Goal: Information Seeking & Learning: Learn about a topic

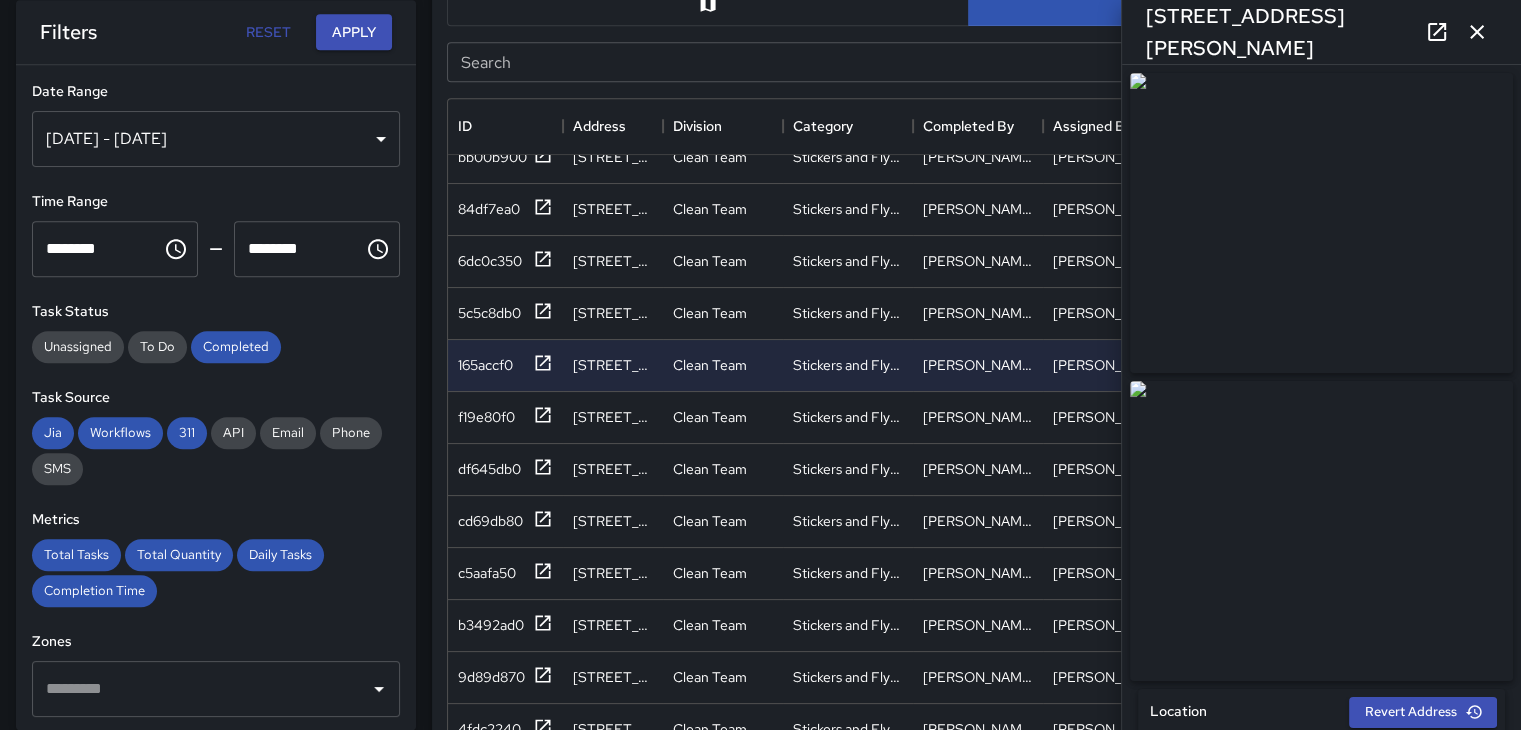
scroll to position [400, 0]
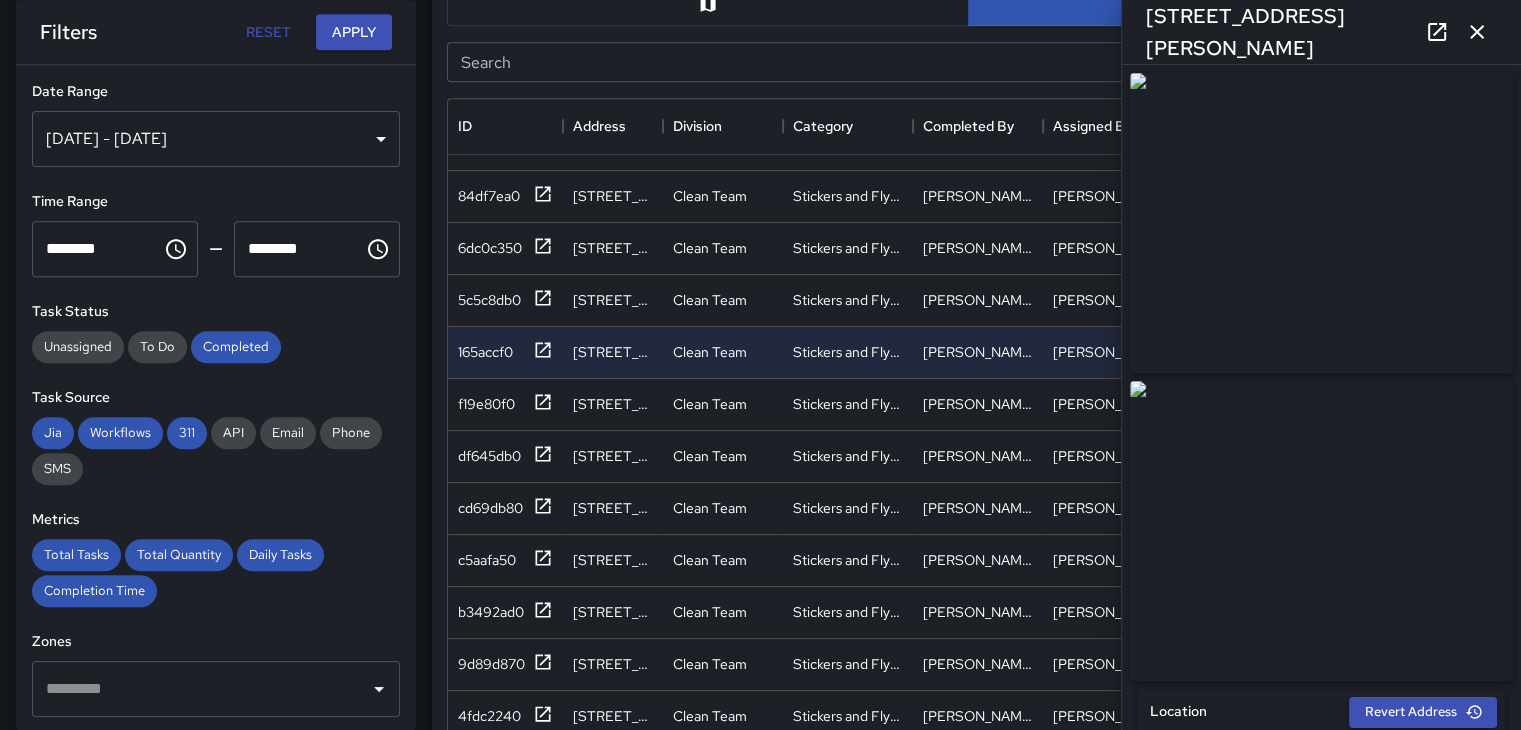
click at [1487, 34] on icon "button" at bounding box center [1477, 32] width 24 height 24
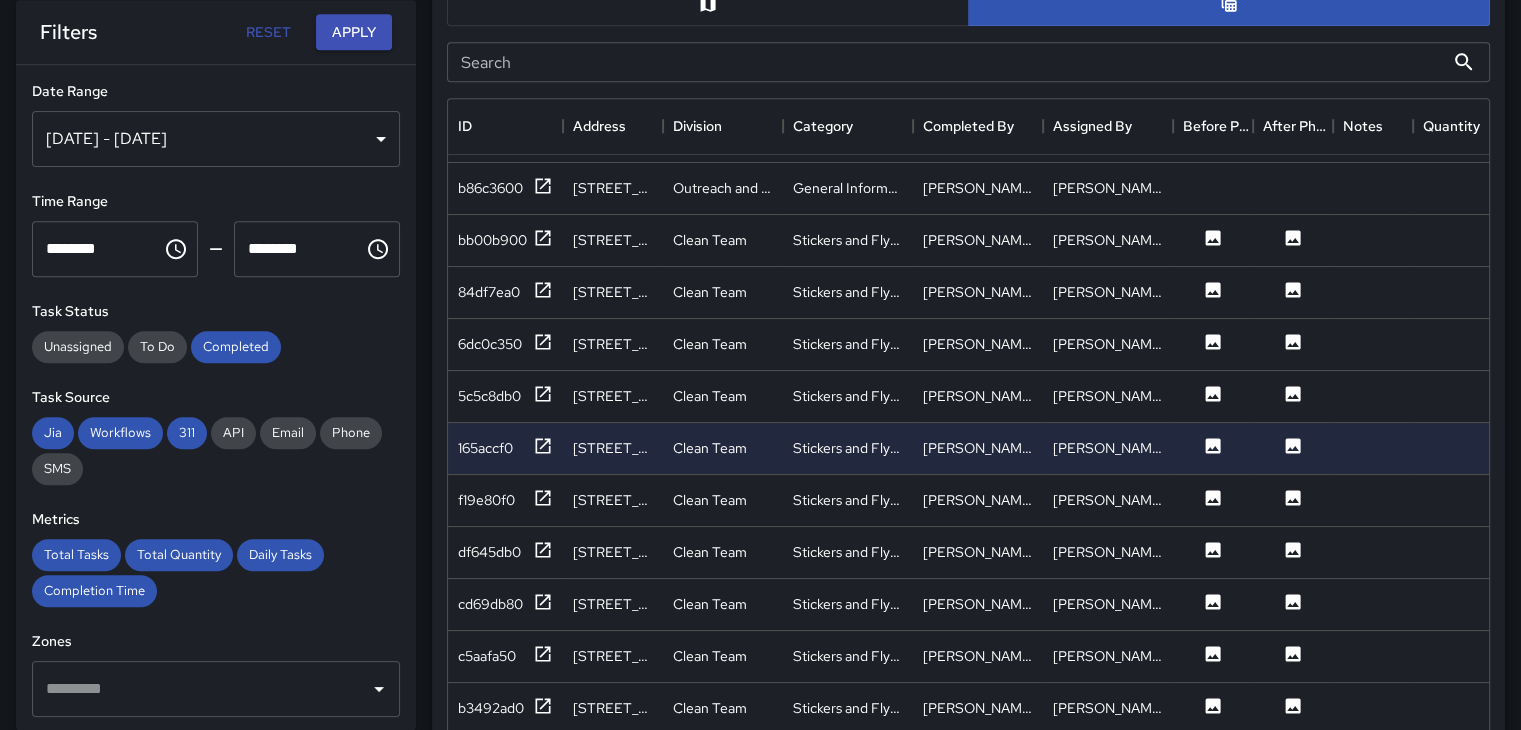
scroll to position [300, 0]
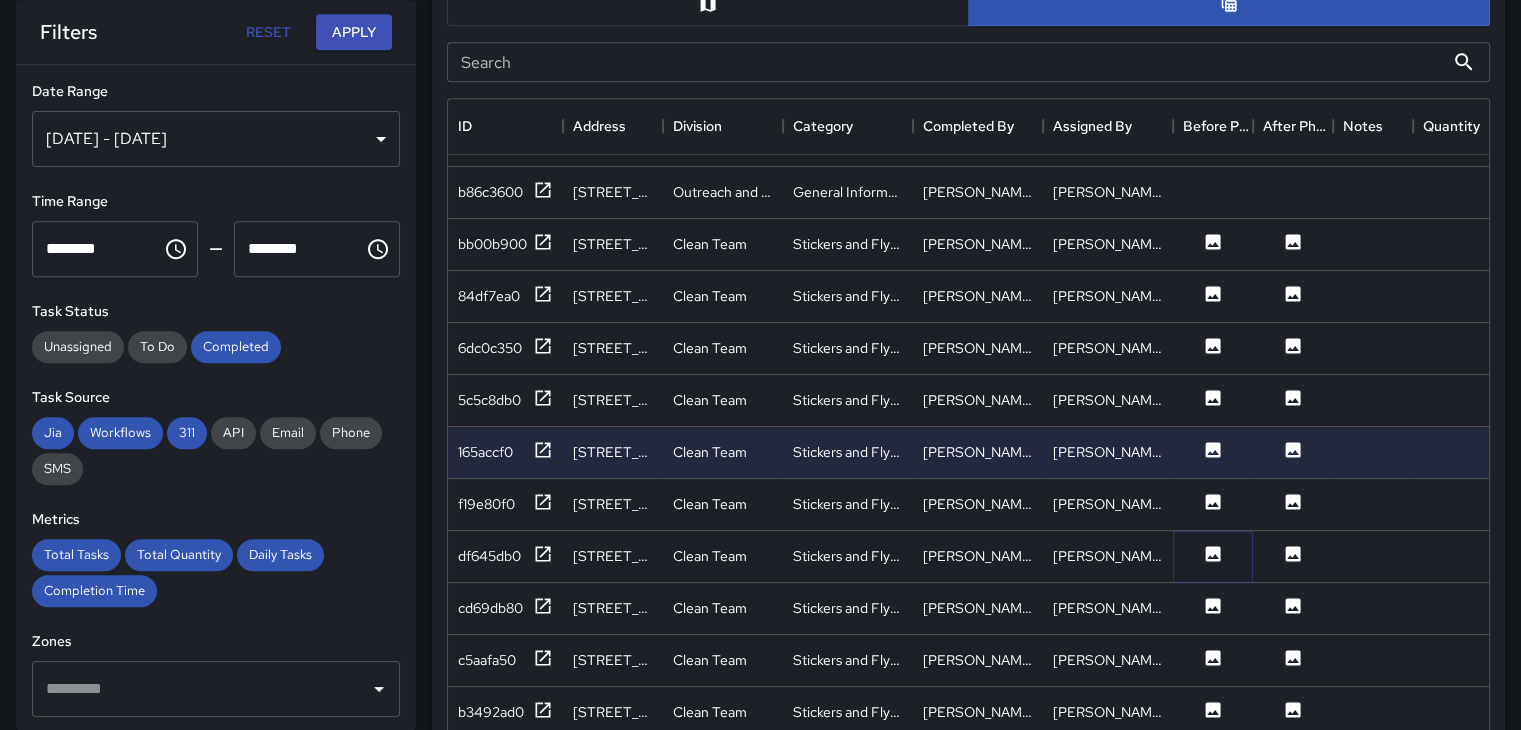
click at [1214, 549] on icon at bounding box center [1213, 553] width 15 height 15
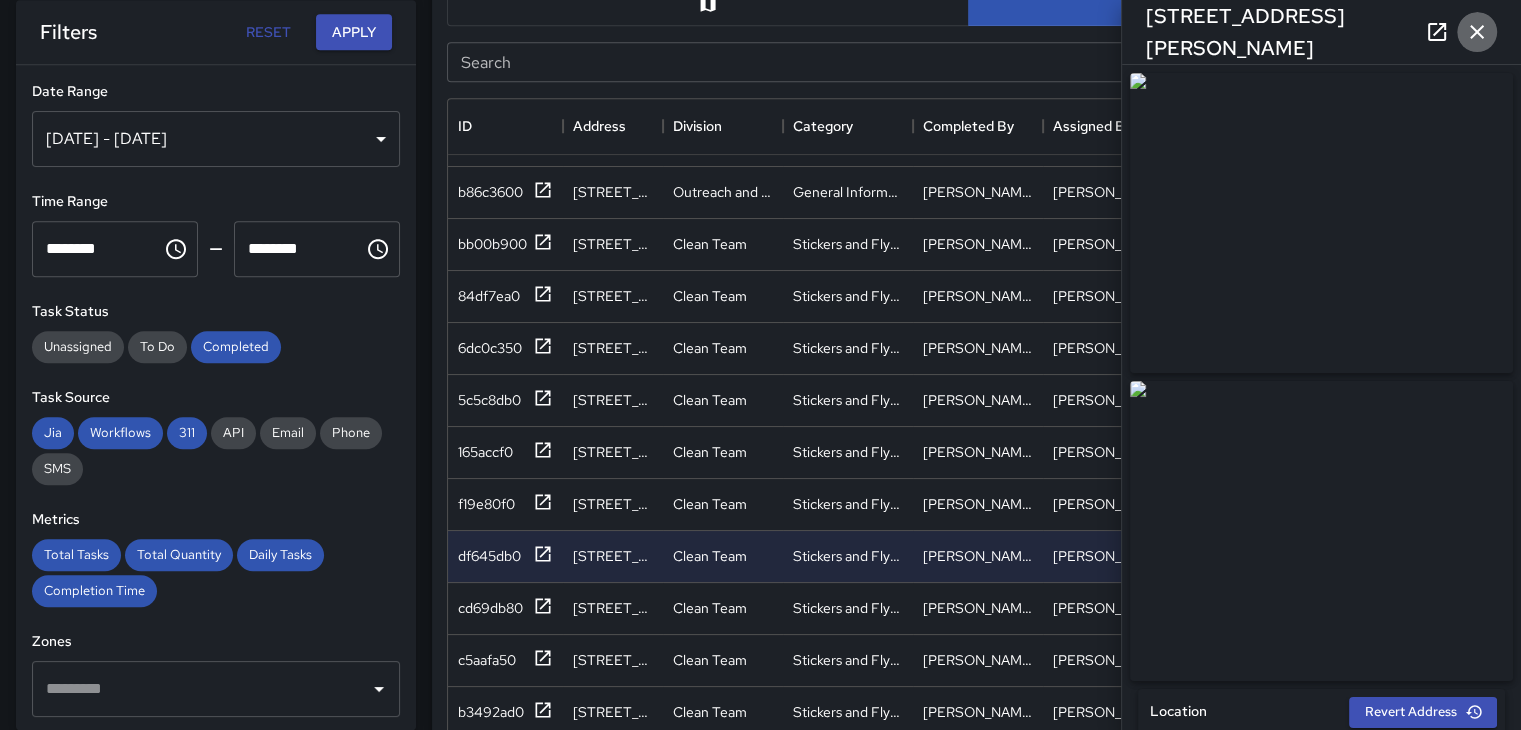
click at [1471, 36] on icon "button" at bounding box center [1477, 32] width 14 height 14
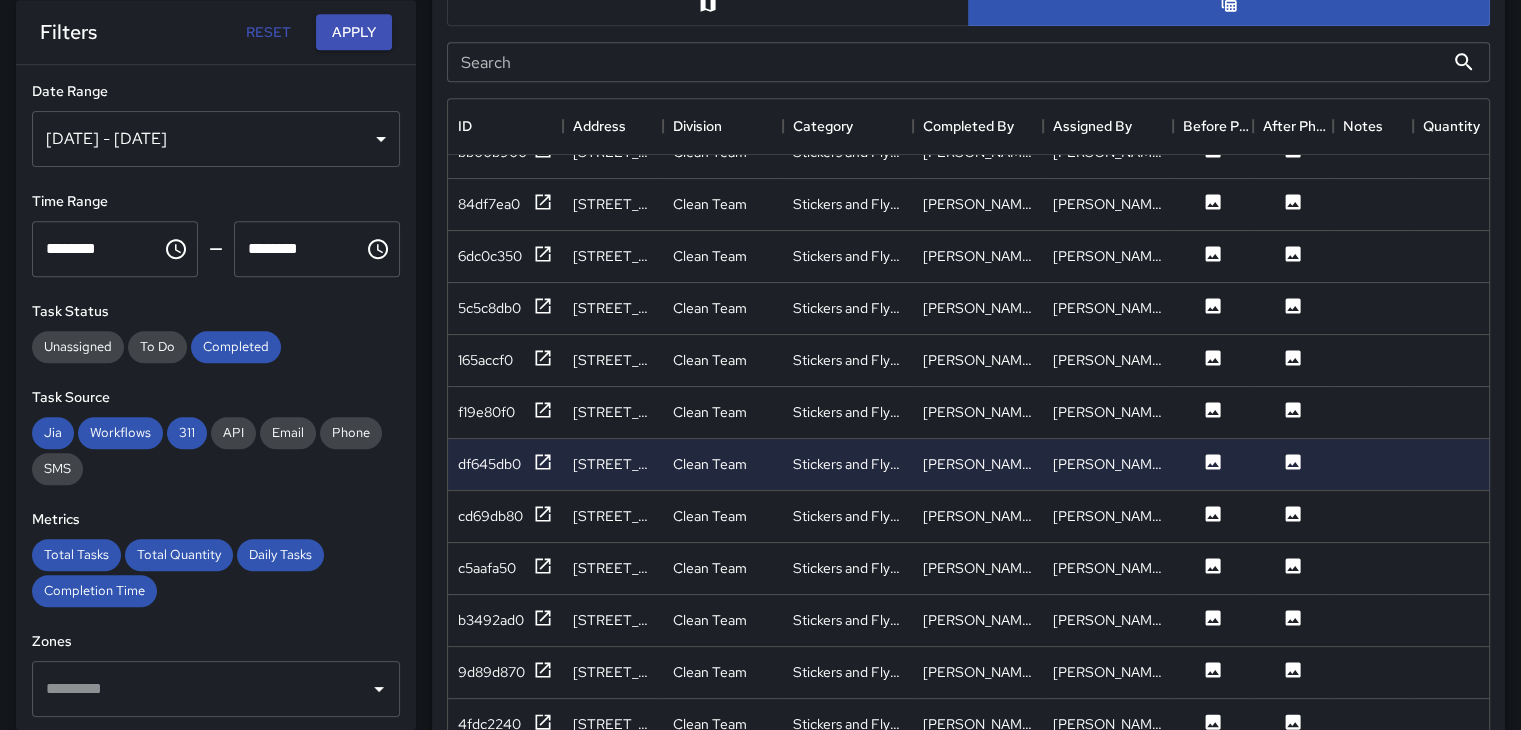
scroll to position [400, 0]
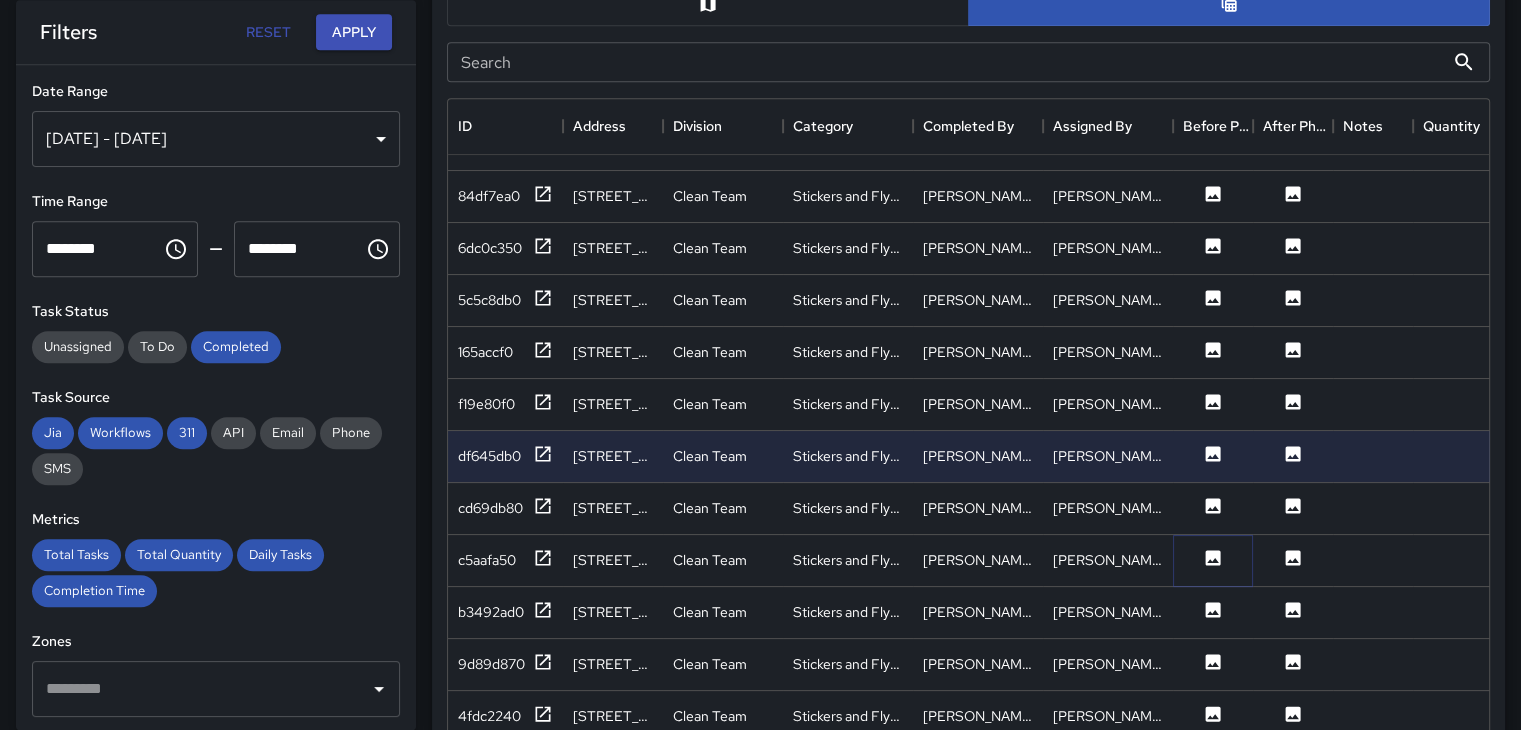
click at [1221, 553] on icon at bounding box center [1213, 558] width 20 height 20
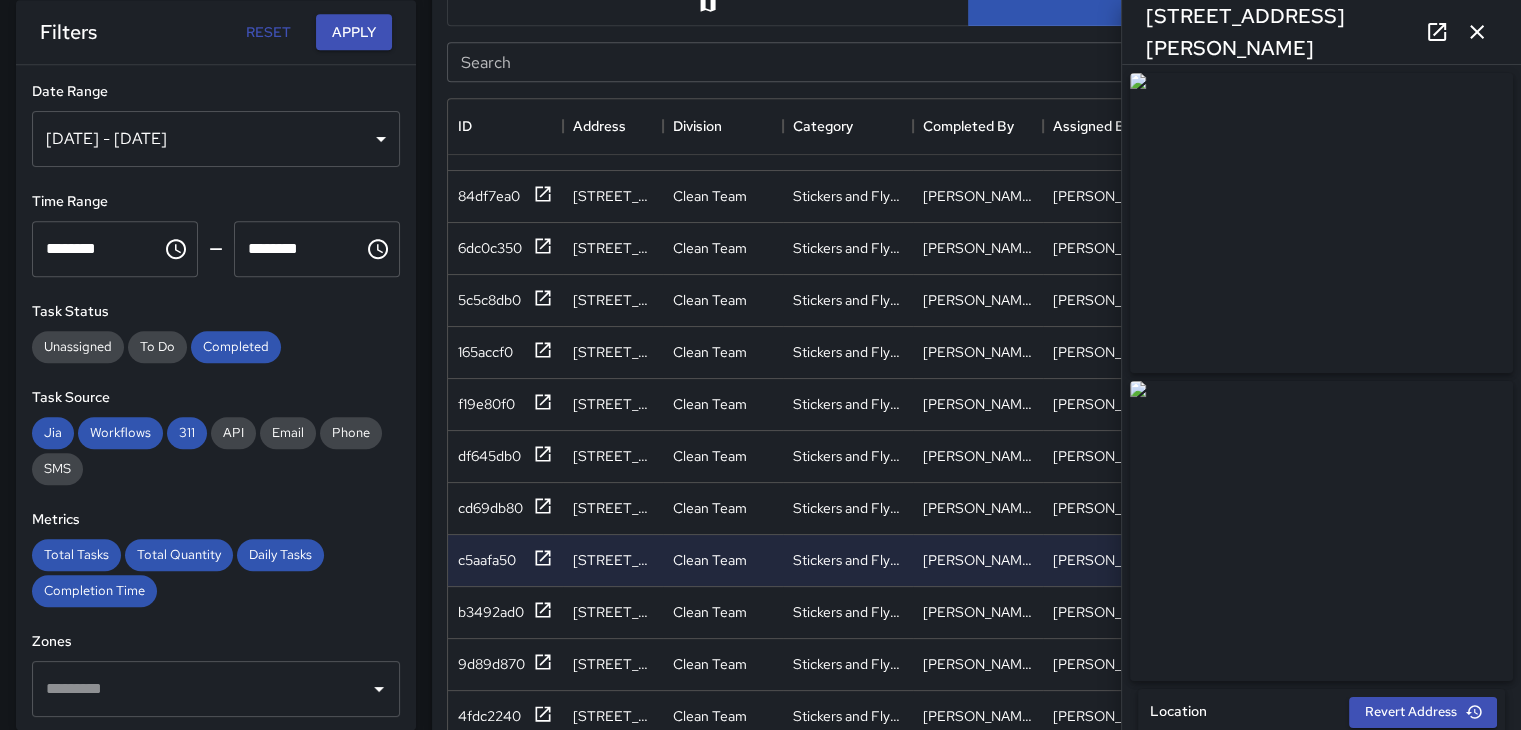
click at [1476, 25] on icon "button" at bounding box center [1477, 32] width 24 height 24
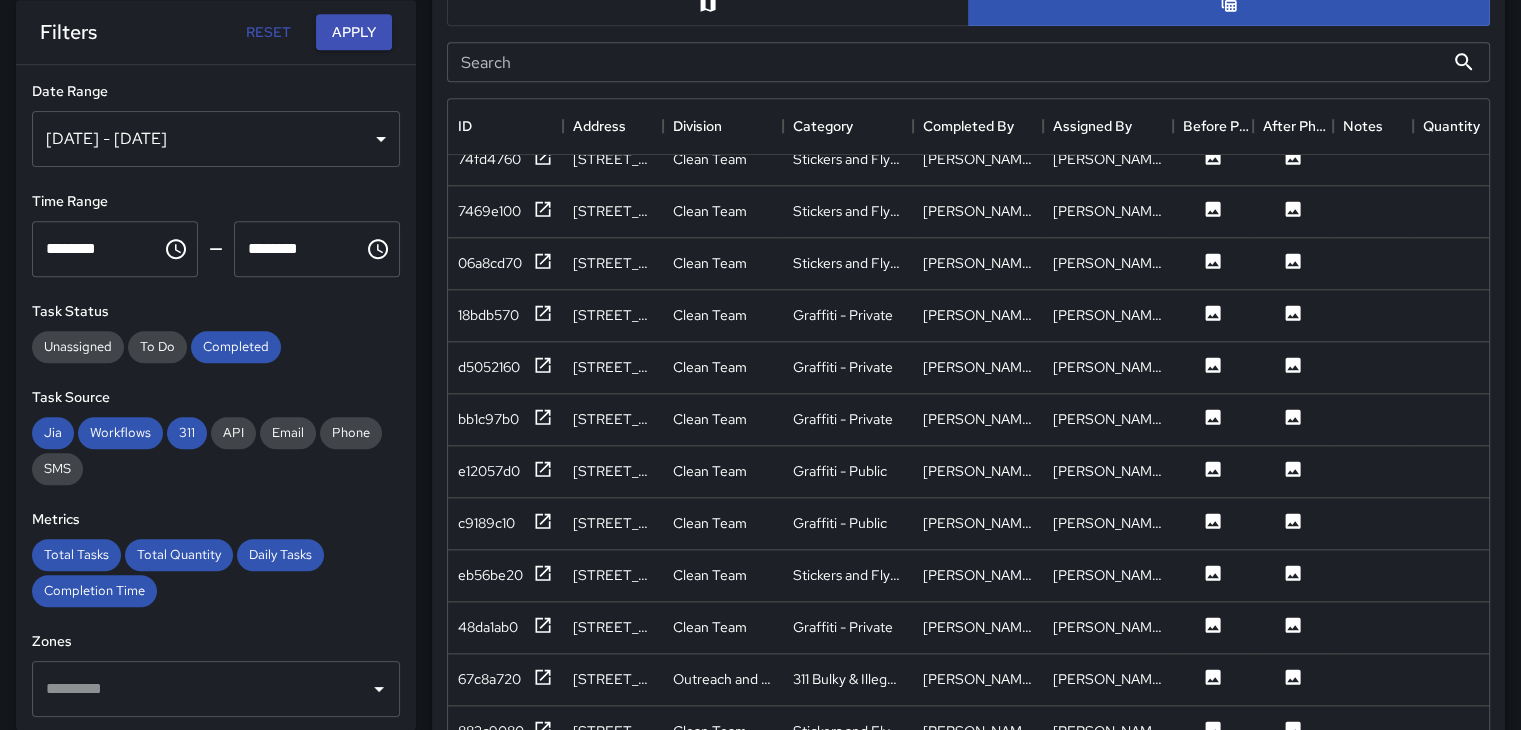
scroll to position [2299, 0]
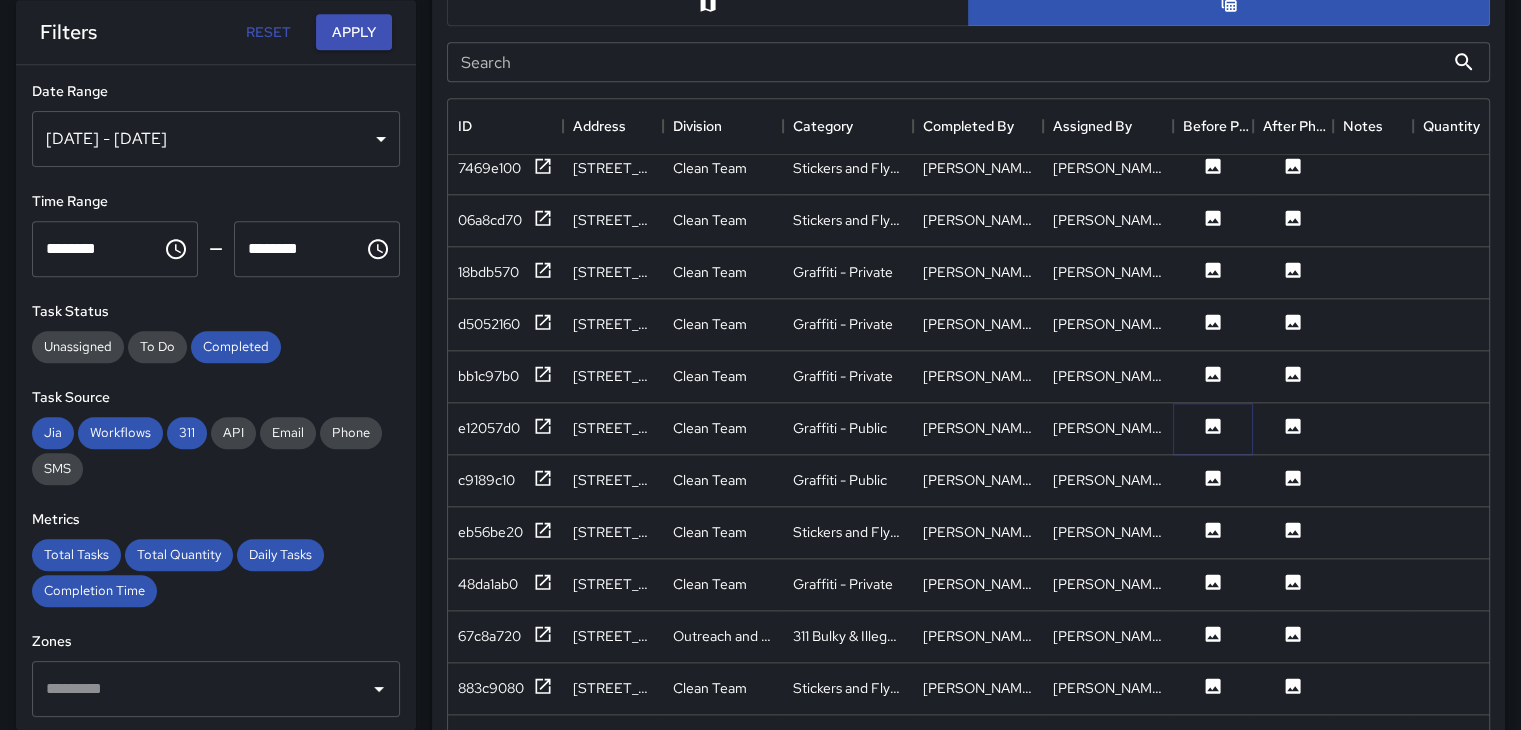
click at [1220, 433] on icon at bounding box center [1213, 426] width 20 height 20
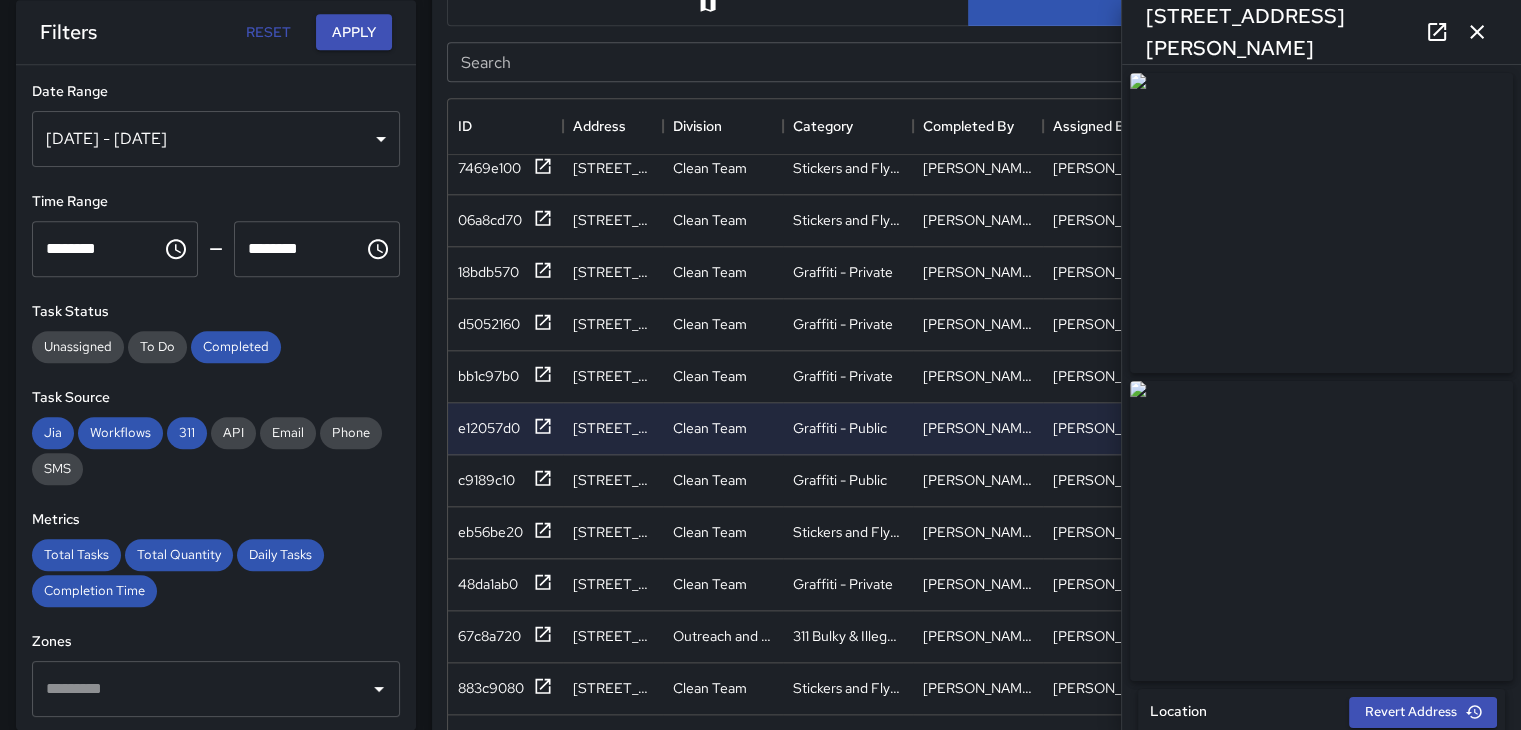
click at [1486, 27] on icon "button" at bounding box center [1477, 32] width 24 height 24
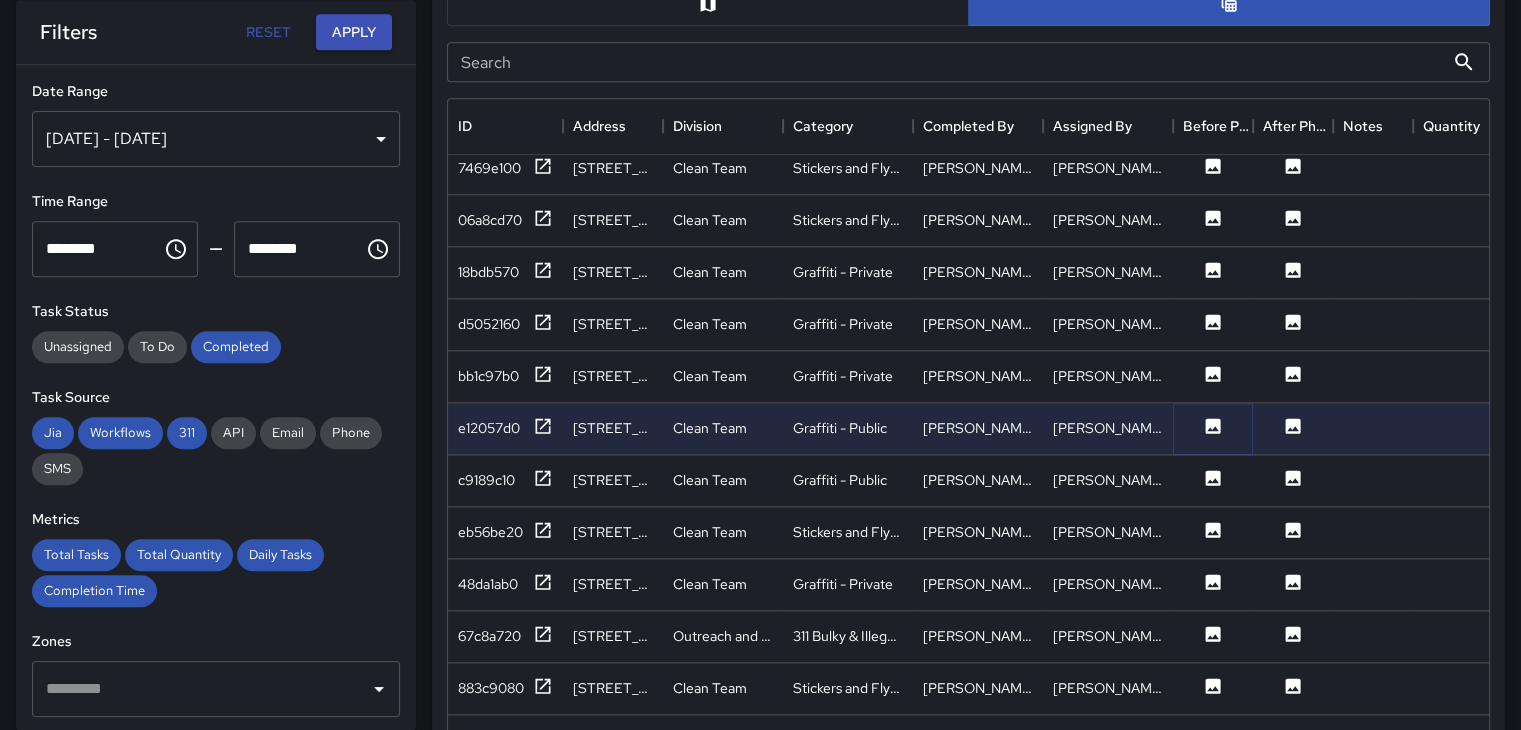
click at [1220, 421] on icon at bounding box center [1213, 425] width 15 height 15
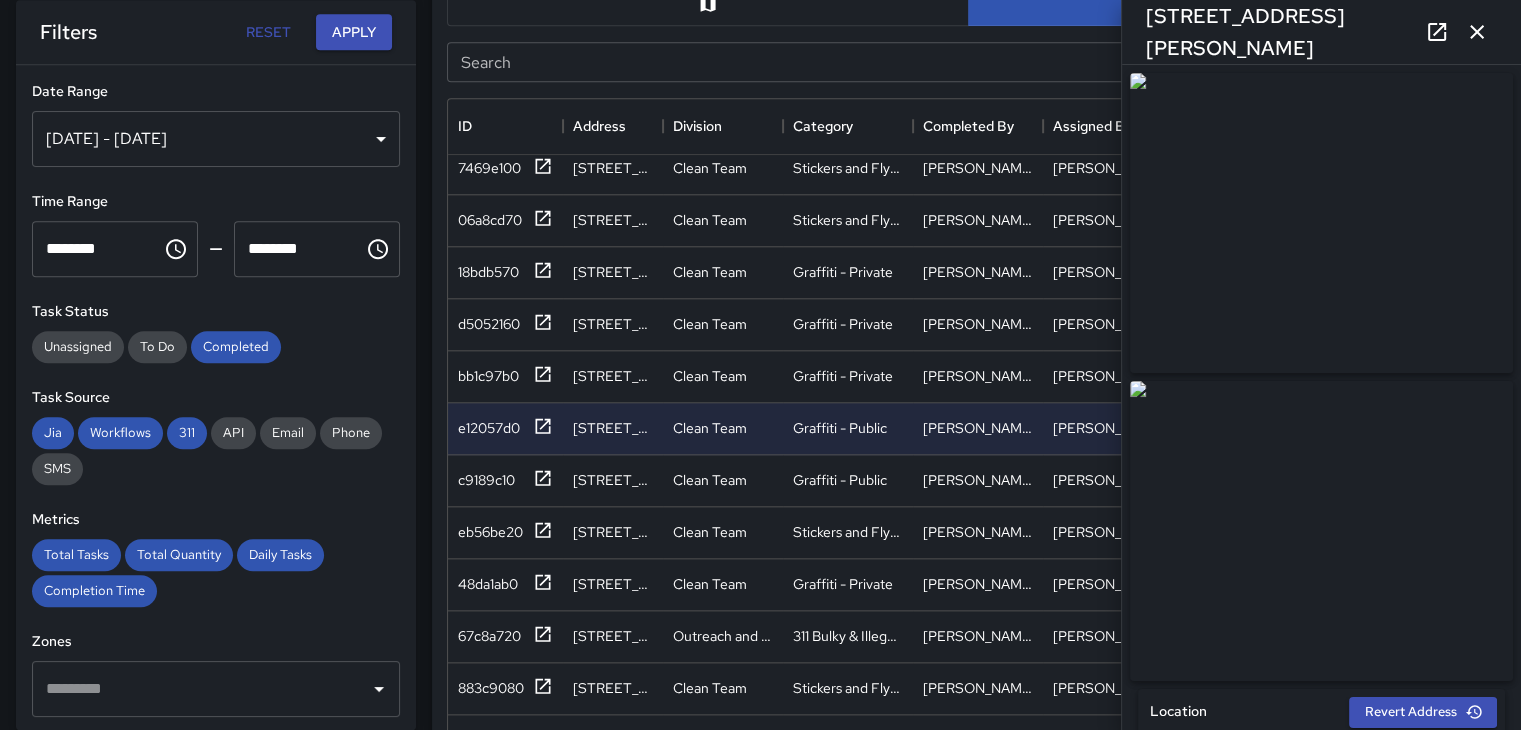
click at [1468, 32] on icon "button" at bounding box center [1477, 32] width 24 height 24
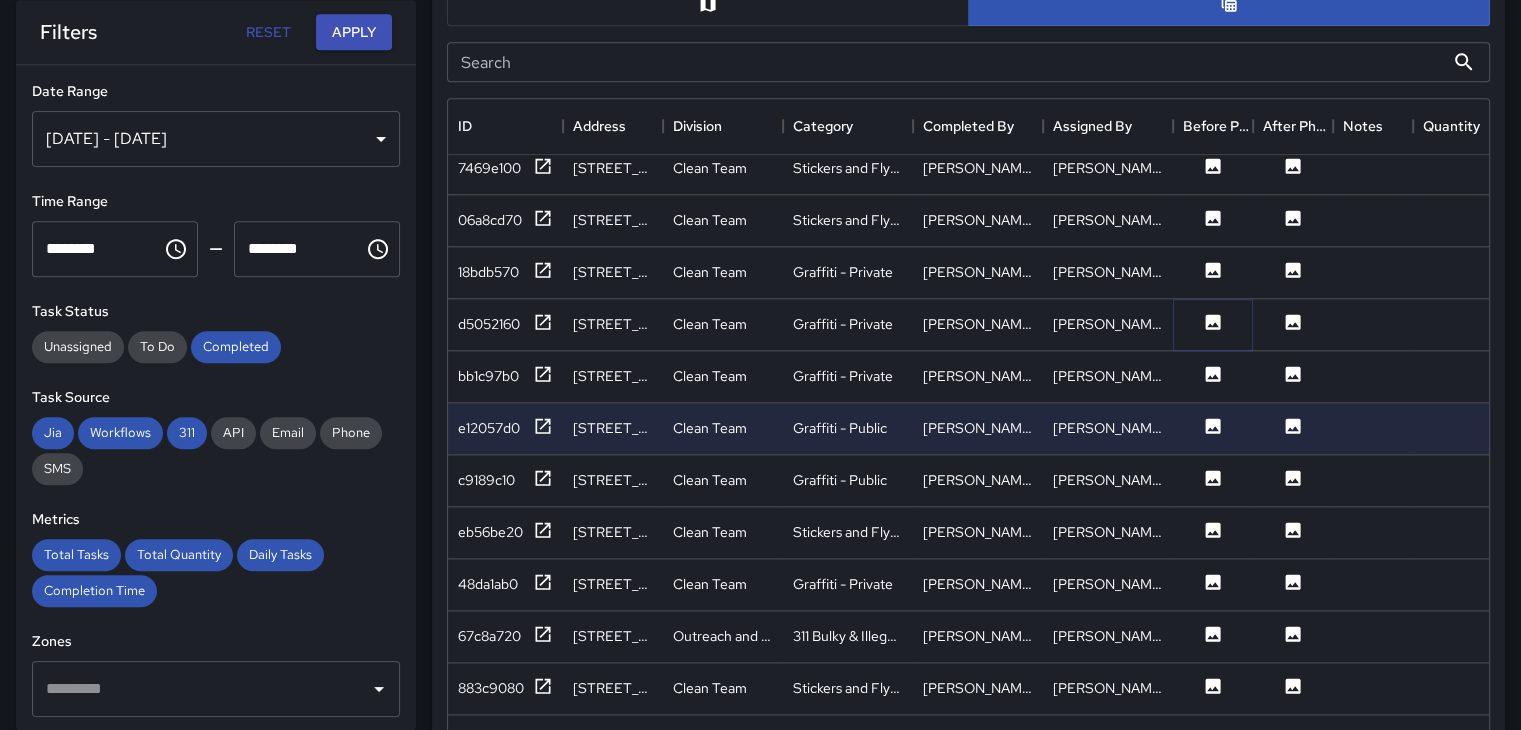
click at [1223, 318] on button at bounding box center [1213, 324] width 60 height 25
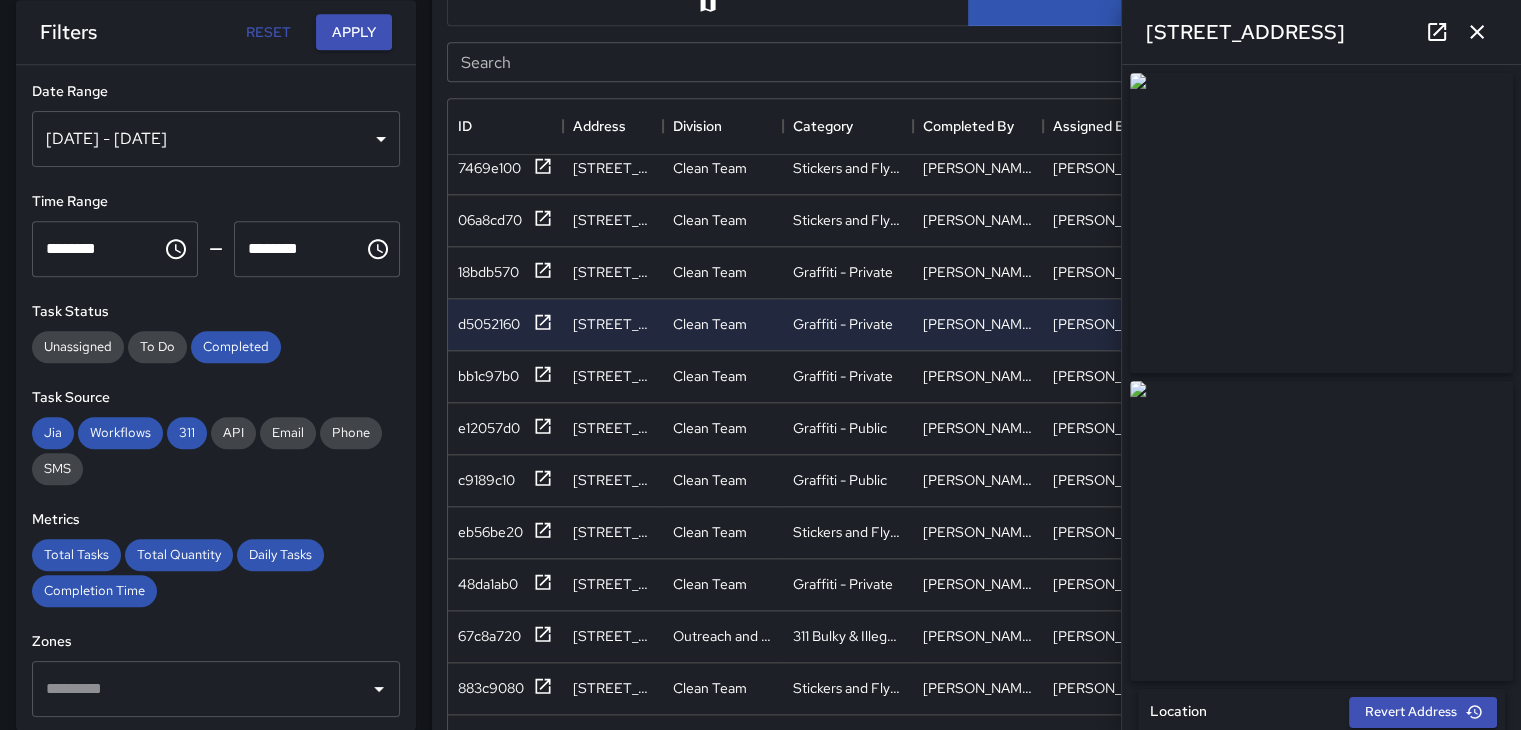
click at [1311, 469] on img at bounding box center [1321, 531] width 383 height 300
click at [1465, 41] on icon "button" at bounding box center [1477, 32] width 24 height 24
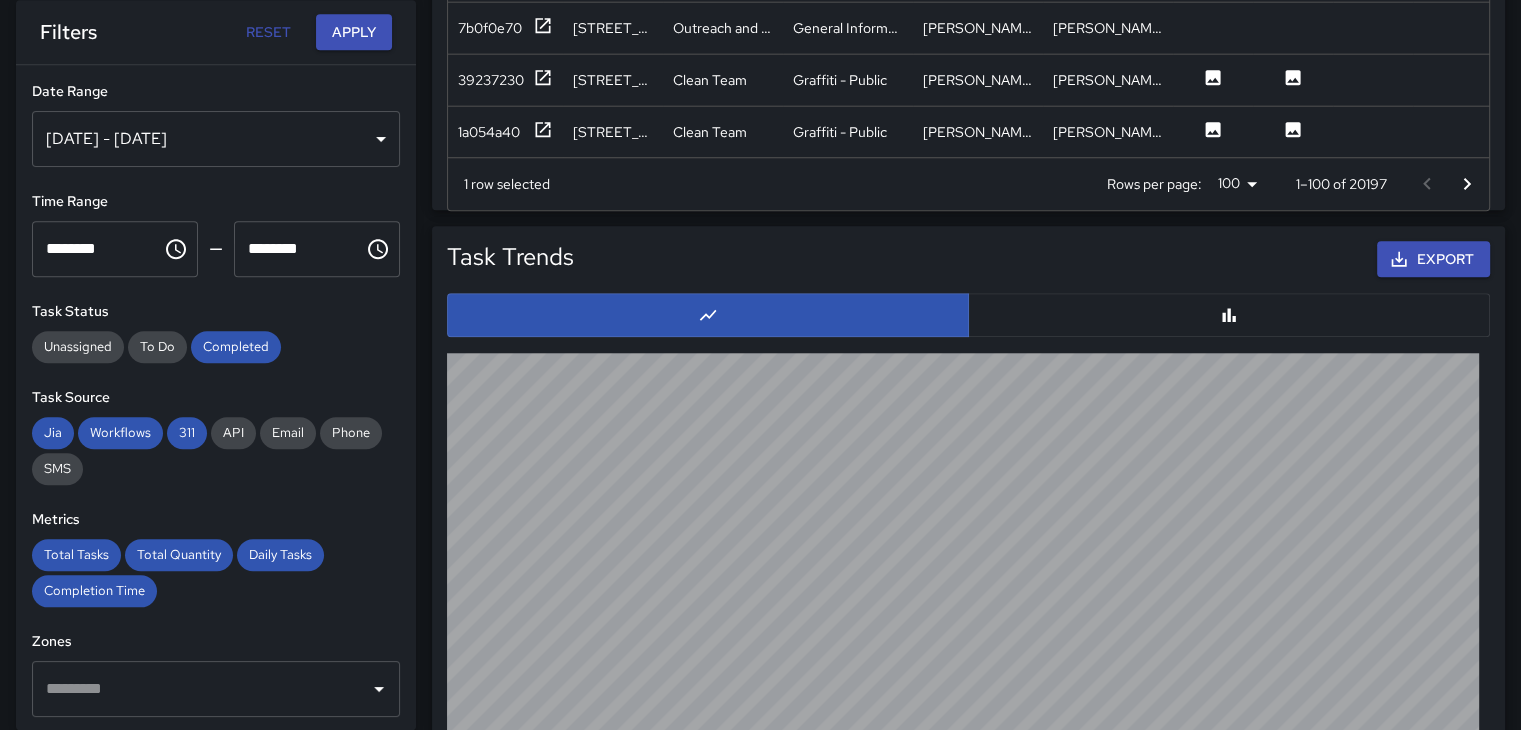
scroll to position [1804, 0]
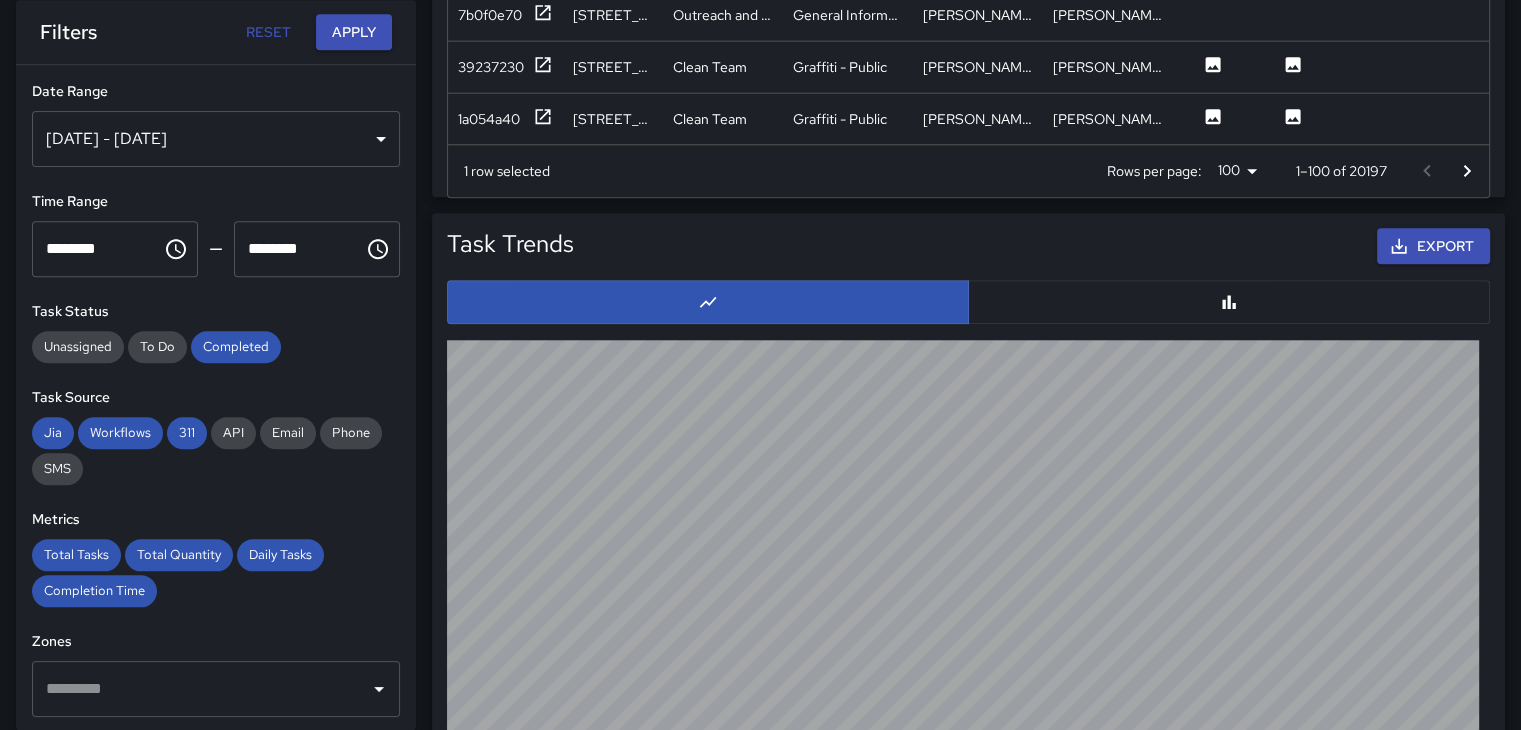
click at [1473, 166] on icon "Go to next page" at bounding box center [1467, 171] width 24 height 24
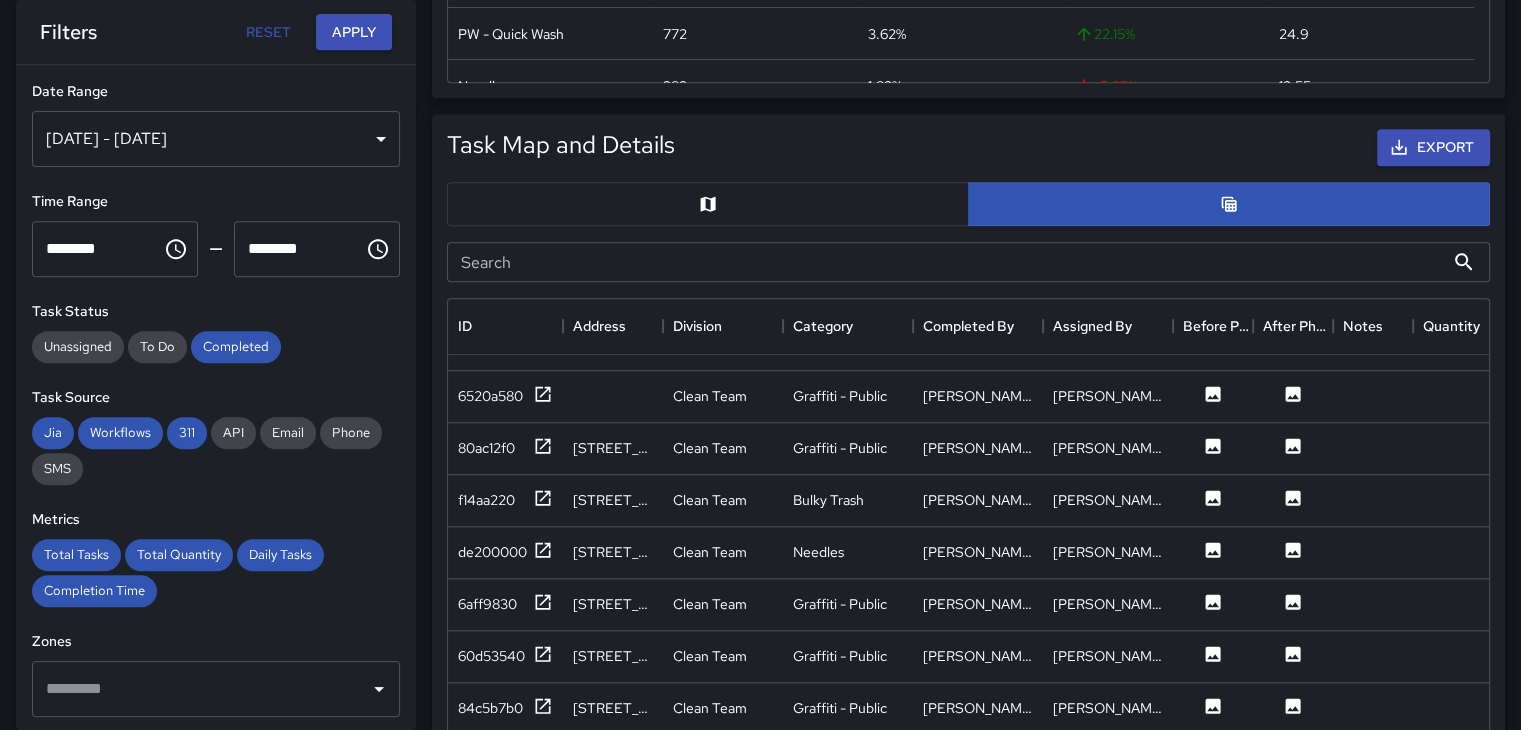
scroll to position [1999, 0]
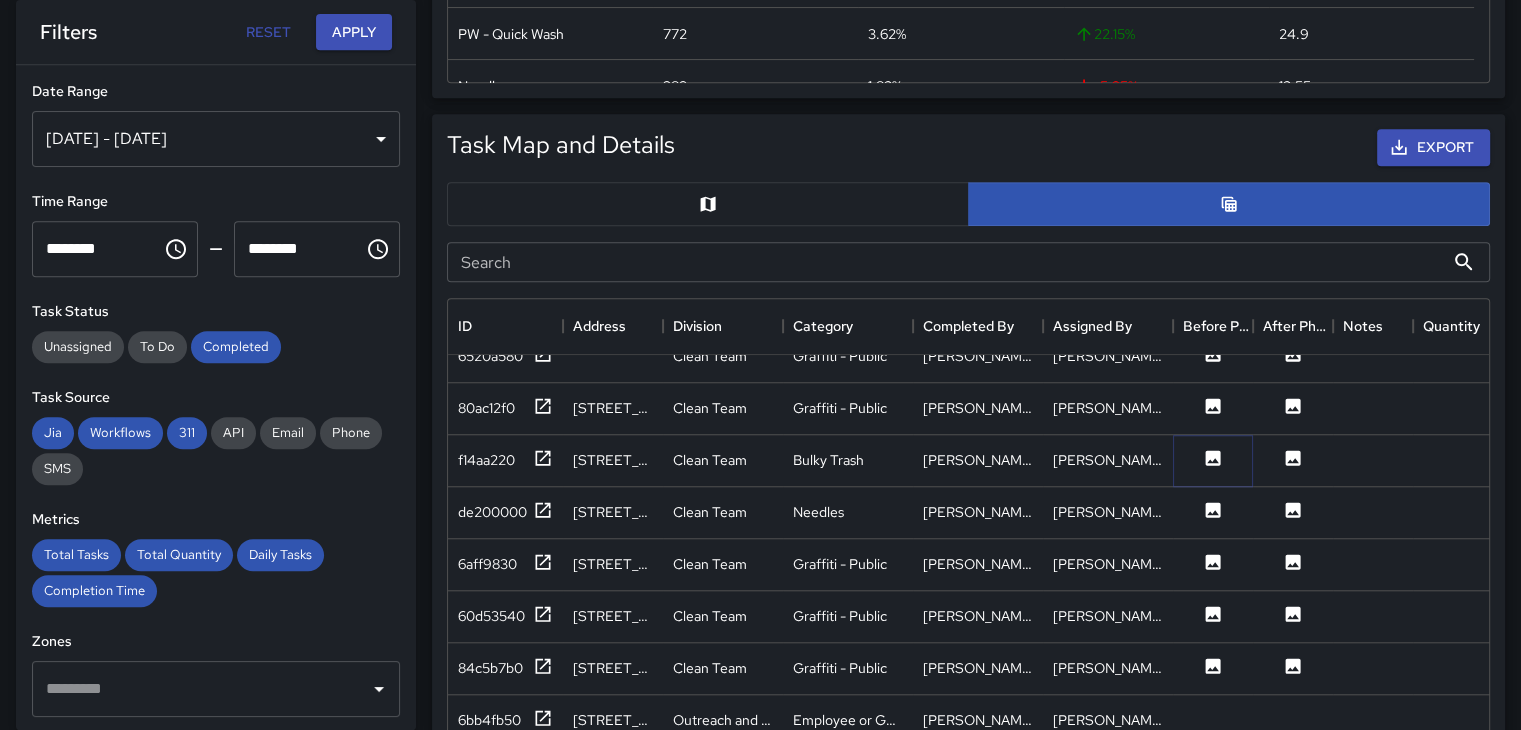
click at [1217, 450] on icon at bounding box center [1213, 457] width 15 height 15
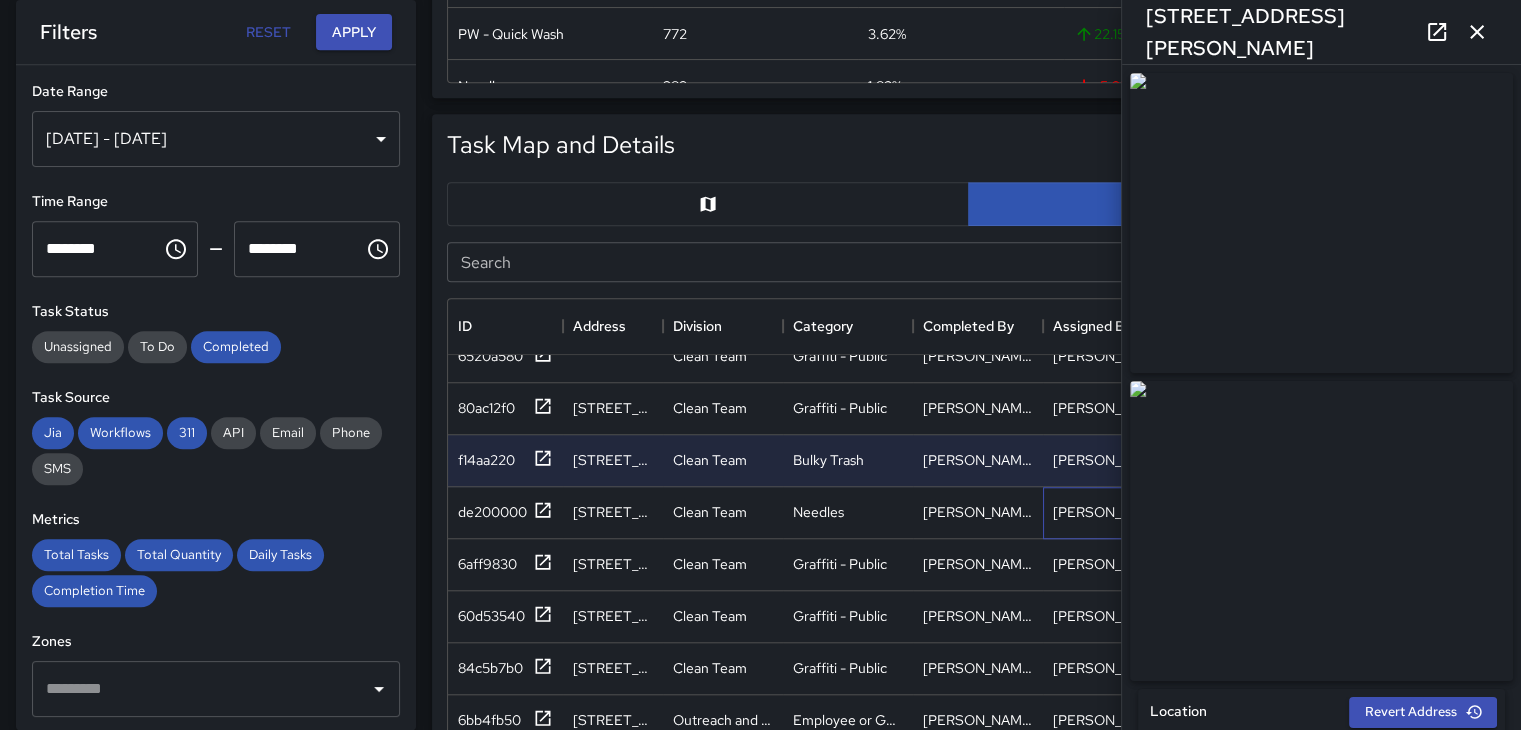
click at [1103, 509] on div "[PERSON_NAME]" at bounding box center [1108, 512] width 110 height 20
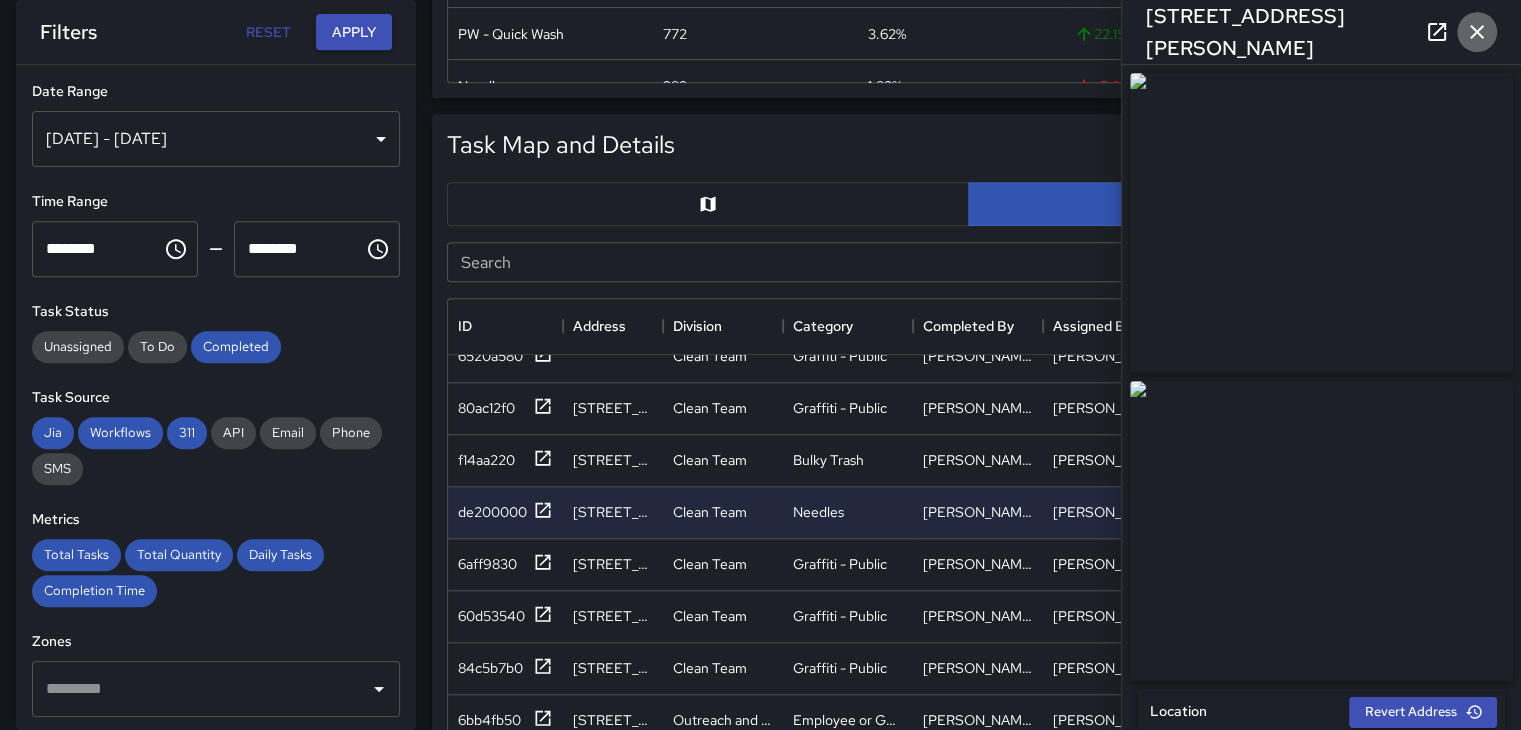
click at [1474, 29] on icon "button" at bounding box center [1477, 32] width 24 height 24
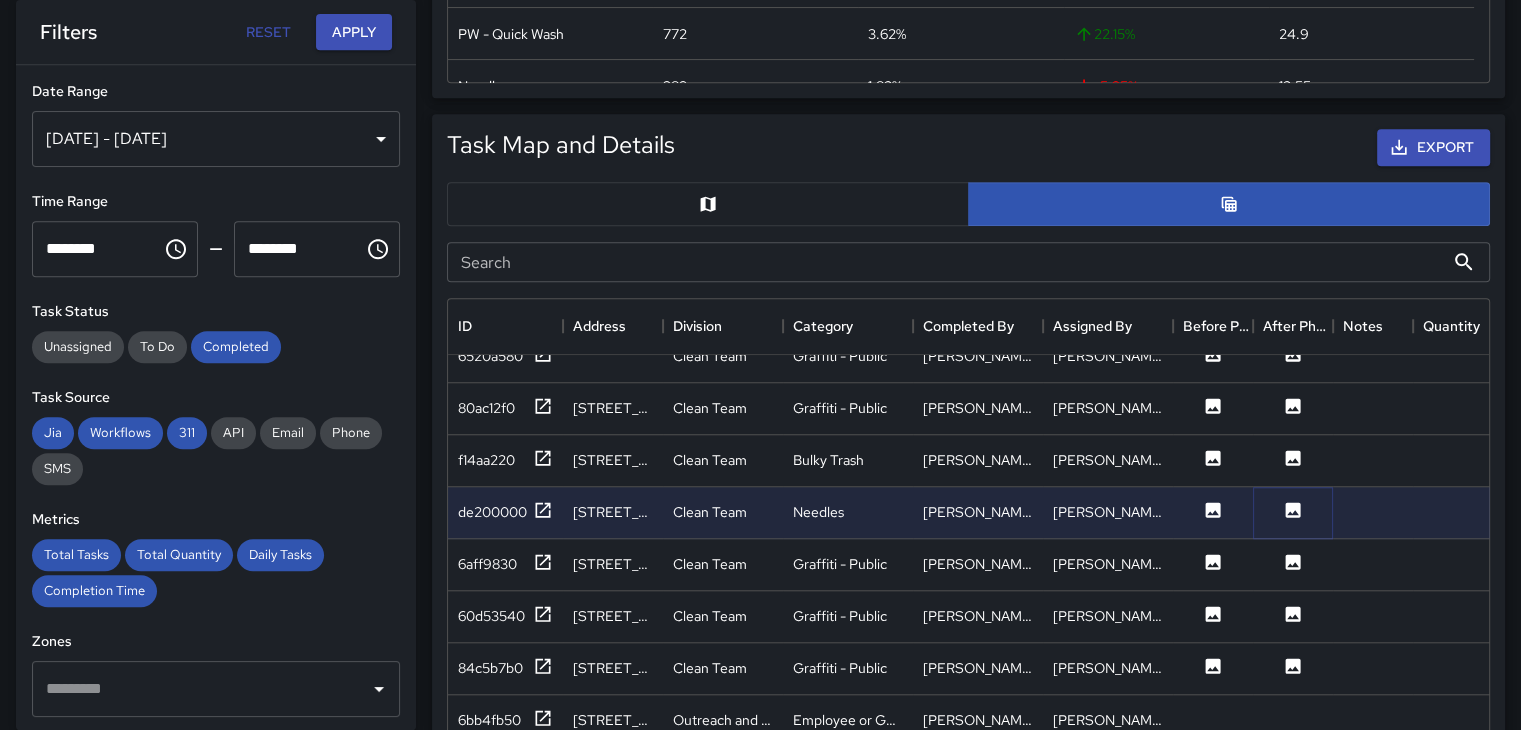
click at [1295, 517] on button at bounding box center [1293, 512] width 60 height 25
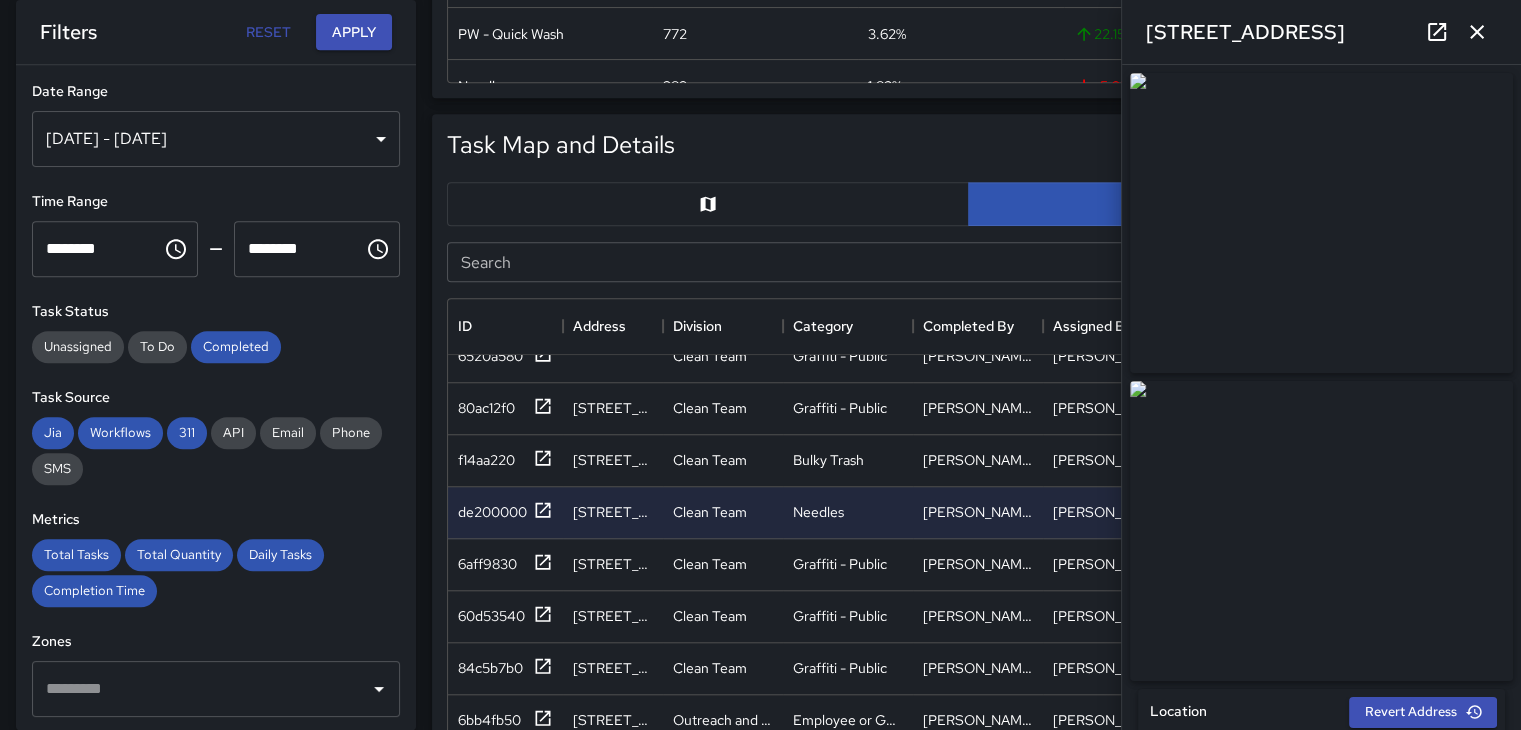
click at [1481, 31] on icon "button" at bounding box center [1477, 32] width 24 height 24
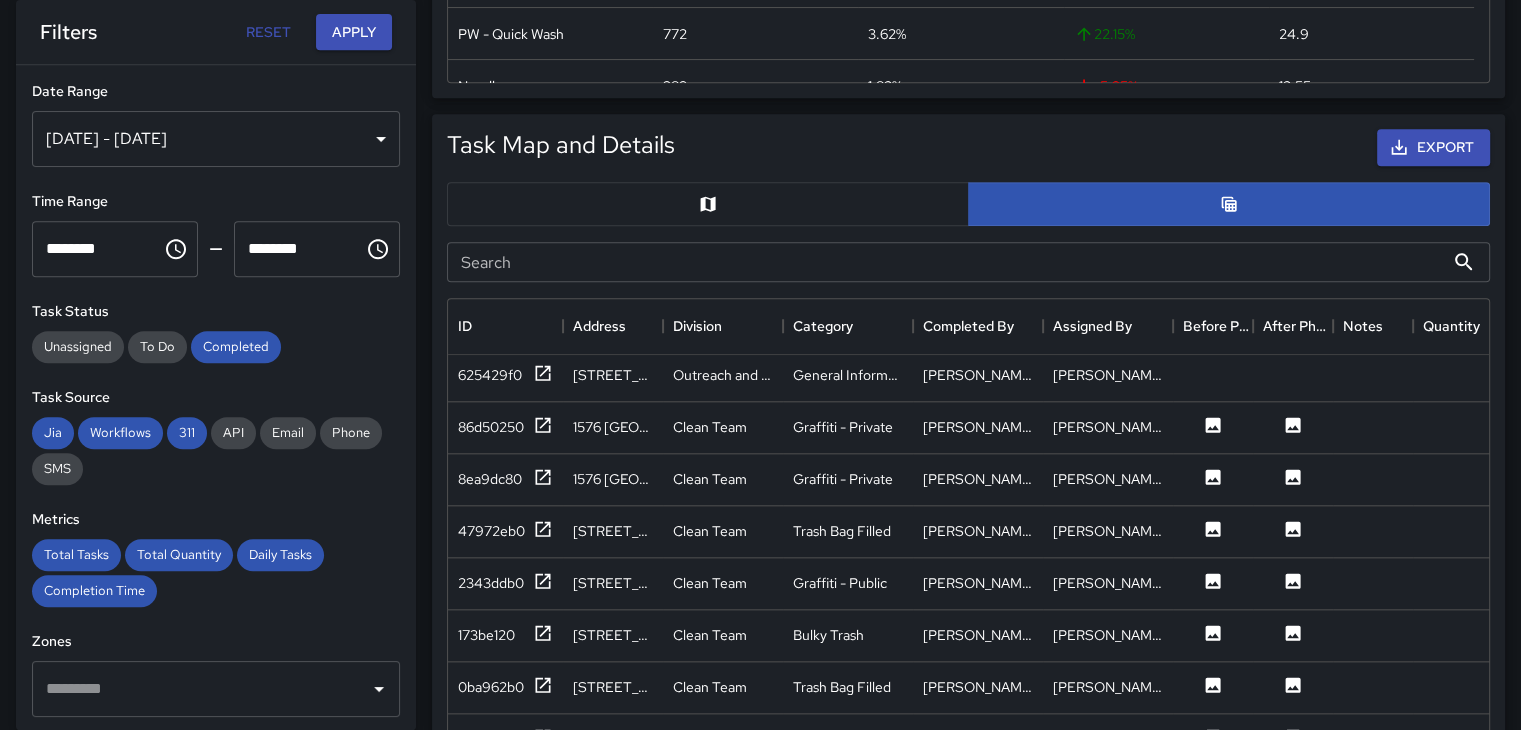
scroll to position [2399, 0]
click at [1211, 530] on icon at bounding box center [1213, 525] width 15 height 15
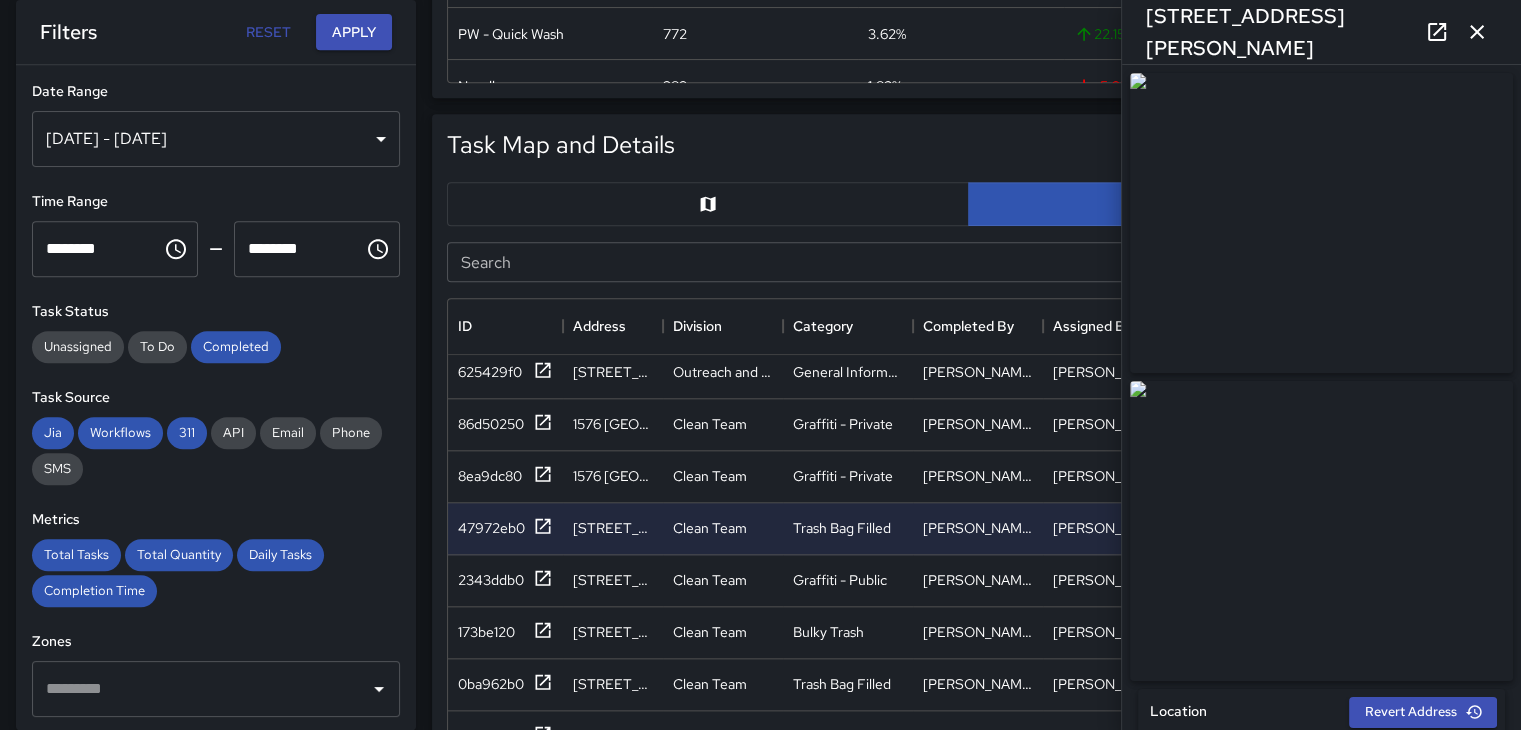
type input "**********"
click at [1011, 571] on div "[PERSON_NAME]" at bounding box center [978, 581] width 130 height 52
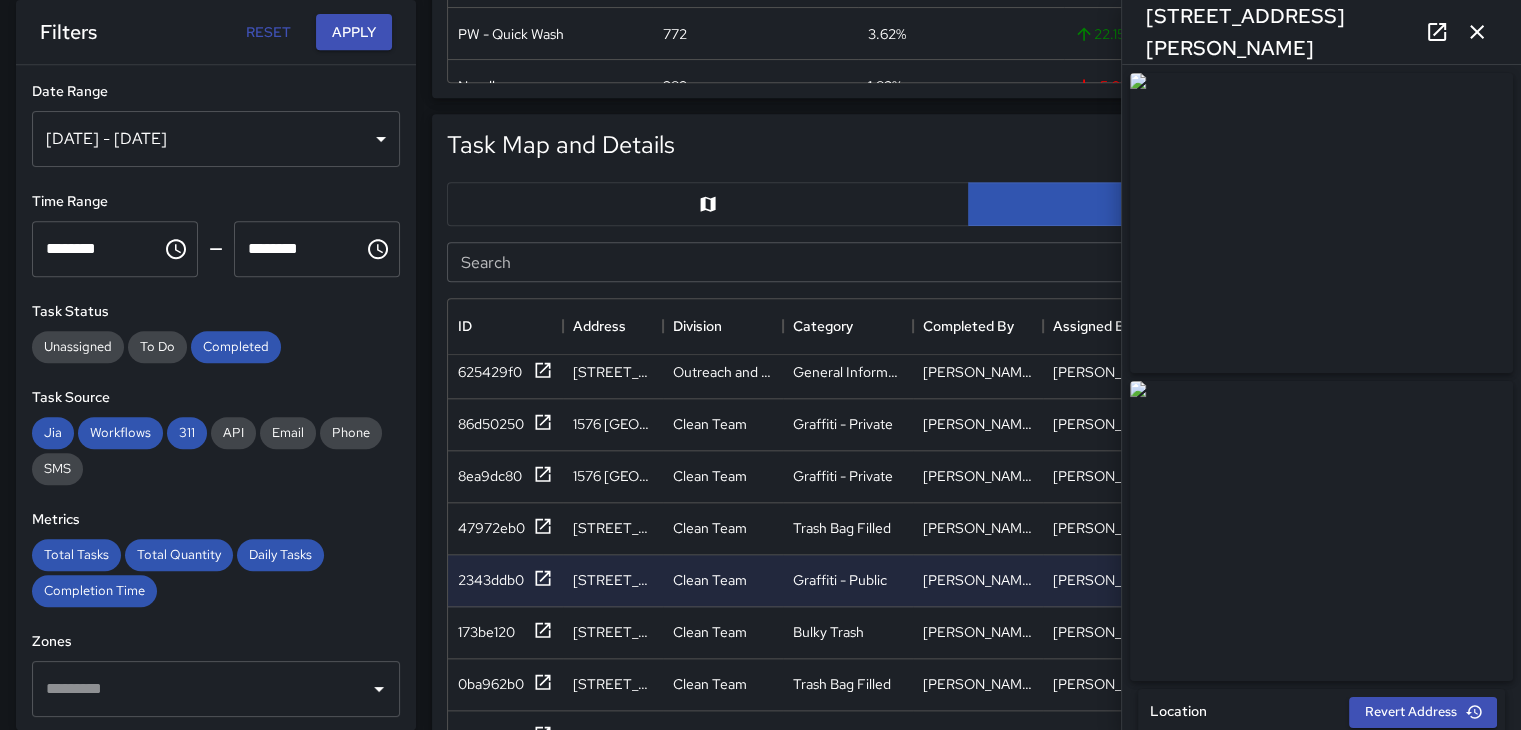
click at [1477, 25] on icon "button" at bounding box center [1477, 32] width 24 height 24
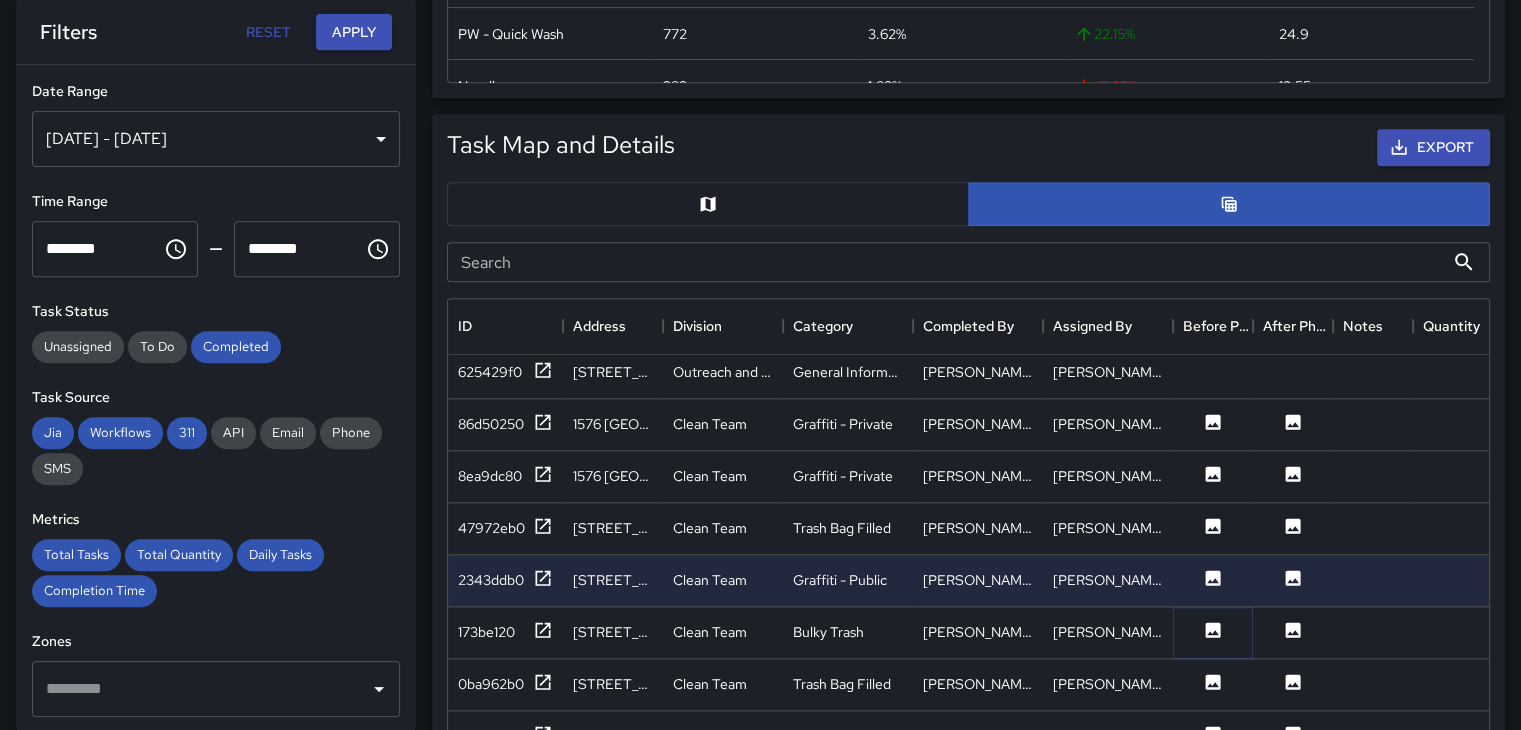
click at [1217, 628] on icon at bounding box center [1213, 629] width 15 height 15
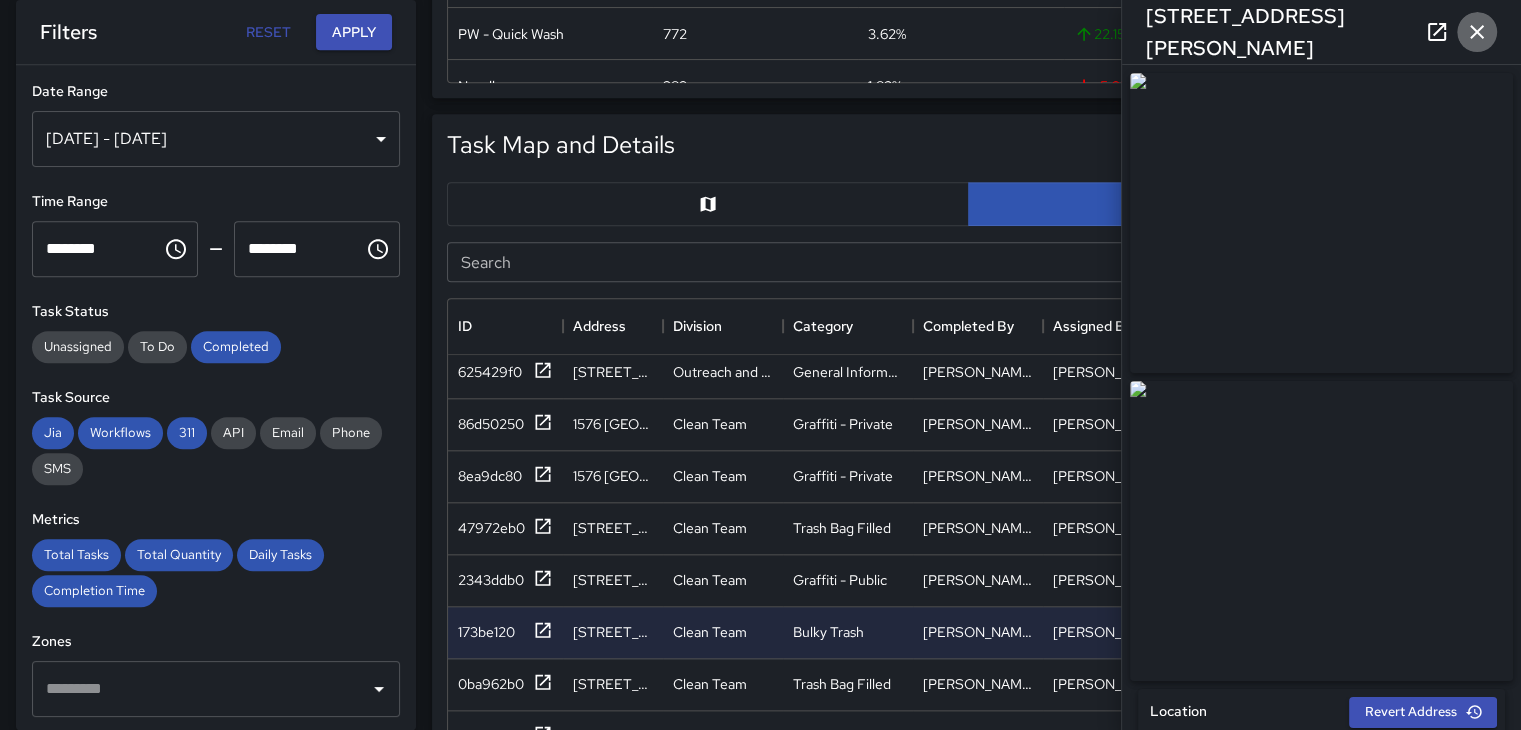
click at [1475, 27] on icon "button" at bounding box center [1477, 32] width 24 height 24
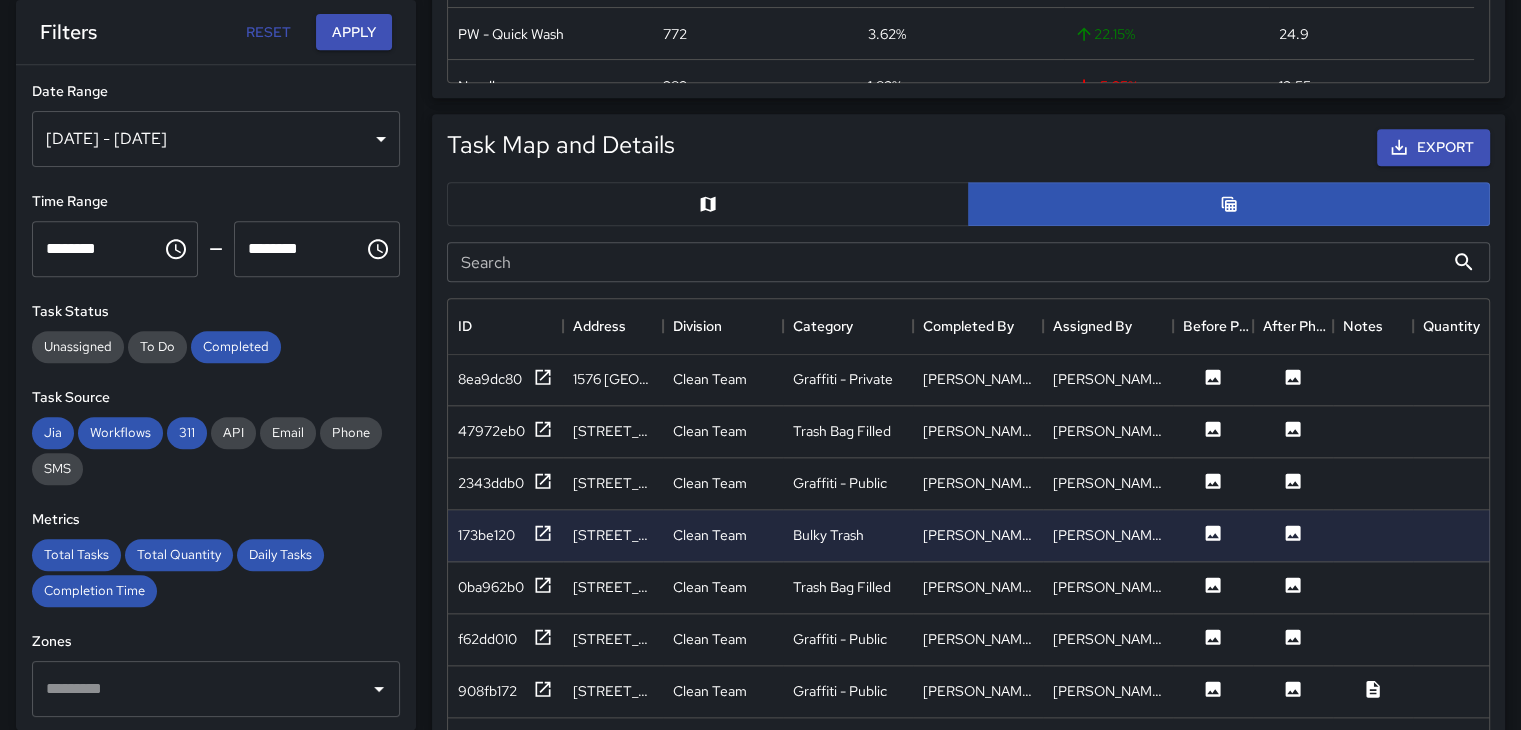
scroll to position [2499, 0]
click at [1204, 582] on icon at bounding box center [1213, 582] width 20 height 20
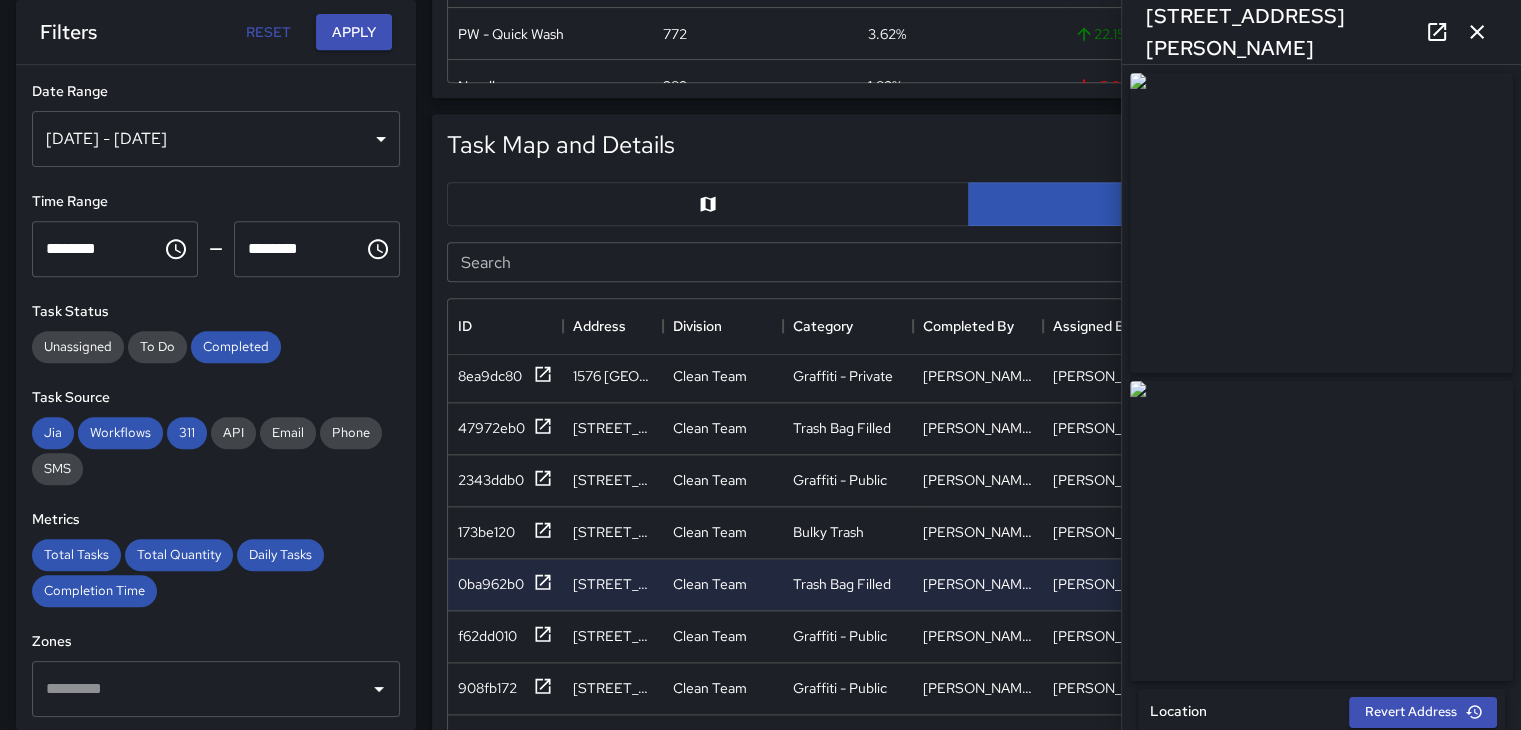
type input "**********"
click at [1466, 29] on icon "button" at bounding box center [1477, 32] width 24 height 24
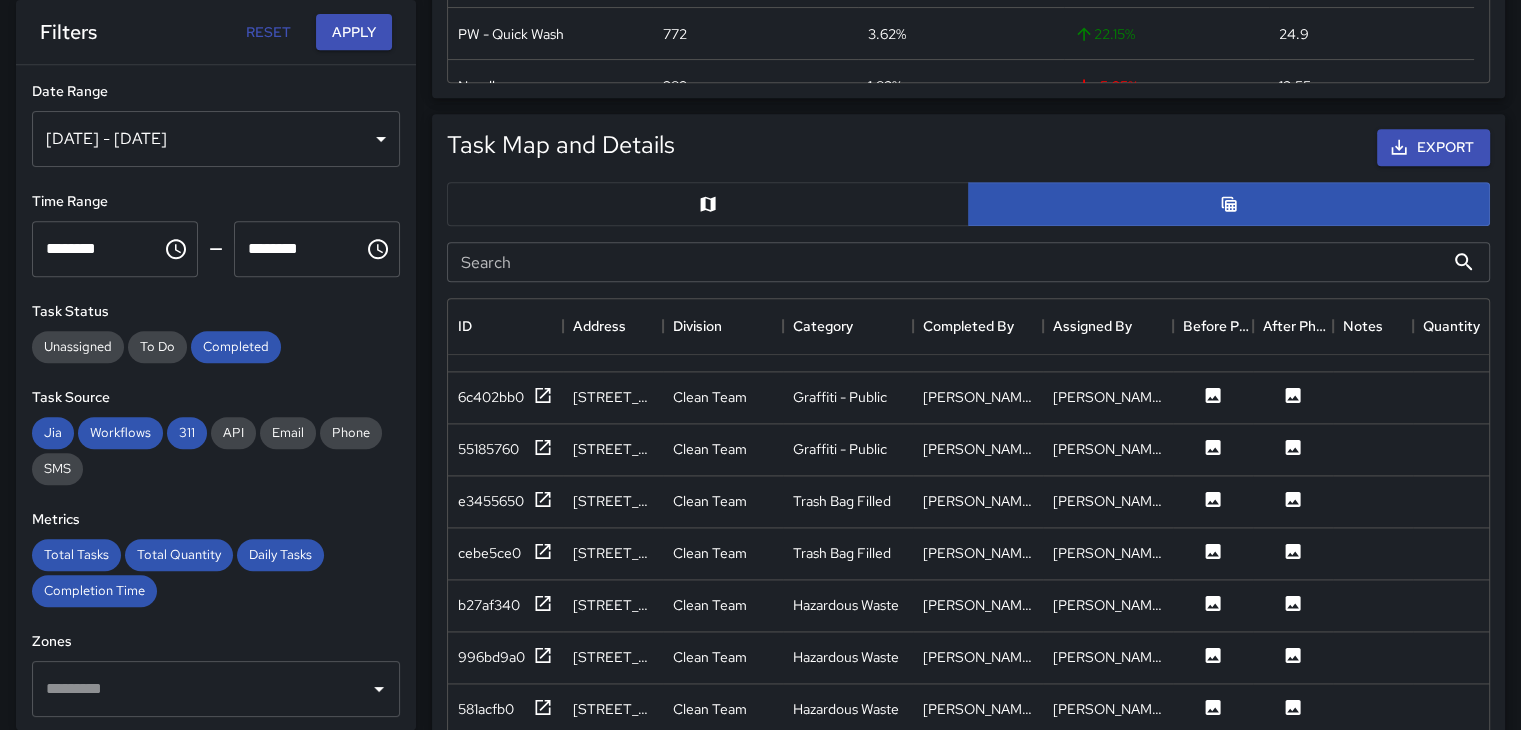
scroll to position [2999, 0]
click at [1214, 608] on icon at bounding box center [1213, 602] width 20 height 20
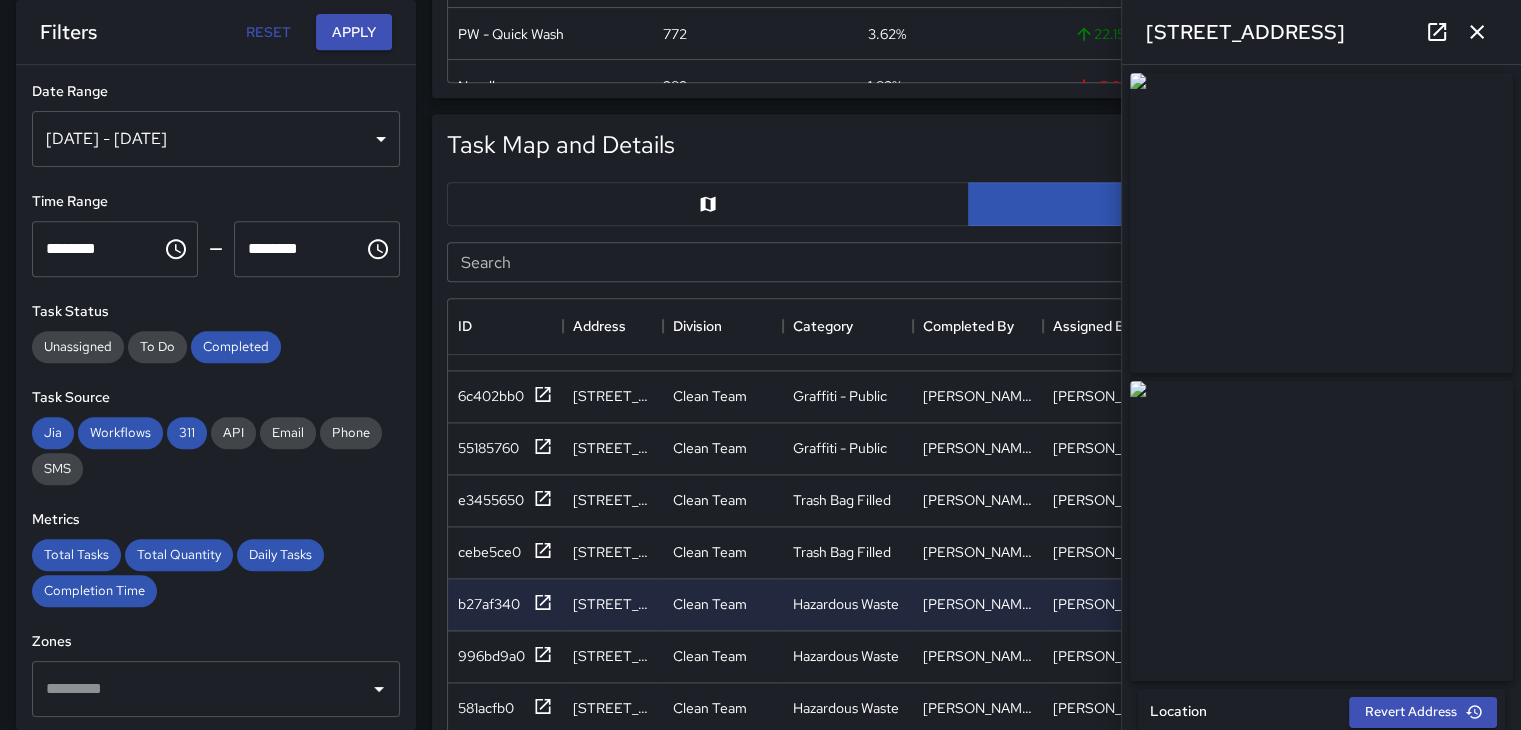
click at [1475, 23] on icon "button" at bounding box center [1477, 32] width 24 height 24
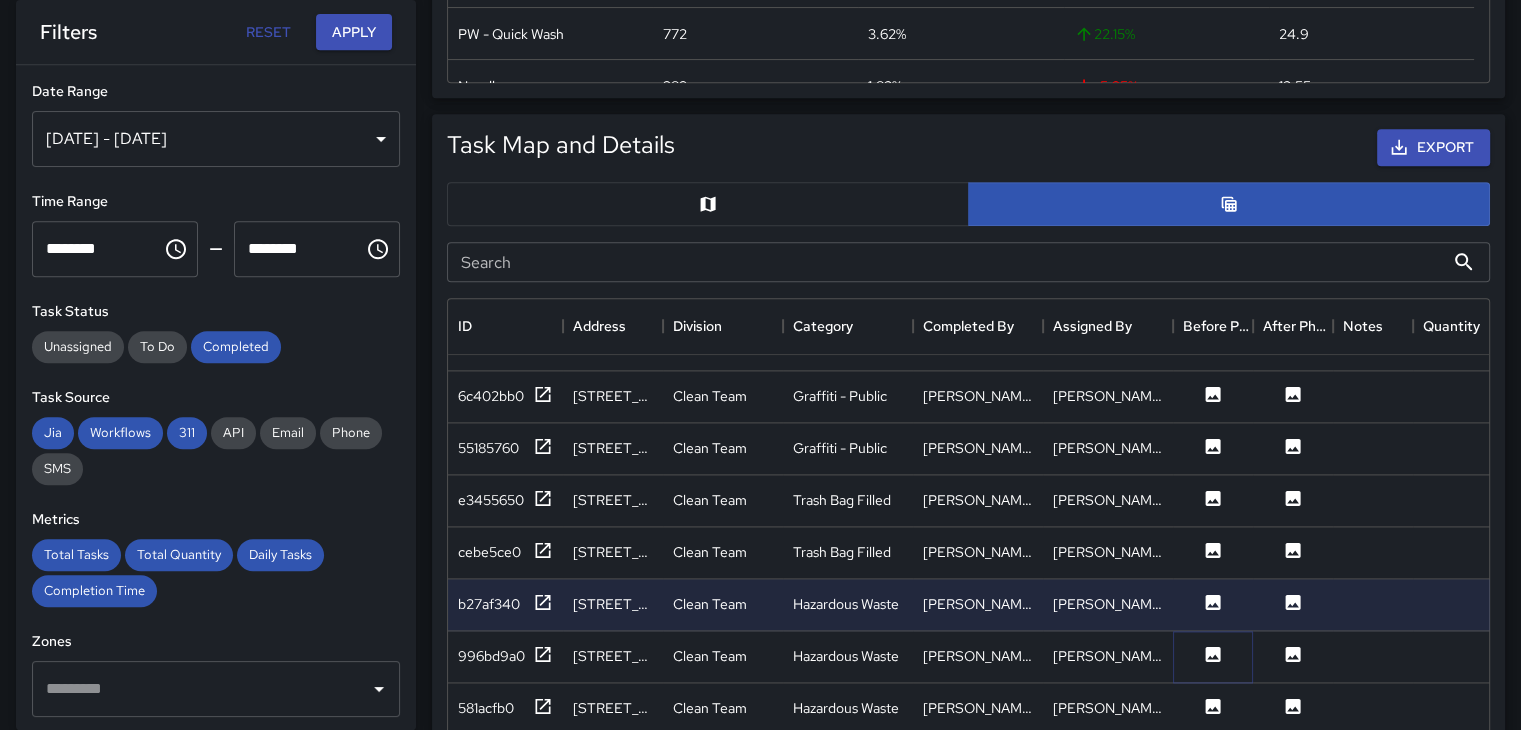
click at [1223, 649] on button at bounding box center [1213, 656] width 60 height 25
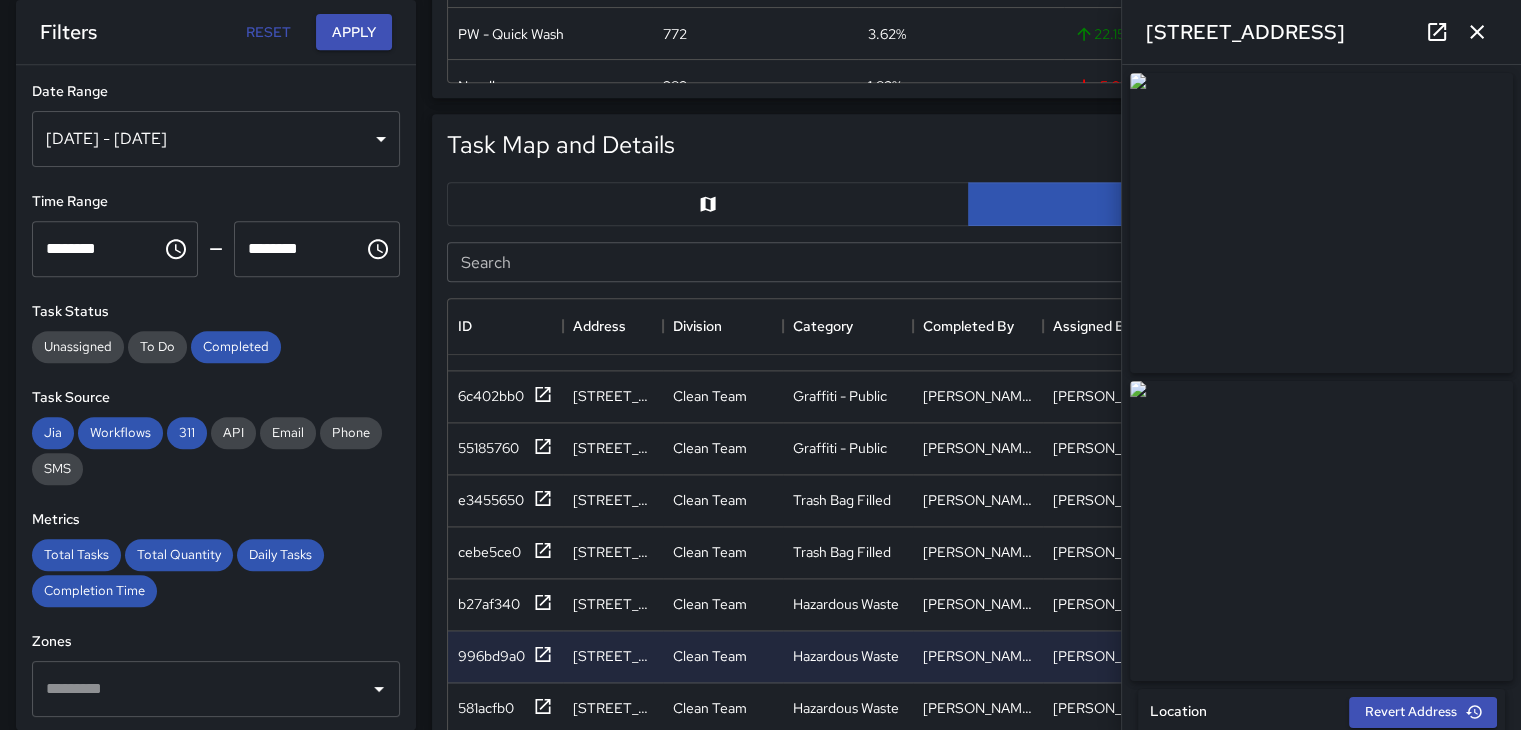
click at [1476, 30] on icon "button" at bounding box center [1477, 32] width 14 height 14
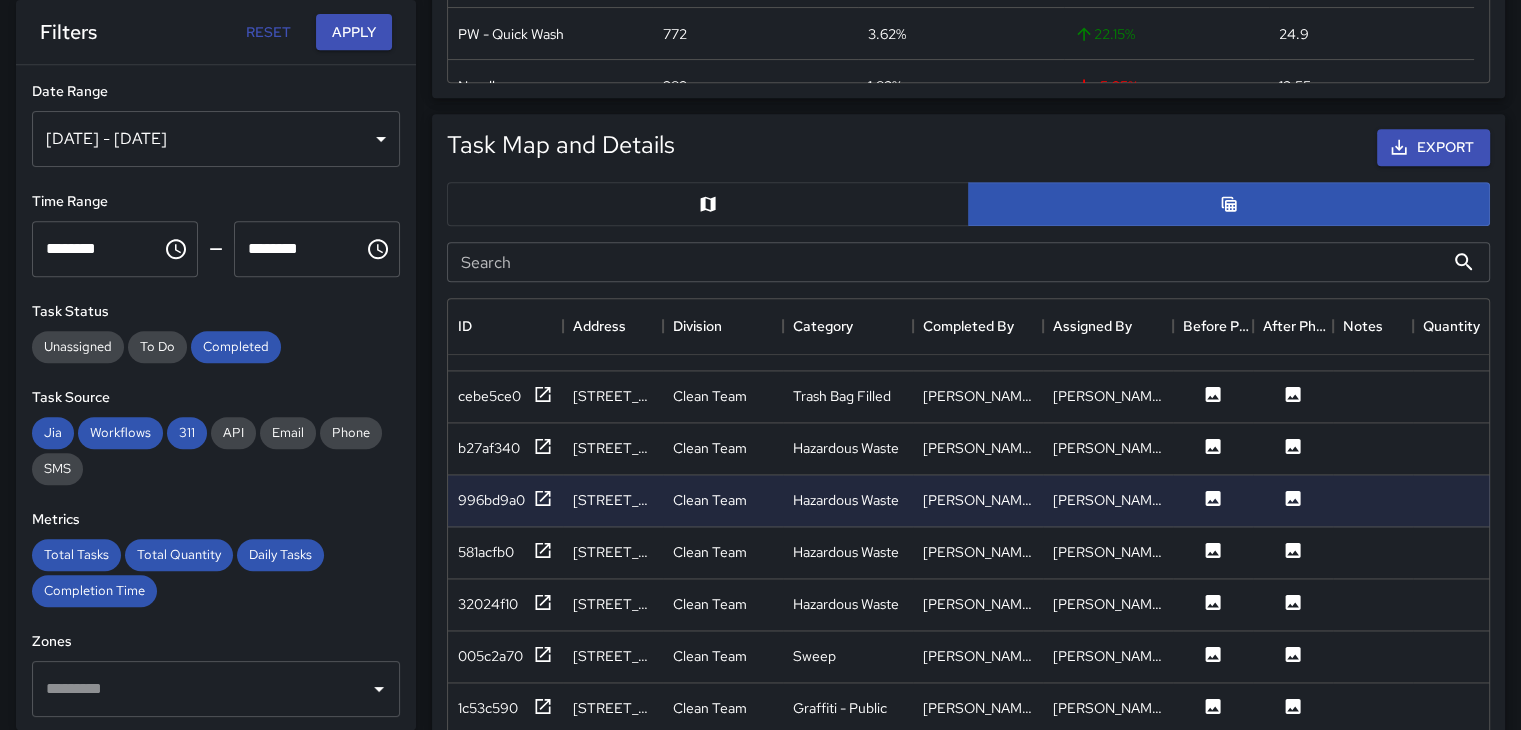
scroll to position [3199, 0]
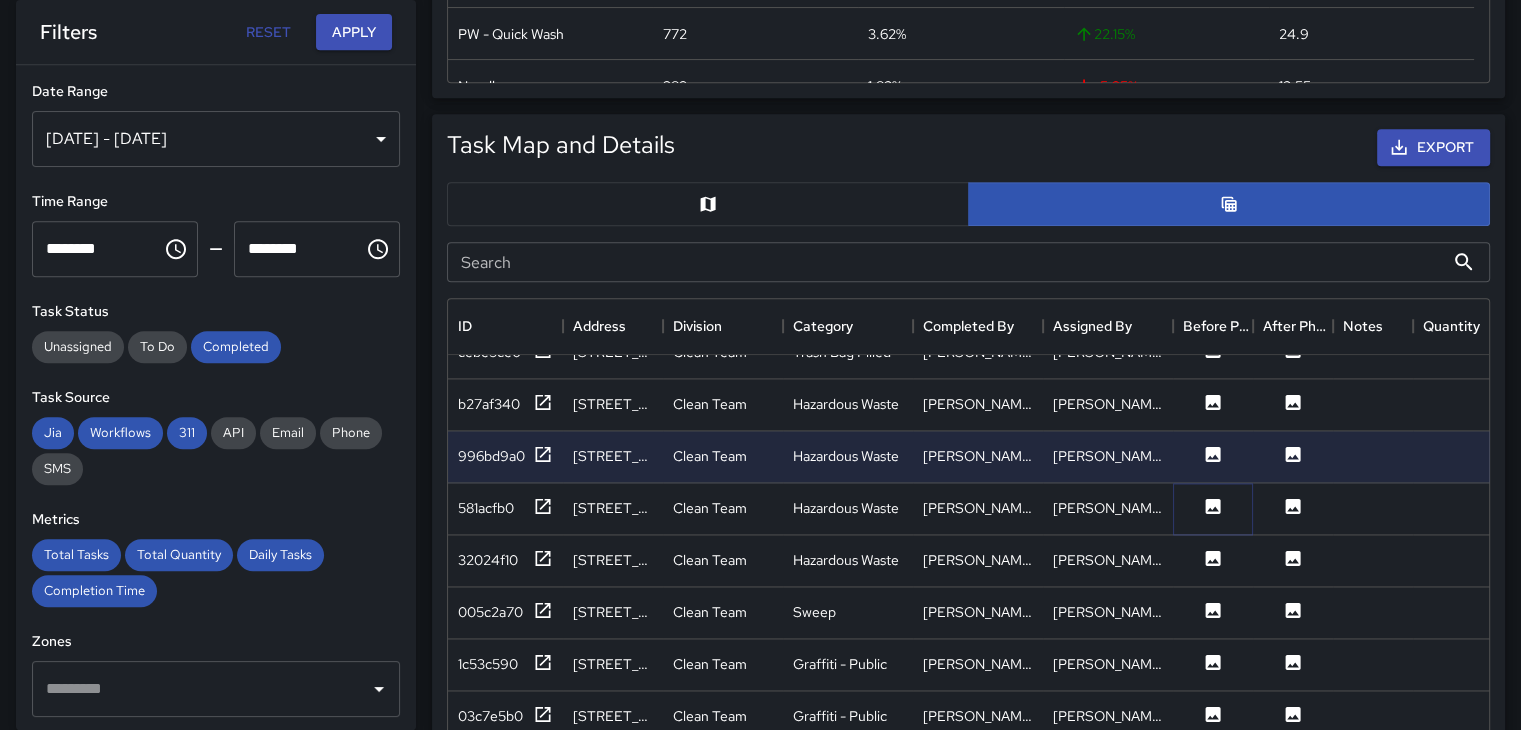
click at [1218, 499] on icon at bounding box center [1213, 505] width 15 height 15
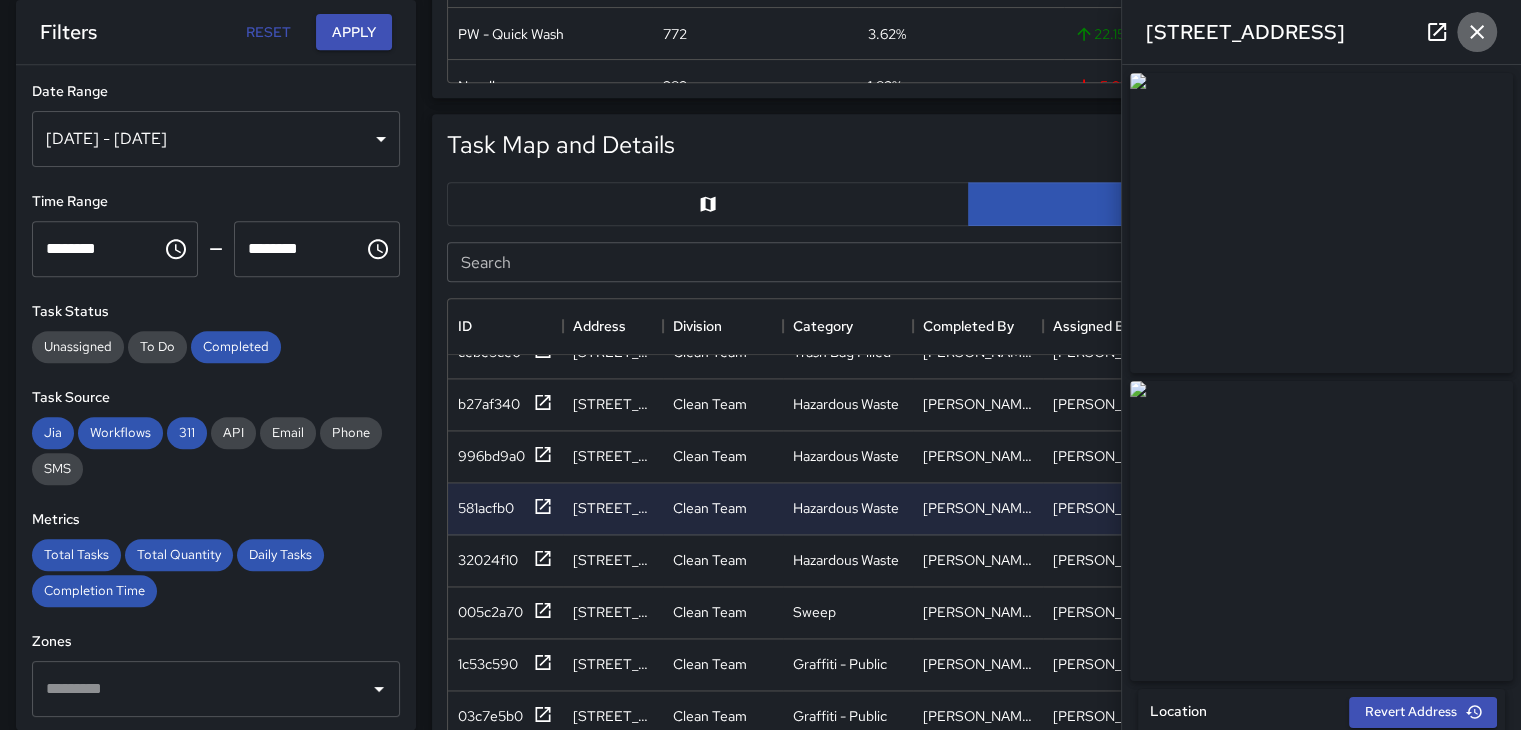
click at [1480, 37] on icon "button" at bounding box center [1477, 32] width 24 height 24
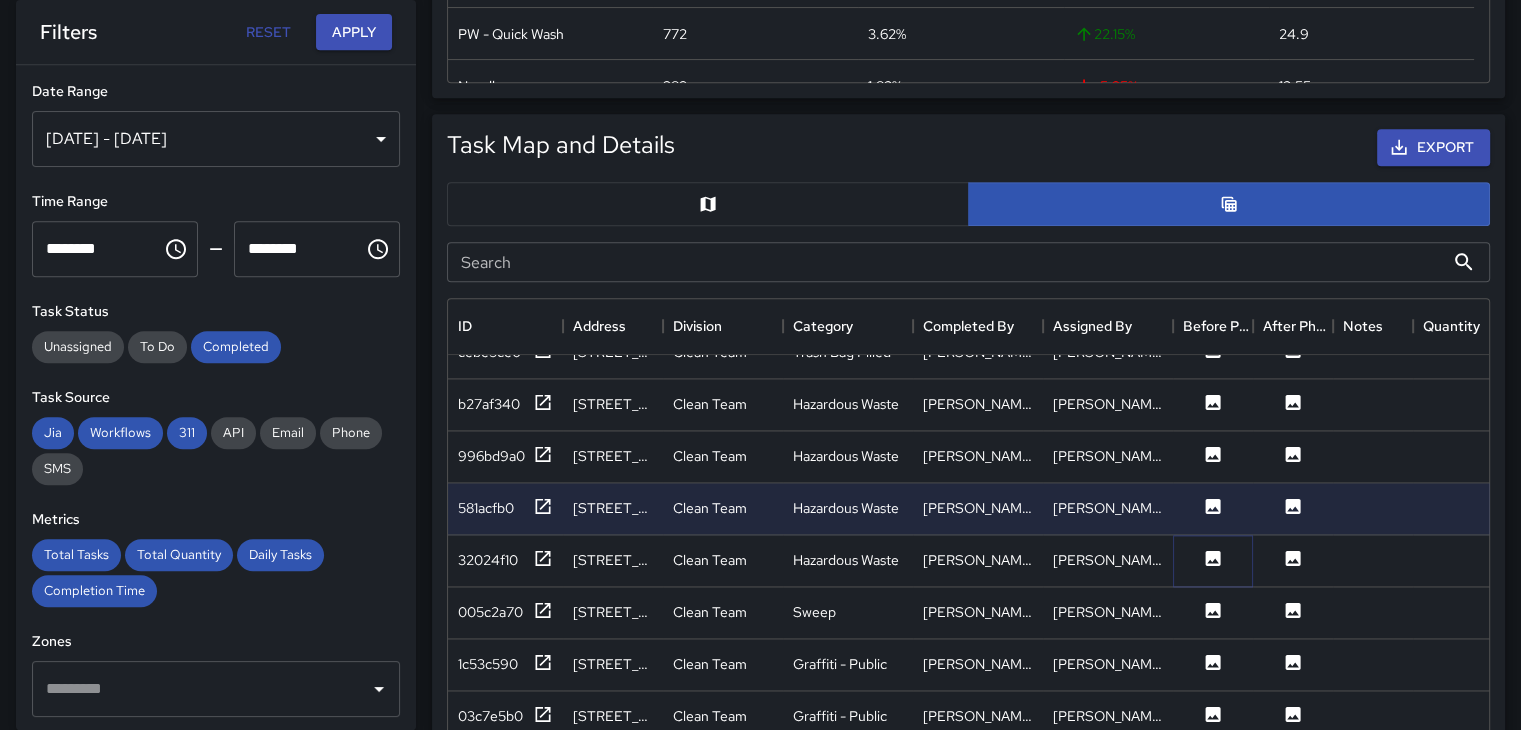
click at [1220, 556] on icon at bounding box center [1213, 558] width 20 height 20
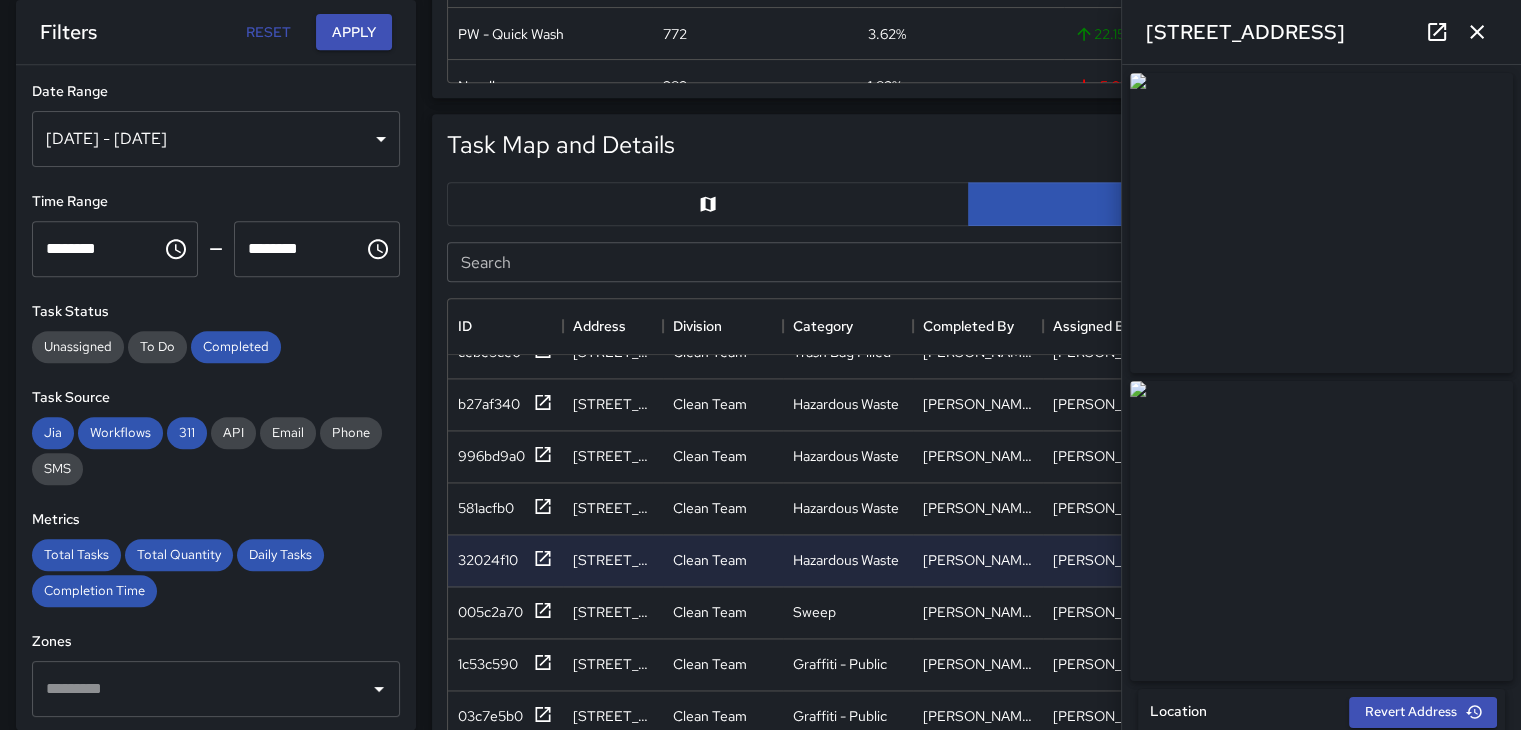
click at [1492, 26] on button "button" at bounding box center [1477, 32] width 40 height 40
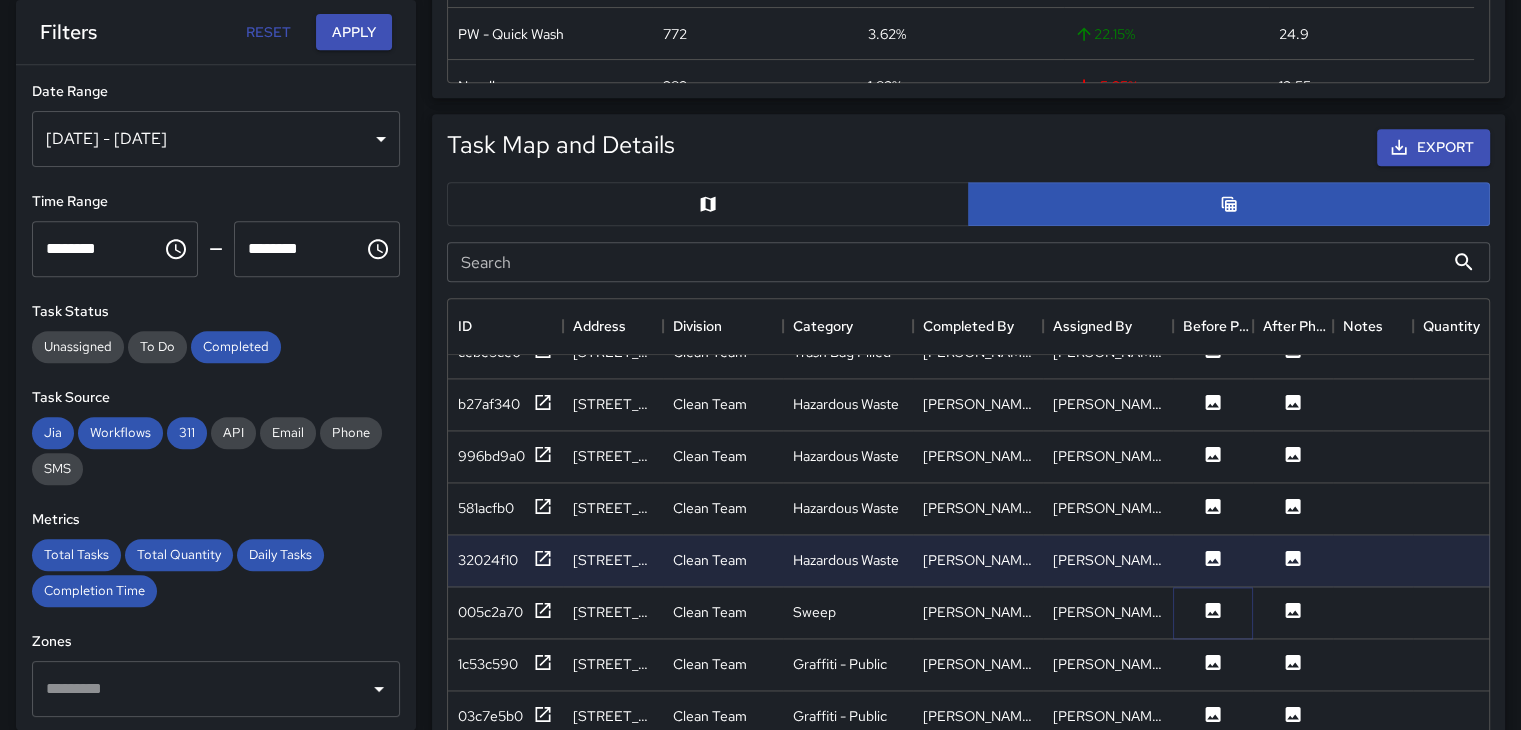
click at [1208, 607] on icon at bounding box center [1213, 609] width 15 height 15
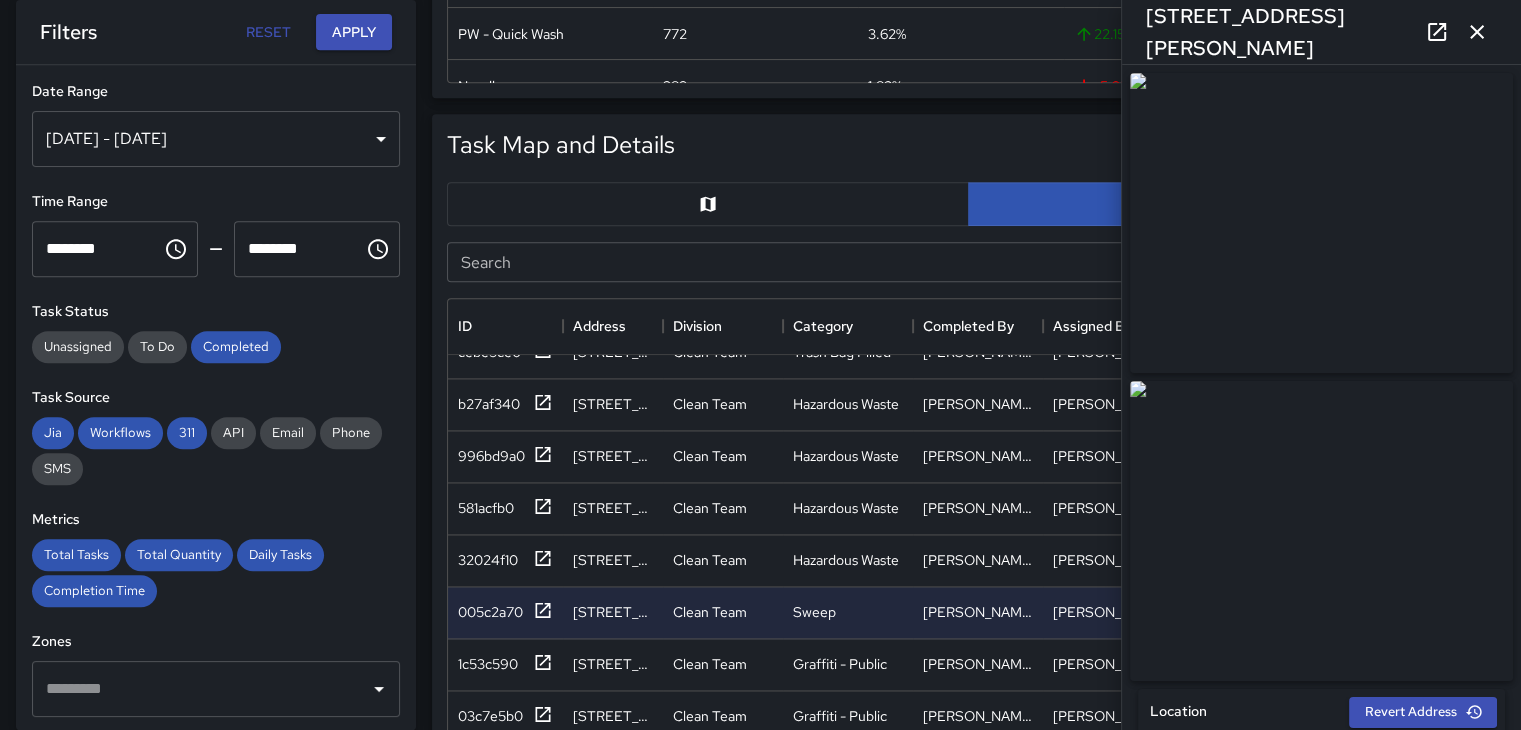
click at [1487, 33] on icon "button" at bounding box center [1477, 32] width 24 height 24
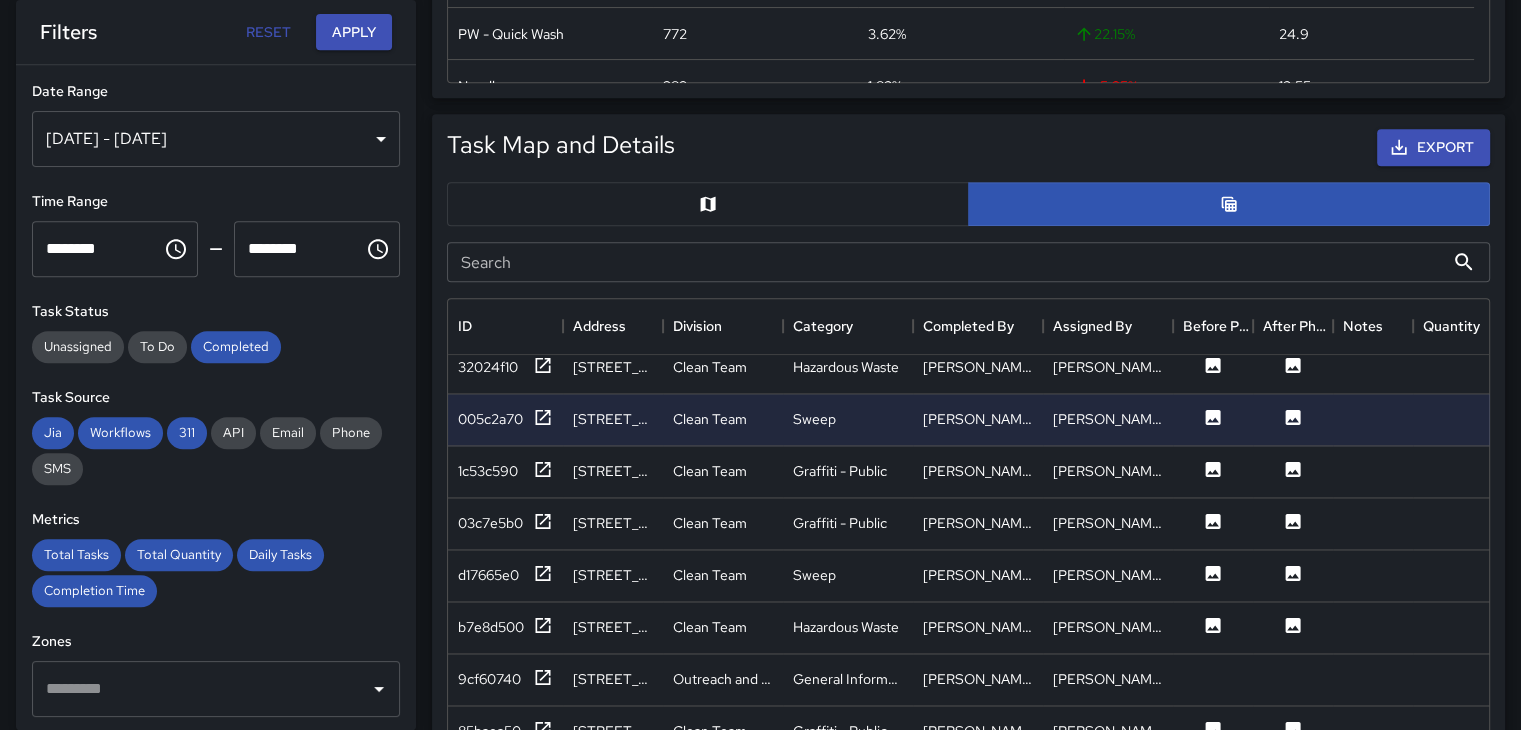
scroll to position [3399, 0]
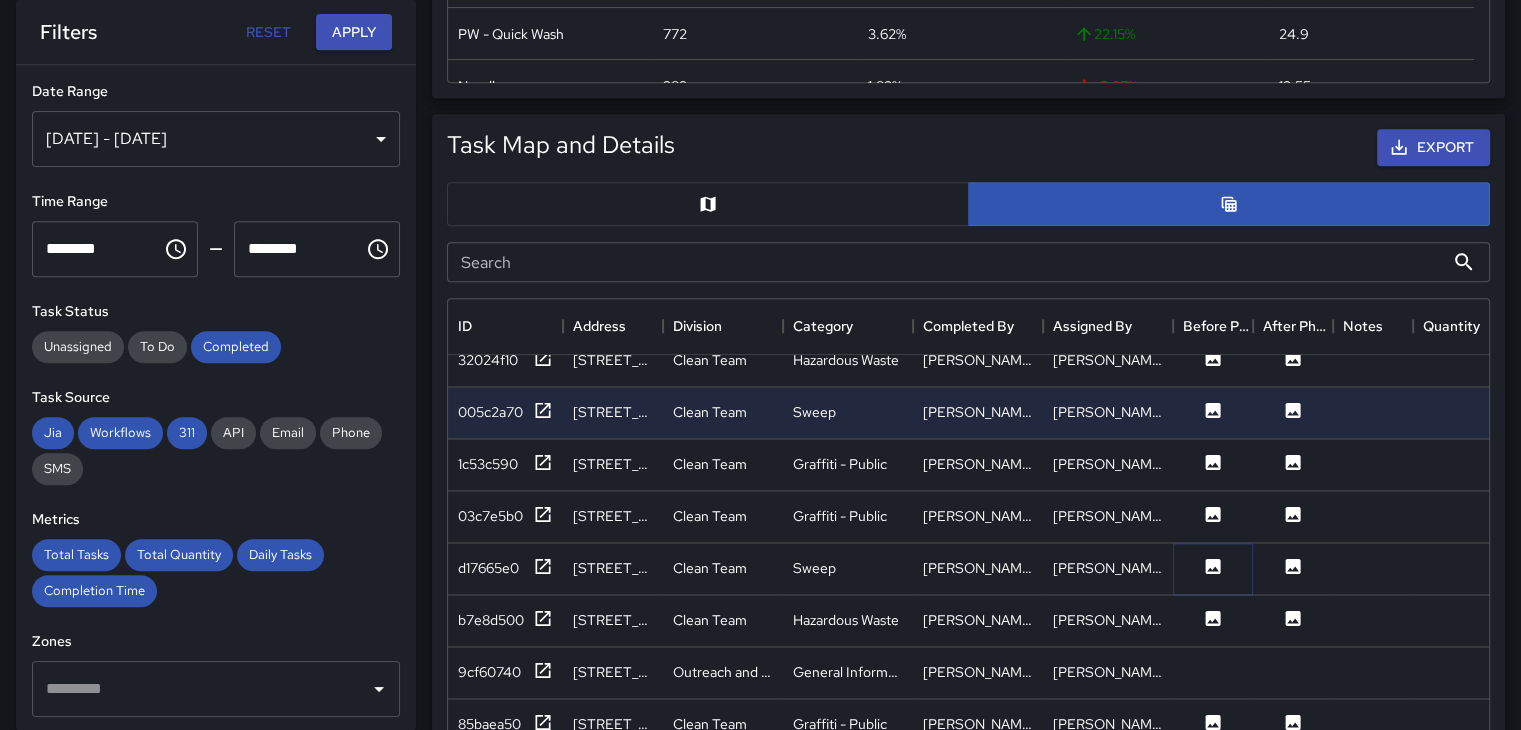
click at [1219, 561] on icon at bounding box center [1213, 565] width 15 height 15
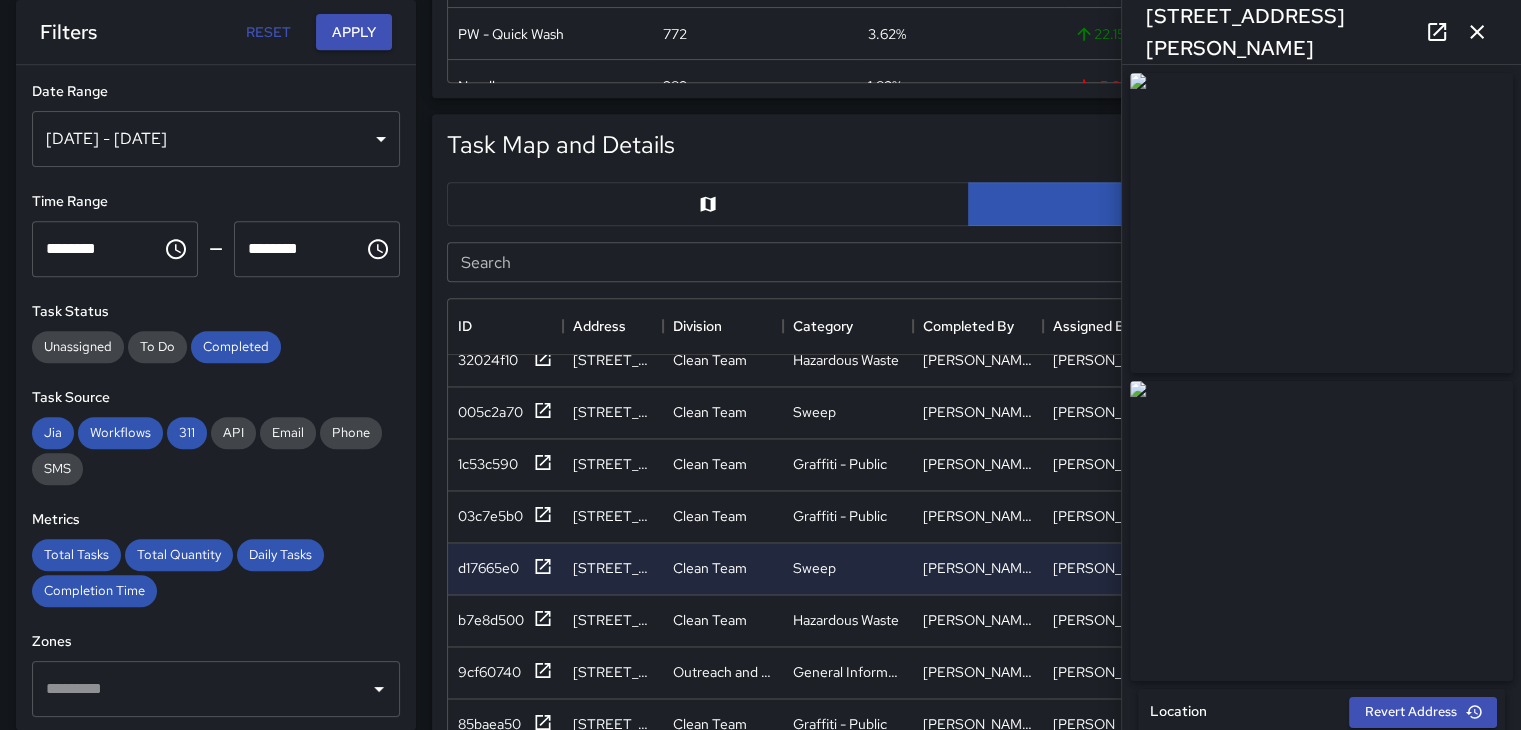
click at [1484, 29] on icon "button" at bounding box center [1477, 32] width 24 height 24
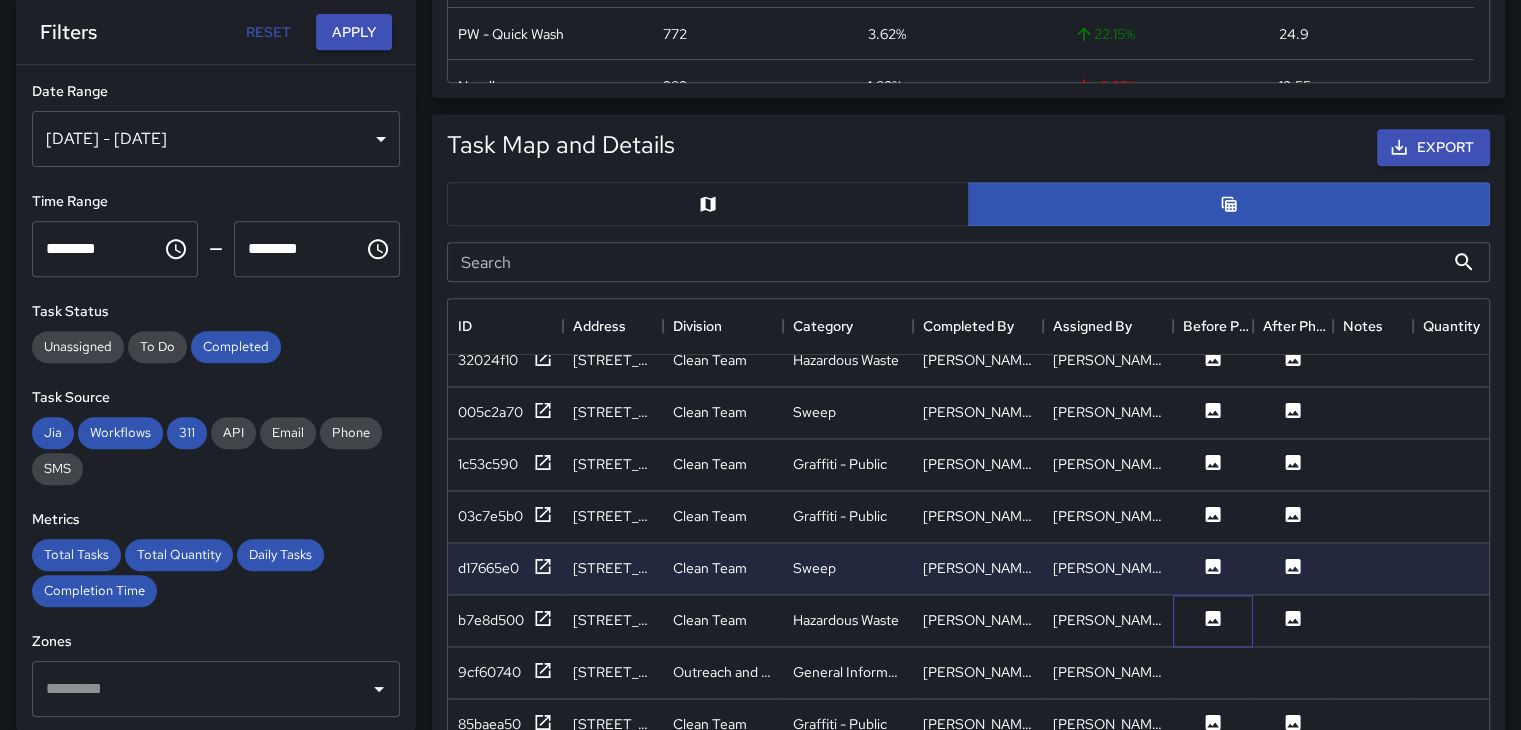
click at [1212, 603] on div at bounding box center [1213, 621] width 80 height 52
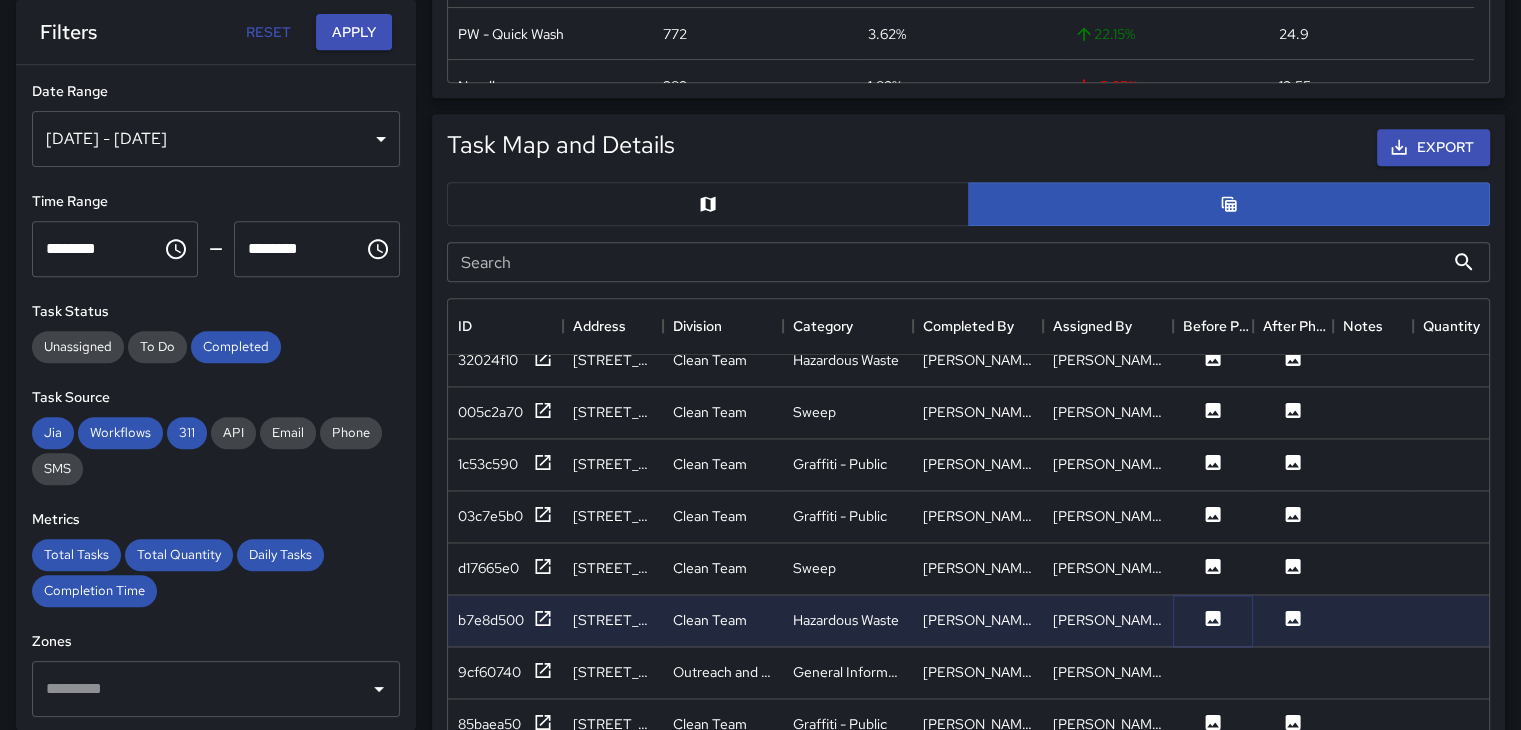
click at [1217, 611] on icon at bounding box center [1213, 617] width 15 height 15
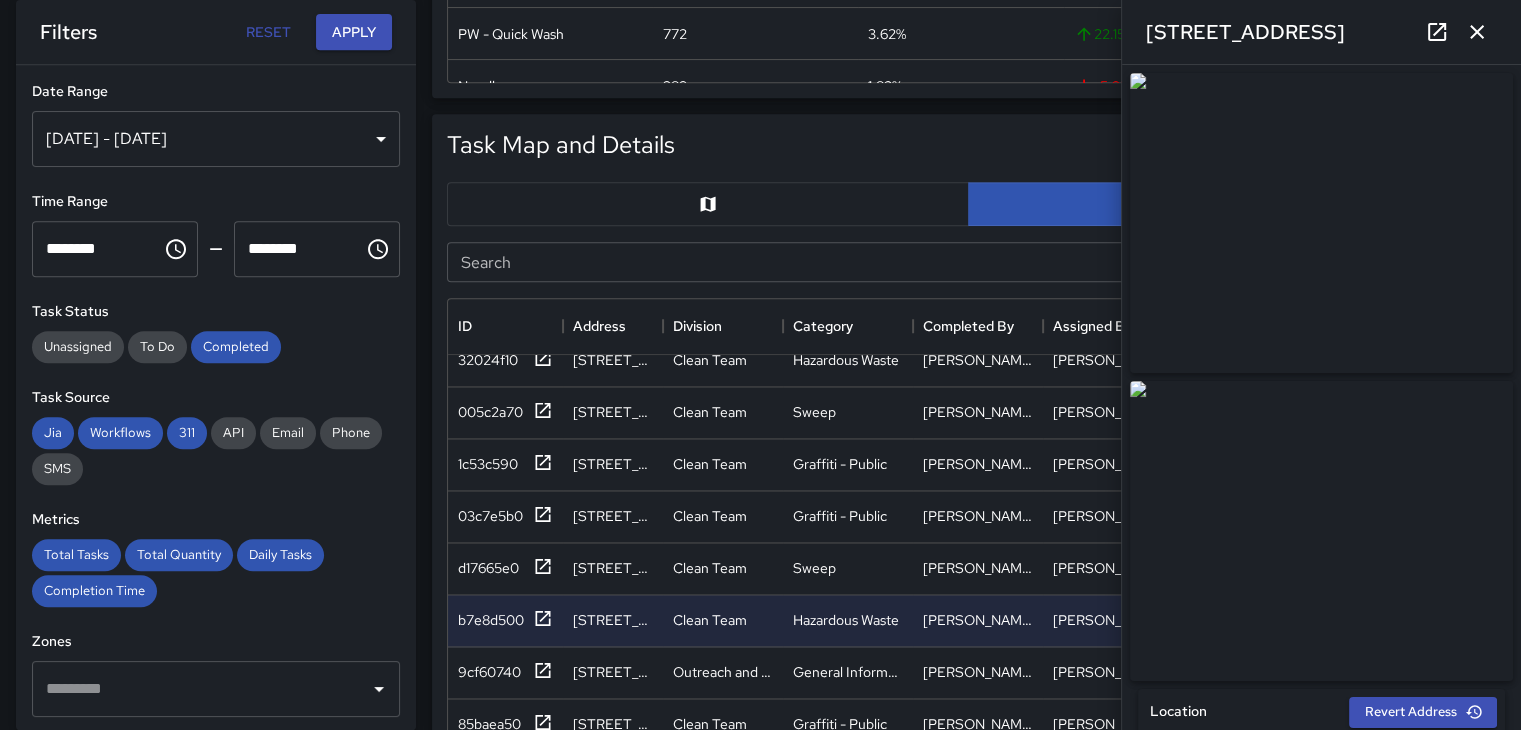
click at [1484, 26] on icon "button" at bounding box center [1477, 32] width 24 height 24
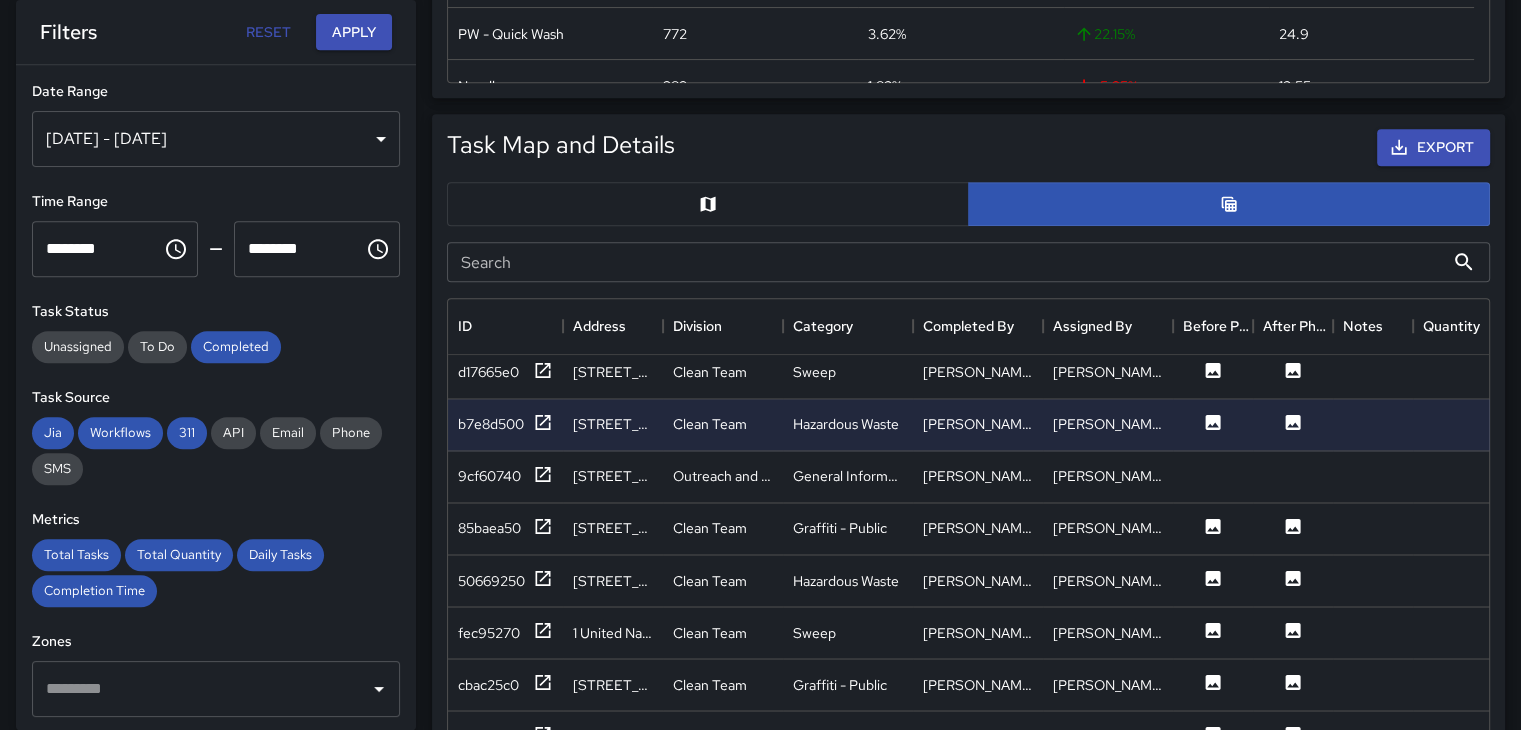
scroll to position [3599, 0]
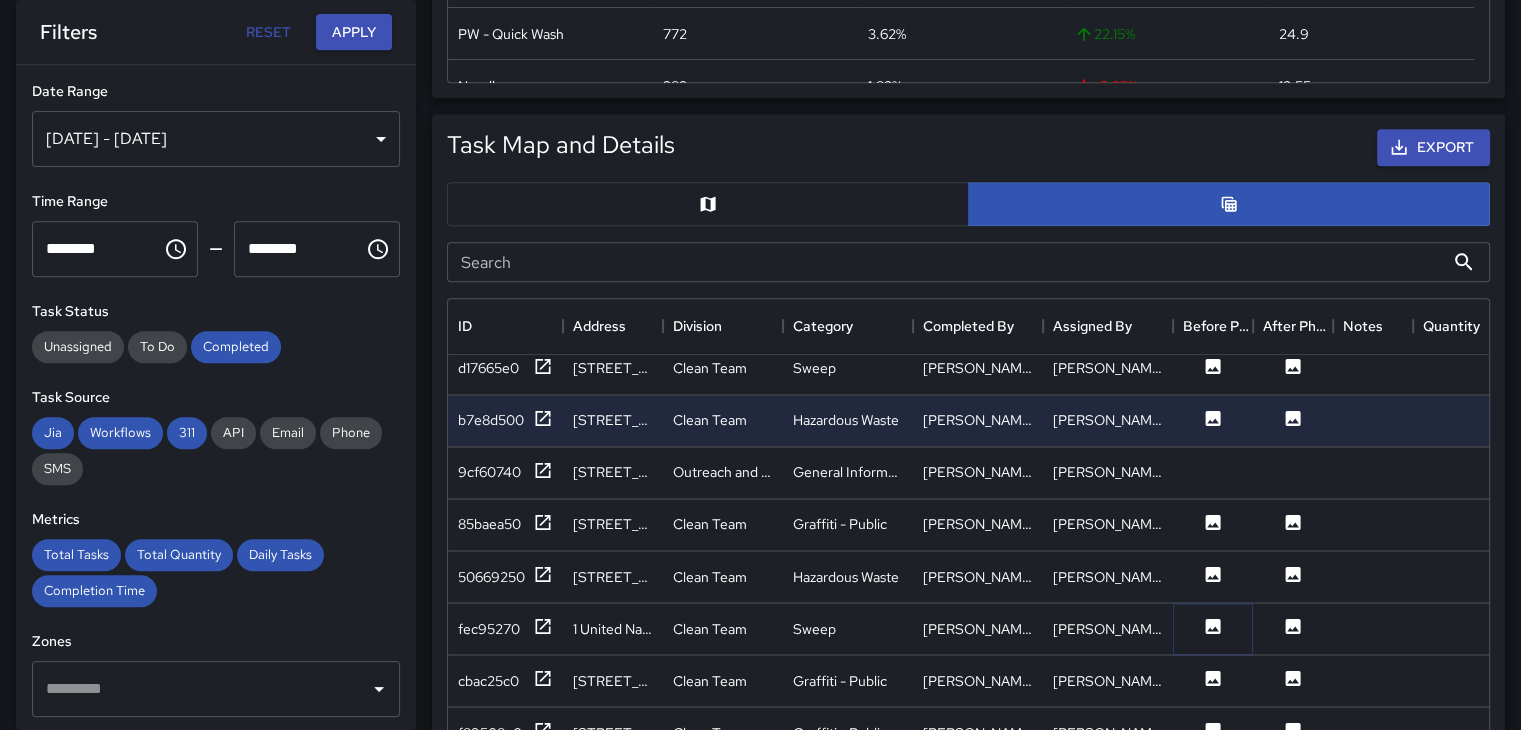
click at [1215, 618] on icon at bounding box center [1213, 625] width 15 height 15
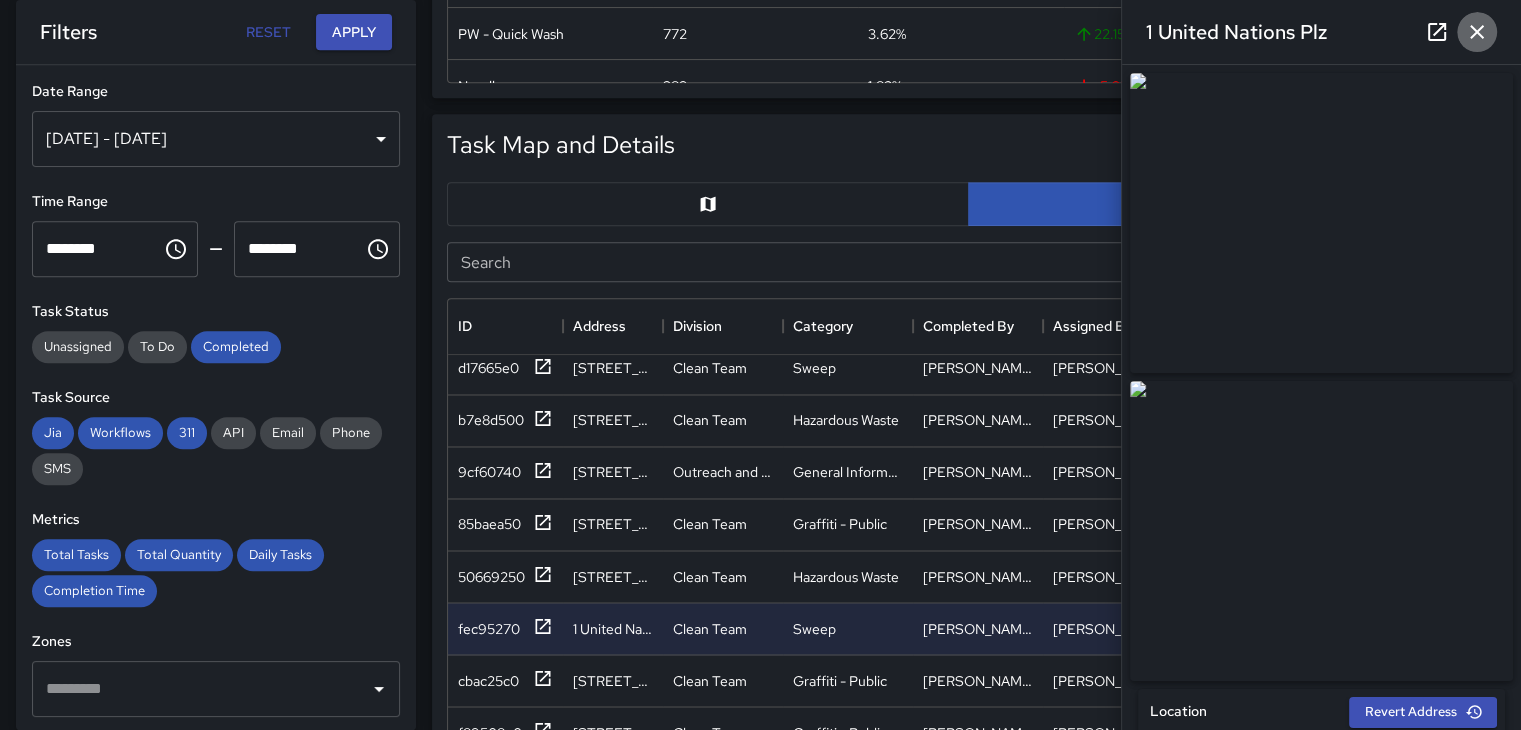
click at [1472, 25] on icon "button" at bounding box center [1477, 32] width 24 height 24
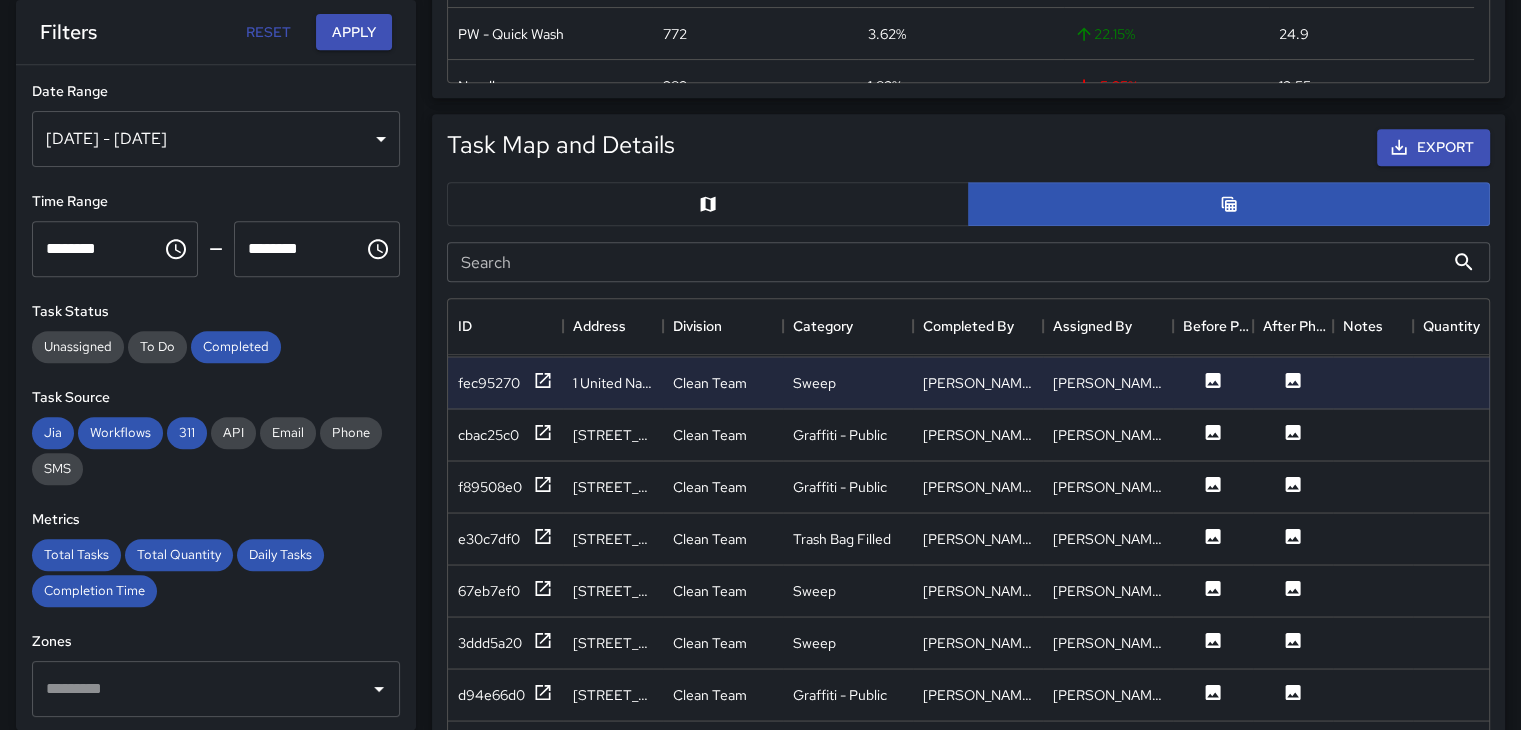
scroll to position [3899, 0]
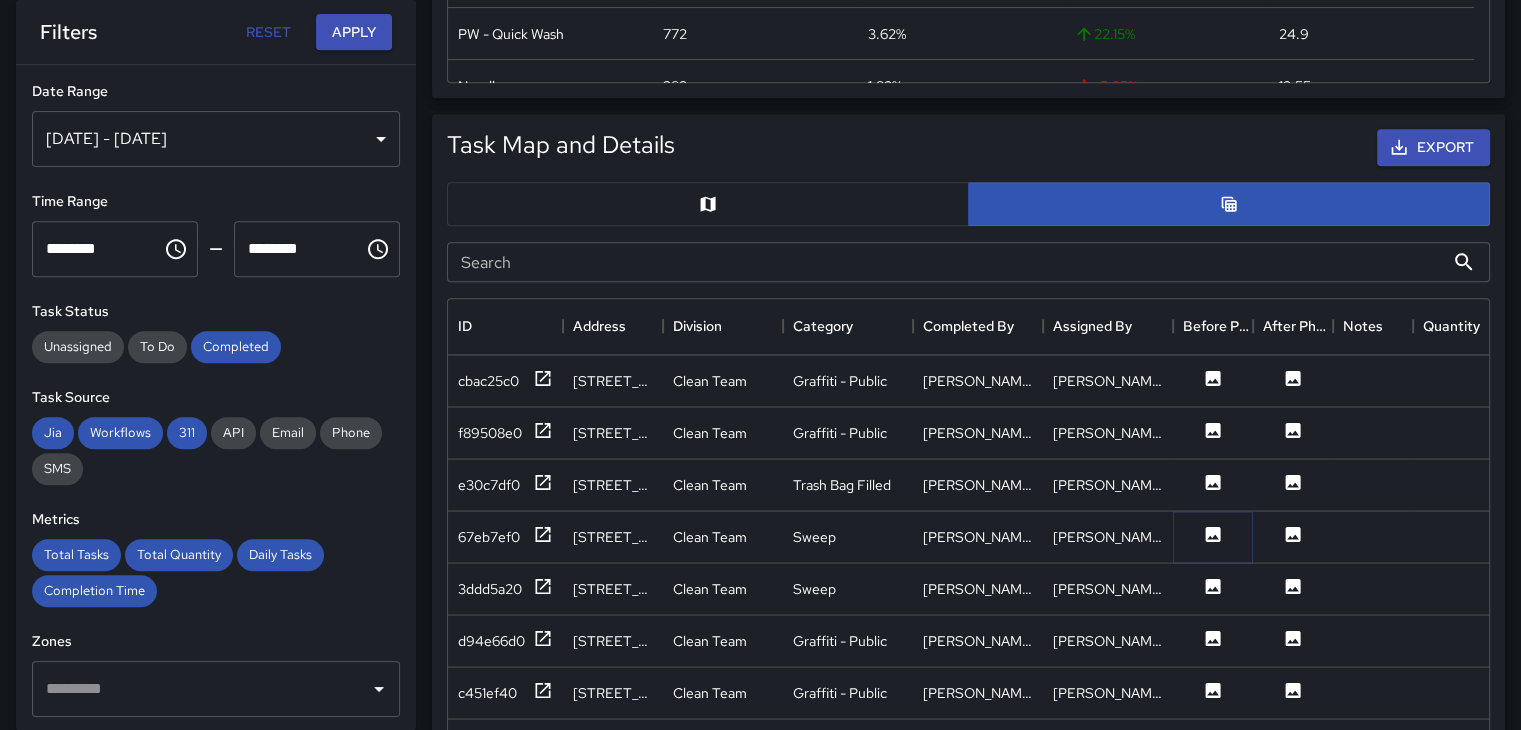
click at [1223, 533] on button at bounding box center [1213, 536] width 60 height 25
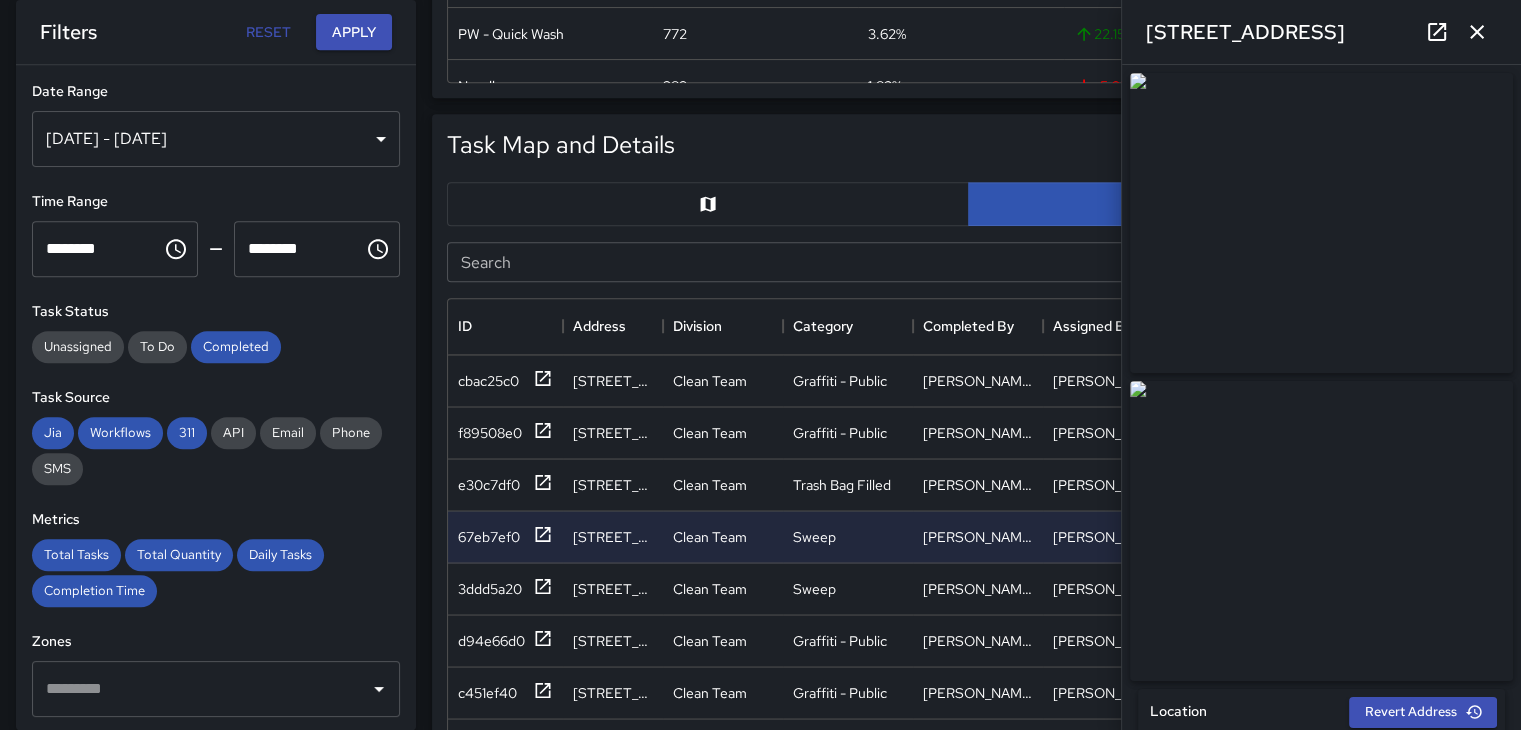
click at [1352, 246] on img at bounding box center [1321, 223] width 383 height 300
drag, startPoint x: 1352, startPoint y: 246, endPoint x: 1369, endPoint y: 189, distance: 59.5
click at [1362, 193] on img at bounding box center [1321, 223] width 383 height 300
click at [1481, 27] on icon "button" at bounding box center [1477, 32] width 14 height 14
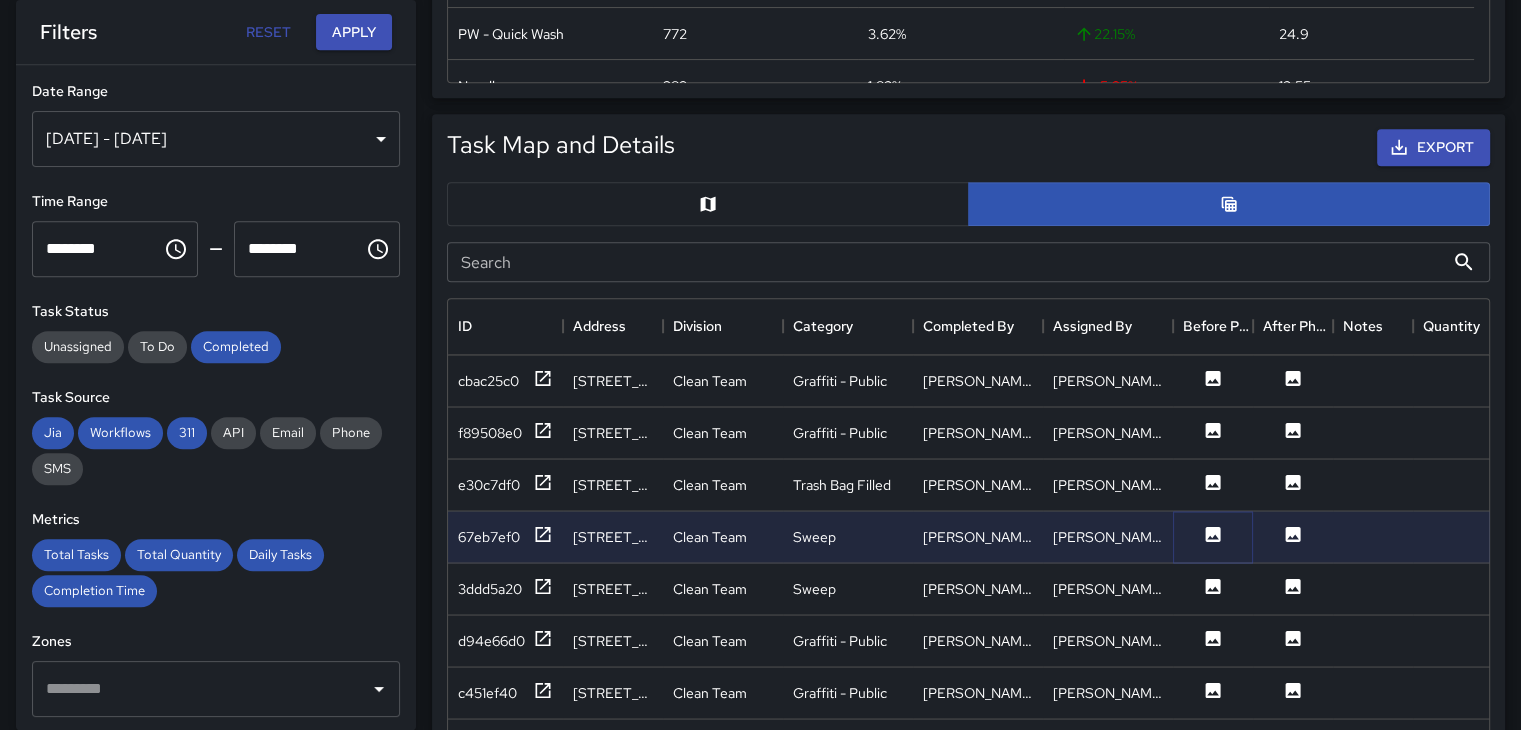
click at [1206, 528] on icon at bounding box center [1213, 533] width 15 height 15
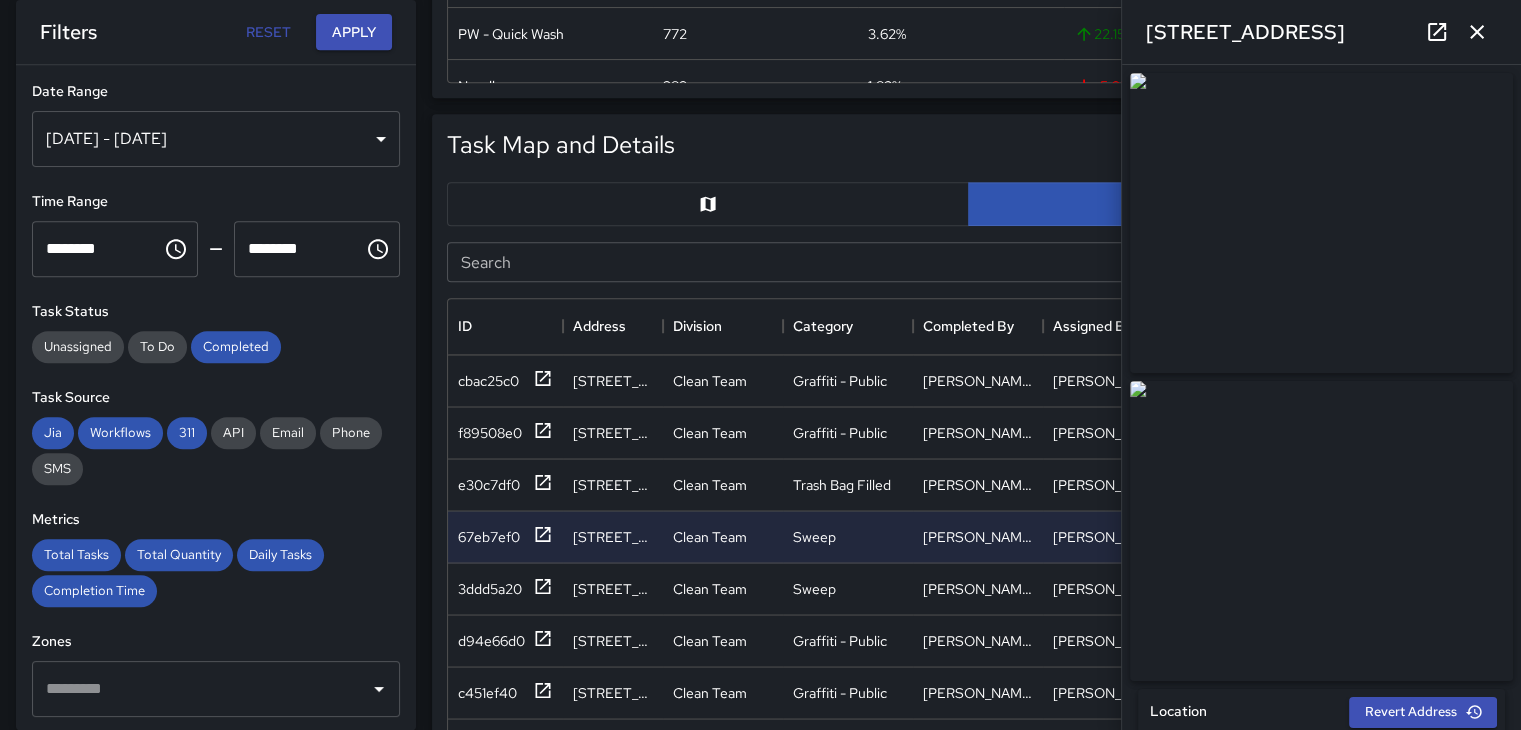
click at [1476, 41] on icon "button" at bounding box center [1477, 32] width 24 height 24
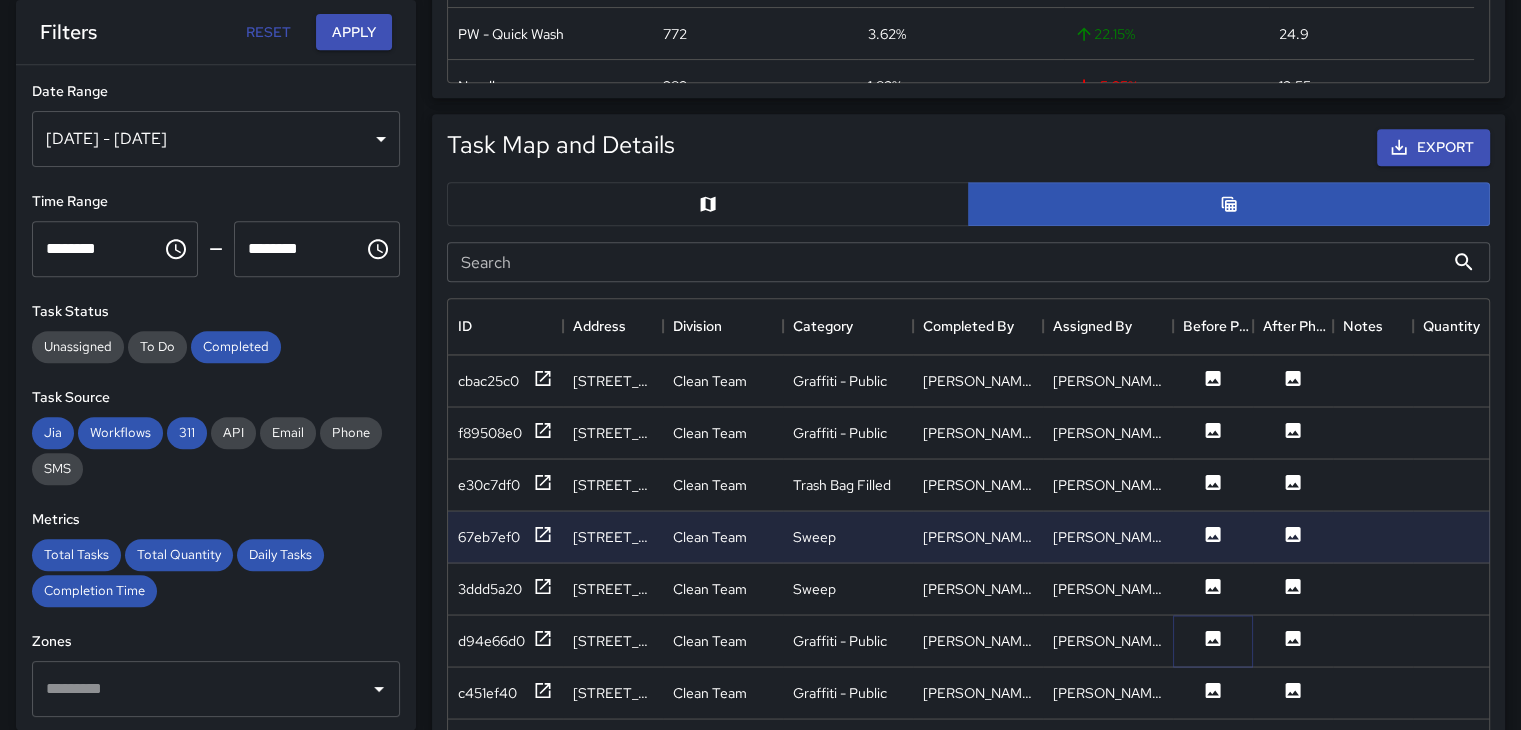
click at [1214, 630] on icon at bounding box center [1213, 637] width 15 height 15
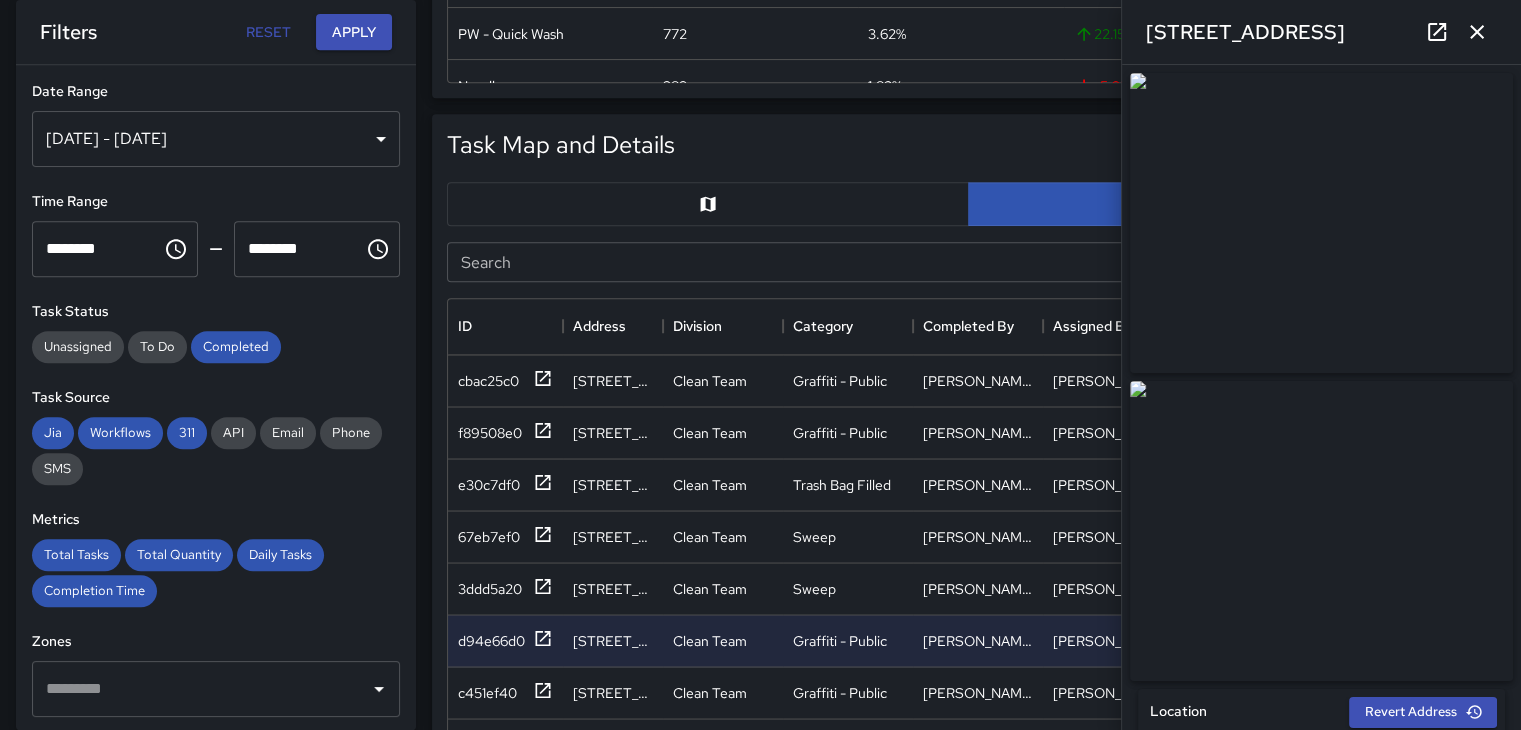
click at [1477, 33] on icon "button" at bounding box center [1477, 32] width 14 height 14
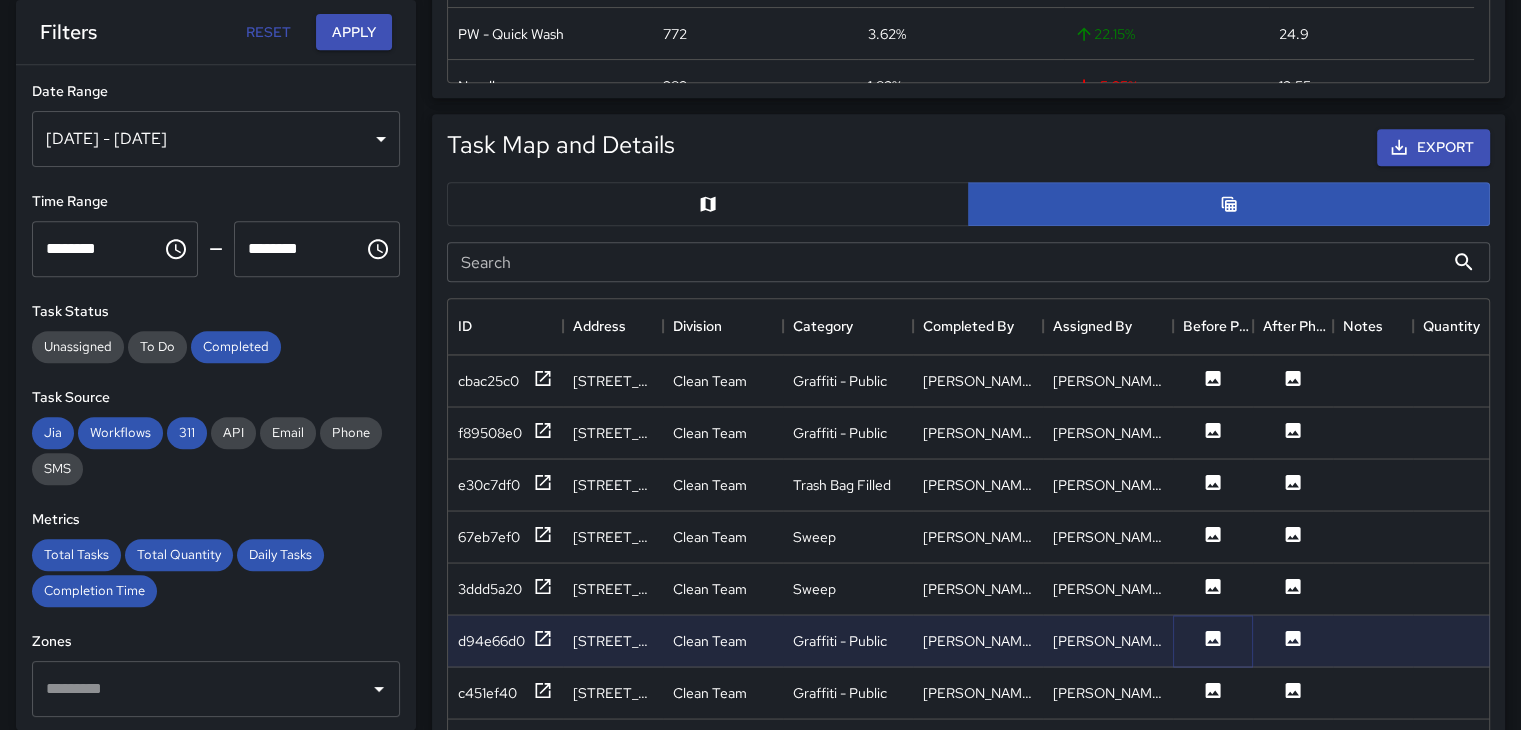
click at [1217, 637] on icon at bounding box center [1213, 637] width 15 height 15
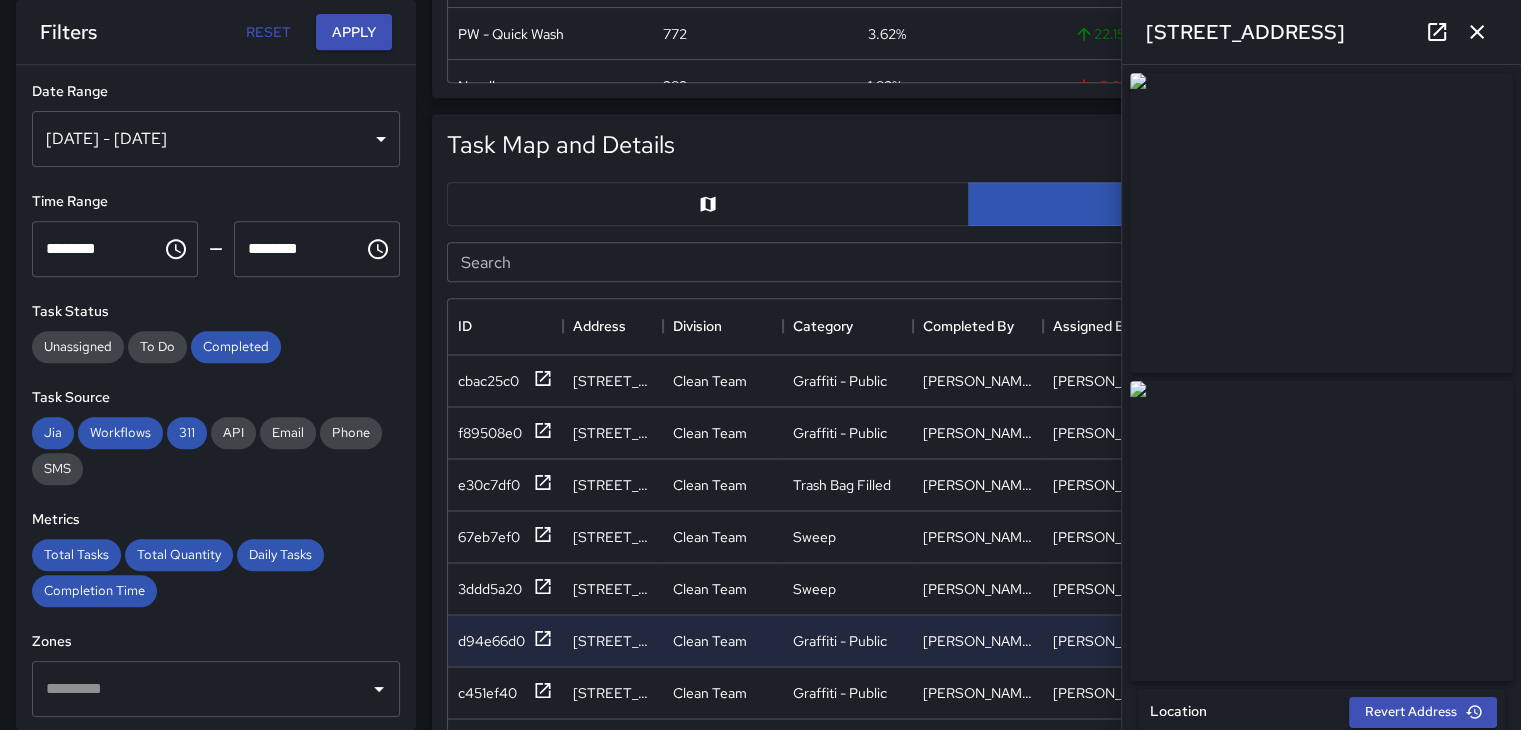
click at [1217, 637] on img at bounding box center [1321, 531] width 383 height 300
click at [1475, 35] on icon "button" at bounding box center [1477, 32] width 24 height 24
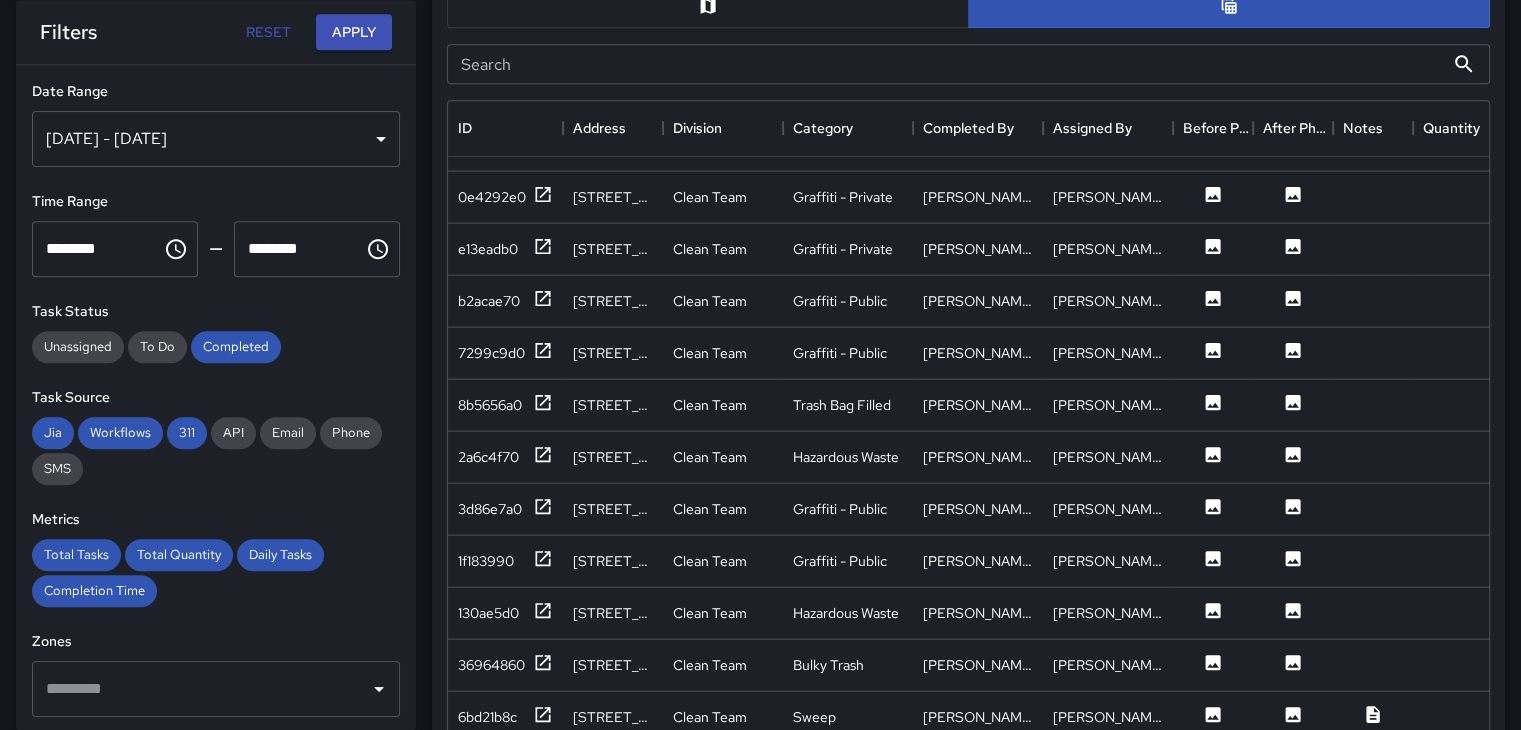
scroll to position [1105, 0]
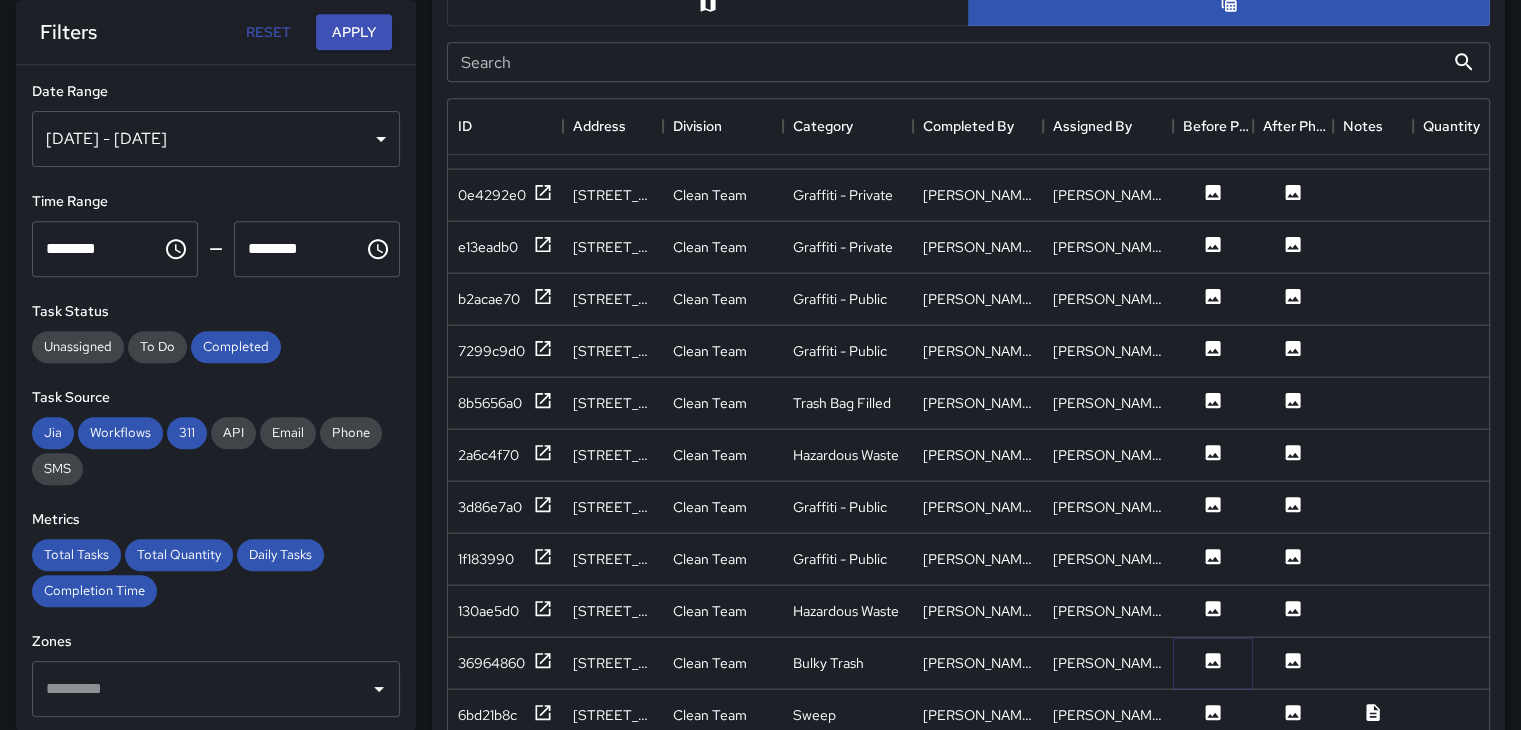
click at [1213, 650] on icon at bounding box center [1213, 660] width 20 height 20
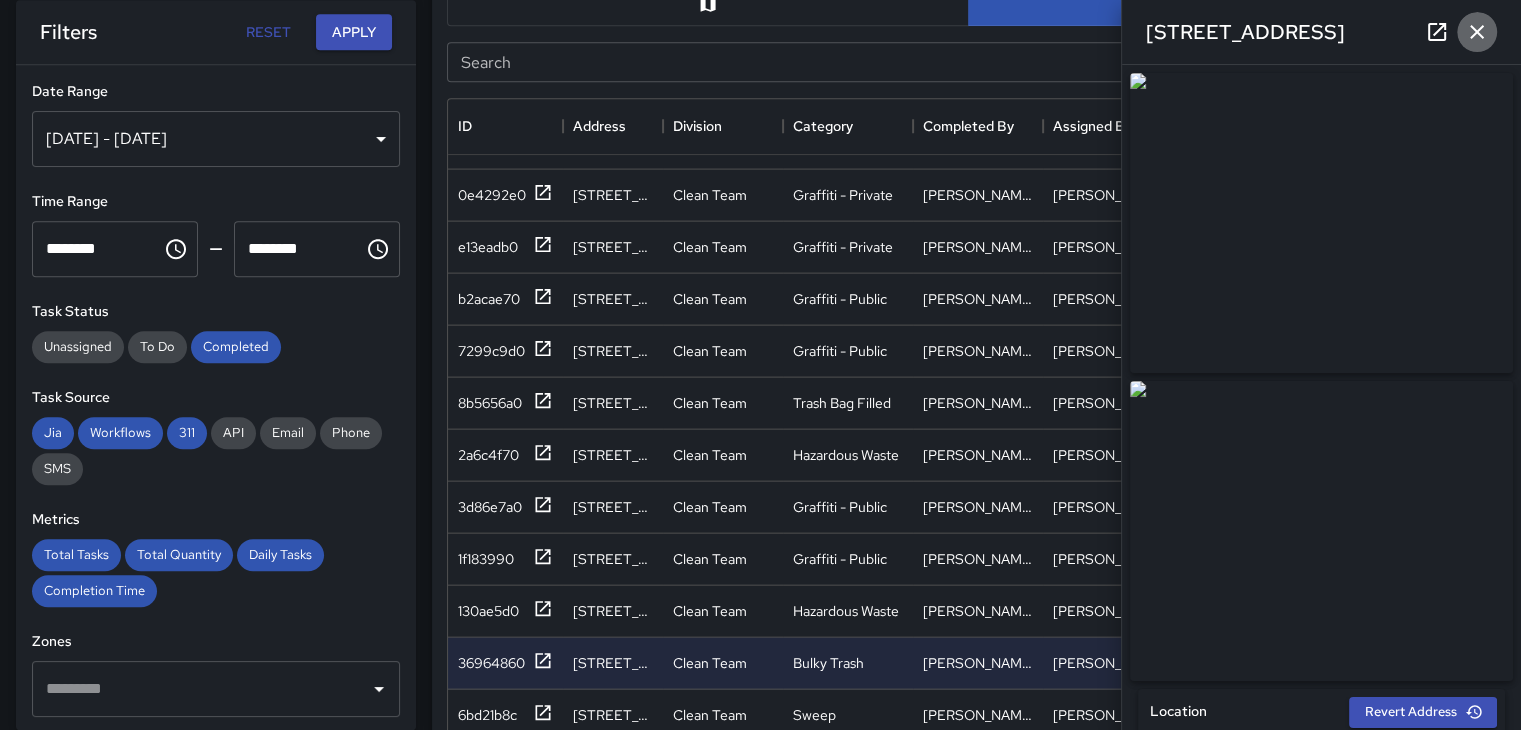
click at [1470, 45] on button "button" at bounding box center [1477, 32] width 40 height 40
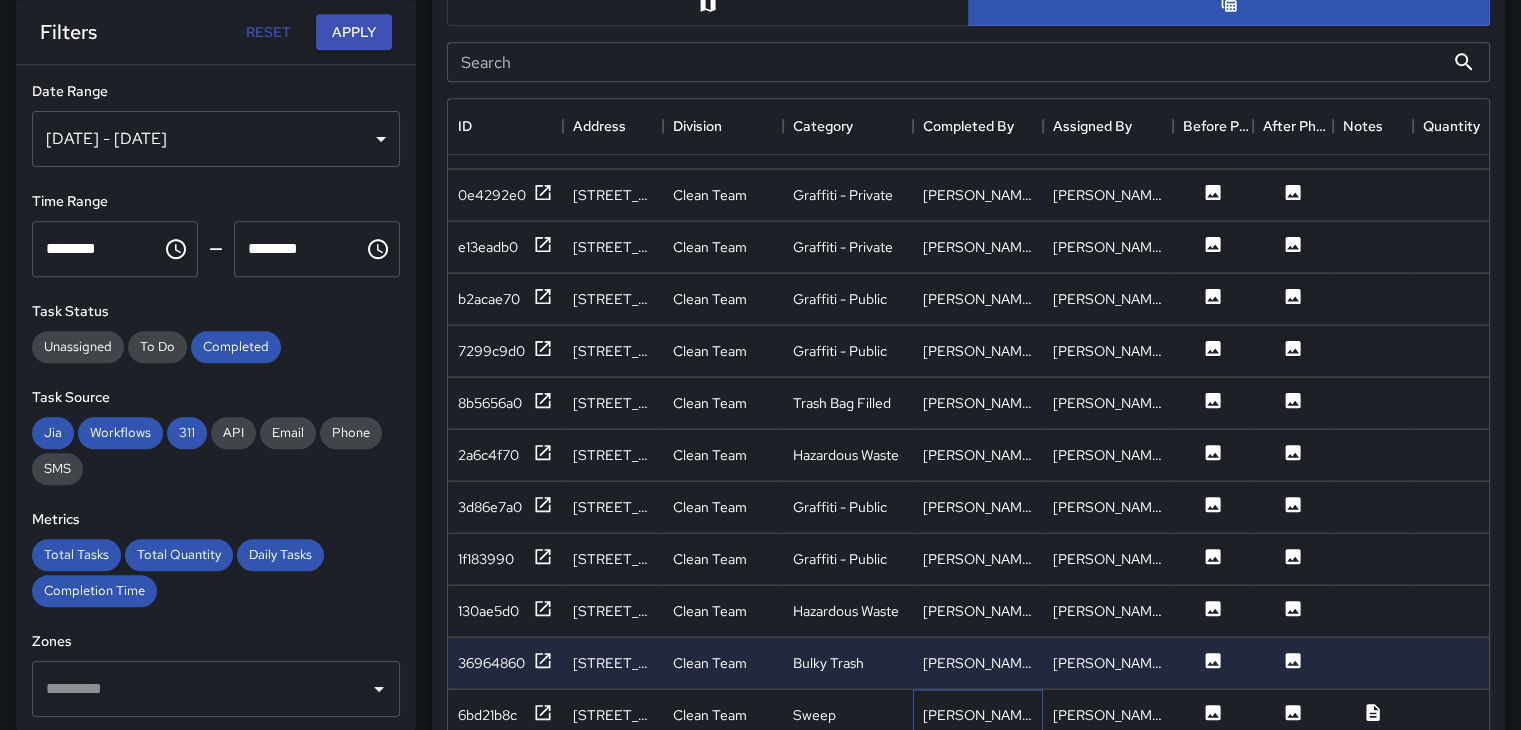
click at [964, 711] on div "[PERSON_NAME]" at bounding box center [978, 715] width 130 height 52
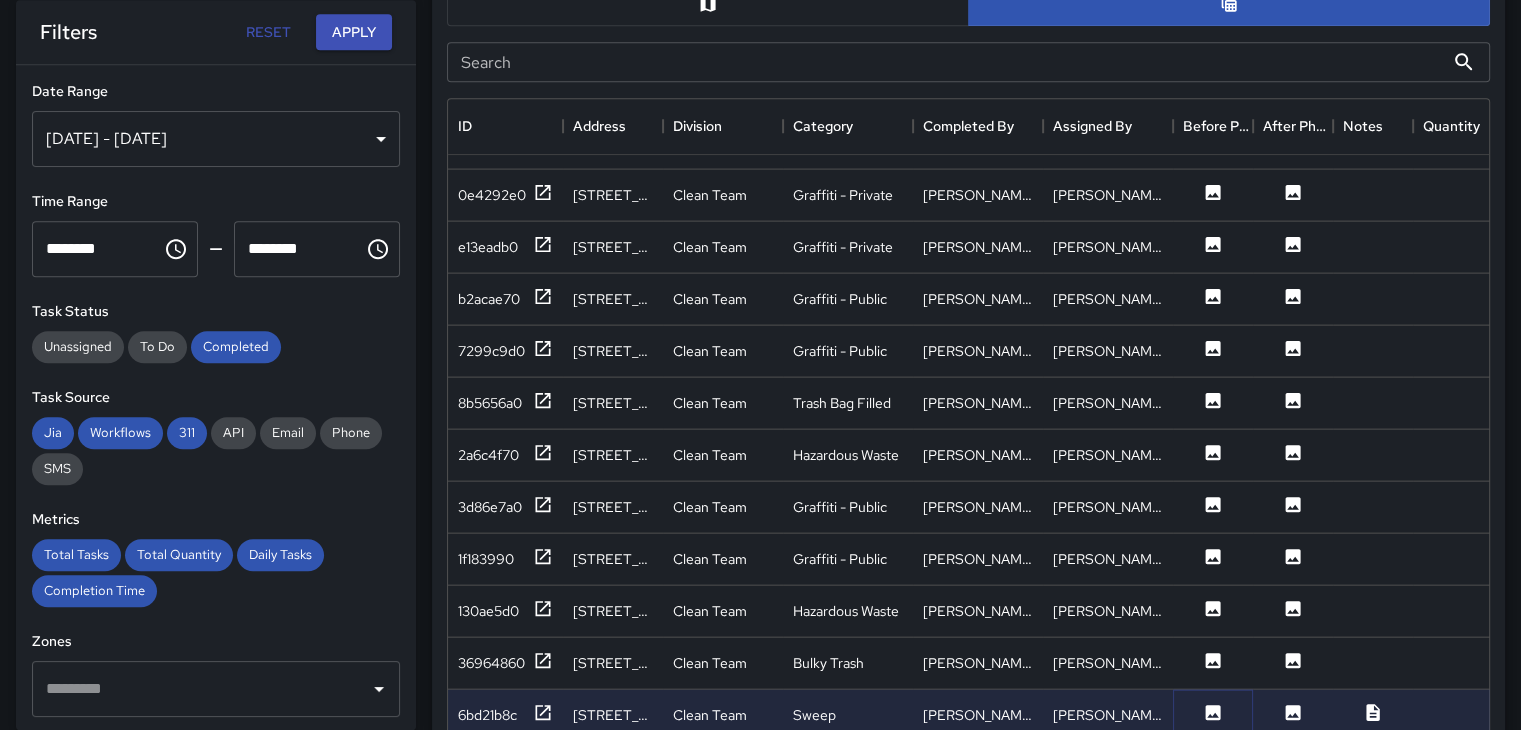
click at [1190, 702] on button at bounding box center [1213, 714] width 60 height 25
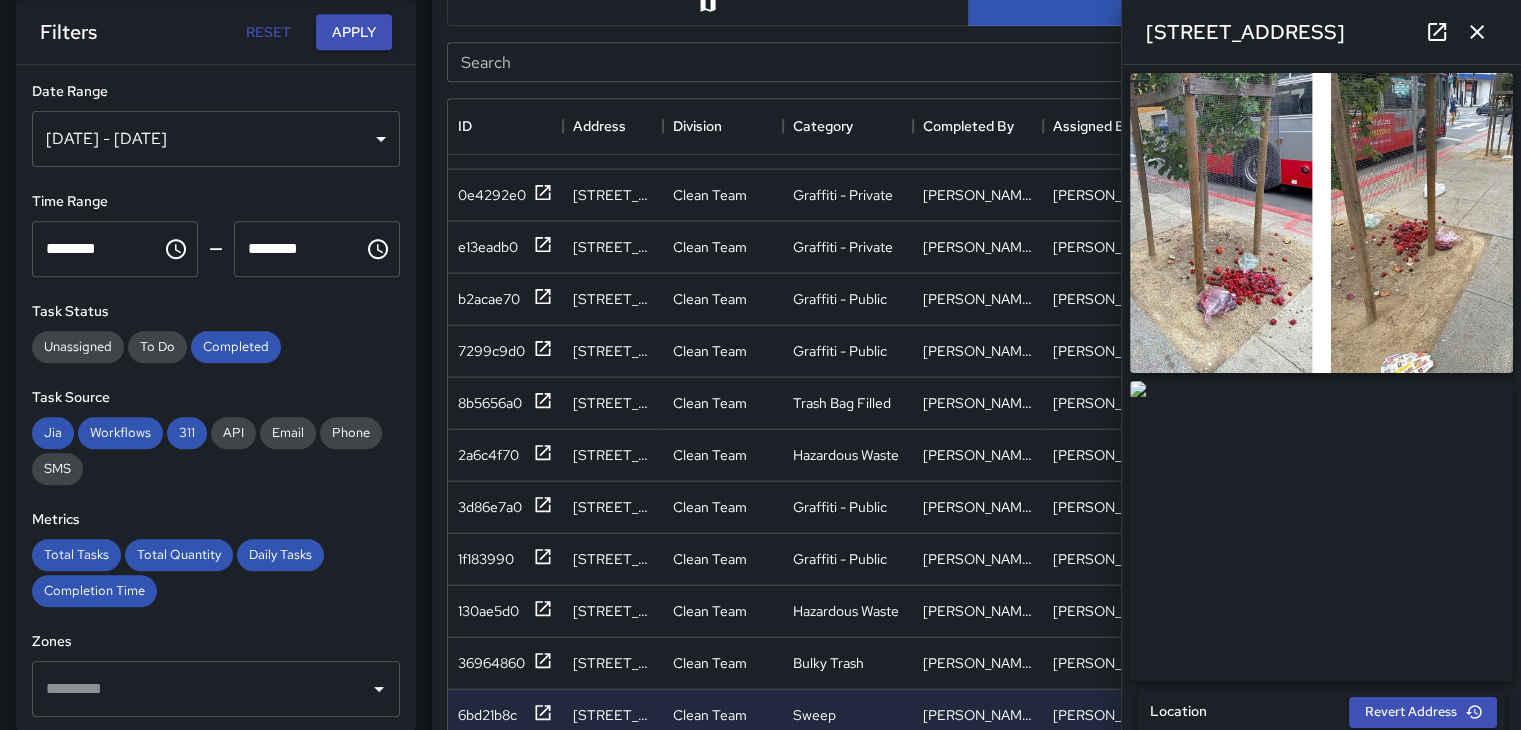
click at [1248, 227] on img at bounding box center [1321, 223] width 383 height 300
click at [1289, 187] on img at bounding box center [1321, 223] width 383 height 300
click at [1378, 250] on img at bounding box center [1321, 223] width 383 height 300
click at [1280, 253] on img at bounding box center [1321, 223] width 383 height 300
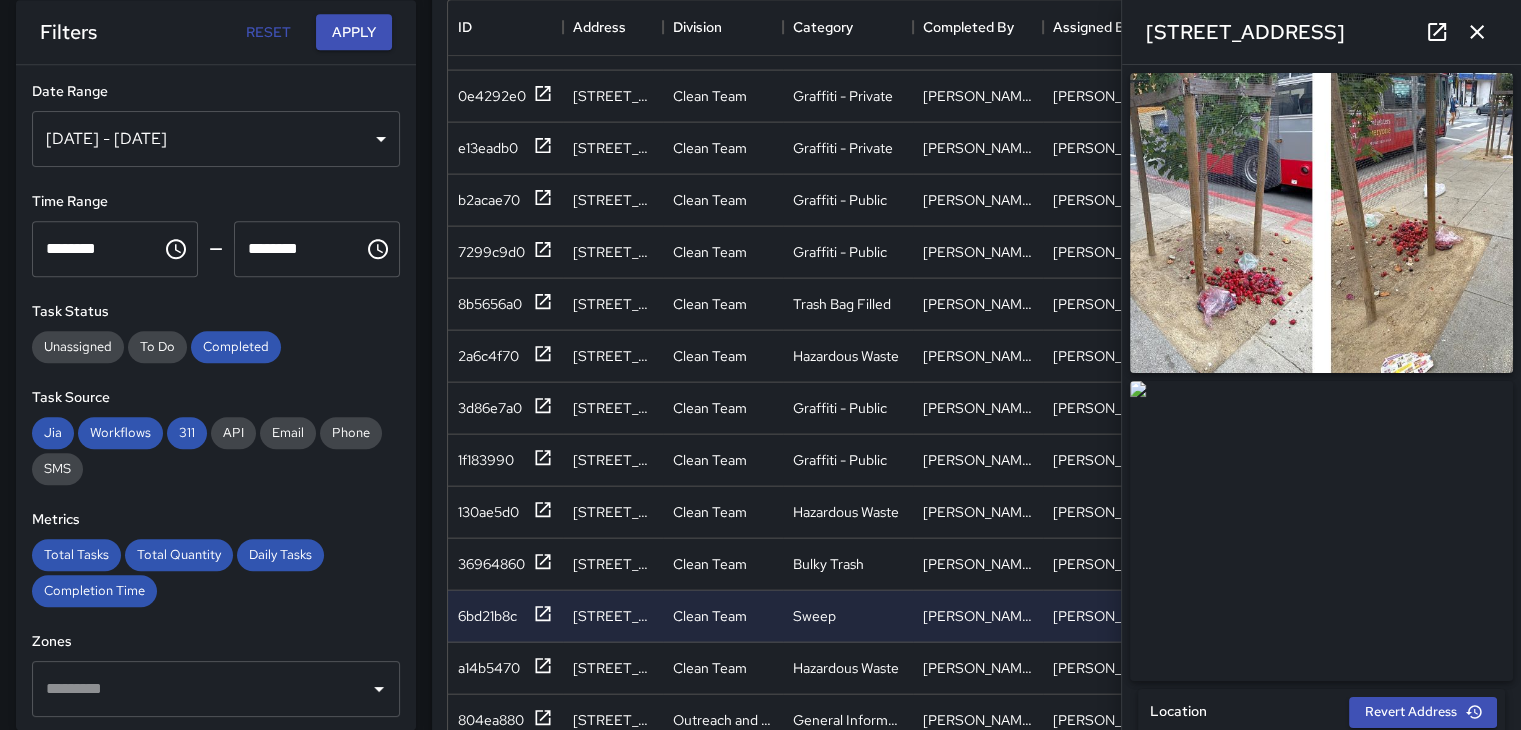
scroll to position [1205, 0]
click at [1480, 29] on icon "button" at bounding box center [1477, 32] width 24 height 24
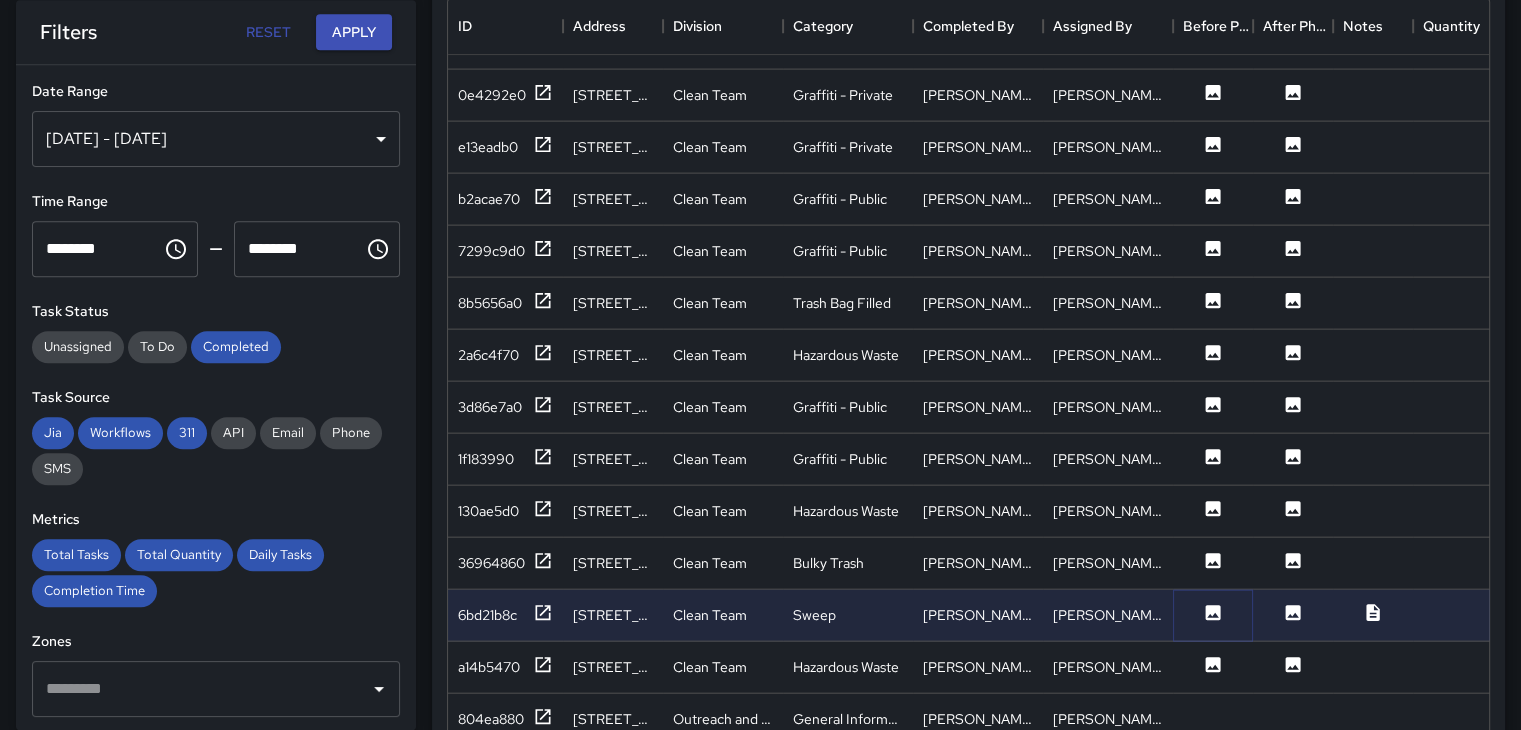
click at [1216, 604] on icon at bounding box center [1213, 611] width 15 height 15
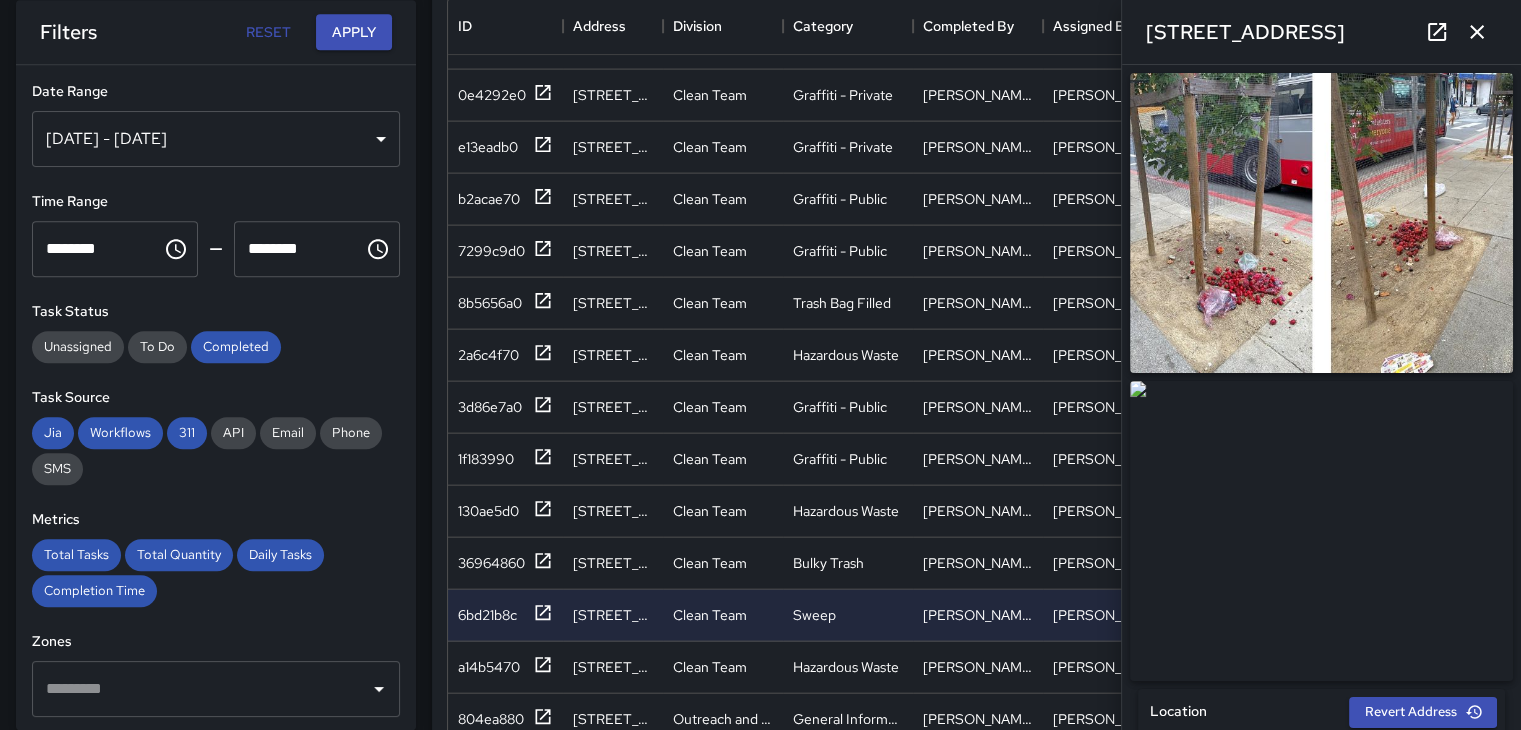
click at [1481, 28] on icon "button" at bounding box center [1477, 32] width 14 height 14
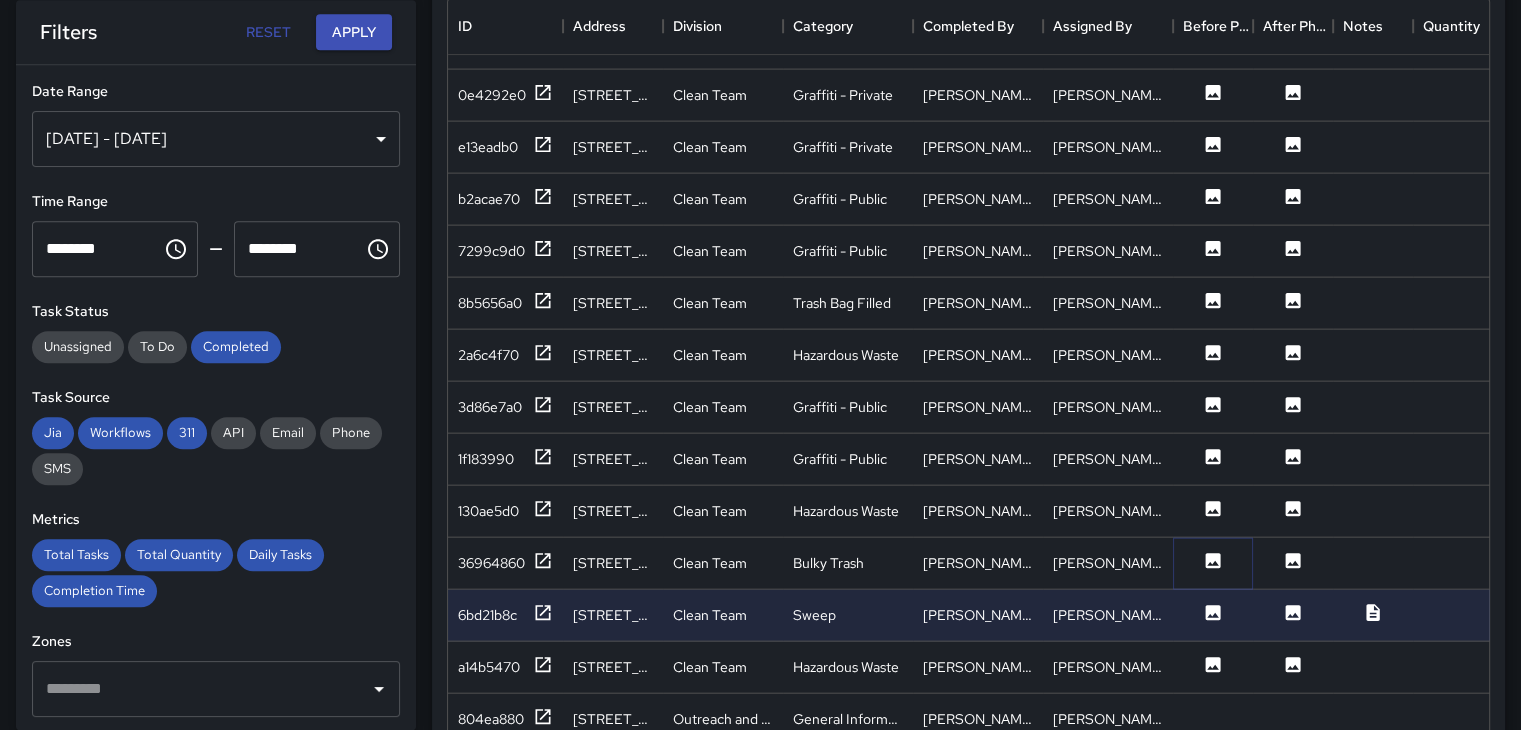
click at [1207, 550] on icon at bounding box center [1213, 560] width 20 height 20
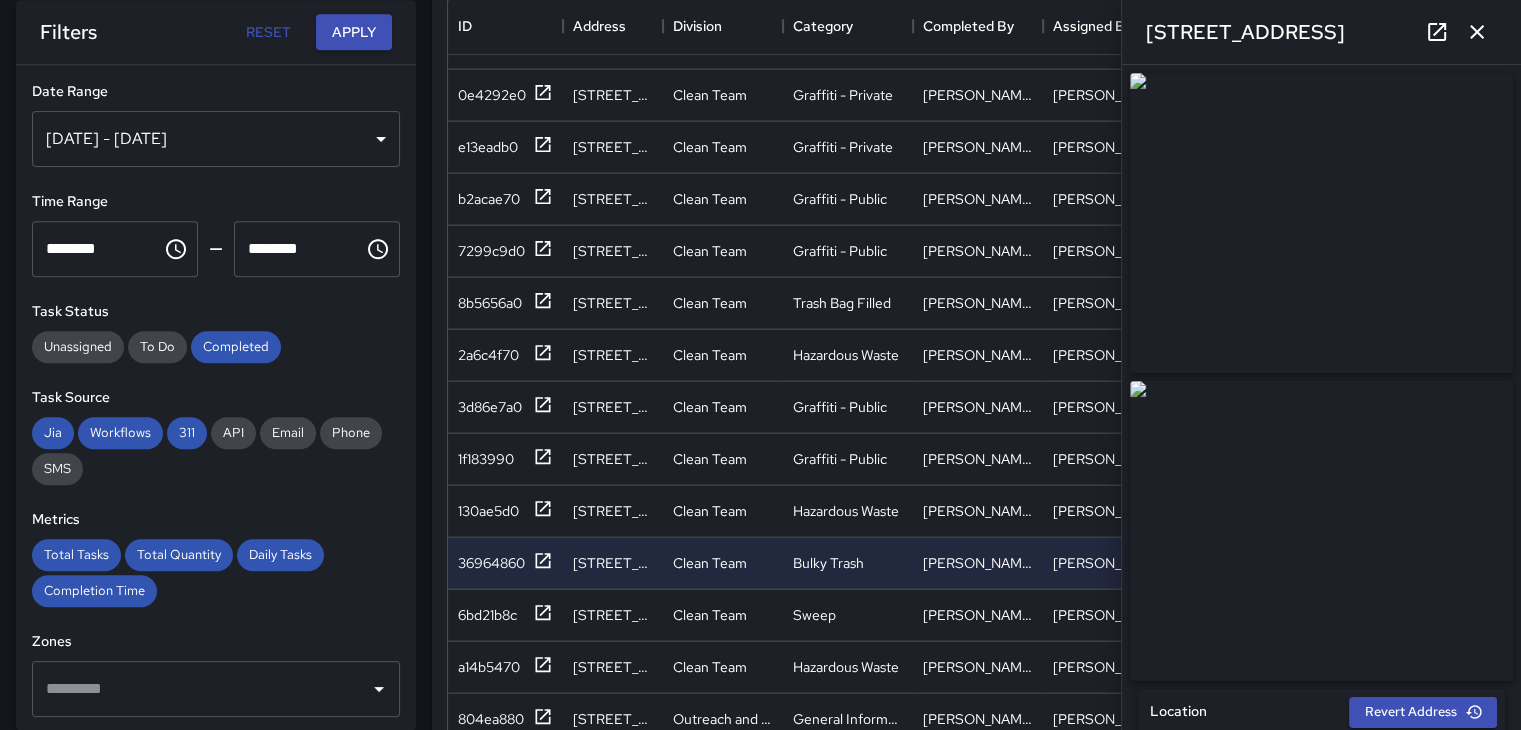
click at [1472, 28] on icon "button" at bounding box center [1477, 32] width 14 height 14
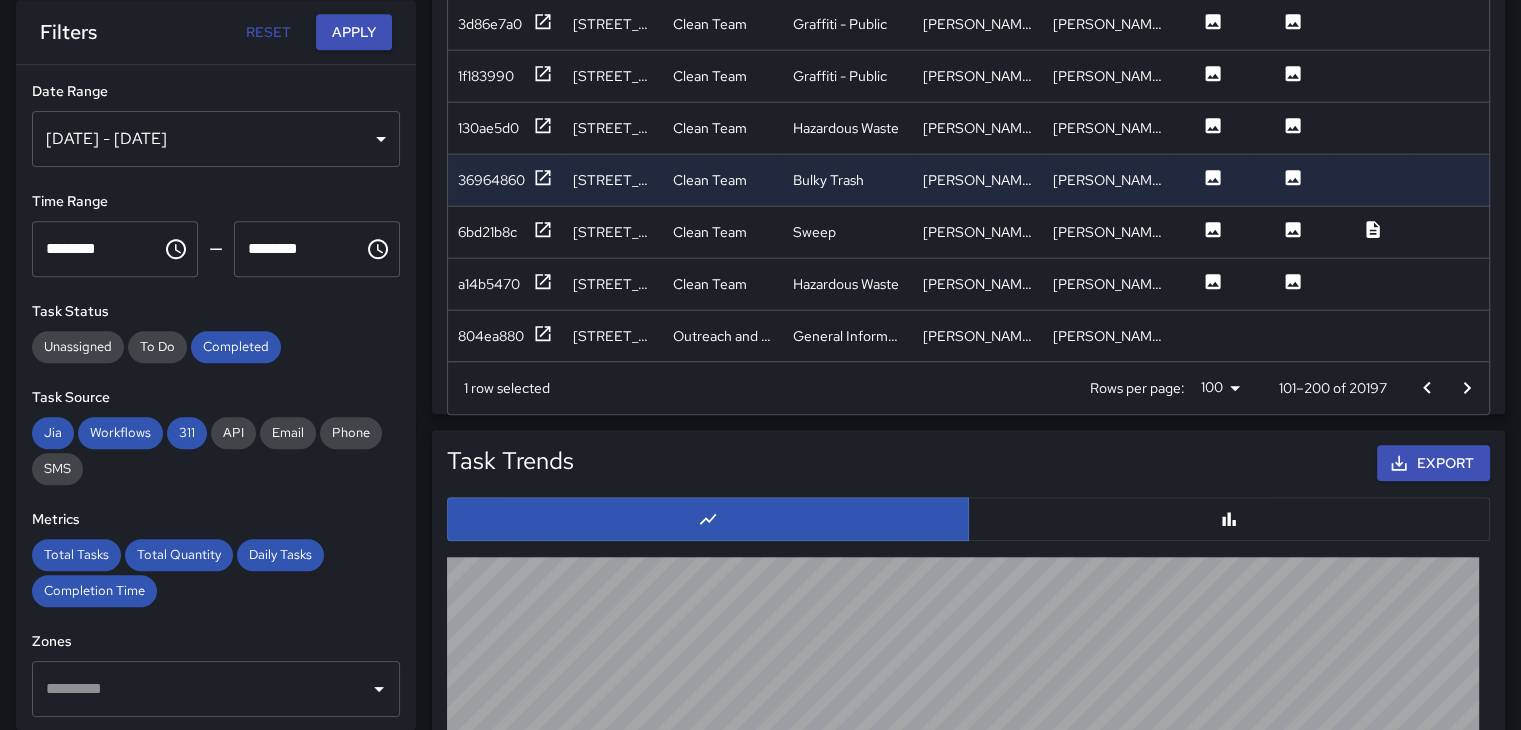
scroll to position [1605, 0]
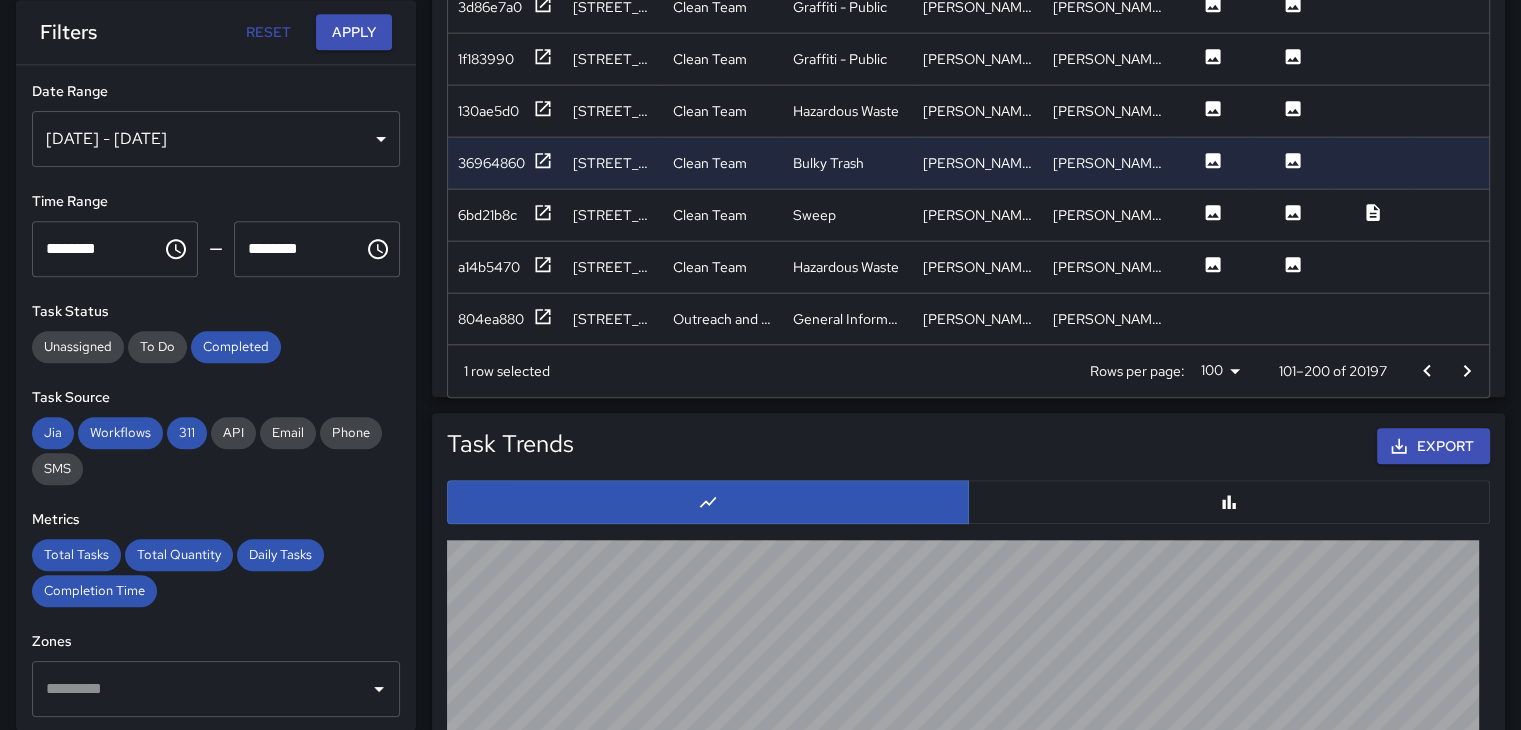
drag, startPoint x: 1423, startPoint y: 391, endPoint x: 1434, endPoint y: 385, distance: 12.5
click at [1428, 391] on div "Rows per page: 100 *** 101–200 of 20197" at bounding box center [1277, 371] width 423 height 52
click at [1455, 371] on icon "Go to next page" at bounding box center [1467, 371] width 24 height 24
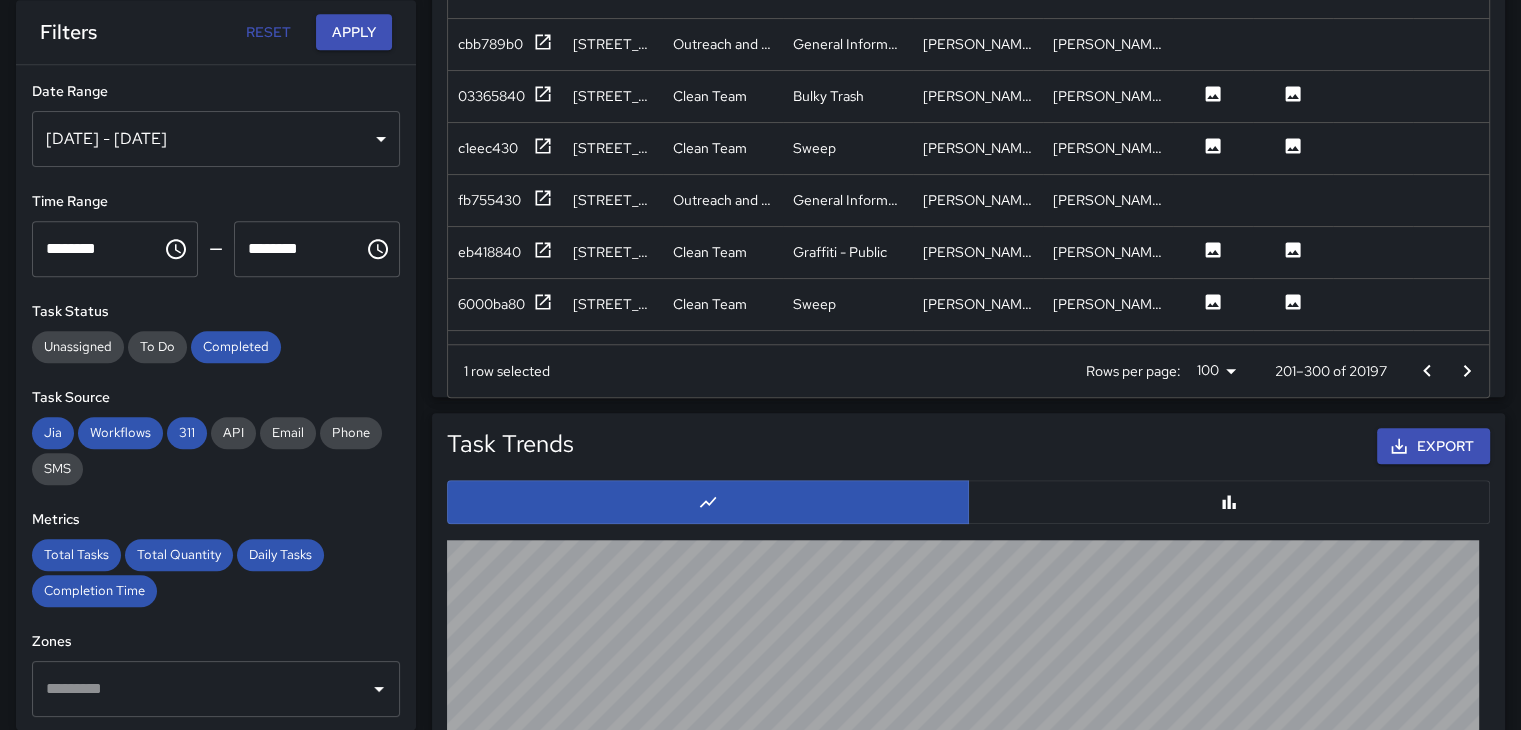
click at [1456, 361] on icon "Go to next page" at bounding box center [1467, 371] width 24 height 24
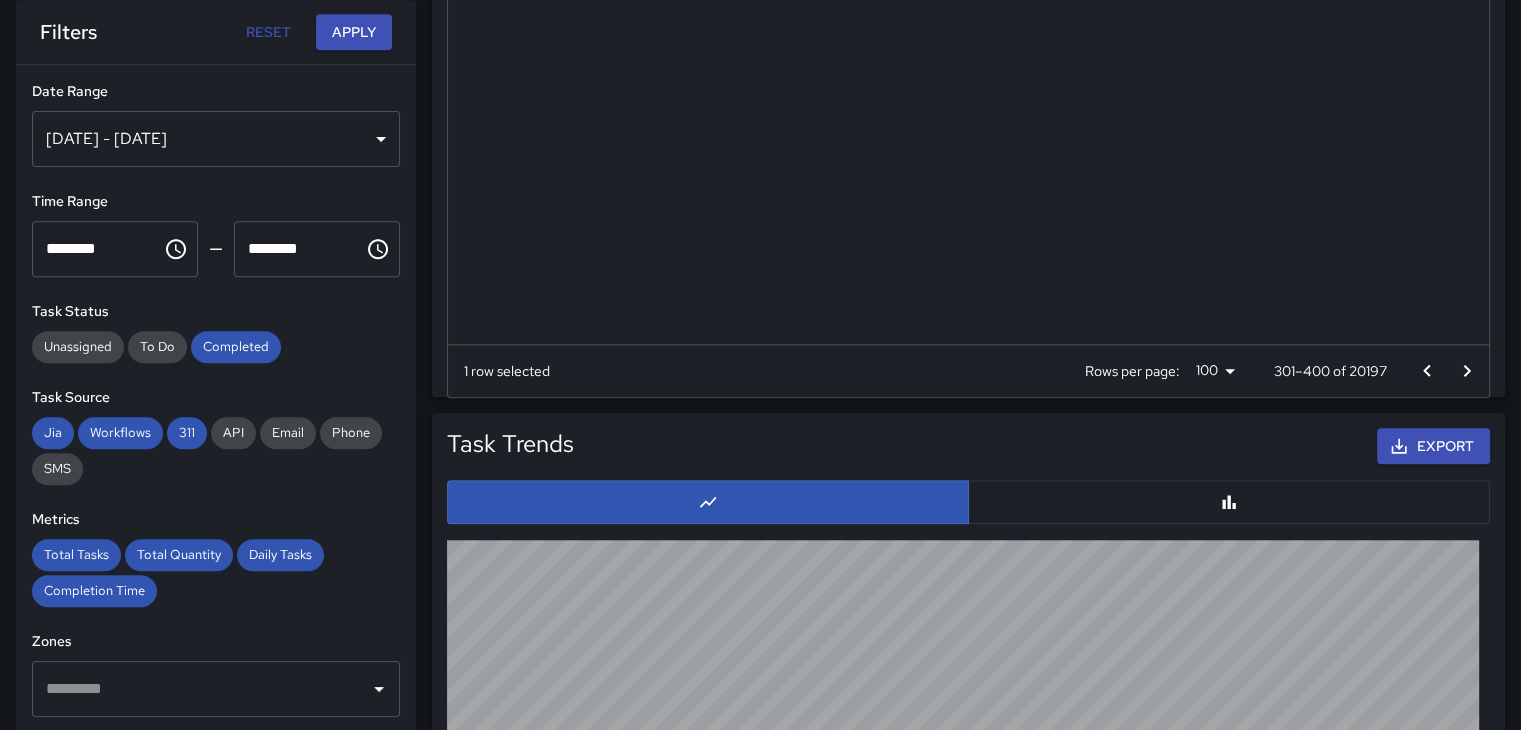
scroll to position [4523, 0]
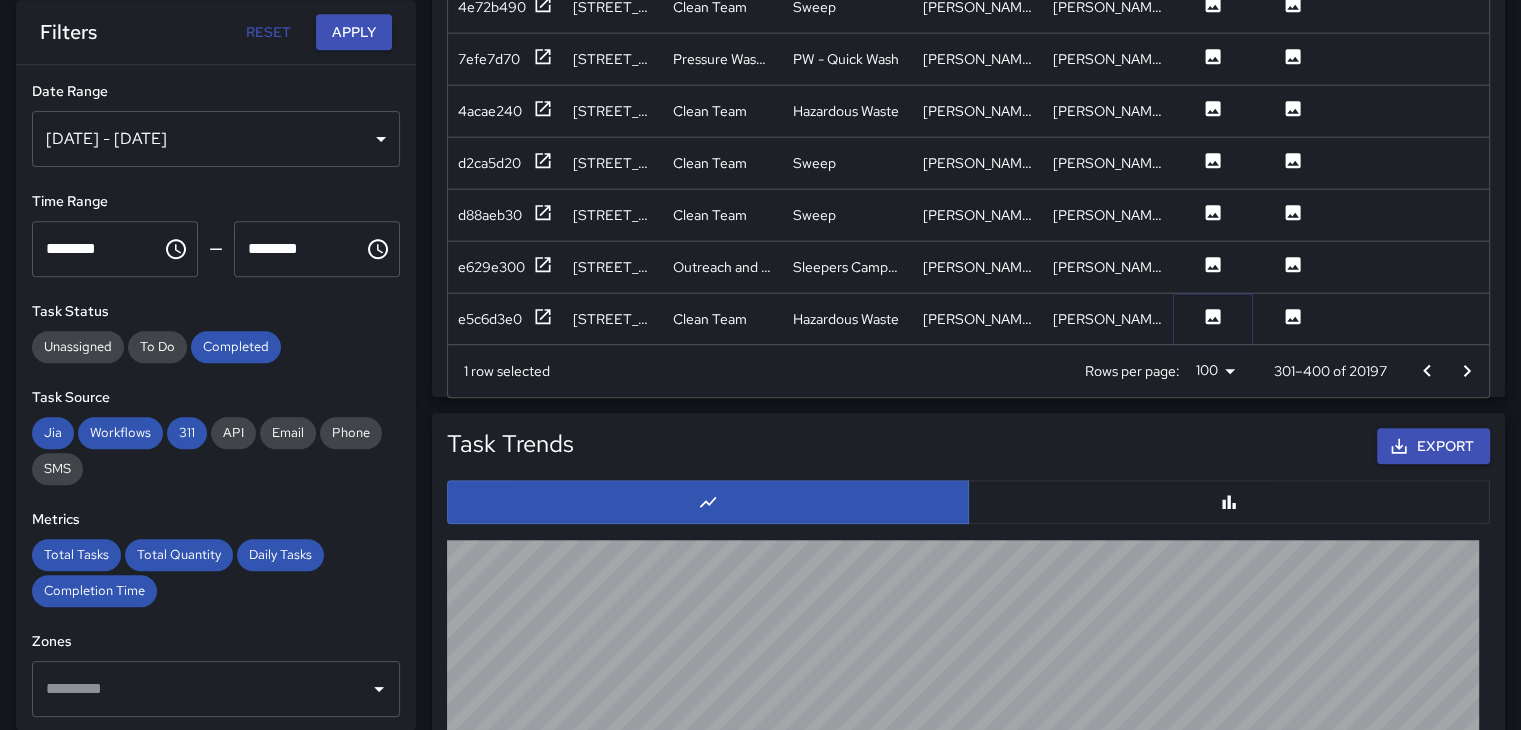
click at [1219, 308] on icon at bounding box center [1213, 315] width 15 height 15
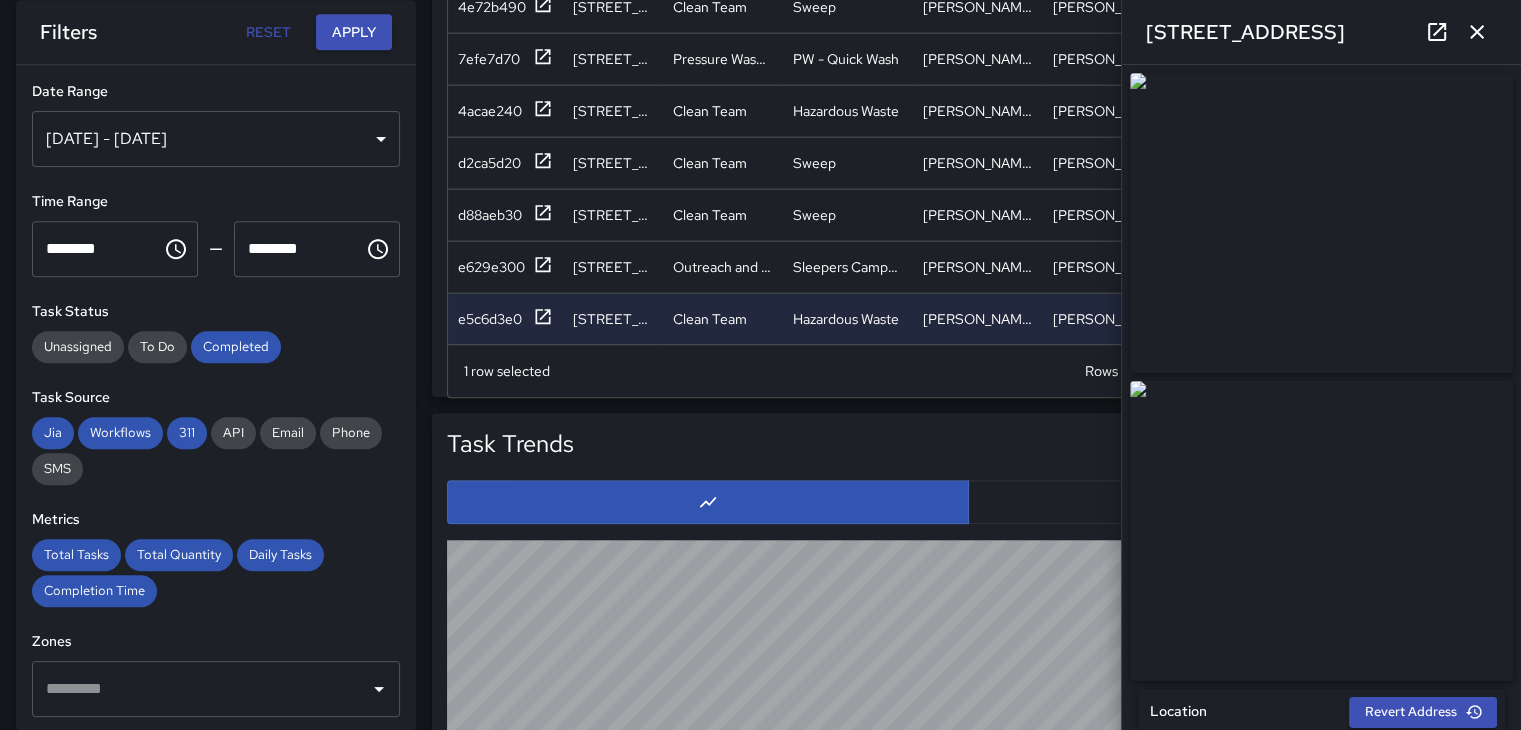
click at [1472, 37] on icon "button" at bounding box center [1477, 32] width 14 height 14
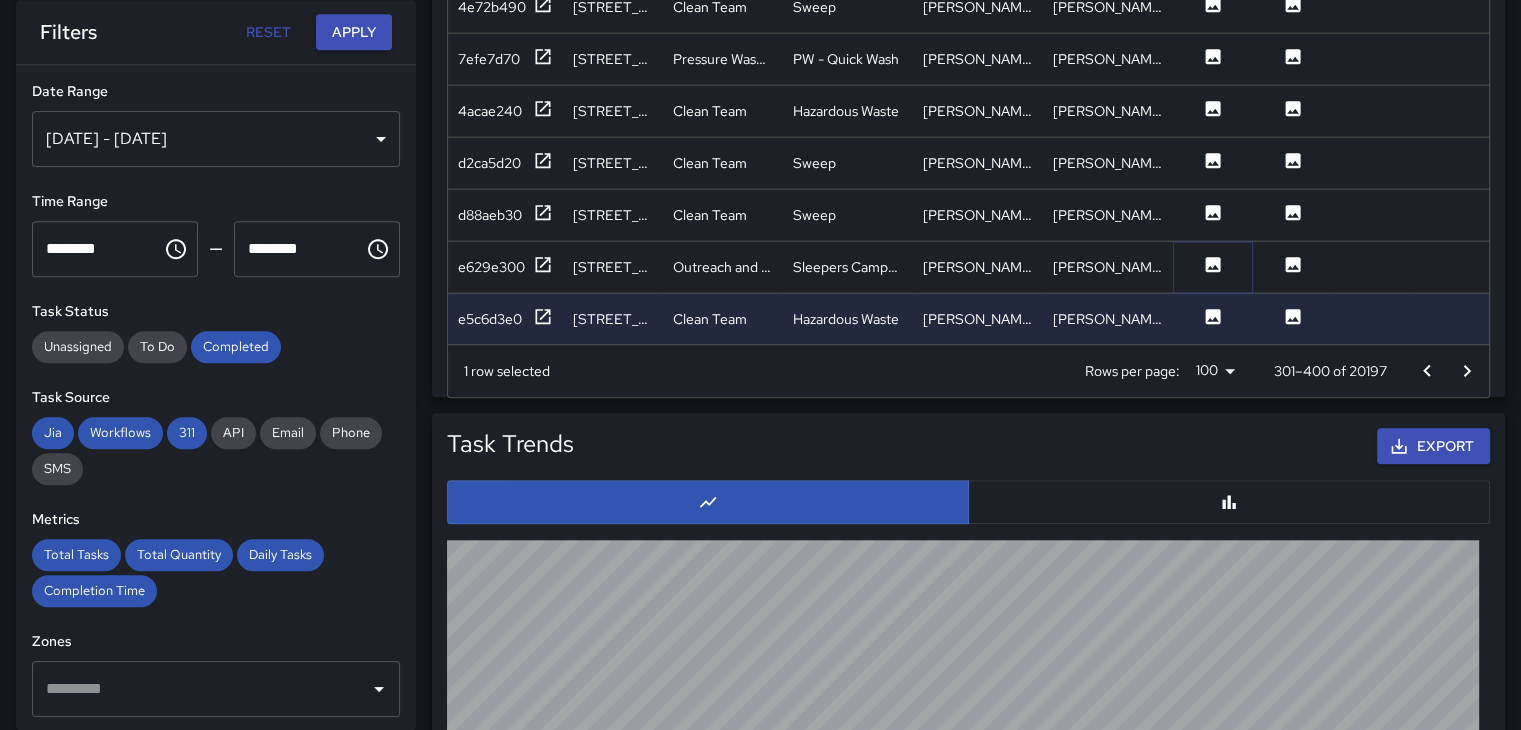
click at [1209, 256] on icon at bounding box center [1213, 263] width 15 height 15
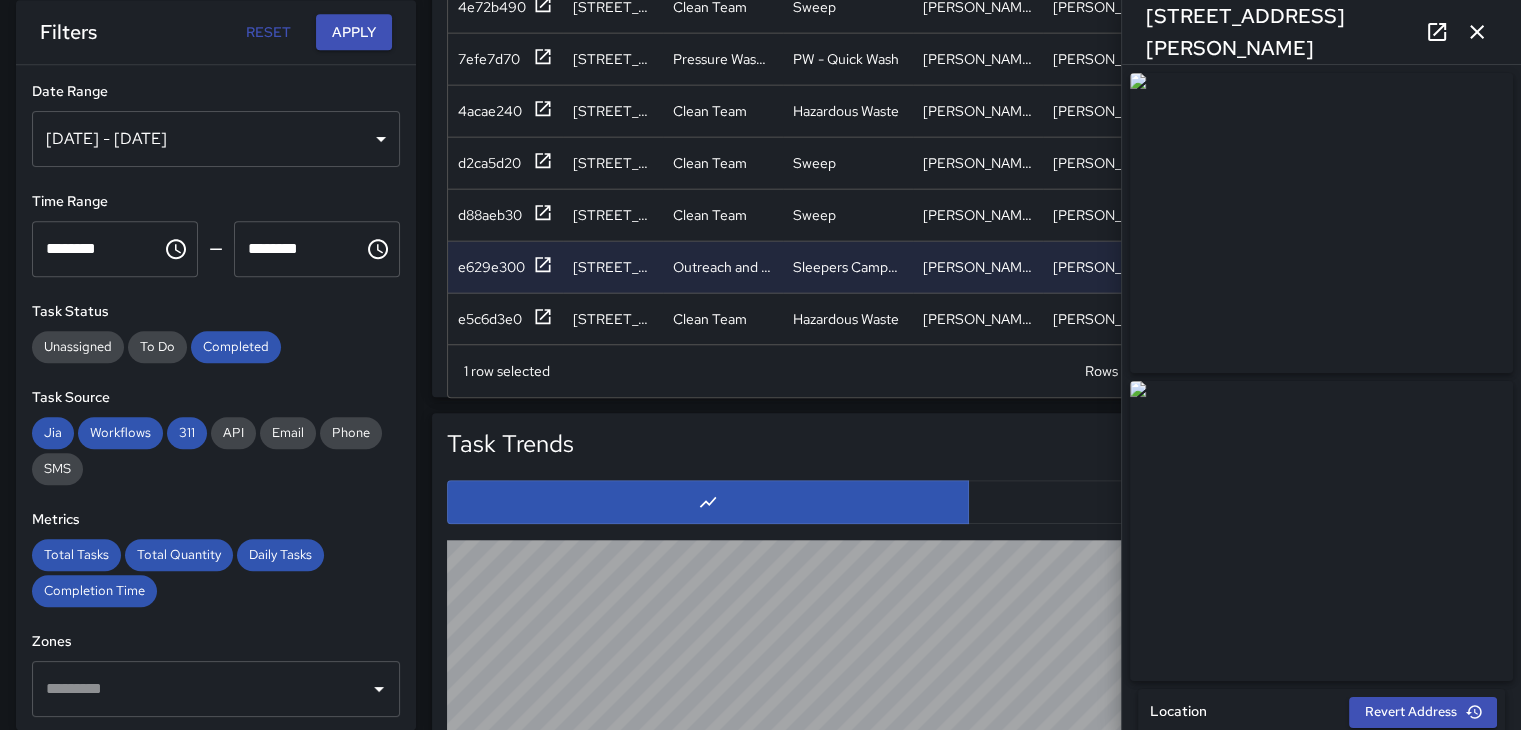
click at [1482, 27] on icon "button" at bounding box center [1477, 32] width 14 height 14
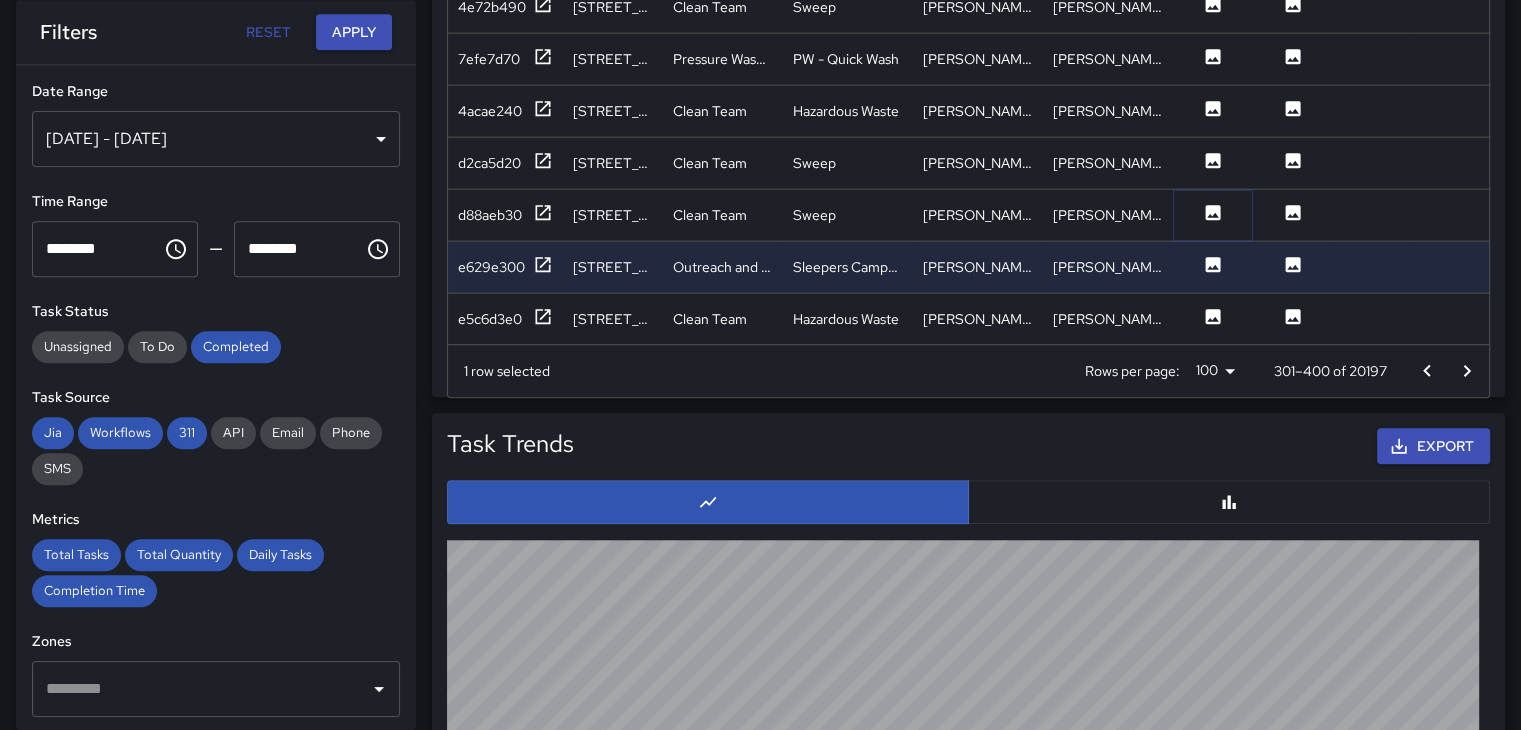
click at [1221, 202] on icon at bounding box center [1213, 212] width 20 height 20
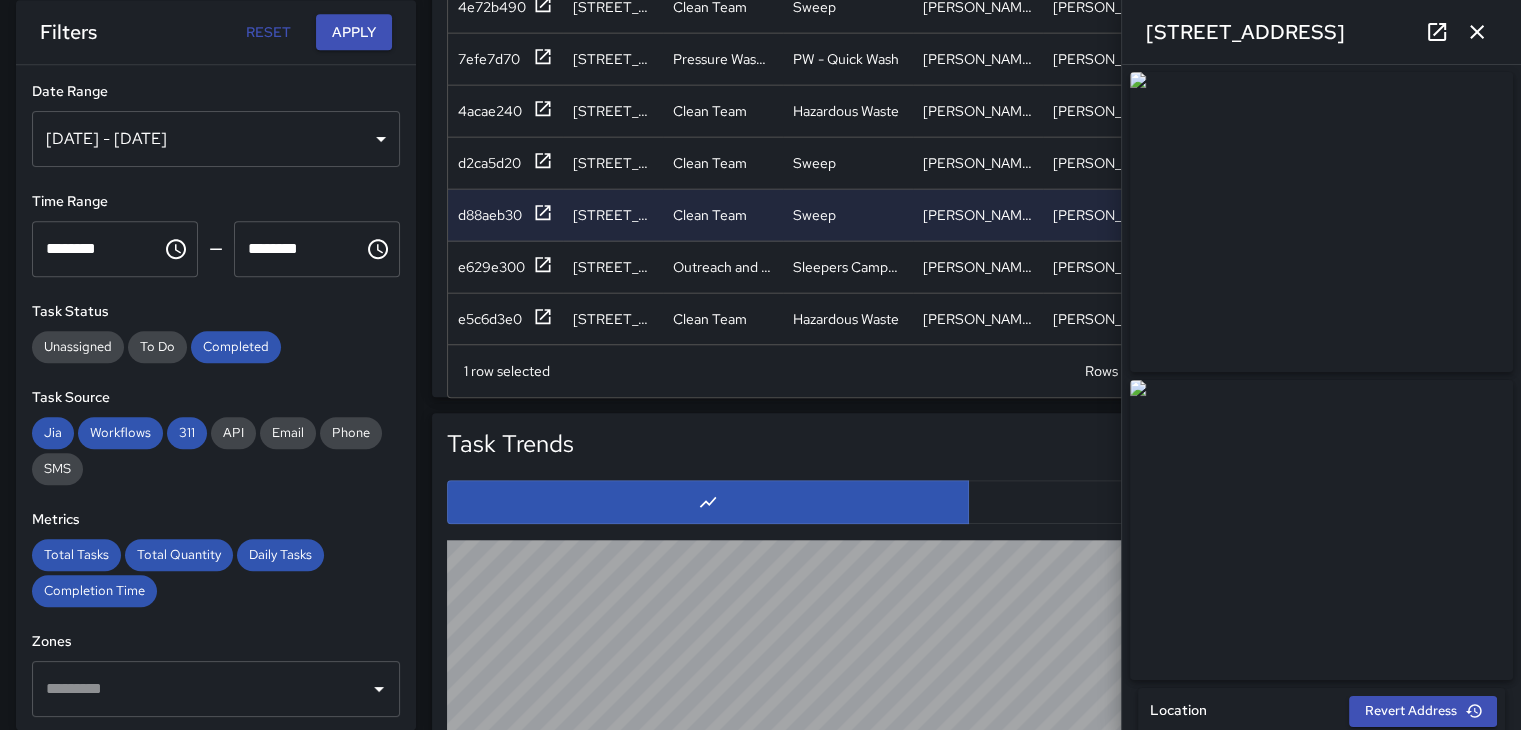
scroll to position [0, 0]
click at [1476, 29] on icon "button" at bounding box center [1477, 32] width 24 height 24
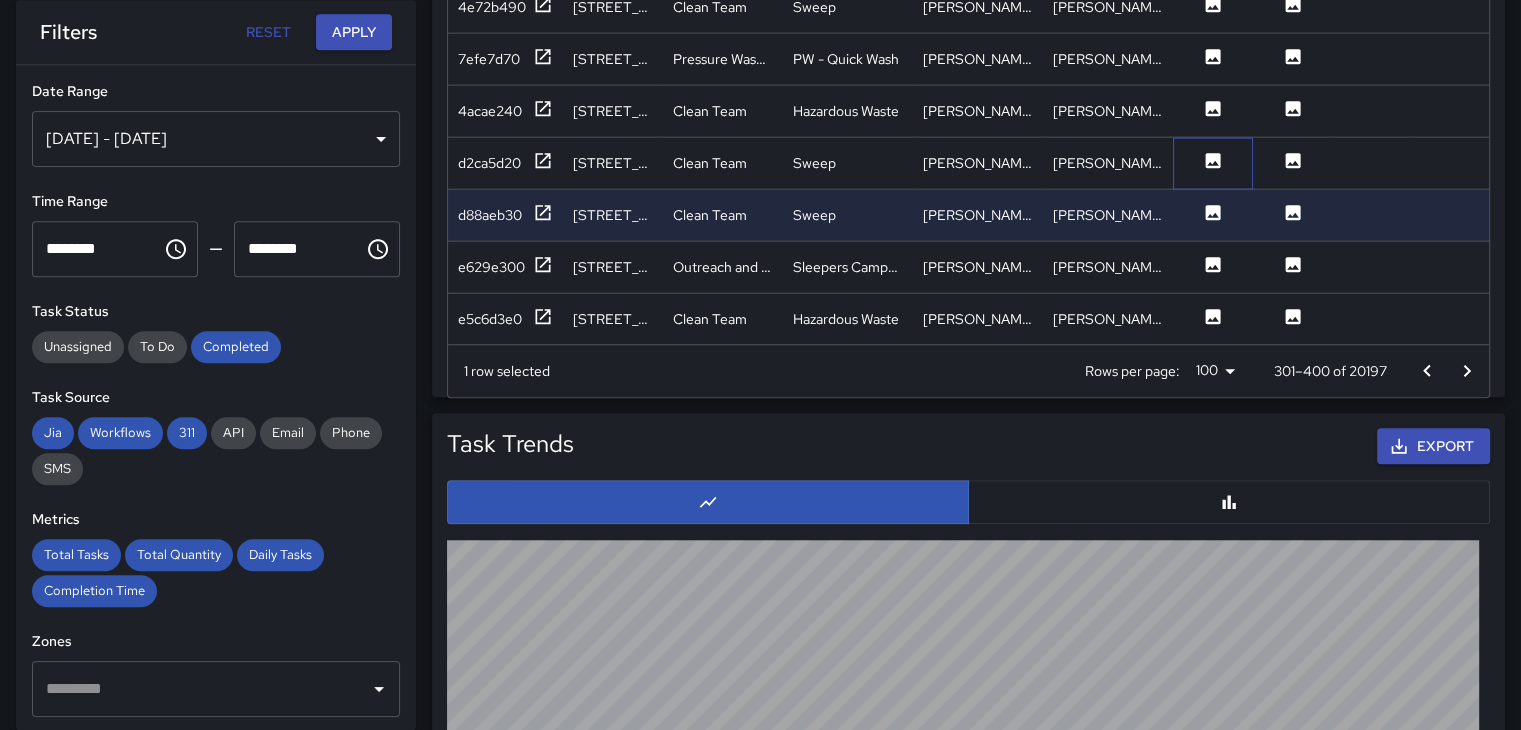
click at [1209, 137] on div at bounding box center [1213, 163] width 80 height 52
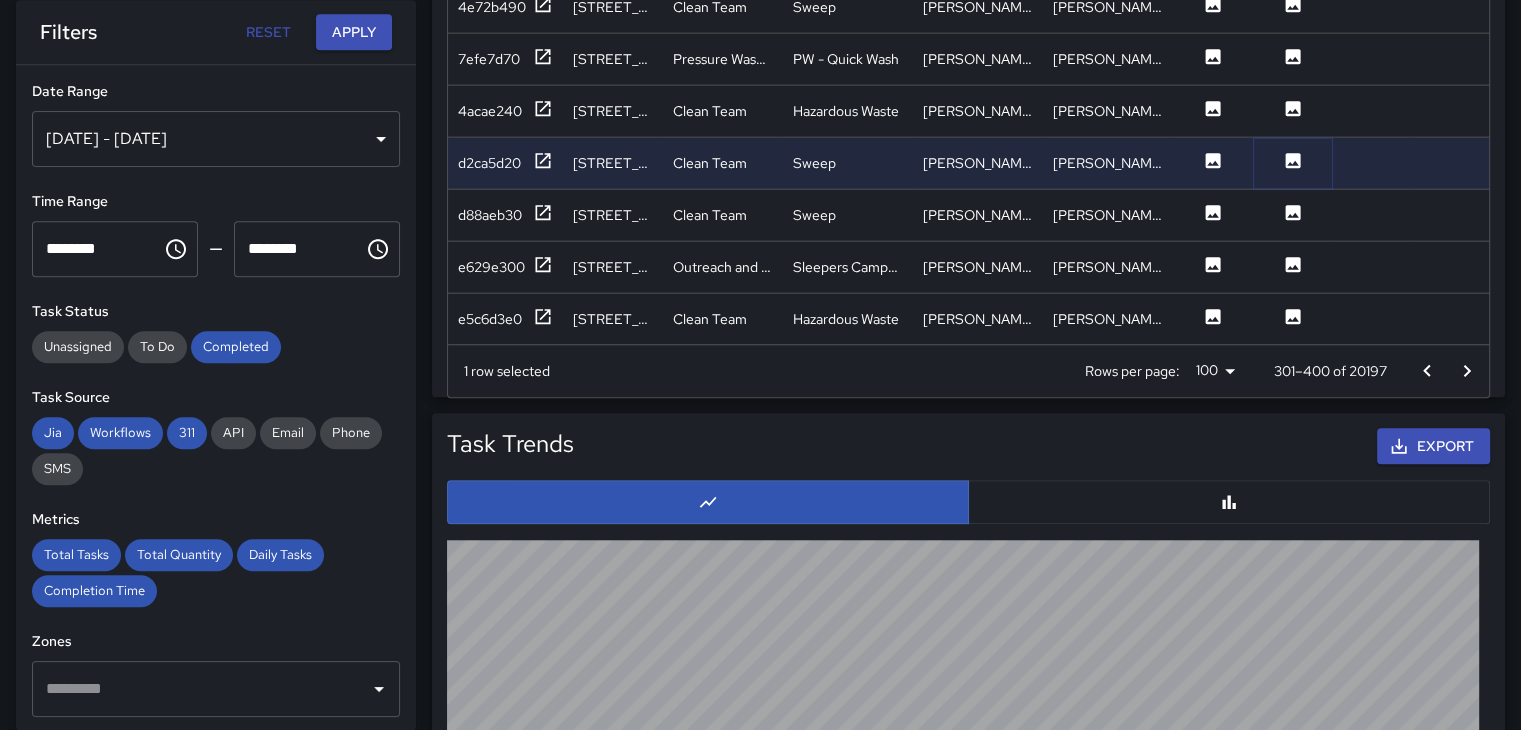
click at [1289, 150] on icon at bounding box center [1293, 160] width 20 height 20
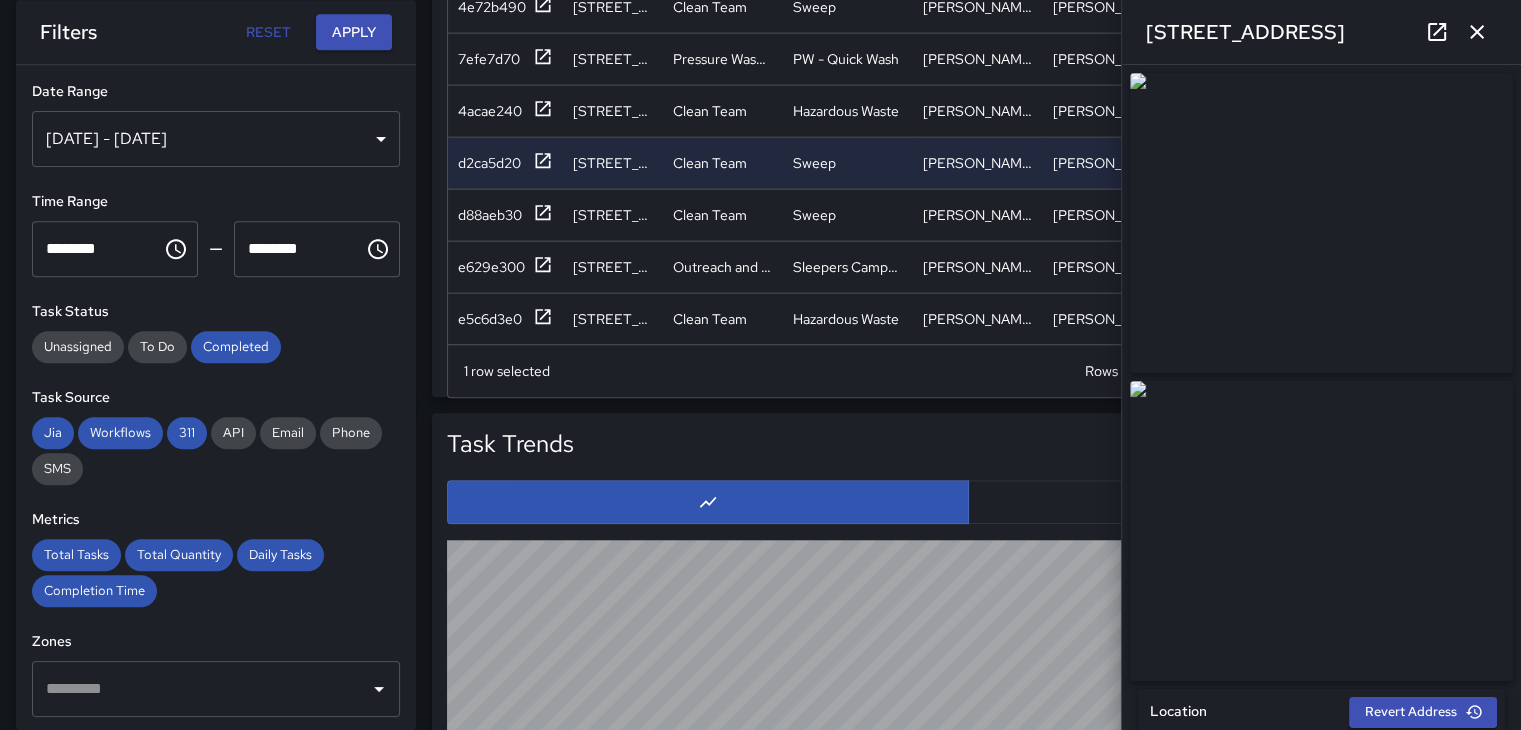
click at [1480, 29] on icon "button" at bounding box center [1477, 32] width 14 height 14
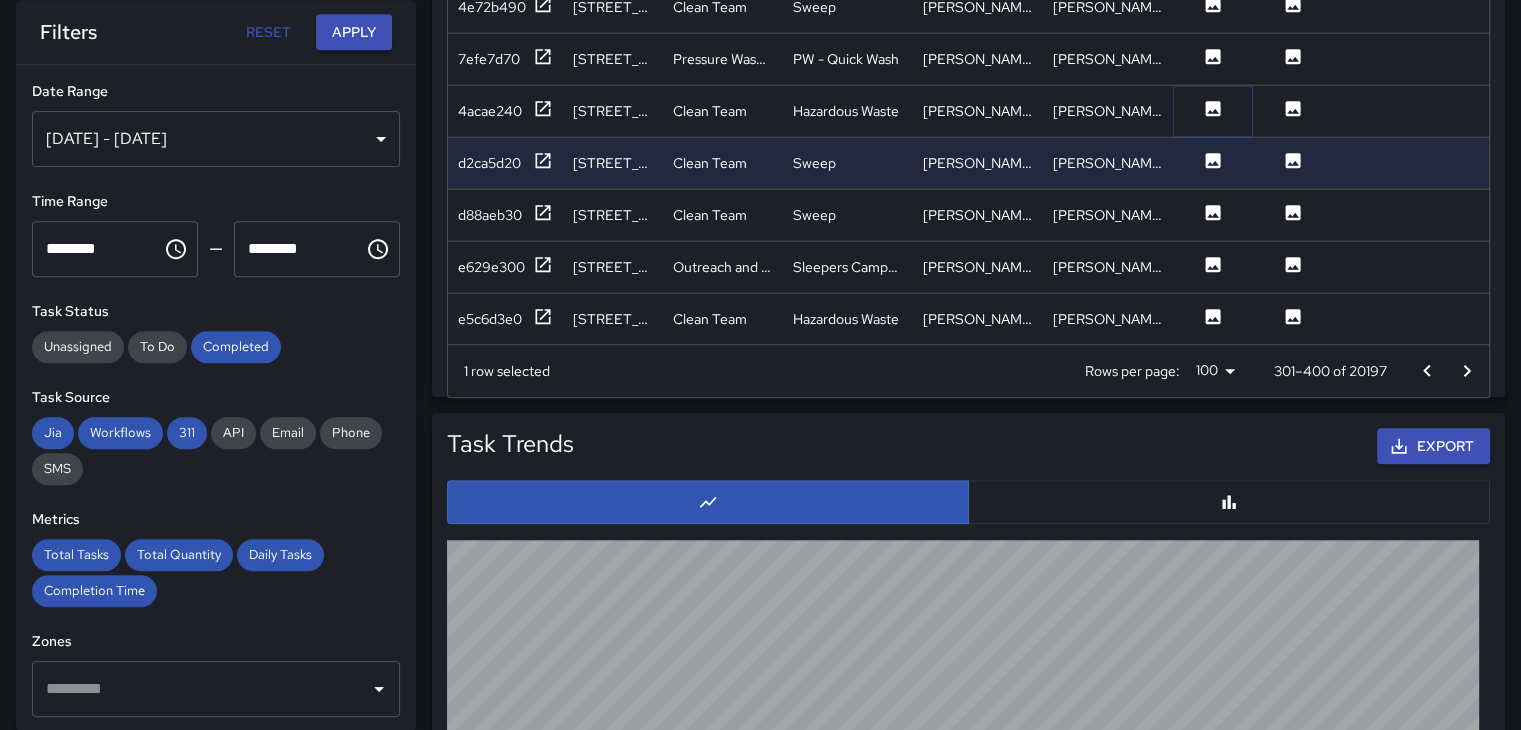
click at [1224, 98] on button at bounding box center [1213, 110] width 60 height 25
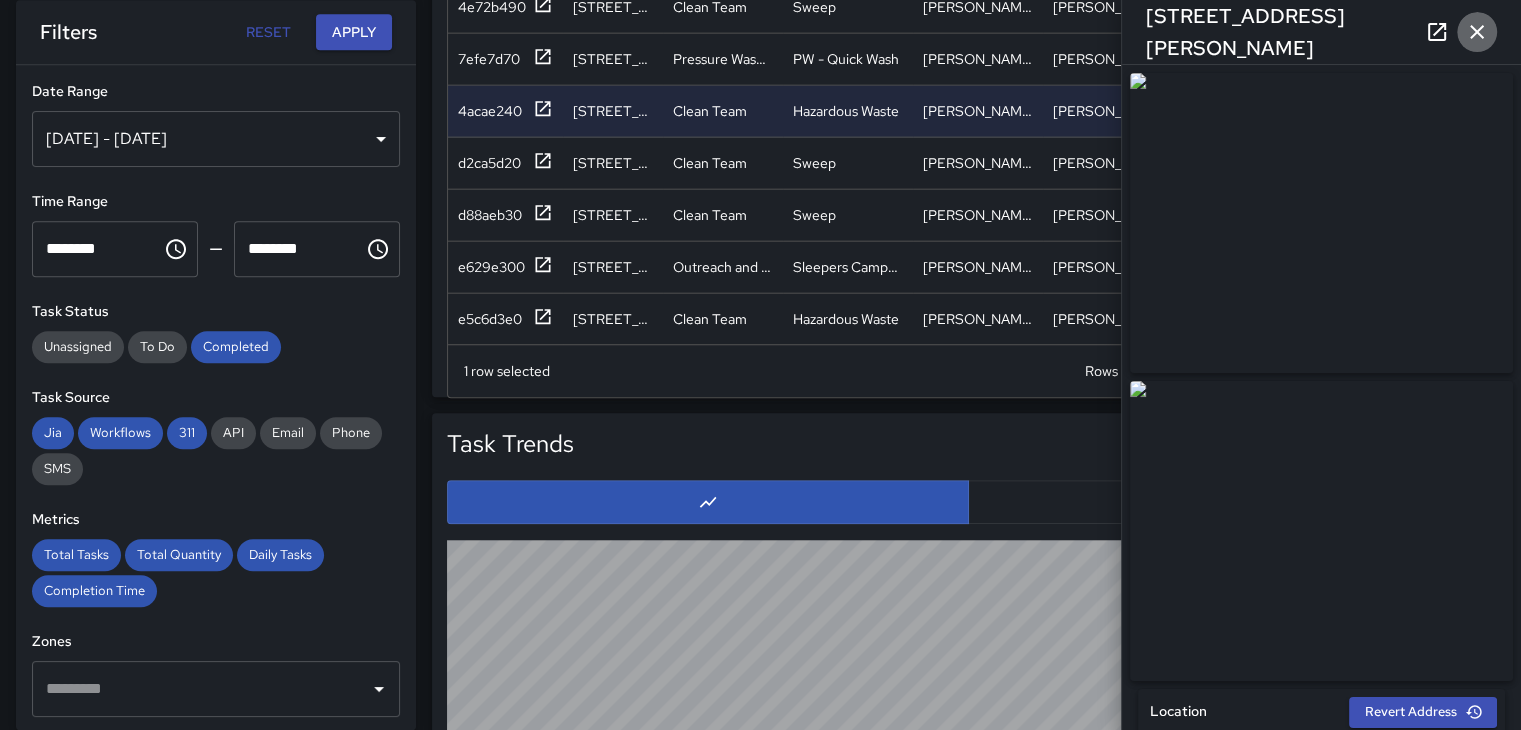
click at [1476, 28] on icon "button" at bounding box center [1477, 32] width 24 height 24
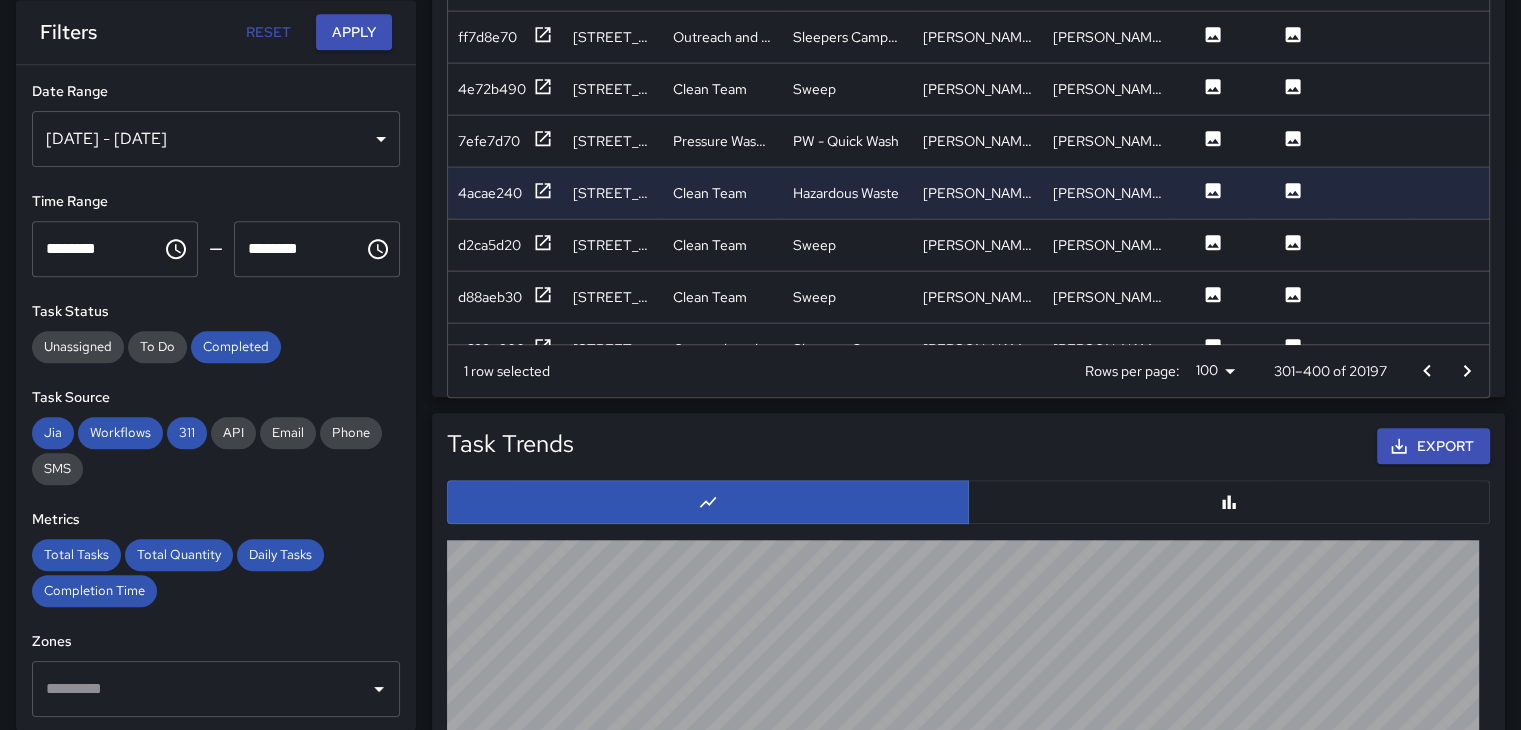
scroll to position [4423, 0]
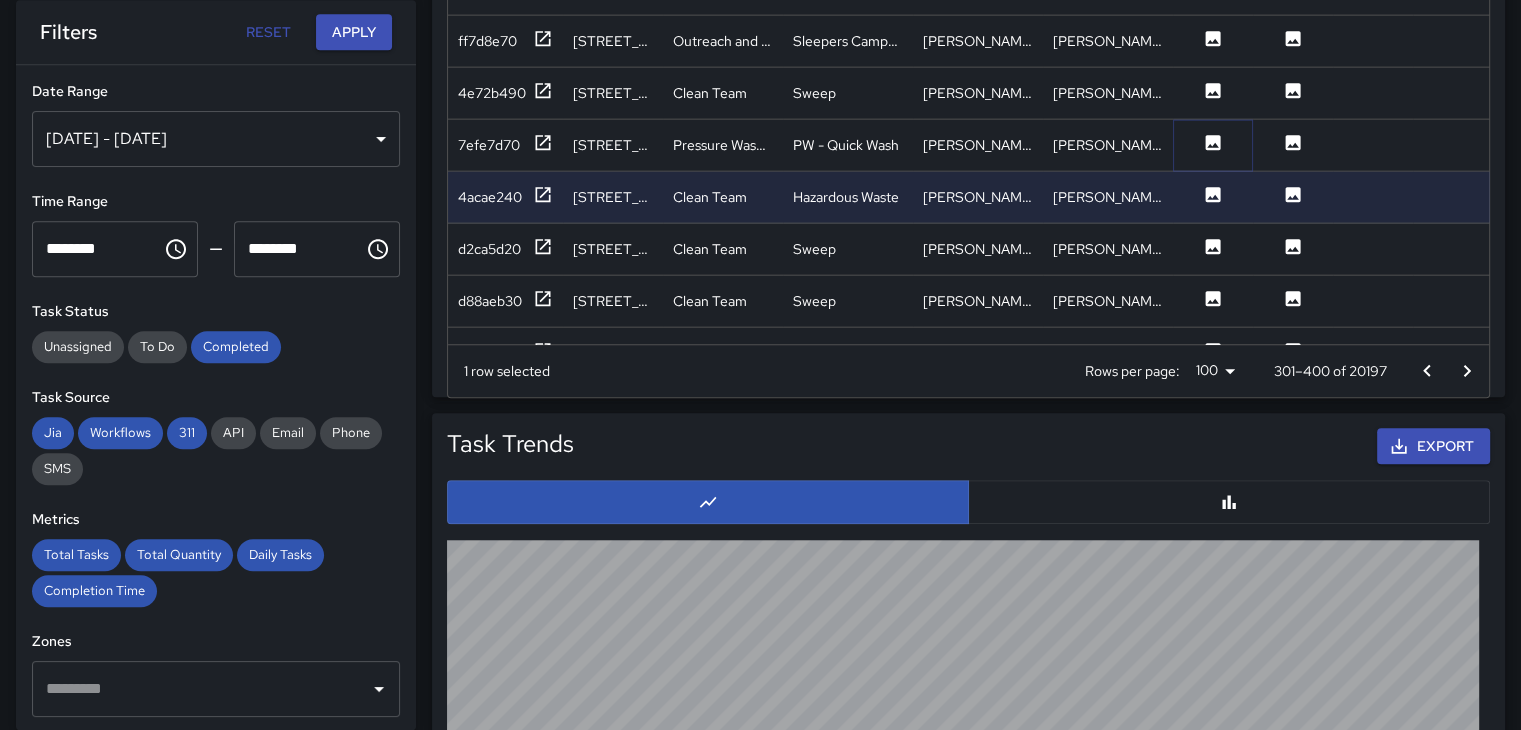
click at [1208, 134] on icon at bounding box center [1213, 141] width 15 height 15
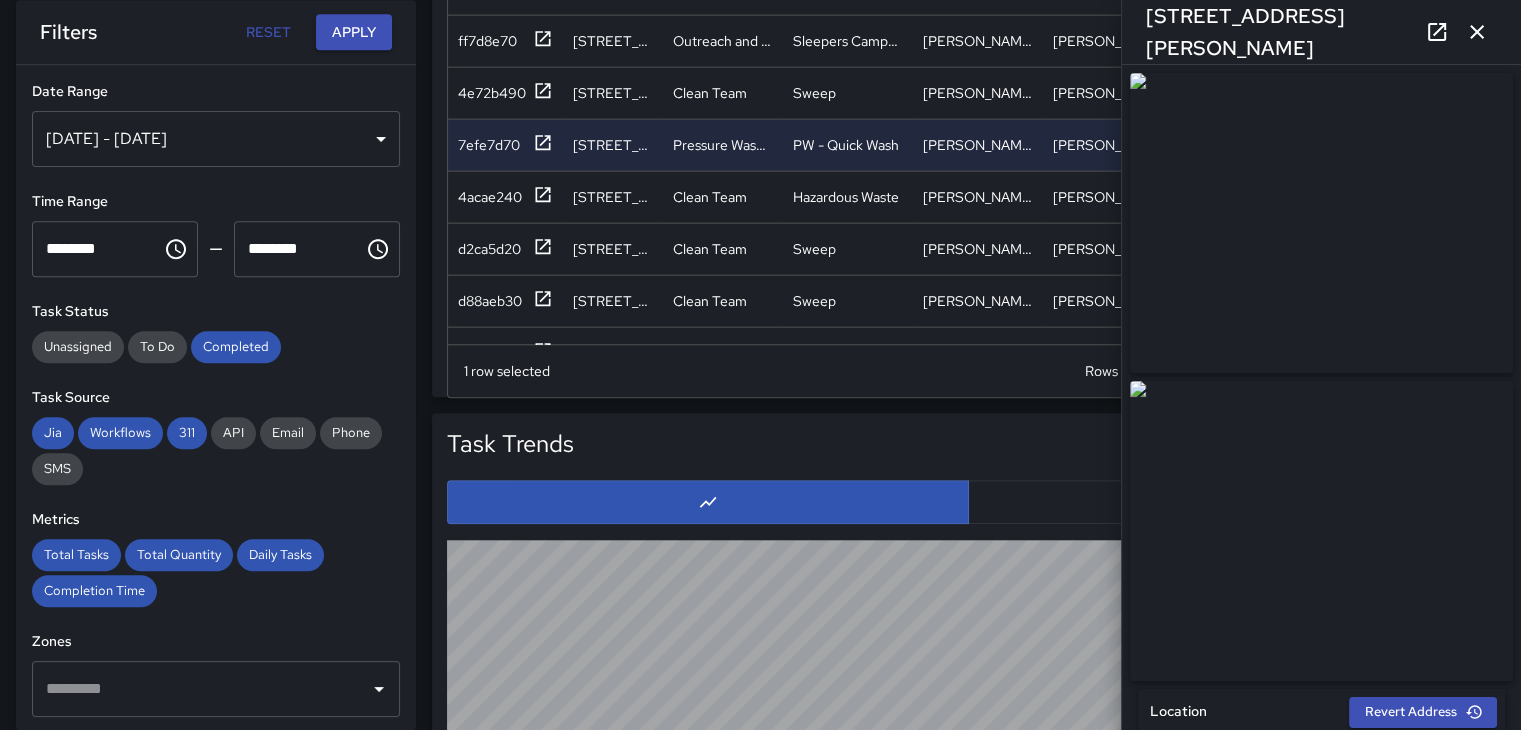
click at [1289, 495] on img at bounding box center [1321, 531] width 383 height 300
click at [1488, 33] on button "button" at bounding box center [1477, 32] width 40 height 40
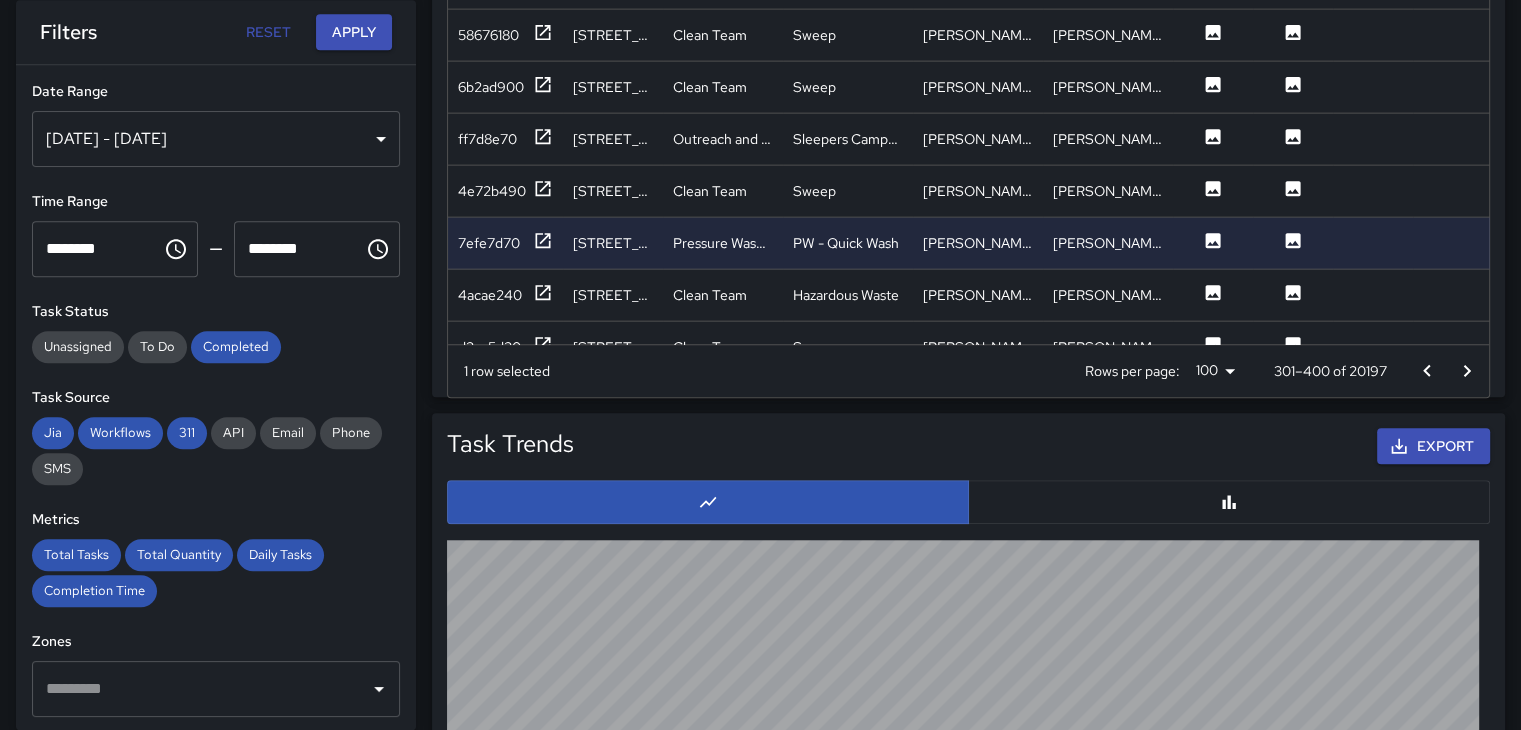
scroll to position [4323, 0]
click at [1223, 193] on button at bounding box center [1213, 192] width 60 height 25
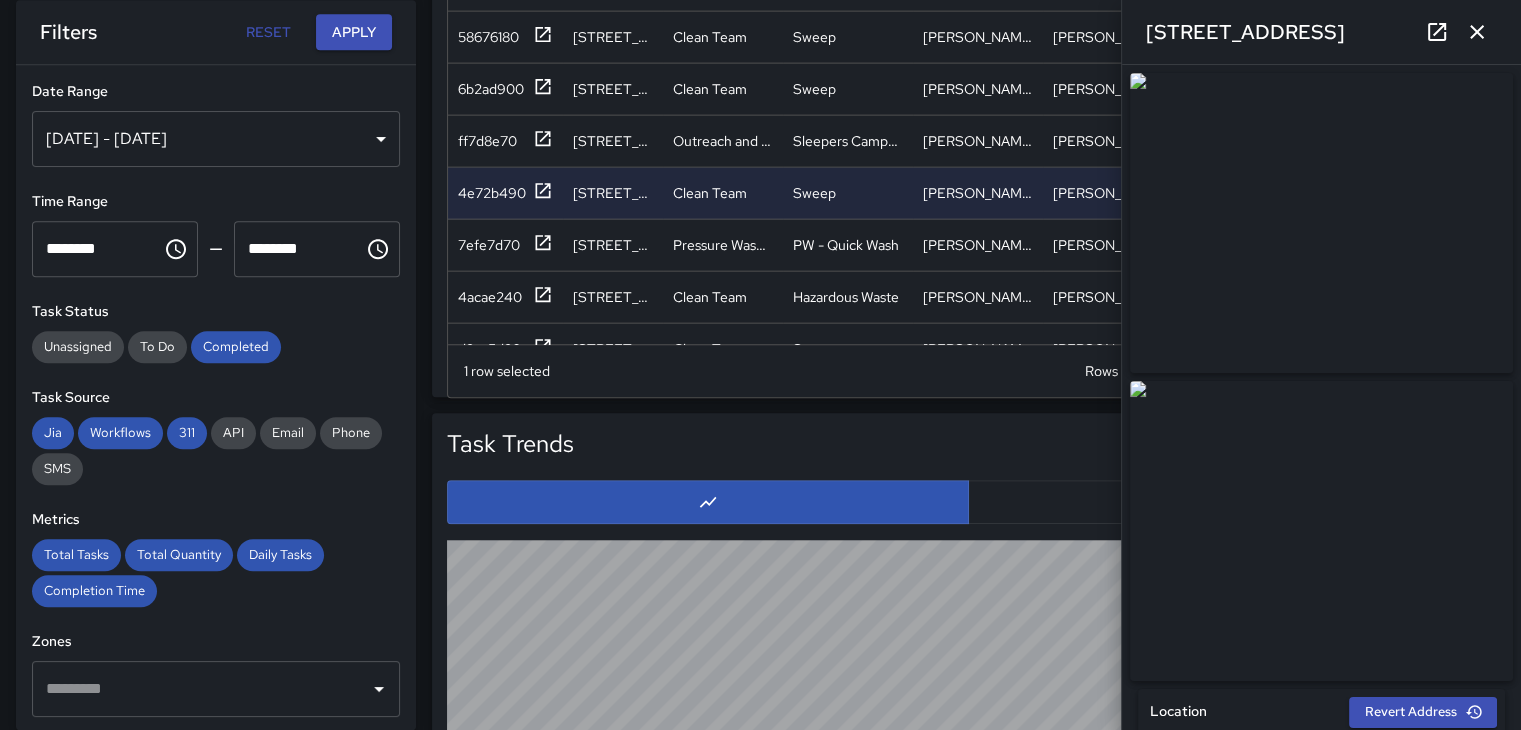
click at [1305, 457] on img at bounding box center [1321, 531] width 383 height 300
drag, startPoint x: 1307, startPoint y: 457, endPoint x: 1140, endPoint y: 223, distance: 287.4
click at [1137, 225] on div at bounding box center [1321, 223] width 391 height 308
click at [1194, 201] on img at bounding box center [1321, 223] width 383 height 300
click at [1480, 21] on icon "button" at bounding box center [1477, 32] width 24 height 24
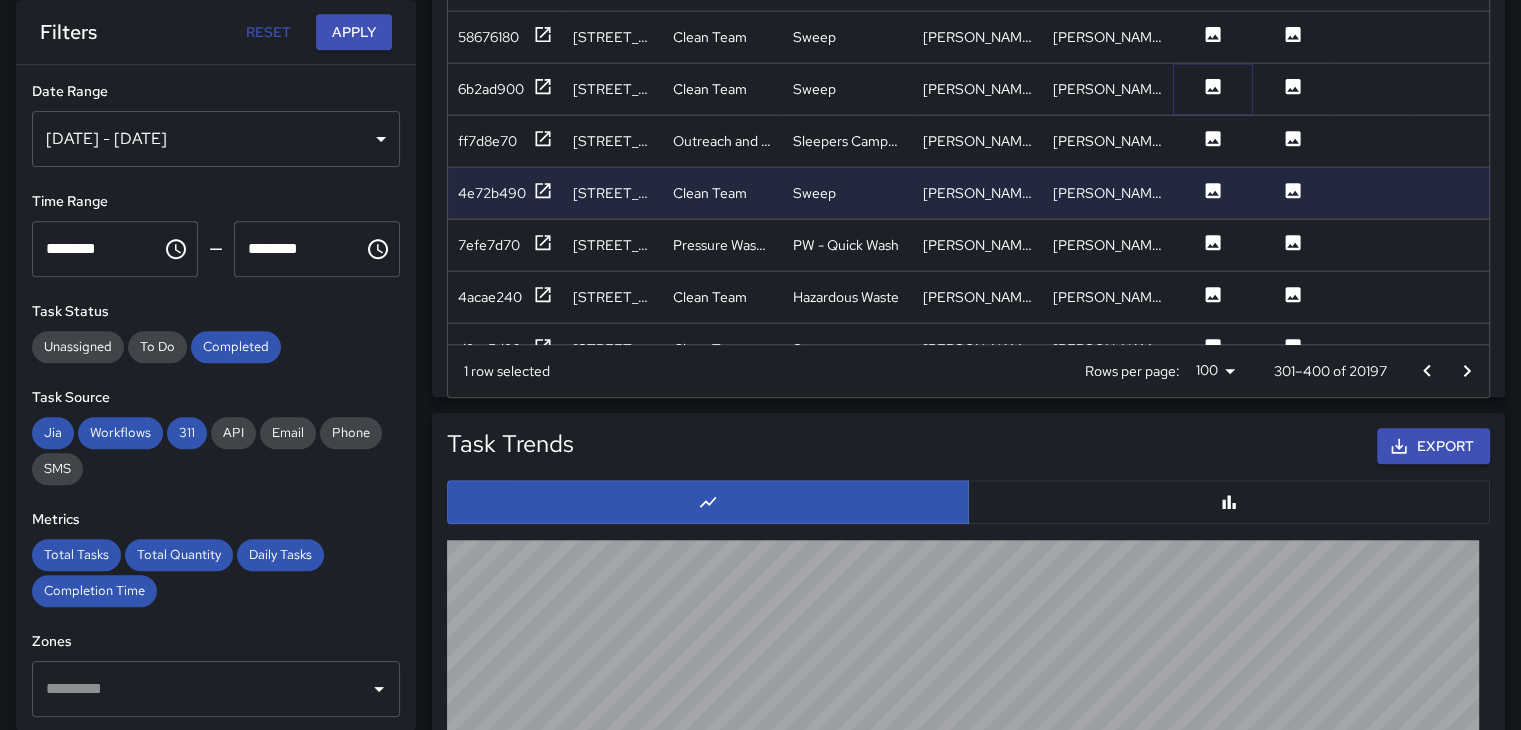
click at [1205, 90] on icon at bounding box center [1213, 86] width 20 height 20
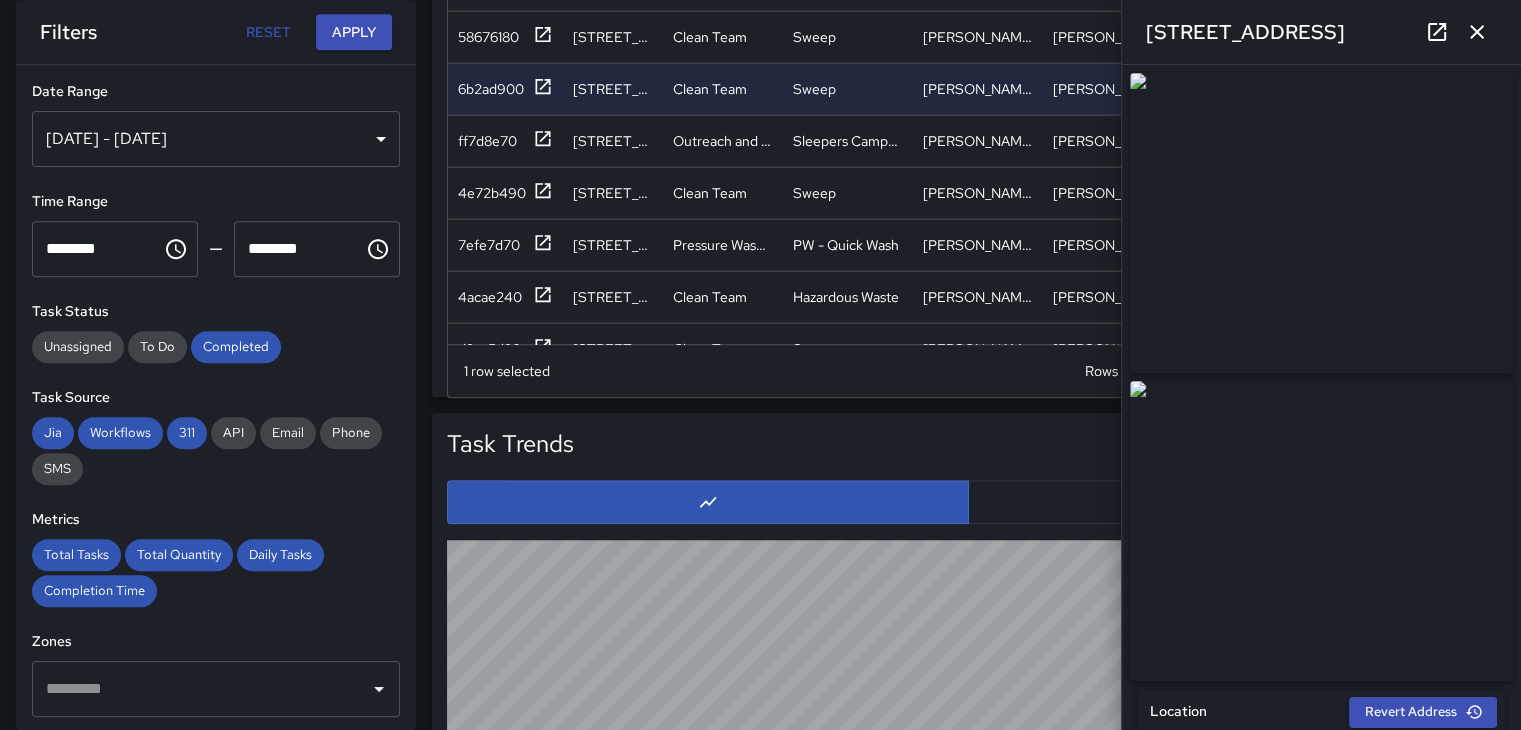
click at [1280, 467] on img at bounding box center [1321, 531] width 383 height 300
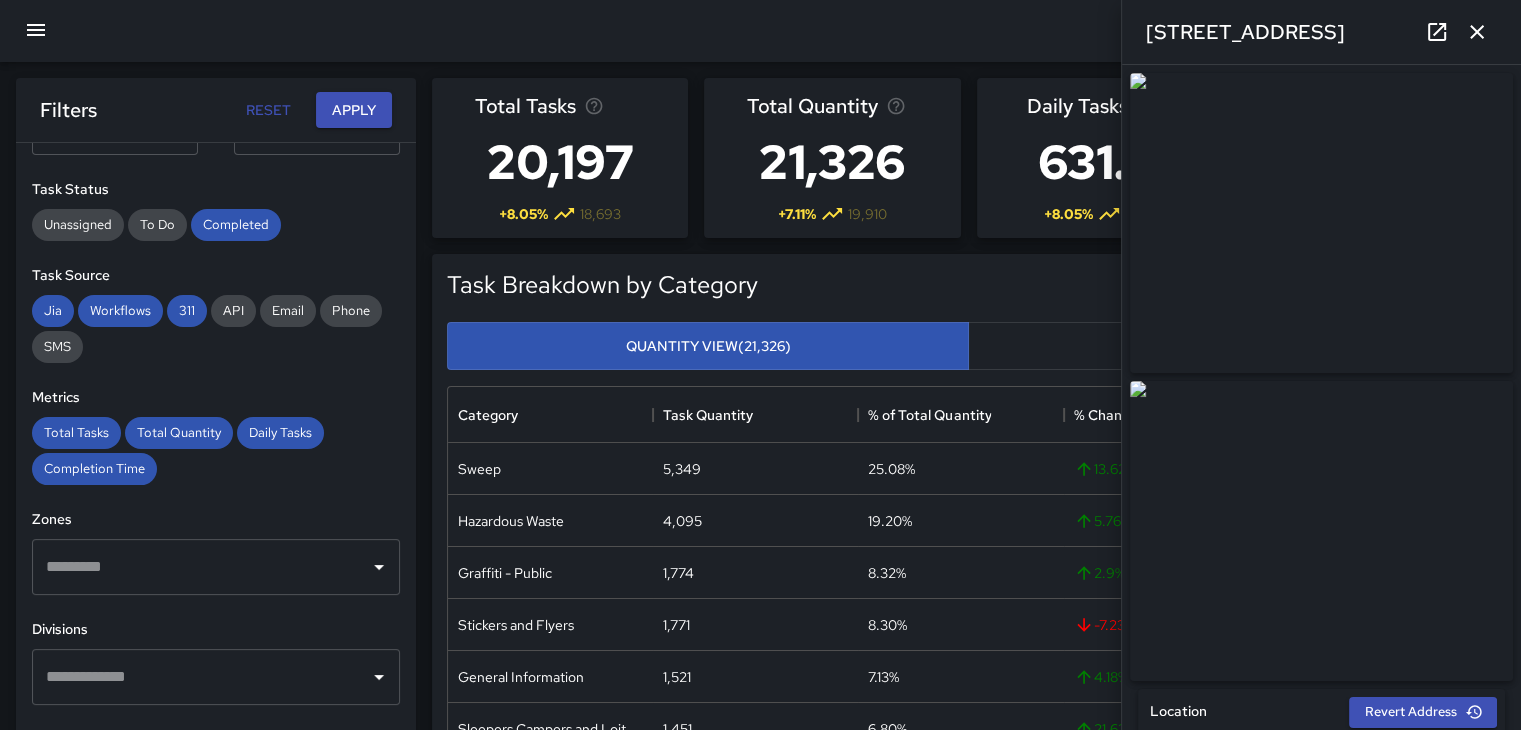
scroll to position [0, 0]
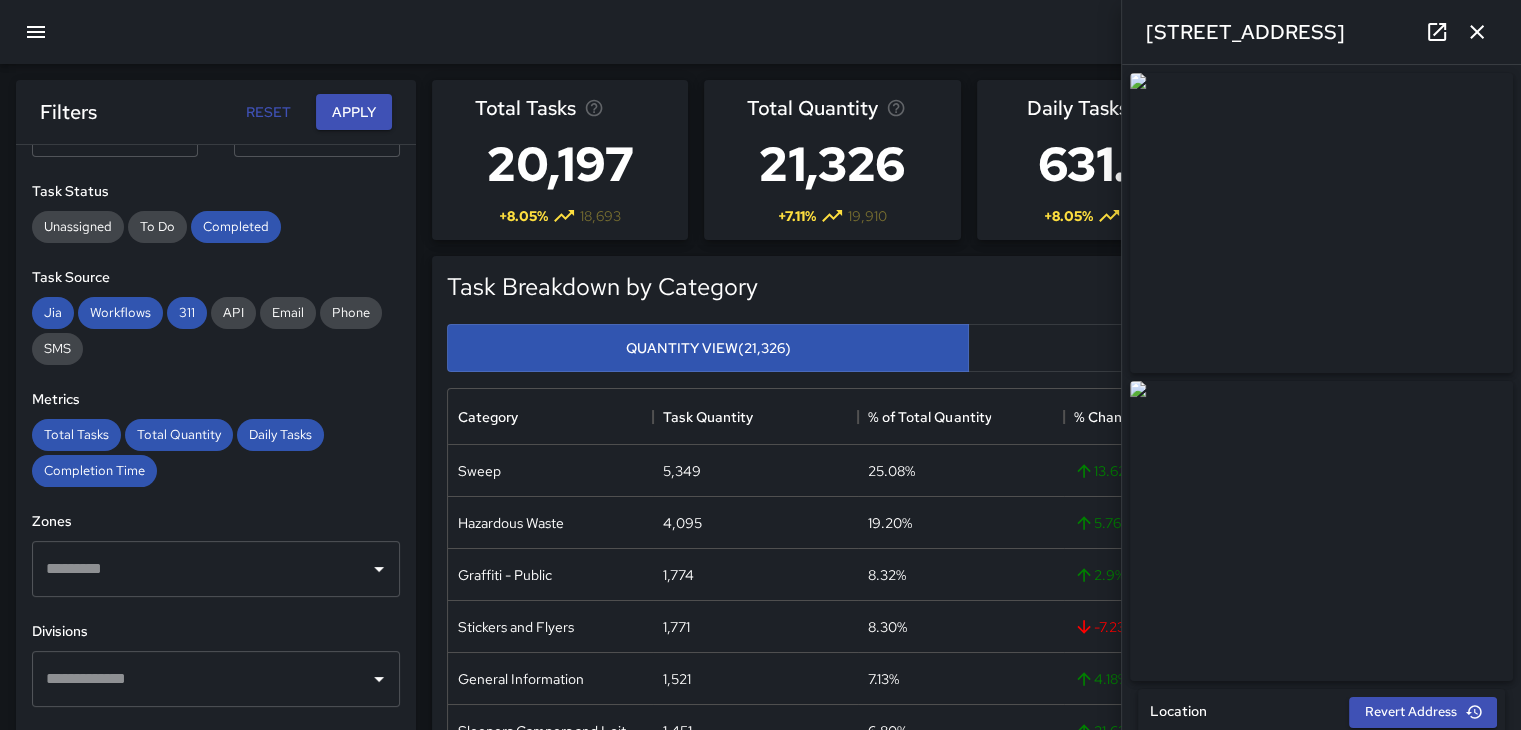
click at [1478, 29] on icon "button" at bounding box center [1477, 32] width 14 height 14
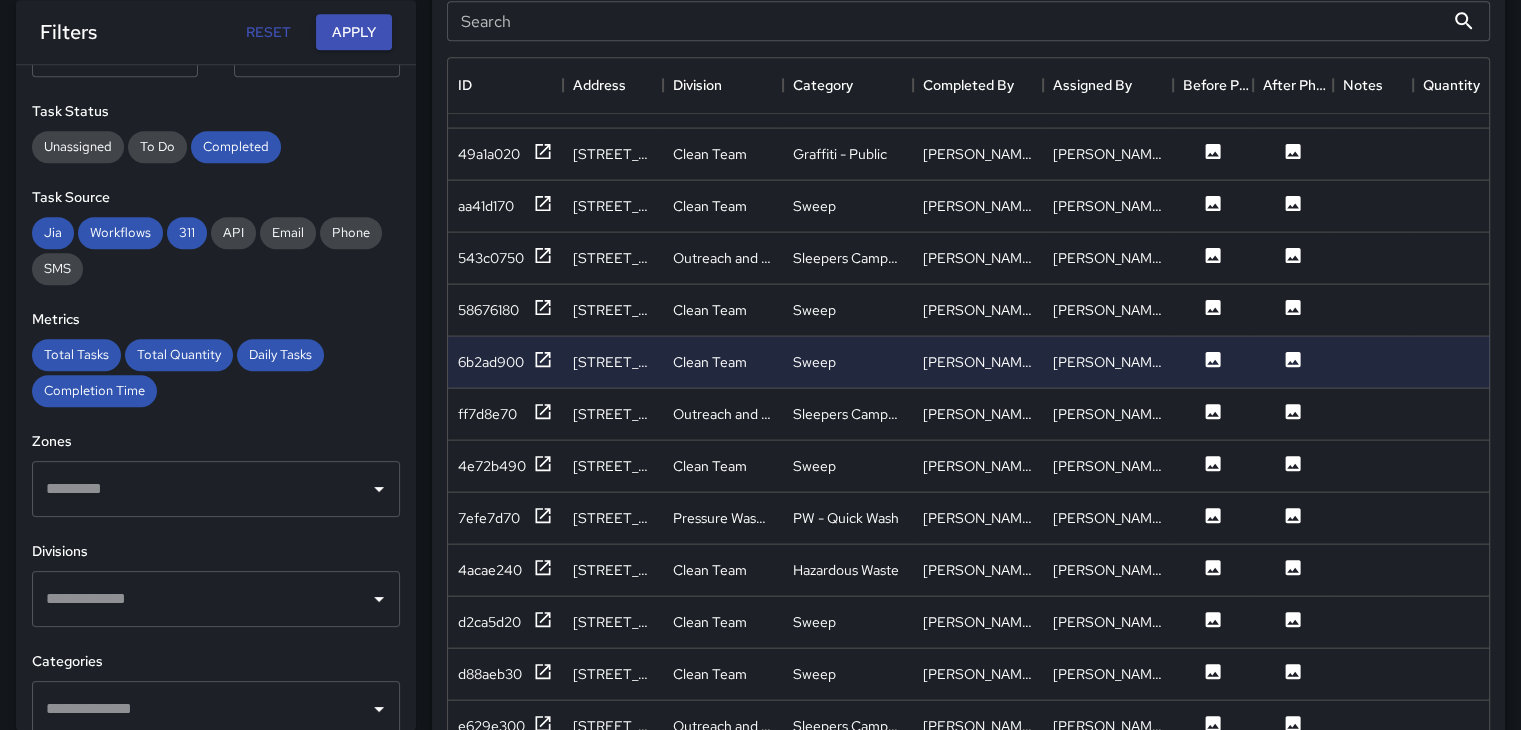
scroll to position [1161, 0]
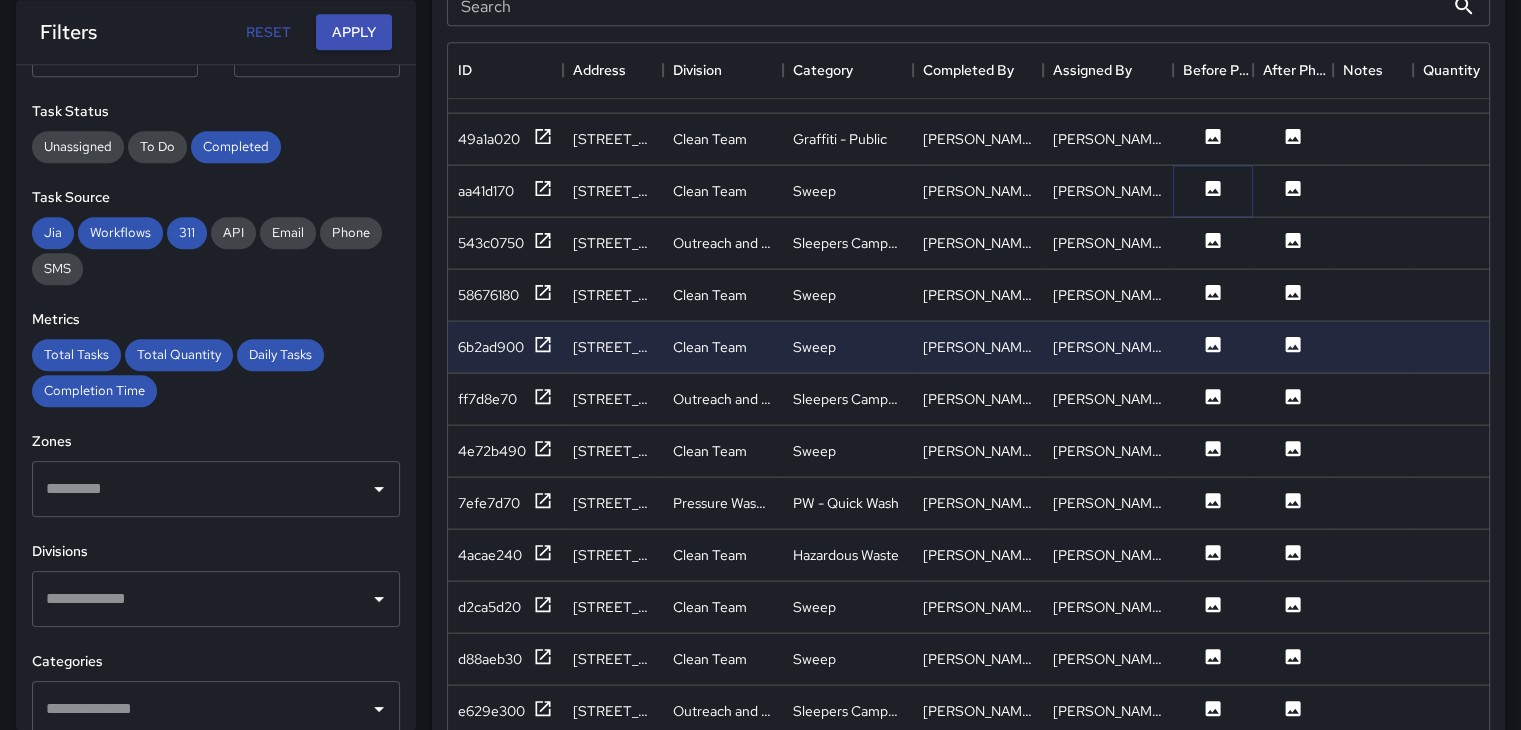
click at [1209, 180] on icon at bounding box center [1213, 187] width 15 height 15
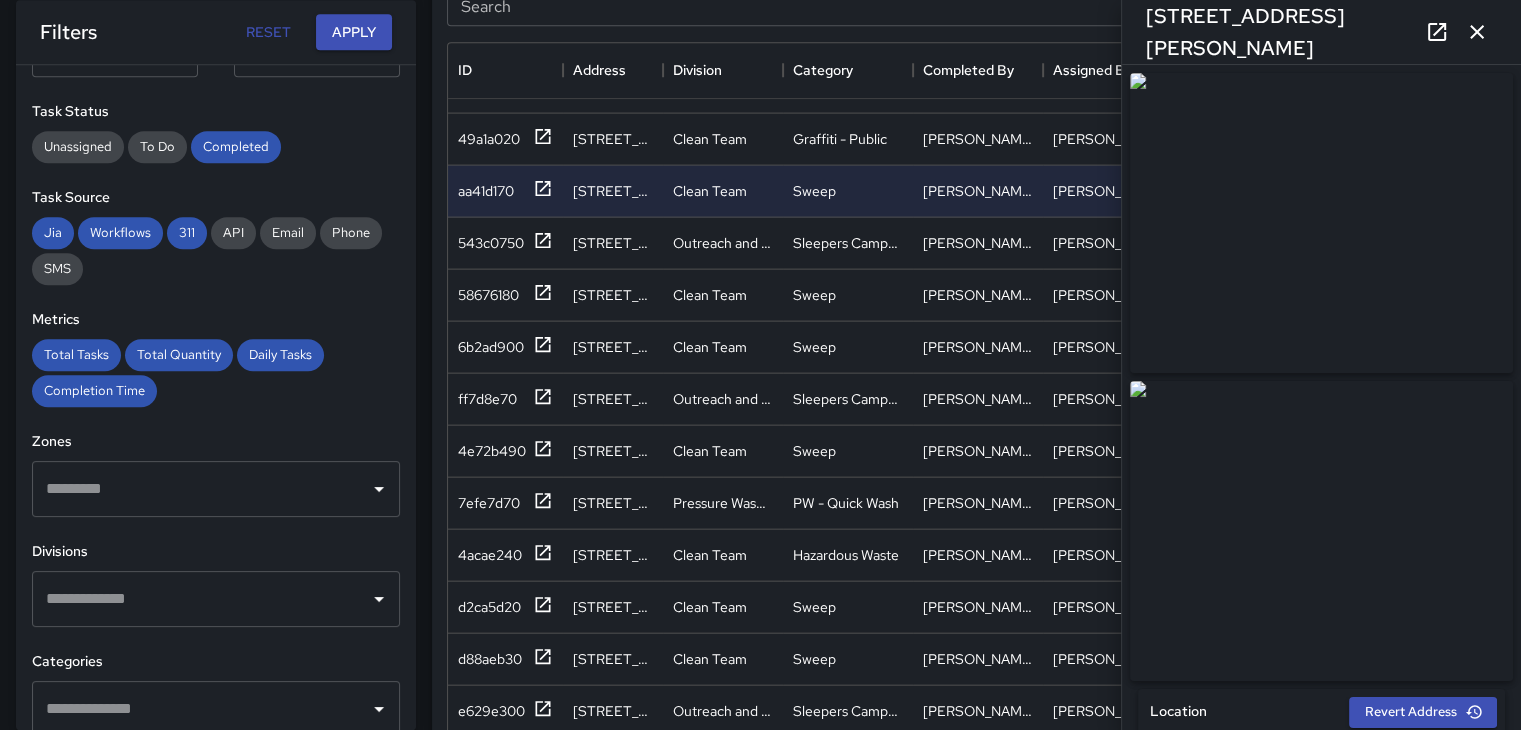
click at [1474, 27] on icon "button" at bounding box center [1477, 32] width 24 height 24
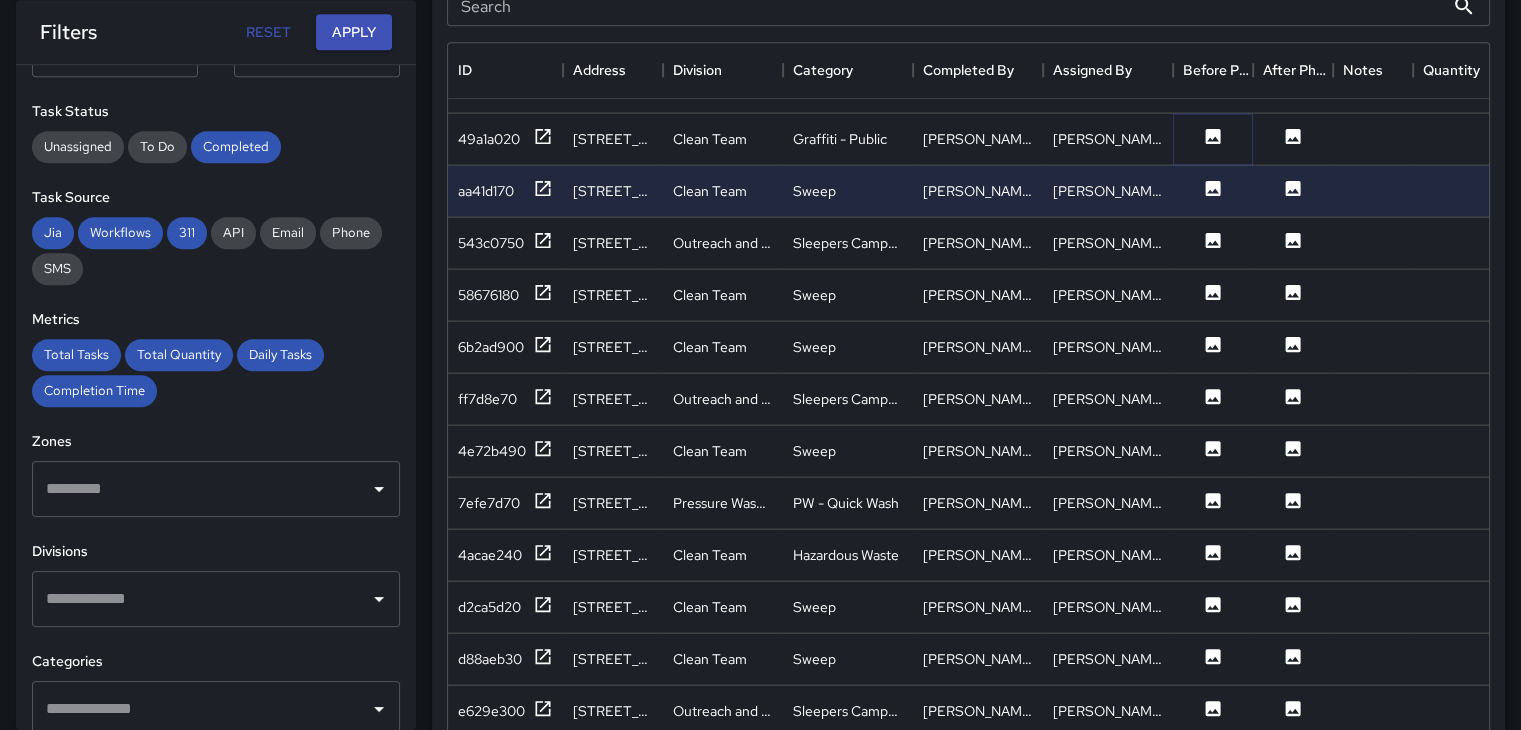
click at [1213, 128] on icon at bounding box center [1213, 135] width 15 height 15
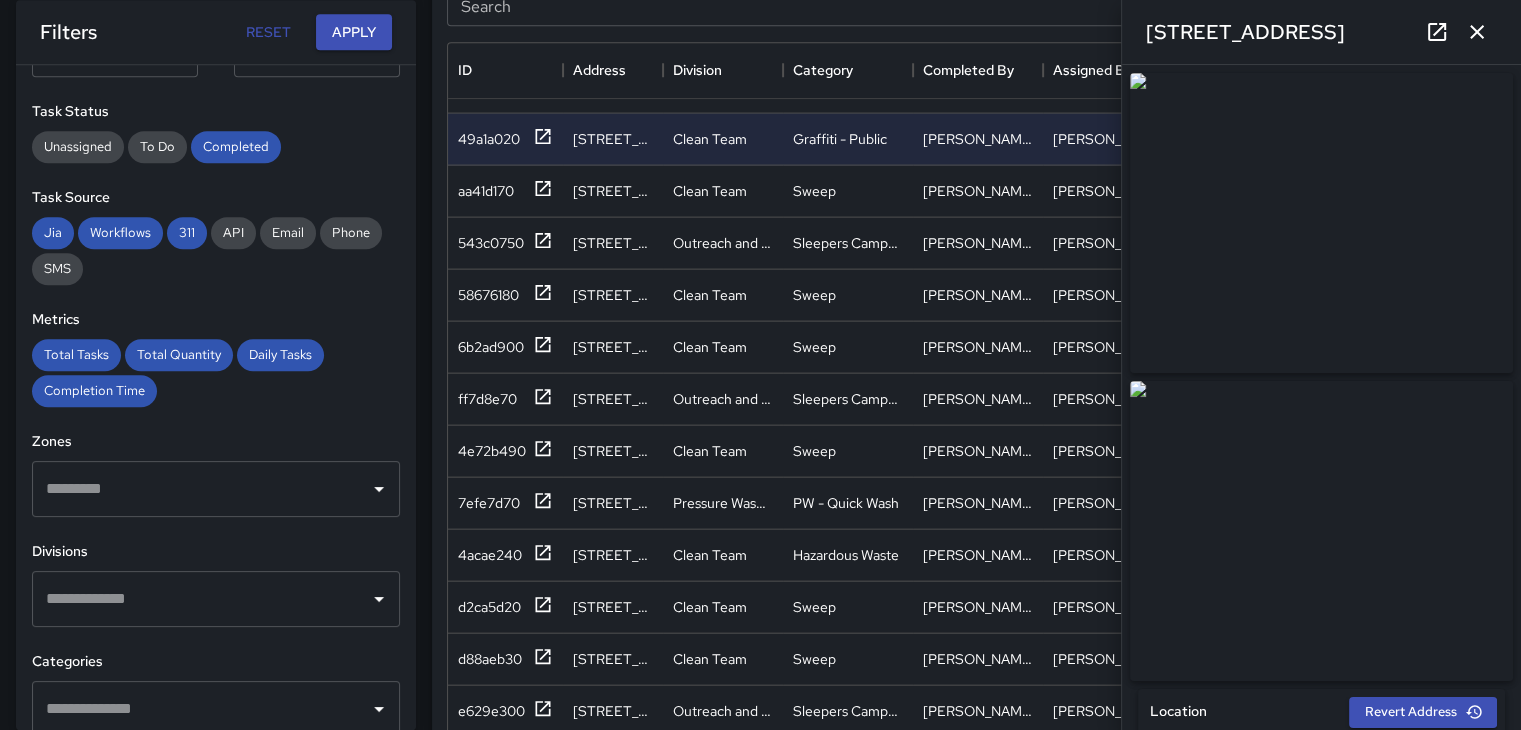
type input "**********"
click at [1484, 35] on icon "button" at bounding box center [1477, 32] width 24 height 24
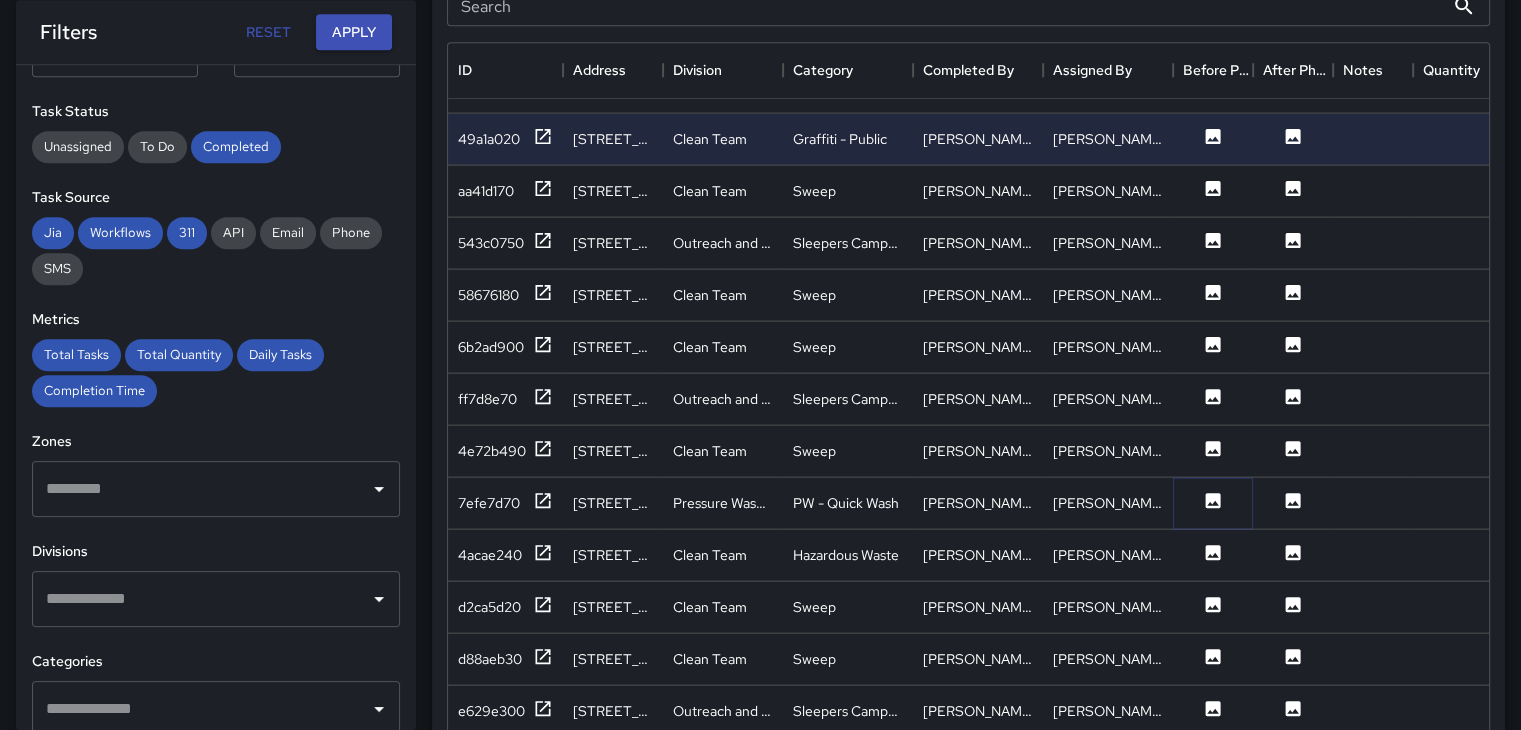
click at [1215, 492] on icon at bounding box center [1213, 499] width 15 height 15
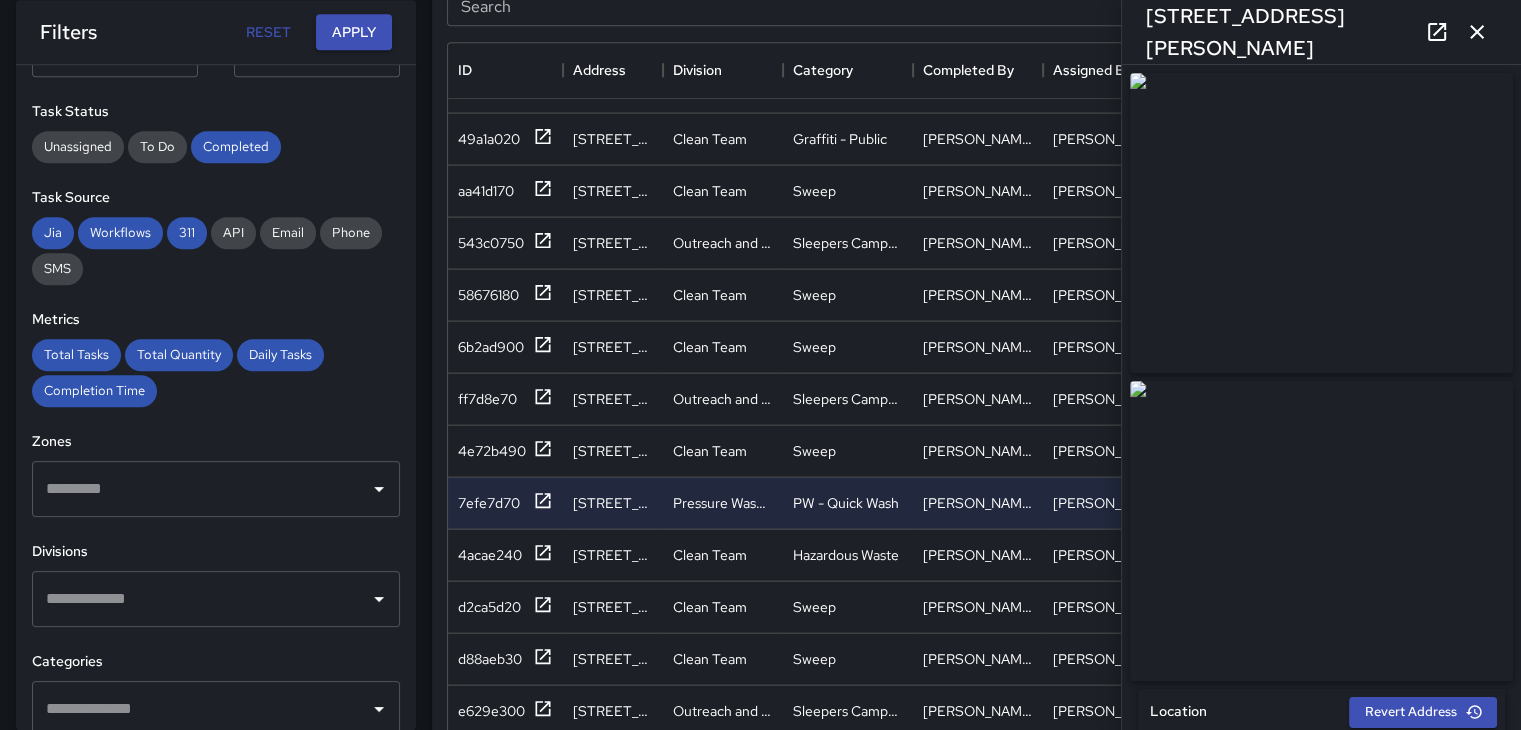
click at [1478, 21] on icon "button" at bounding box center [1477, 32] width 24 height 24
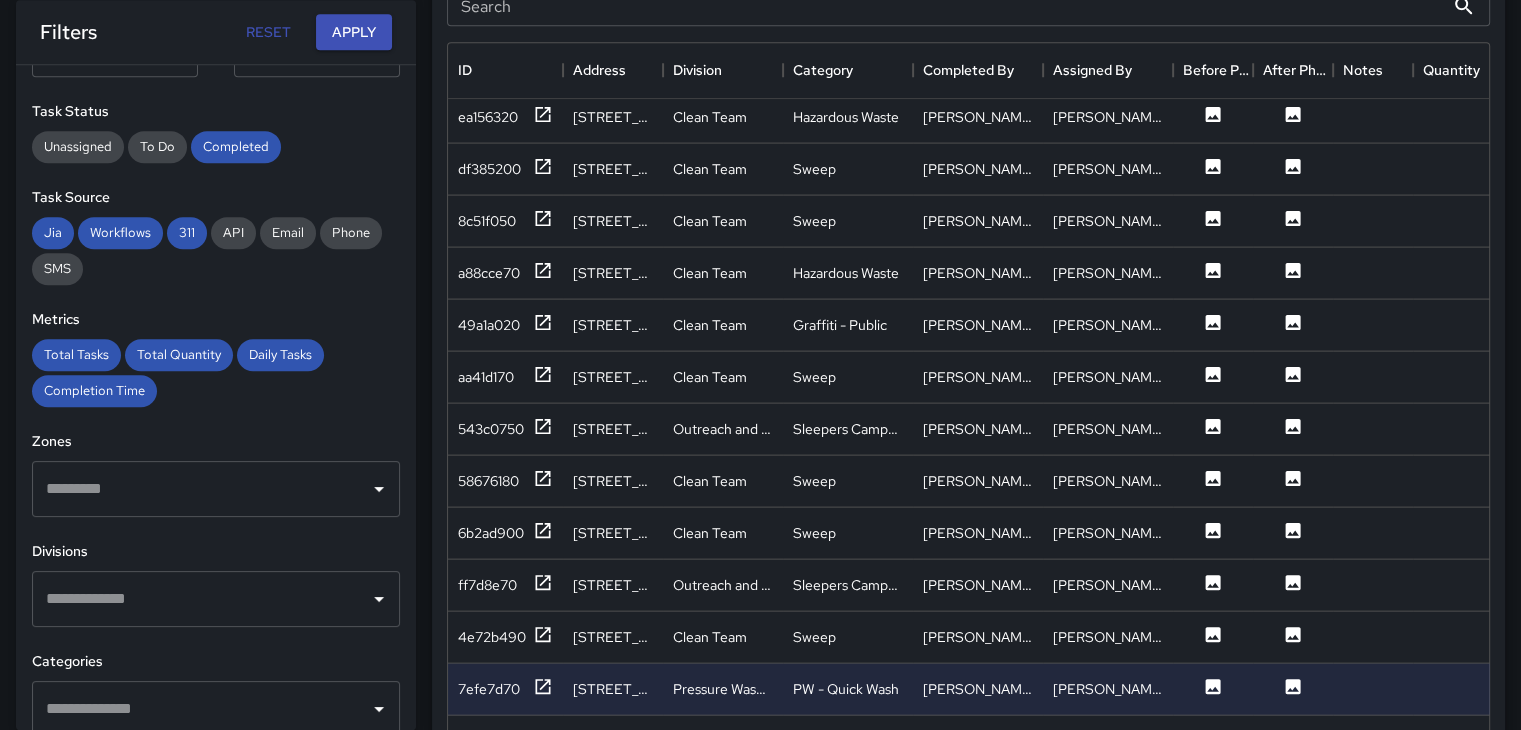
scroll to position [4223, 0]
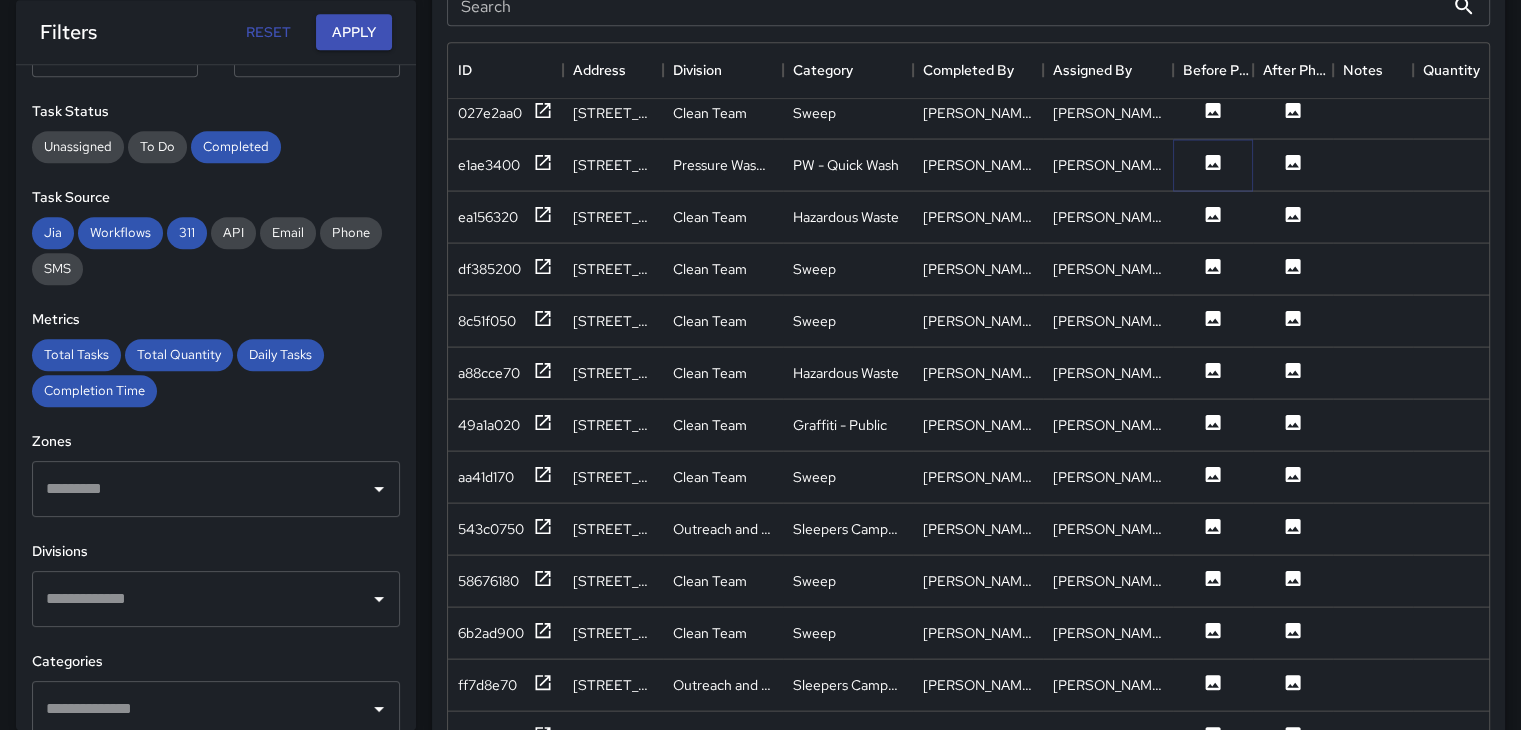
click at [1219, 160] on icon at bounding box center [1213, 161] width 15 height 15
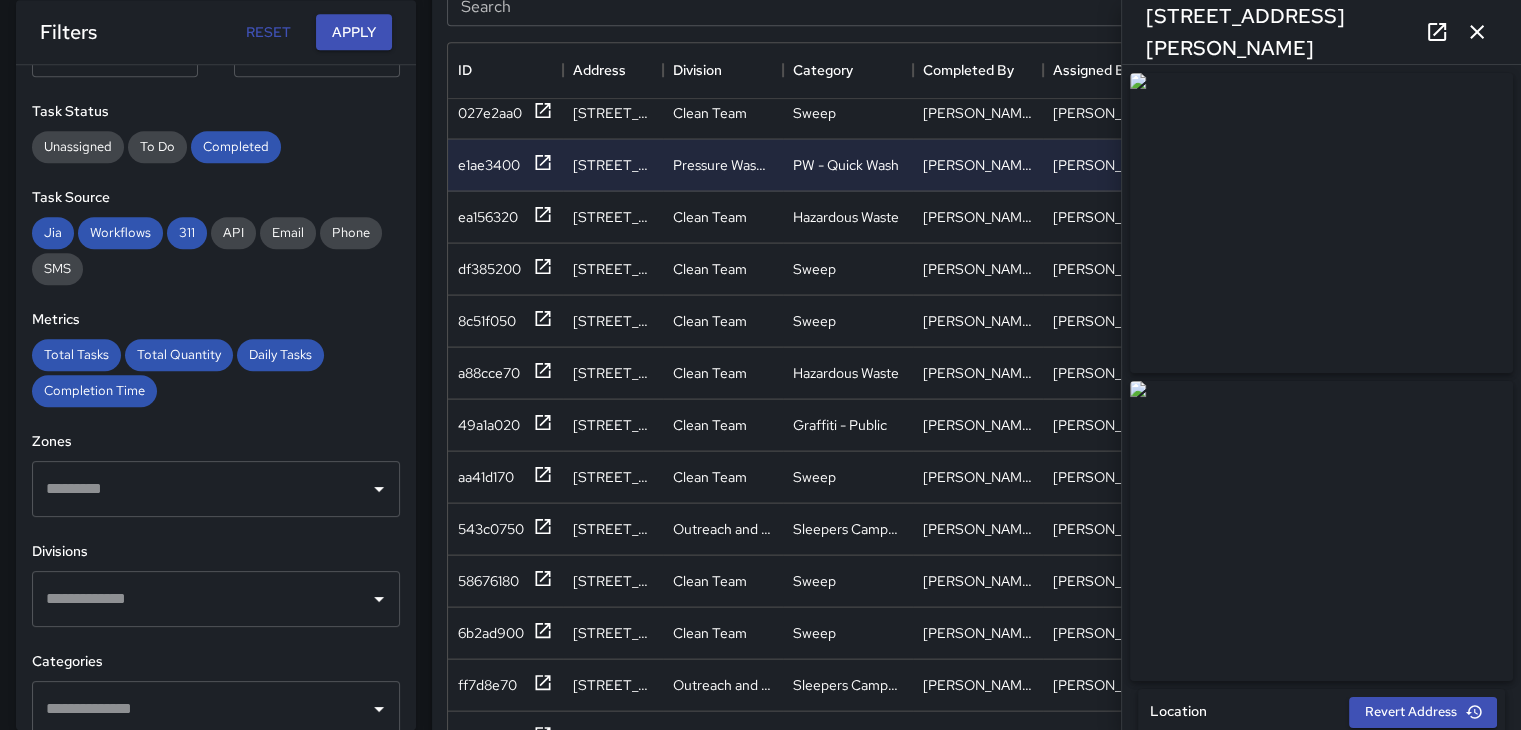
click at [1472, 26] on icon "button" at bounding box center [1477, 32] width 14 height 14
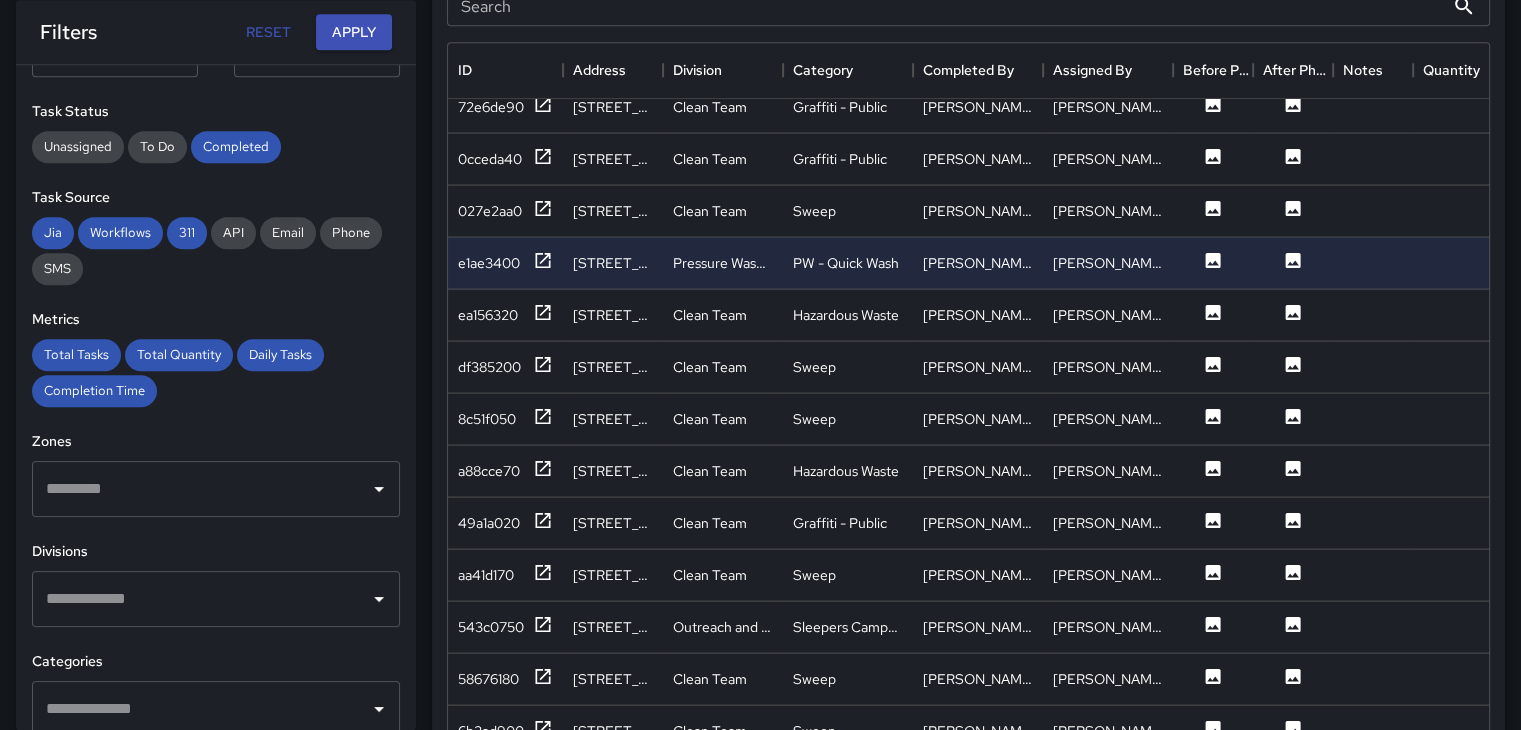
scroll to position [4123, 0]
click at [1206, 205] on icon at bounding box center [1213, 209] width 15 height 15
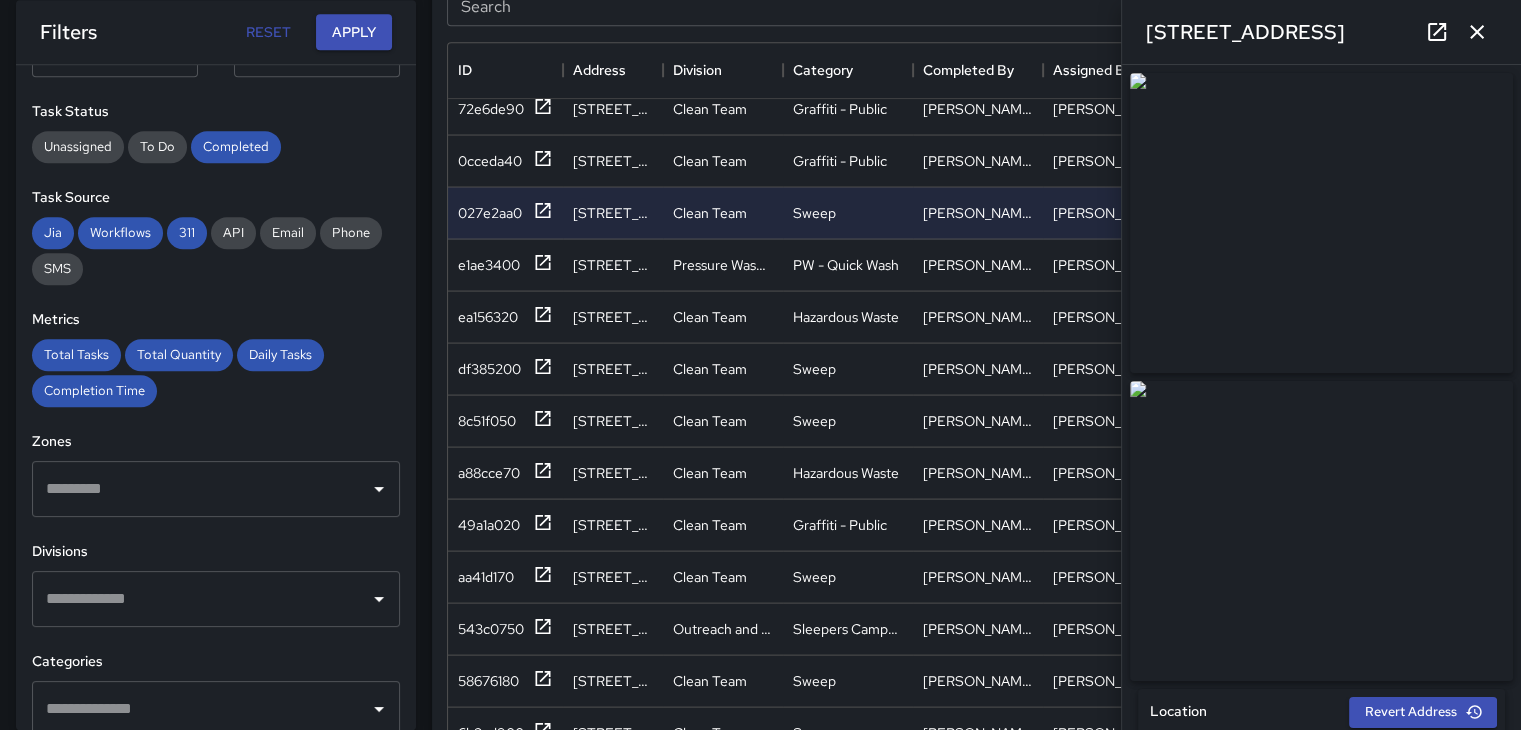
type input "**********"
click at [1484, 26] on icon "button" at bounding box center [1477, 32] width 24 height 24
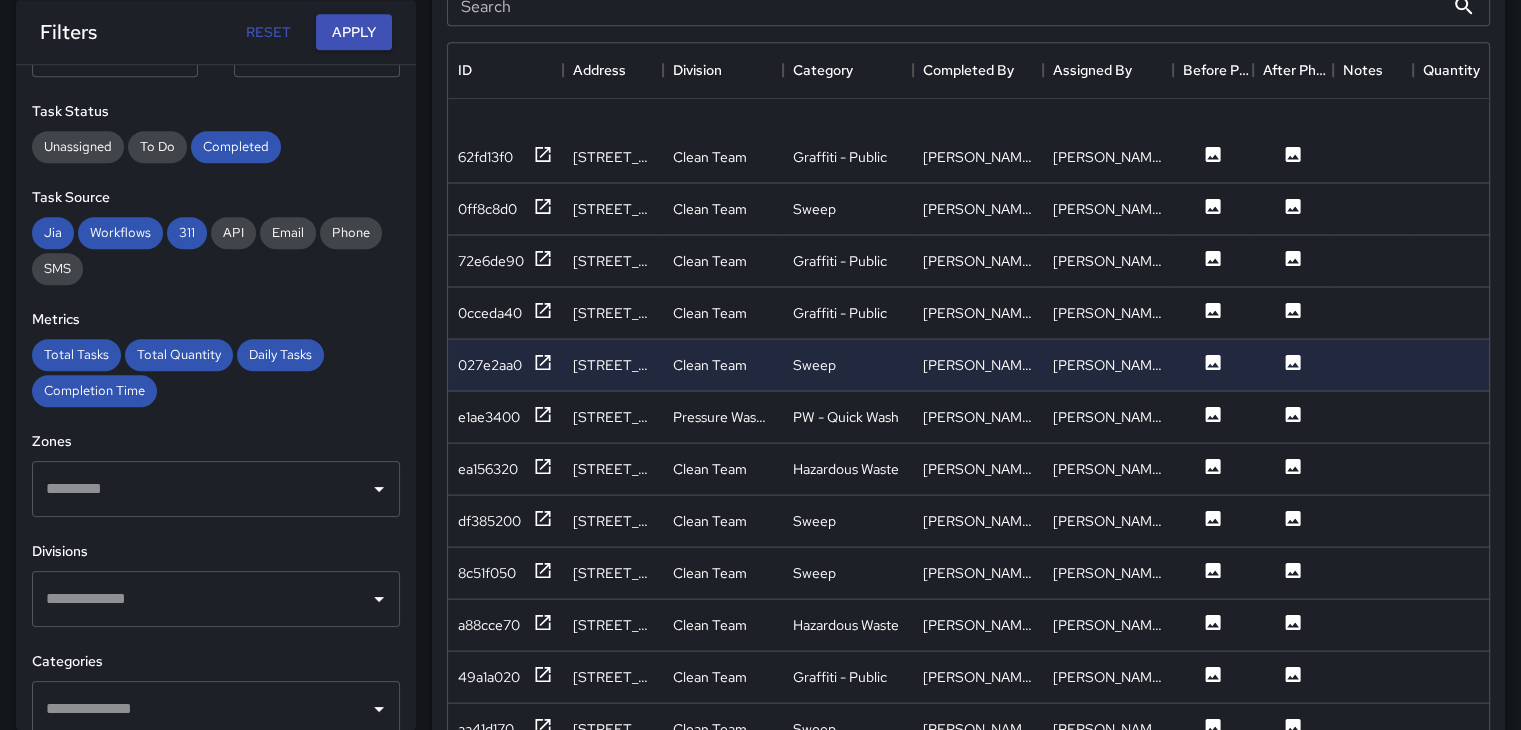
scroll to position [3923, 0]
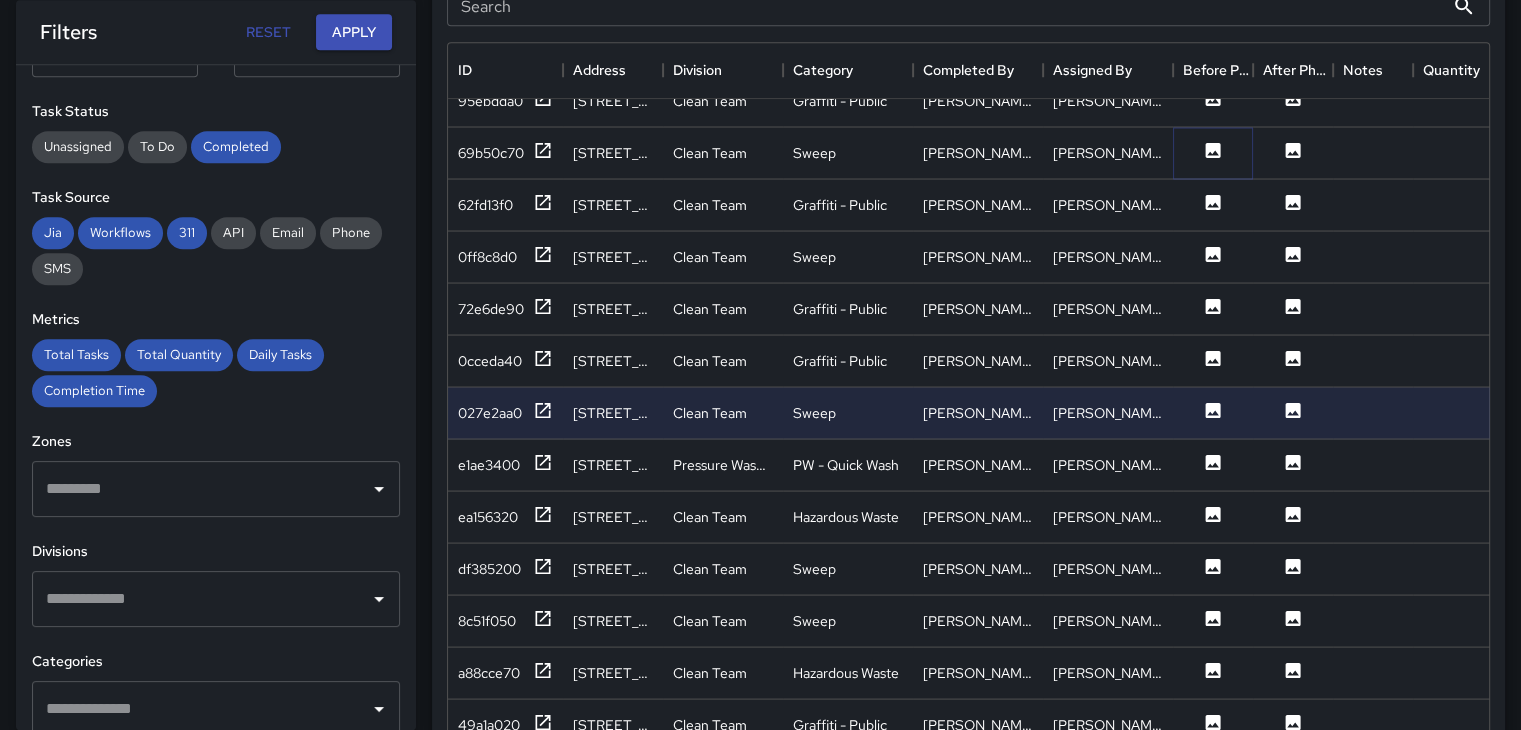
click at [1211, 145] on icon at bounding box center [1213, 149] width 15 height 15
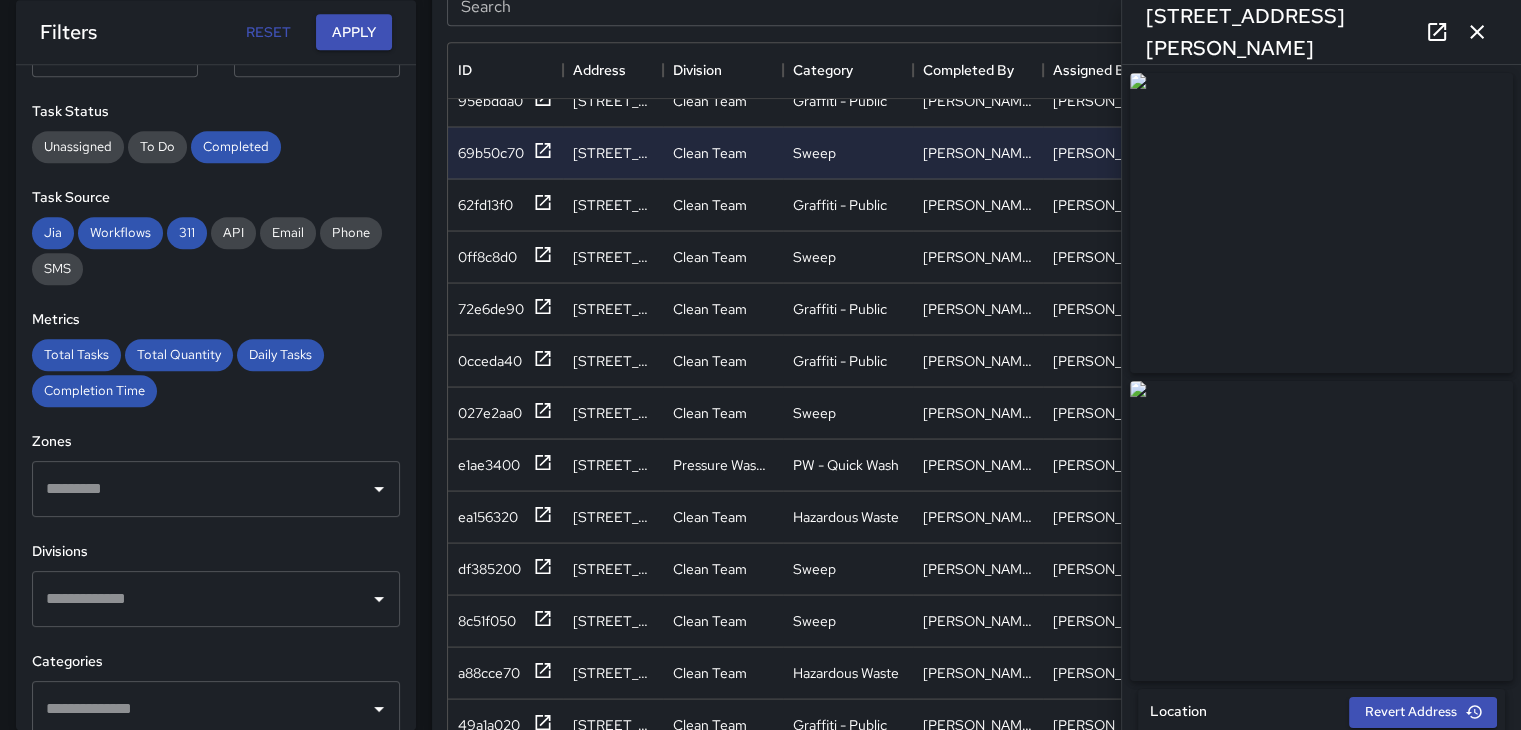
click at [1480, 38] on icon "button" at bounding box center [1477, 32] width 24 height 24
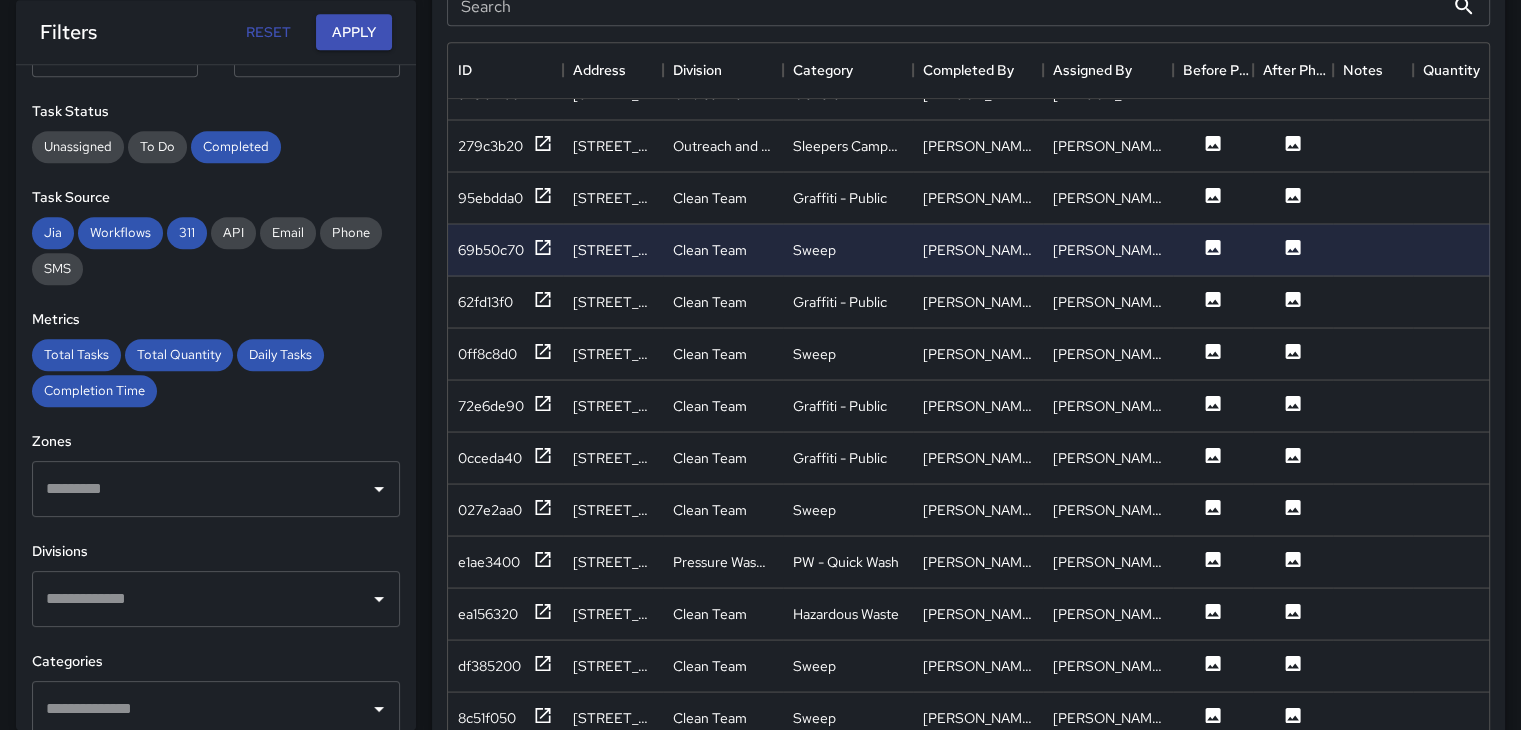
scroll to position [3823, 0]
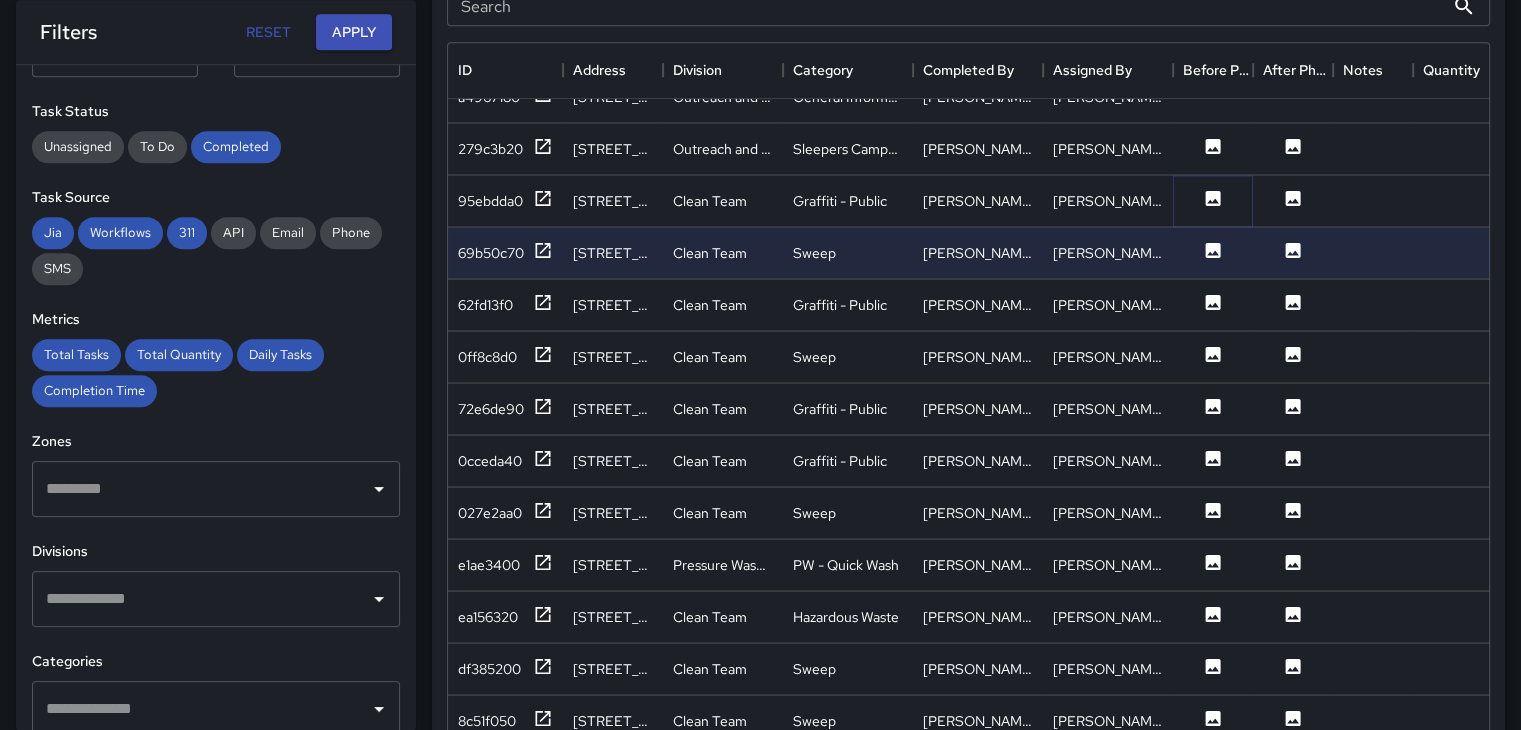
click at [1210, 191] on icon at bounding box center [1213, 197] width 15 height 15
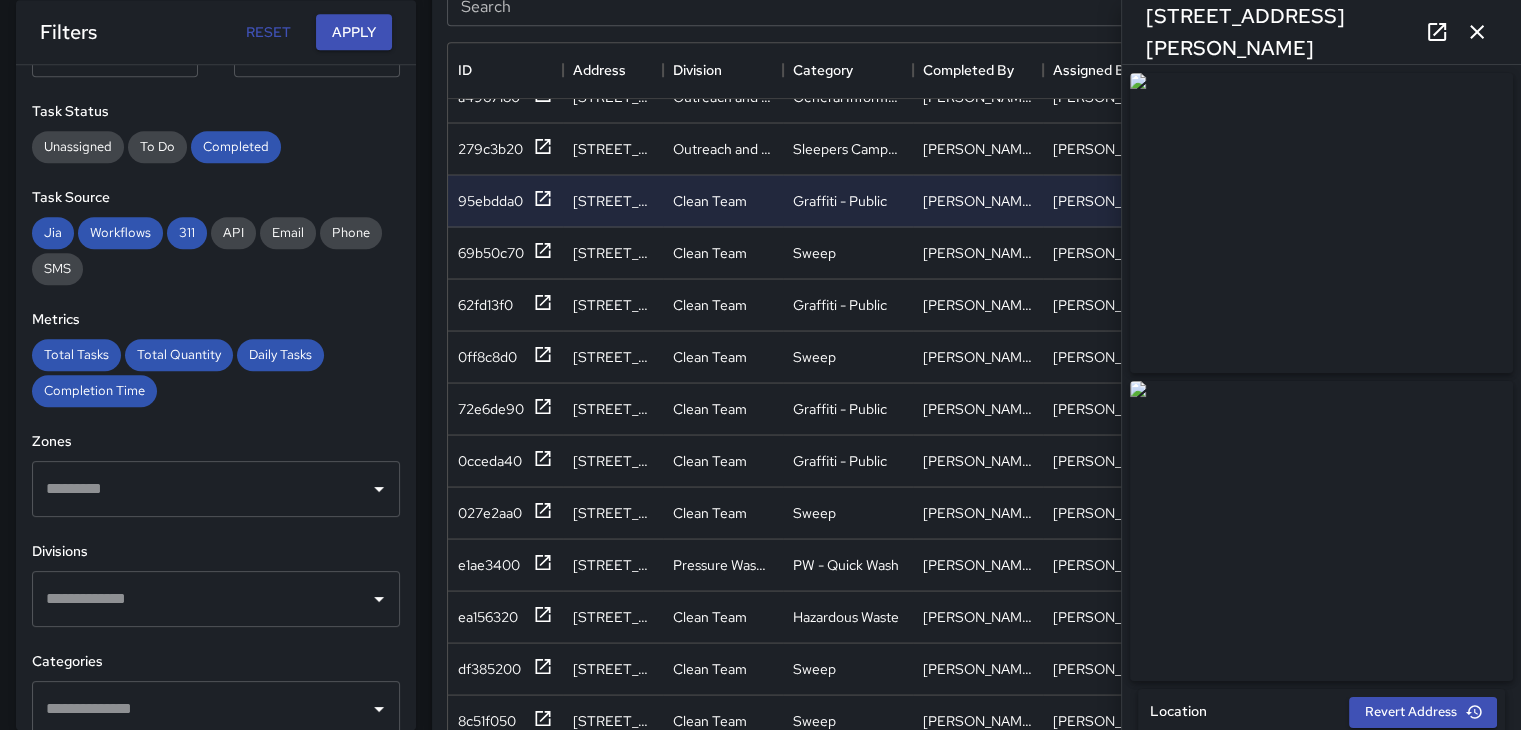
click at [1492, 27] on button "button" at bounding box center [1477, 32] width 40 height 40
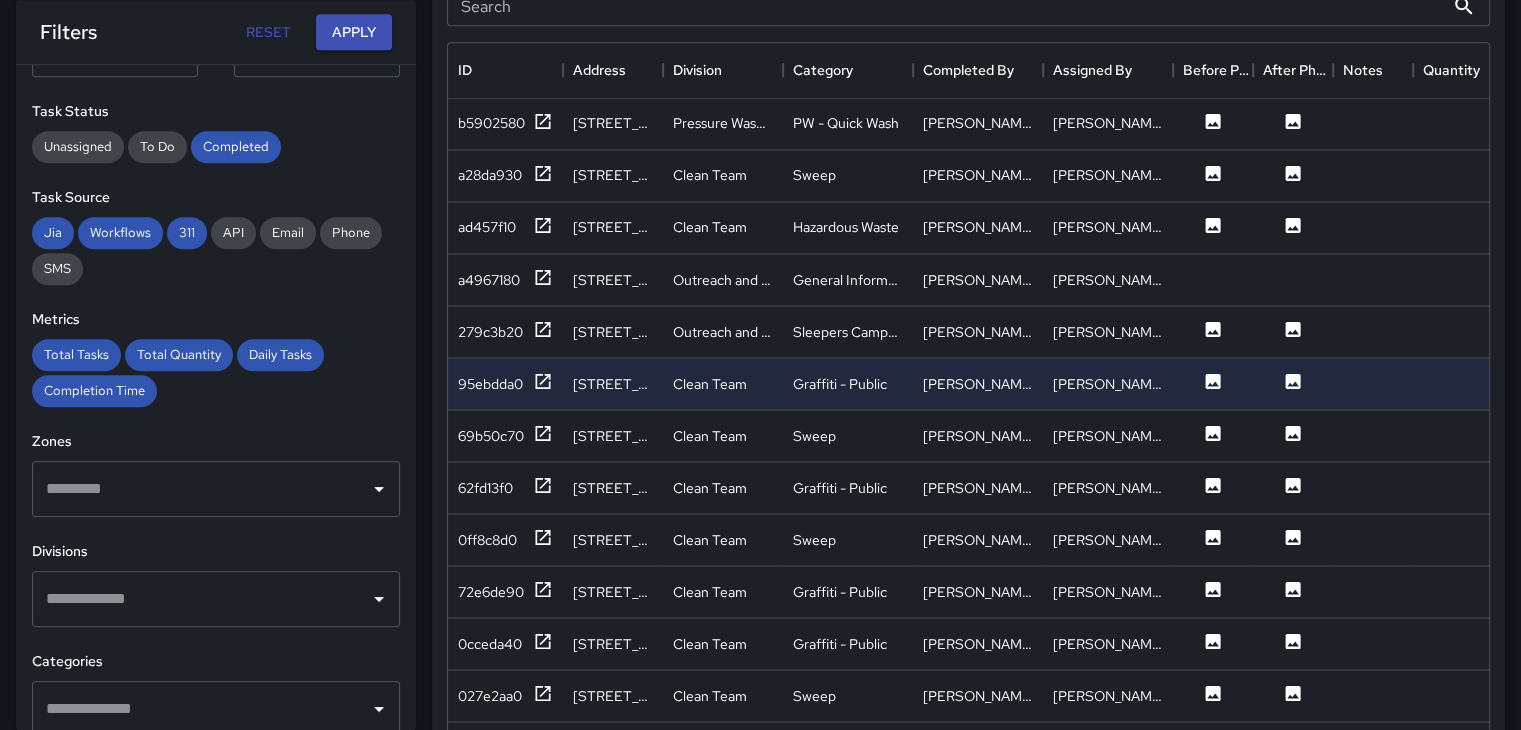
scroll to position [3623, 0]
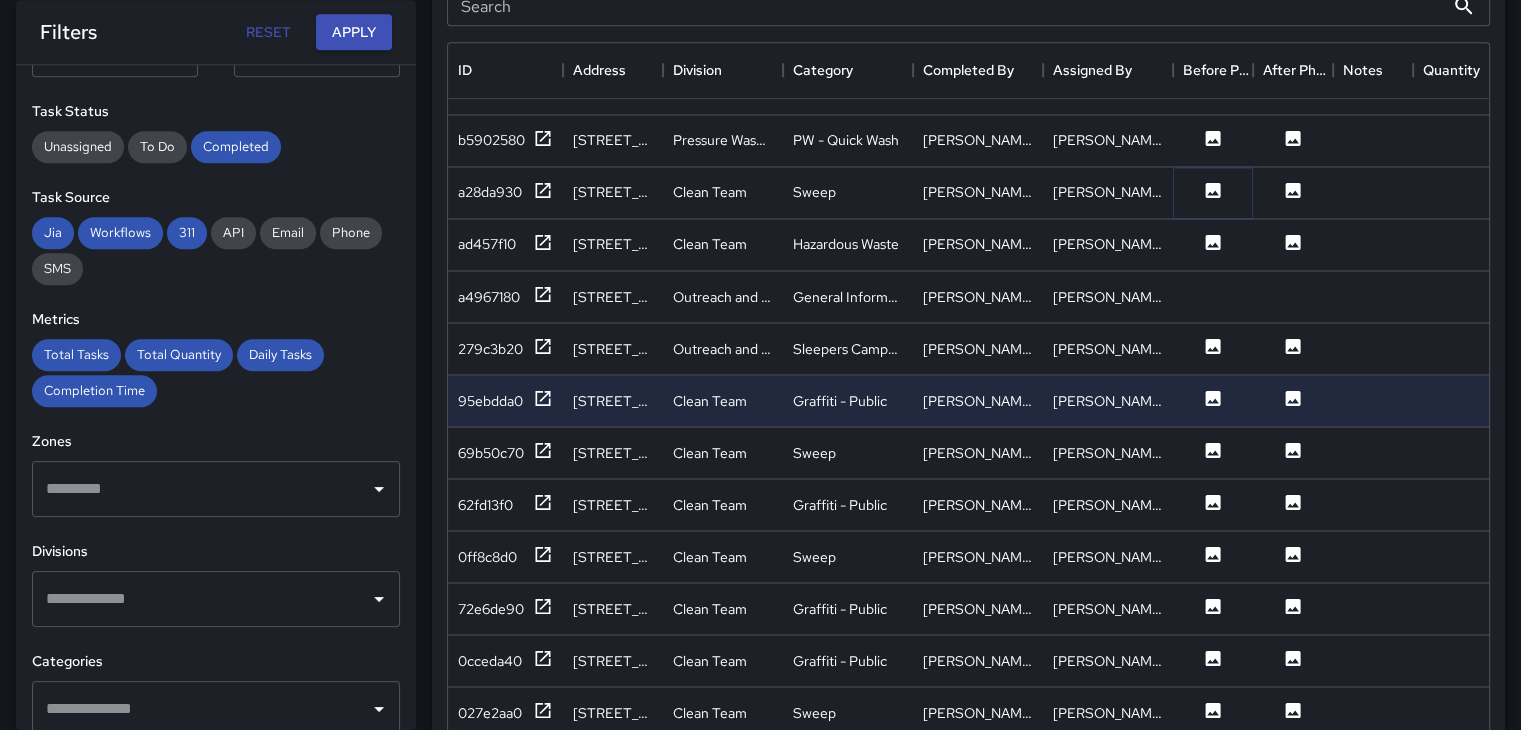
click at [1219, 189] on icon at bounding box center [1213, 189] width 15 height 15
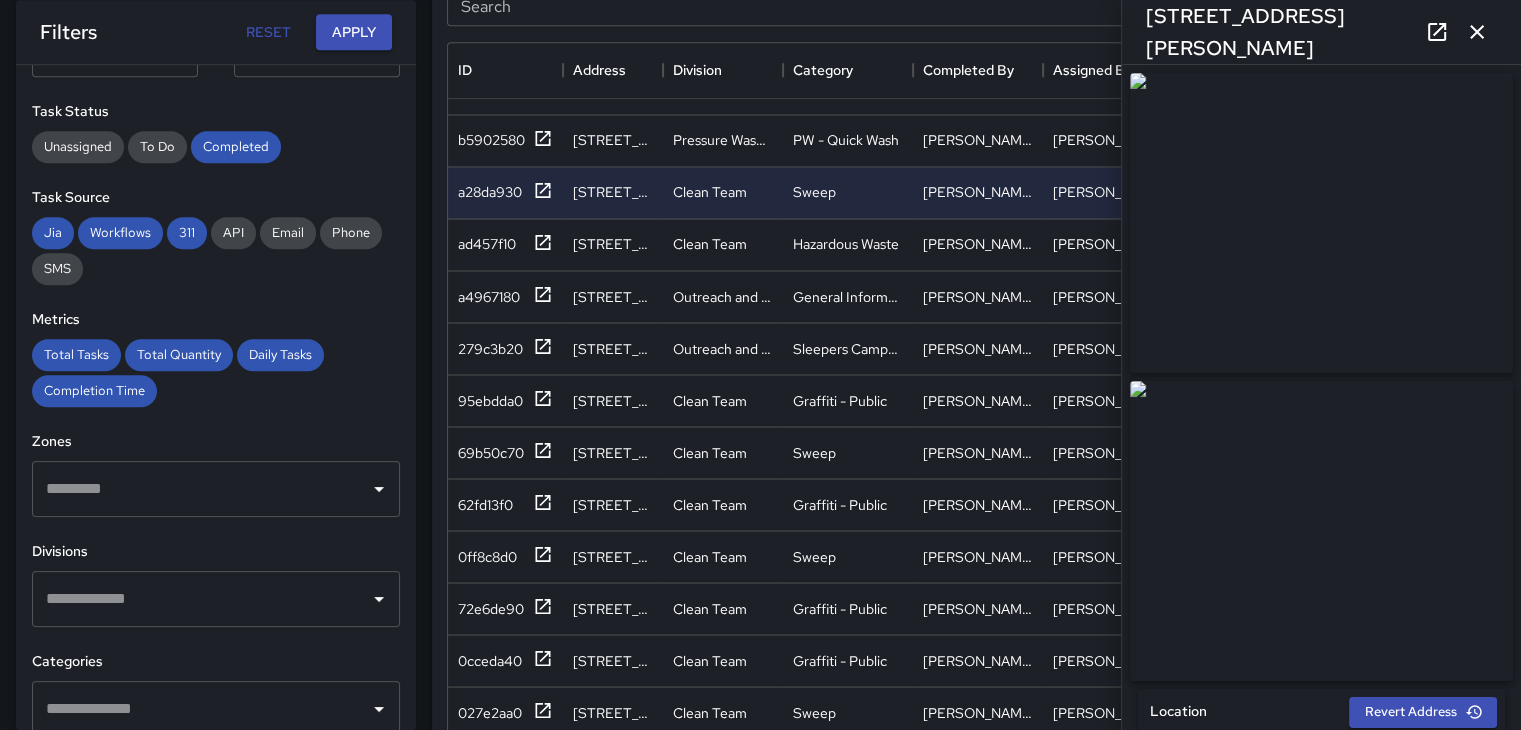
click at [1250, 185] on img at bounding box center [1321, 223] width 383 height 300
click at [891, 141] on div "PW - Quick Wash" at bounding box center [846, 140] width 106 height 20
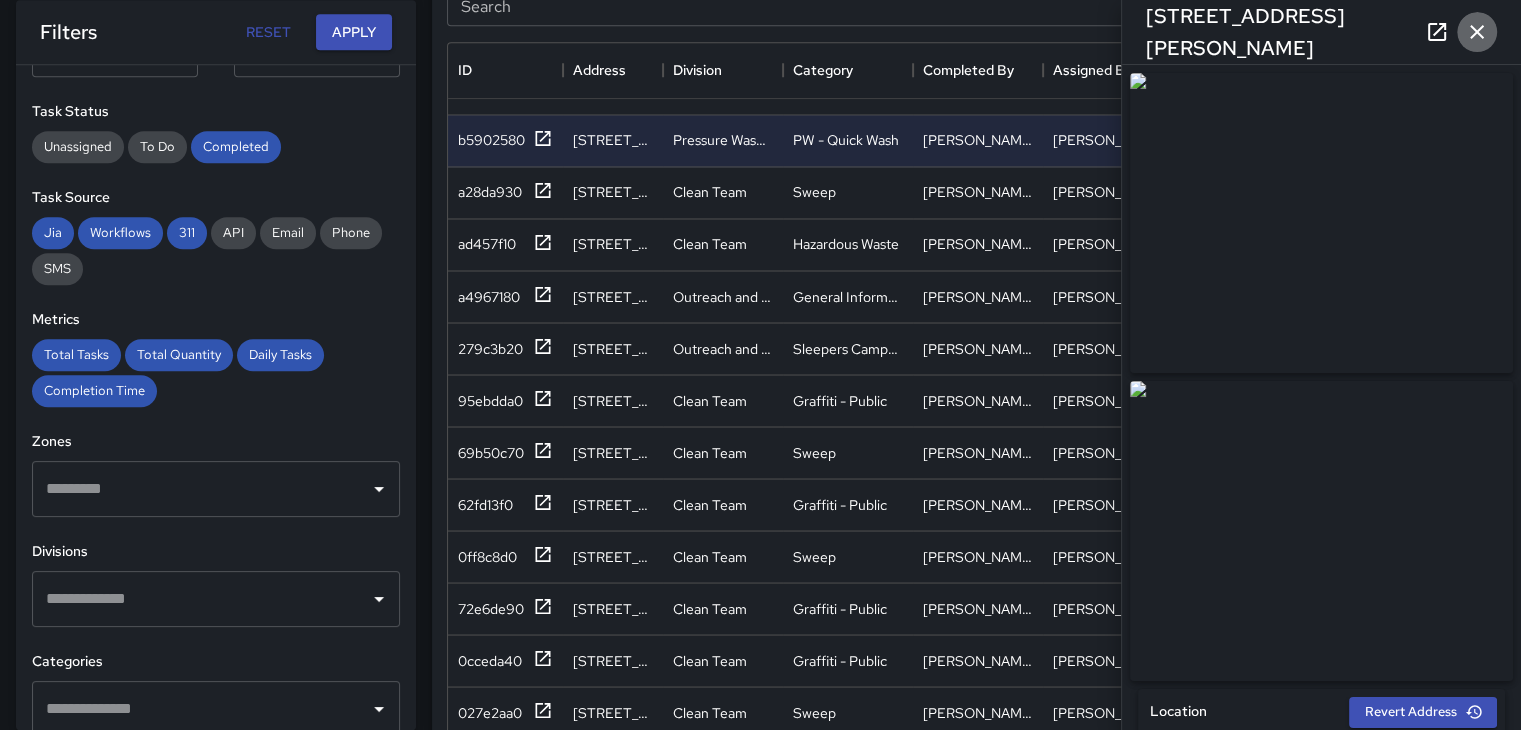
click at [1466, 30] on icon "button" at bounding box center [1477, 32] width 24 height 24
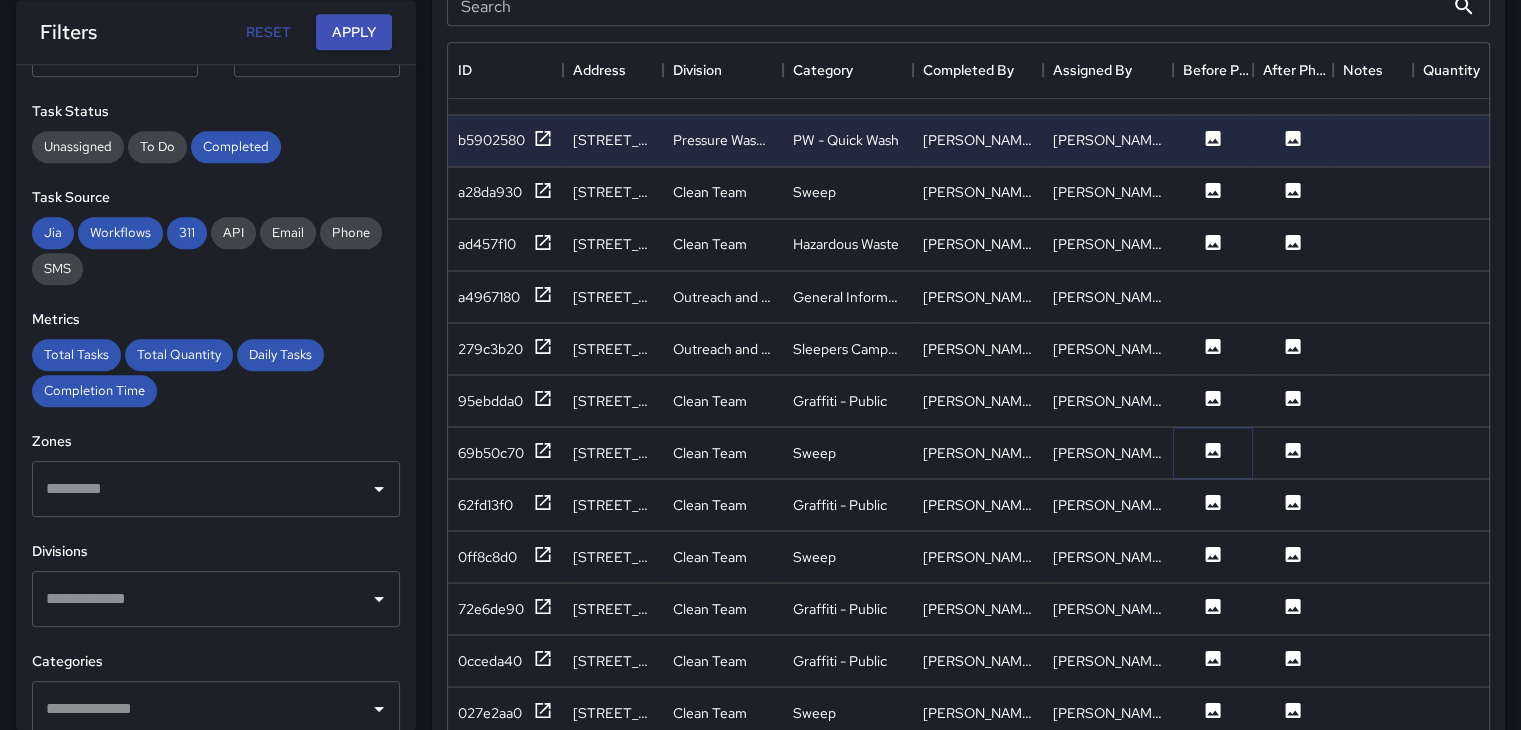
click at [1208, 448] on icon at bounding box center [1213, 449] width 15 height 15
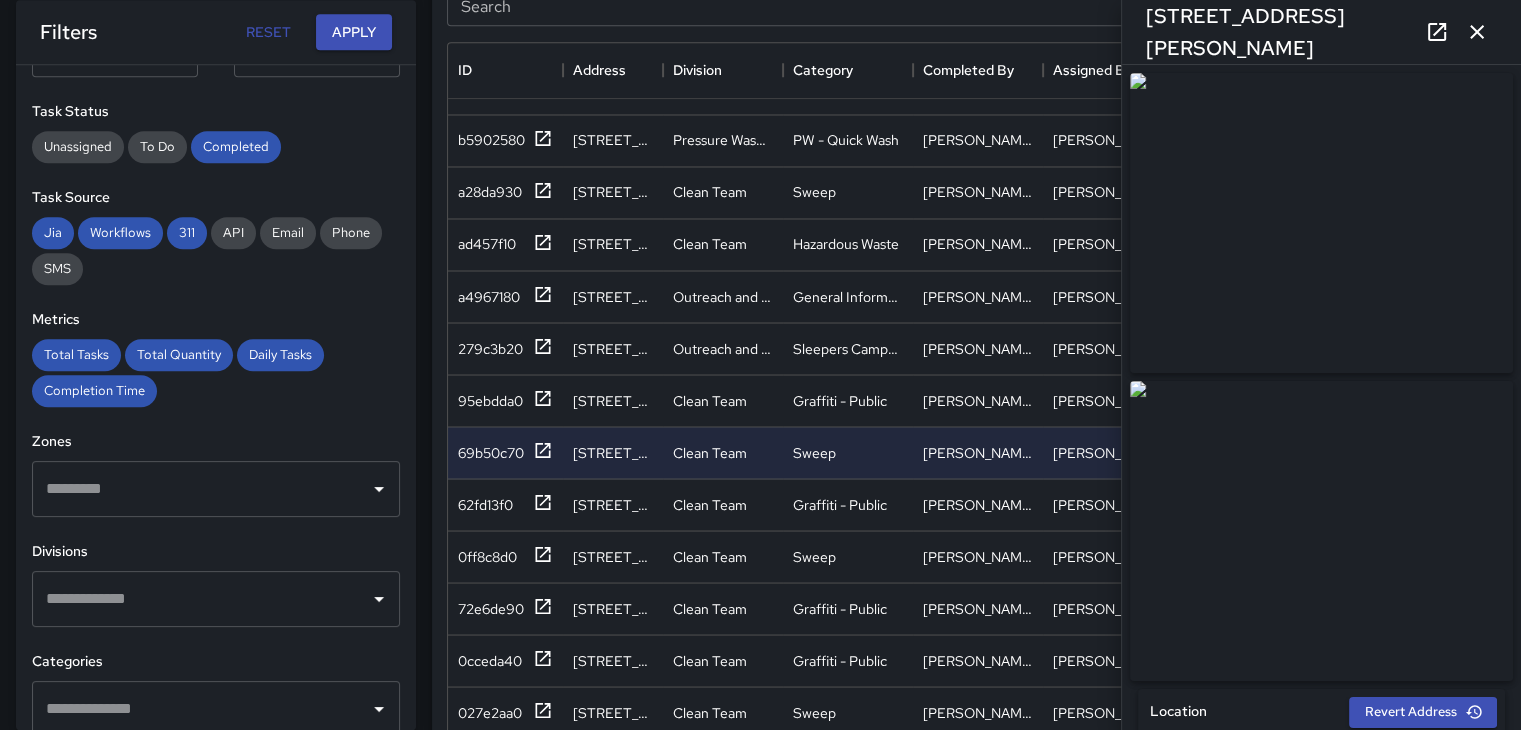
click at [1483, 17] on button "button" at bounding box center [1477, 32] width 40 height 40
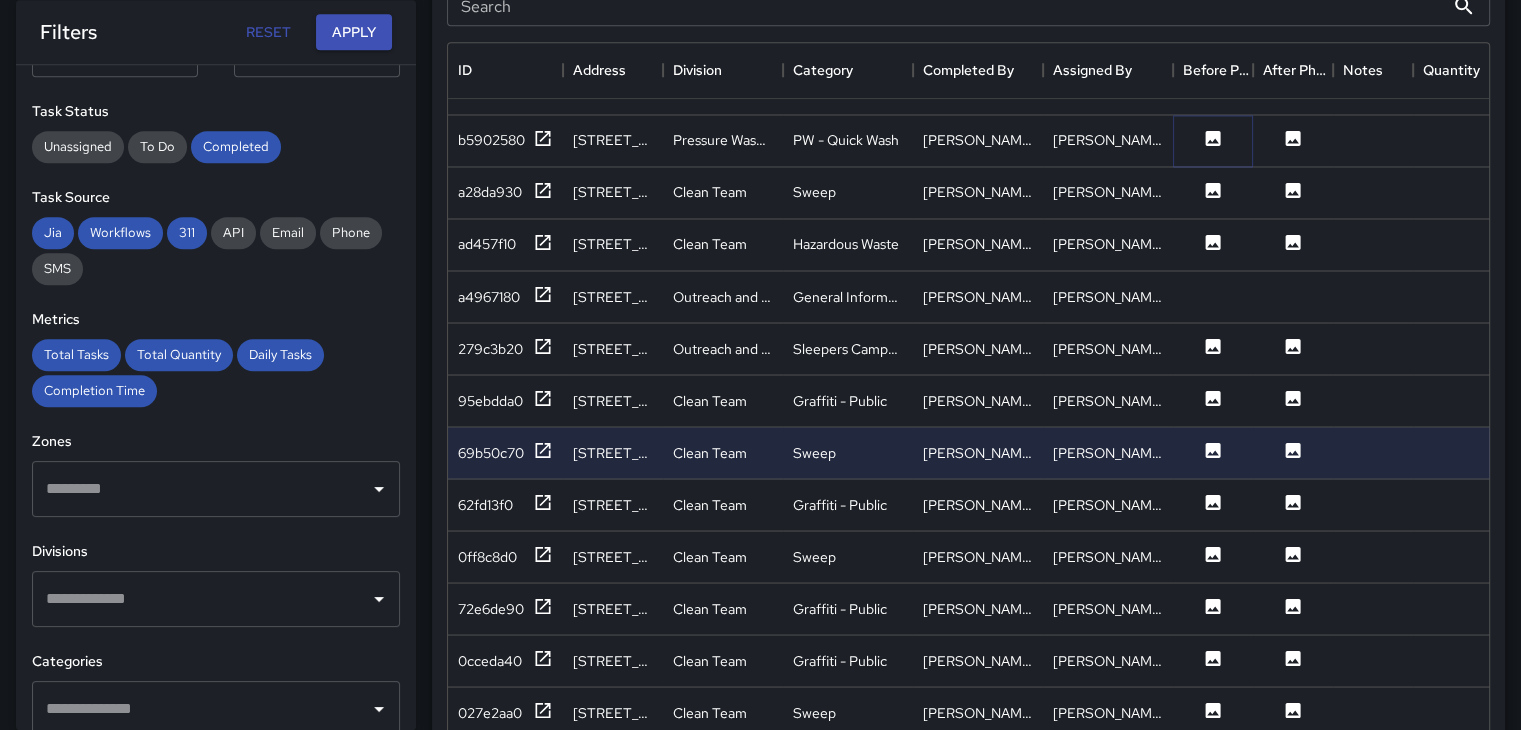
click at [1220, 133] on icon at bounding box center [1213, 138] width 20 height 20
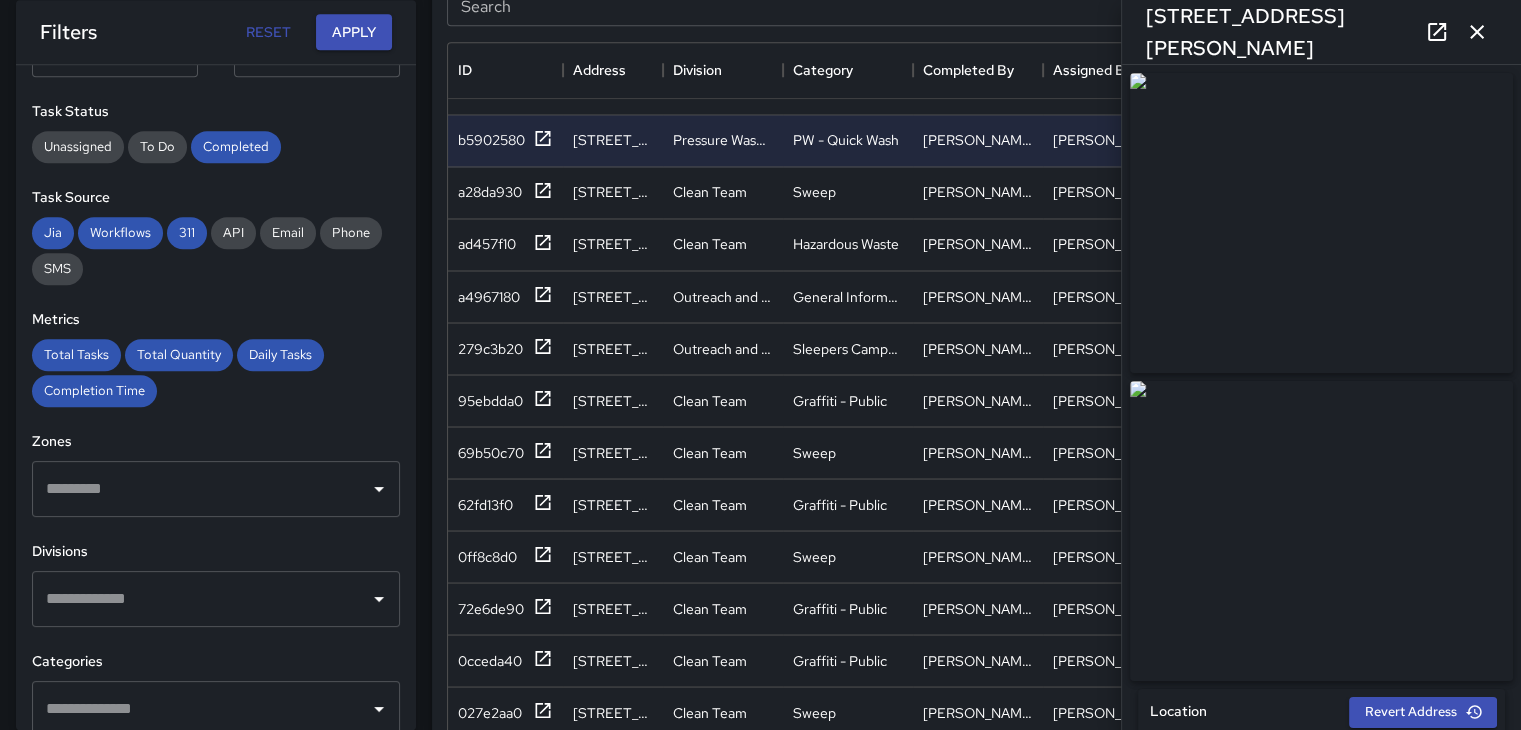
click at [1484, 21] on icon "button" at bounding box center [1477, 32] width 24 height 24
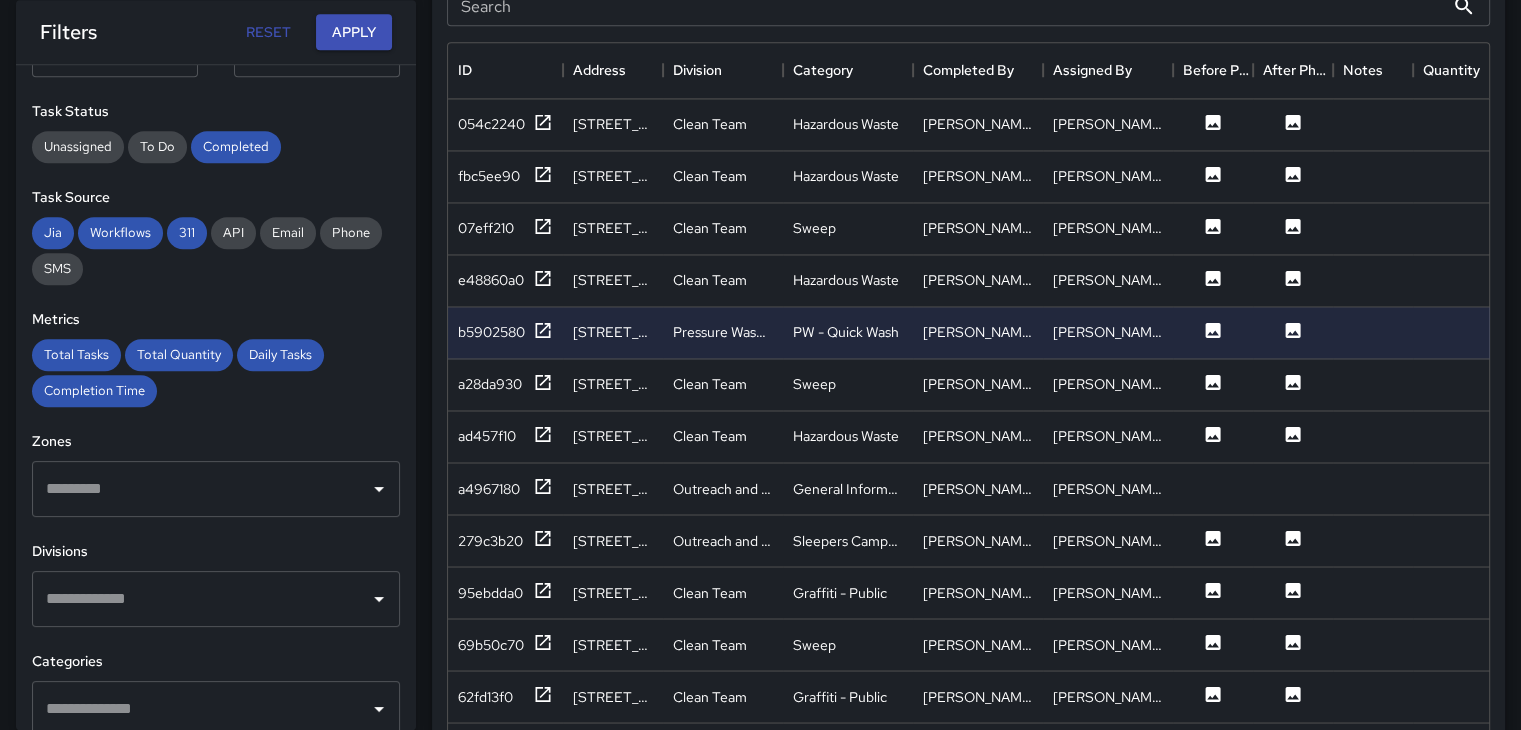
scroll to position [3423, 0]
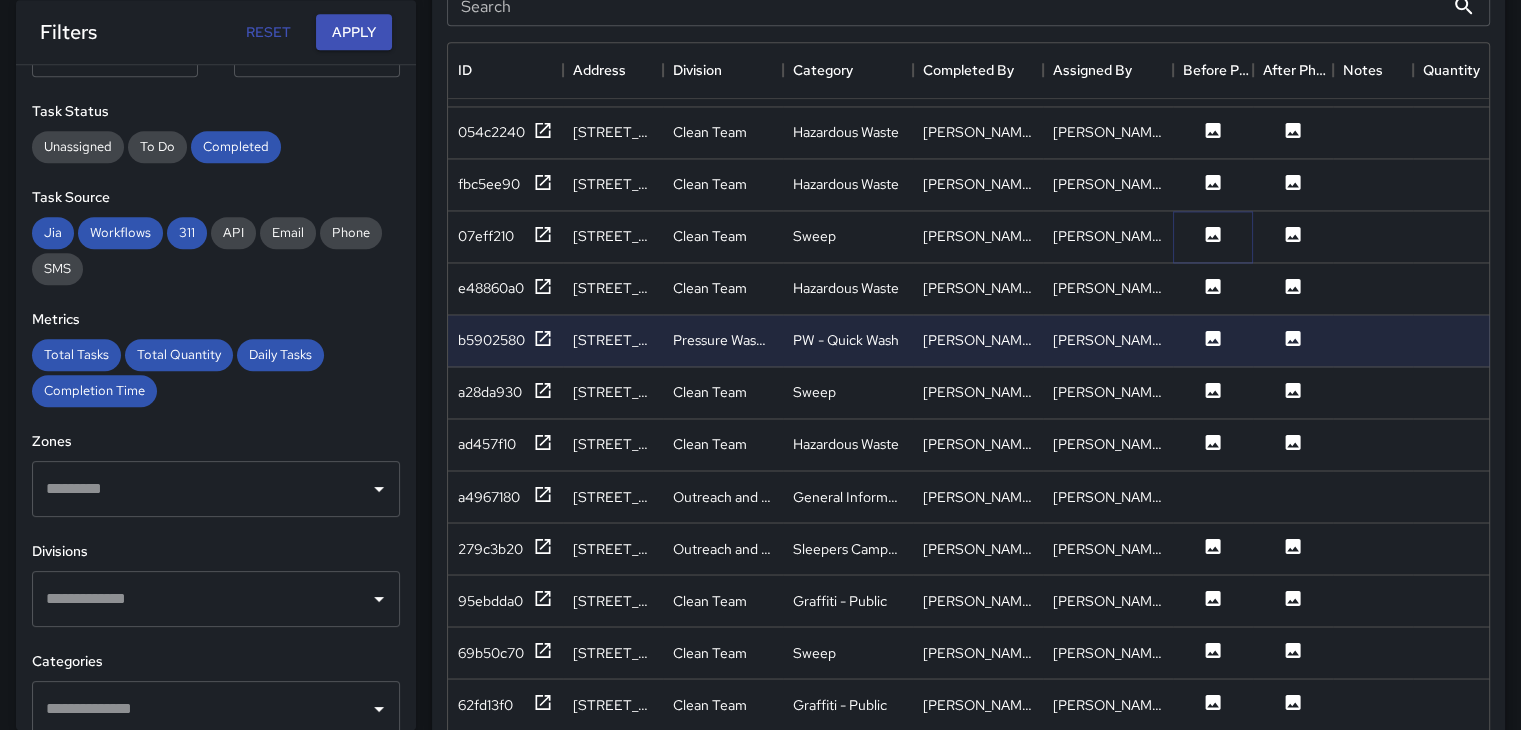
click at [1211, 231] on icon at bounding box center [1213, 233] width 15 height 15
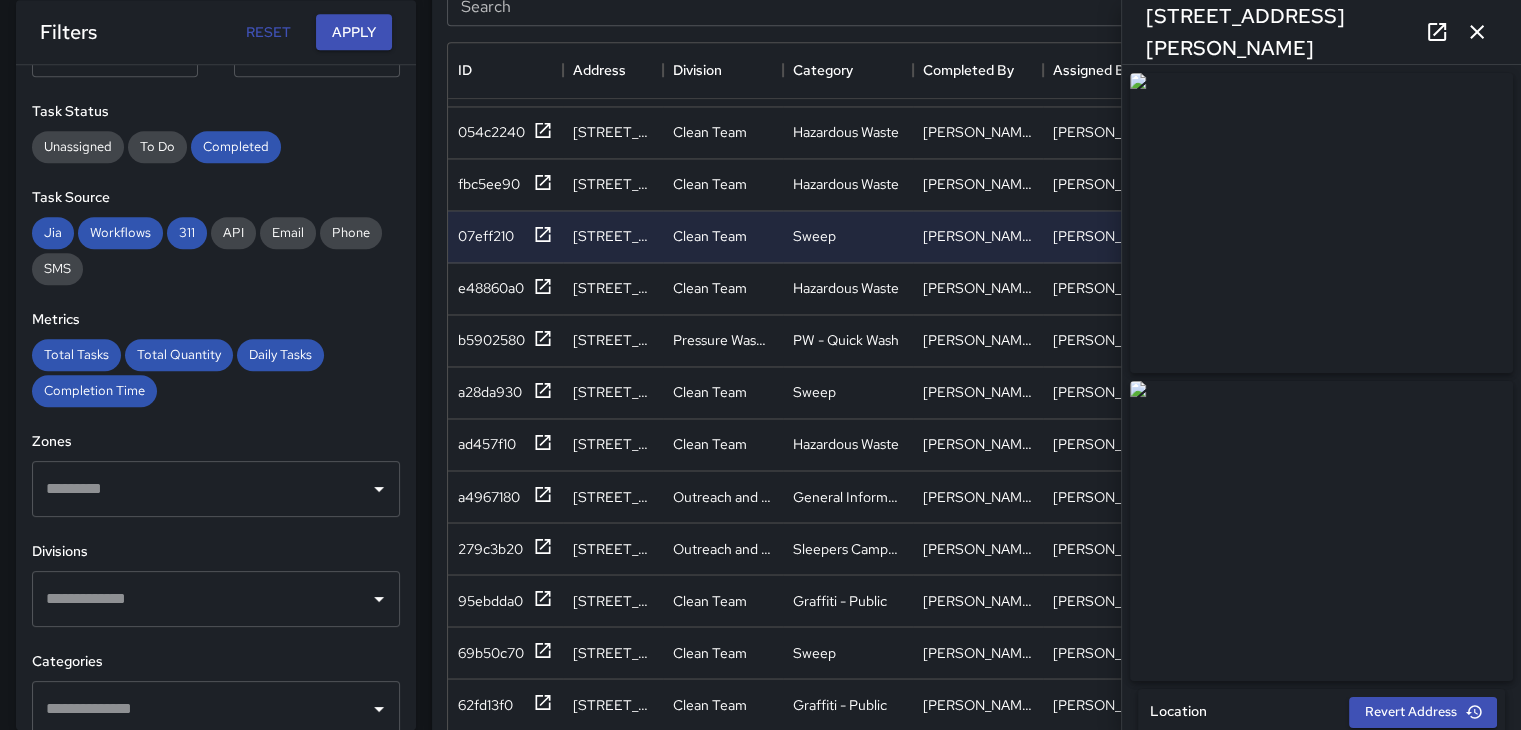
click at [1312, 238] on img at bounding box center [1321, 223] width 383 height 300
click at [1315, 541] on img at bounding box center [1321, 531] width 383 height 300
click at [1238, 485] on img at bounding box center [1321, 531] width 383 height 300
click at [1479, 38] on icon "button" at bounding box center [1477, 32] width 24 height 24
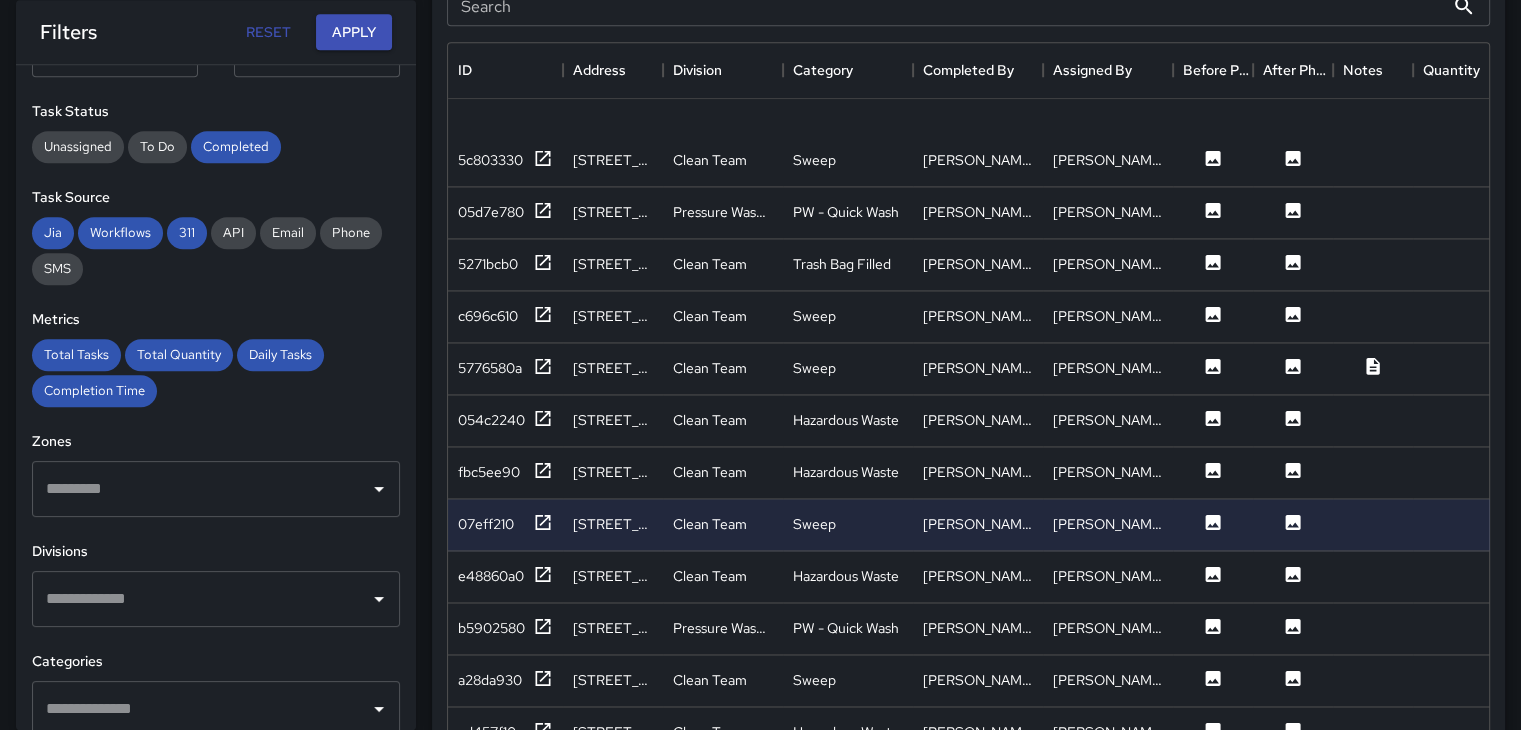
scroll to position [3123, 0]
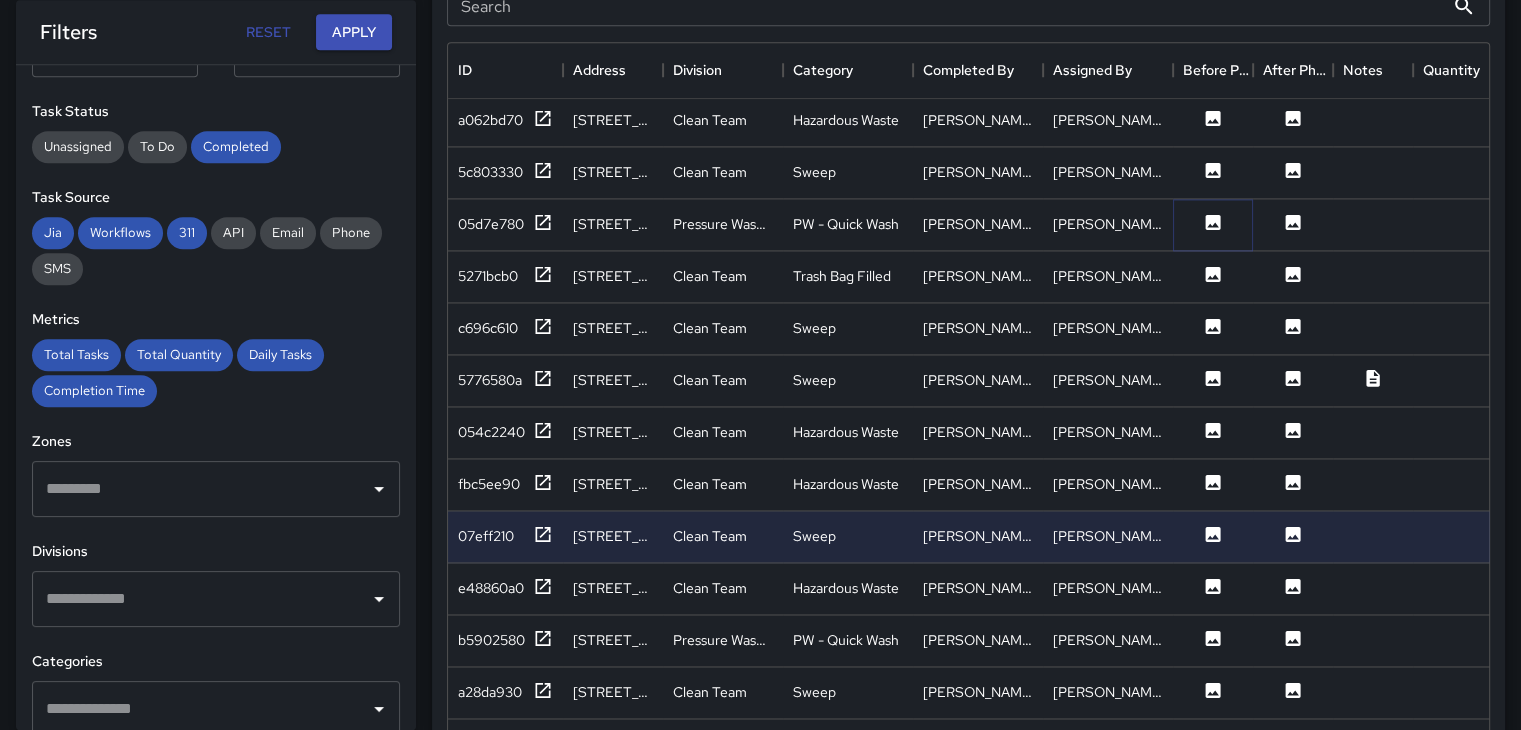
click at [1208, 214] on icon at bounding box center [1213, 221] width 15 height 15
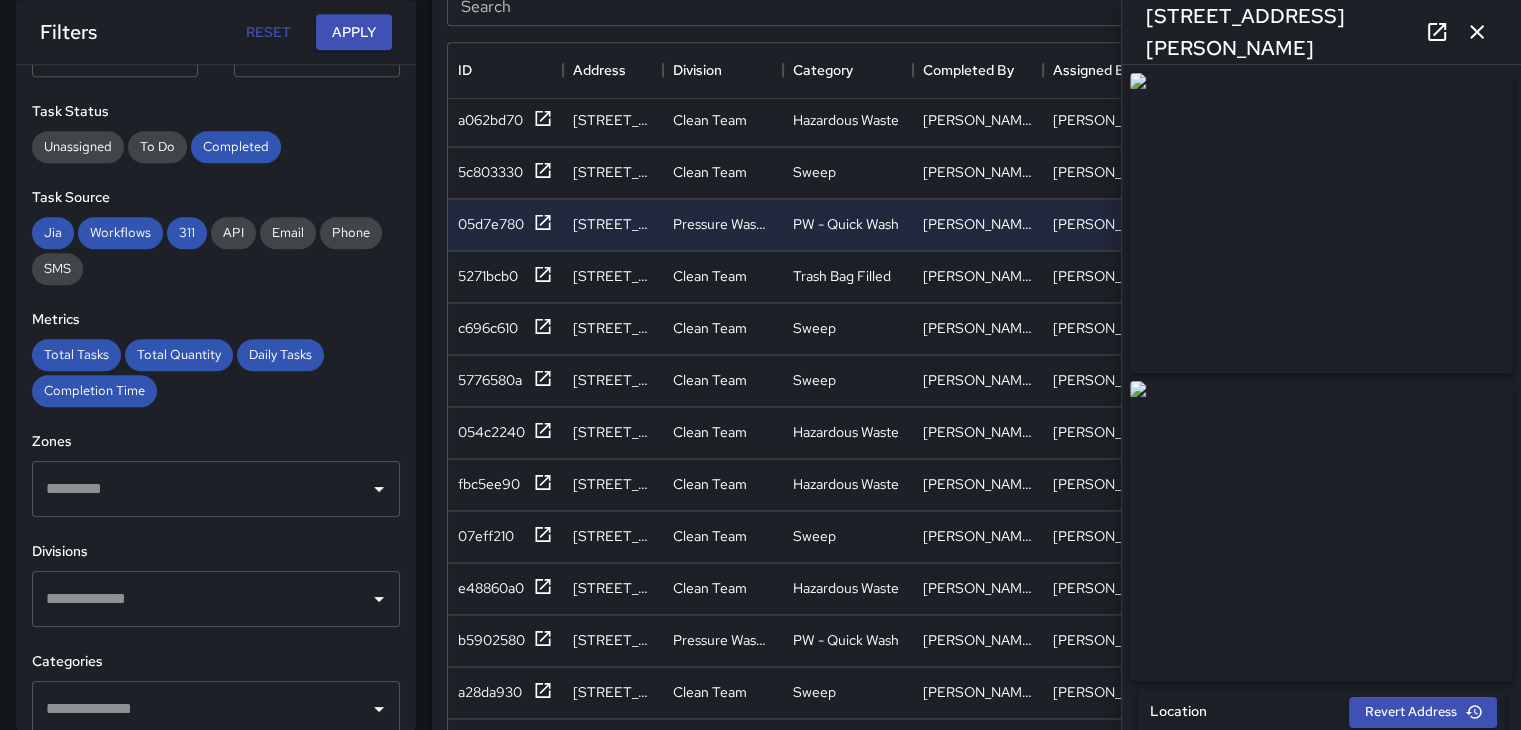
drag, startPoint x: 1487, startPoint y: 21, endPoint x: 1473, endPoint y: 27, distance: 15.2
click at [1487, 21] on icon "button" at bounding box center [1477, 32] width 24 height 24
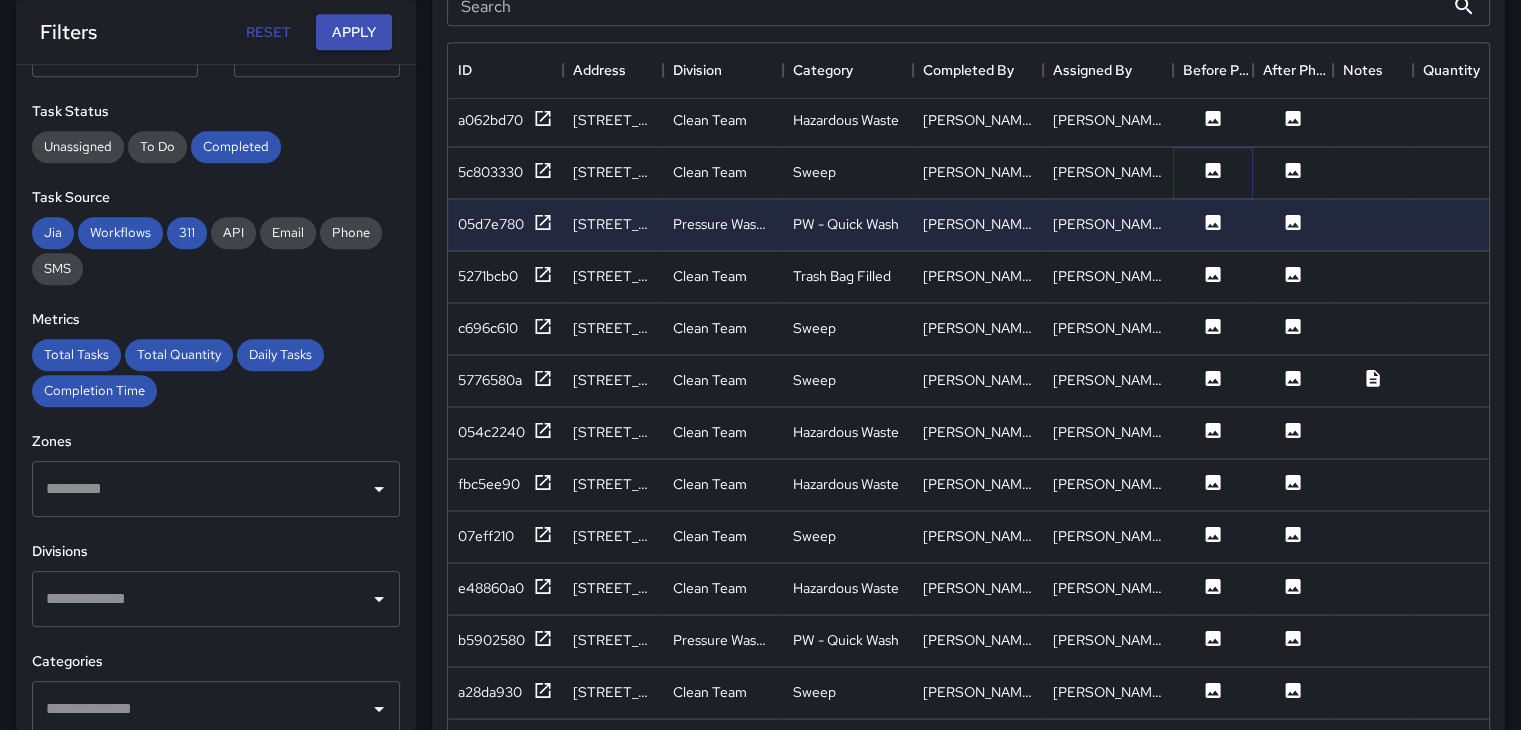
click at [1215, 168] on icon at bounding box center [1213, 170] width 20 height 20
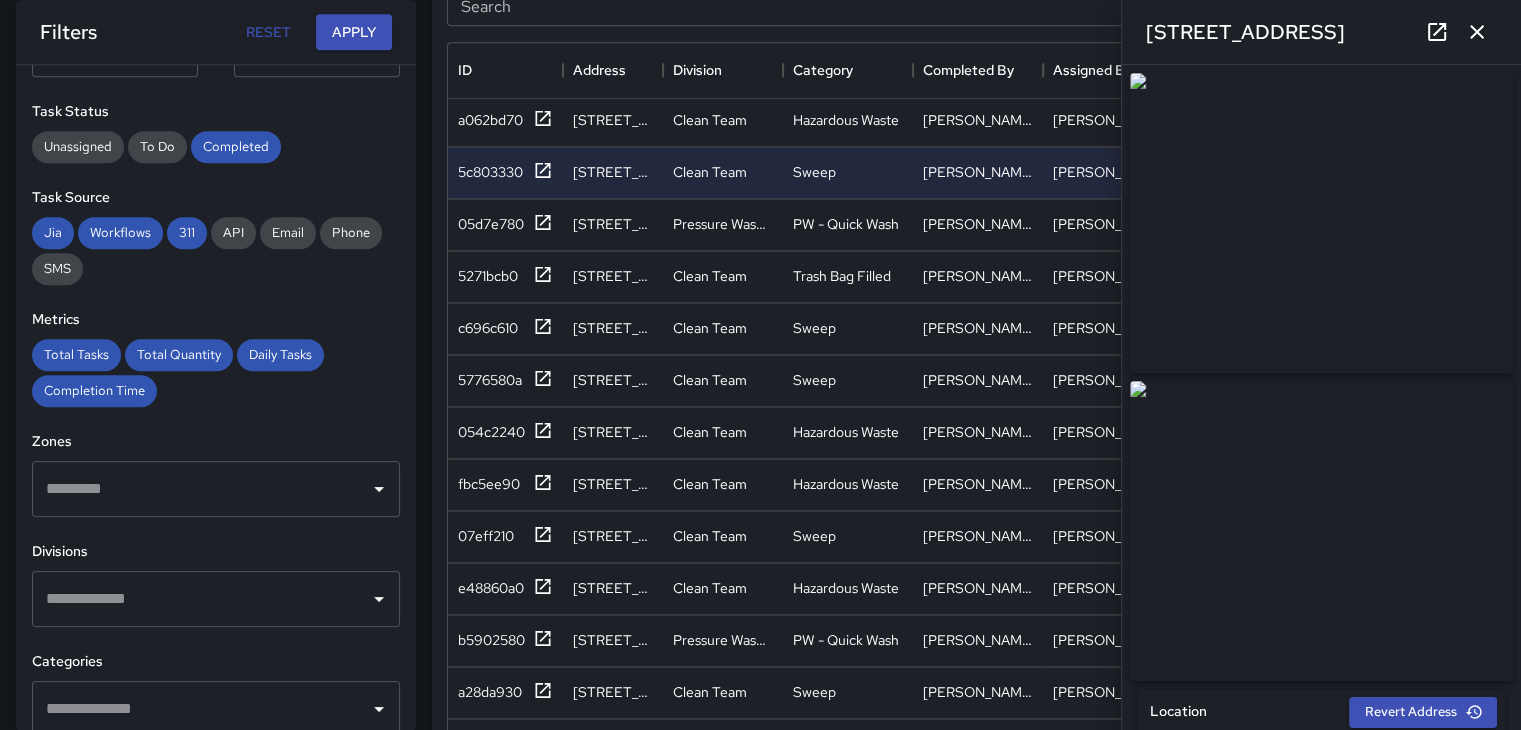
click at [1488, 37] on button "button" at bounding box center [1477, 32] width 40 height 40
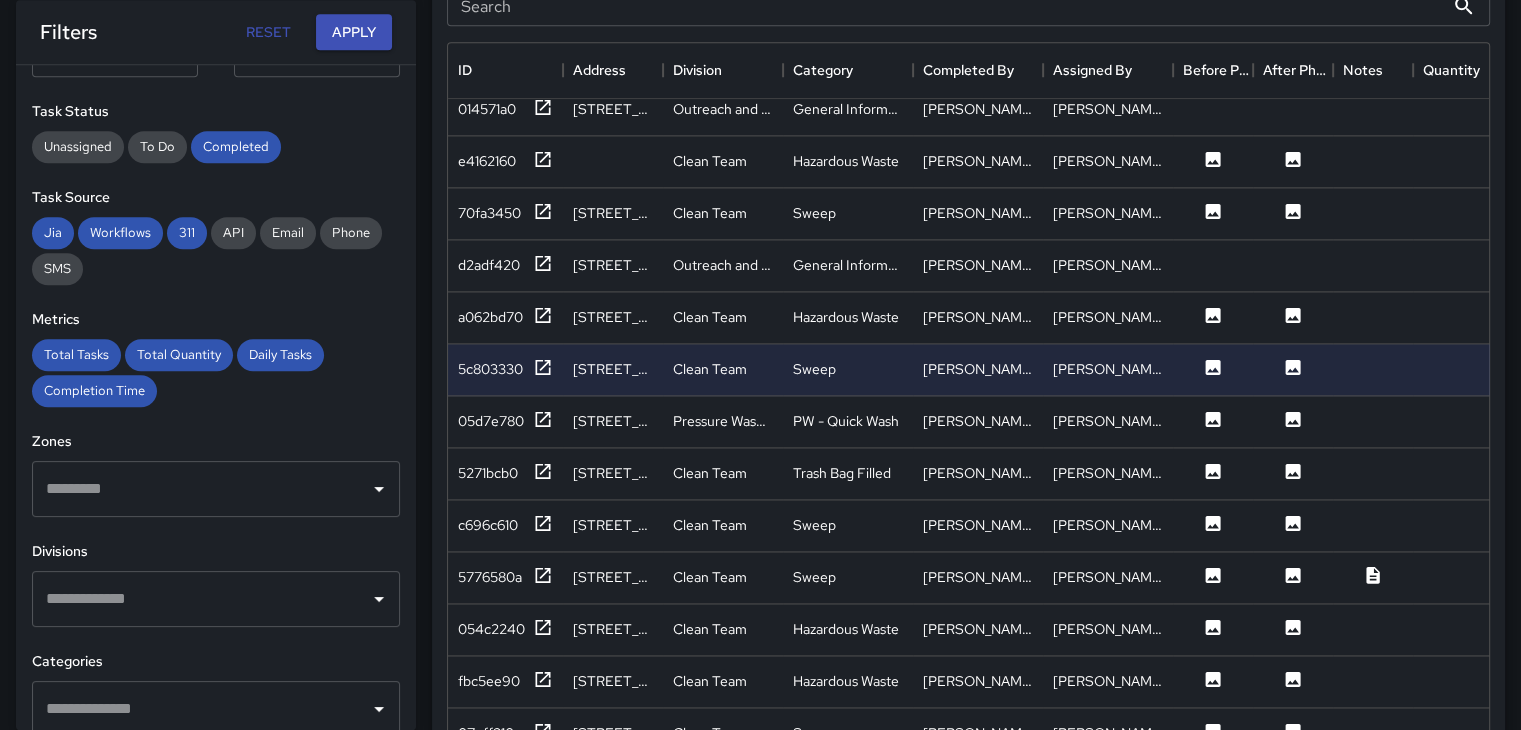
scroll to position [2923, 0]
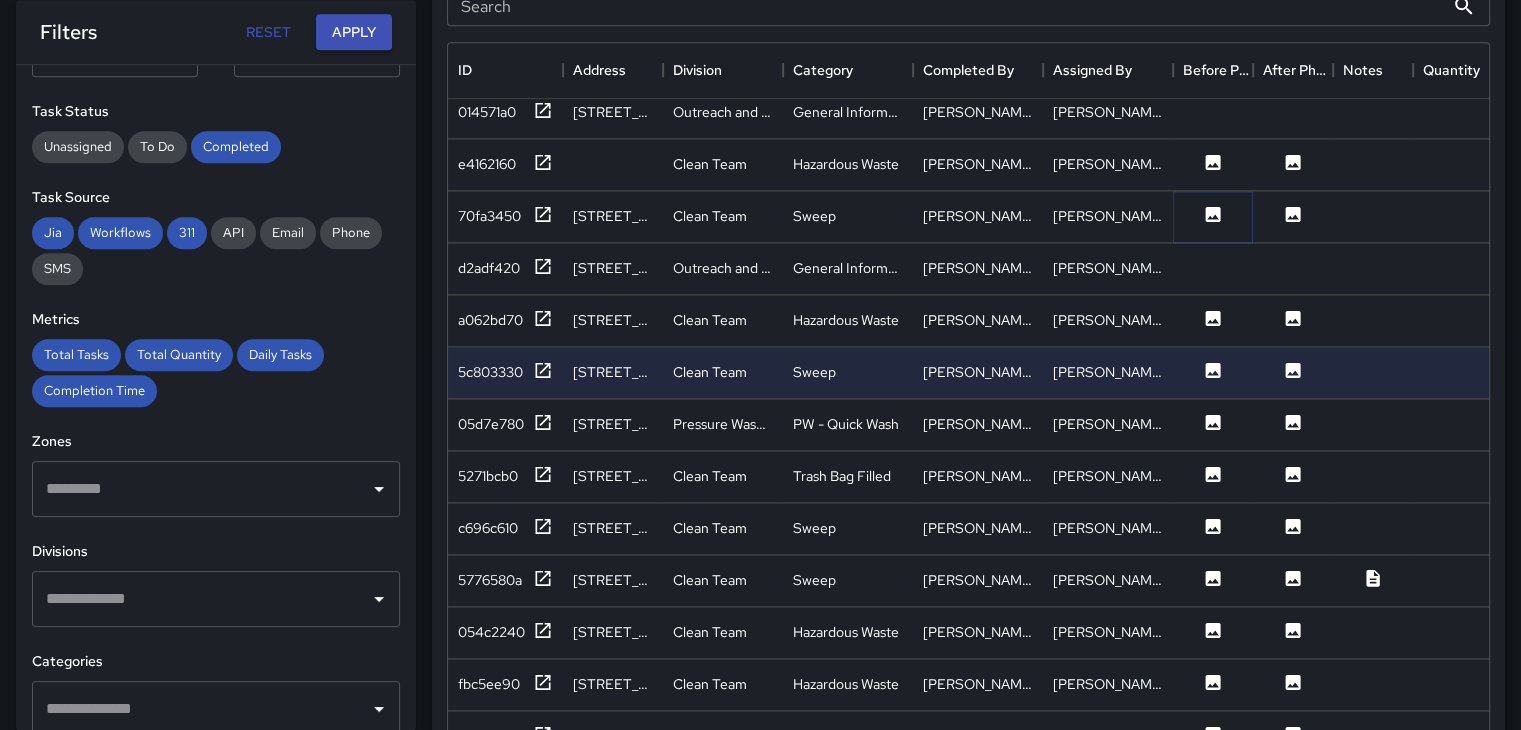
click at [1213, 210] on icon at bounding box center [1213, 213] width 15 height 15
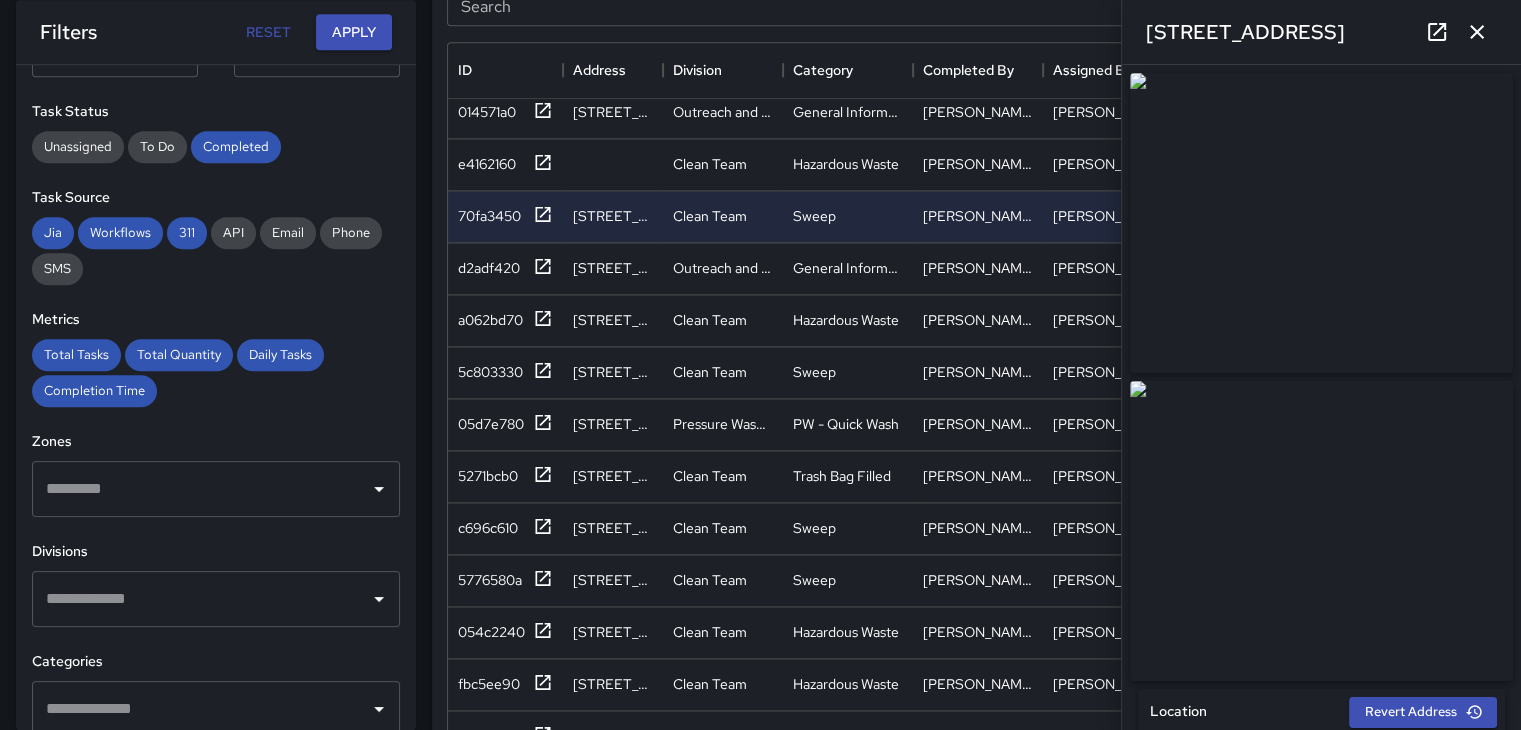
click at [1482, 32] on icon "button" at bounding box center [1477, 32] width 24 height 24
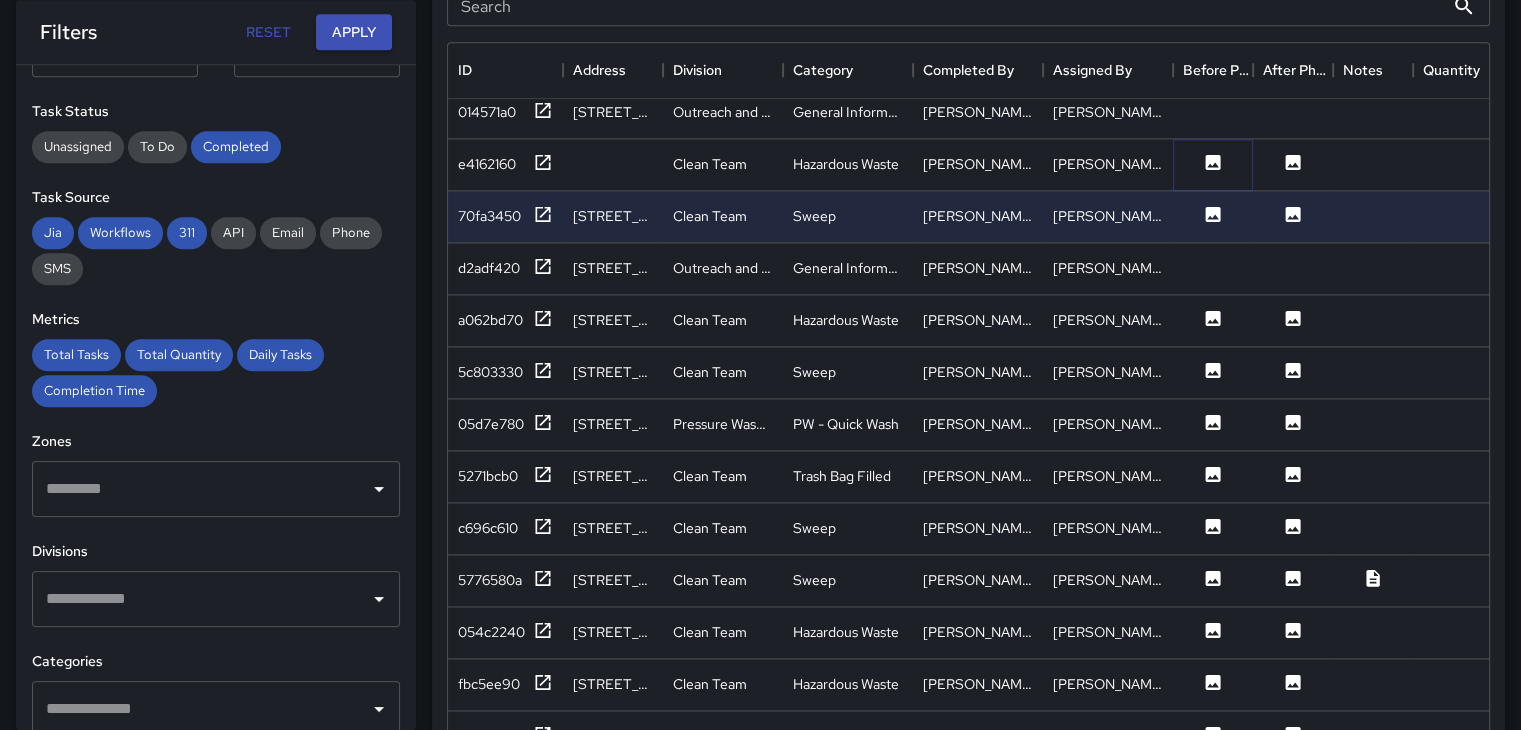
click at [1213, 155] on icon at bounding box center [1213, 161] width 15 height 15
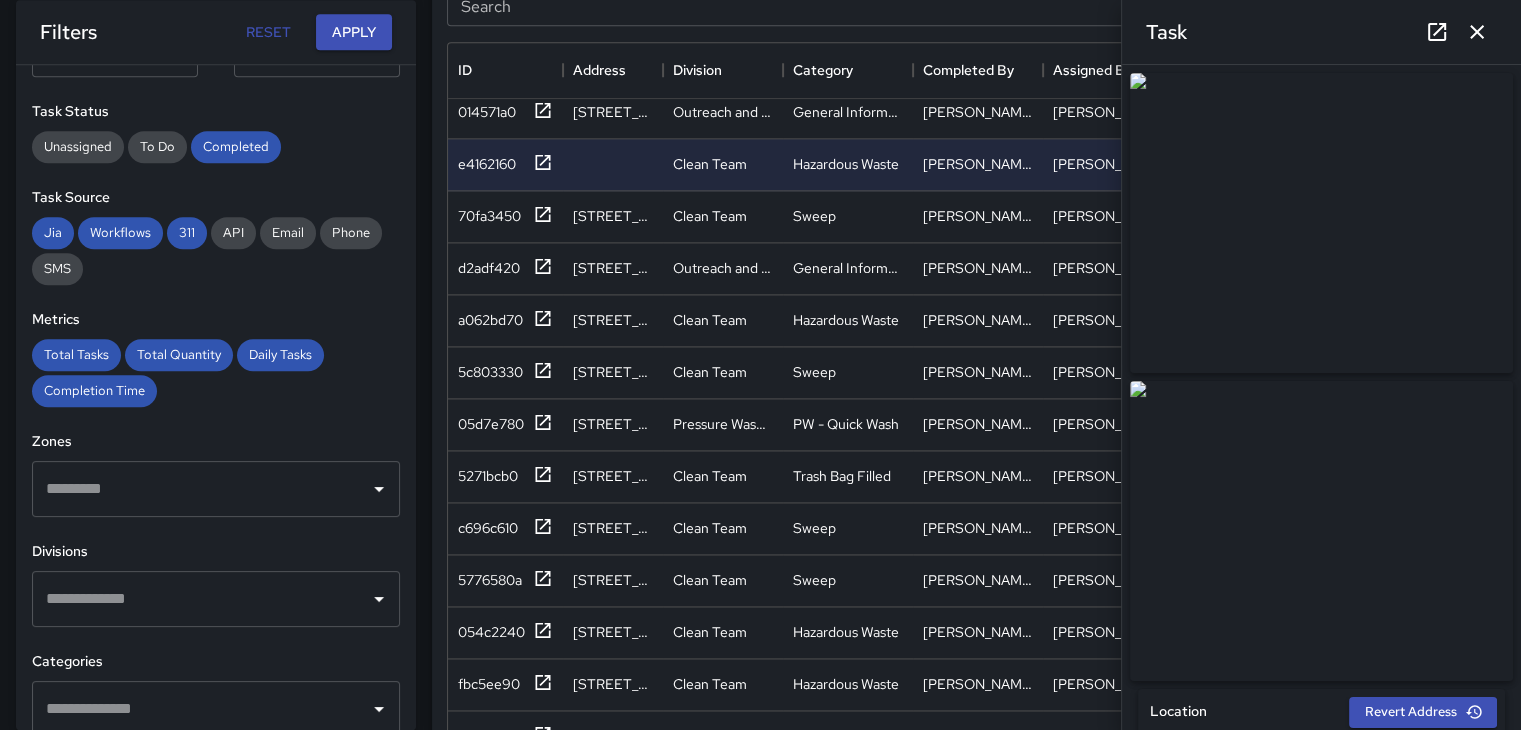
click at [1475, 31] on icon "button" at bounding box center [1477, 32] width 24 height 24
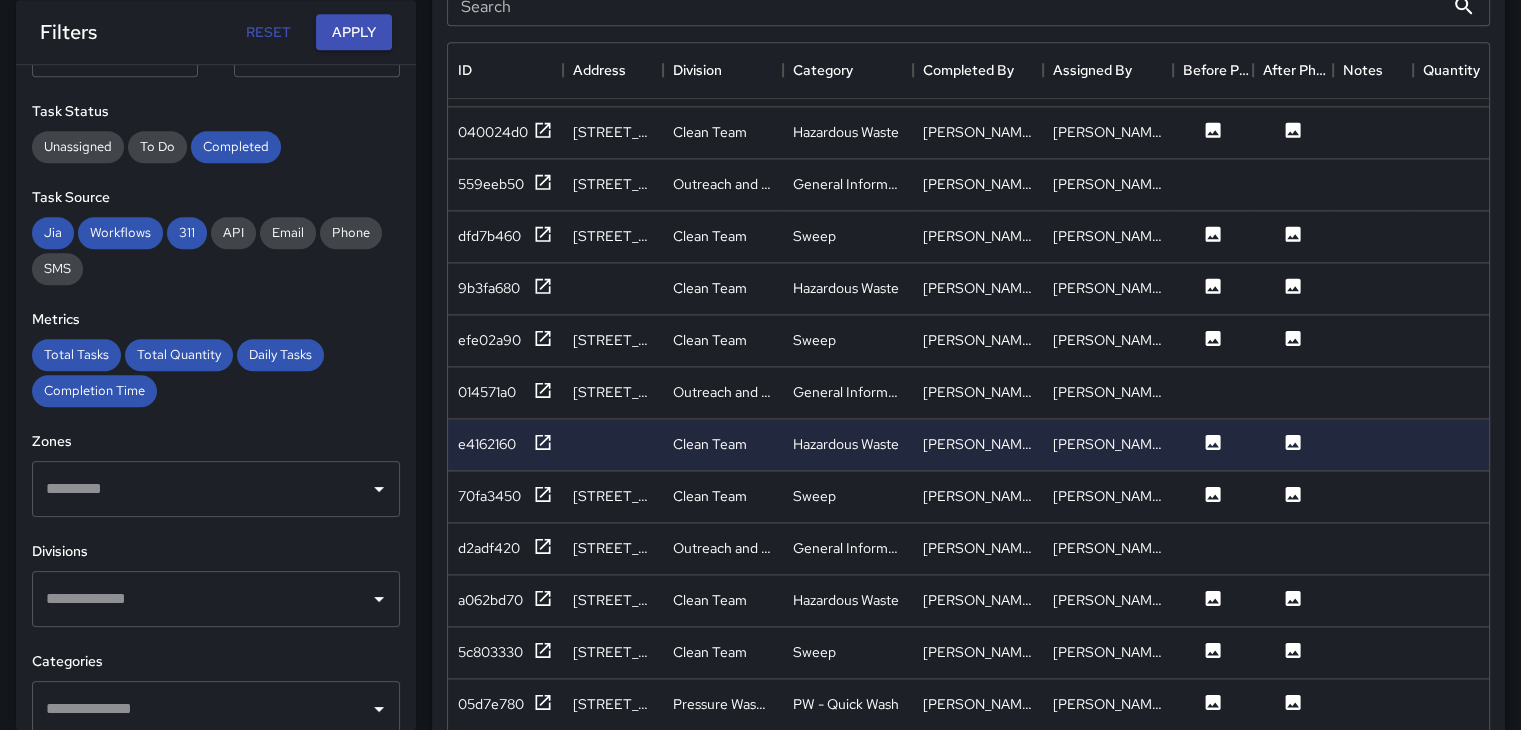
scroll to position [2623, 0]
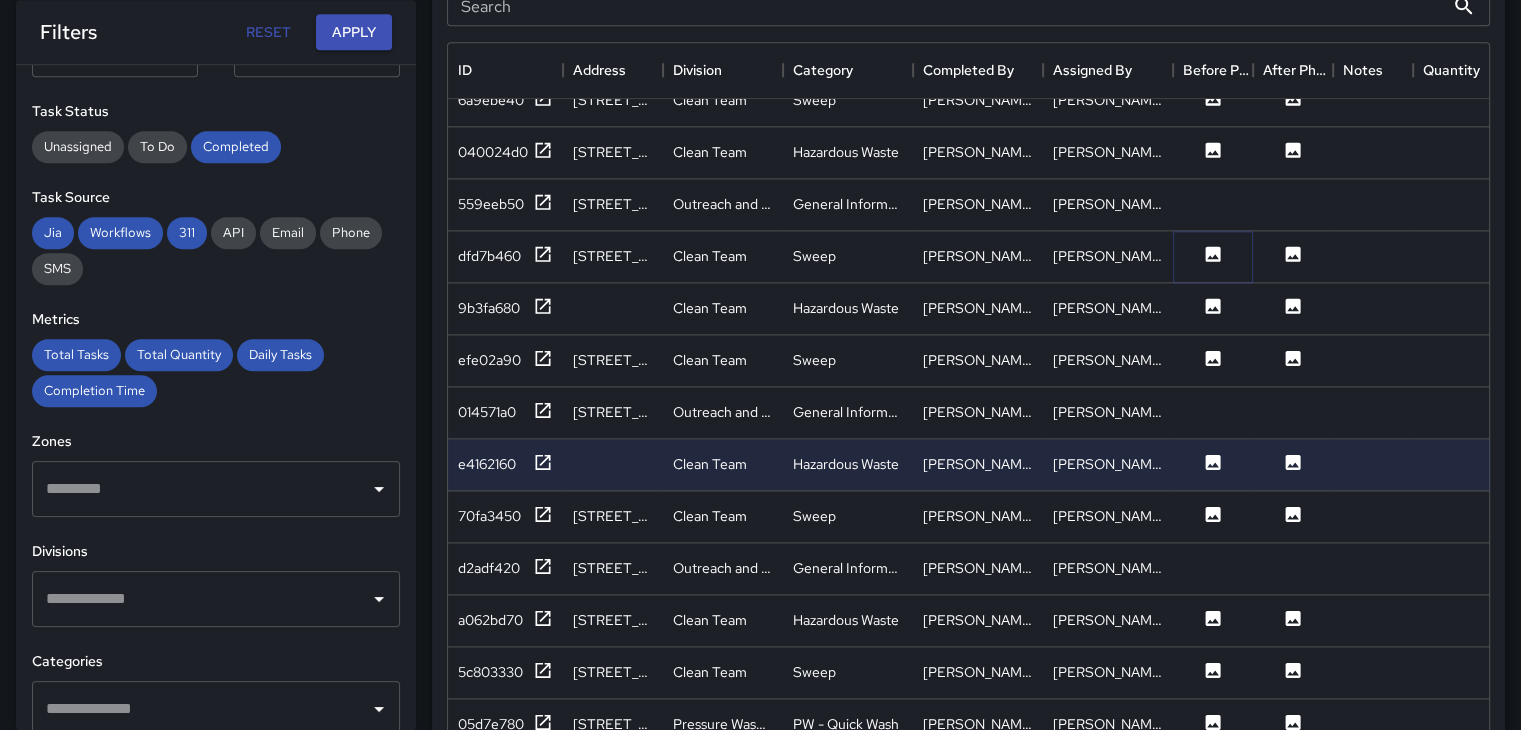
click at [1209, 250] on icon at bounding box center [1213, 253] width 15 height 15
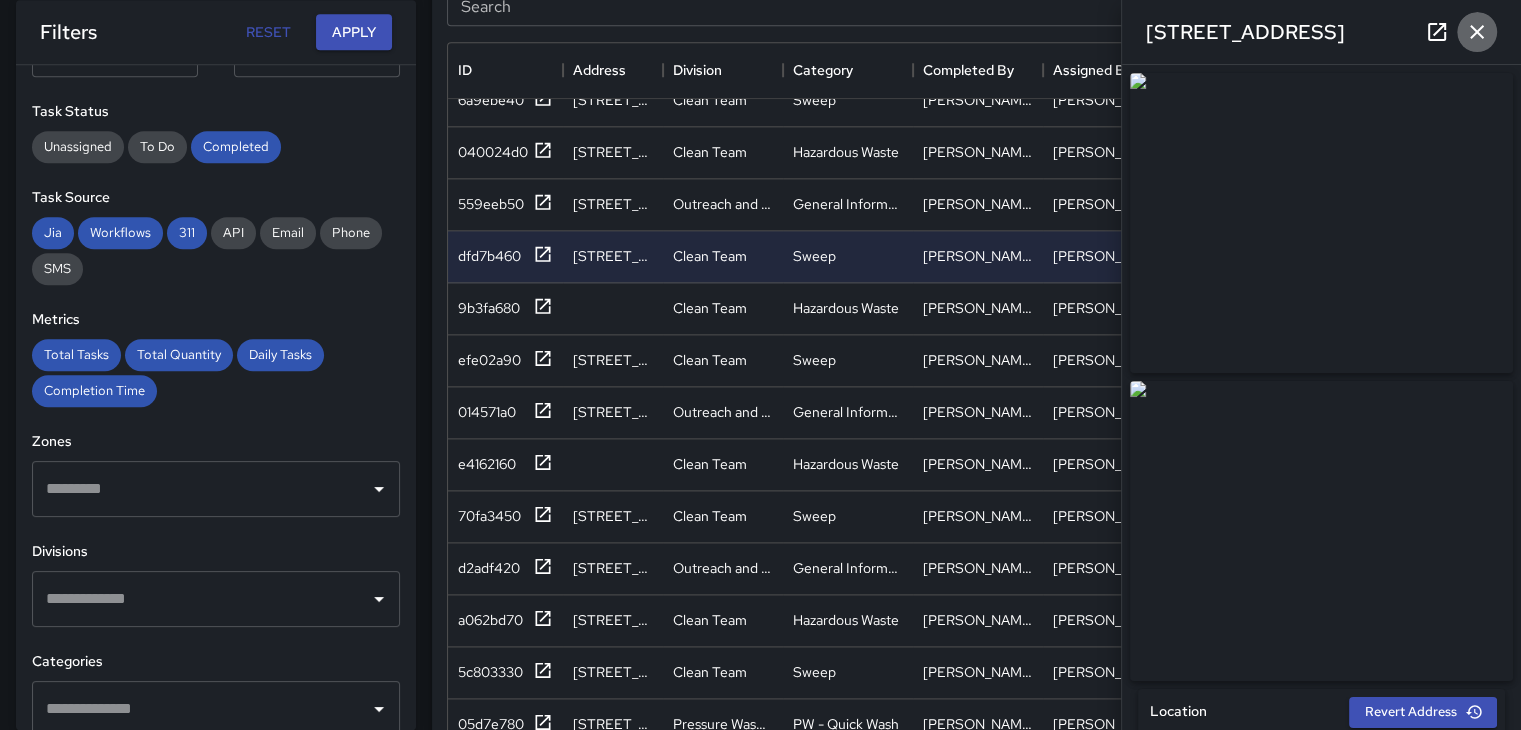
click at [1476, 32] on icon "button" at bounding box center [1477, 32] width 14 height 14
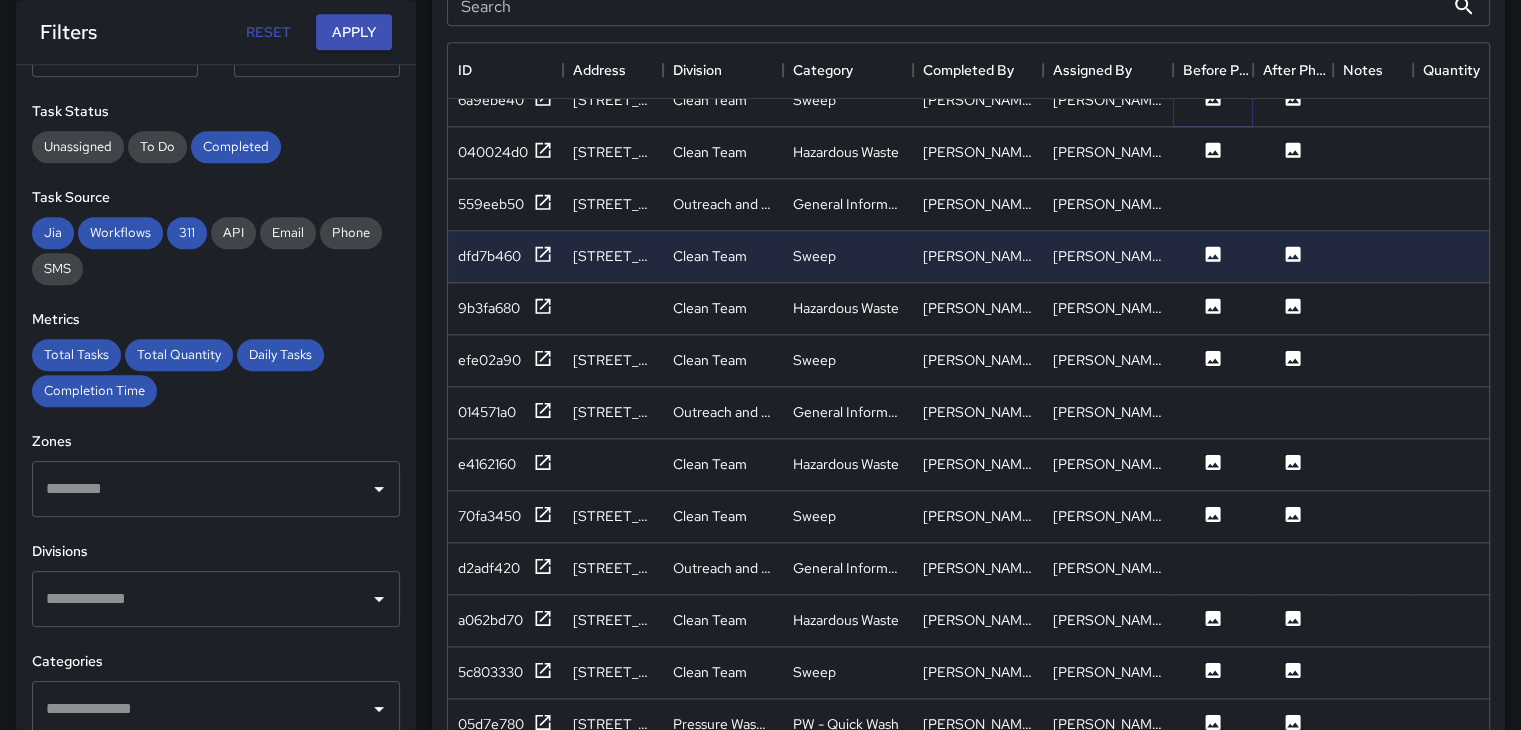
click at [1207, 97] on icon at bounding box center [1213, 97] width 15 height 15
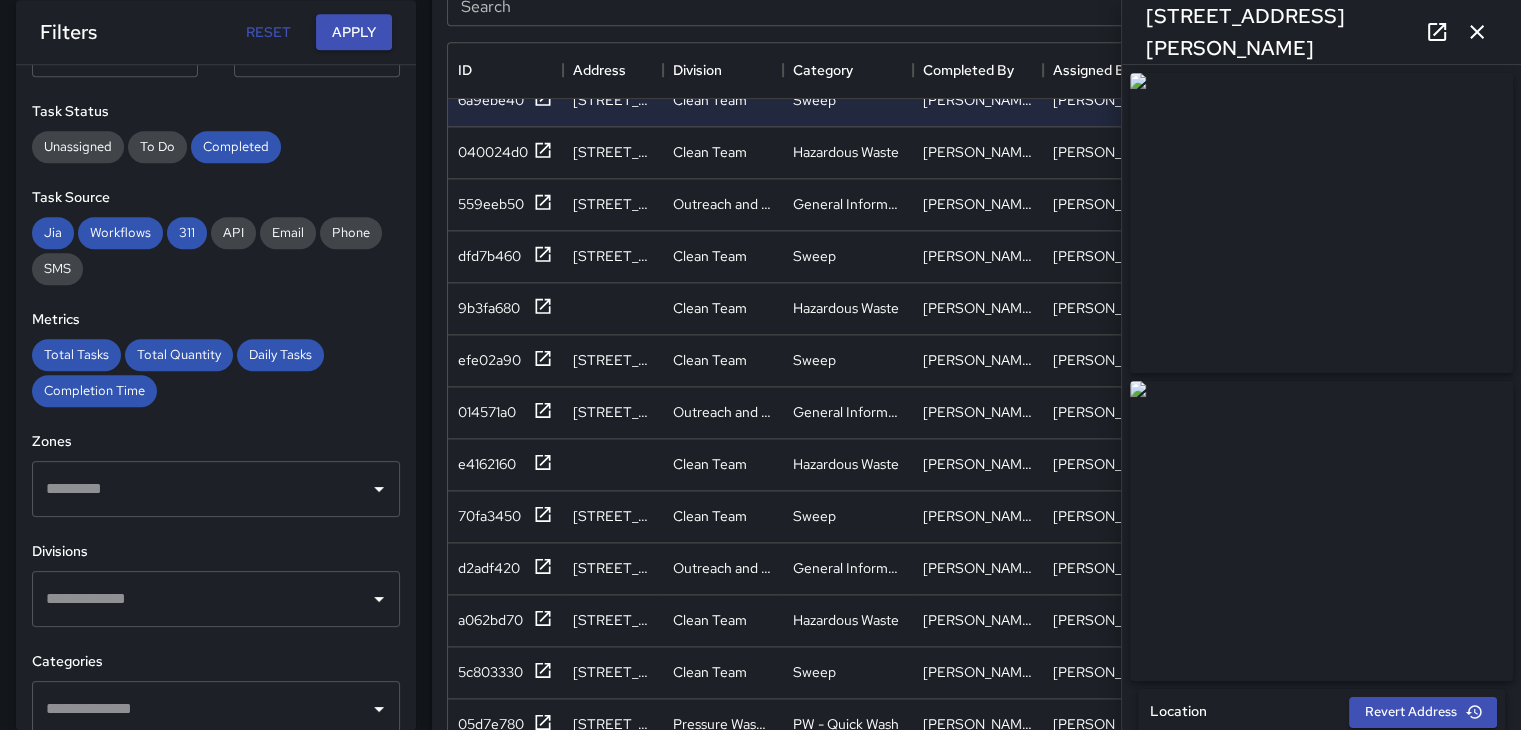
click at [1483, 26] on icon "button" at bounding box center [1477, 32] width 14 height 14
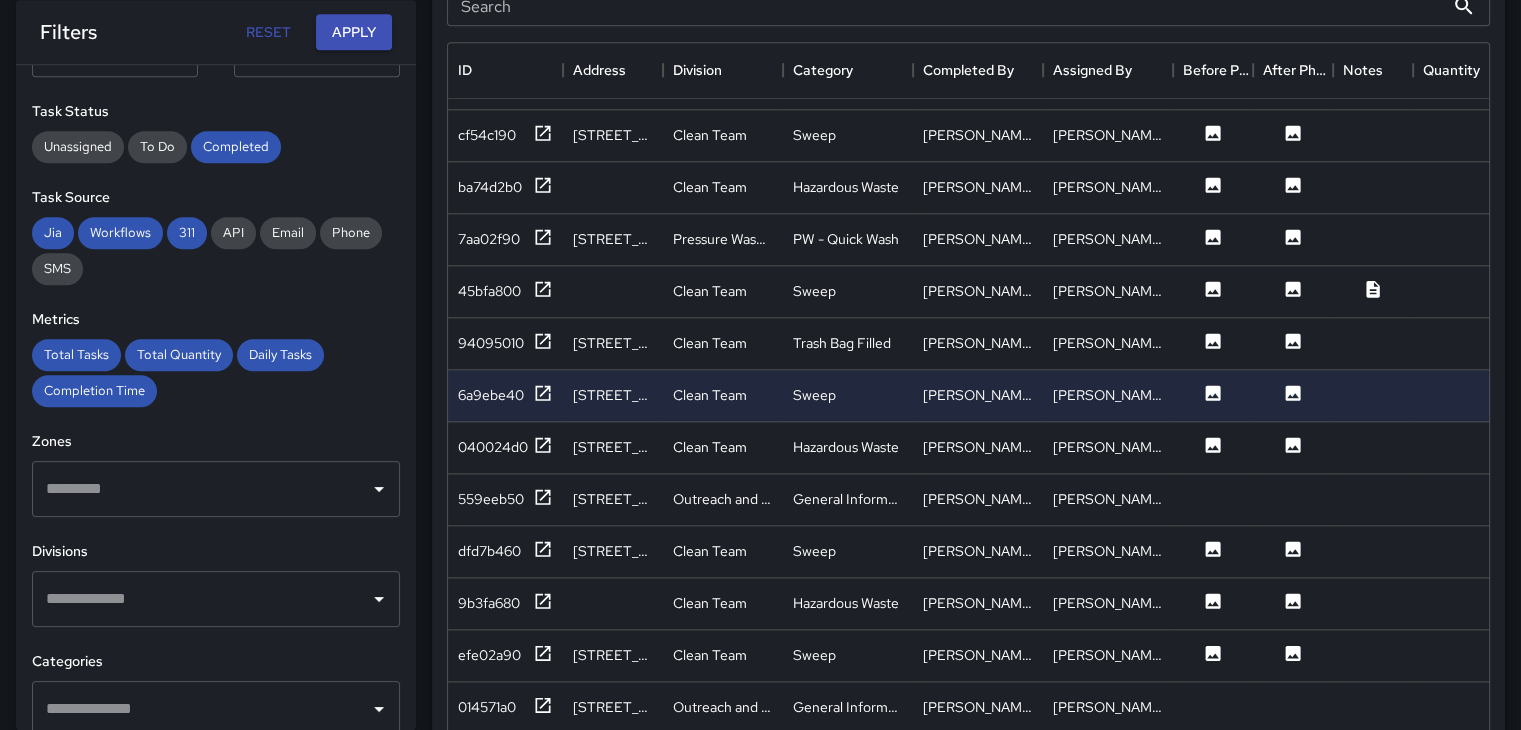
scroll to position [2323, 0]
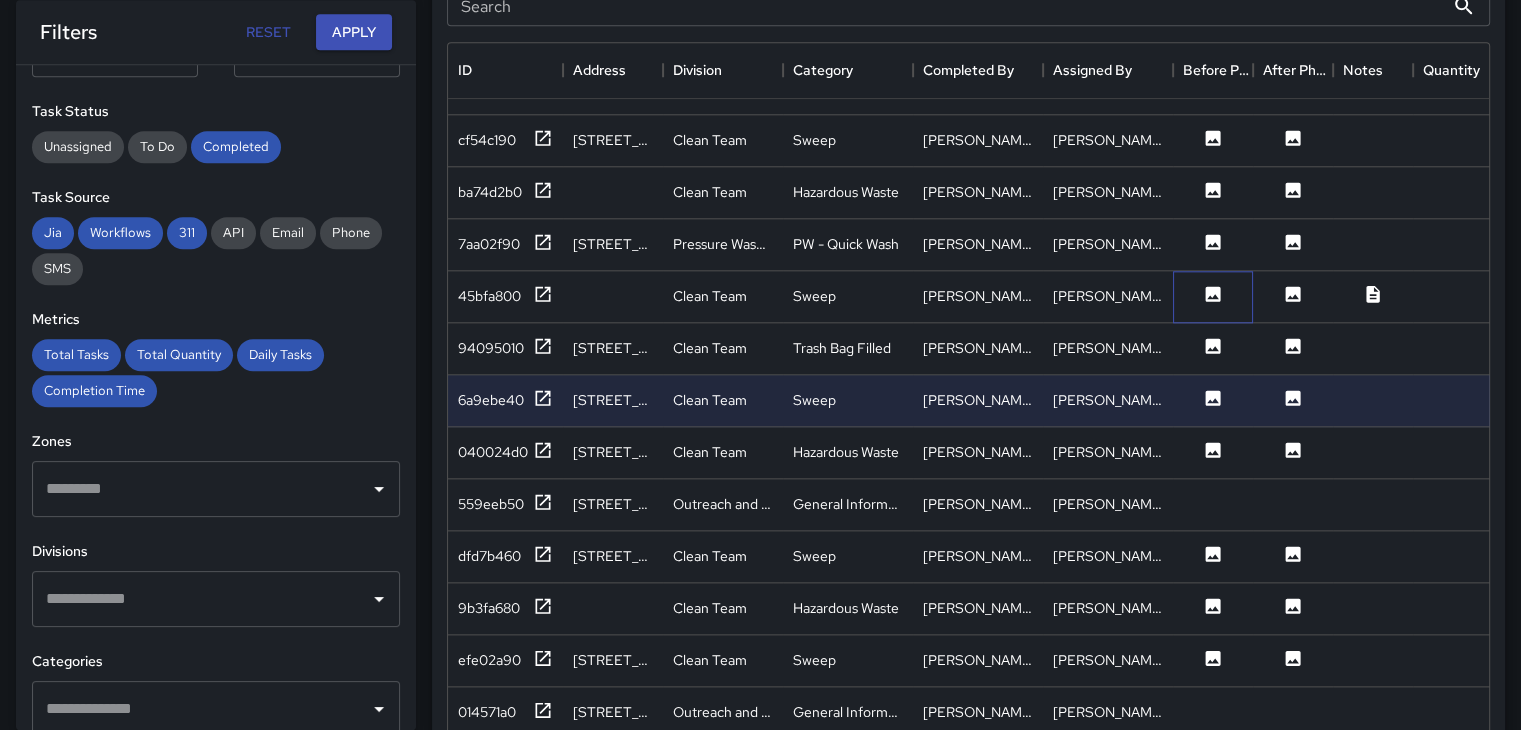
click at [1219, 308] on div at bounding box center [1213, 297] width 80 height 52
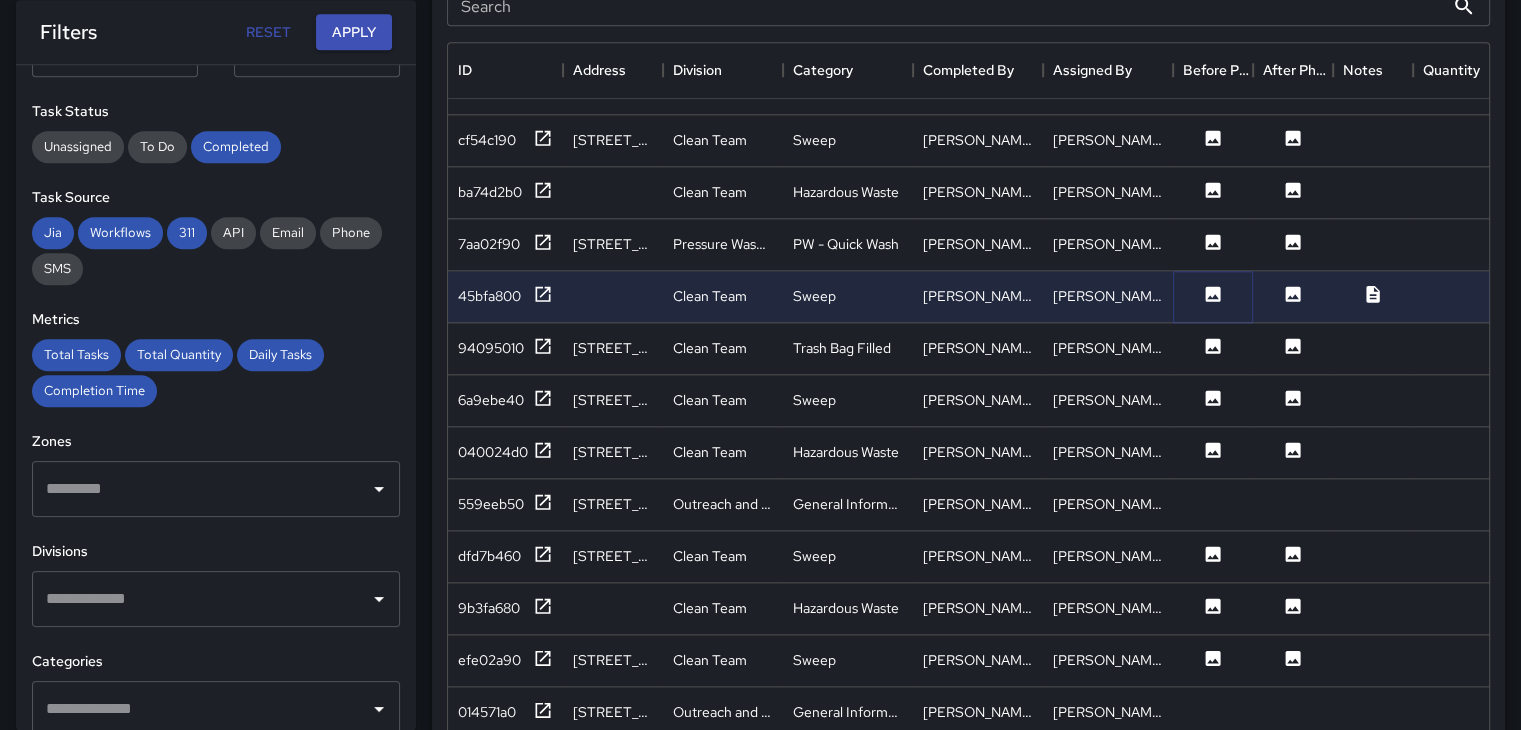
click at [1212, 290] on icon at bounding box center [1213, 293] width 15 height 15
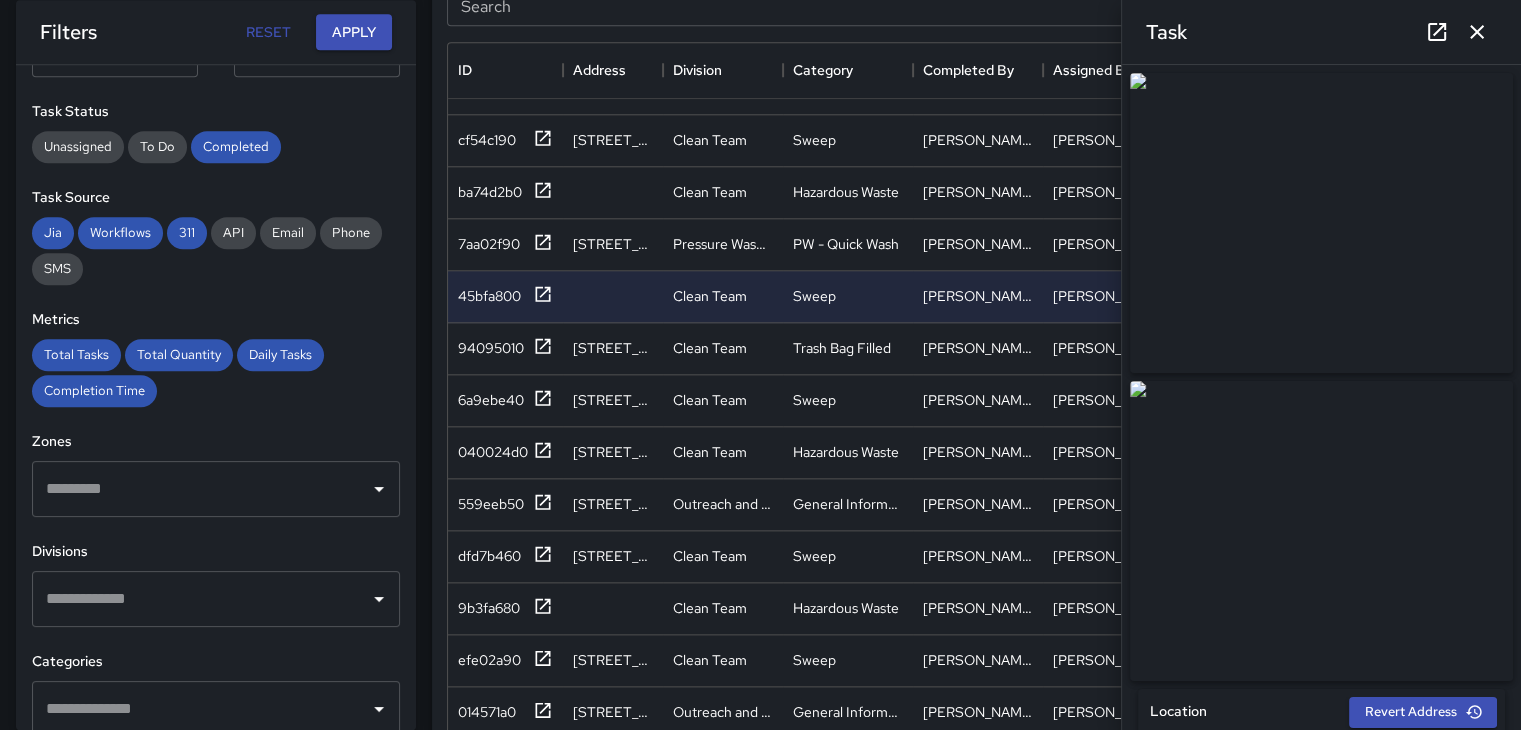
click at [1480, 18] on button "button" at bounding box center [1477, 32] width 40 height 40
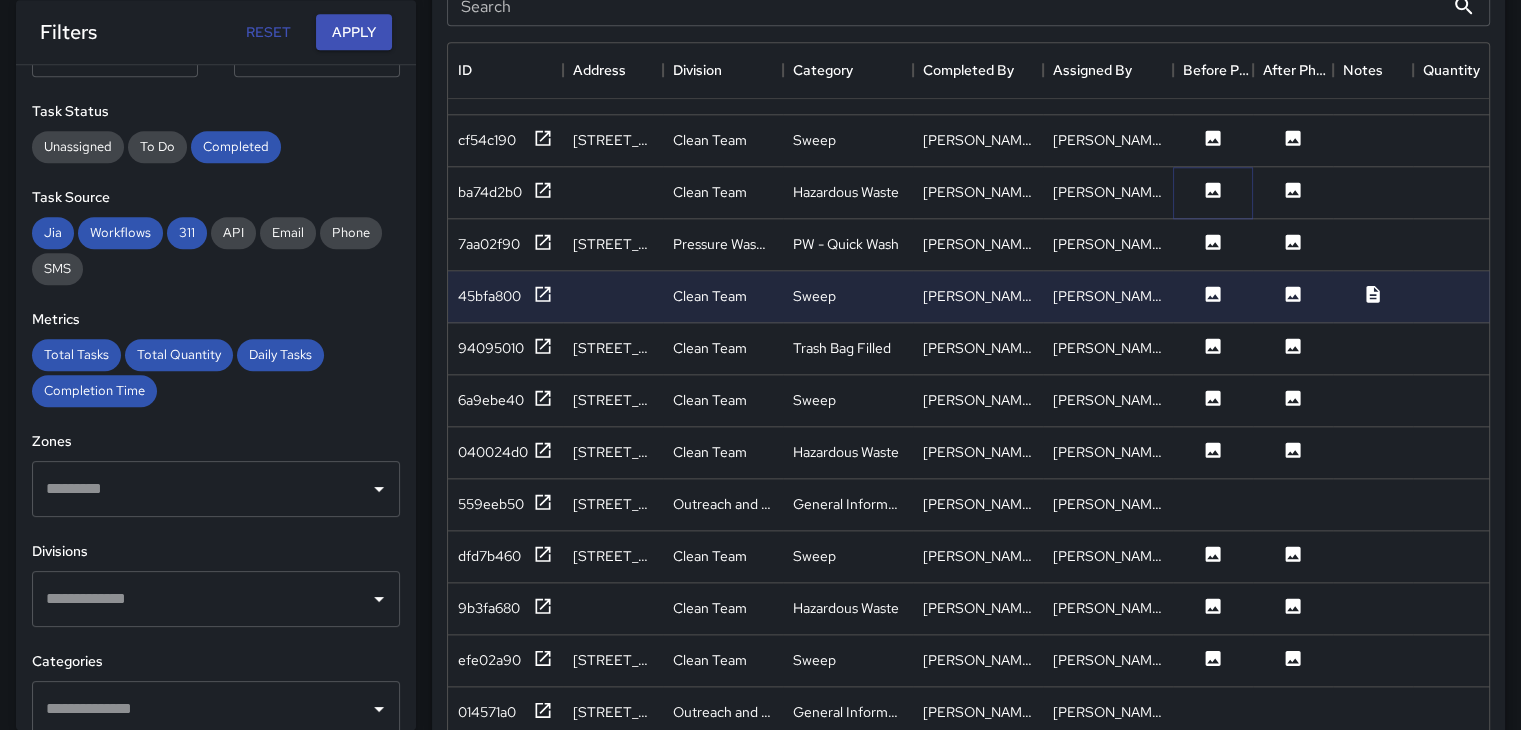
click at [1224, 180] on button at bounding box center [1213, 192] width 60 height 25
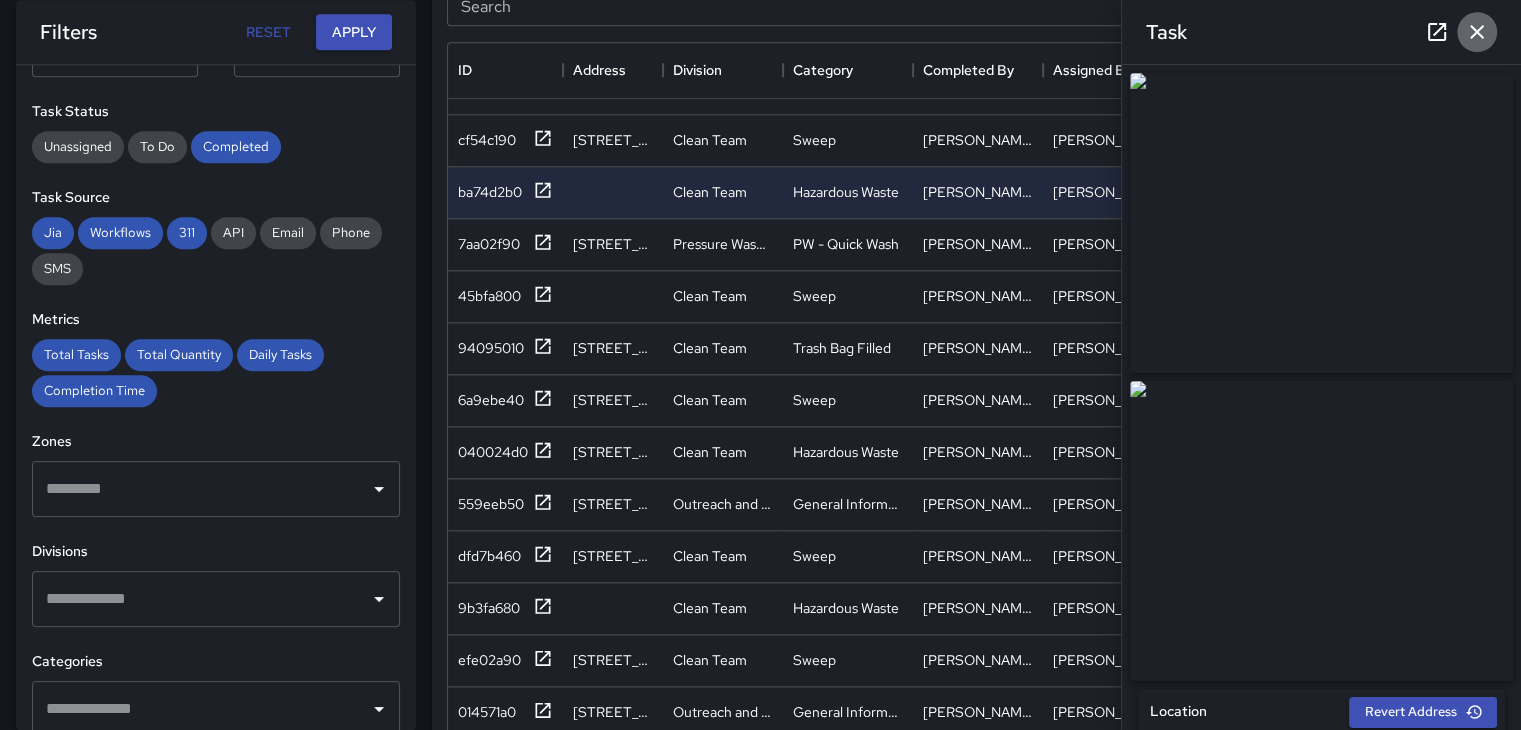
click at [1480, 38] on icon "button" at bounding box center [1477, 32] width 24 height 24
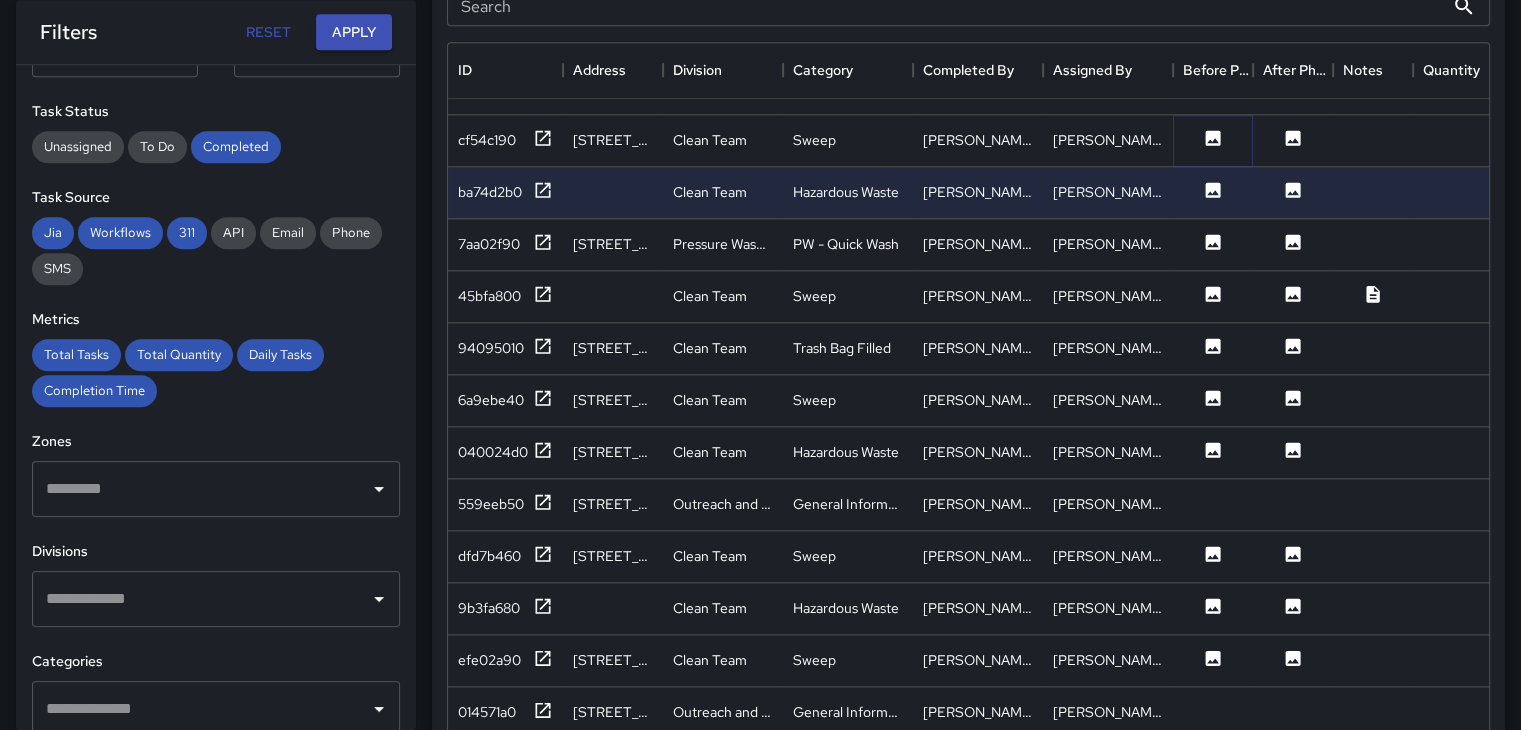
click at [1218, 133] on icon at bounding box center [1213, 137] width 15 height 15
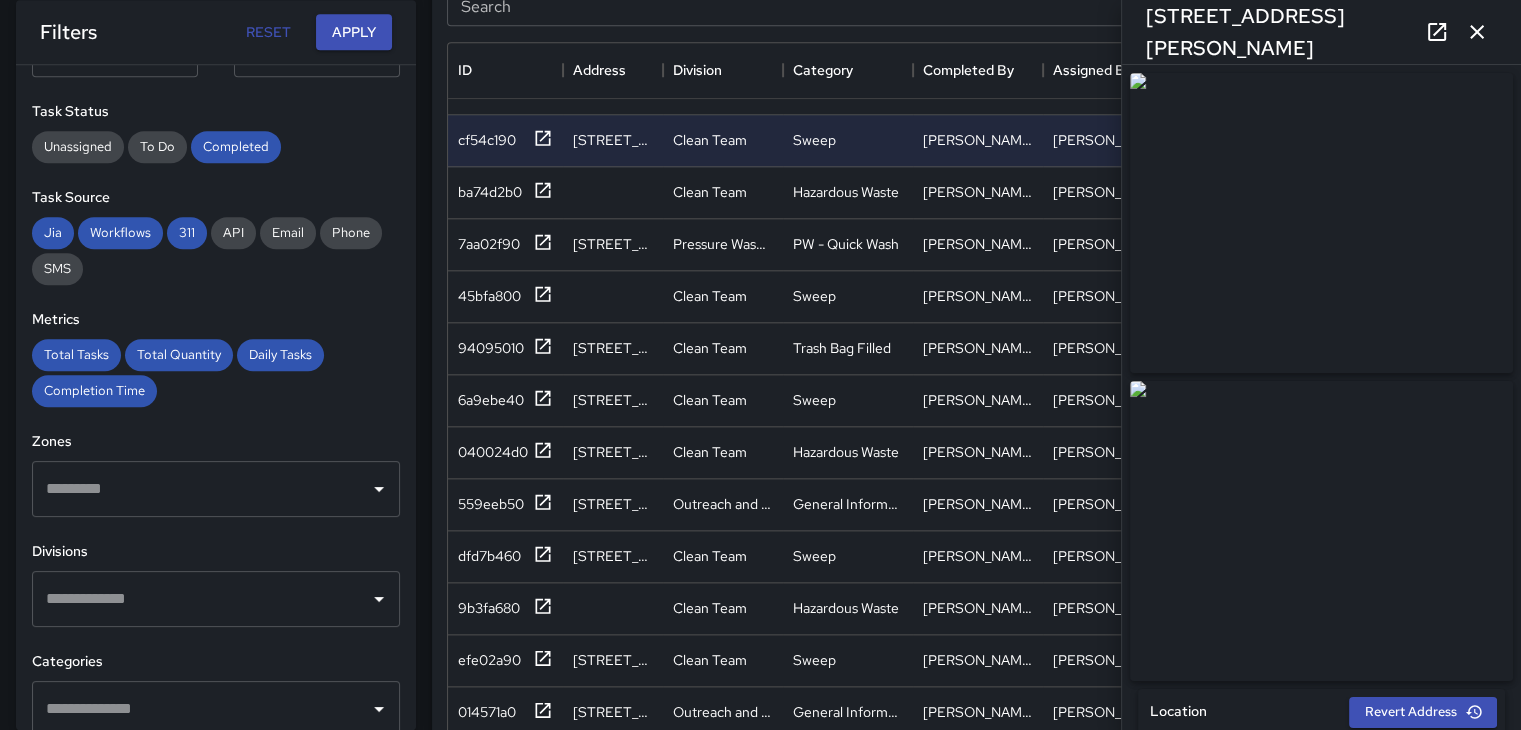
drag, startPoint x: 1475, startPoint y: 27, endPoint x: 1367, endPoint y: 67, distance: 115.1
click at [1476, 27] on icon "button" at bounding box center [1477, 32] width 24 height 24
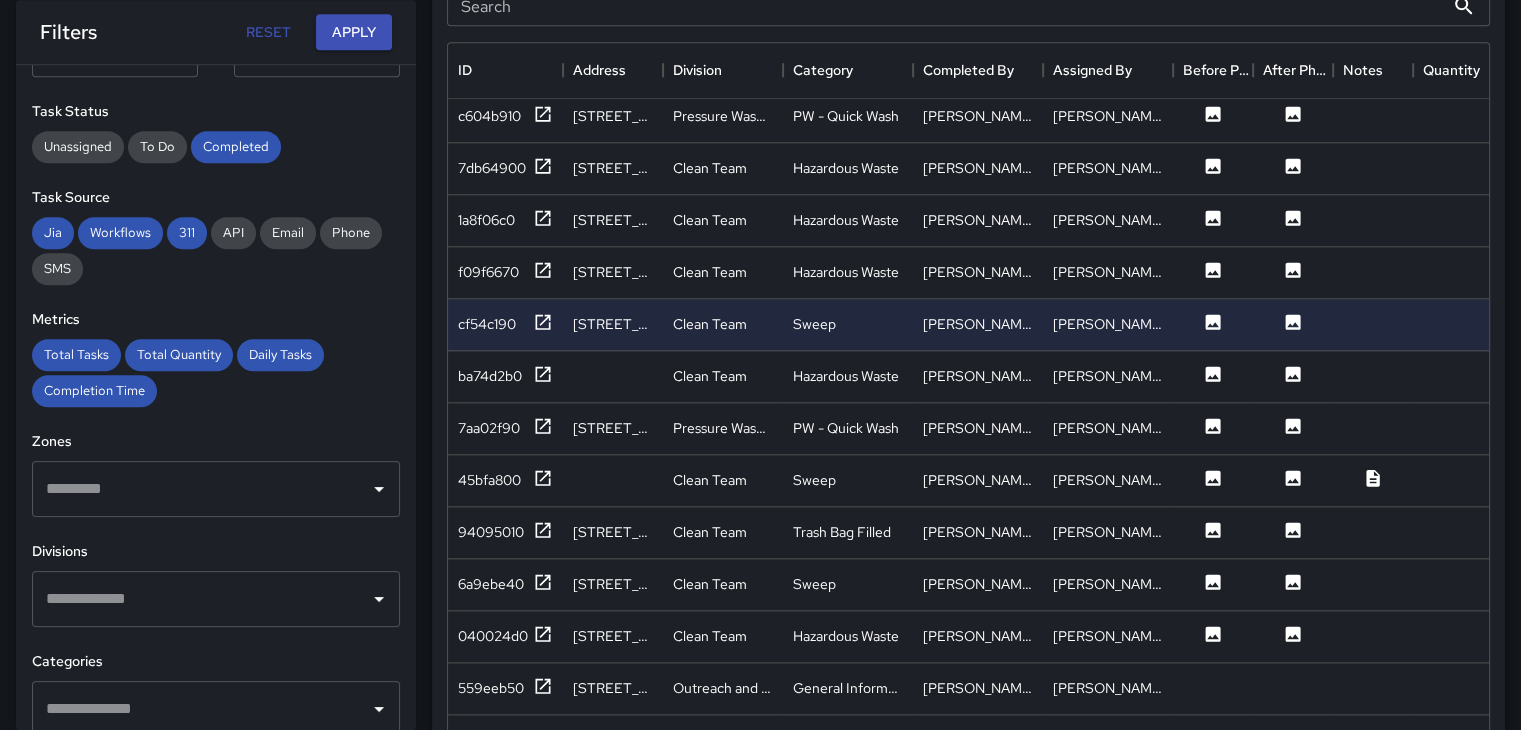
scroll to position [2123, 0]
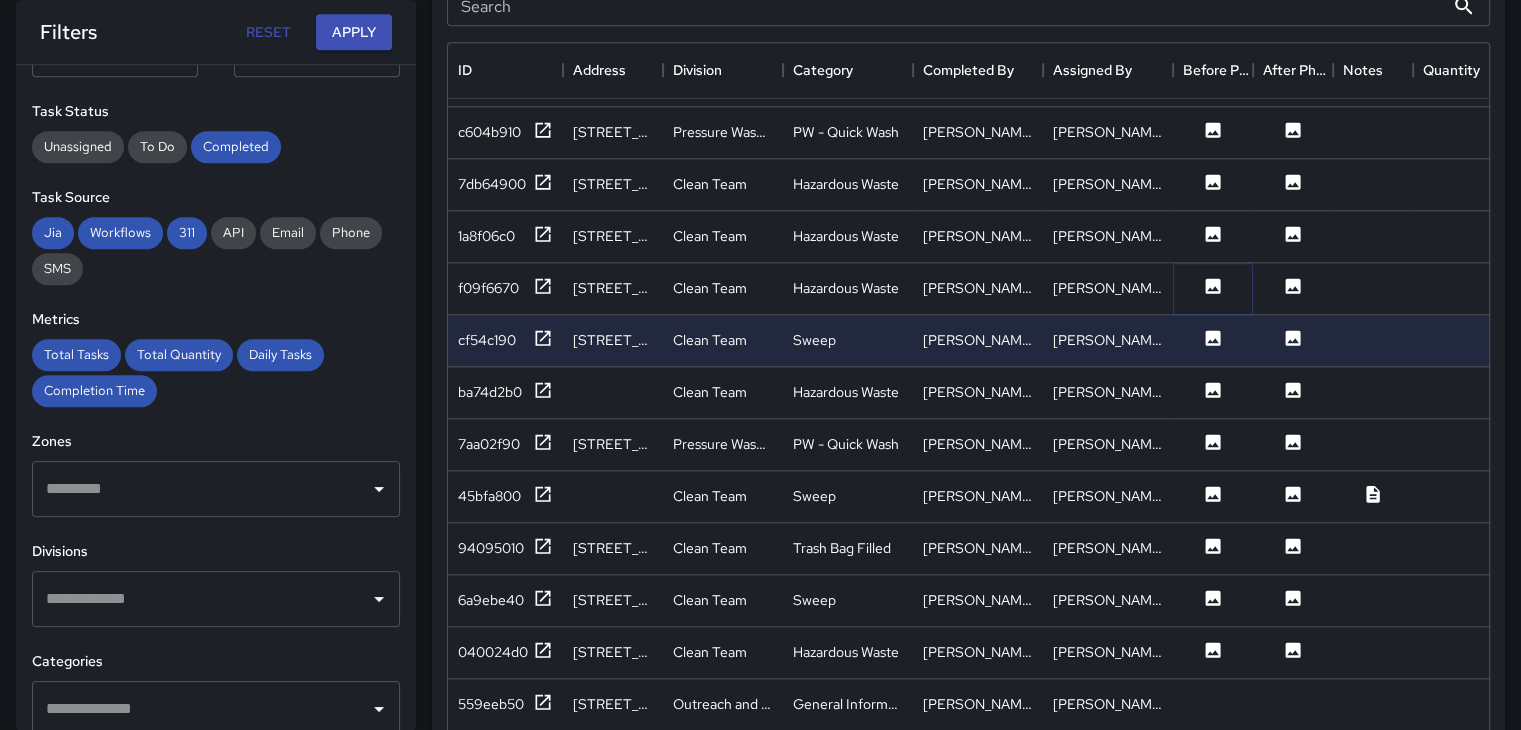
click at [1205, 276] on icon at bounding box center [1213, 286] width 20 height 20
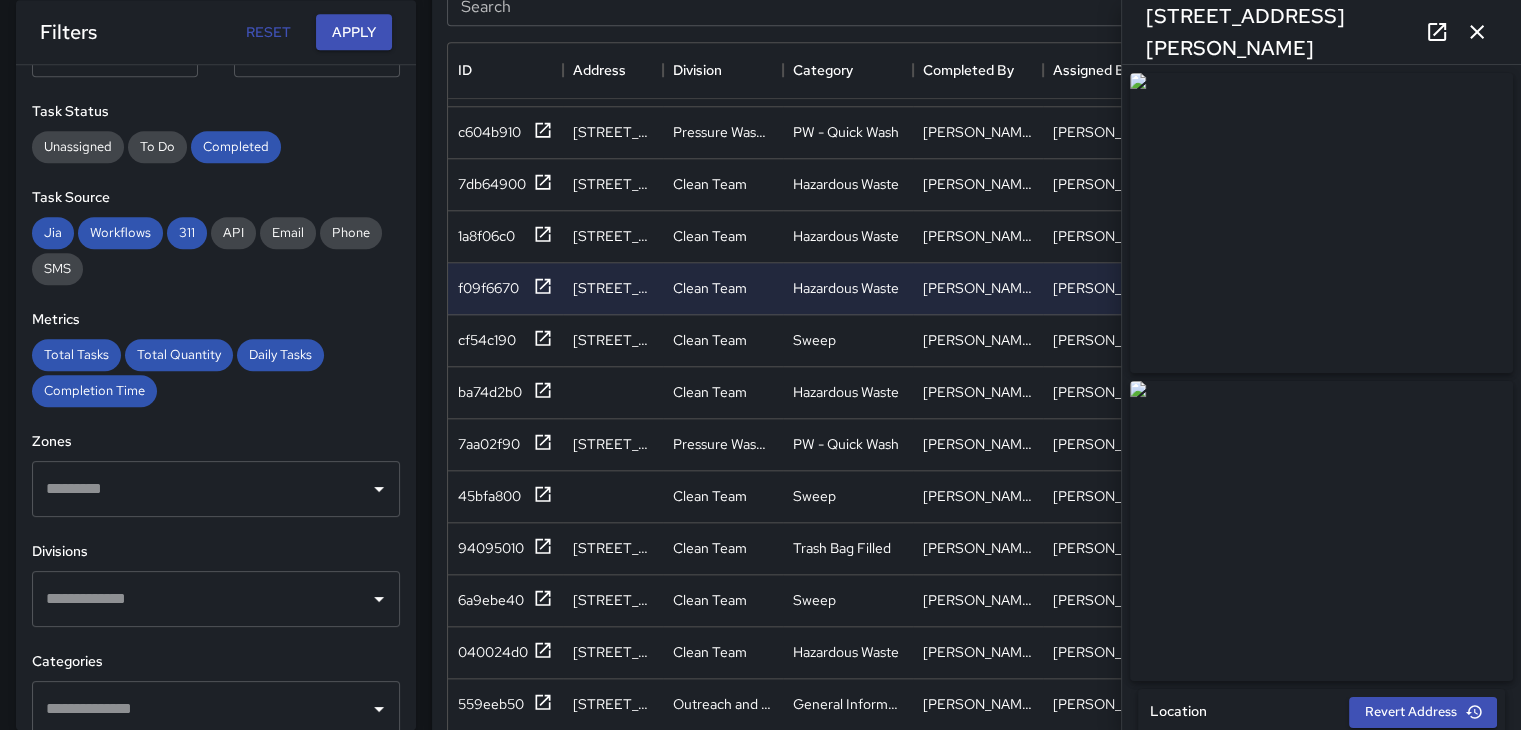
click at [1480, 21] on icon "button" at bounding box center [1477, 32] width 24 height 24
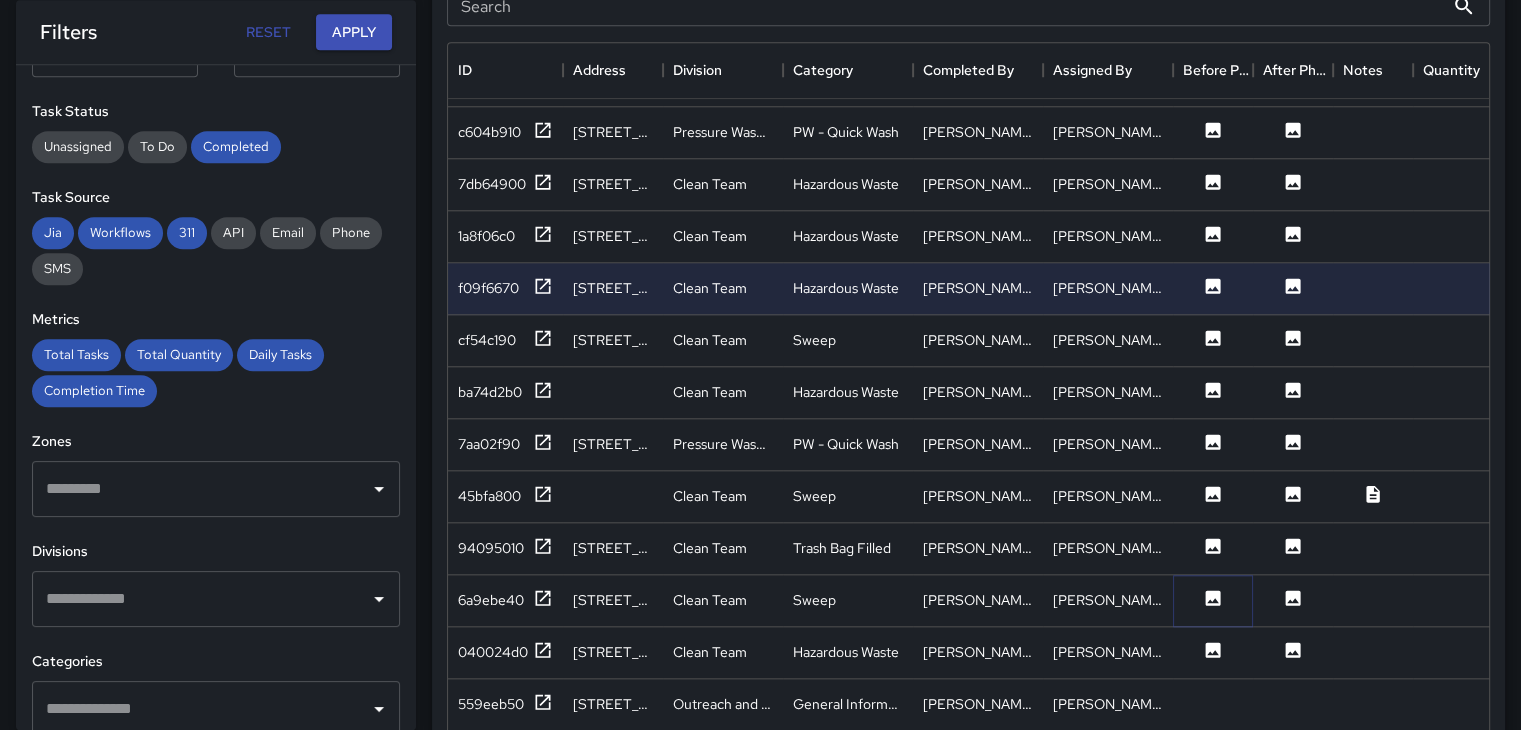
click at [1212, 595] on icon at bounding box center [1213, 597] width 15 height 15
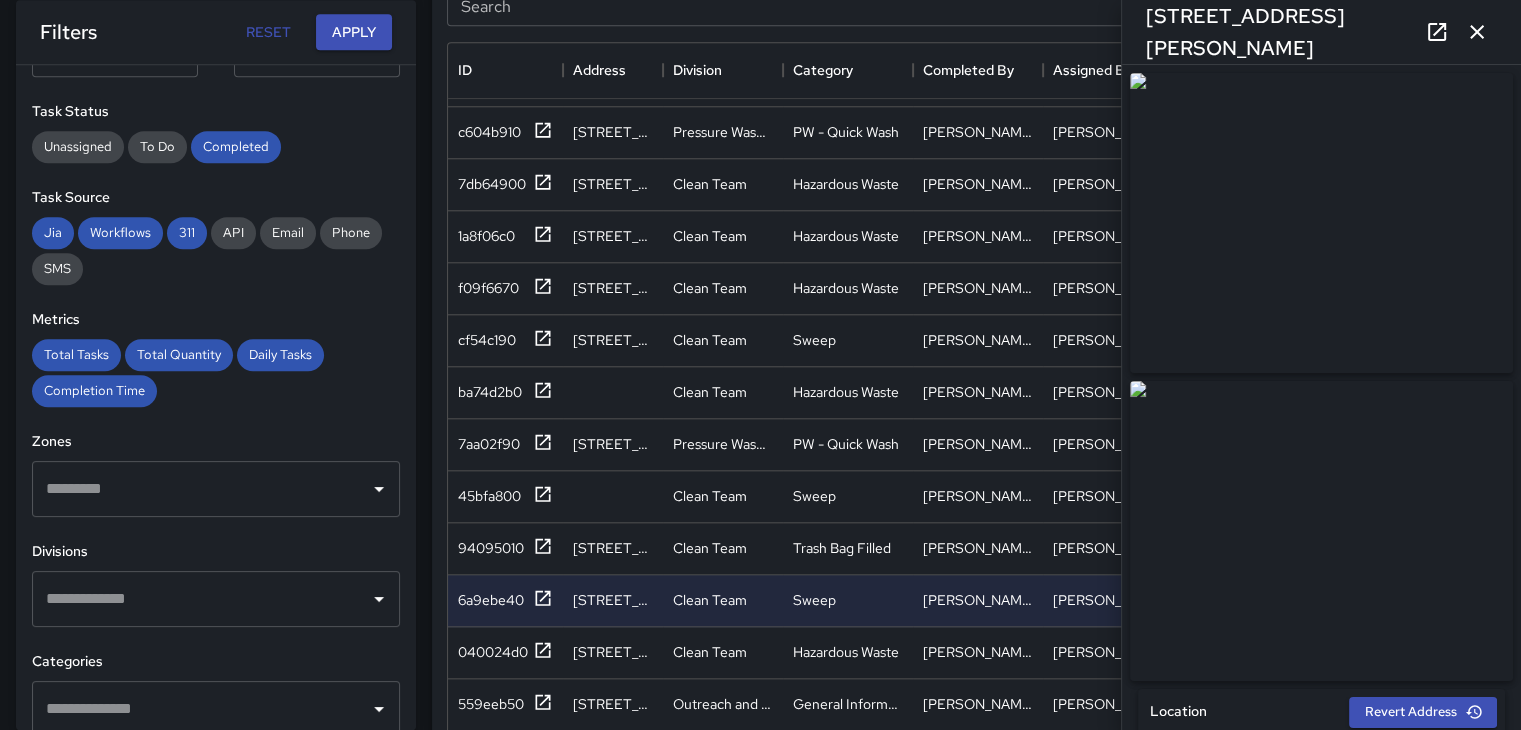
type input "**********"
click at [1485, 35] on icon "button" at bounding box center [1477, 32] width 24 height 24
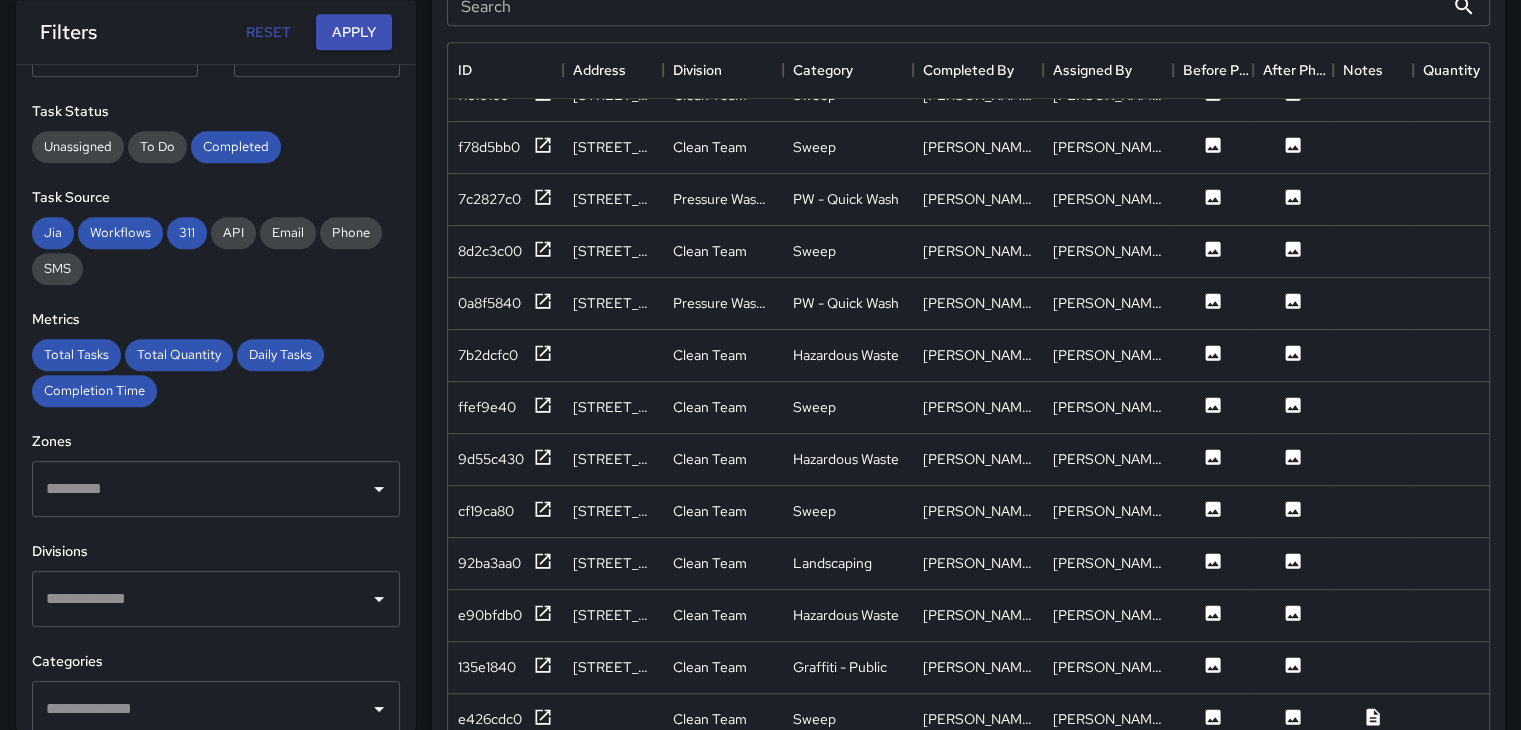
scroll to position [724, 0]
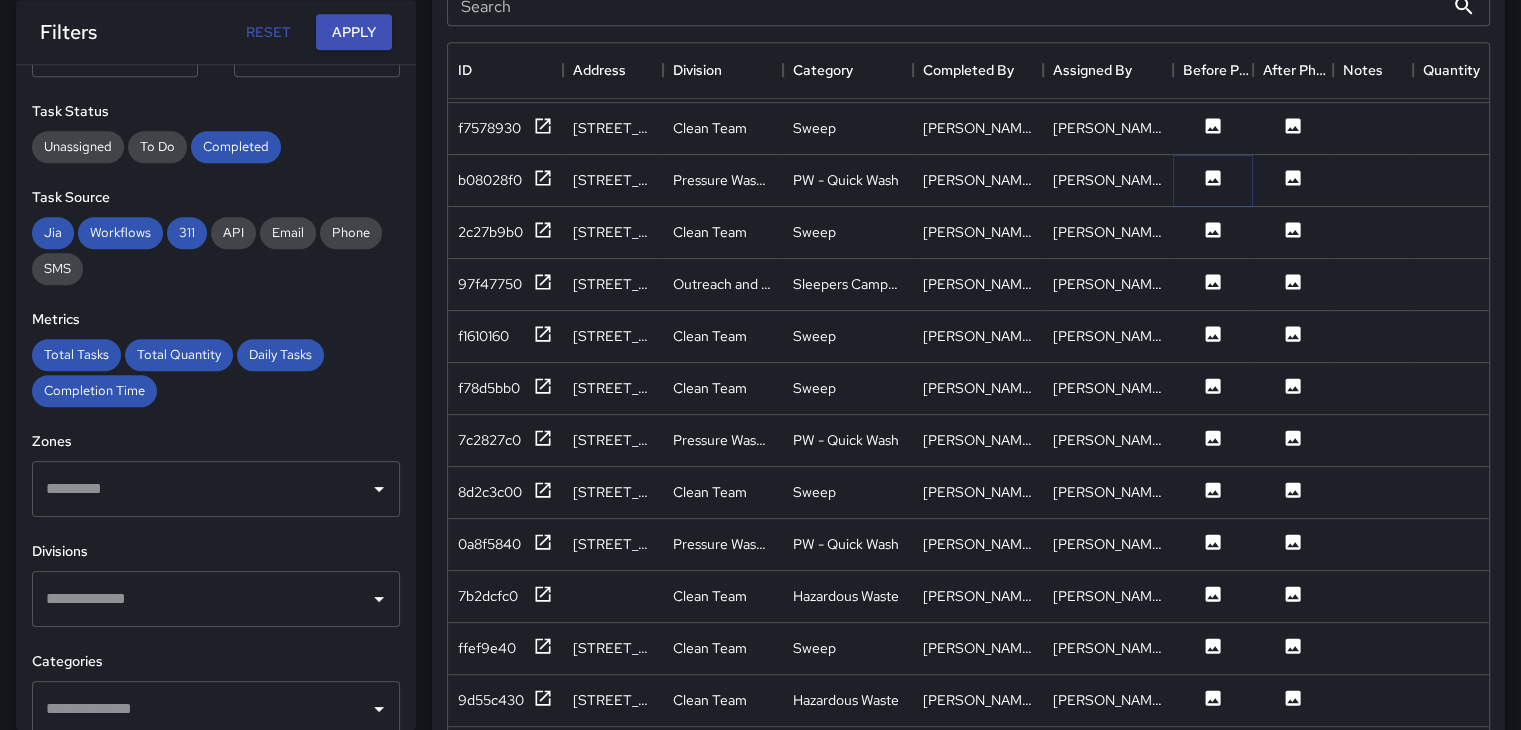
click at [1206, 173] on icon at bounding box center [1213, 177] width 15 height 15
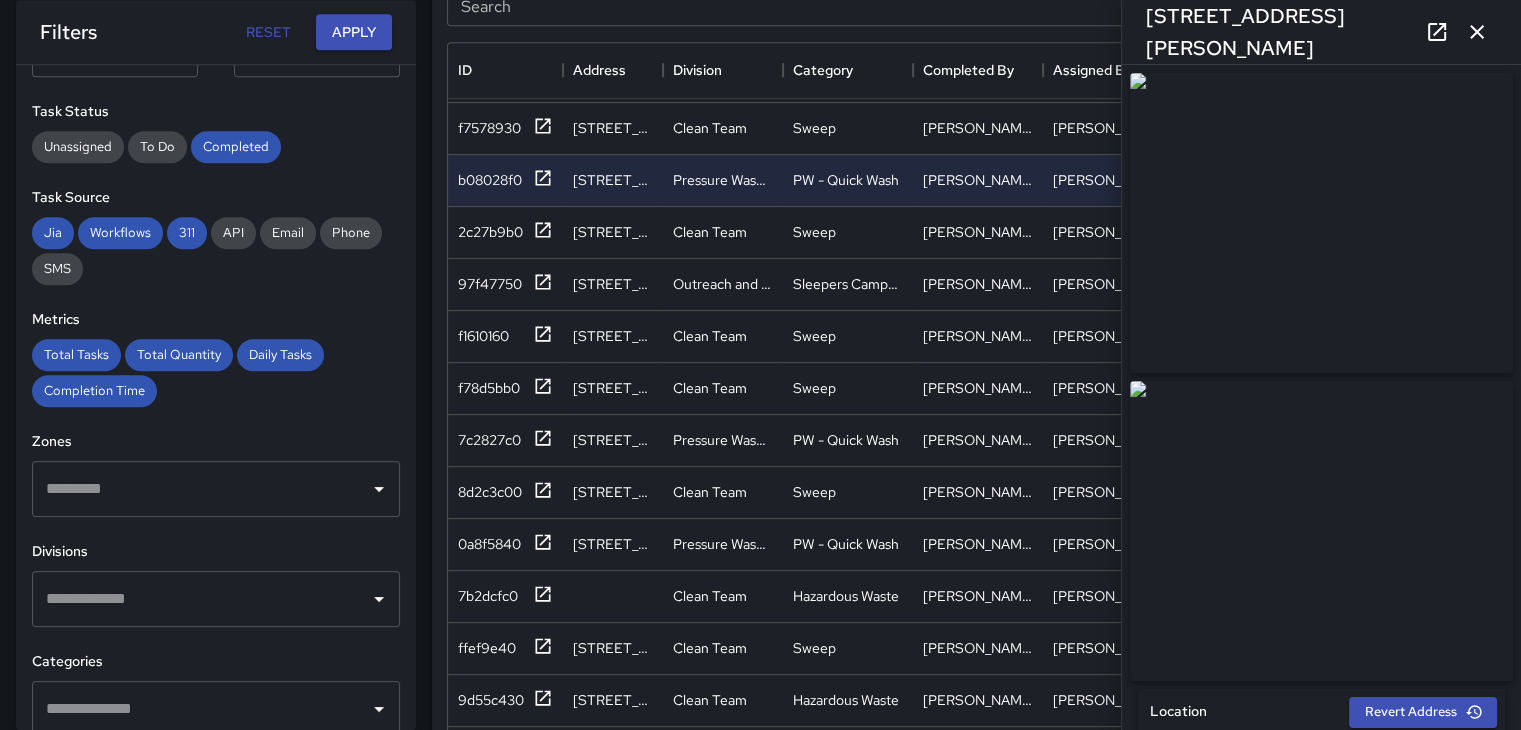
type input "**********"
click at [1397, 56] on div "[STREET_ADDRESS][PERSON_NAME]" at bounding box center [1321, 32] width 399 height 64
click at [1469, 33] on icon "button" at bounding box center [1477, 32] width 24 height 24
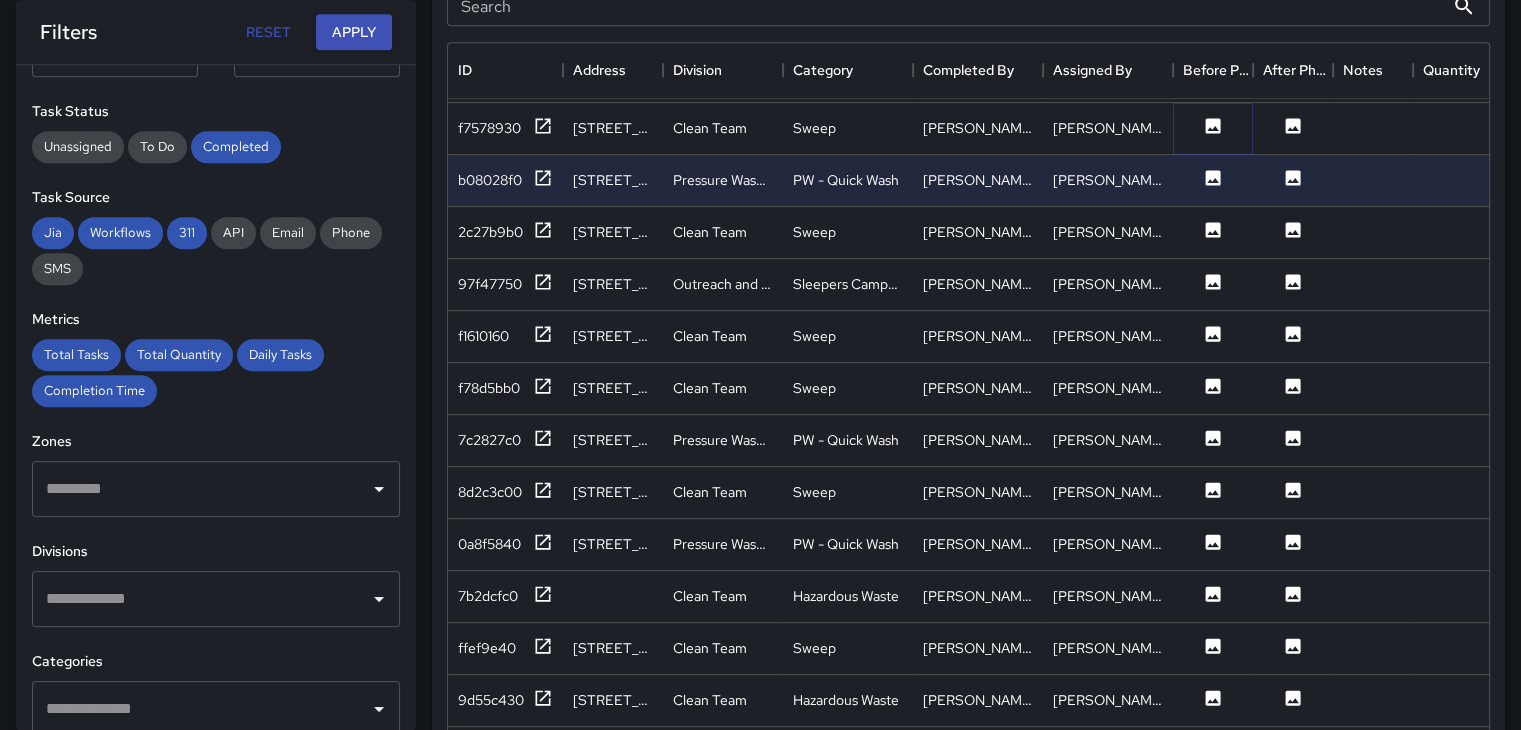
click at [1229, 124] on button at bounding box center [1213, 128] width 60 height 25
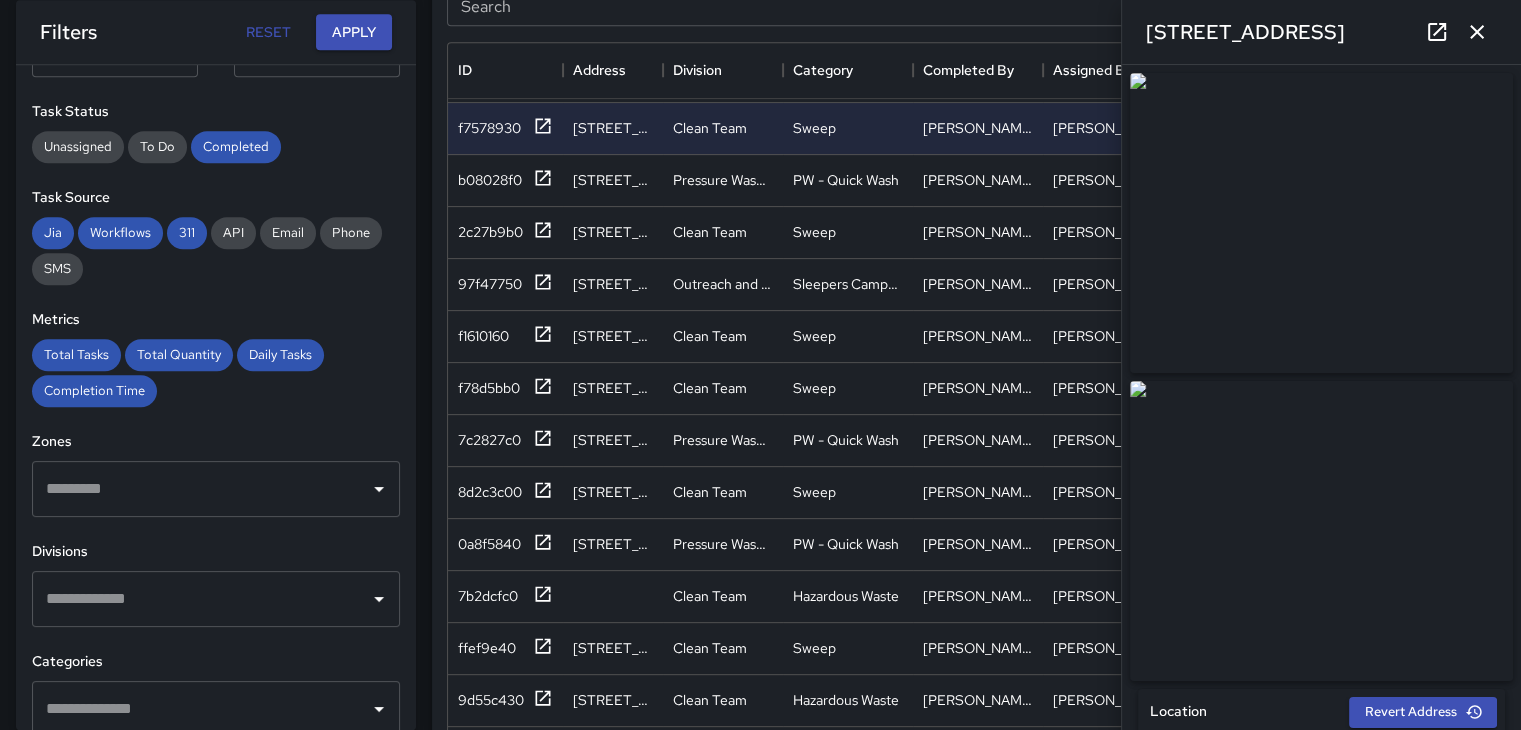
type input "**********"
drag, startPoint x: 1484, startPoint y: 25, endPoint x: 1418, endPoint y: 52, distance: 71.3
click at [1483, 29] on icon "button" at bounding box center [1477, 32] width 24 height 24
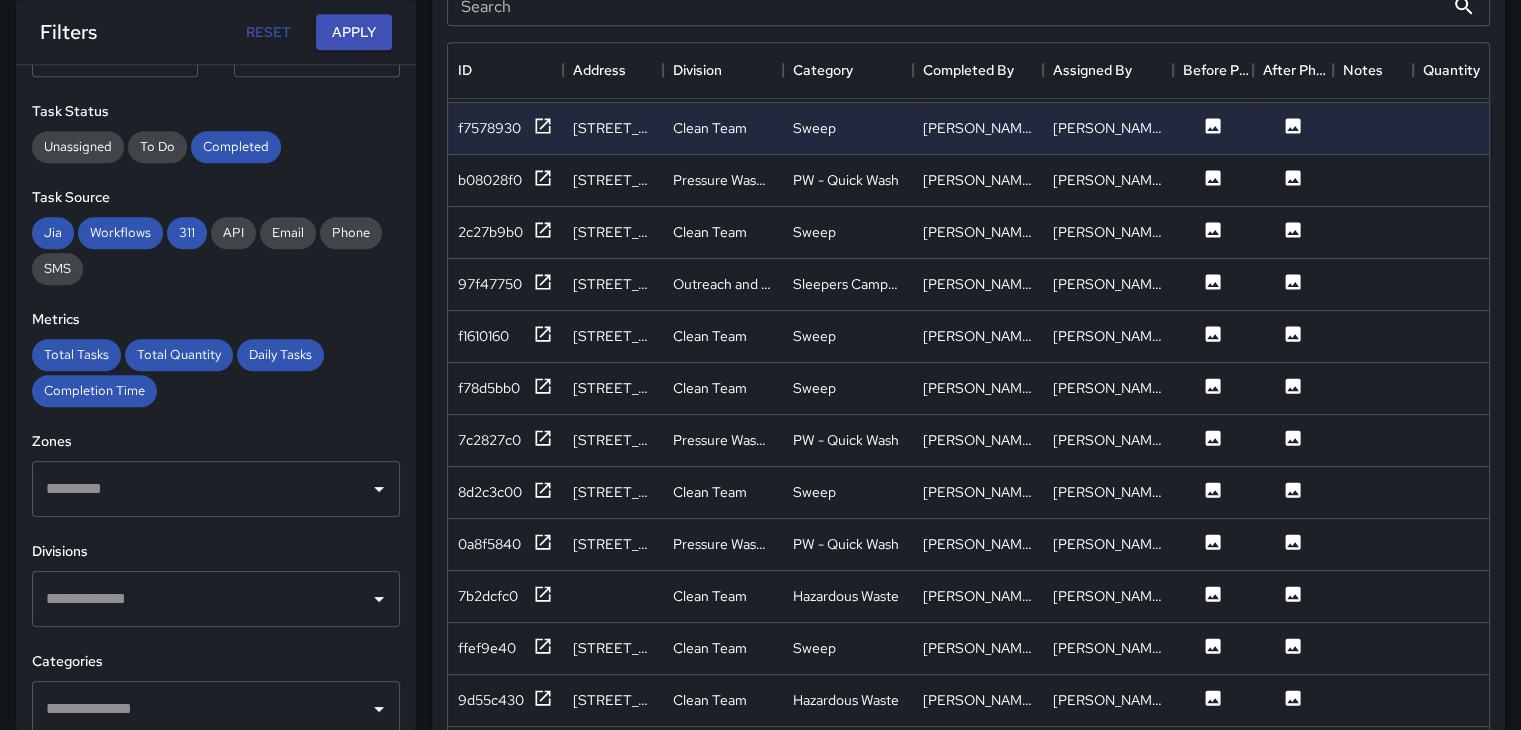
scroll to position [424, 0]
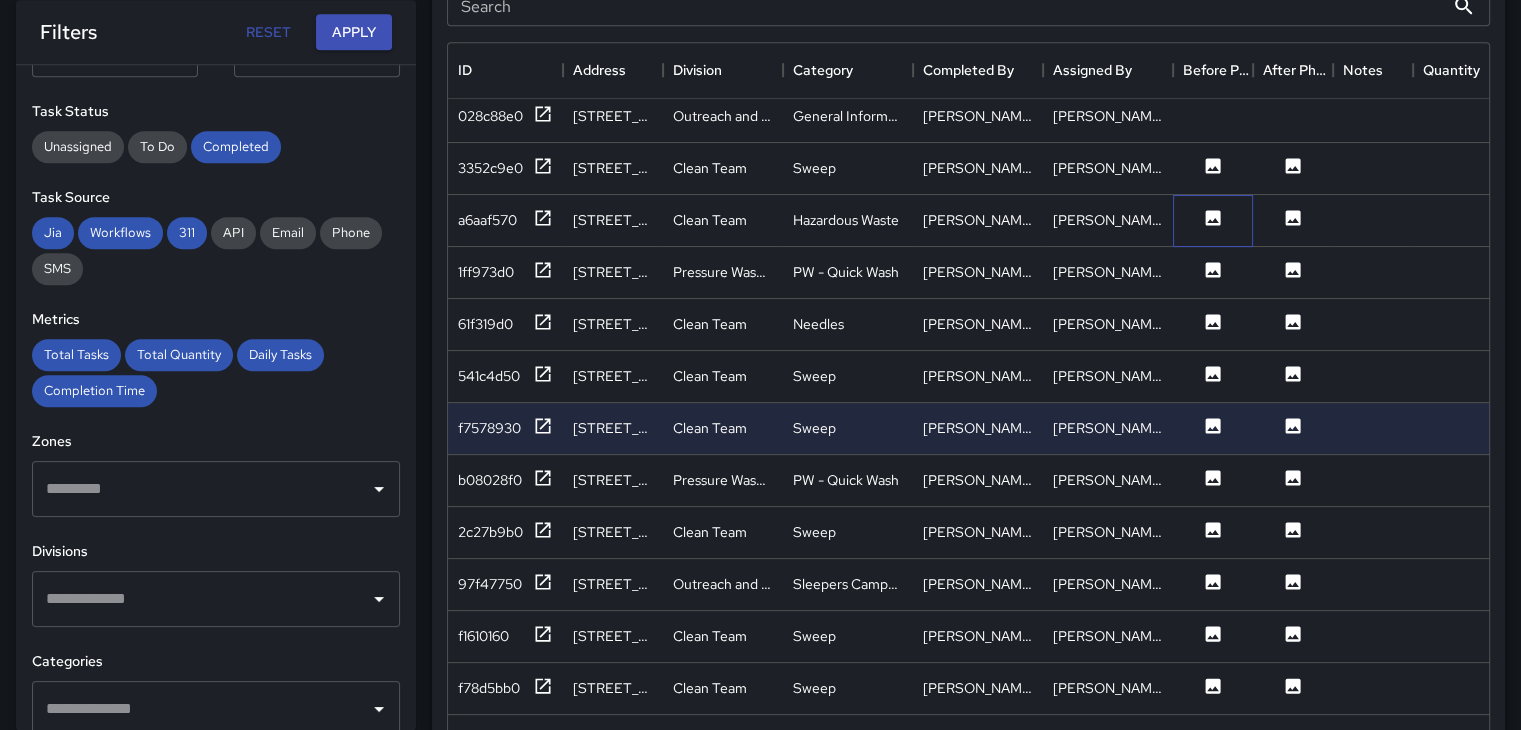
click at [1221, 201] on div at bounding box center [1213, 221] width 80 height 52
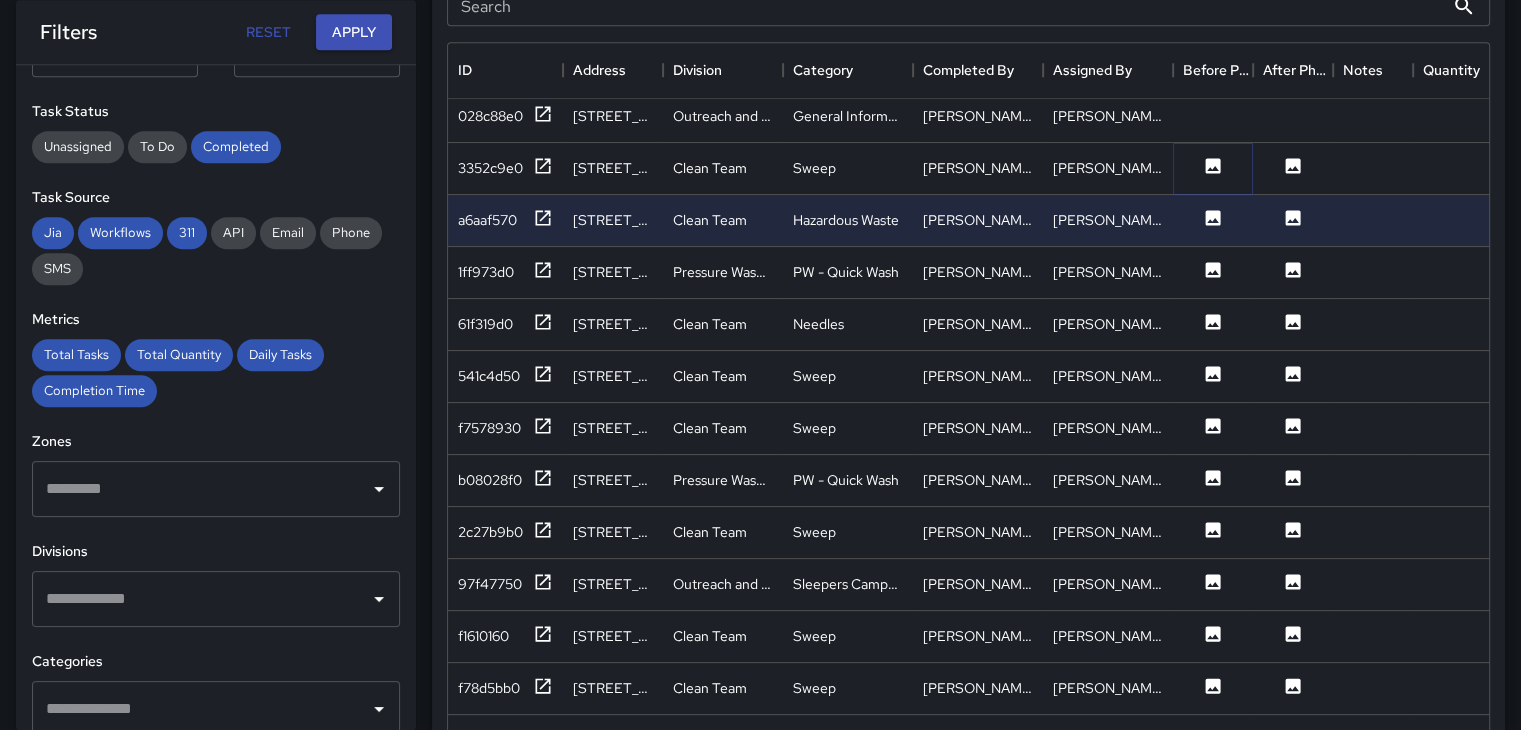
click at [1204, 156] on icon at bounding box center [1213, 166] width 20 height 20
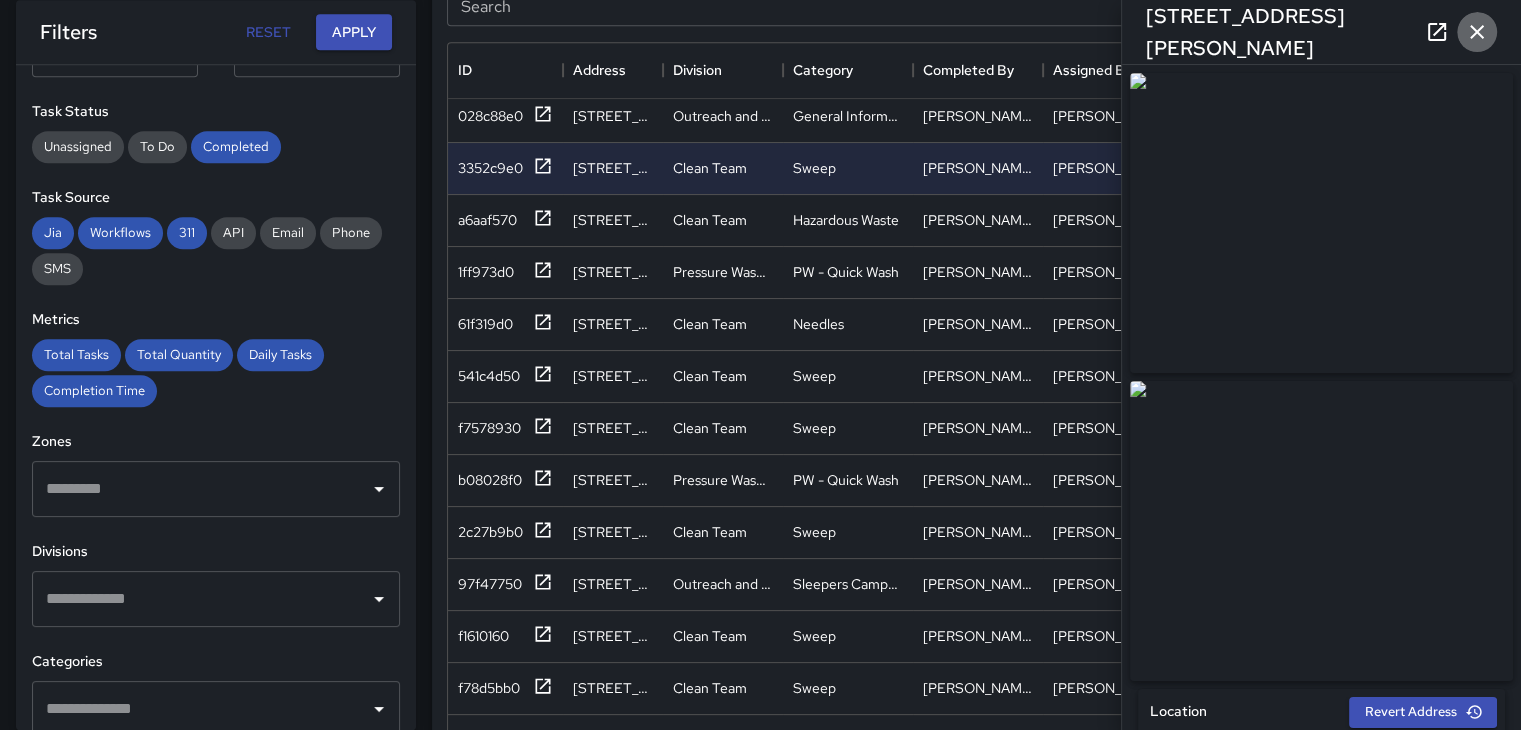
click at [1481, 25] on icon "button" at bounding box center [1477, 32] width 24 height 24
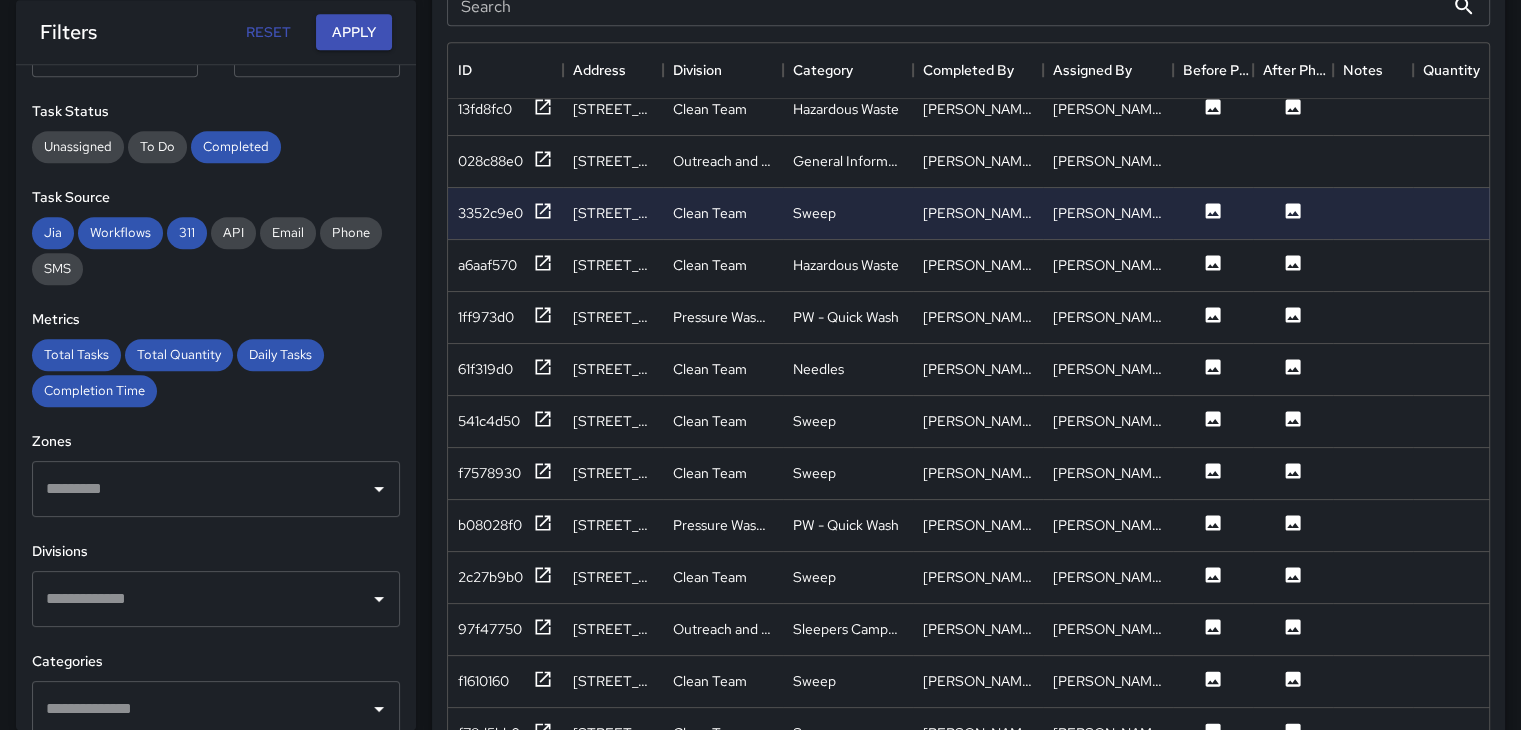
scroll to position [324, 0]
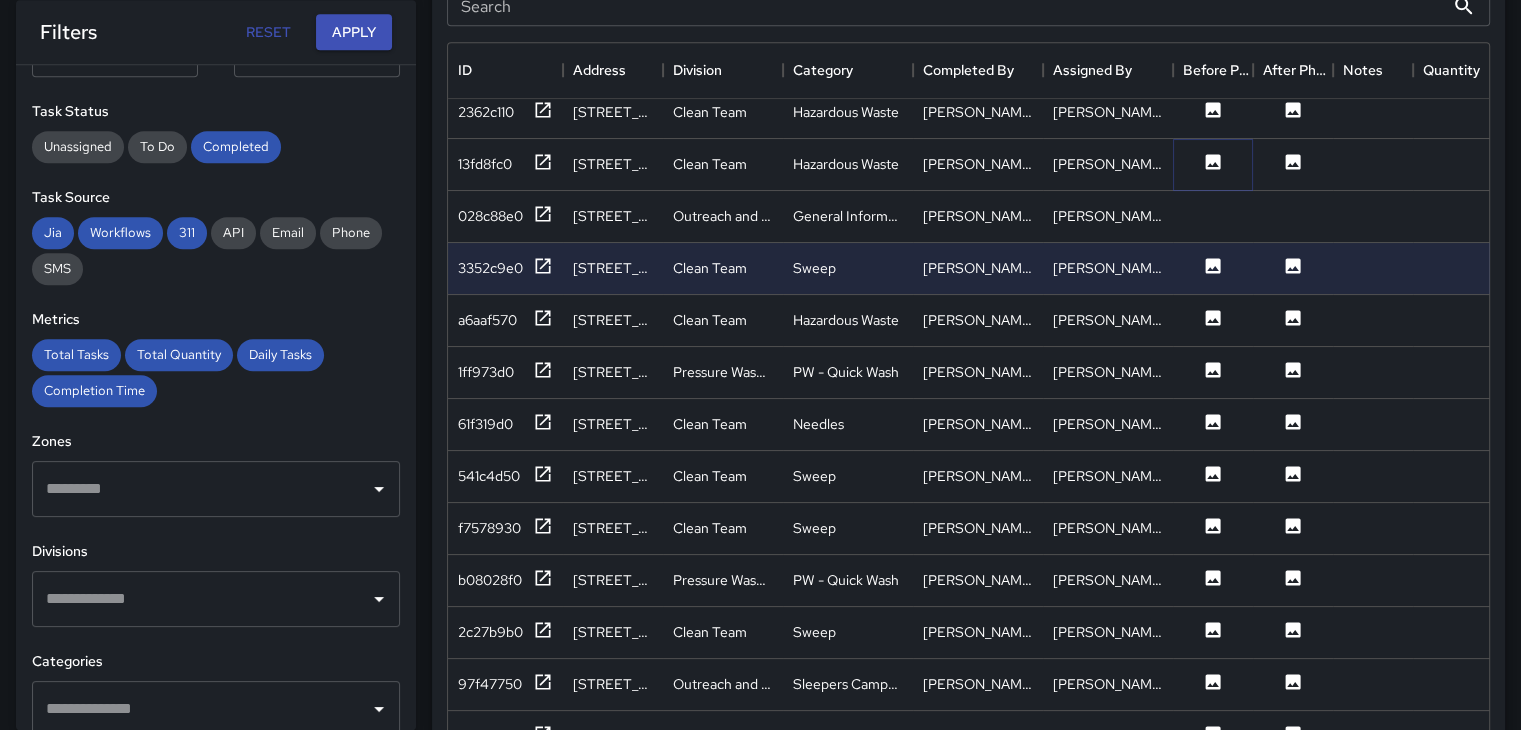
click at [1228, 157] on button at bounding box center [1213, 164] width 60 height 25
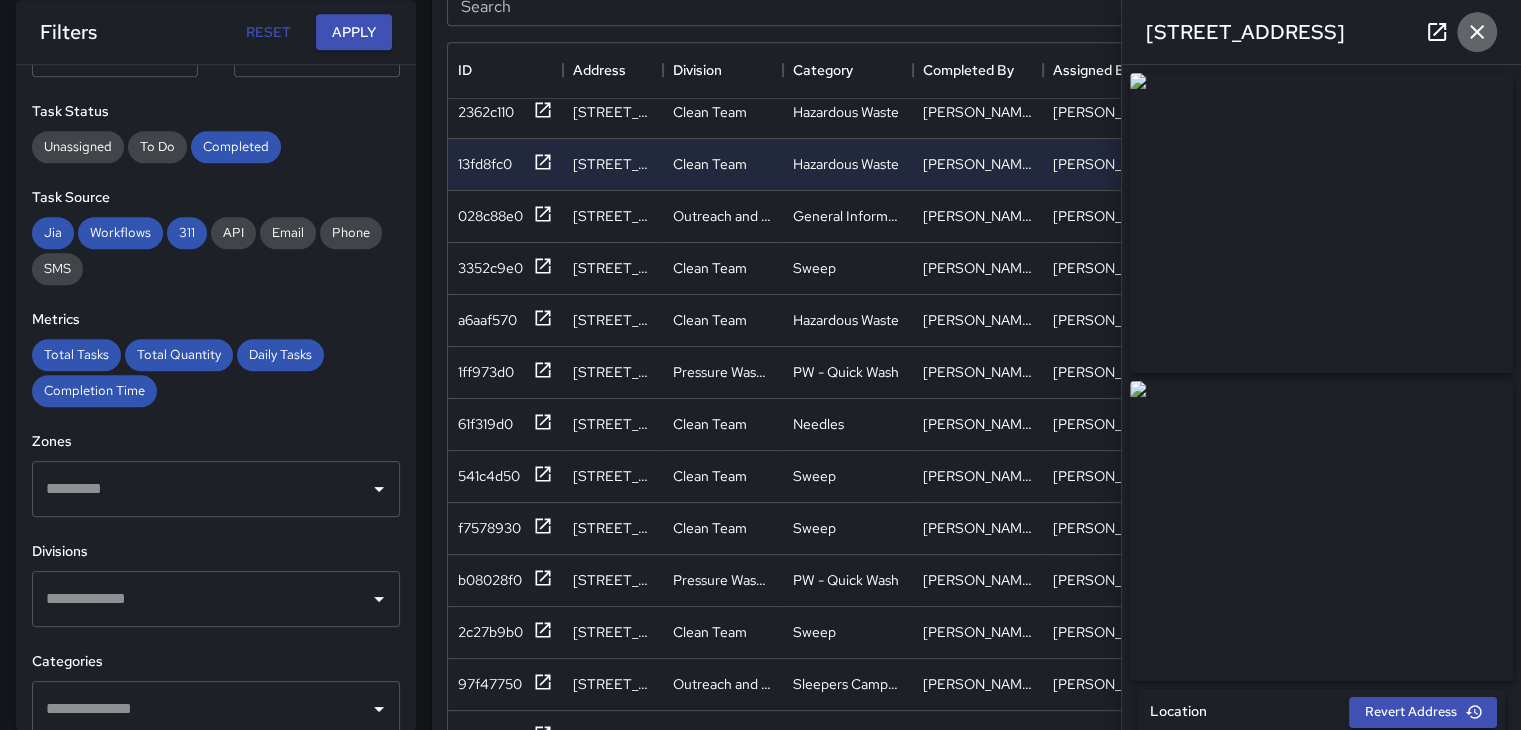
click at [1472, 26] on icon "button" at bounding box center [1477, 32] width 14 height 14
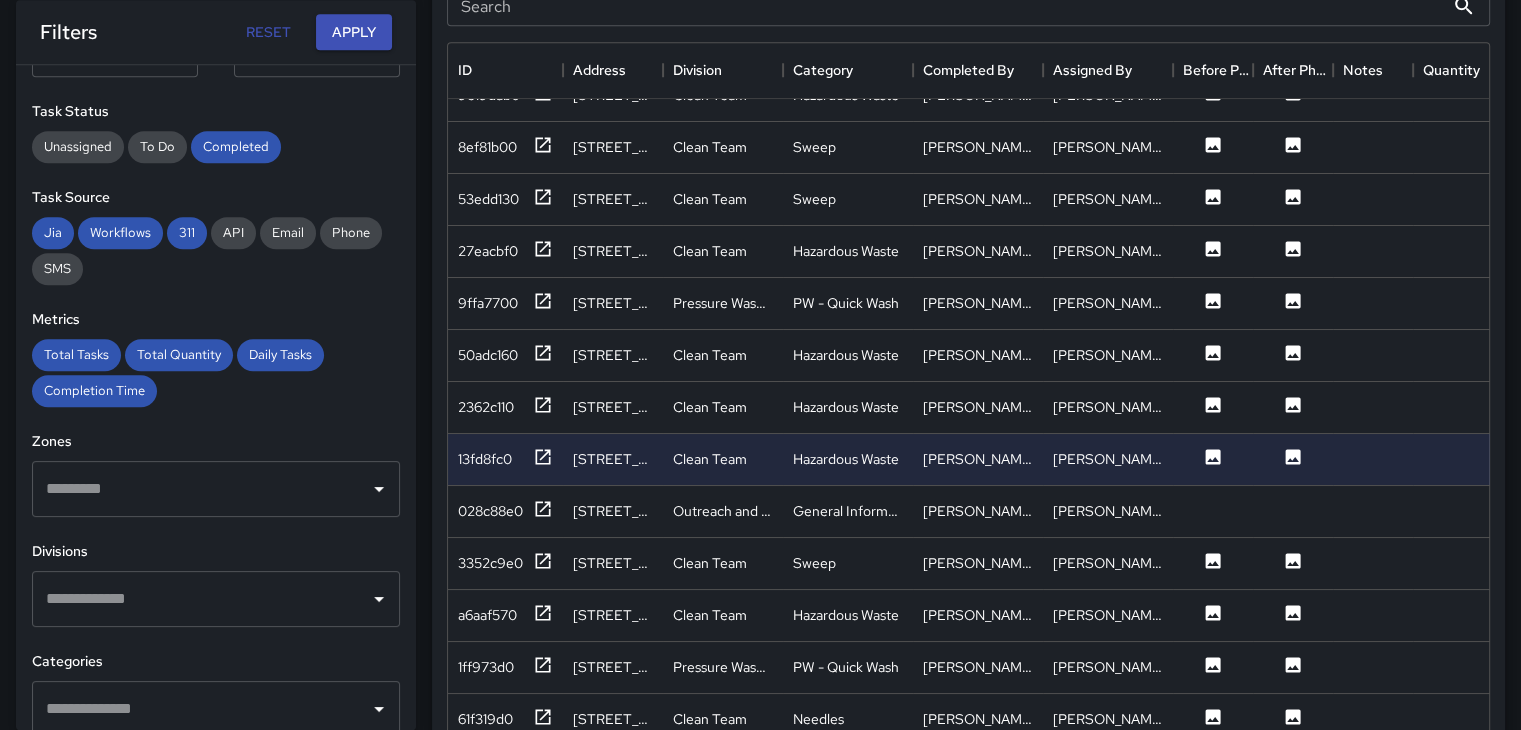
scroll to position [0, 0]
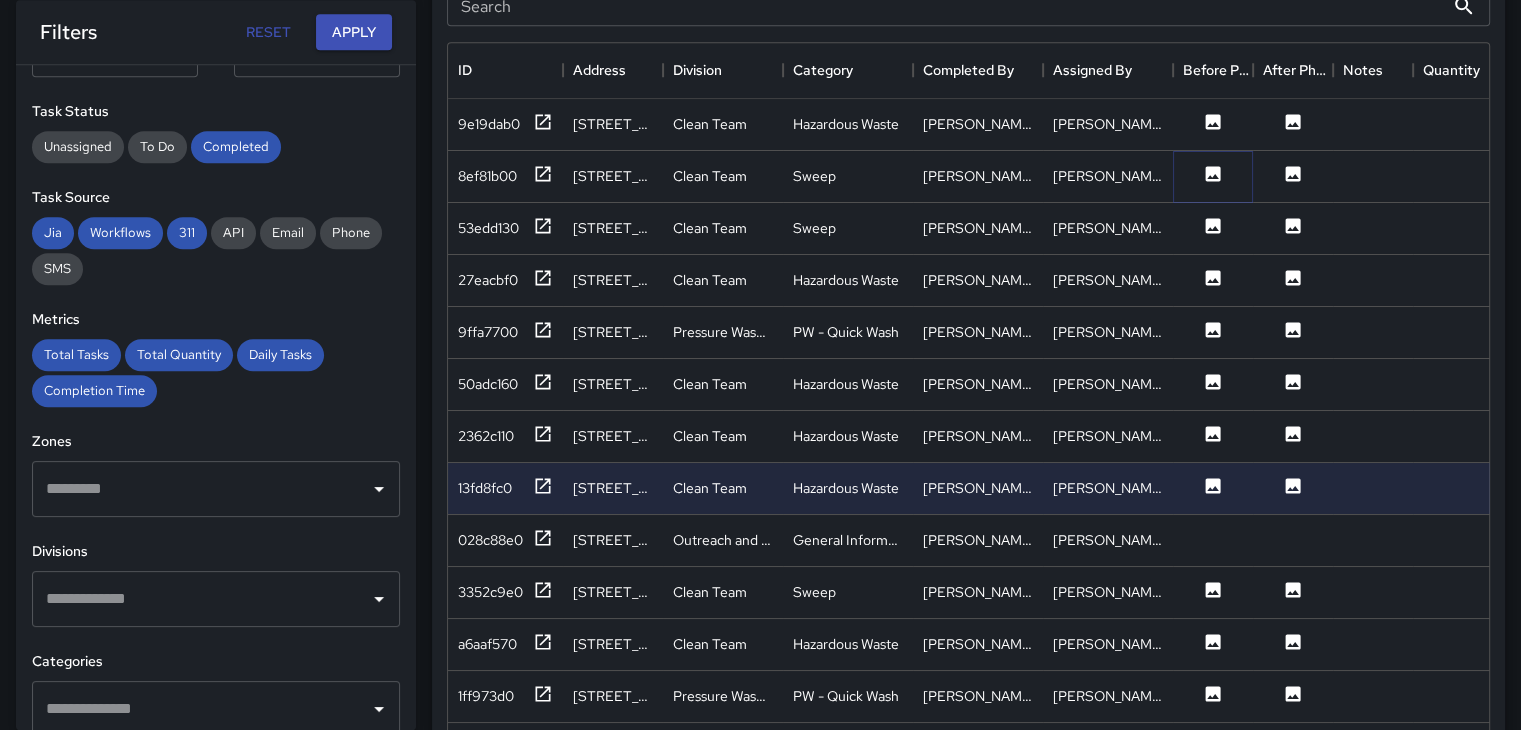
click at [1204, 165] on icon at bounding box center [1213, 174] width 20 height 20
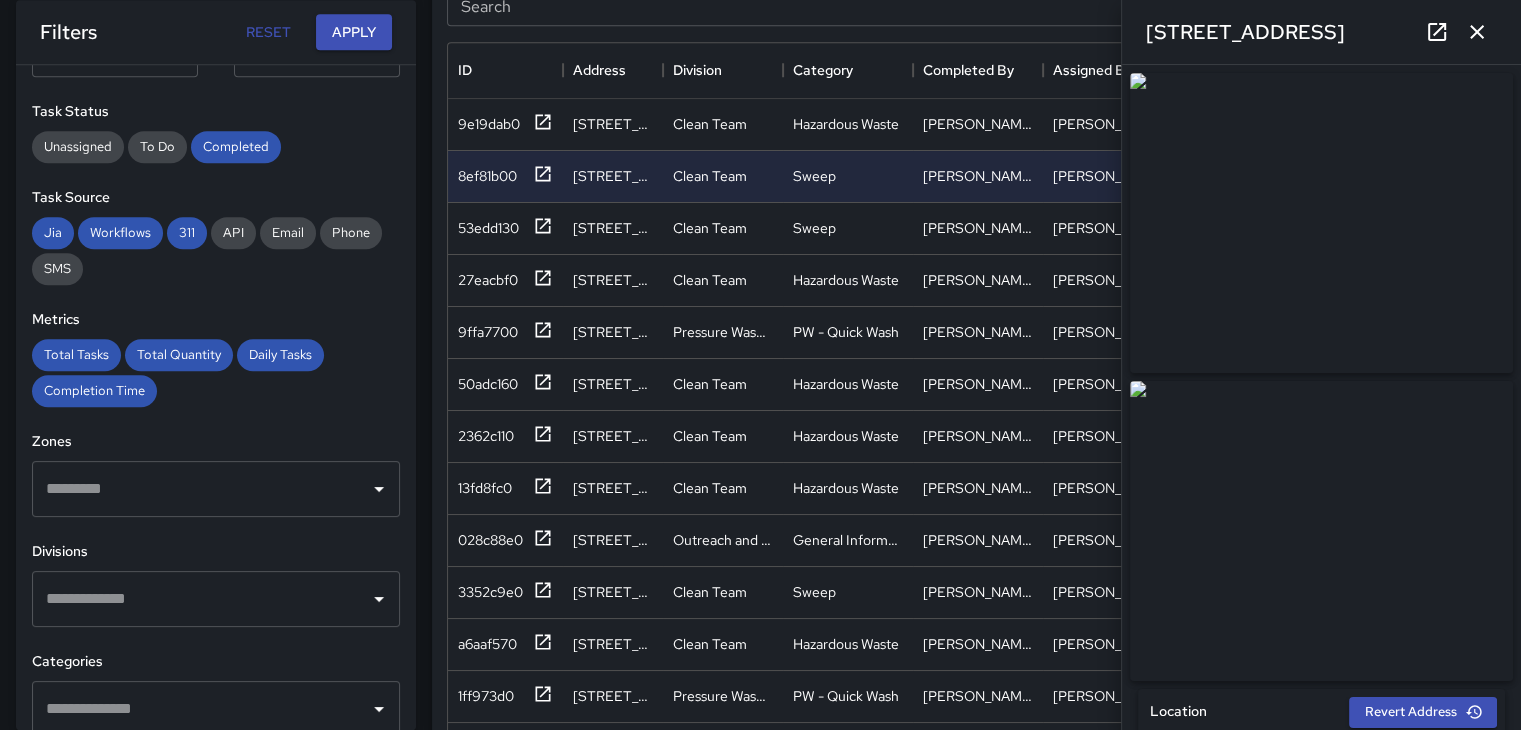
click at [1473, 26] on icon "button" at bounding box center [1477, 32] width 24 height 24
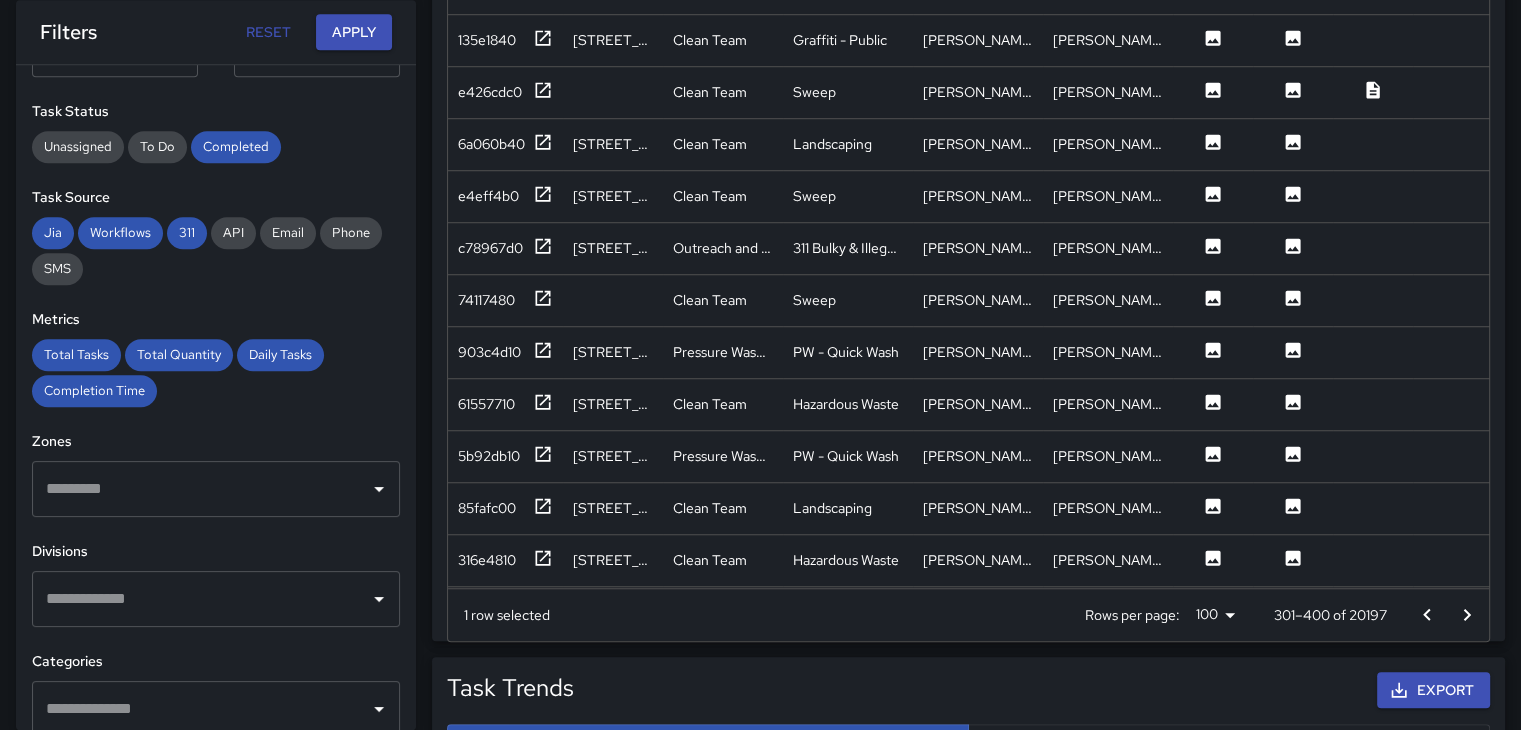
scroll to position [1400, 0]
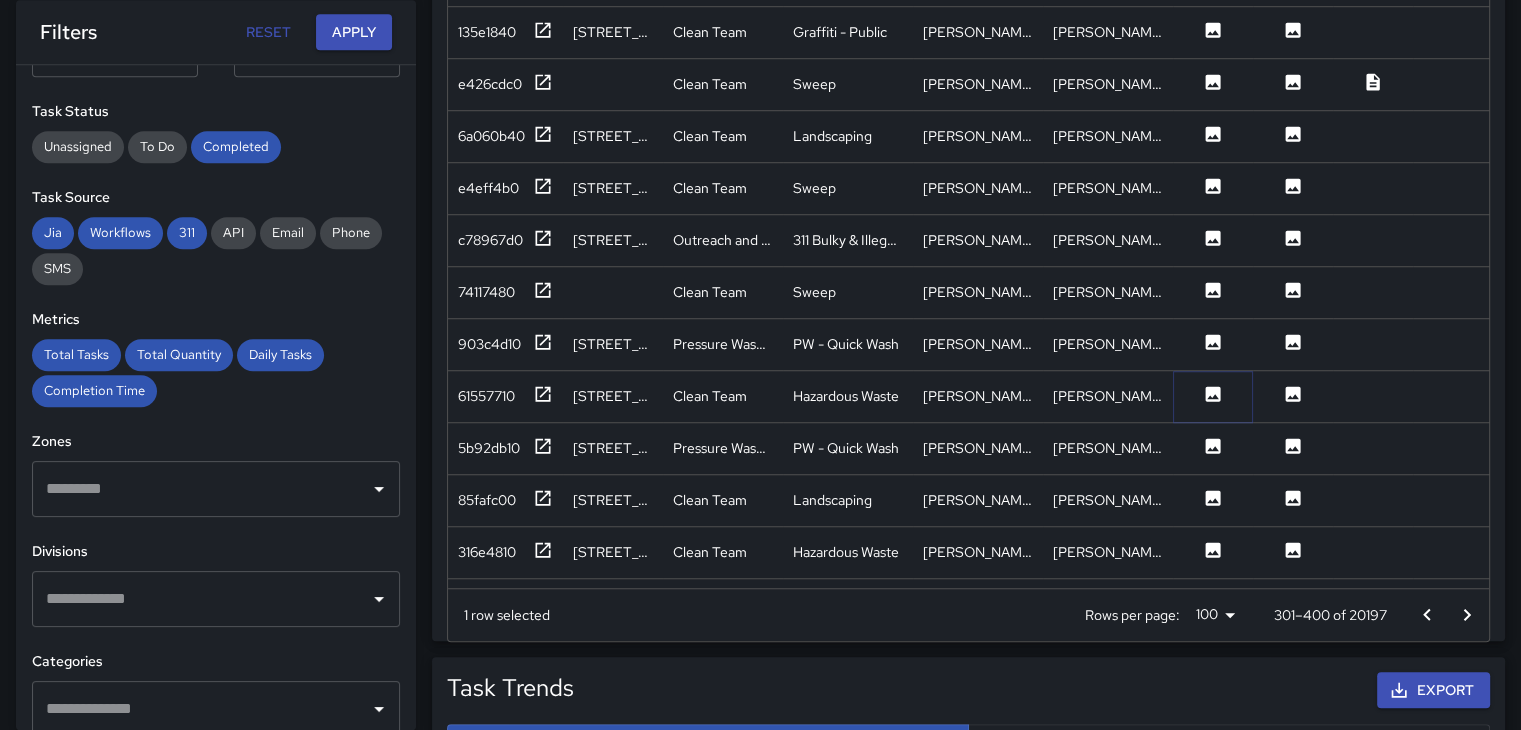
click at [1208, 389] on icon at bounding box center [1213, 393] width 15 height 15
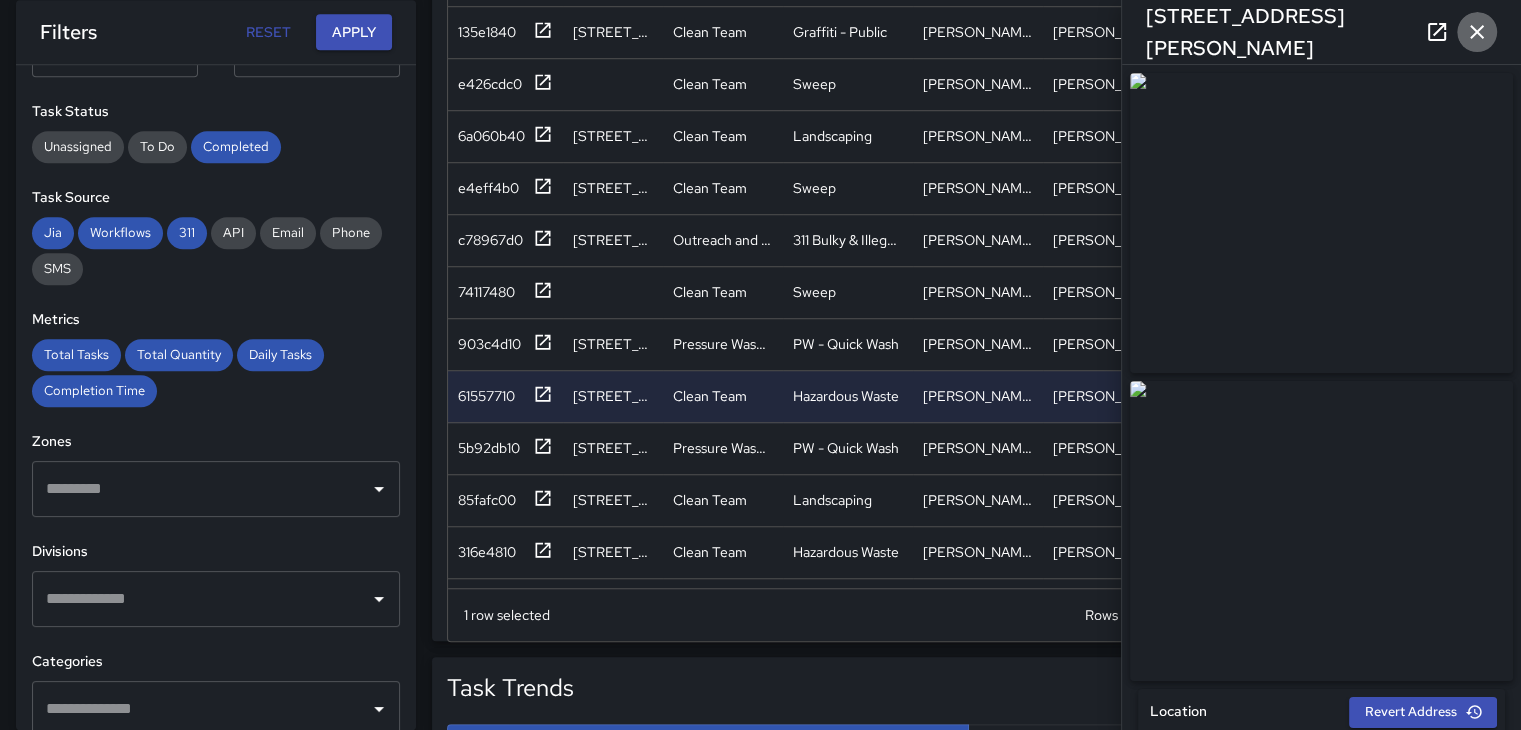
click at [1476, 38] on icon "button" at bounding box center [1477, 32] width 24 height 24
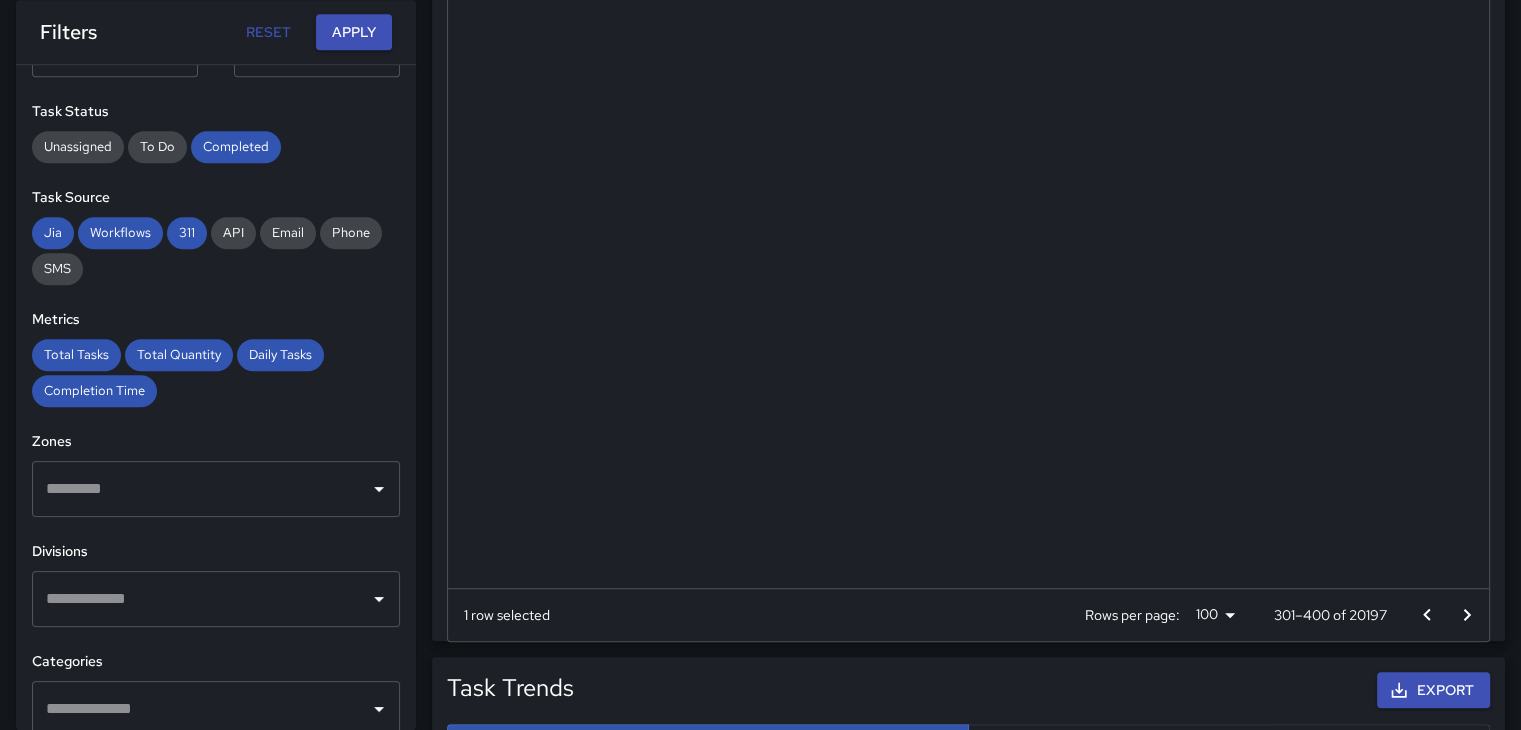
scroll to position [4523, 0]
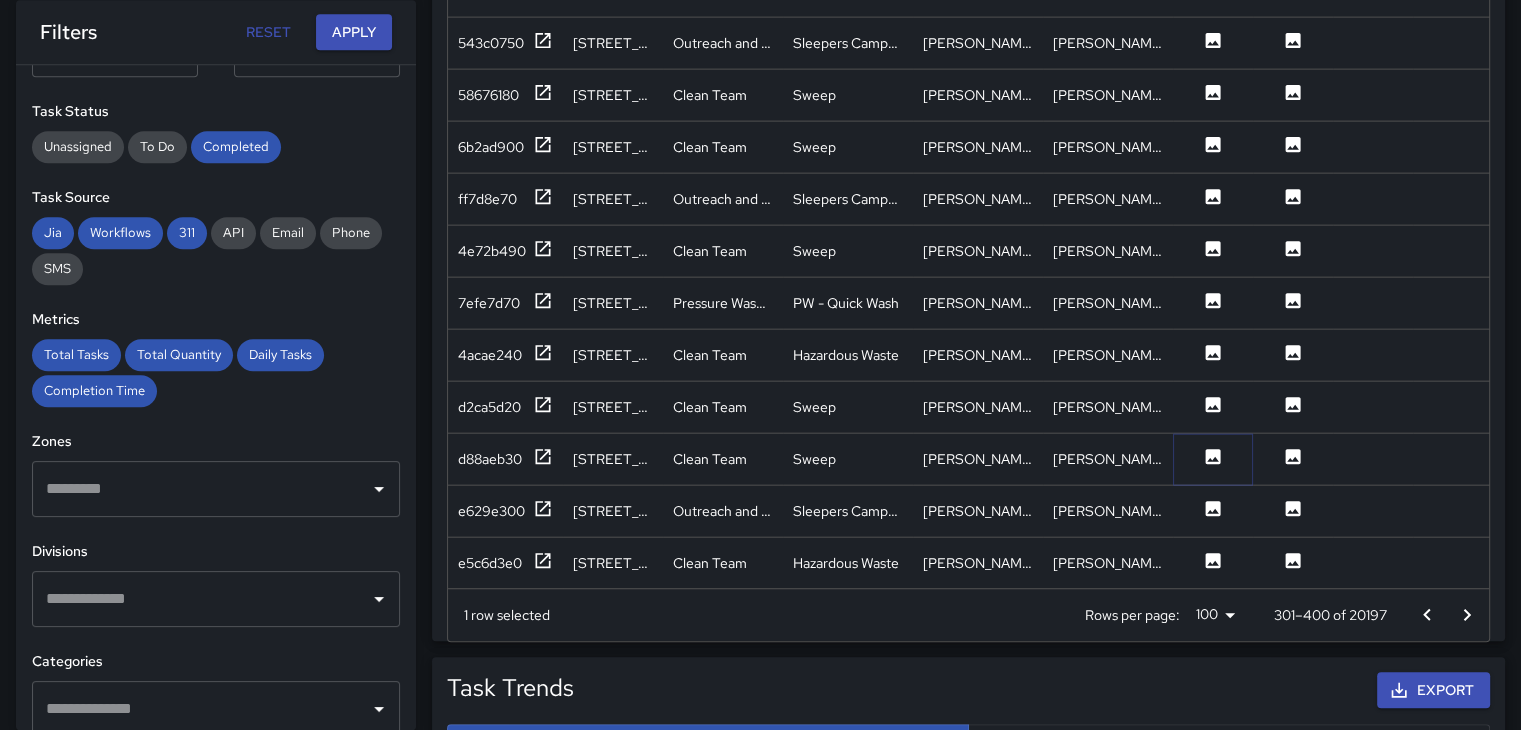
click at [1216, 448] on icon at bounding box center [1213, 455] width 15 height 15
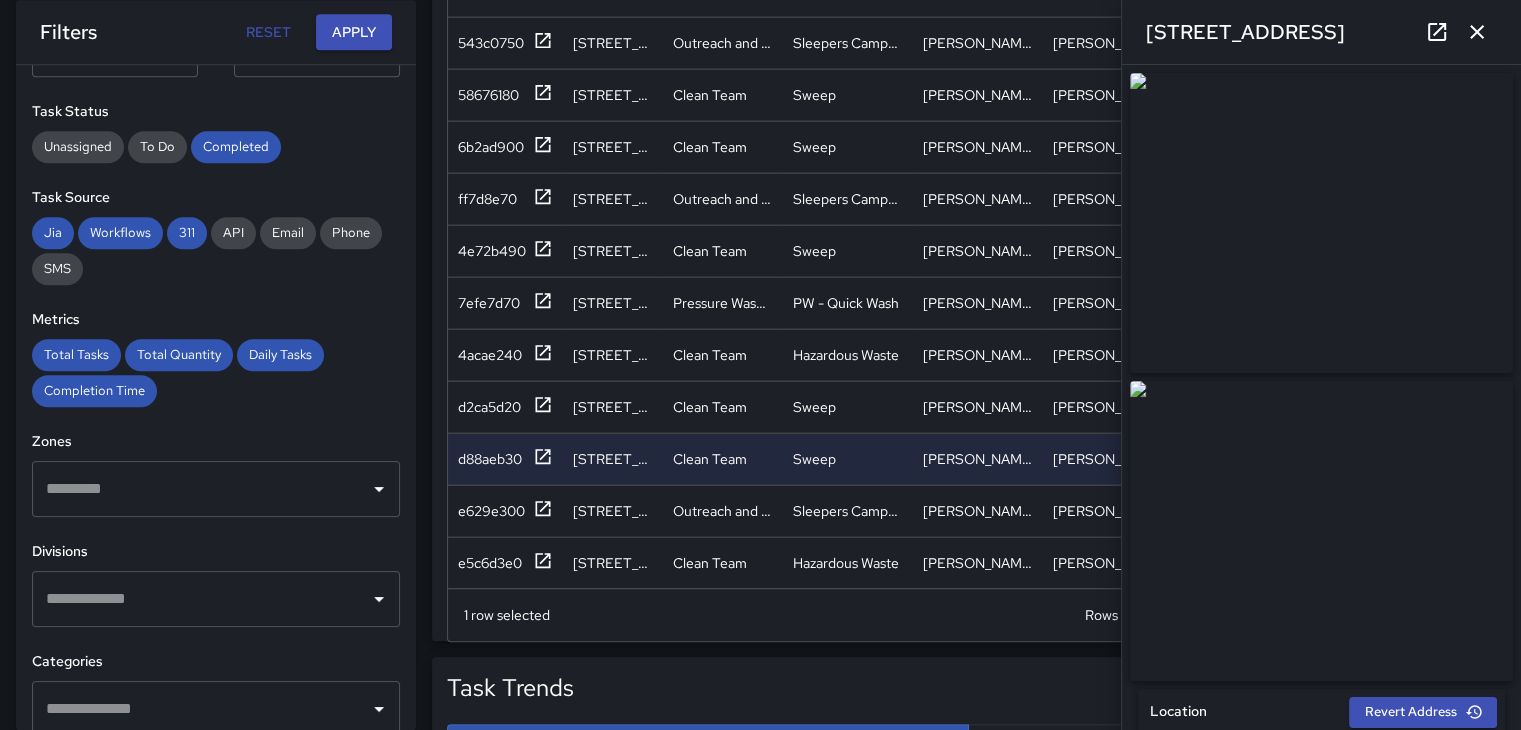
type input "**********"
click at [1244, 470] on img at bounding box center [1321, 531] width 383 height 300
click at [1482, 33] on icon "button" at bounding box center [1477, 32] width 24 height 24
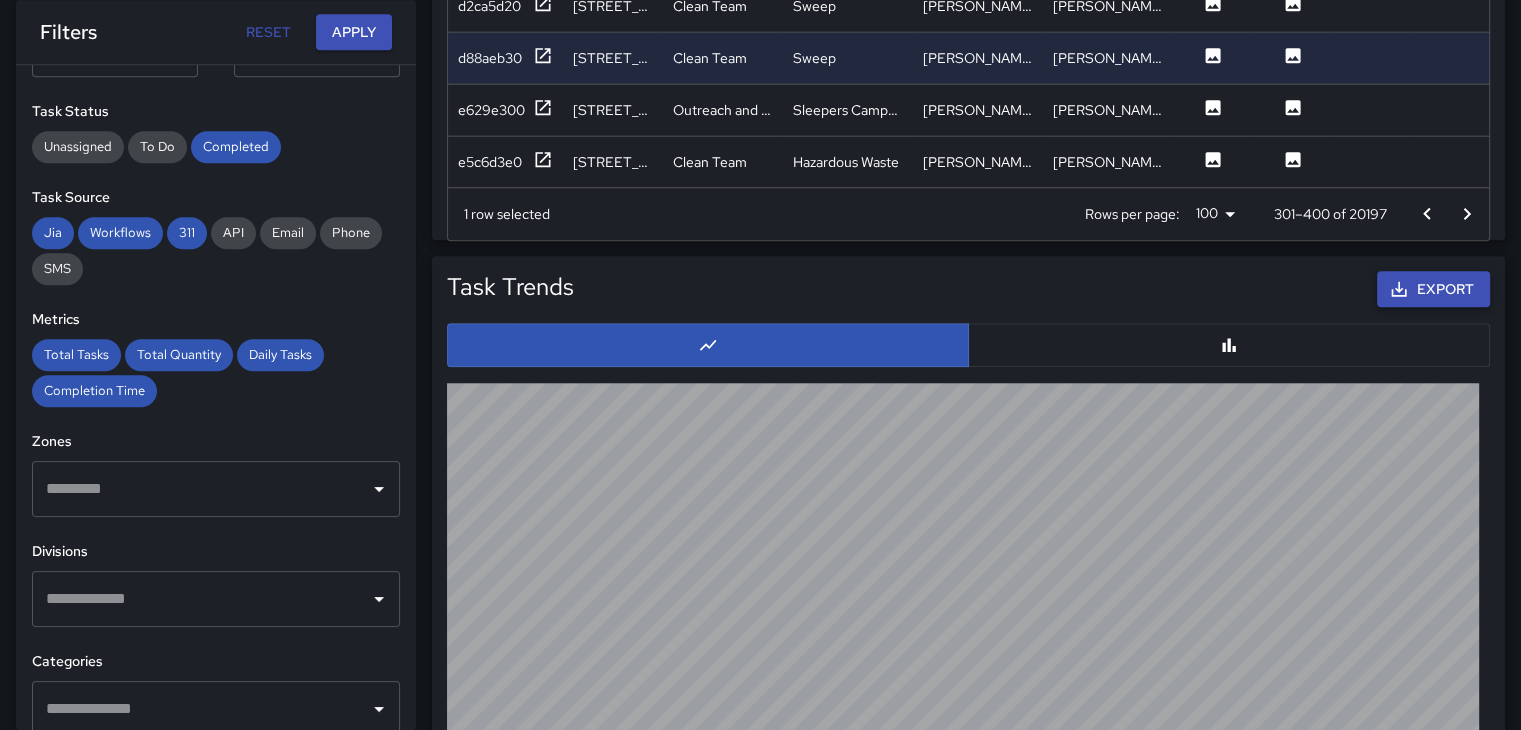
scroll to position [1760, 0]
click at [1465, 207] on icon "Go to next page" at bounding box center [1467, 215] width 24 height 24
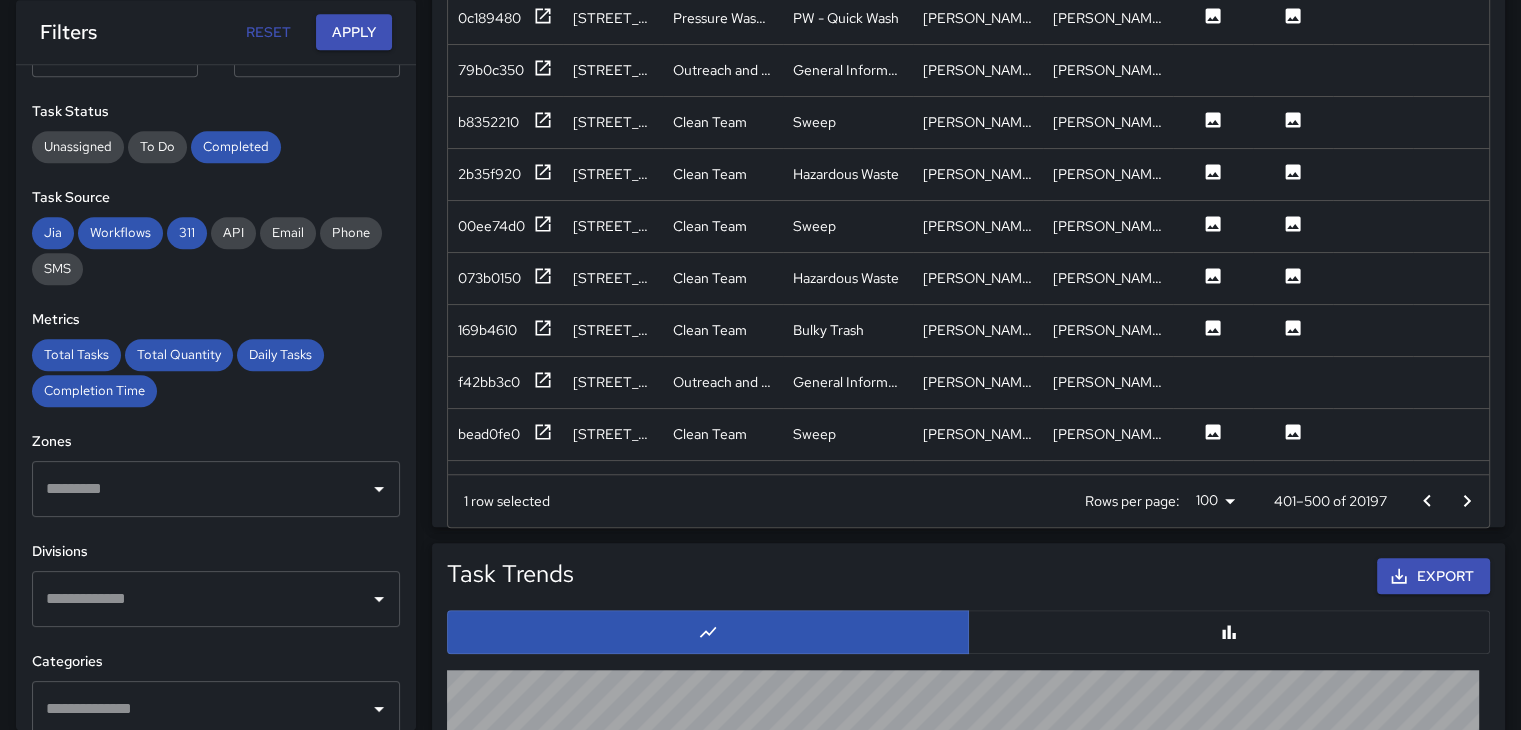
scroll to position [1461, 0]
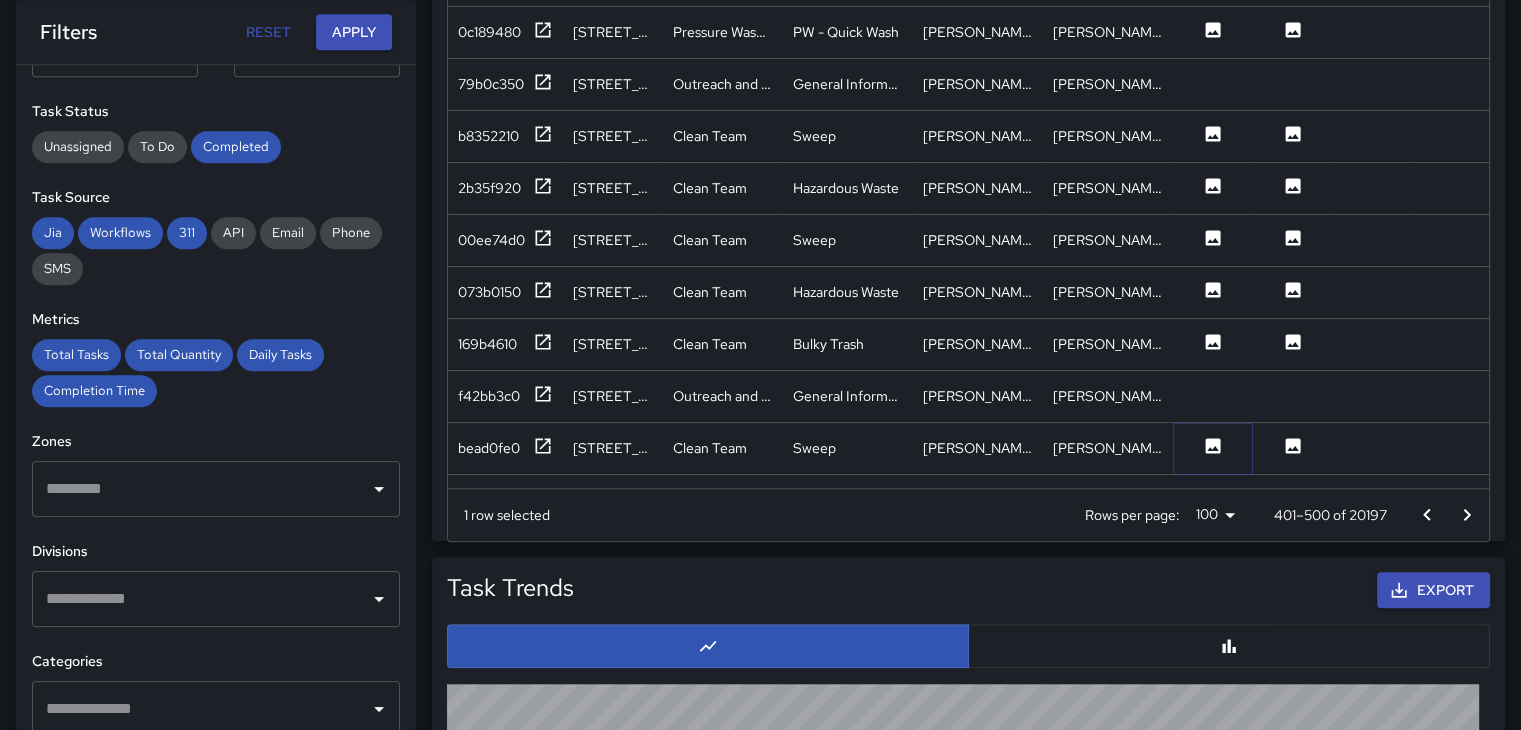
click at [1217, 440] on icon at bounding box center [1213, 445] width 15 height 15
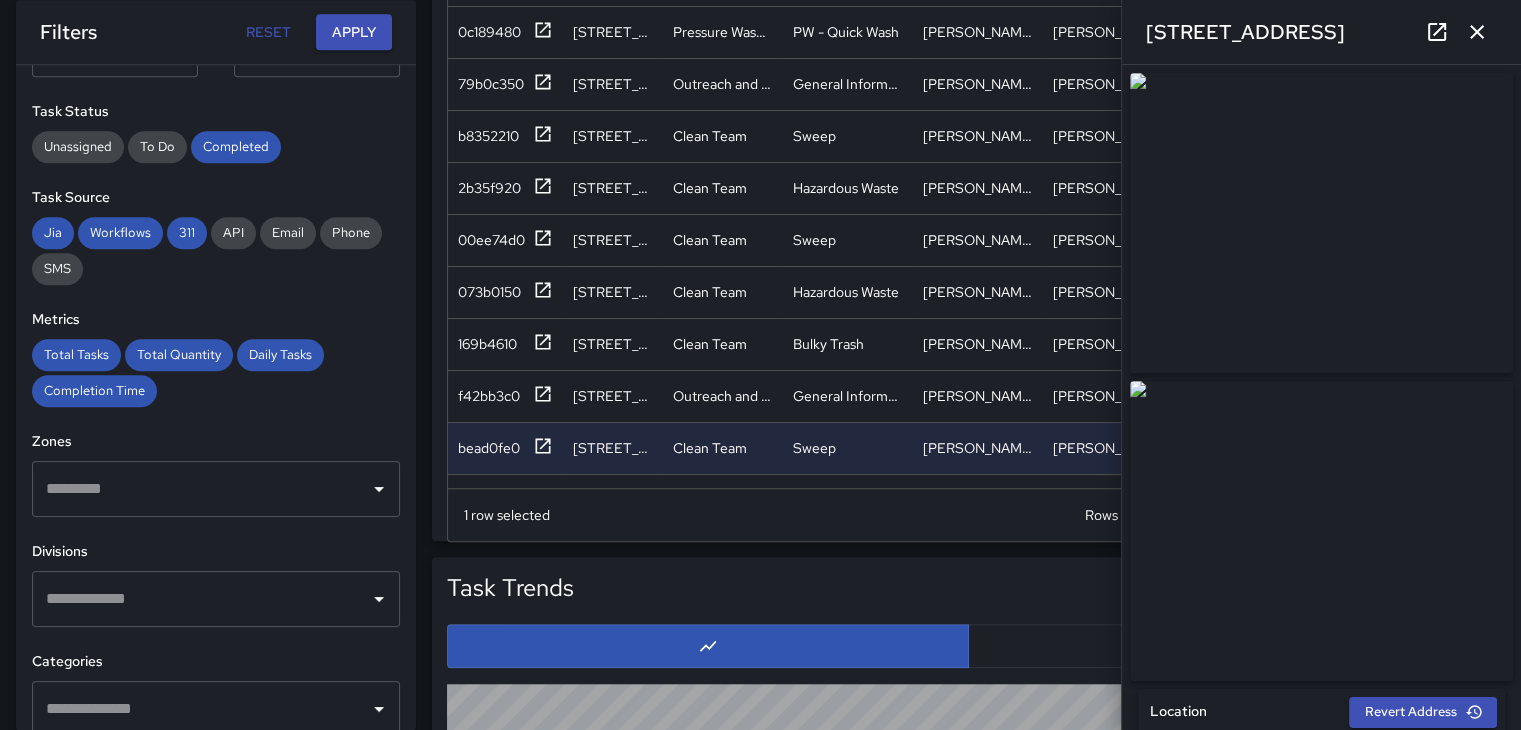
click at [1468, 17] on button "button" at bounding box center [1477, 32] width 40 height 40
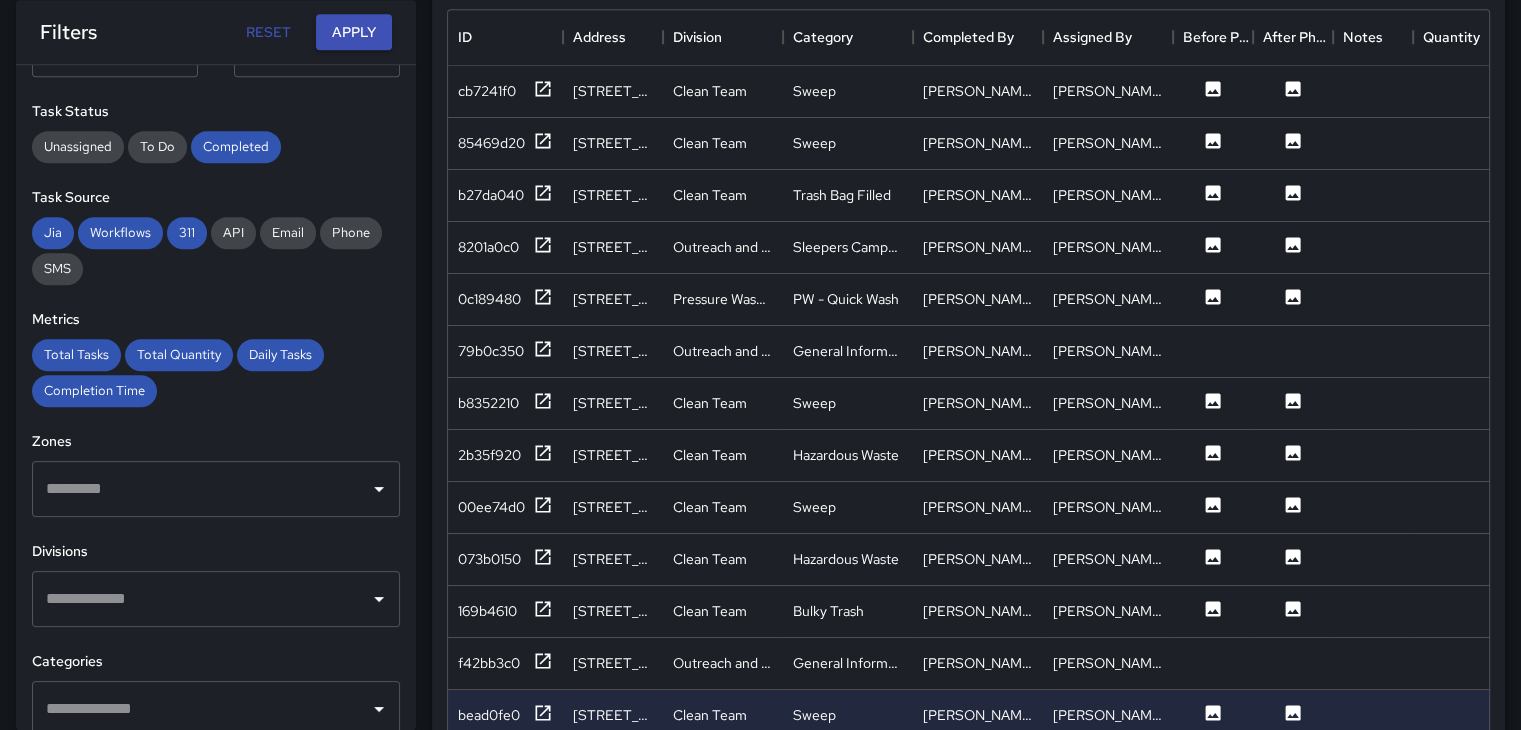
scroll to position [1161, 0]
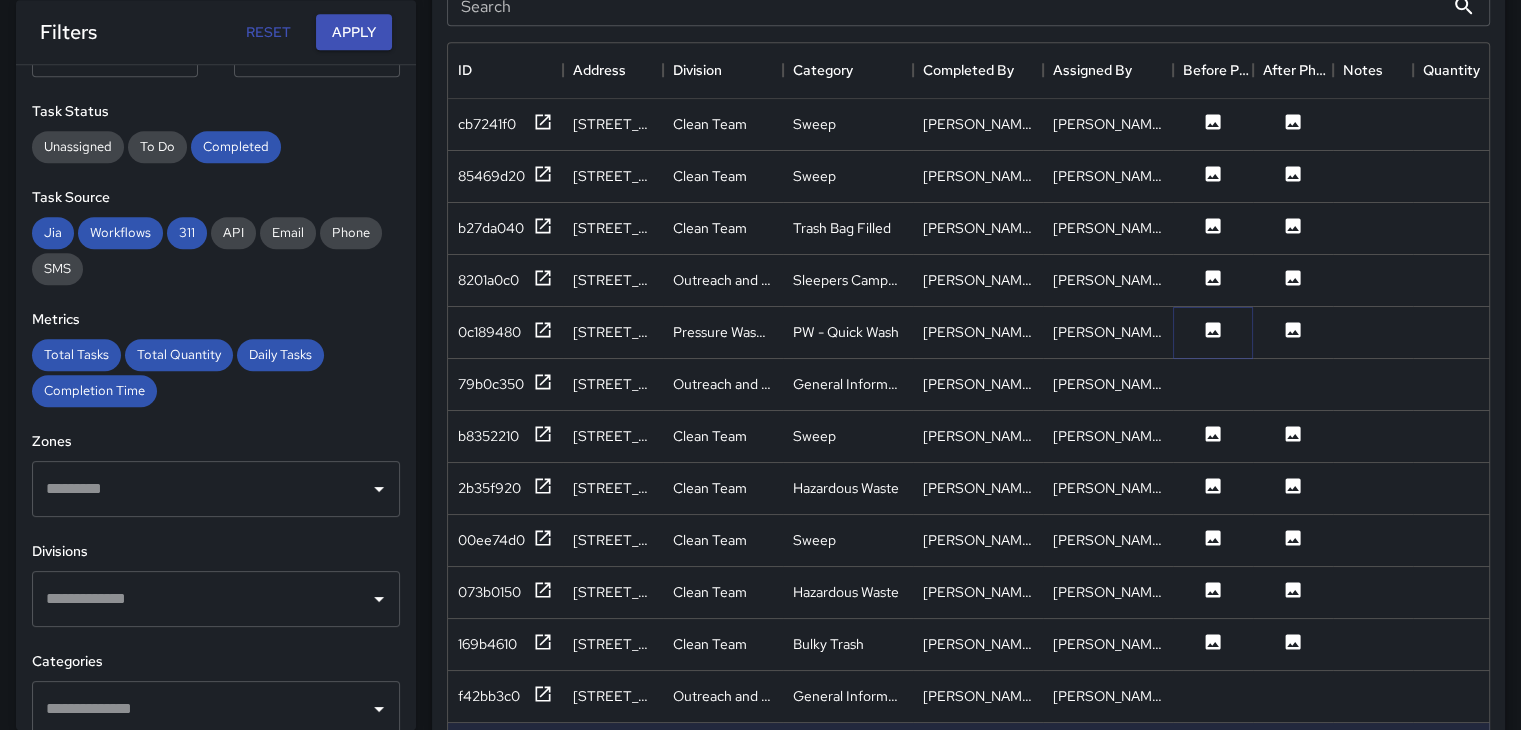
click at [1208, 328] on icon at bounding box center [1213, 329] width 15 height 15
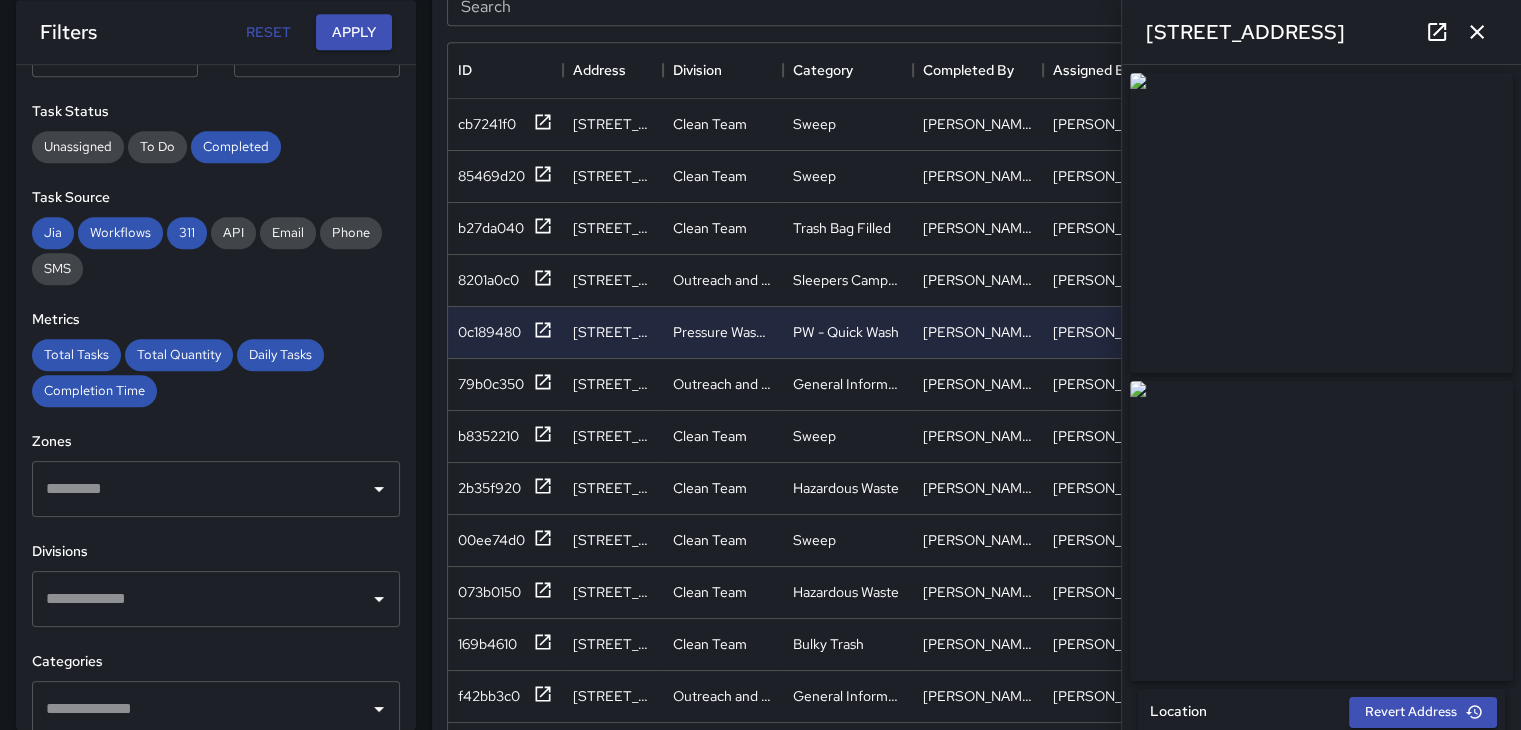
click at [1485, 30] on icon "button" at bounding box center [1477, 32] width 24 height 24
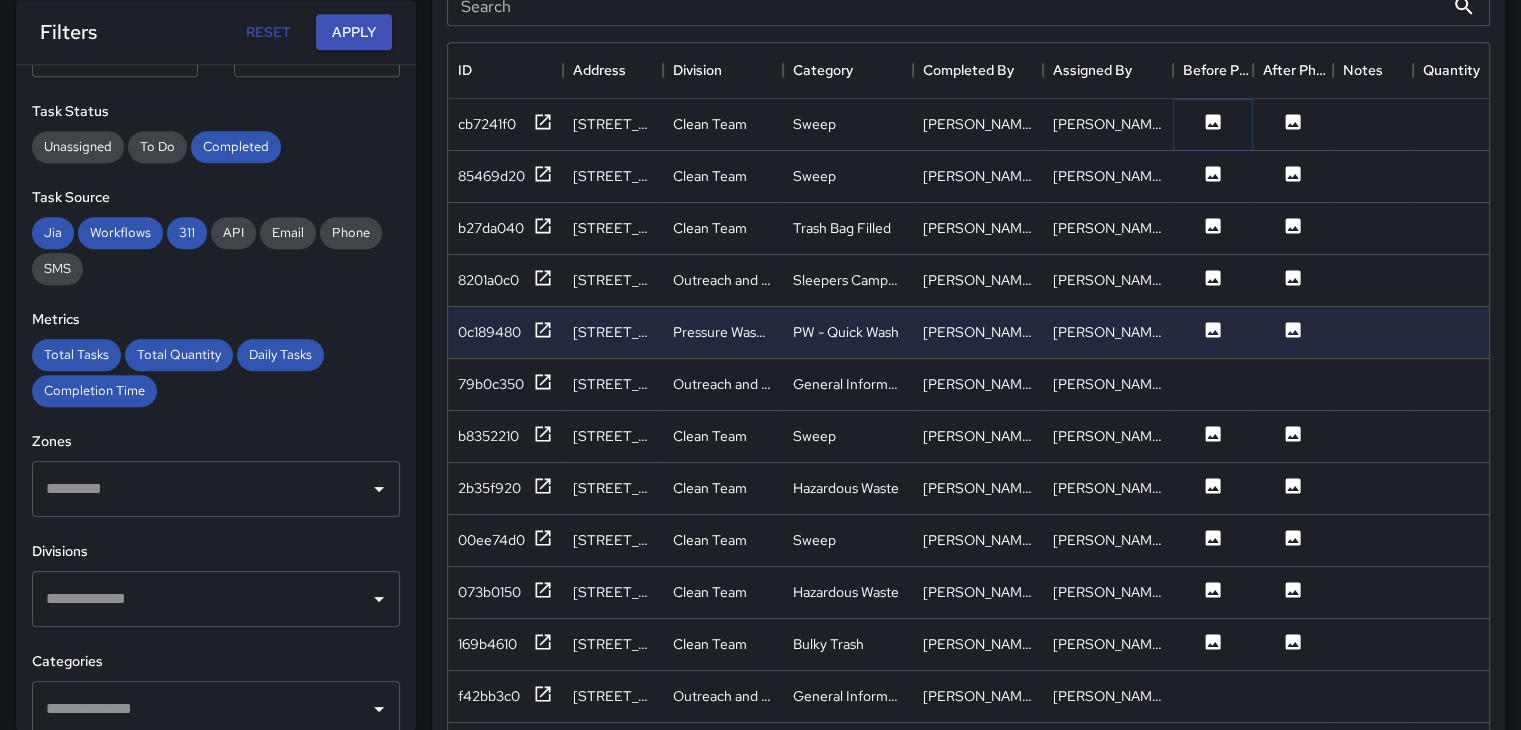
click at [1204, 114] on icon at bounding box center [1213, 122] width 20 height 20
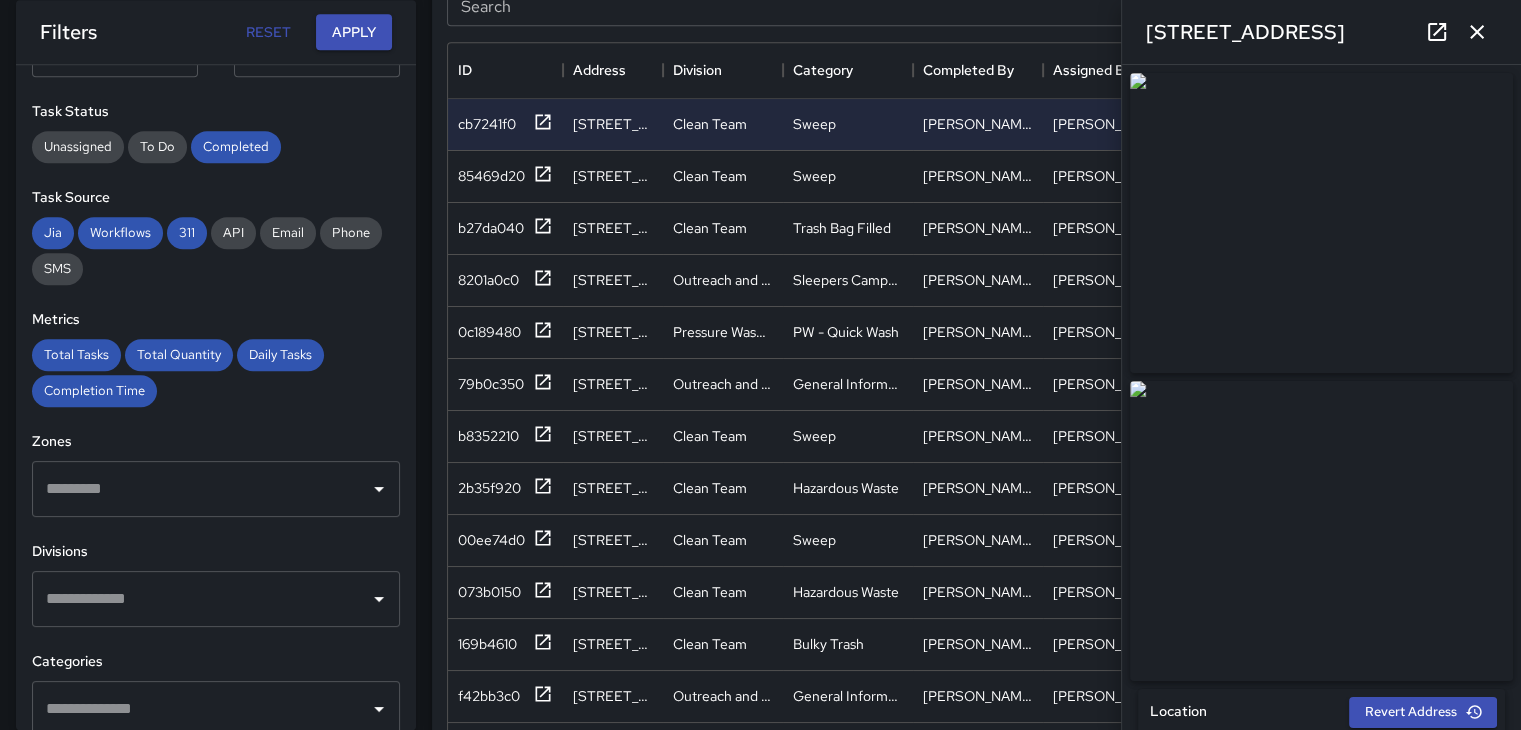
click at [1469, 28] on icon "button" at bounding box center [1477, 32] width 24 height 24
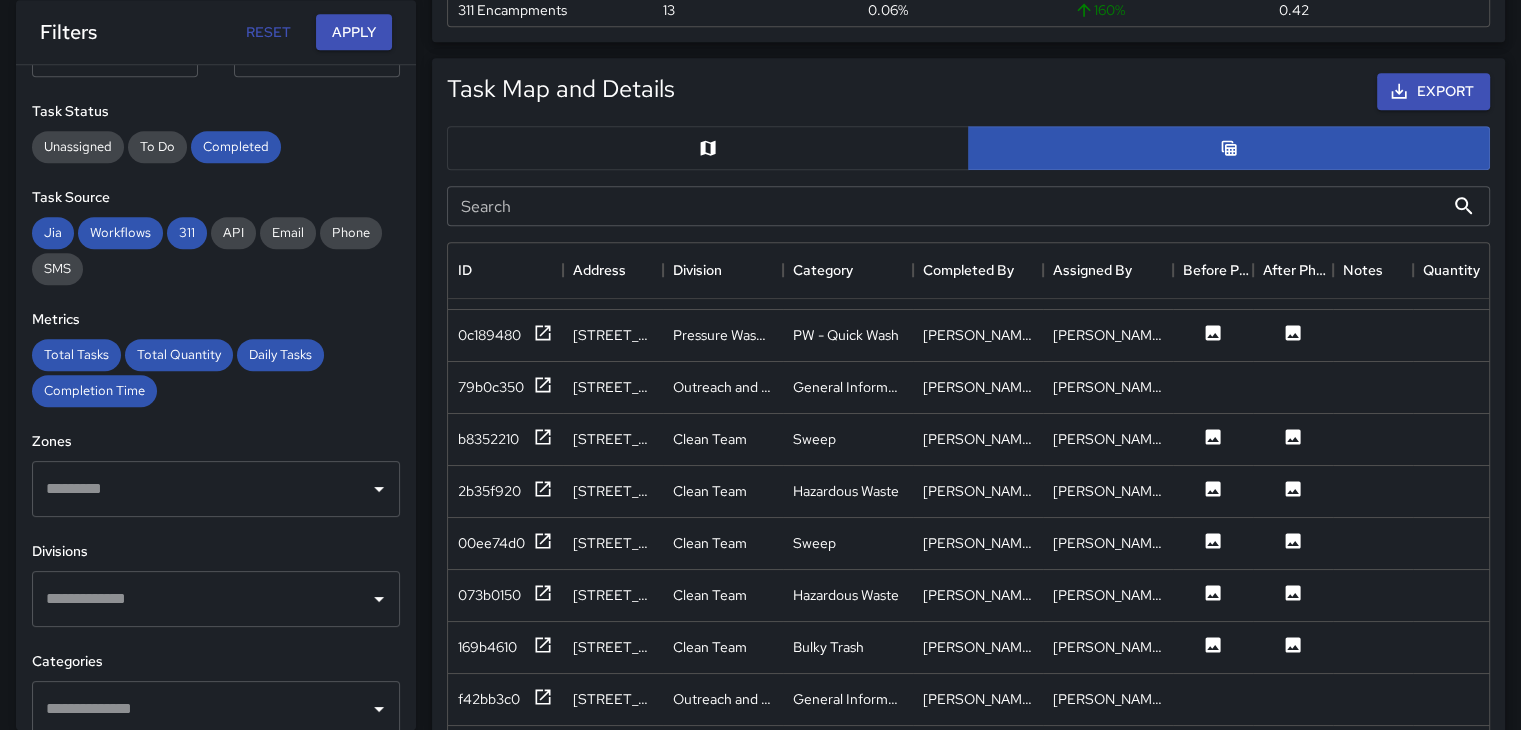
scroll to position [200, 0]
click at [1216, 433] on icon at bounding box center [1213, 433] width 15 height 15
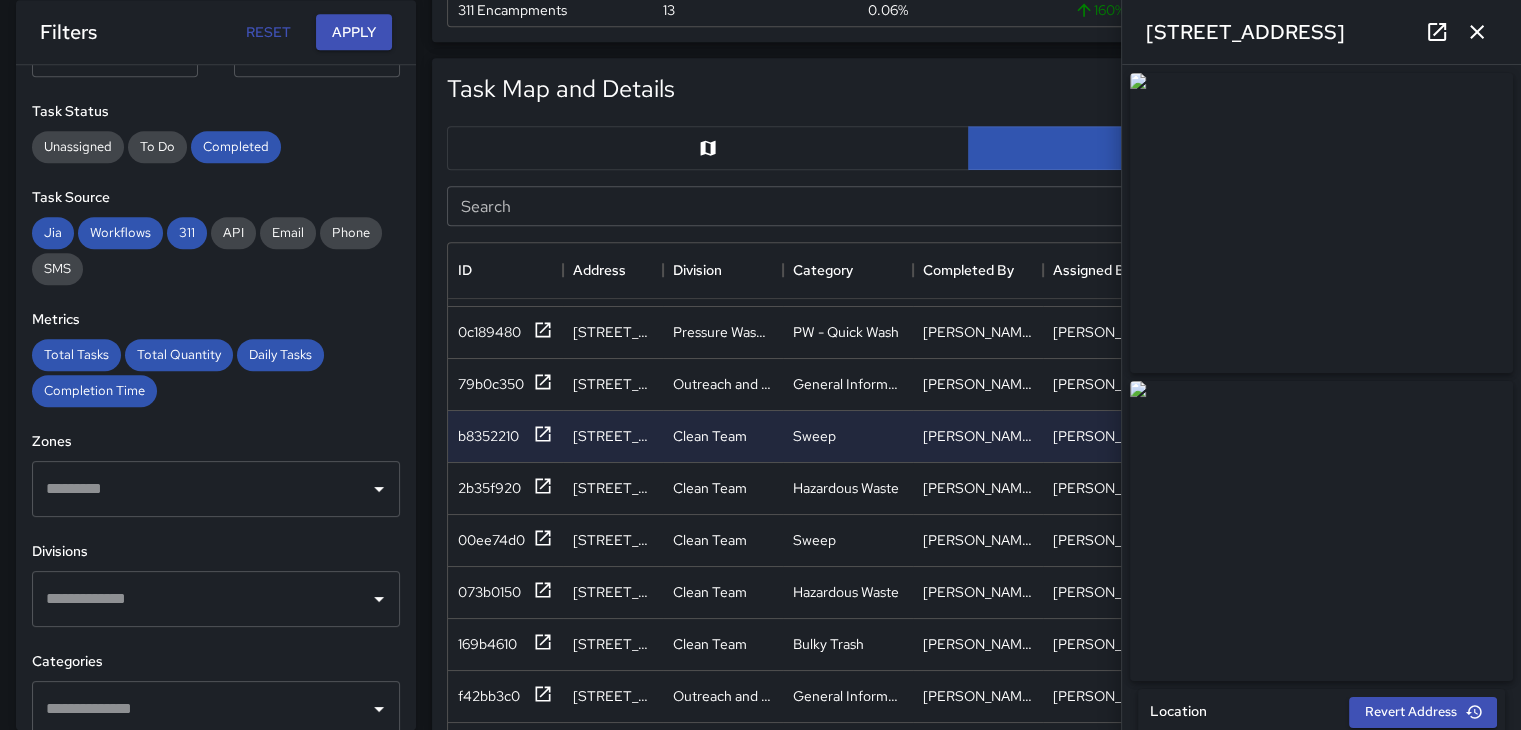
click at [1376, 185] on img at bounding box center [1321, 223] width 383 height 300
click at [1309, 510] on img at bounding box center [1321, 531] width 383 height 300
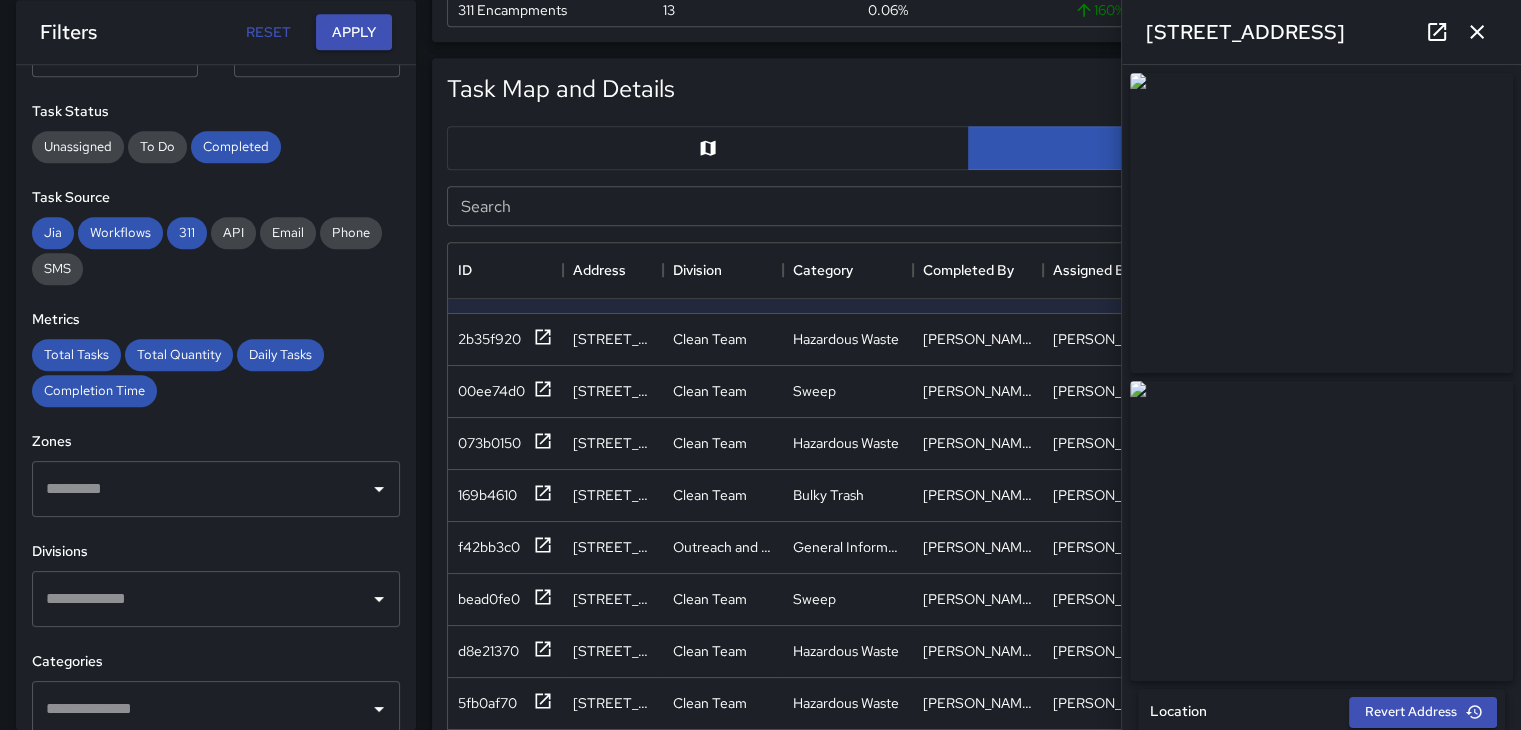
scroll to position [400, 0]
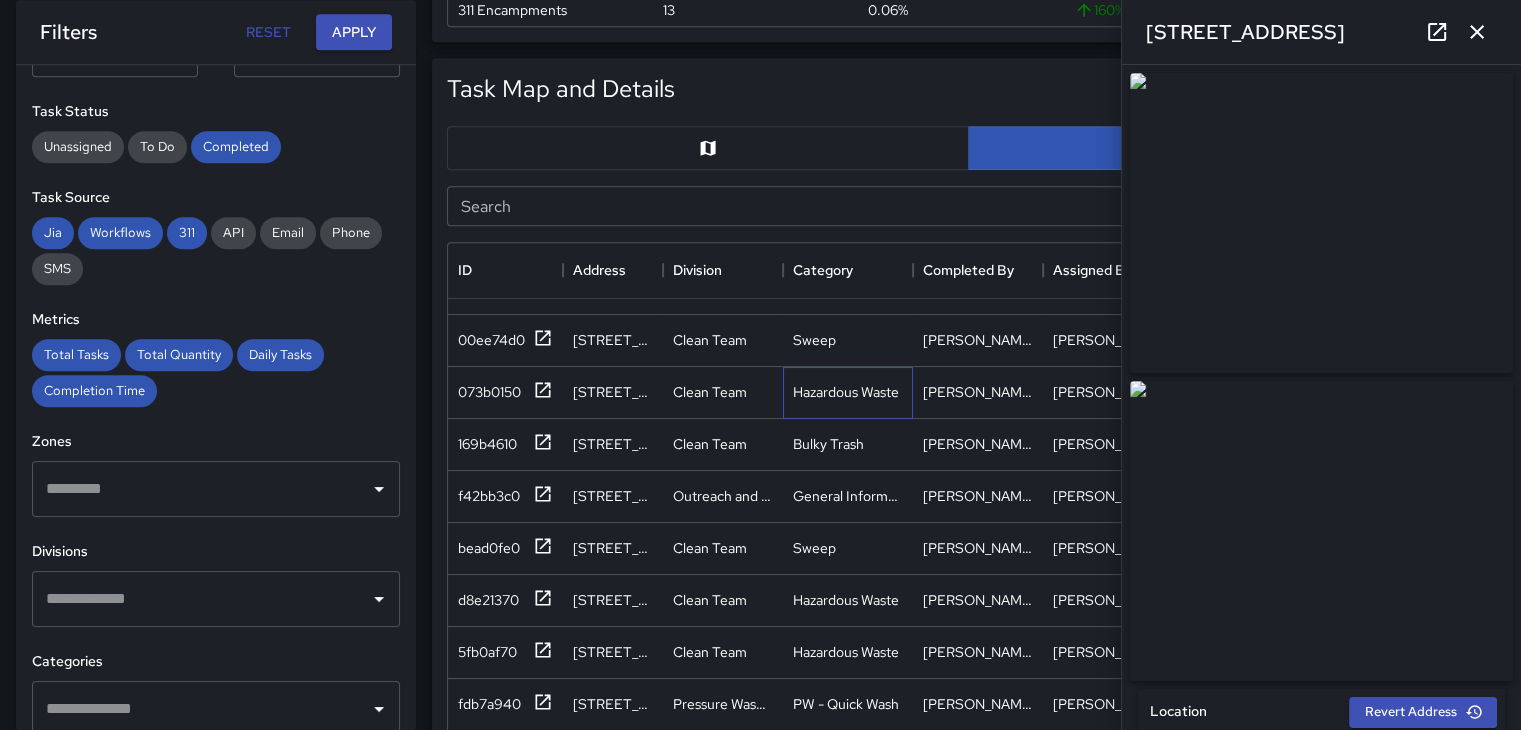
click at [911, 393] on div "Hazardous Waste" at bounding box center [848, 393] width 130 height 52
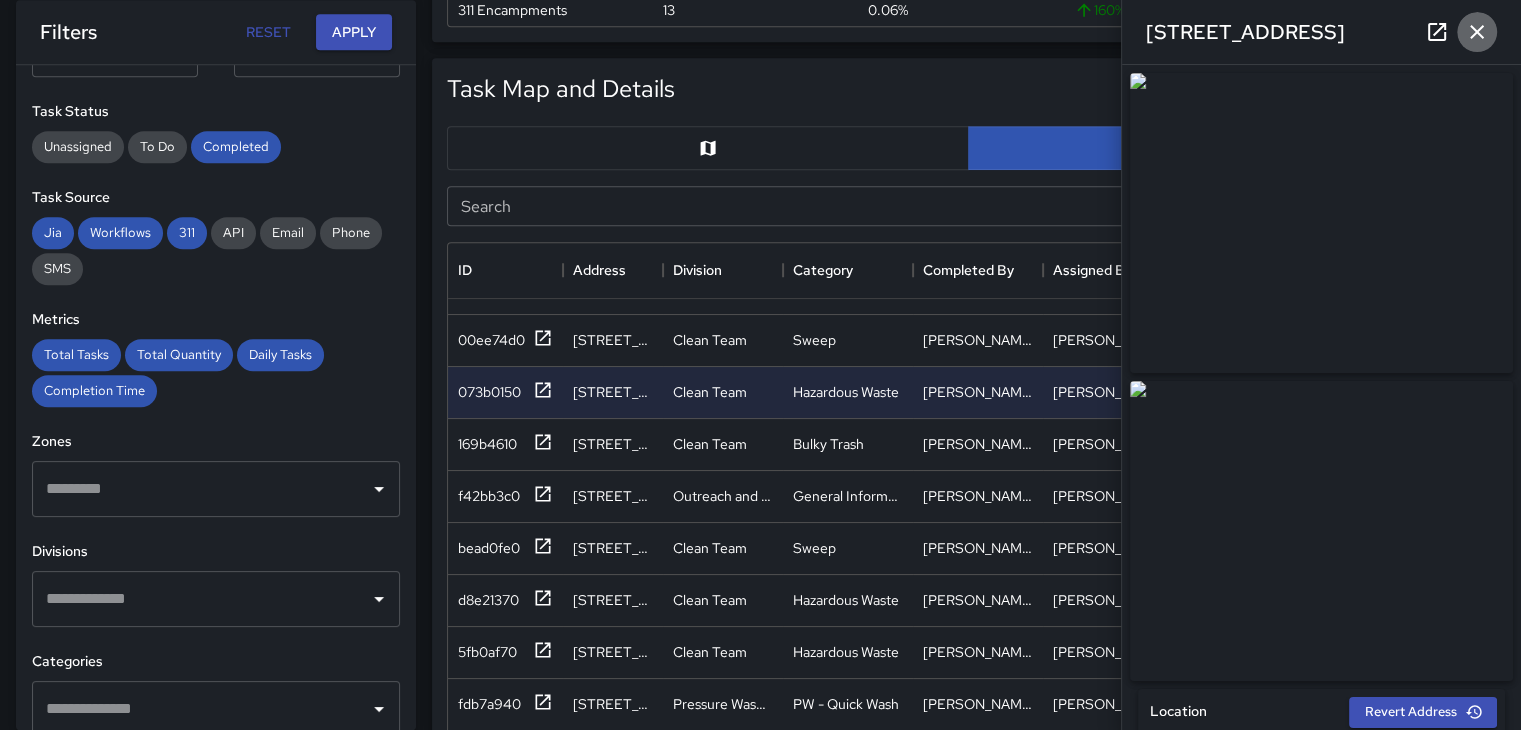
click at [1472, 23] on icon "button" at bounding box center [1477, 32] width 24 height 24
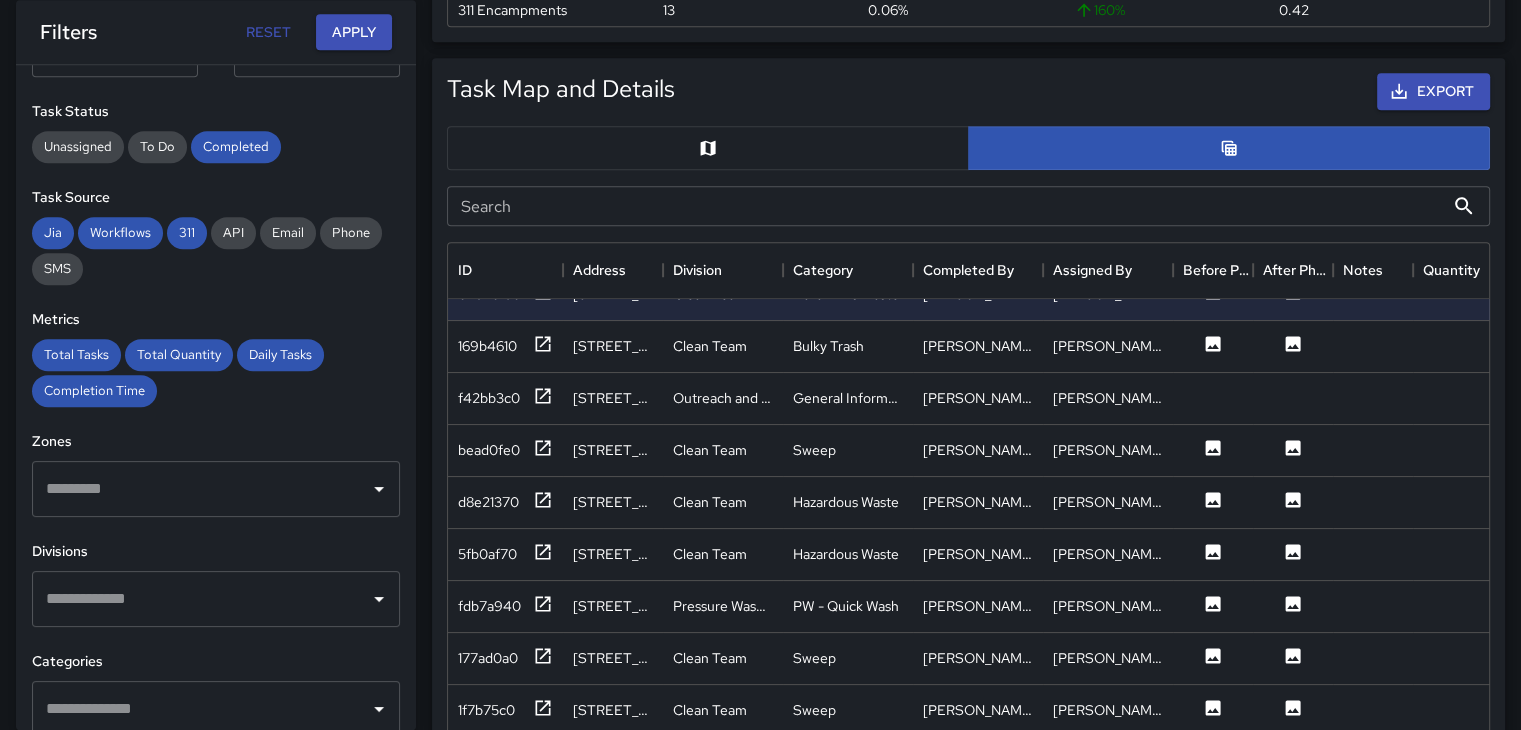
scroll to position [500, 0]
click at [1203, 601] on icon at bounding box center [1213, 602] width 20 height 20
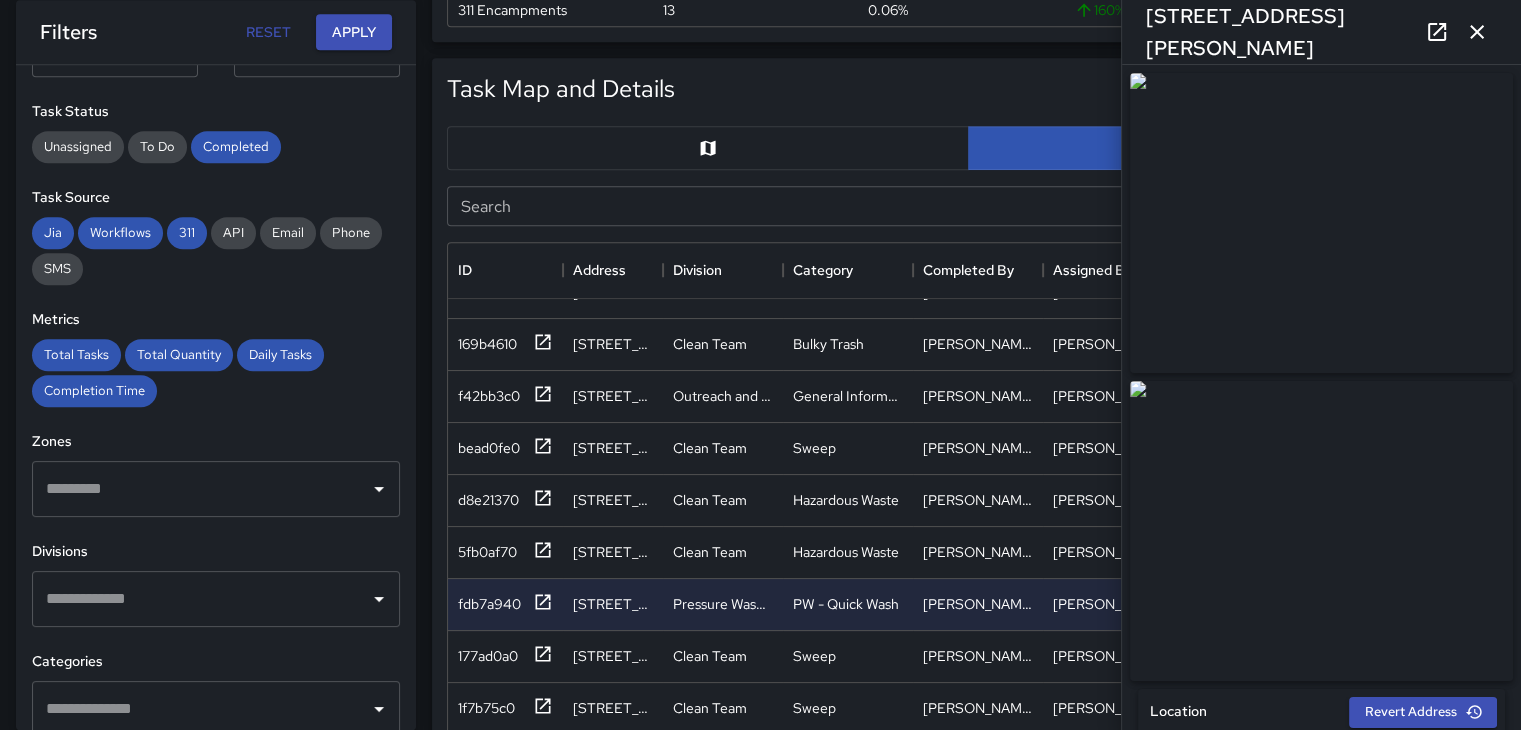
type input "**********"
click at [1473, 22] on icon "button" at bounding box center [1477, 32] width 24 height 24
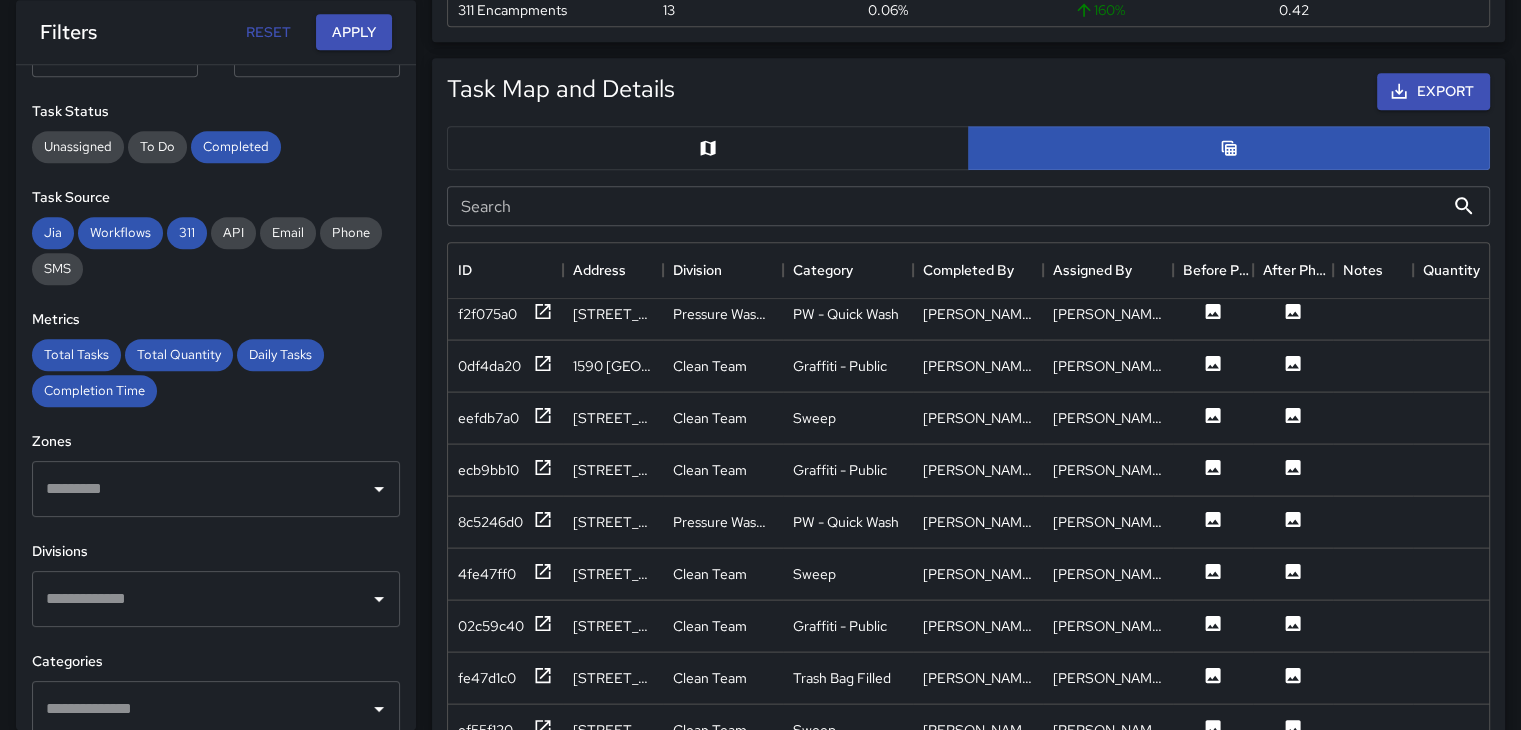
scroll to position [4323, 0]
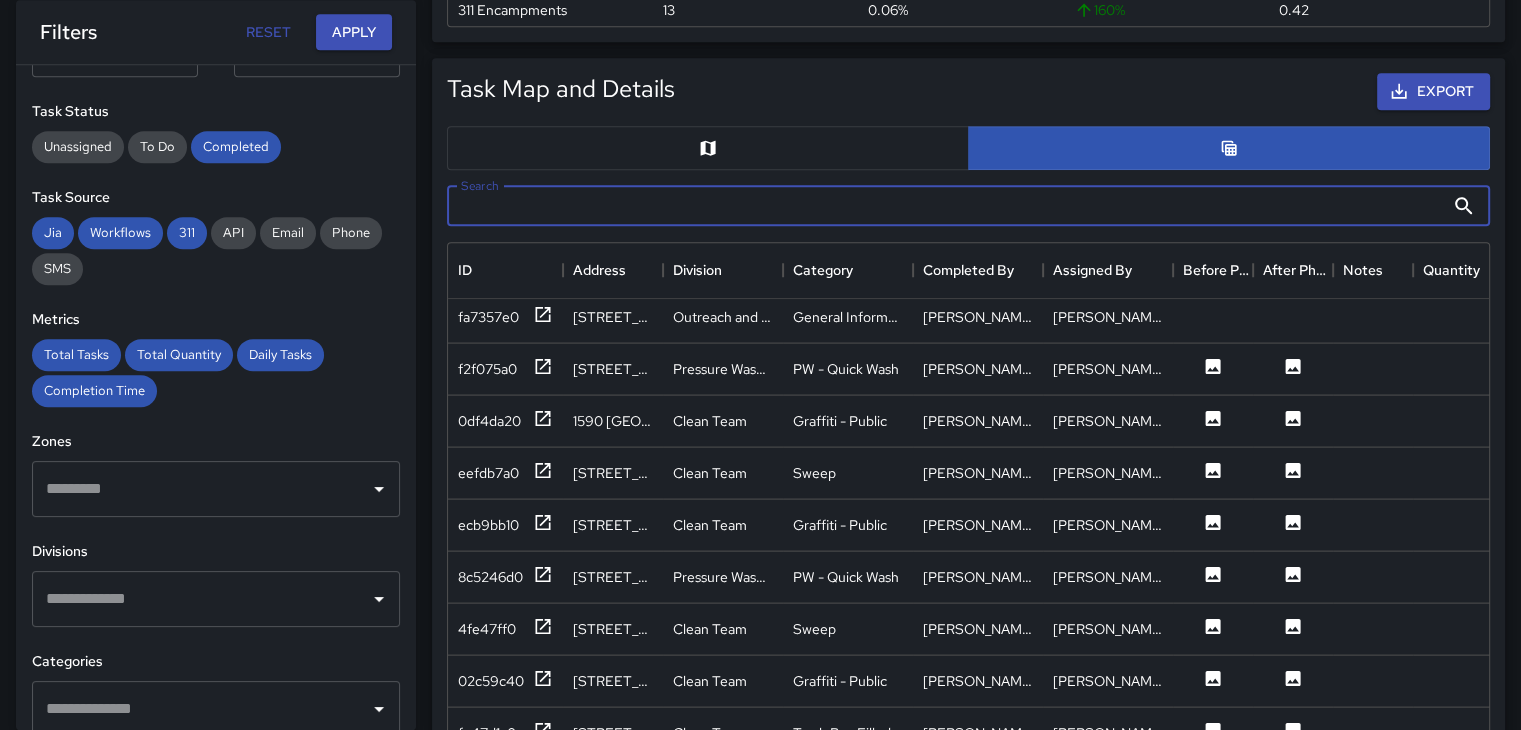
click at [823, 209] on input "Search" at bounding box center [945, 206] width 997 height 40
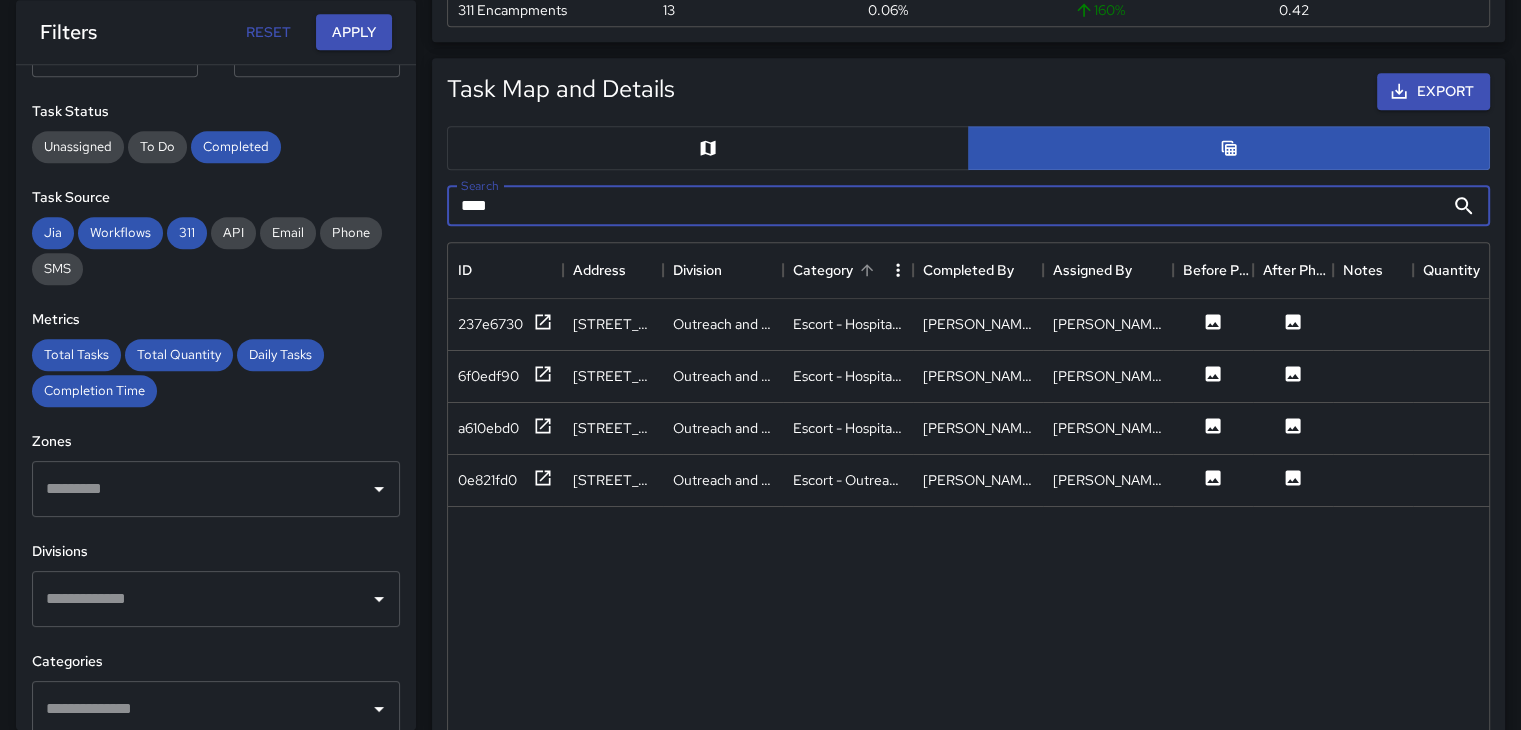
scroll to position [0, 0]
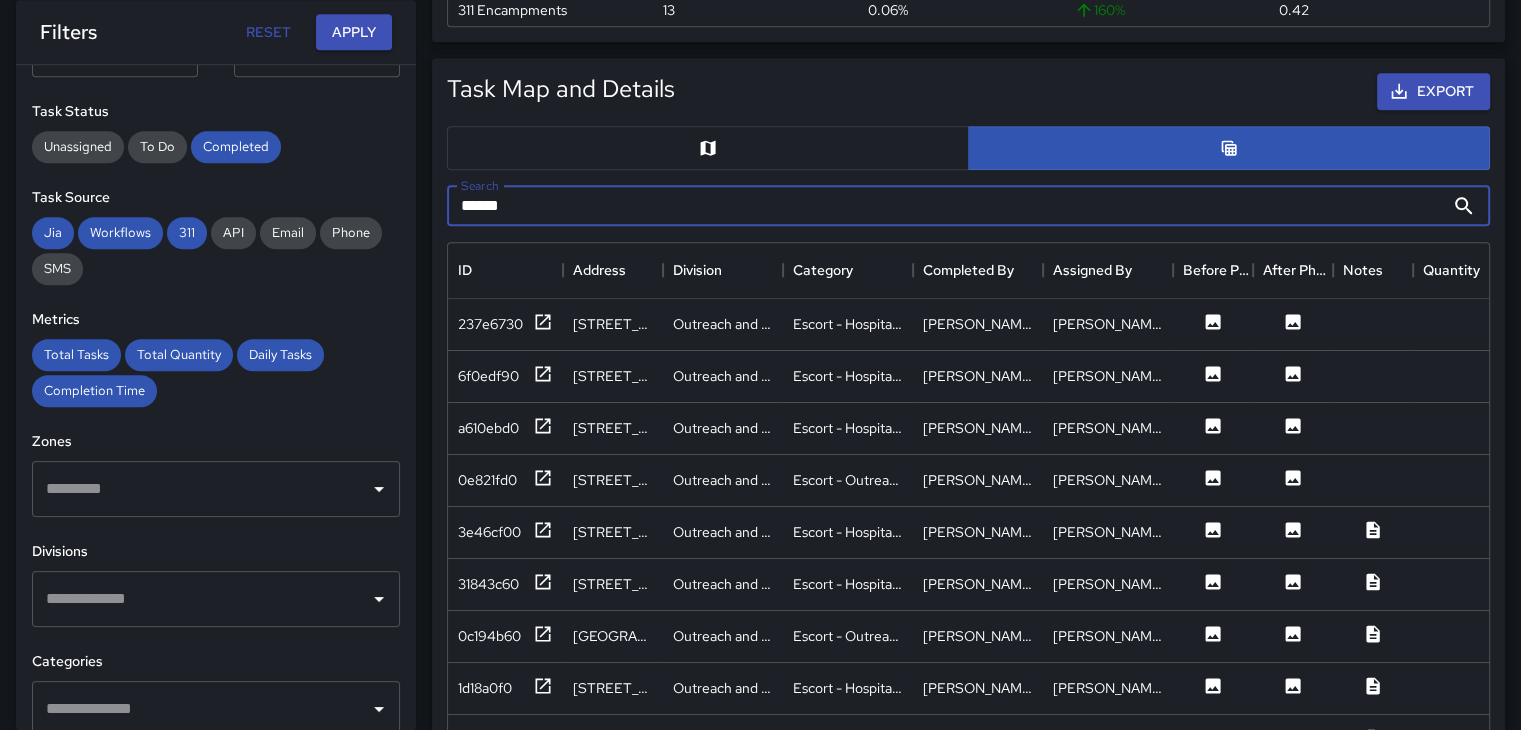
type input "******"
click at [1222, 426] on icon at bounding box center [1213, 426] width 20 height 20
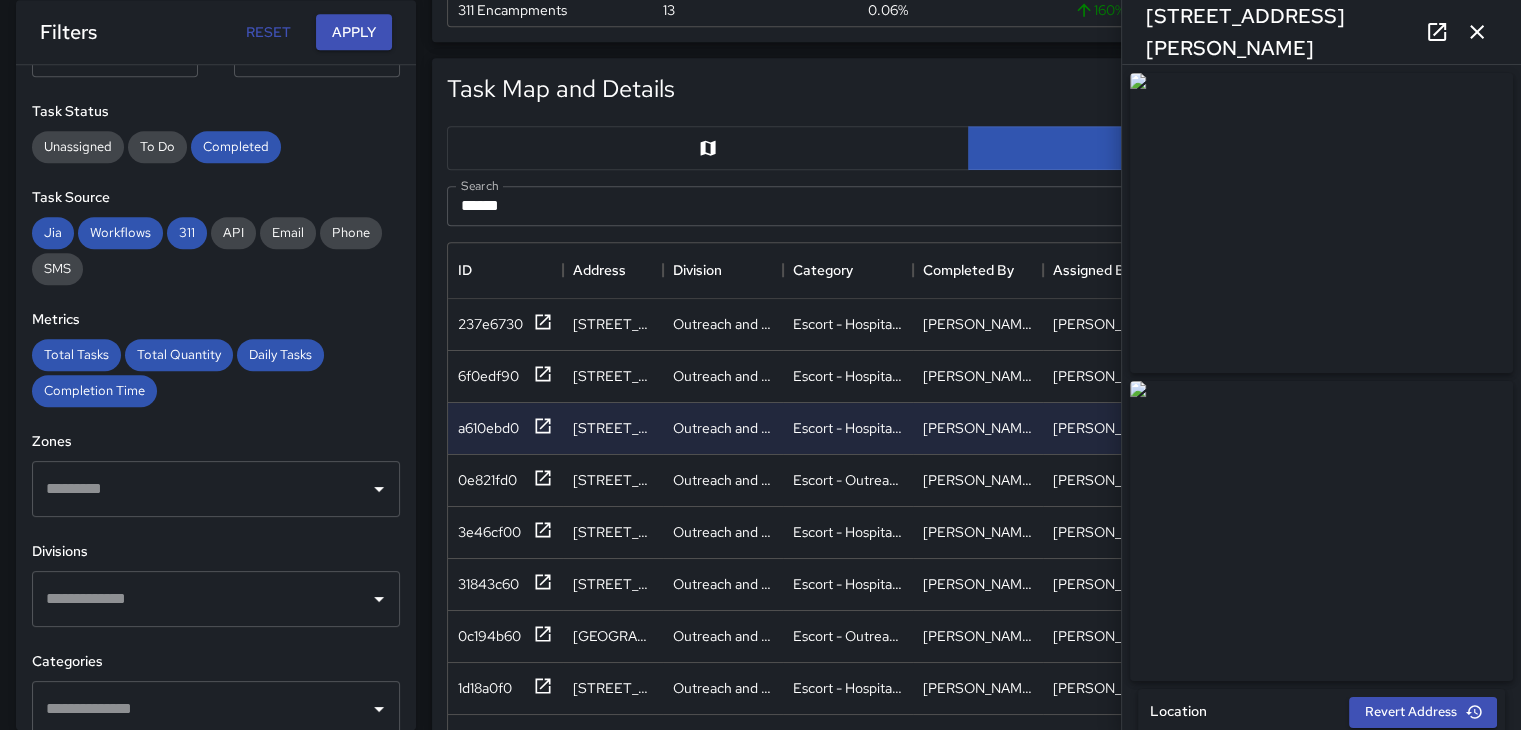
click at [1476, 29] on icon "button" at bounding box center [1477, 32] width 14 height 14
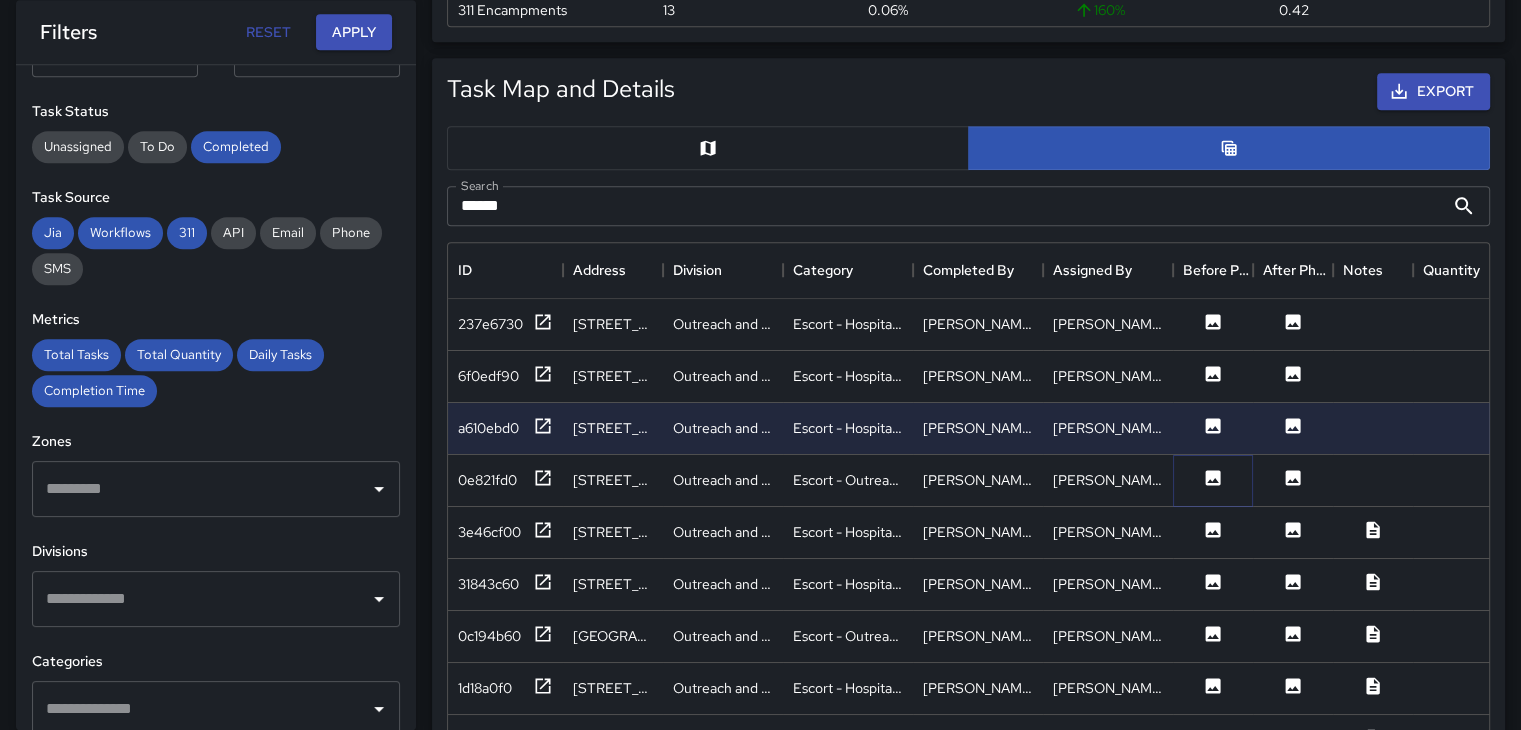
click at [1212, 477] on icon at bounding box center [1213, 477] width 15 height 15
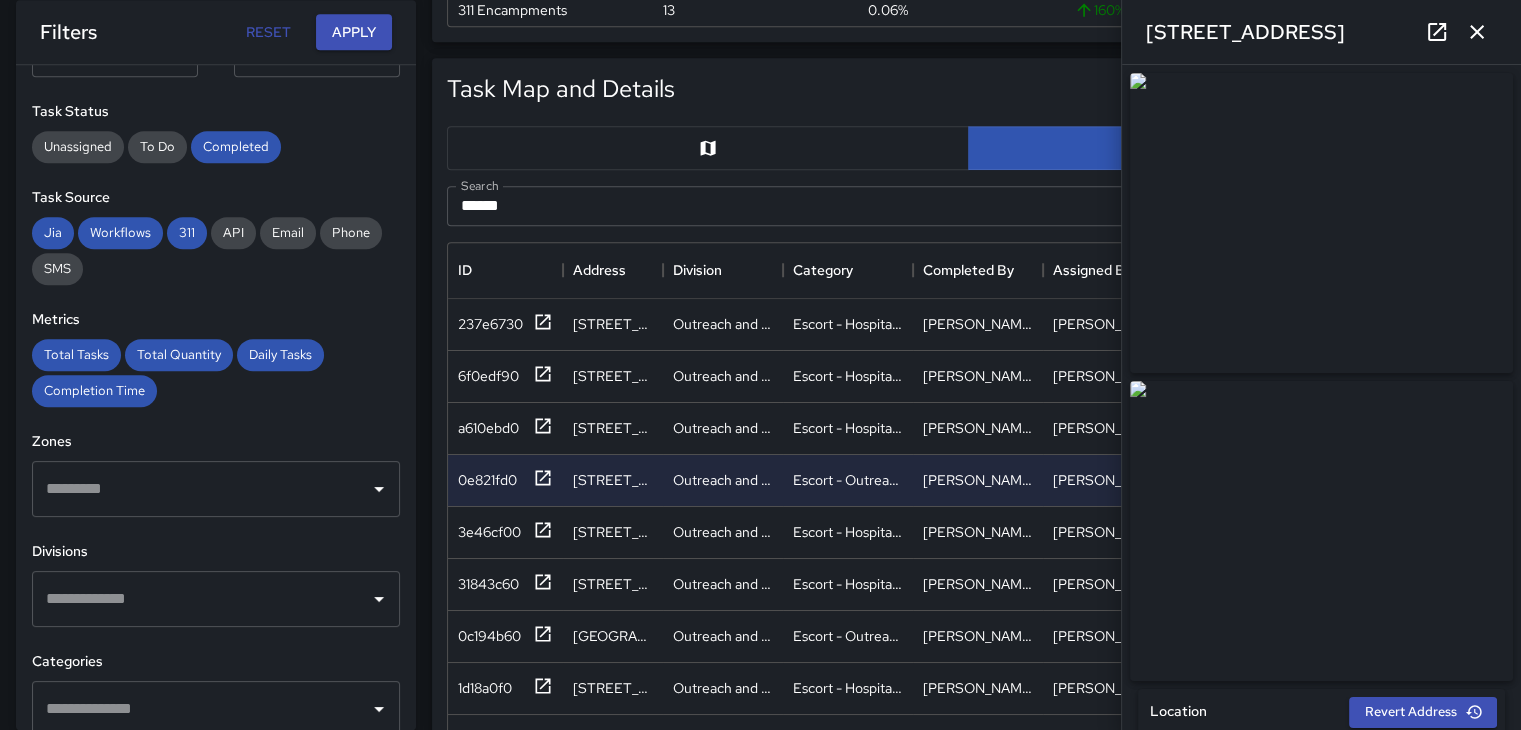
click at [1470, 25] on icon "button" at bounding box center [1477, 32] width 24 height 24
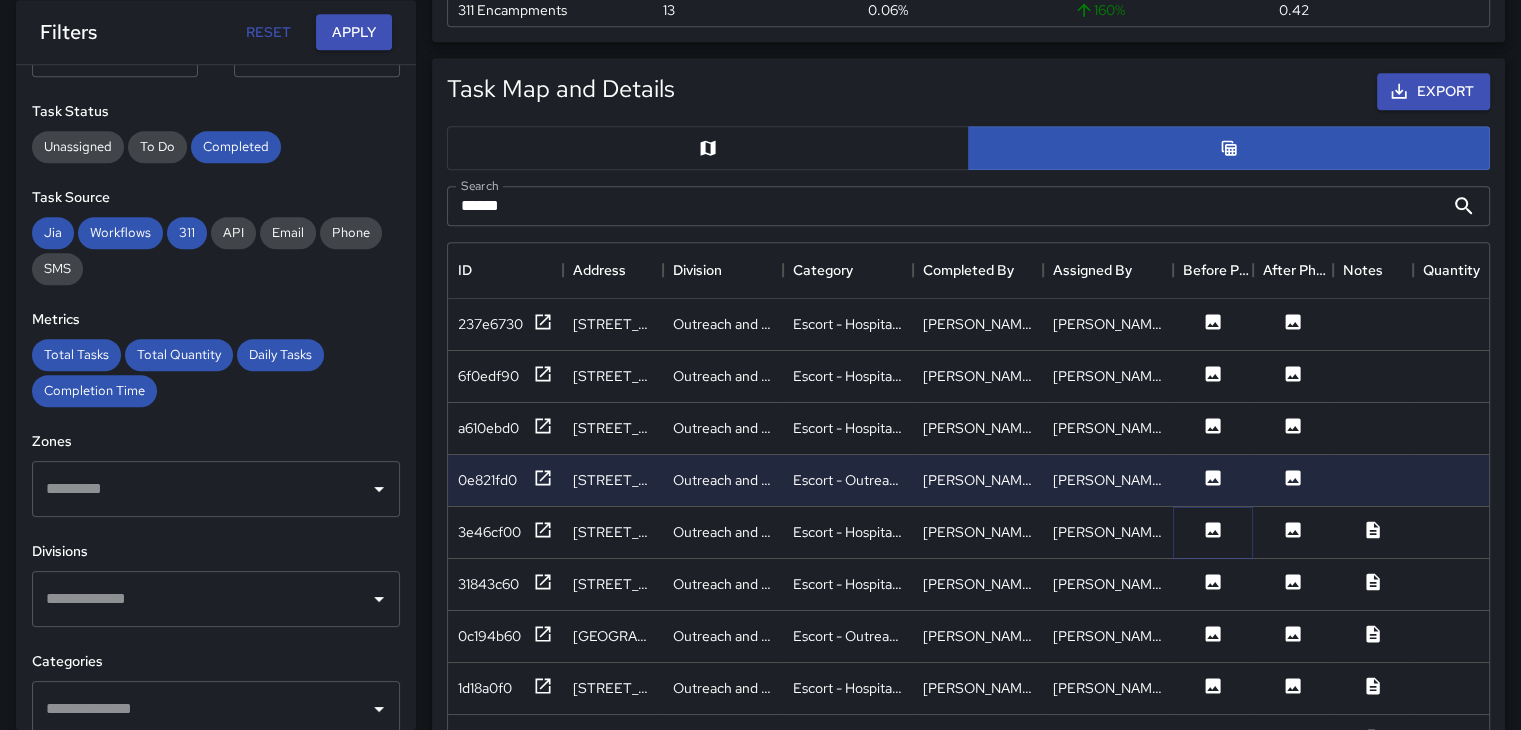
click at [1213, 531] on icon at bounding box center [1213, 530] width 20 height 20
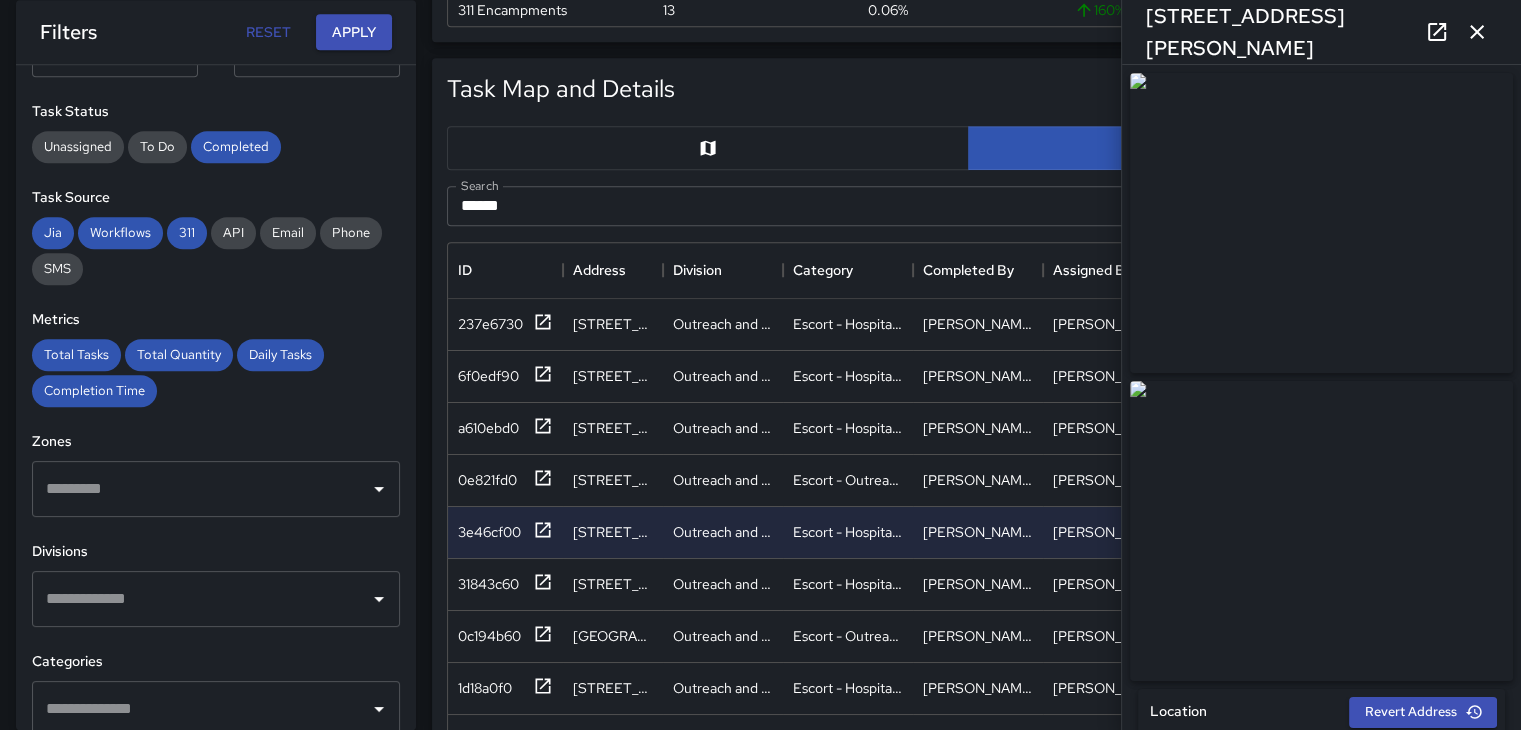
click at [1485, 31] on icon "button" at bounding box center [1477, 32] width 24 height 24
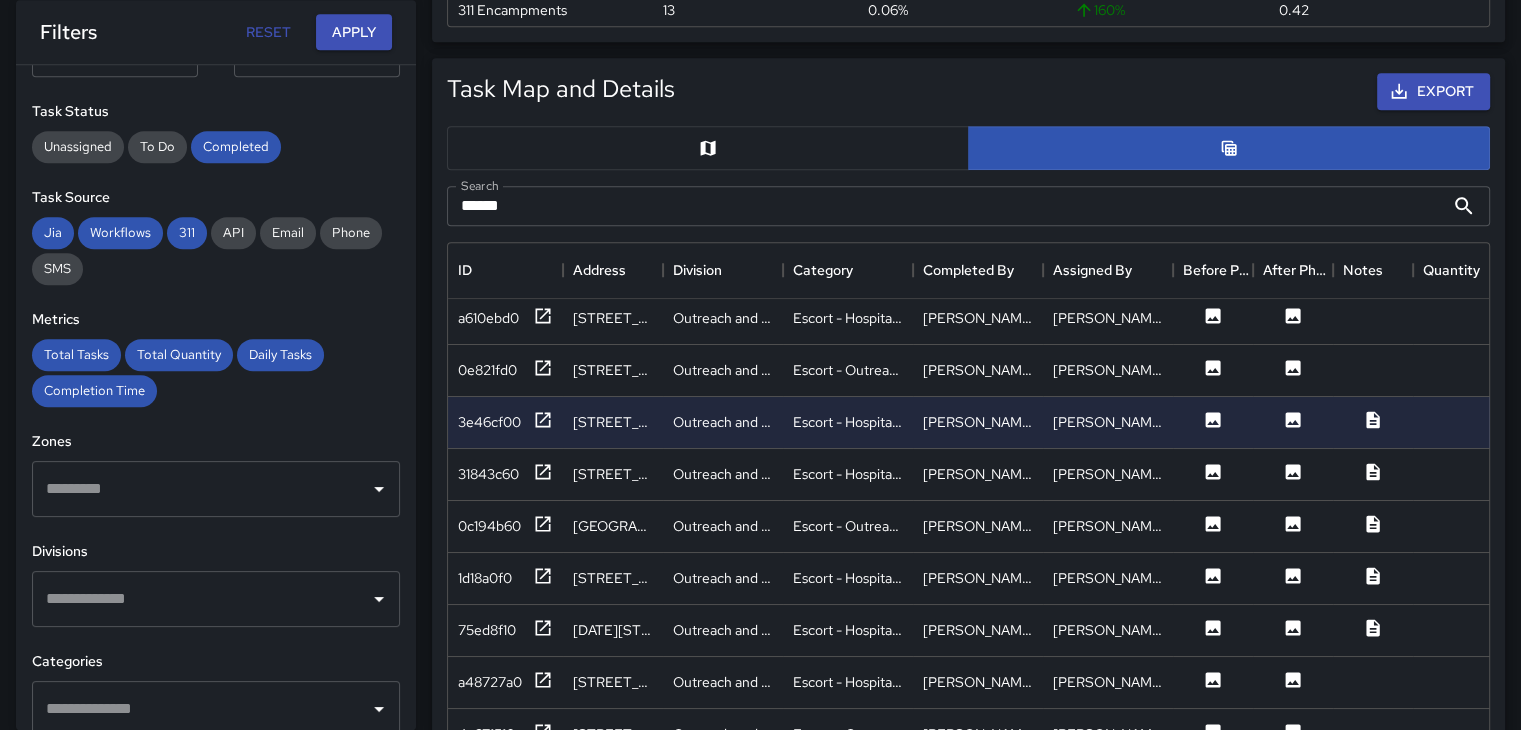
scroll to position [200, 0]
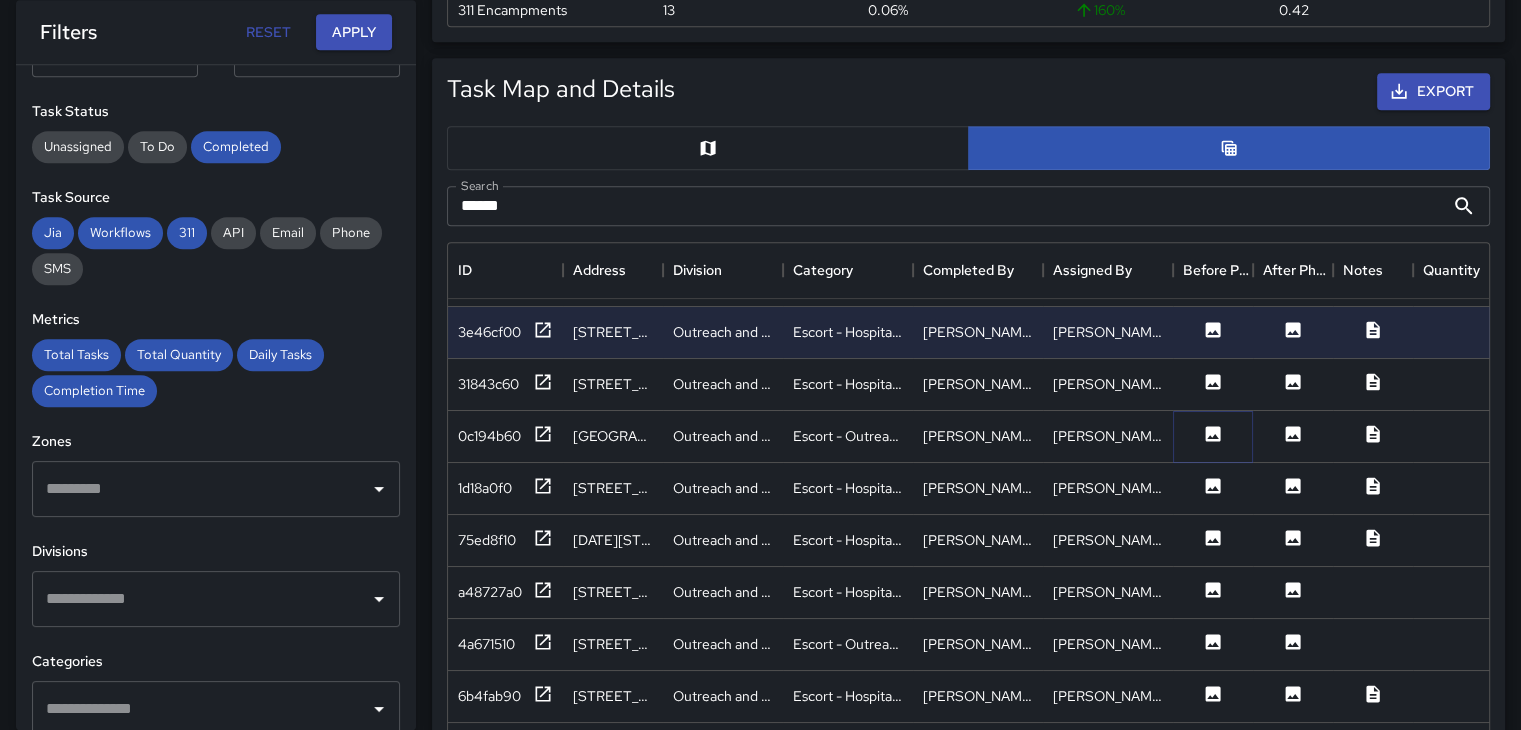
click at [1223, 428] on button at bounding box center [1213, 436] width 60 height 25
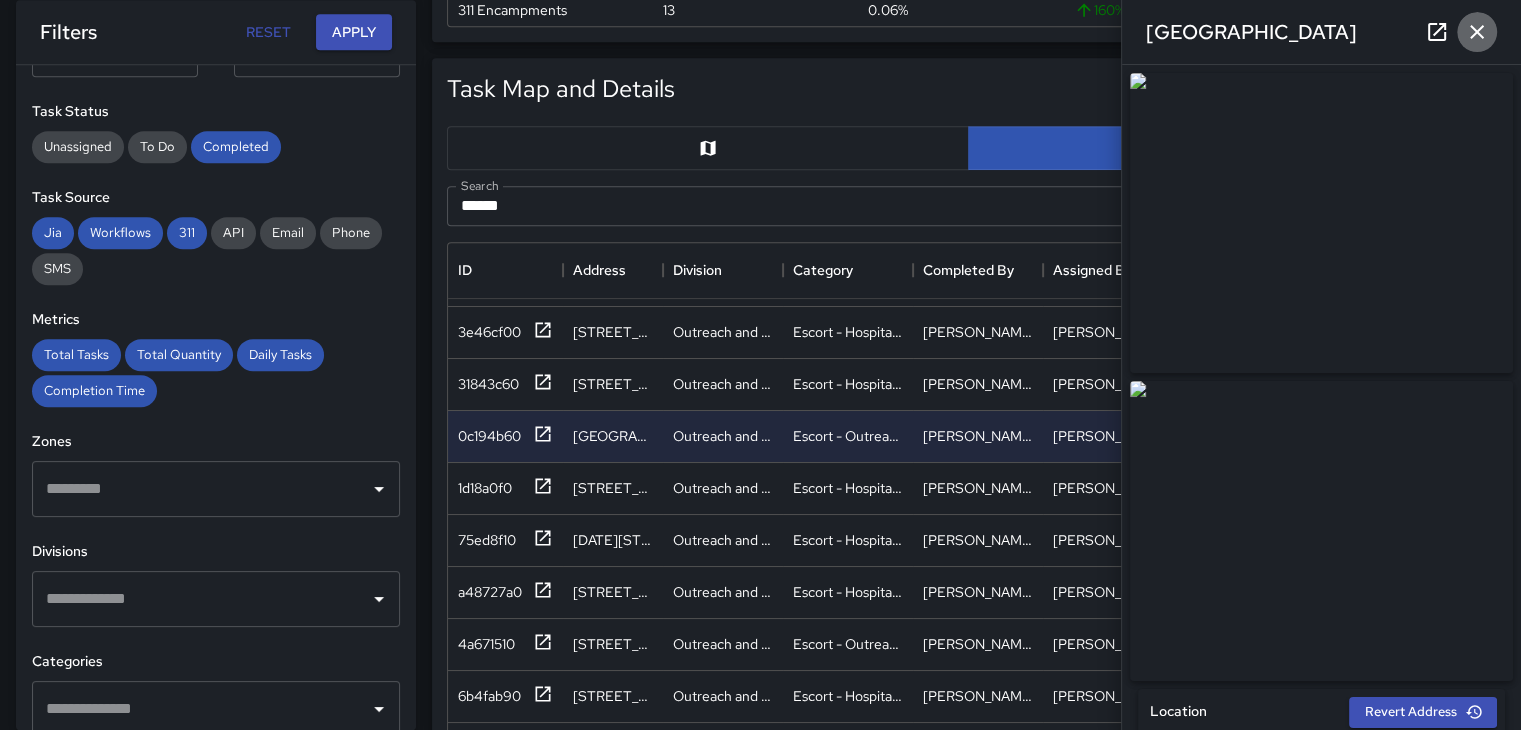
click at [1481, 35] on icon "button" at bounding box center [1477, 32] width 14 height 14
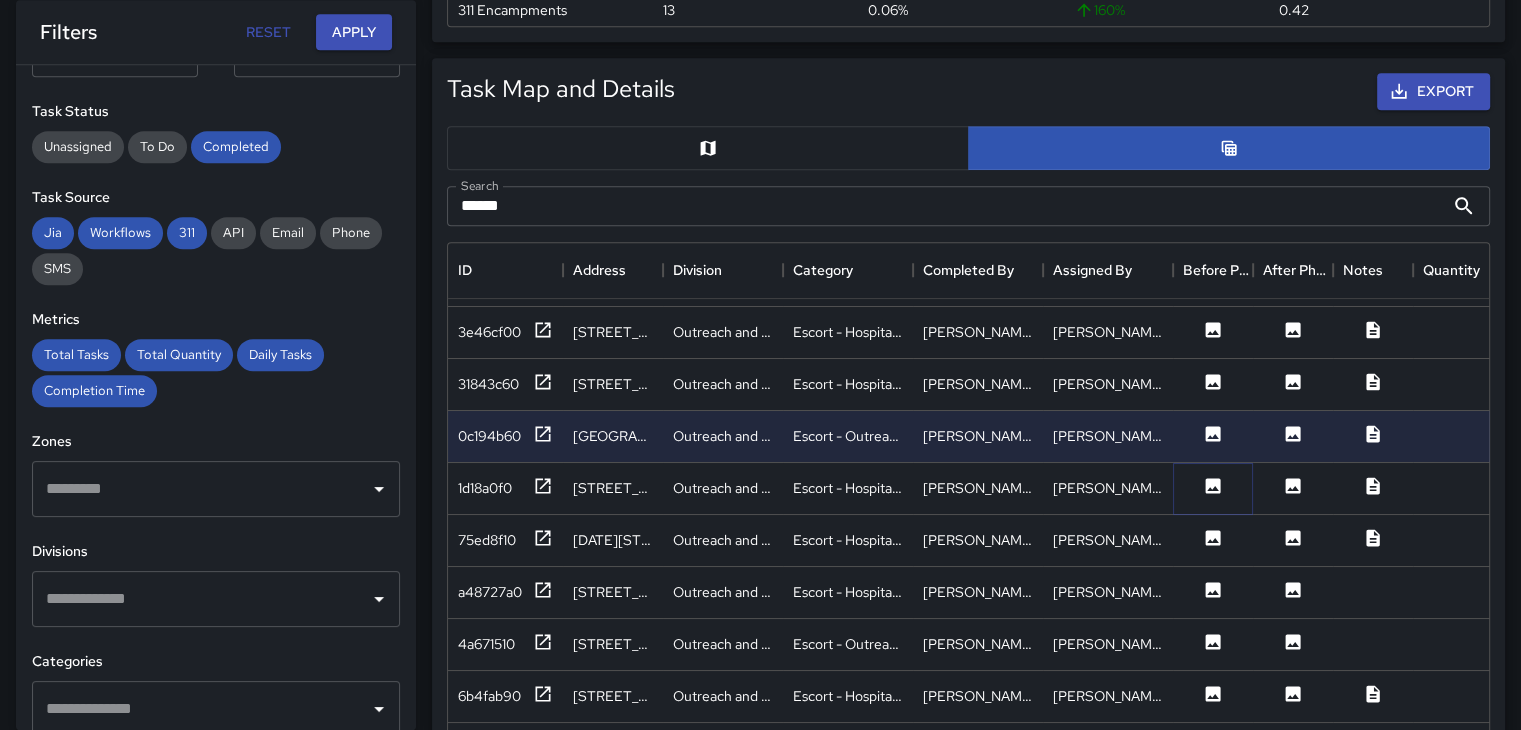
click at [1208, 491] on icon at bounding box center [1213, 485] width 15 height 15
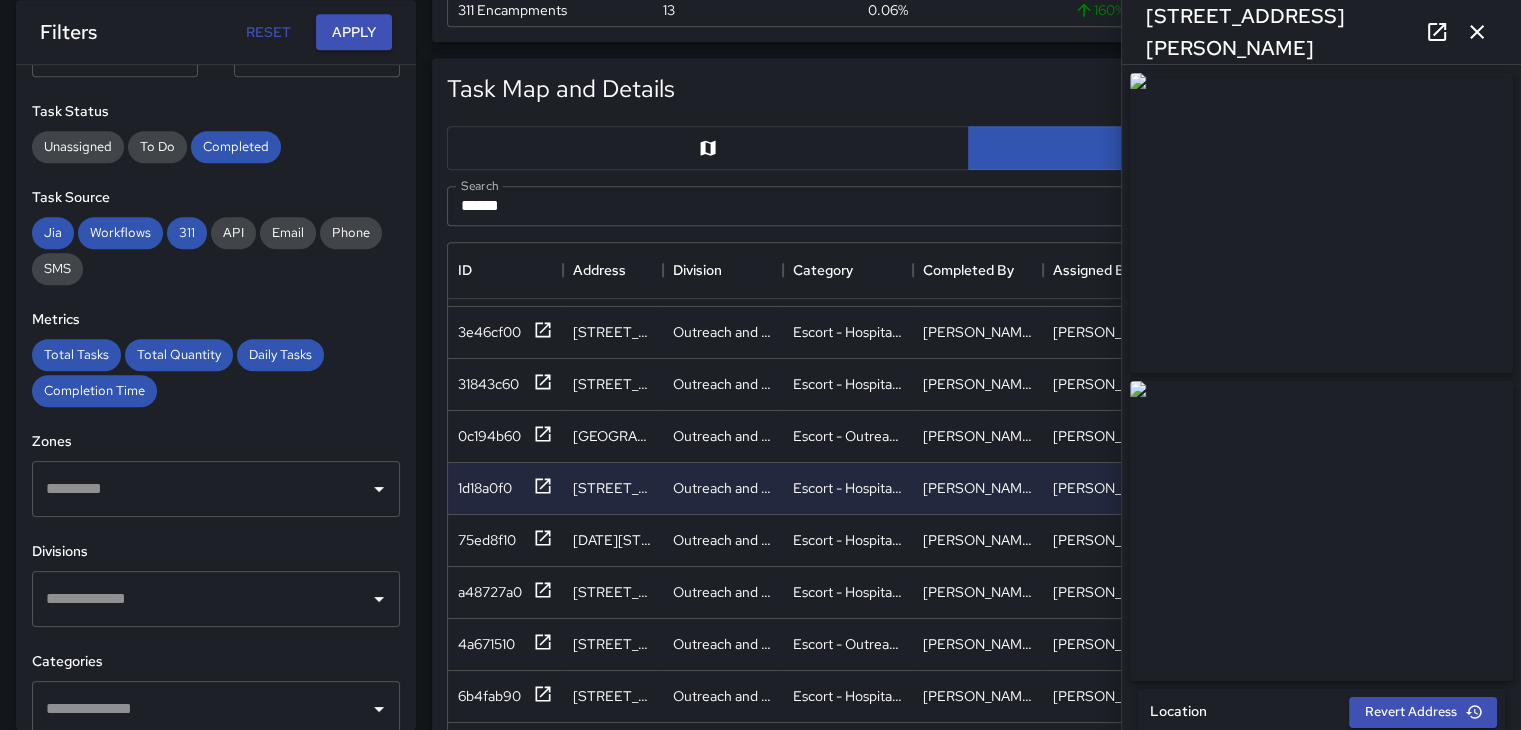
type input "**********"
click at [1473, 38] on icon "button" at bounding box center [1477, 32] width 24 height 24
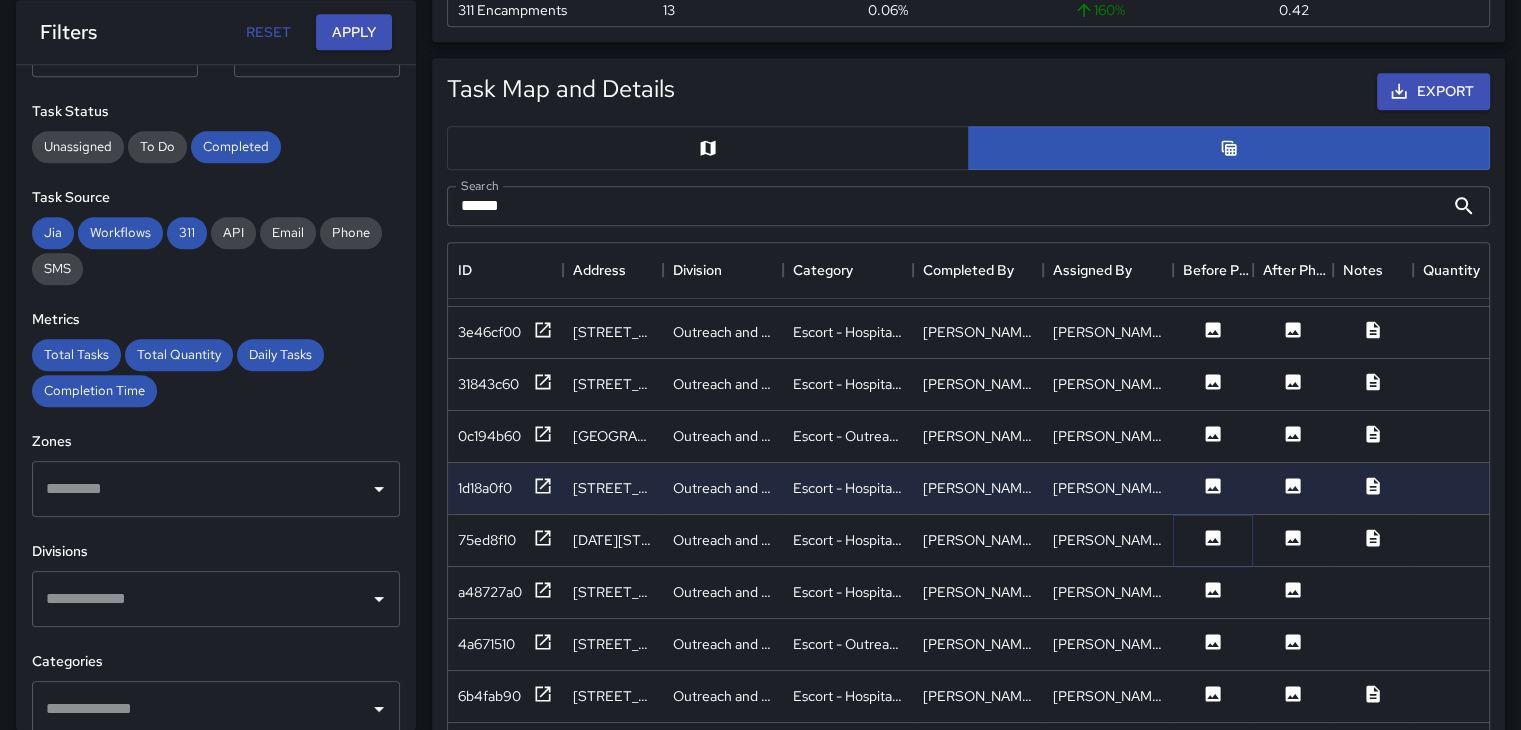
click at [1215, 530] on icon at bounding box center [1213, 537] width 15 height 15
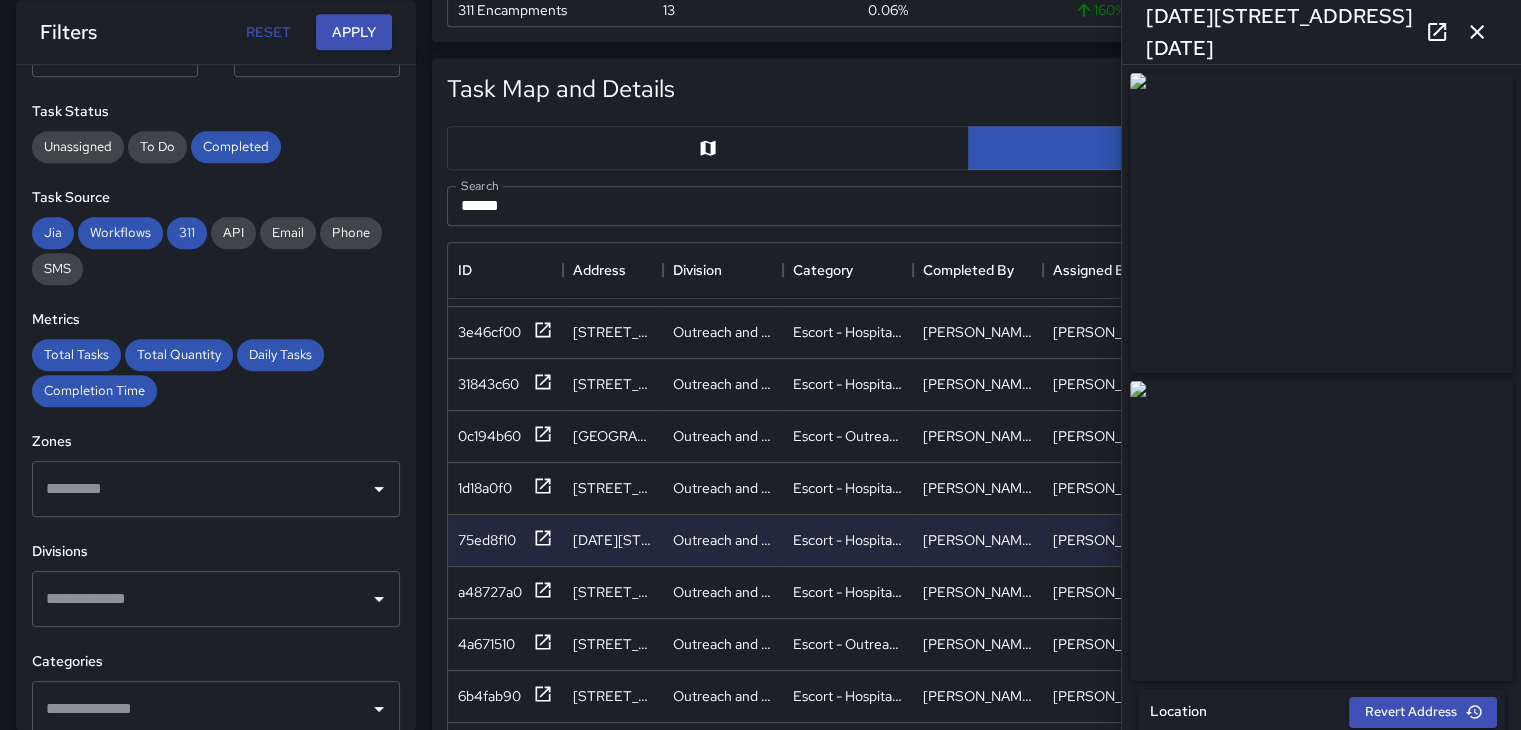
click at [1480, 37] on icon "button" at bounding box center [1477, 32] width 24 height 24
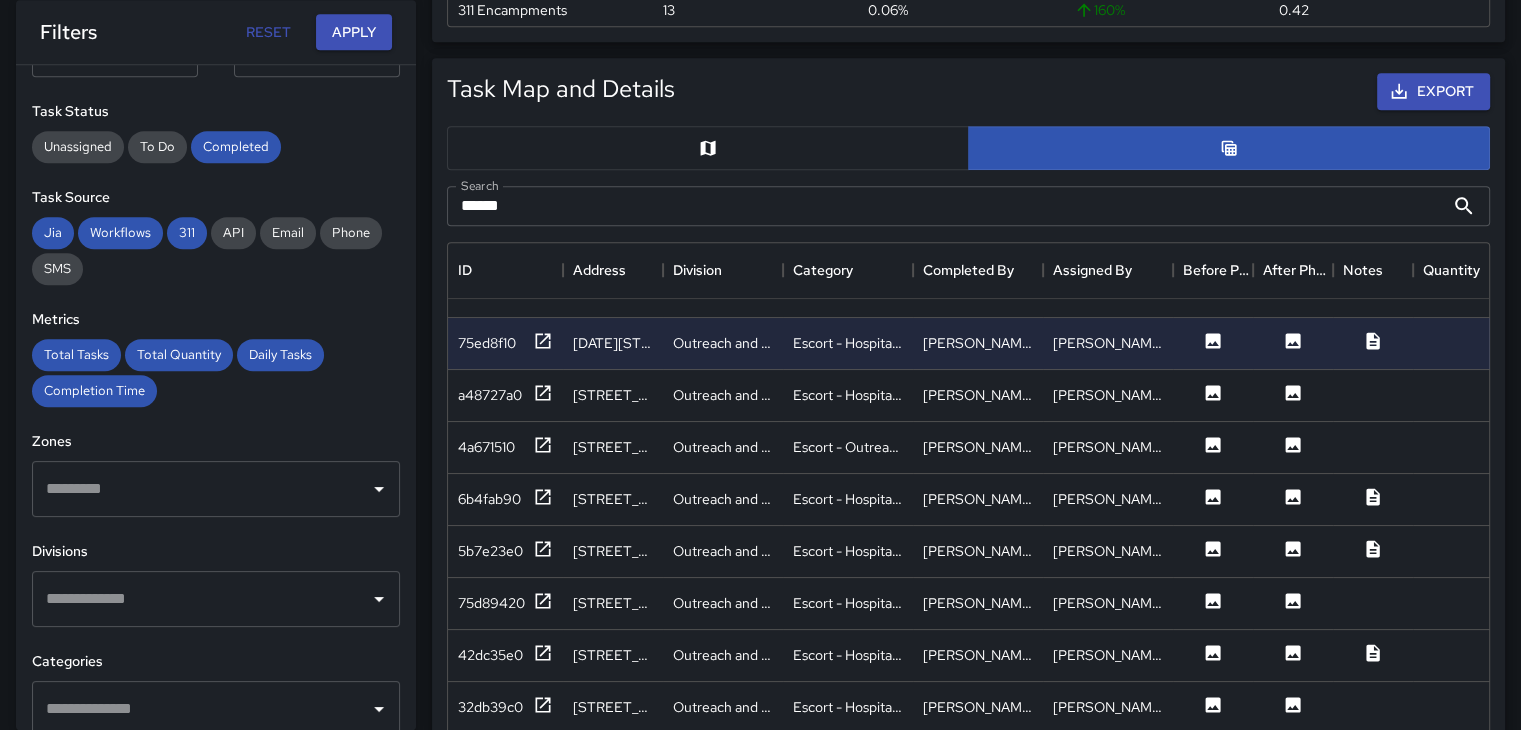
scroll to position [400, 0]
click at [1206, 445] on icon at bounding box center [1213, 441] width 15 height 15
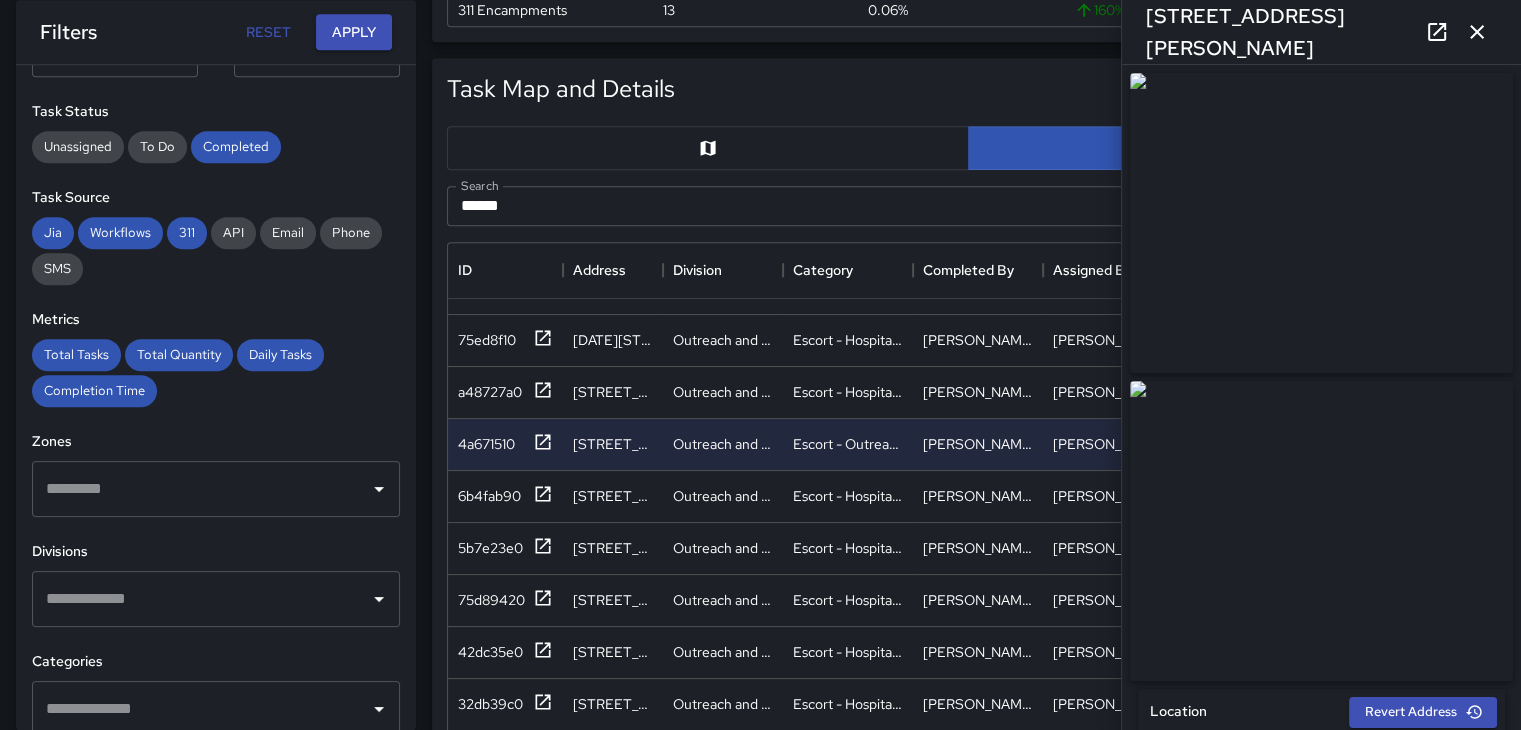
type input "**********"
click at [1484, 45] on button "button" at bounding box center [1477, 32] width 40 height 40
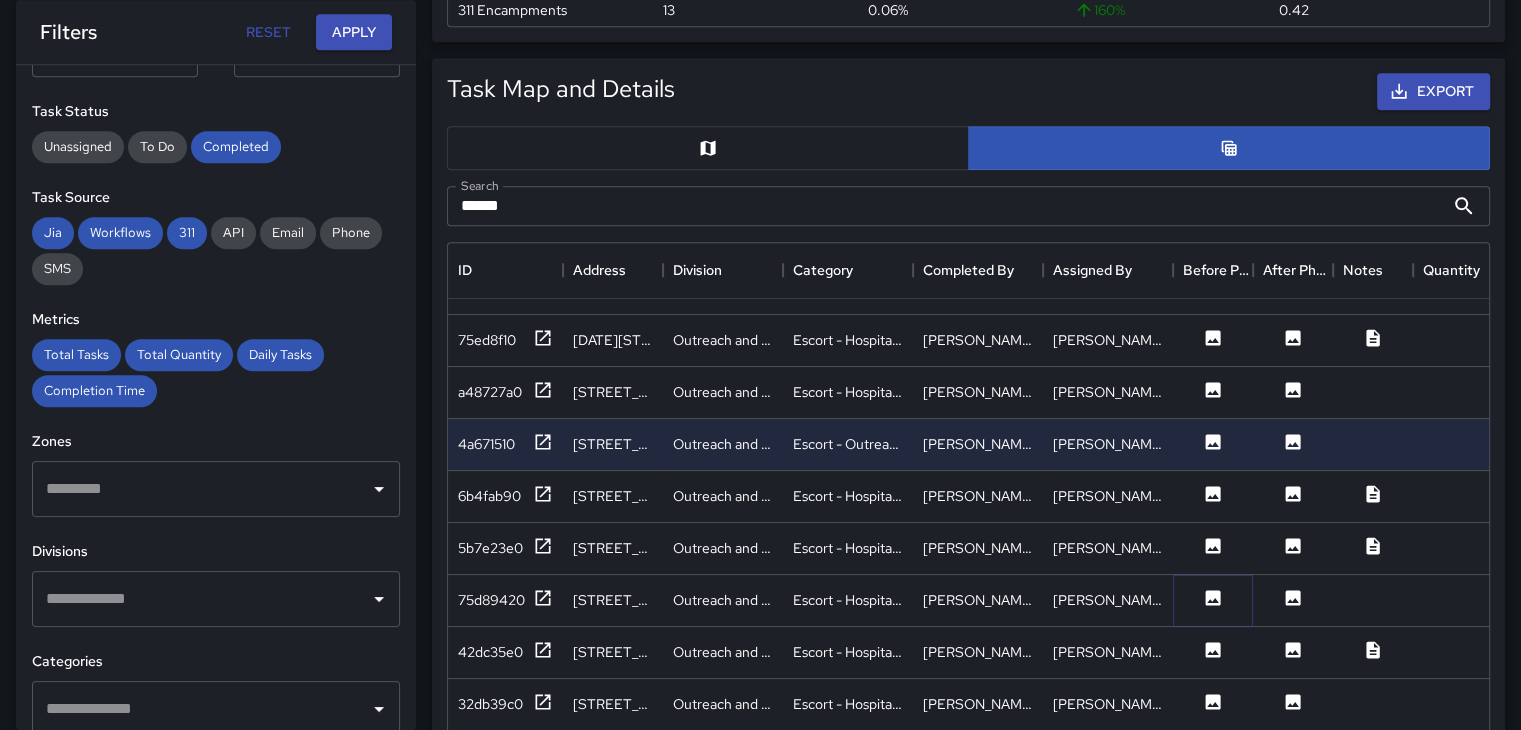
click at [1216, 595] on icon at bounding box center [1213, 598] width 20 height 20
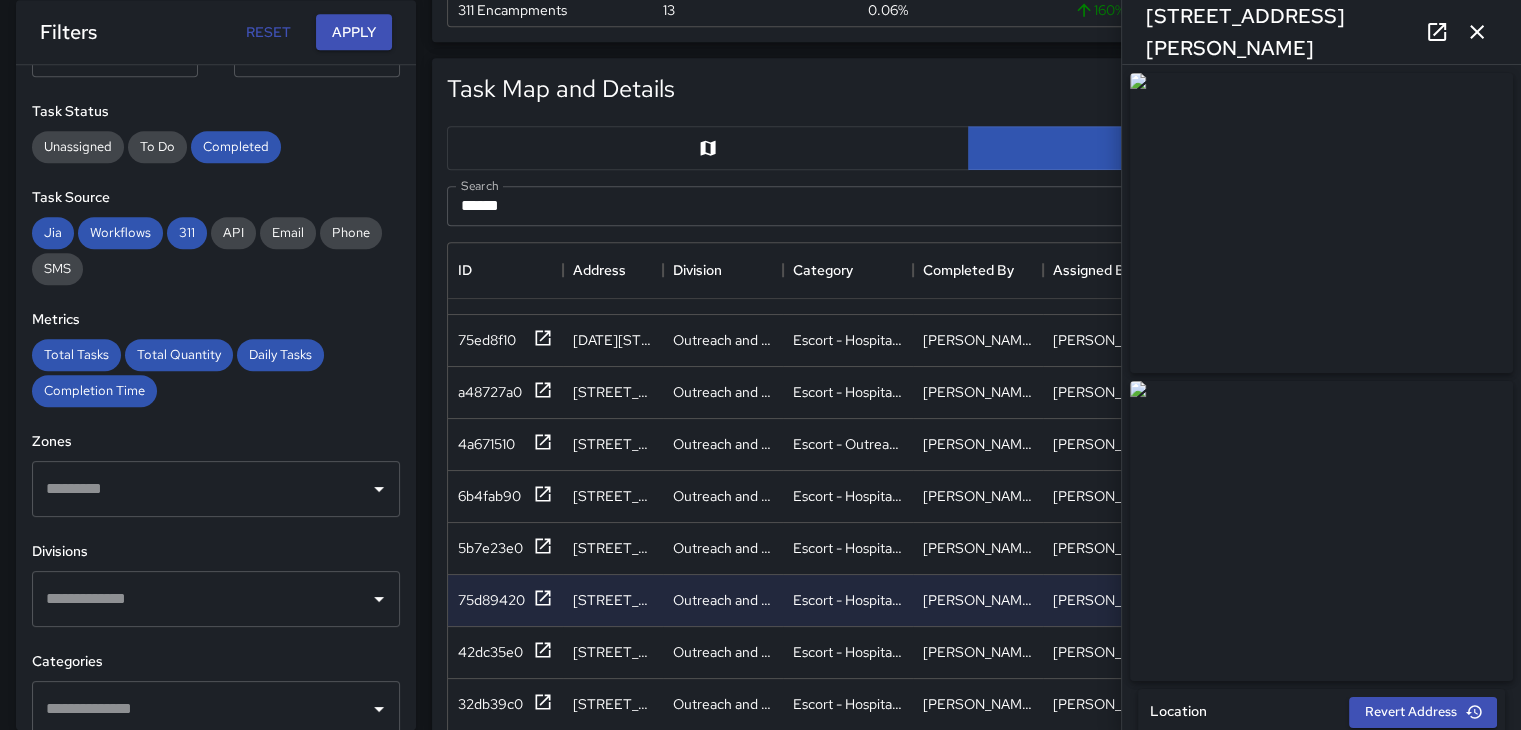
click at [1481, 30] on icon "button" at bounding box center [1477, 32] width 24 height 24
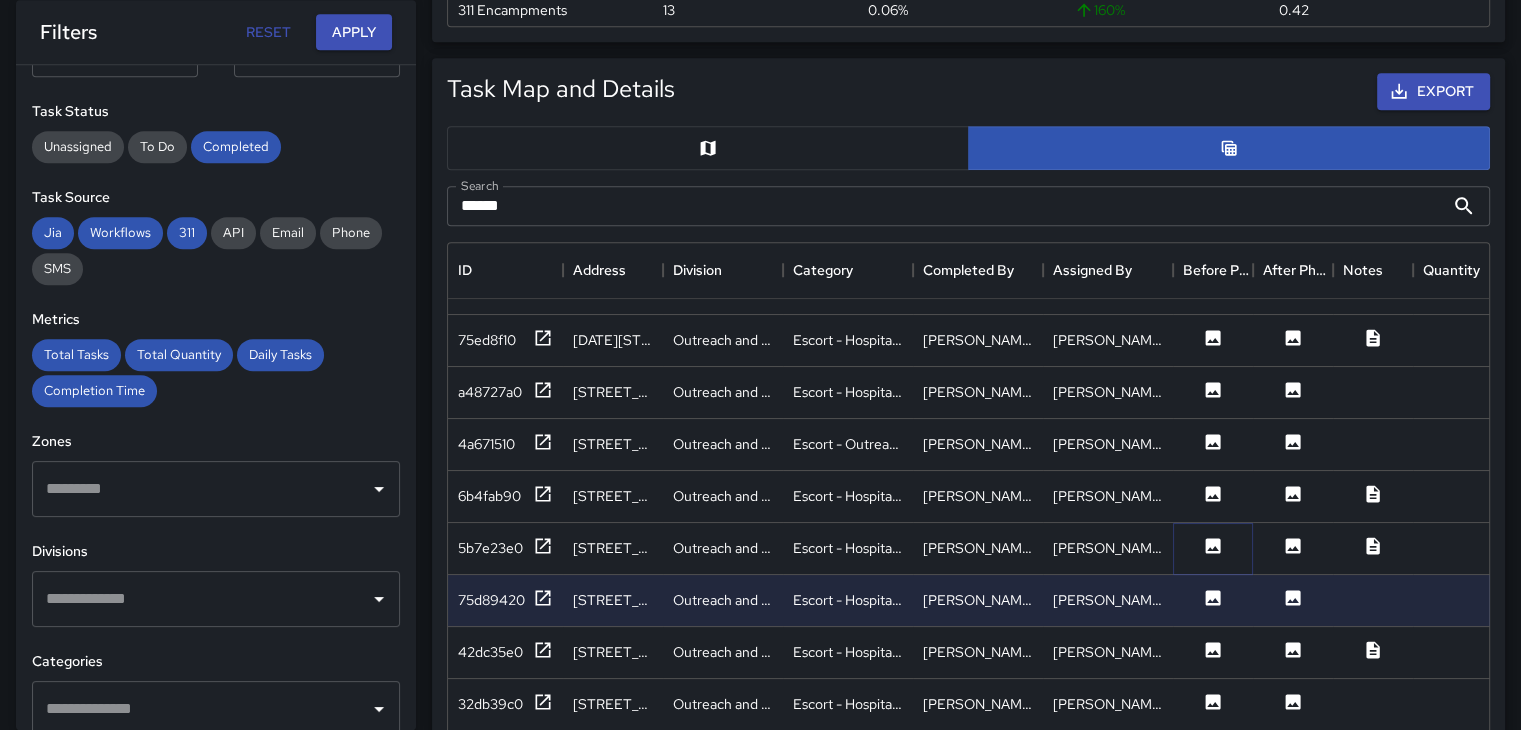
click at [1216, 549] on icon at bounding box center [1213, 546] width 20 height 20
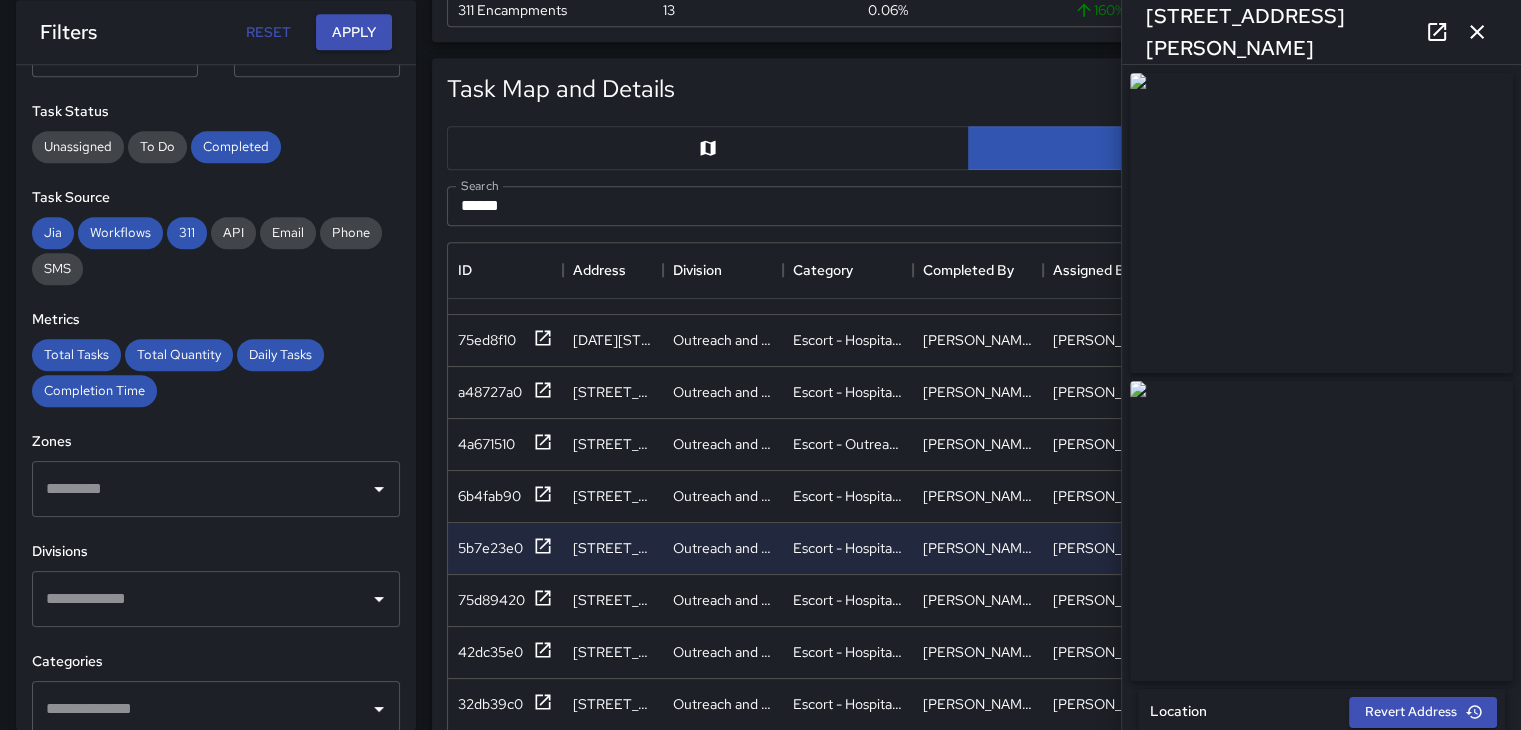
click at [1484, 28] on icon "button" at bounding box center [1477, 32] width 24 height 24
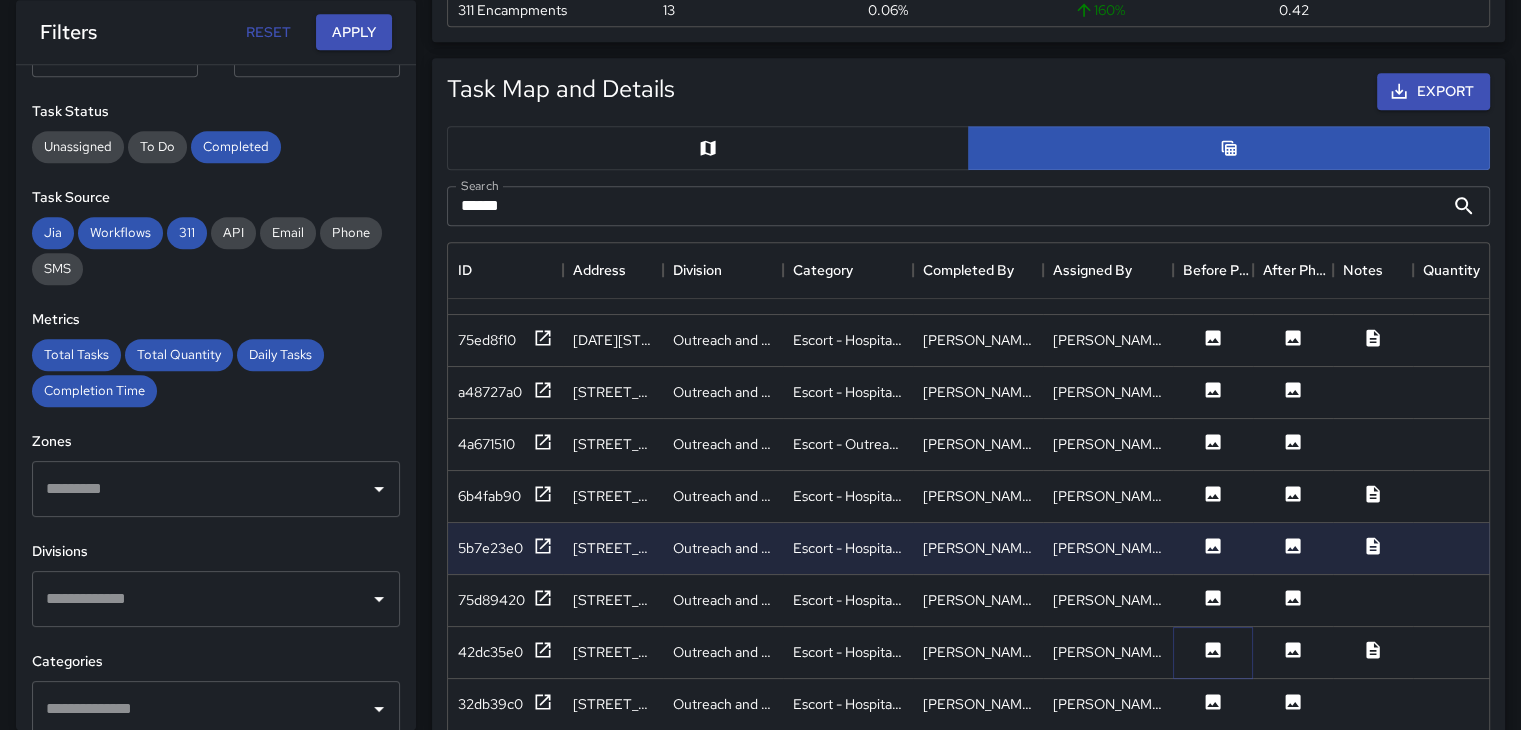
click at [1208, 644] on icon at bounding box center [1213, 649] width 15 height 15
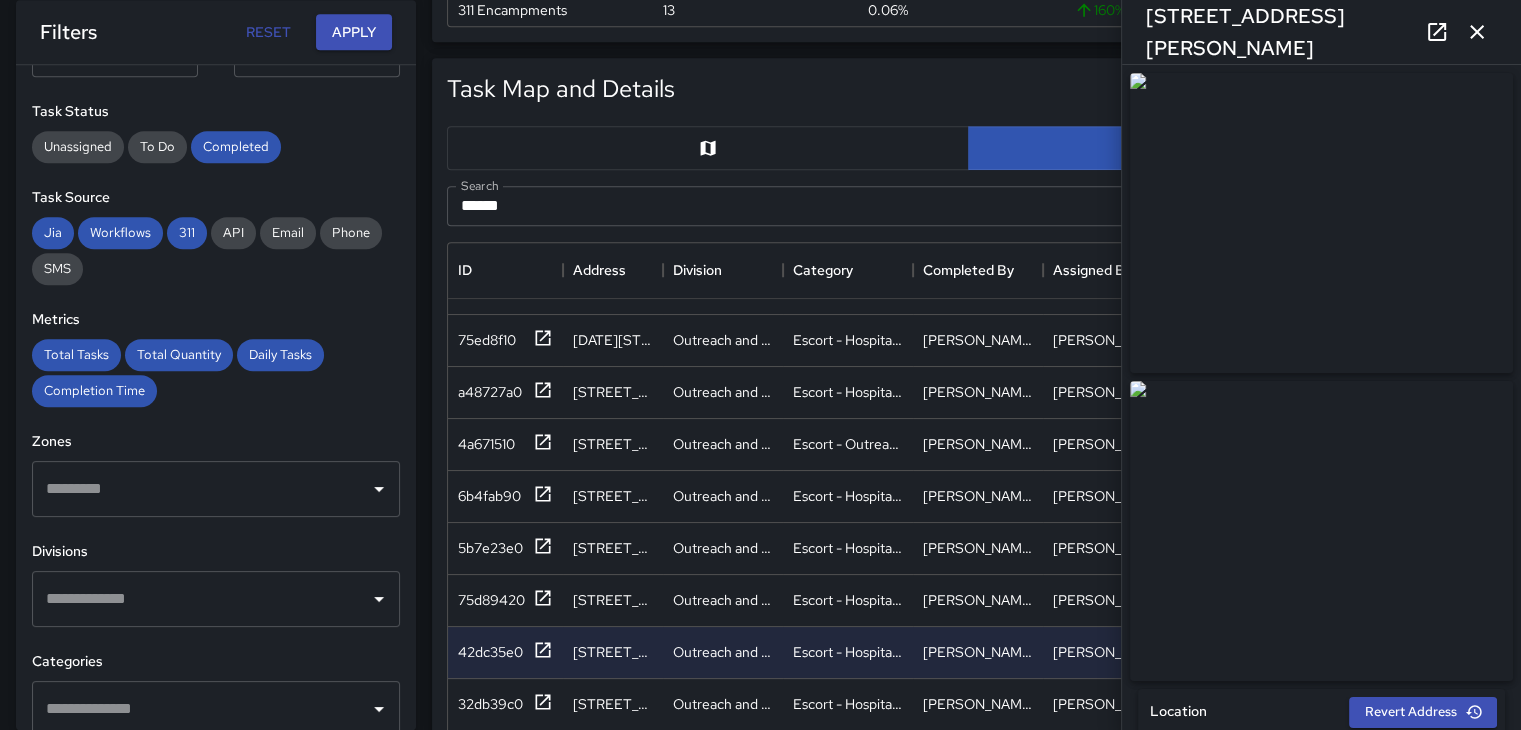
type input "**********"
click at [1473, 30] on icon "button" at bounding box center [1477, 32] width 24 height 24
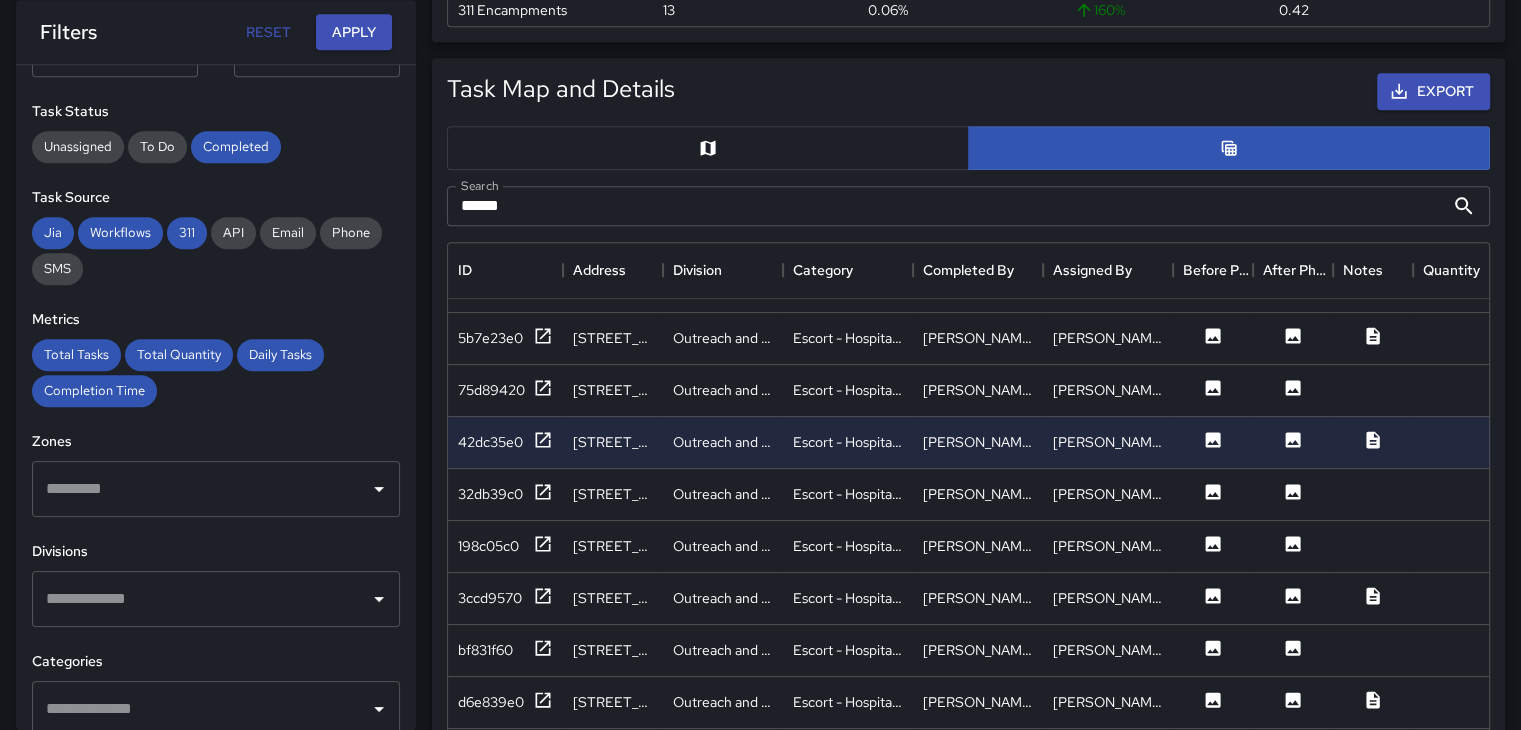
scroll to position [624, 0]
click at [1222, 482] on icon at bounding box center [1213, 492] width 20 height 20
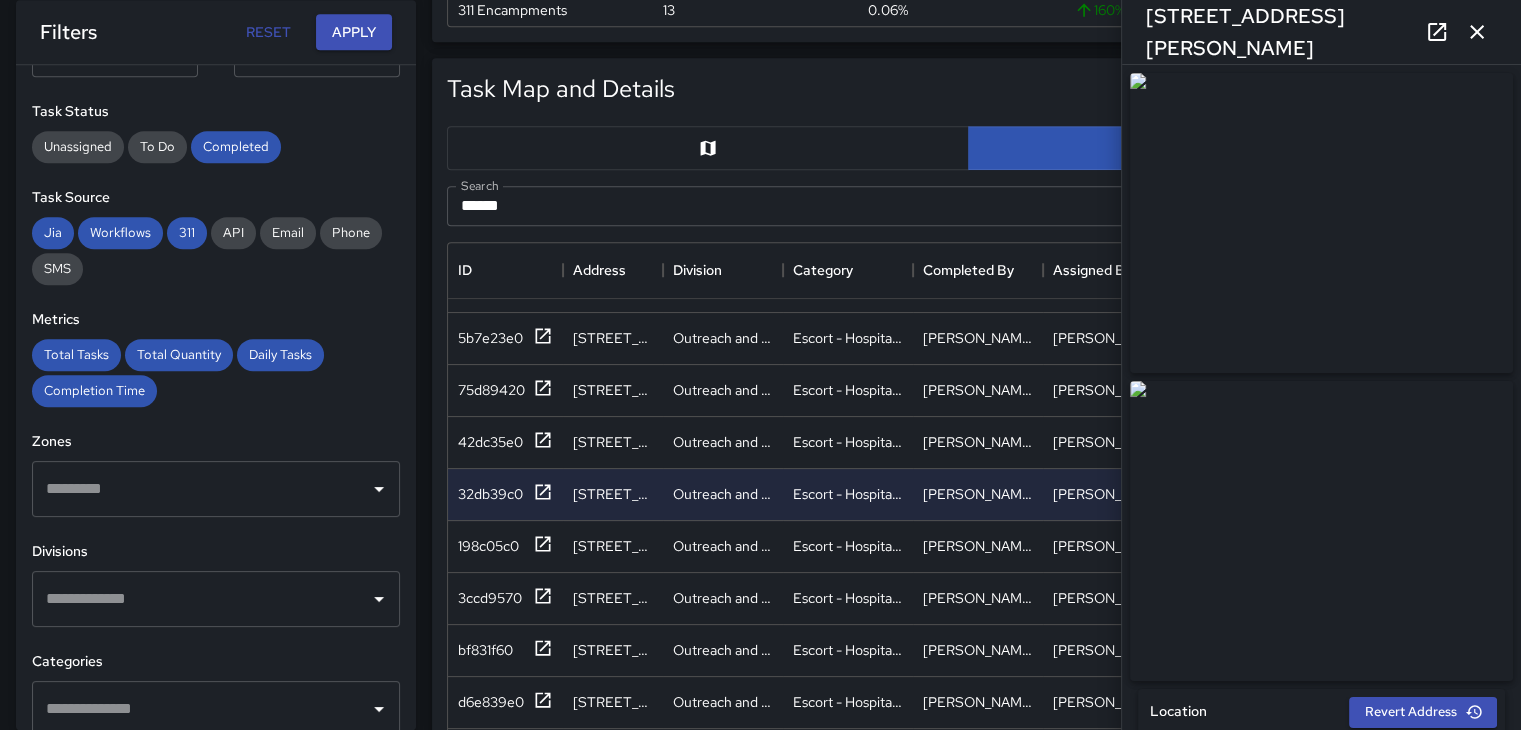
click at [1484, 26] on icon "button" at bounding box center [1477, 32] width 24 height 24
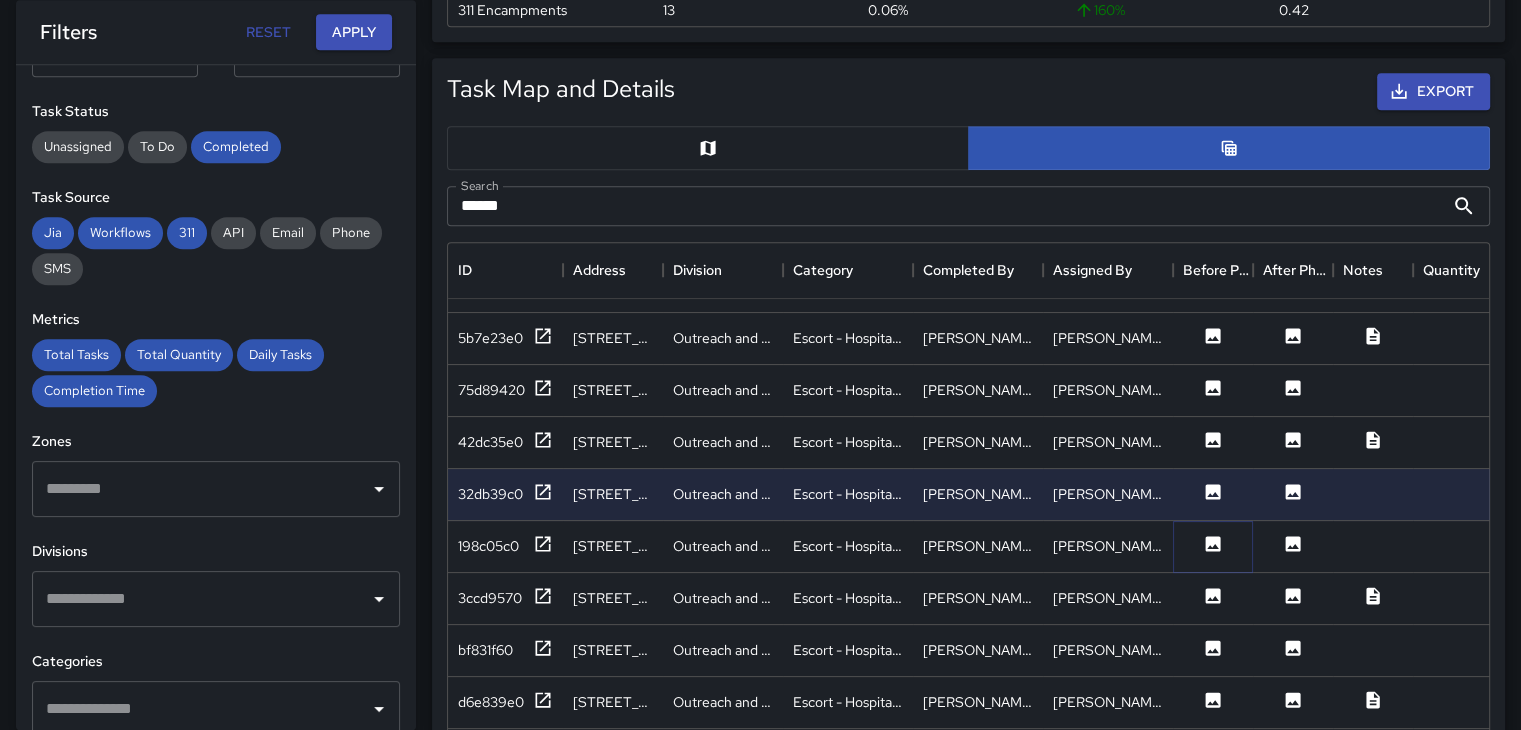
click at [1211, 536] on icon at bounding box center [1213, 543] width 15 height 15
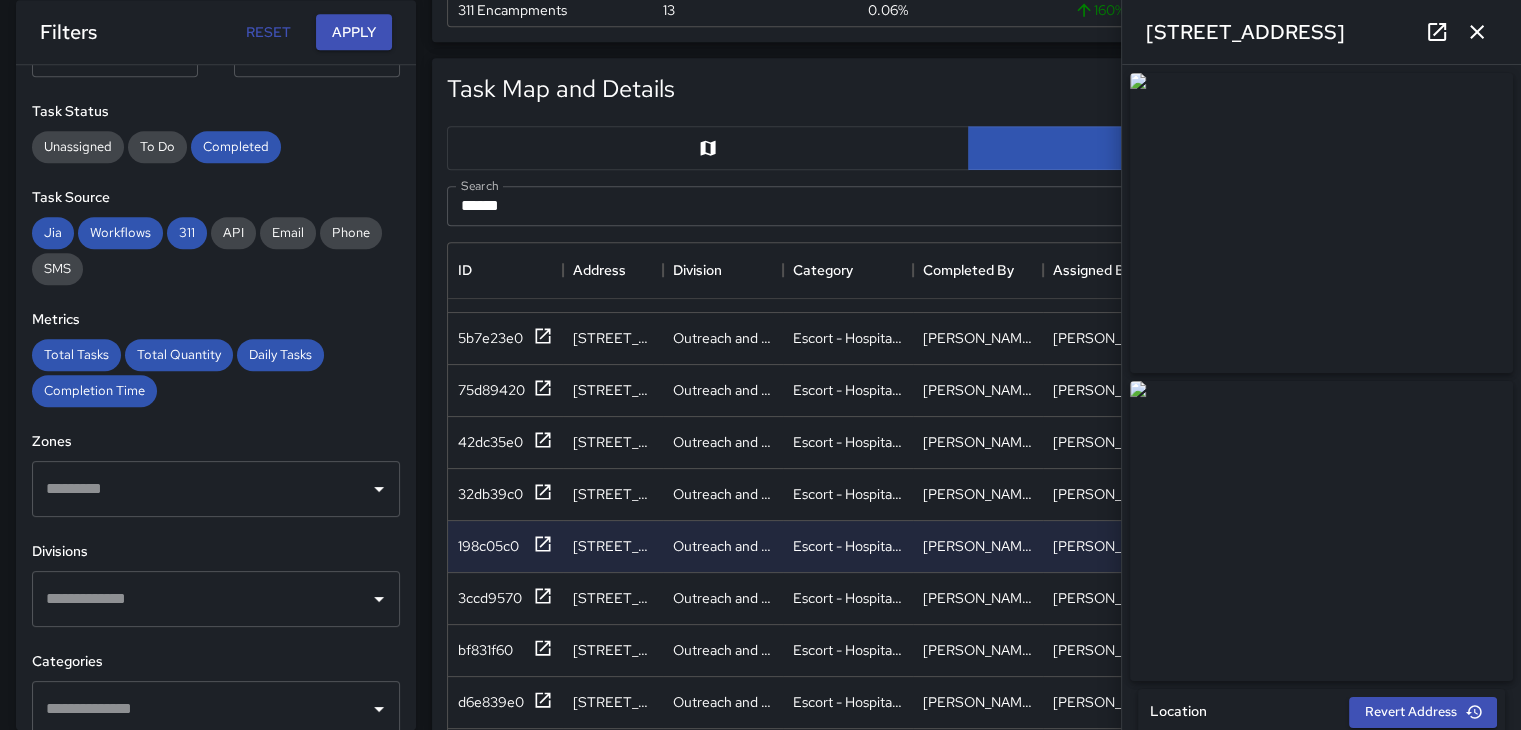
type input "**********"
click at [1465, 28] on icon "button" at bounding box center [1477, 32] width 24 height 24
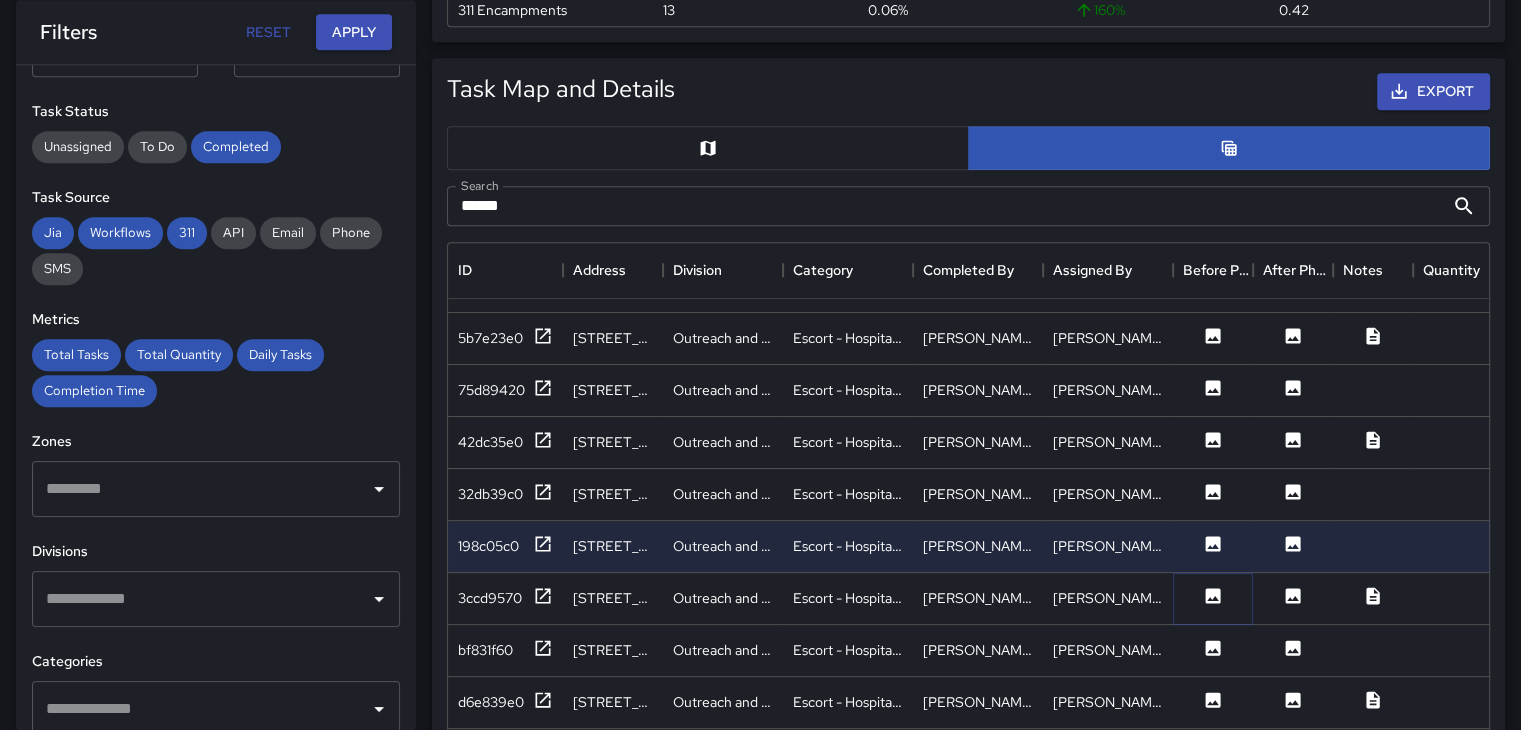
click at [1210, 588] on icon at bounding box center [1213, 595] width 15 height 15
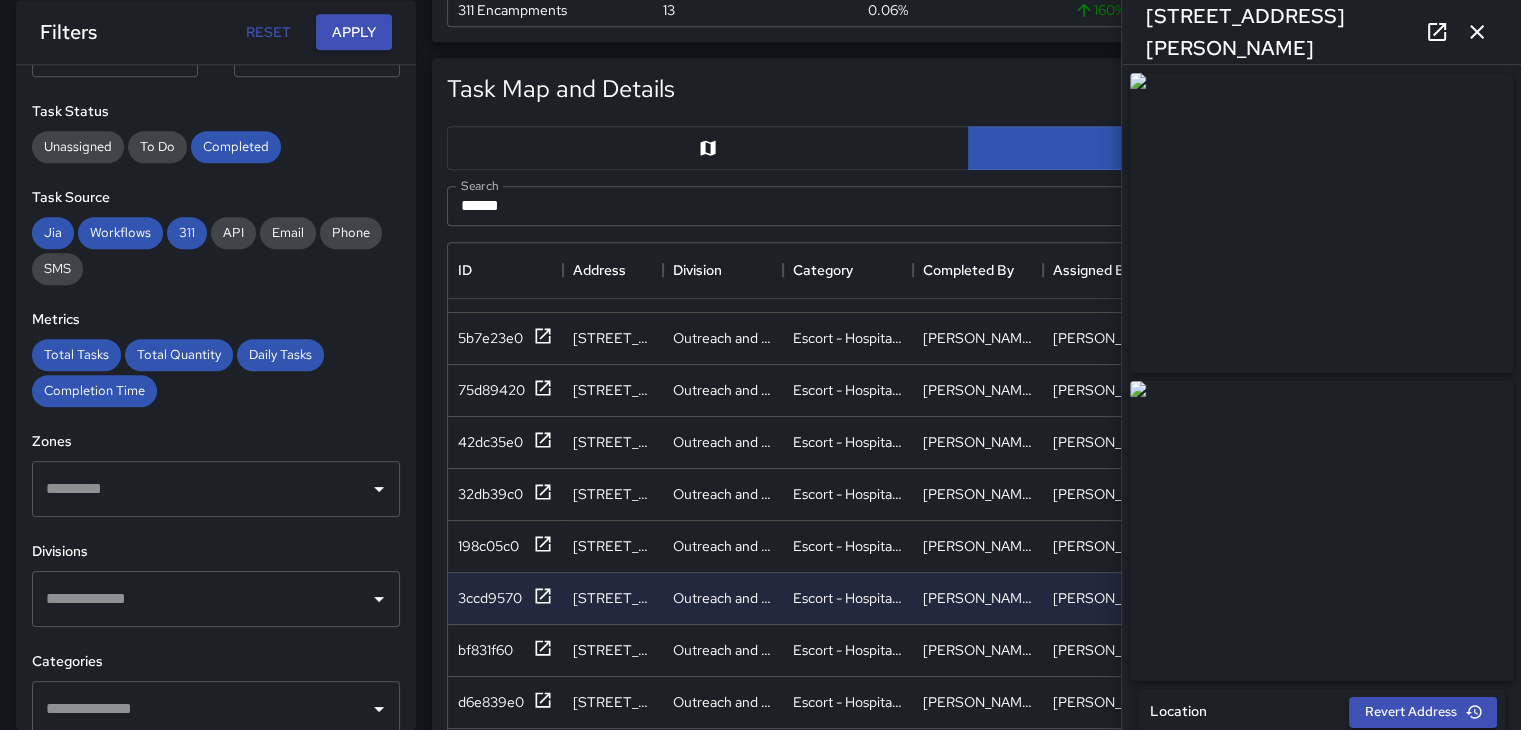
click at [1478, 33] on icon "button" at bounding box center [1477, 32] width 14 height 14
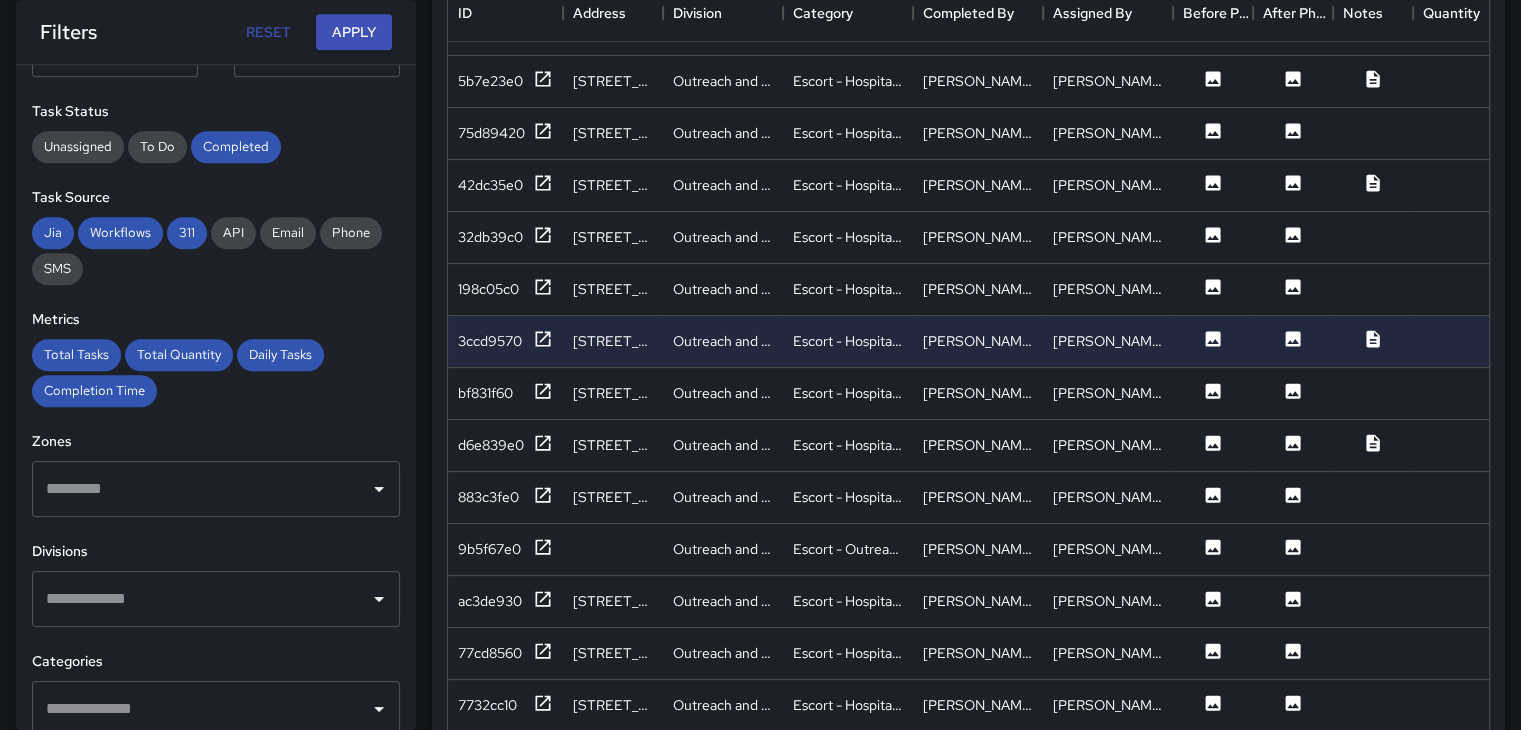
scroll to position [1261, 0]
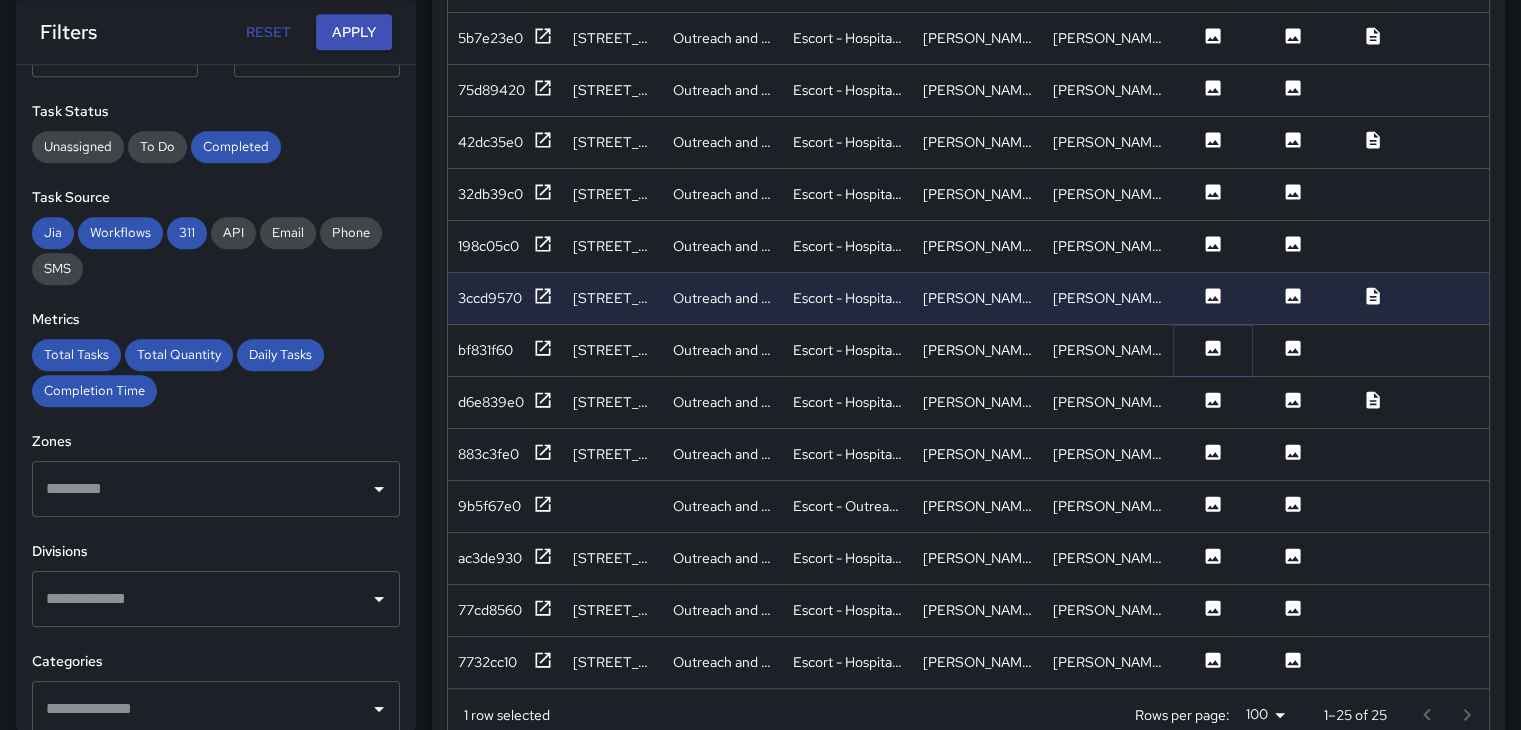
click at [1213, 340] on icon at bounding box center [1213, 347] width 15 height 15
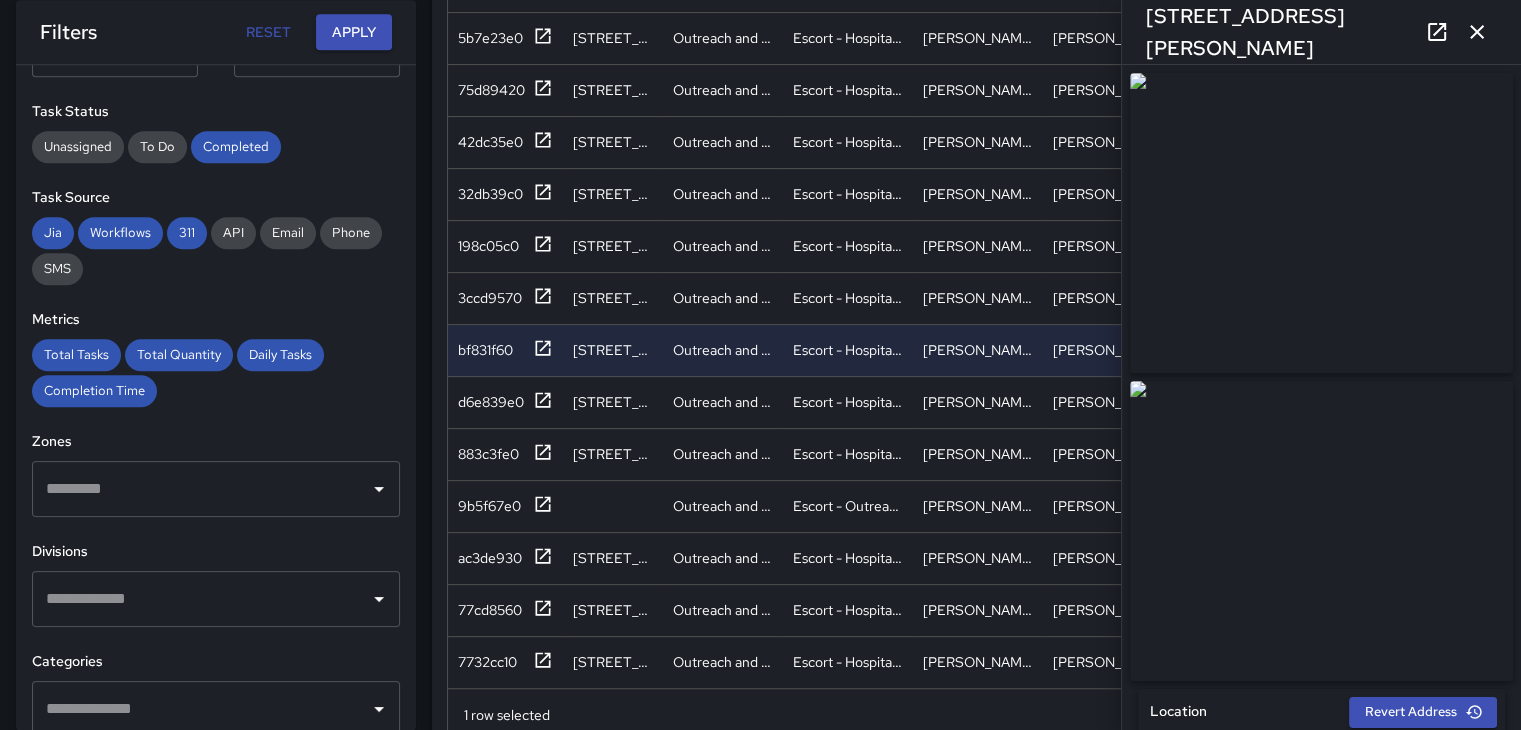
click at [1474, 28] on icon "button" at bounding box center [1477, 32] width 14 height 14
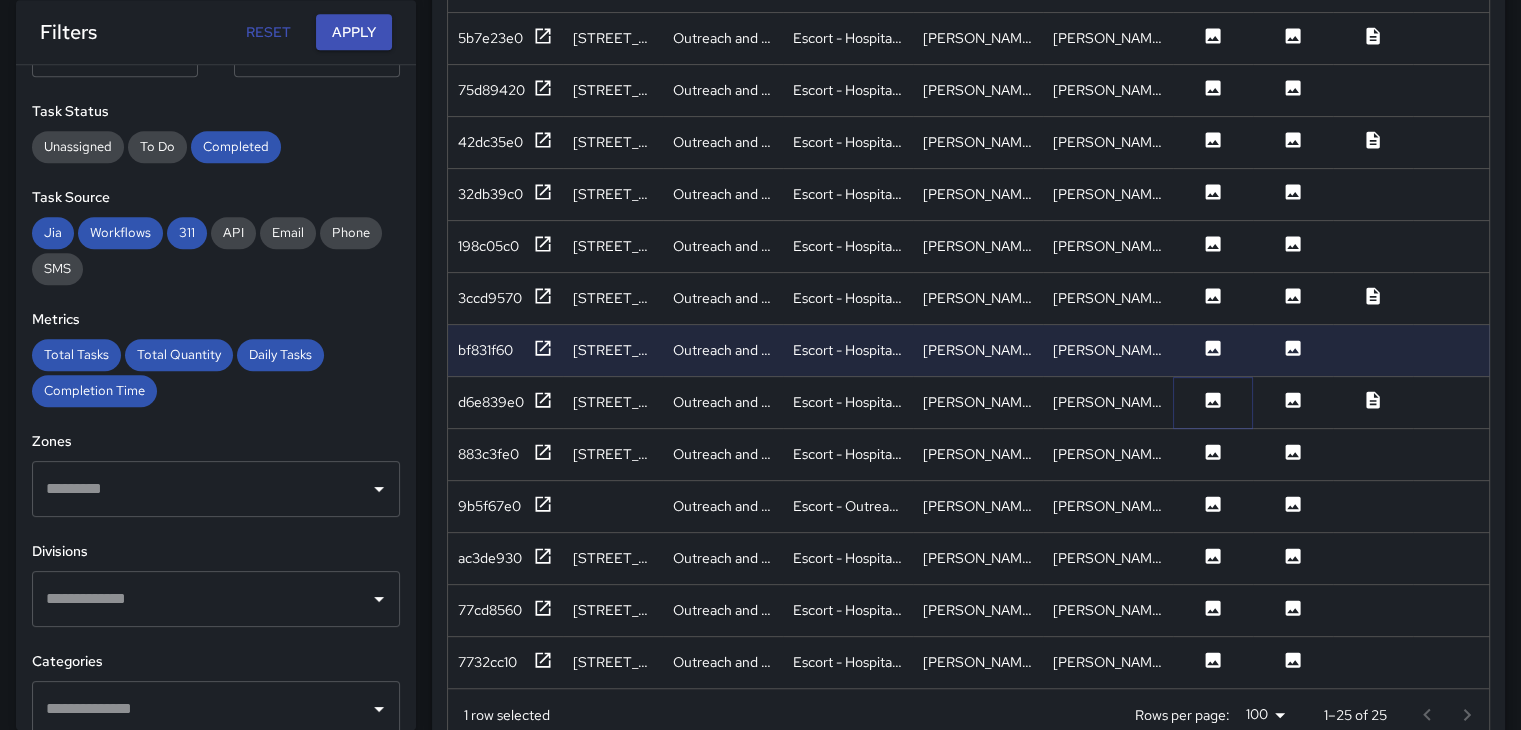
click at [1214, 392] on icon at bounding box center [1213, 399] width 15 height 15
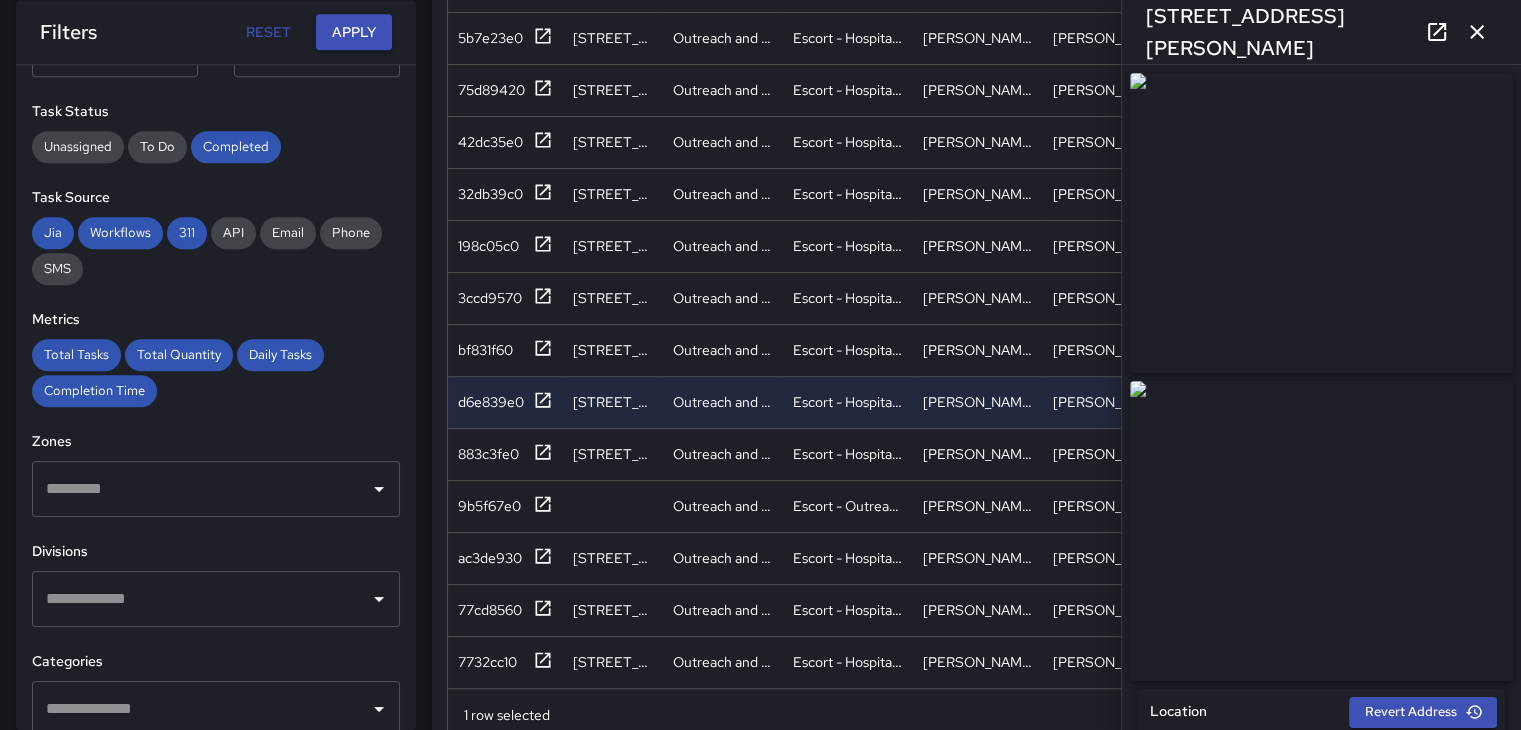
type input "**********"
click at [1487, 29] on icon "button" at bounding box center [1477, 32] width 24 height 24
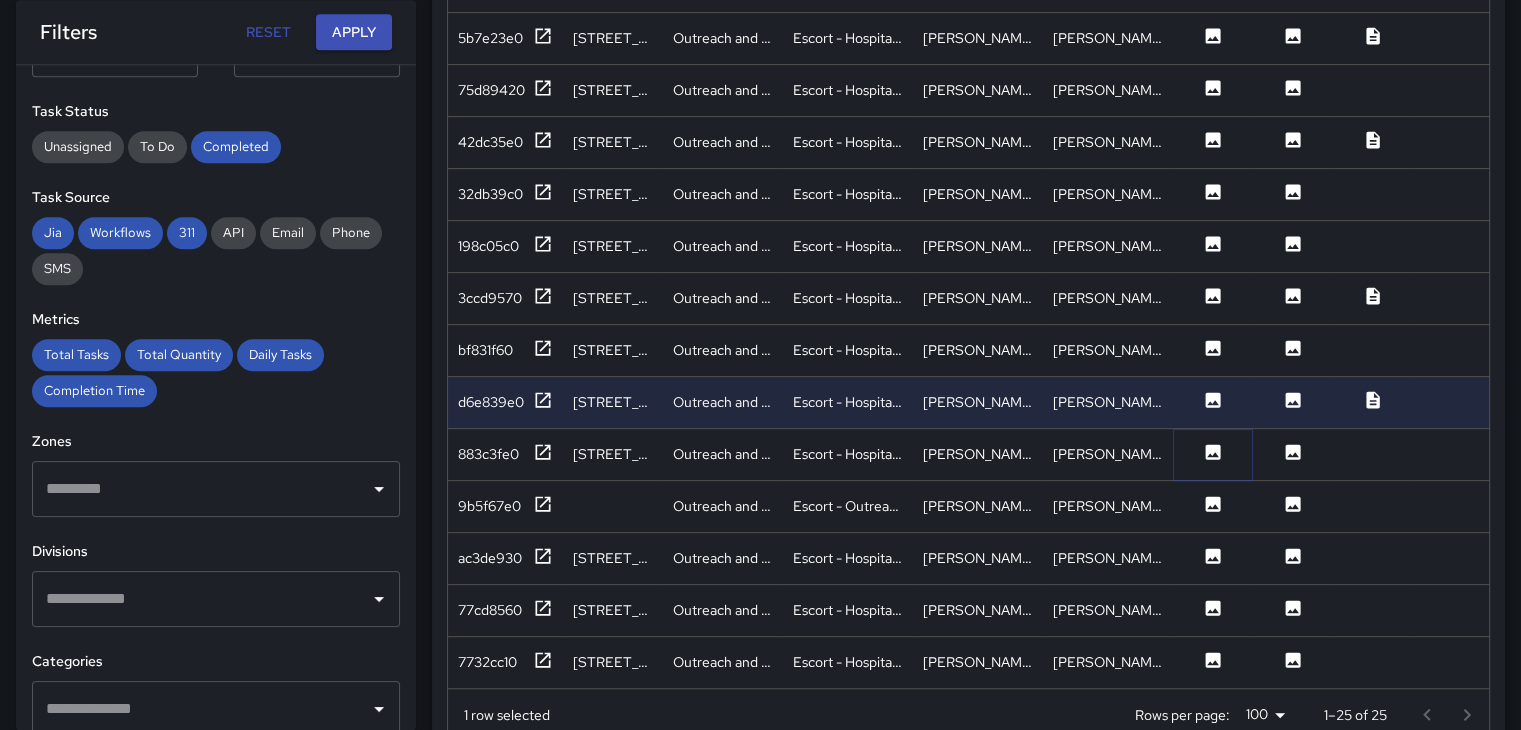
click at [1220, 444] on icon at bounding box center [1213, 451] width 15 height 15
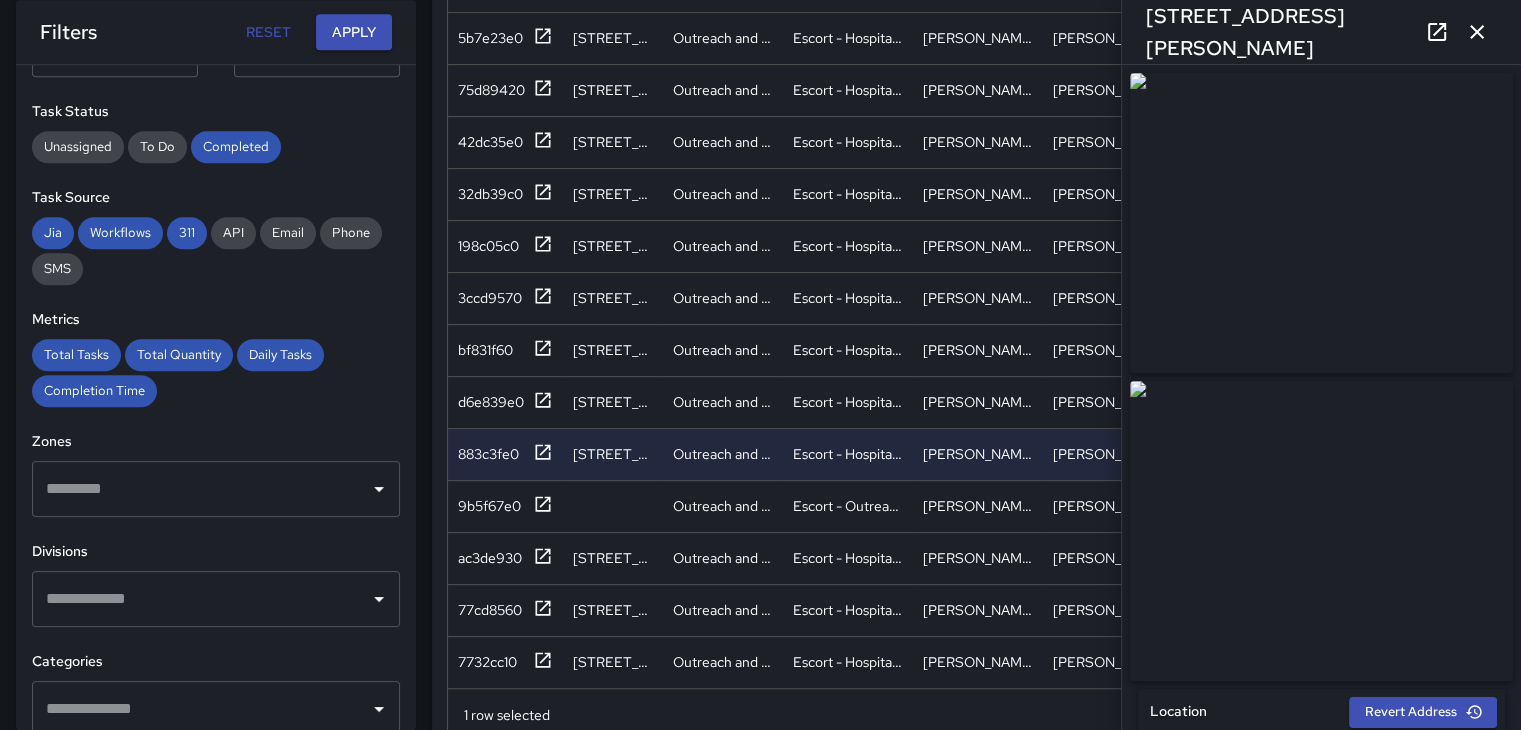
click at [1473, 36] on icon "button" at bounding box center [1477, 32] width 14 height 14
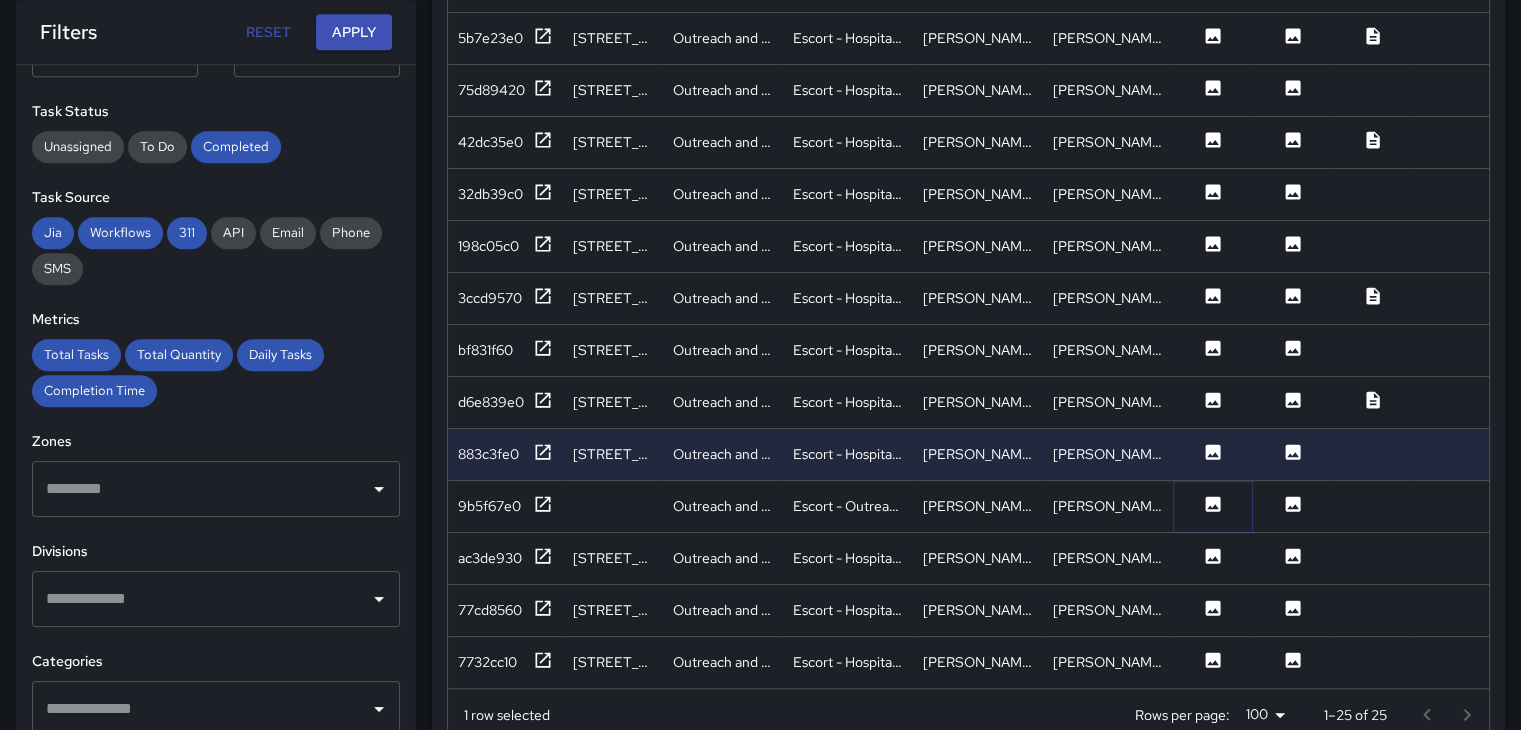
click at [1215, 496] on icon at bounding box center [1213, 503] width 15 height 15
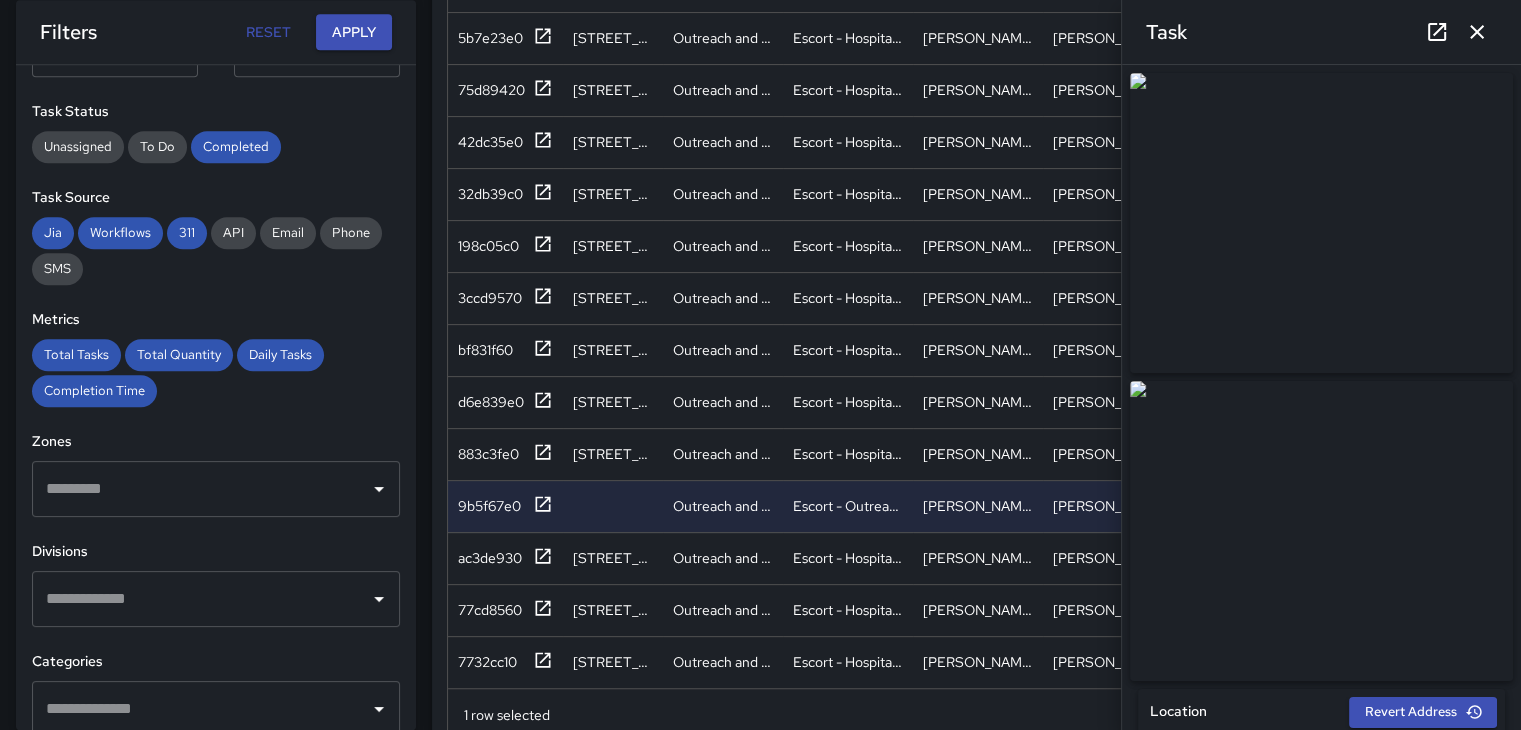
click at [1476, 38] on icon "button" at bounding box center [1477, 32] width 24 height 24
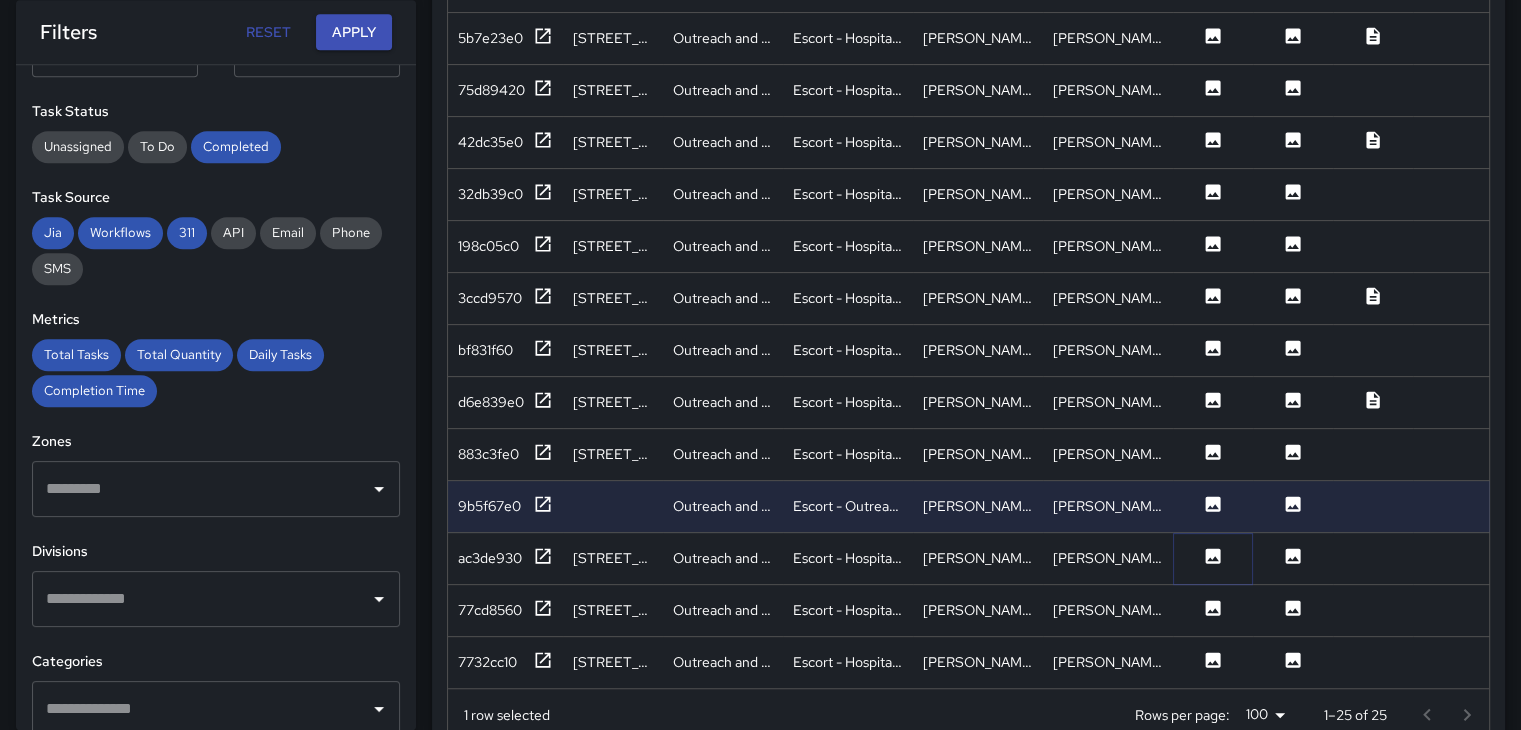
click at [1205, 548] on icon at bounding box center [1213, 556] width 20 height 20
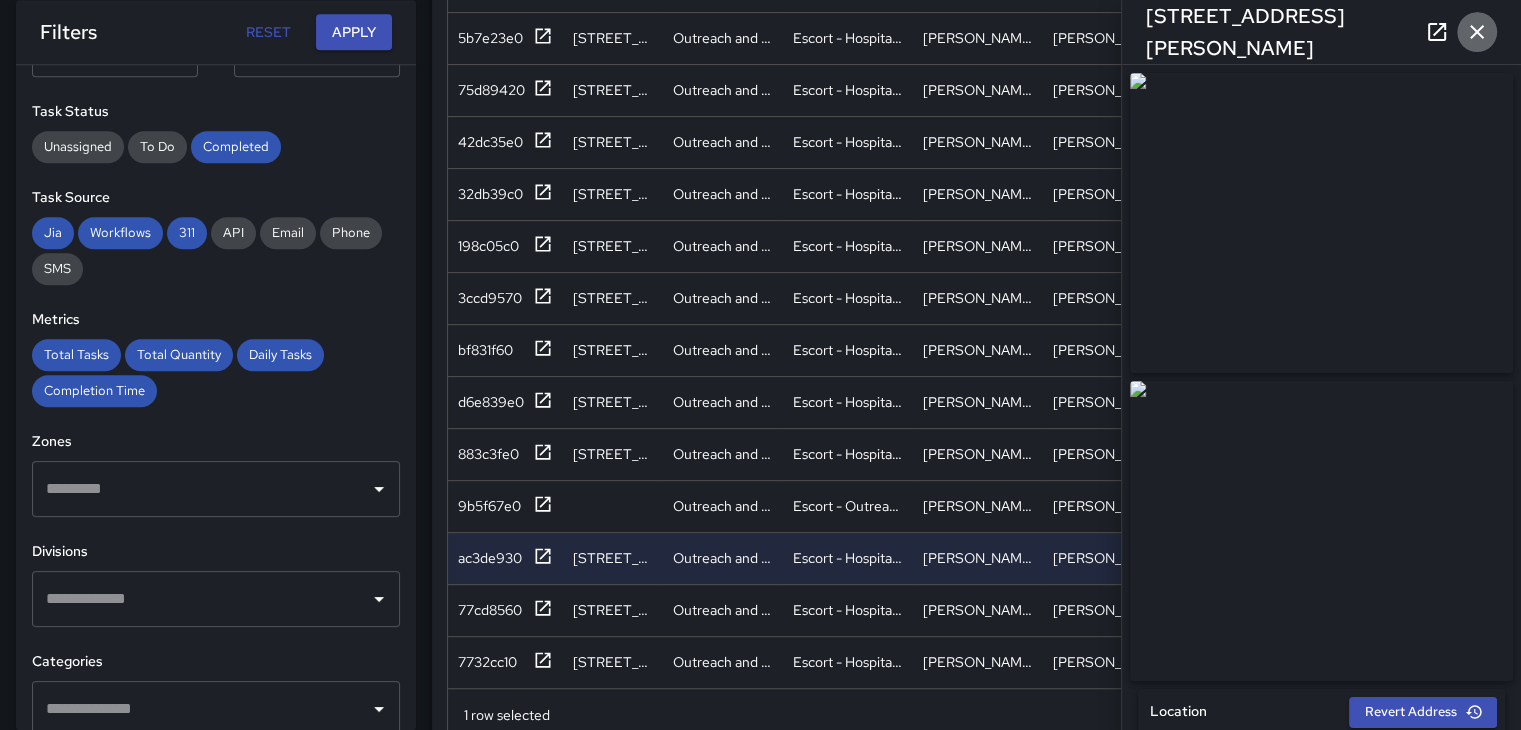
drag, startPoint x: 1480, startPoint y: 33, endPoint x: 1462, endPoint y: 68, distance: 39.3
click at [1479, 34] on icon "button" at bounding box center [1477, 32] width 14 height 14
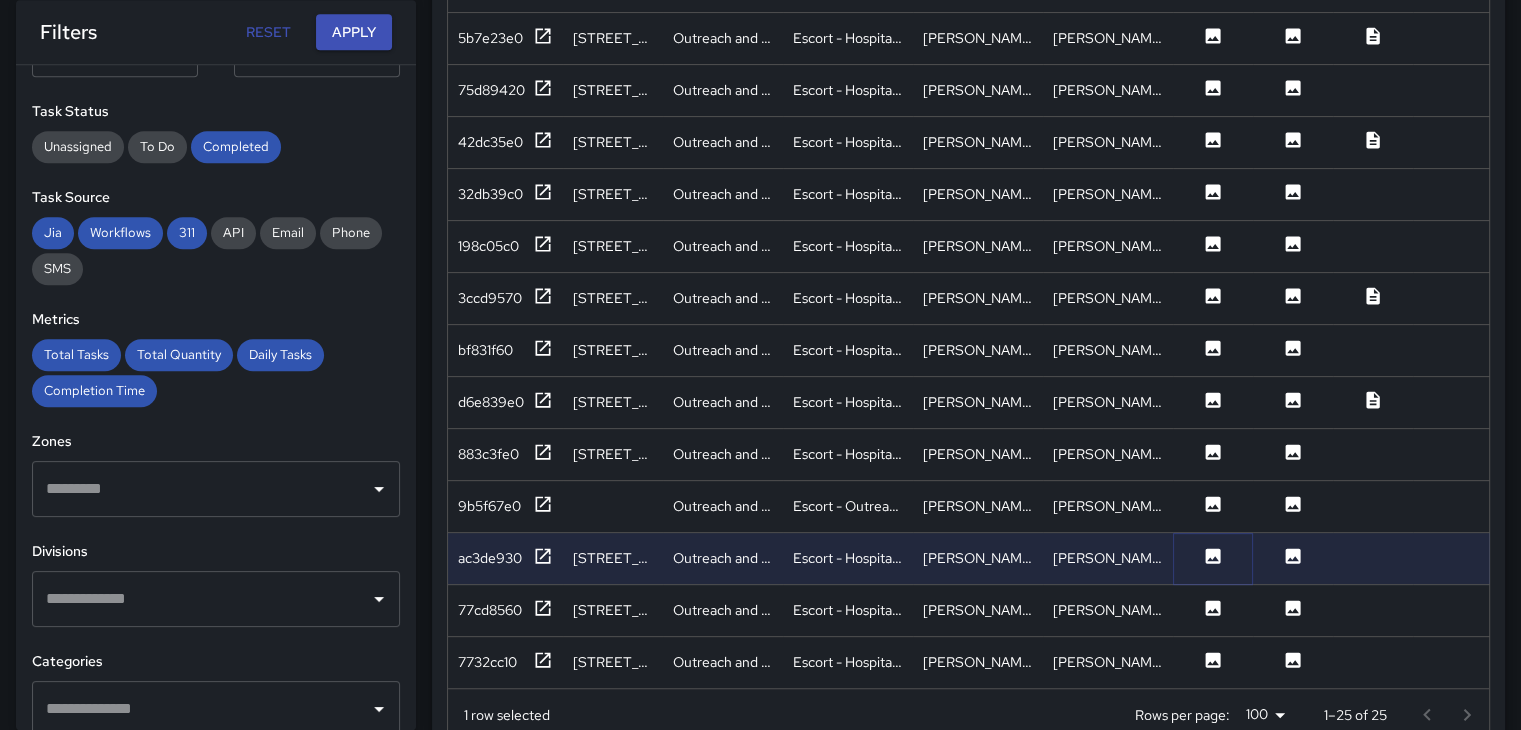
click at [1220, 546] on icon at bounding box center [1213, 556] width 20 height 20
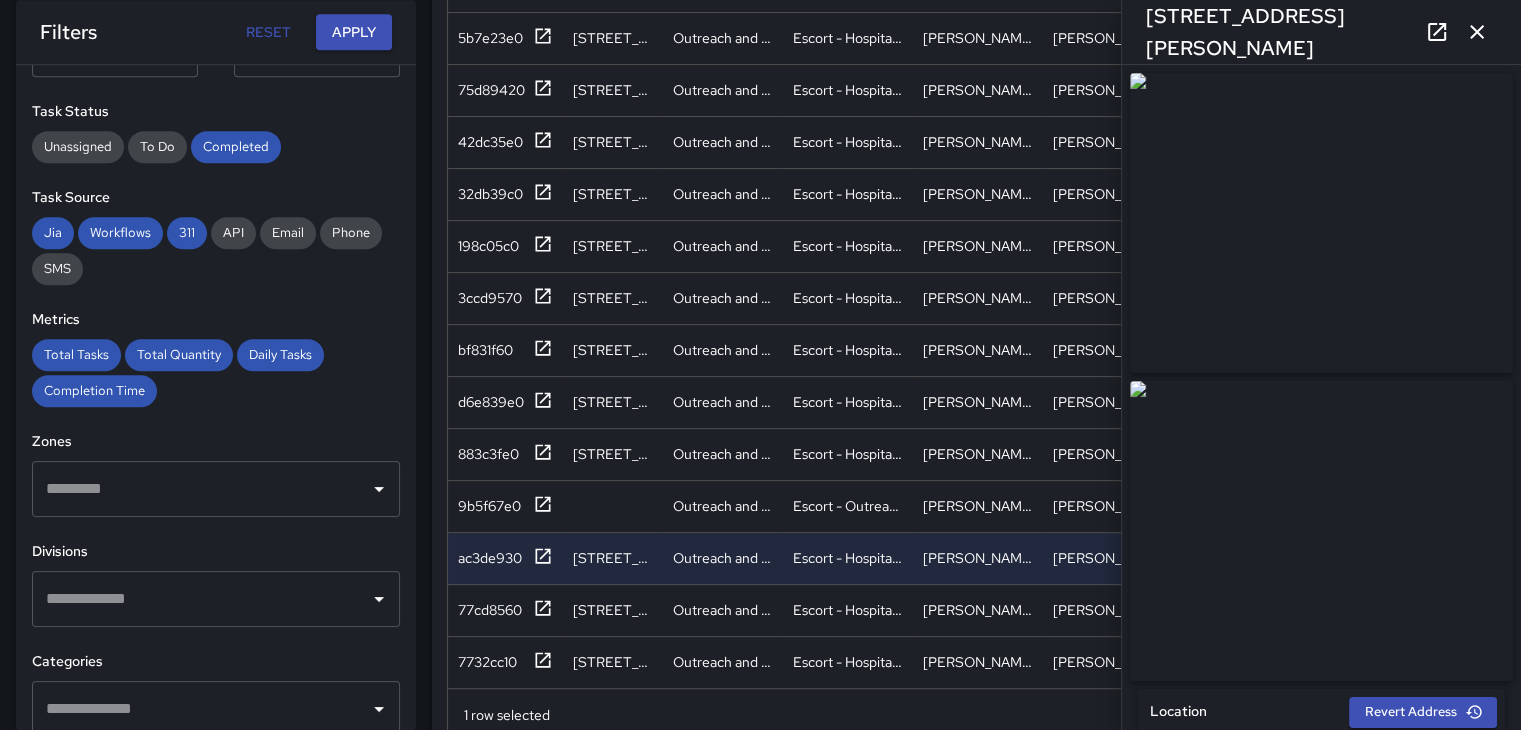
click at [1483, 32] on icon "button" at bounding box center [1477, 32] width 24 height 24
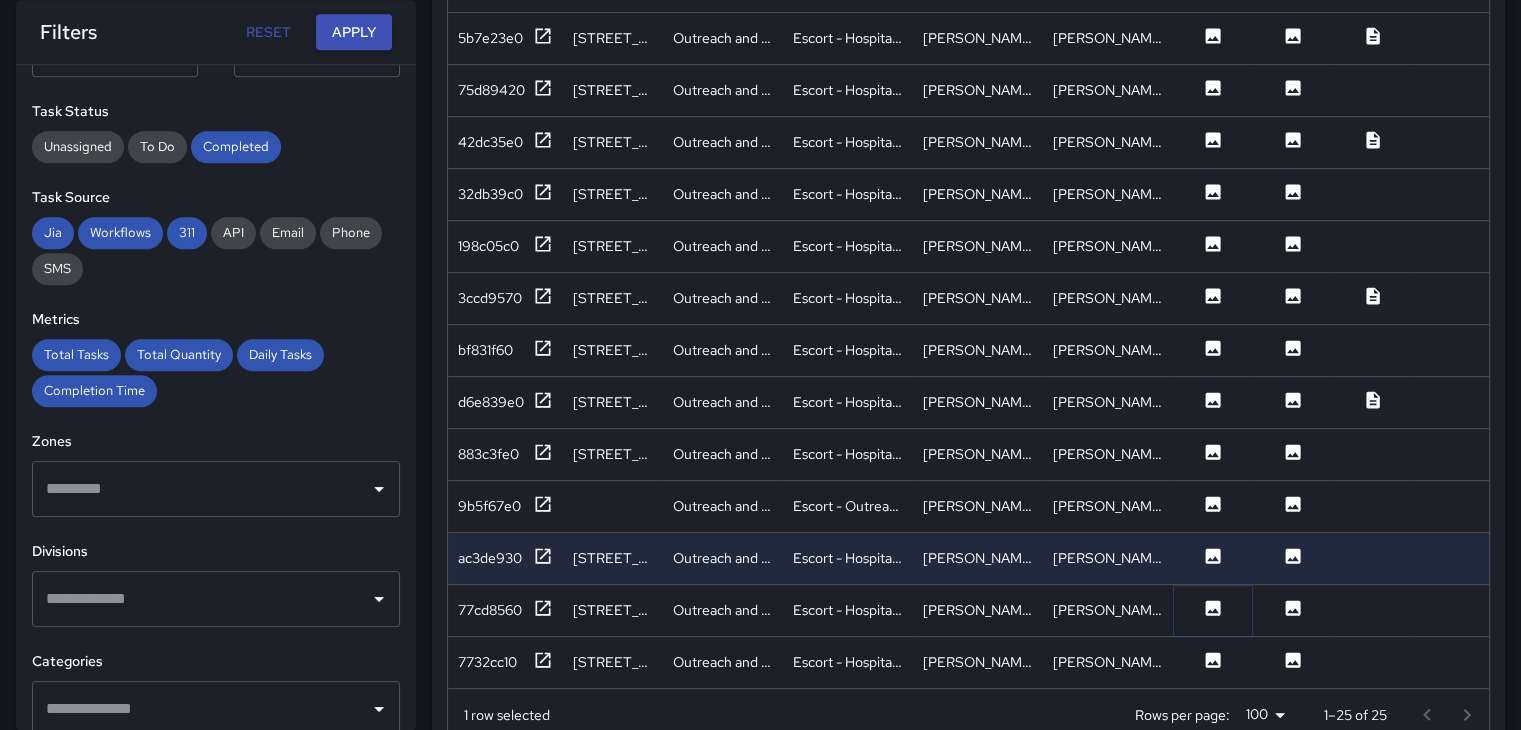
click at [1203, 598] on icon at bounding box center [1213, 608] width 20 height 20
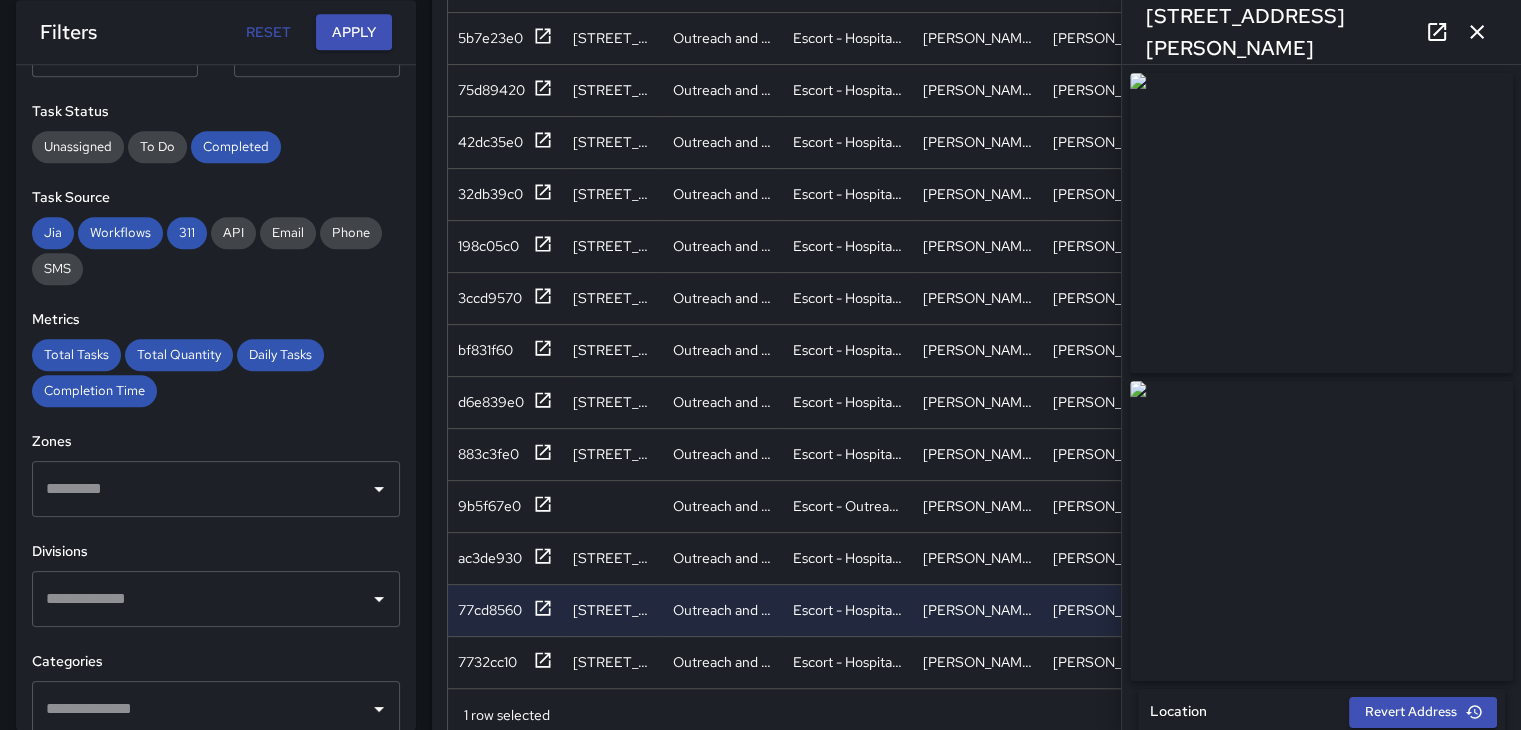
click at [1476, 39] on icon "button" at bounding box center [1477, 32] width 24 height 24
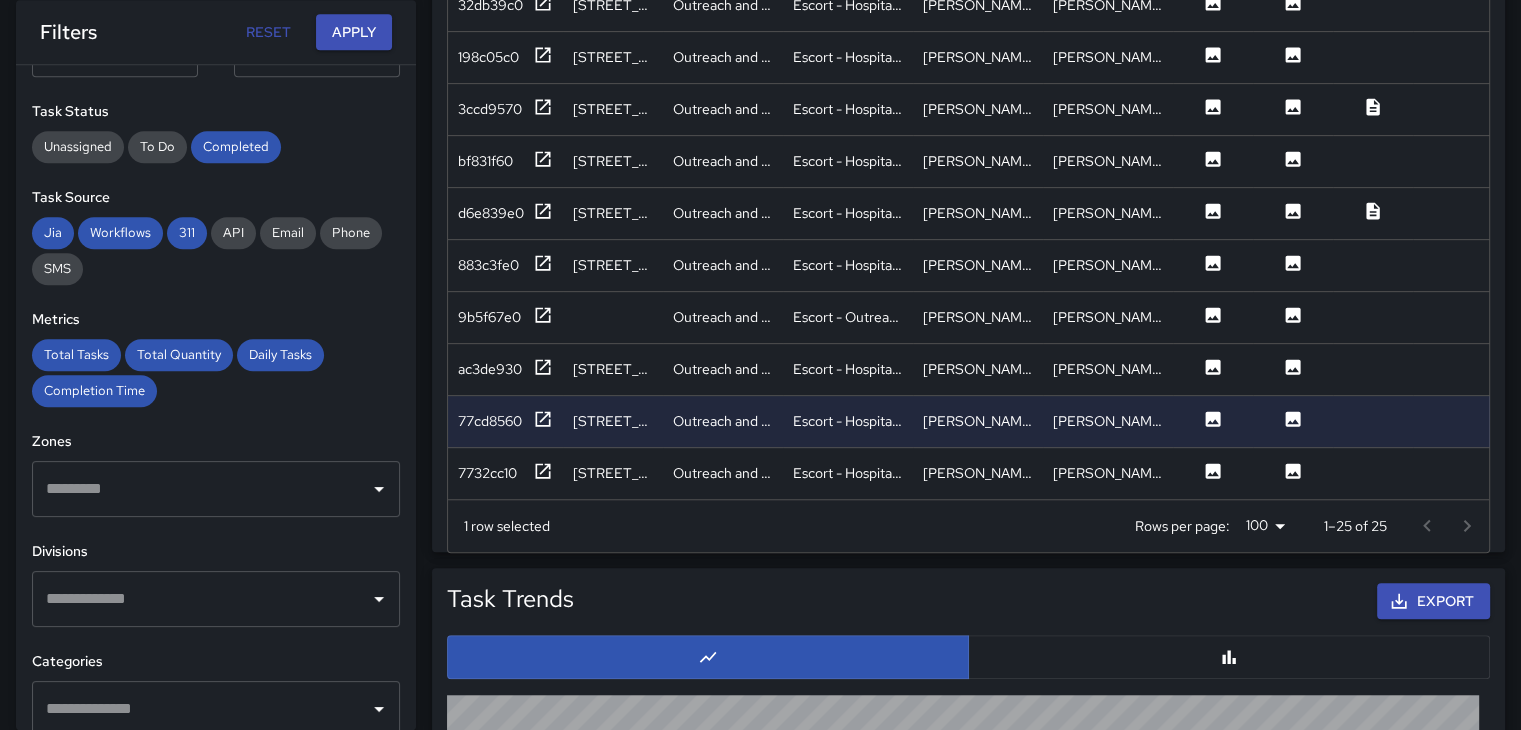
scroll to position [1461, 0]
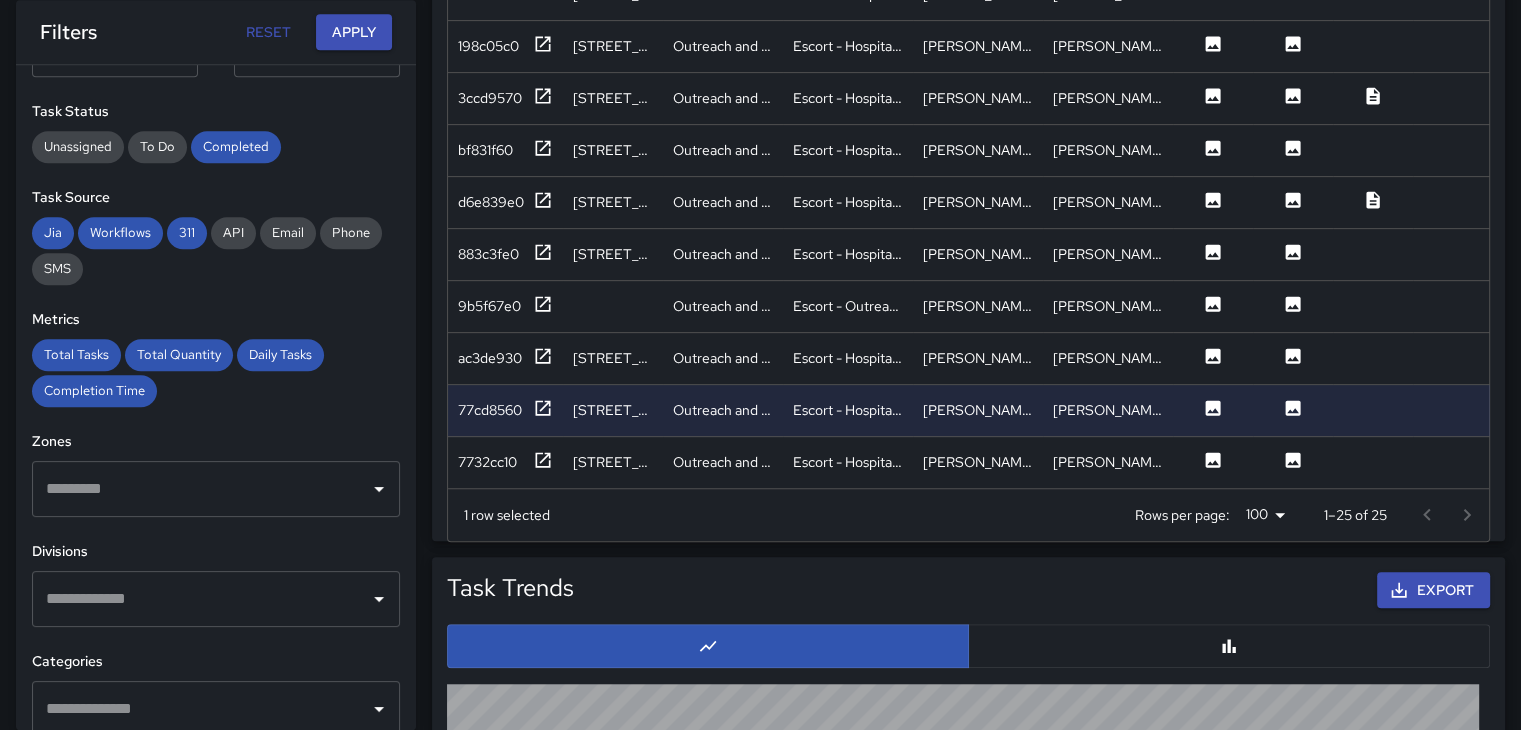
click at [1464, 506] on div at bounding box center [1447, 515] width 80 height 40
click at [1290, 450] on icon at bounding box center [1293, 460] width 20 height 20
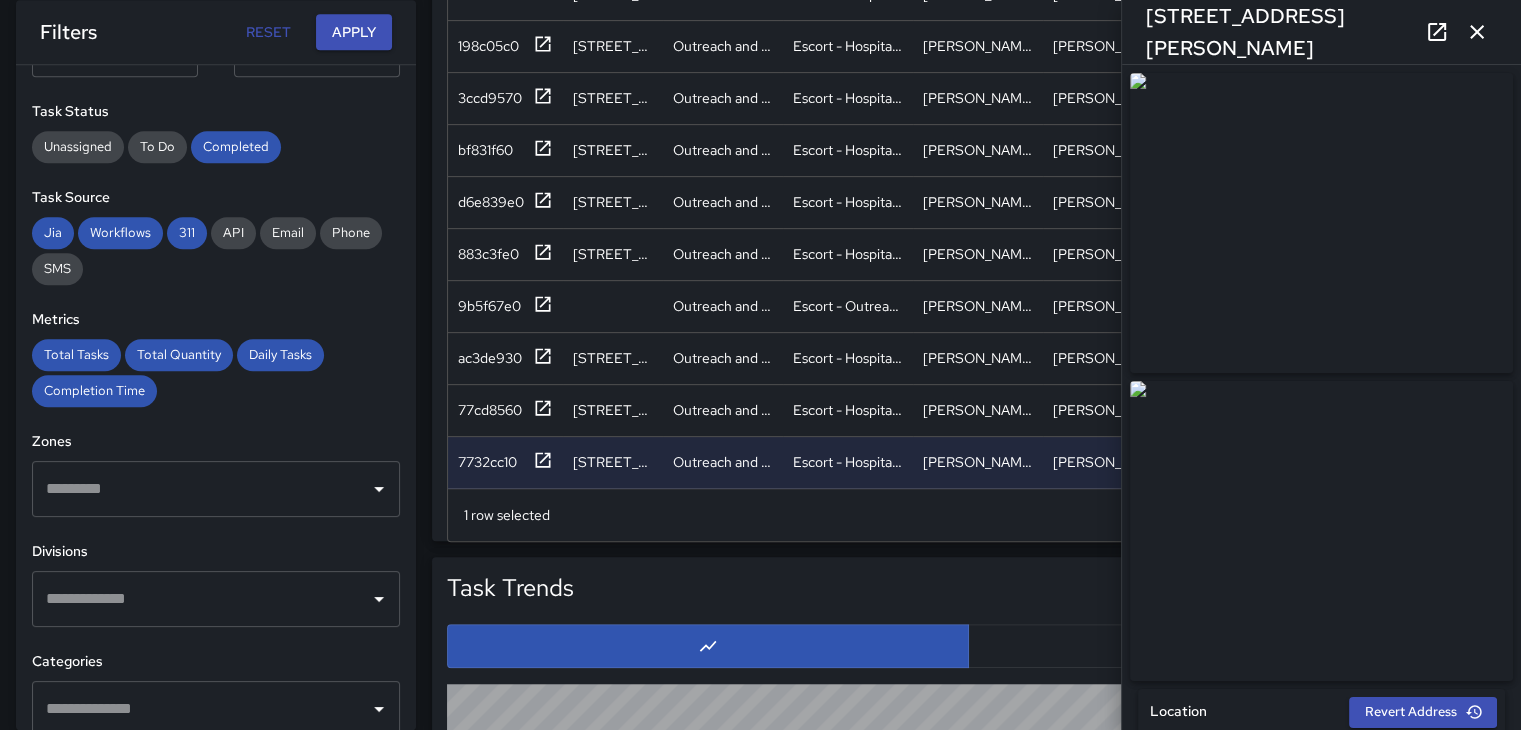
click at [1475, 27] on icon "button" at bounding box center [1477, 32] width 24 height 24
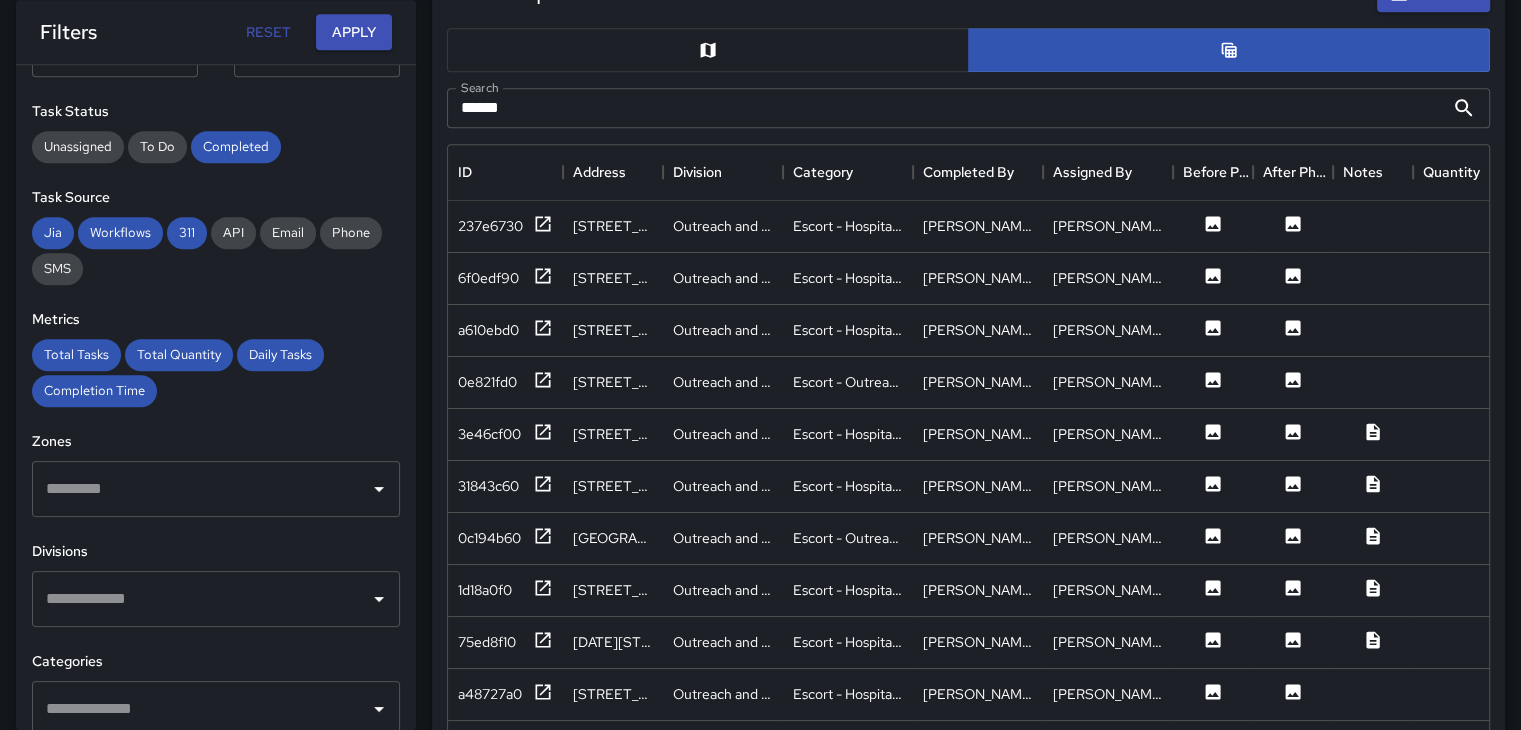
scroll to position [1061, 0]
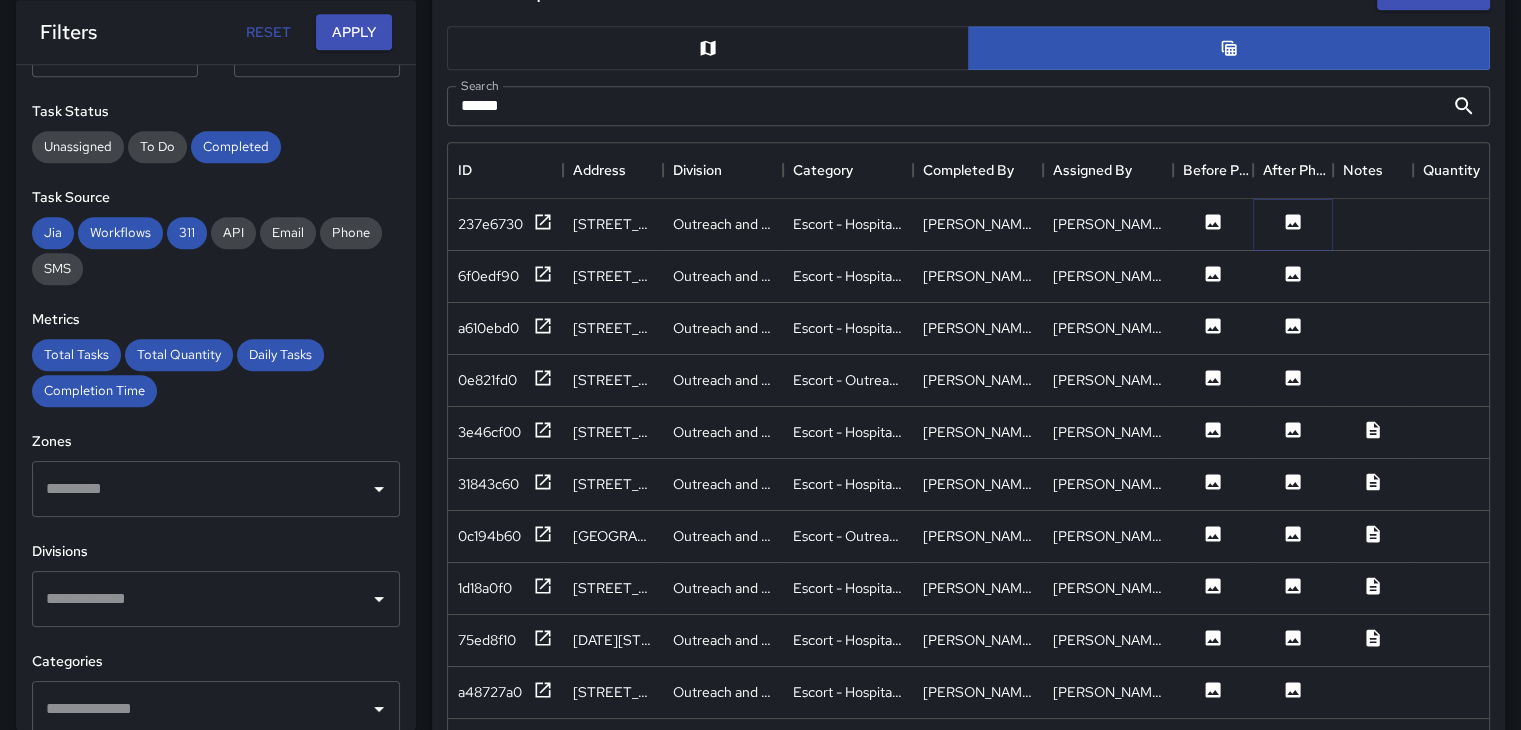
click at [1289, 218] on icon at bounding box center [1293, 221] width 15 height 15
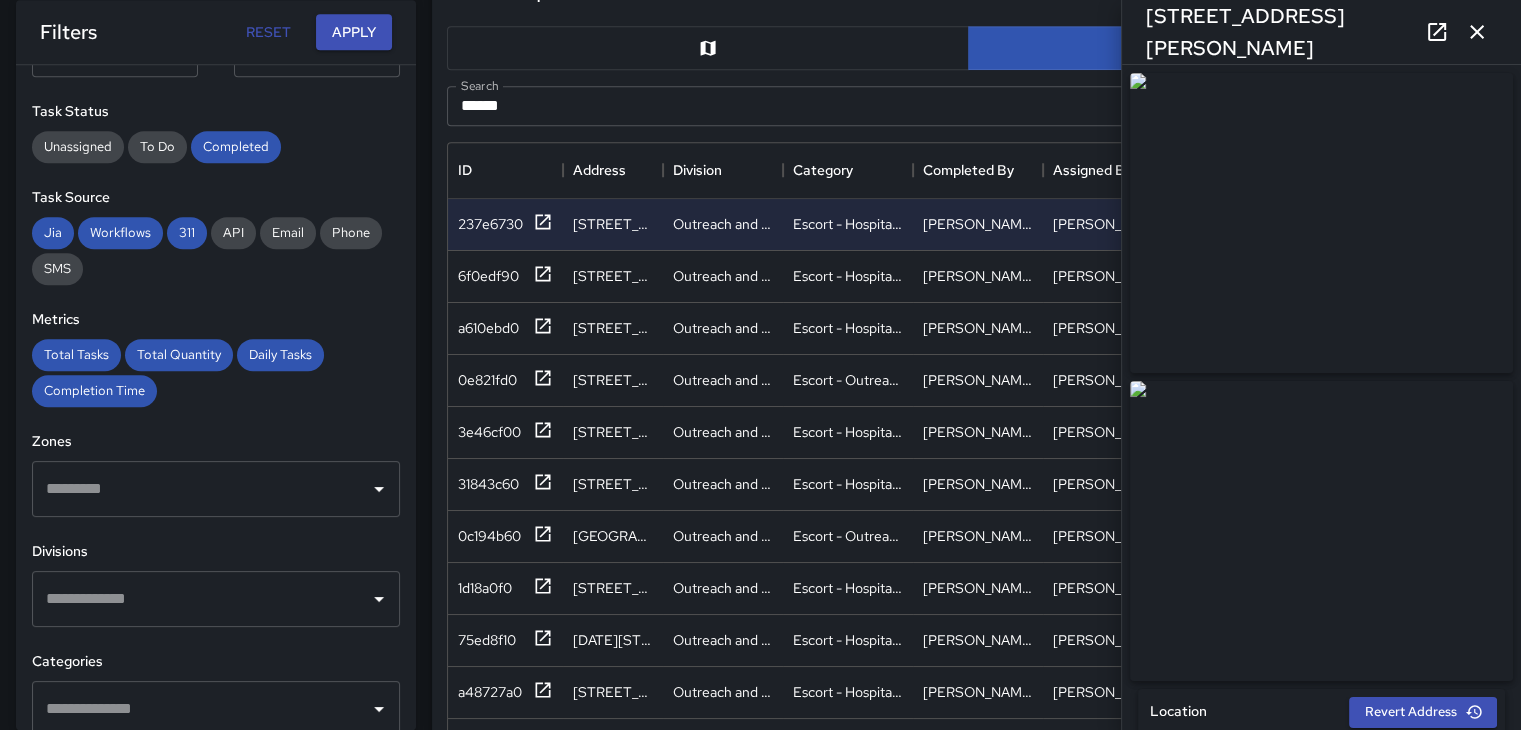
type input "**********"
click at [1467, 18] on button "button" at bounding box center [1477, 32] width 40 height 40
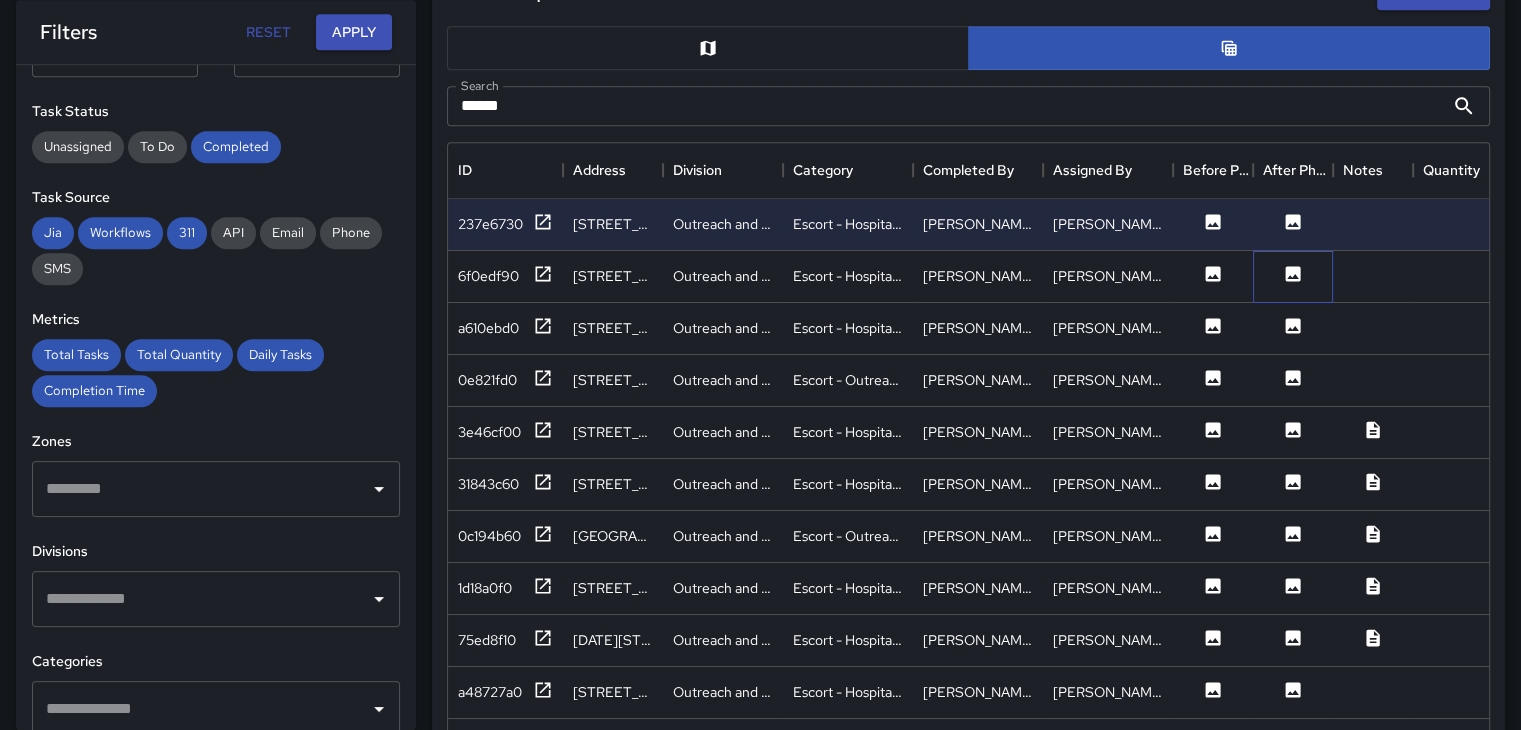
click at [1296, 259] on div at bounding box center [1293, 277] width 80 height 52
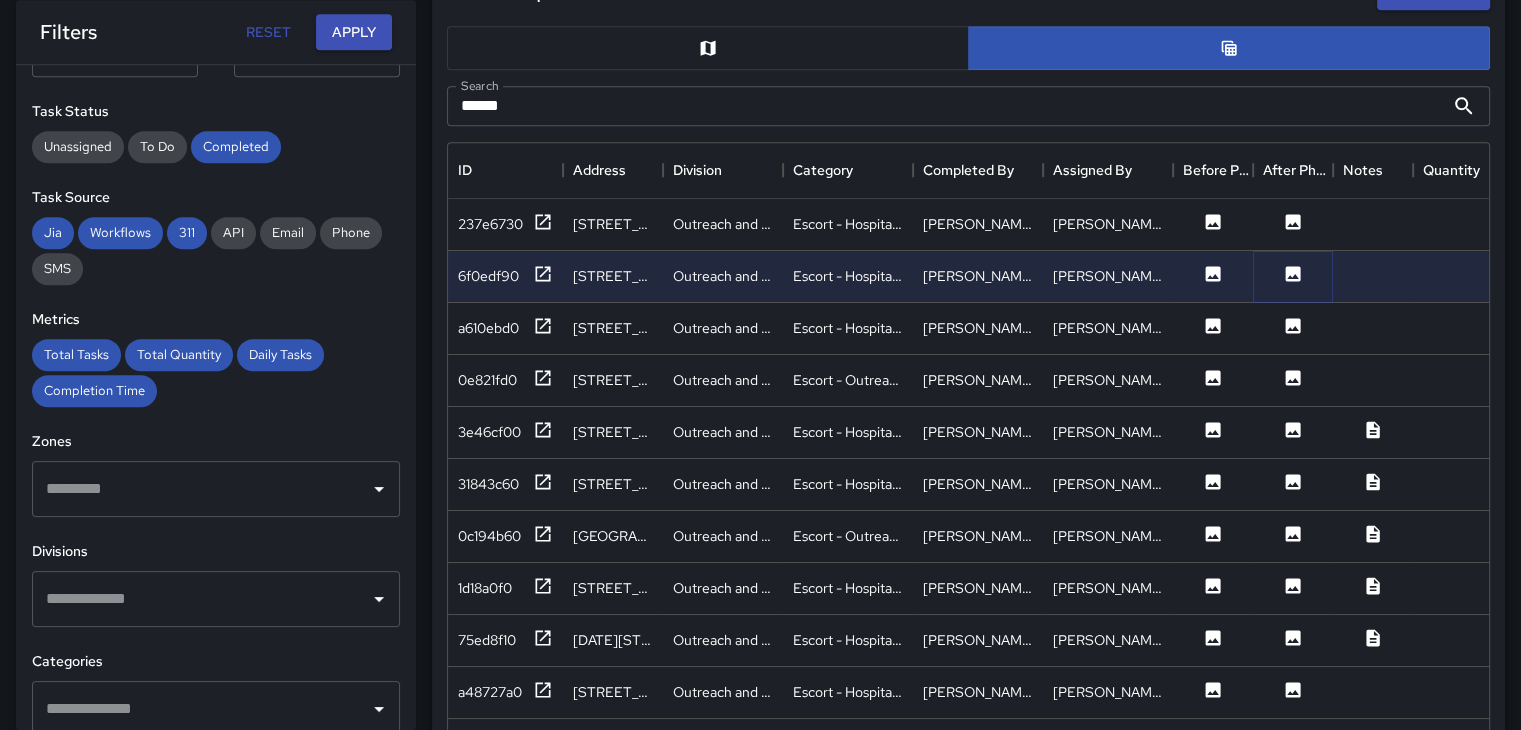
click at [1295, 274] on icon at bounding box center [1293, 274] width 20 height 20
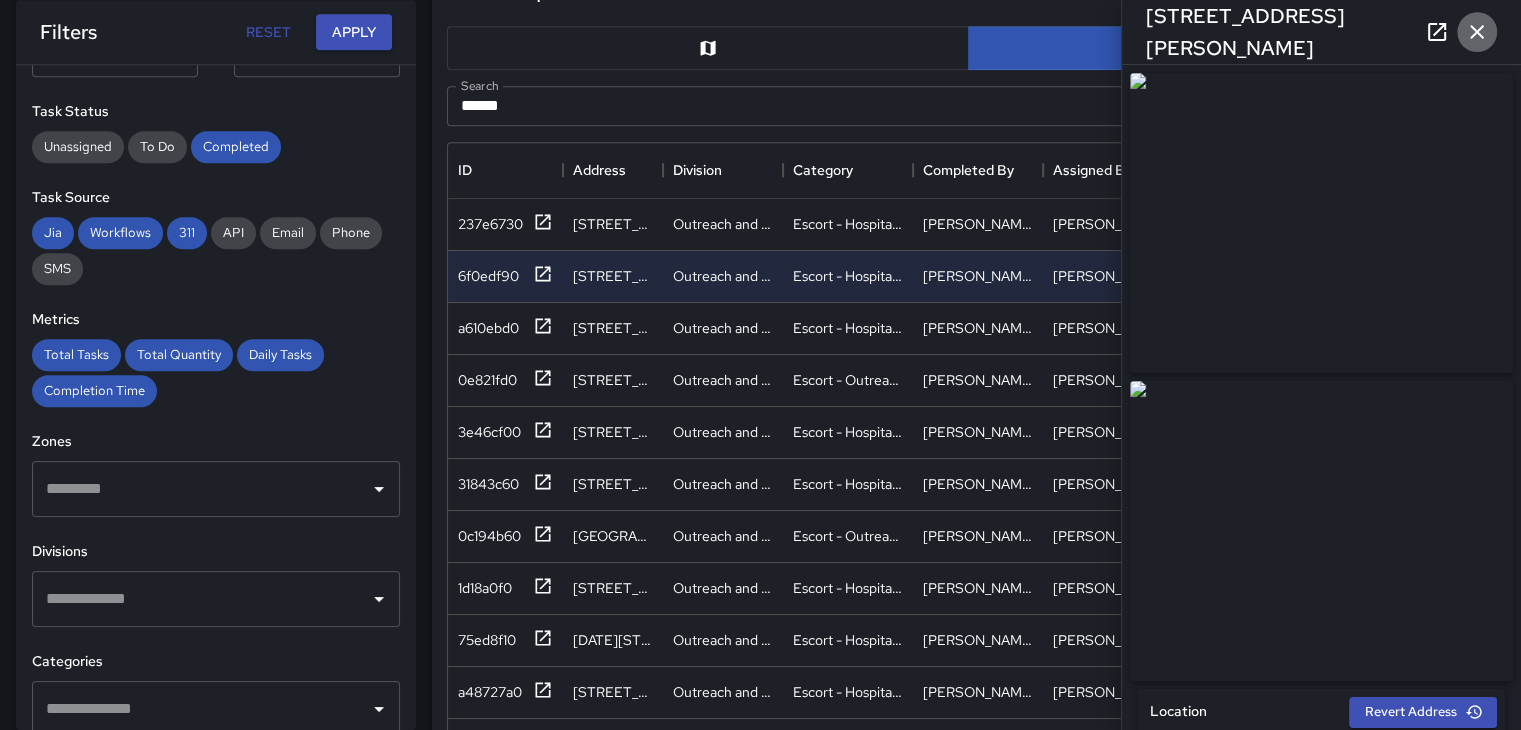
click at [1484, 32] on icon "button" at bounding box center [1477, 32] width 24 height 24
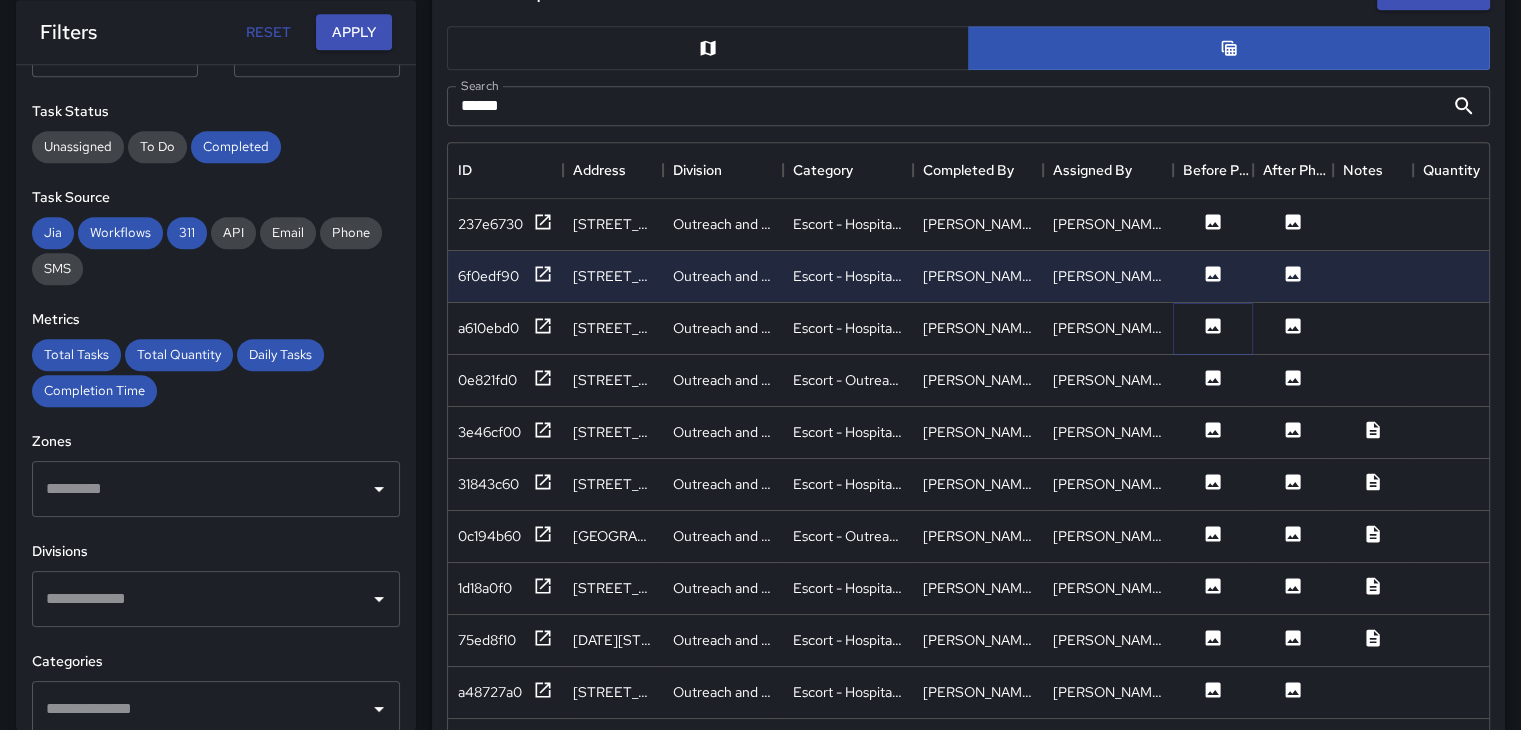
click at [1201, 317] on button at bounding box center [1213, 328] width 60 height 25
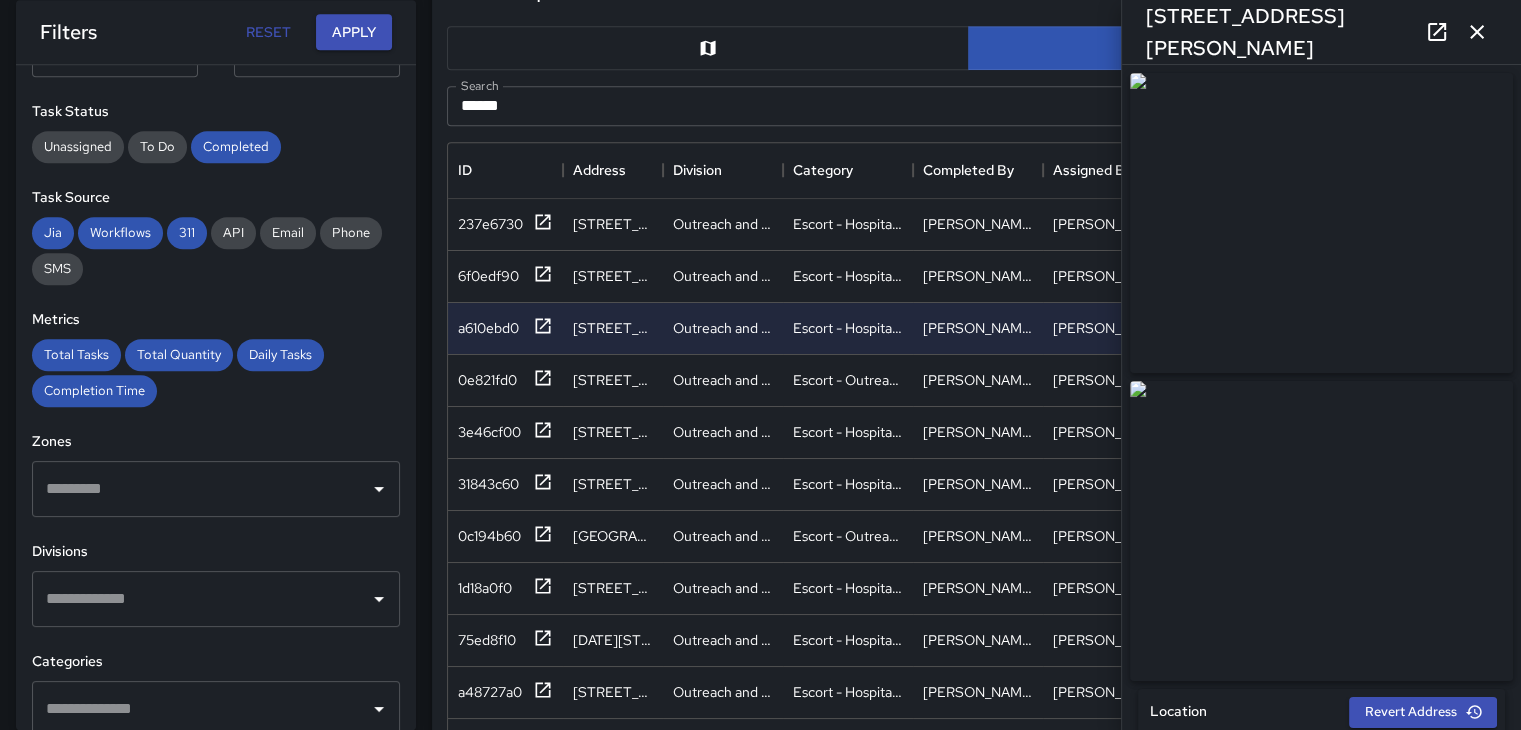
click at [1480, 35] on icon "button" at bounding box center [1477, 32] width 14 height 14
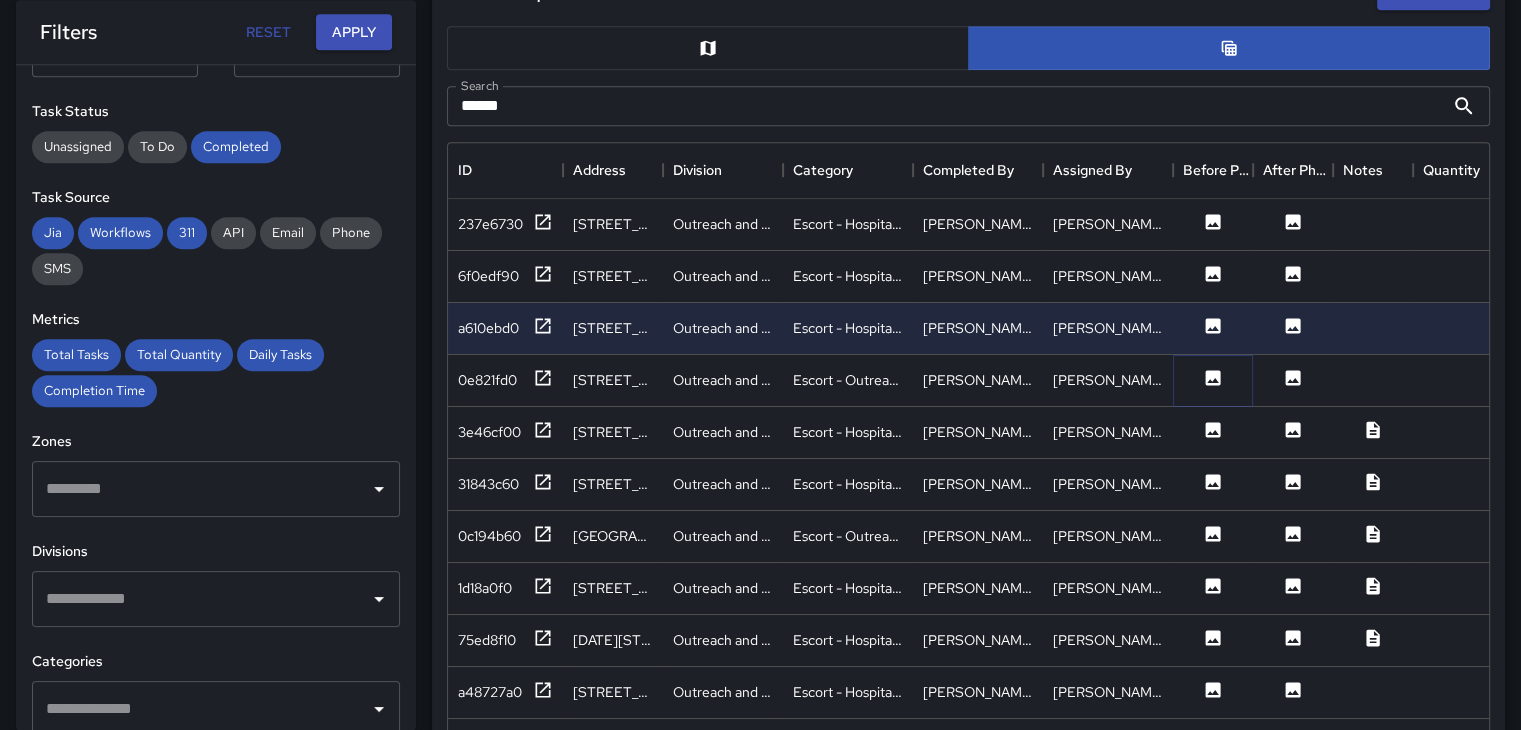
click at [1209, 376] on icon at bounding box center [1213, 377] width 15 height 15
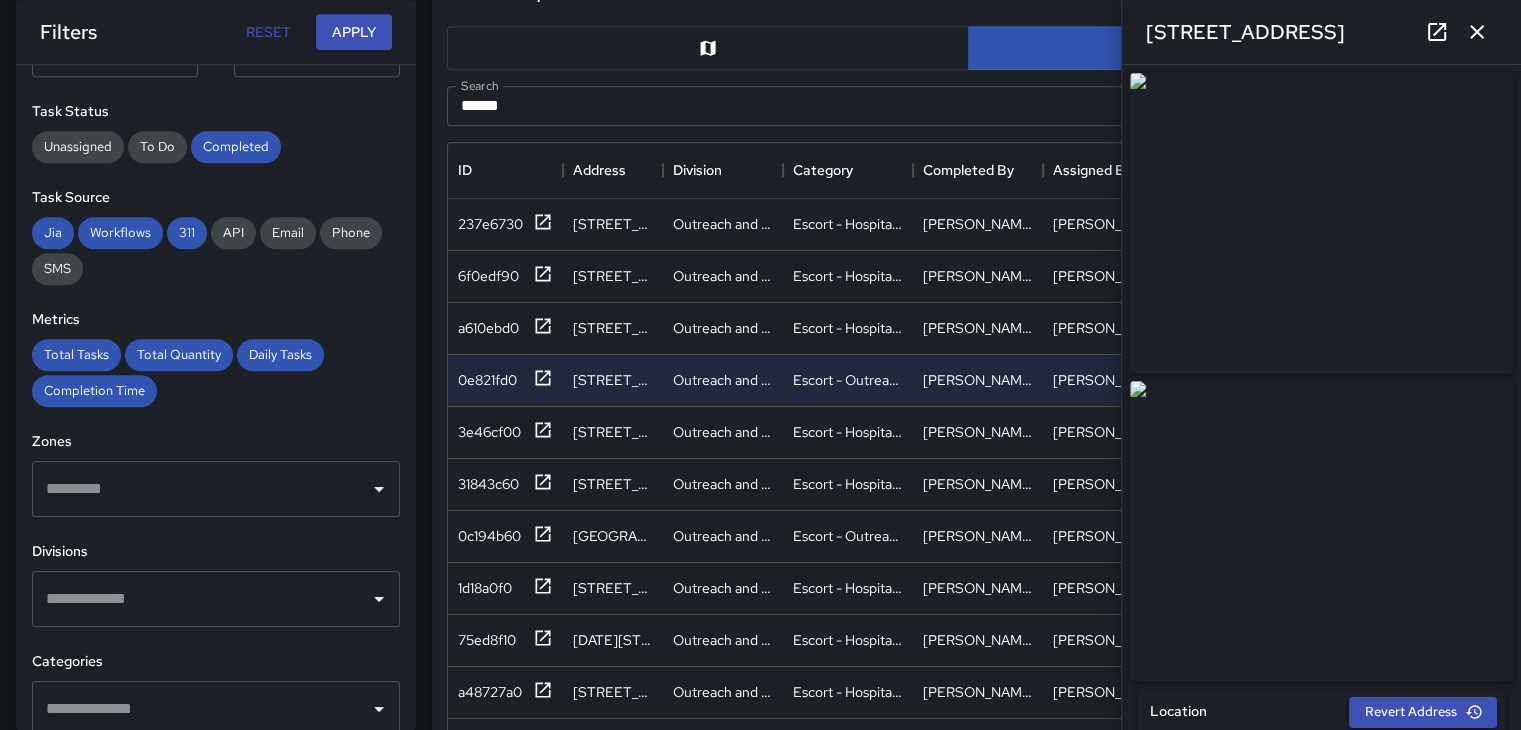
click at [1493, 30] on button "button" at bounding box center [1477, 32] width 40 height 40
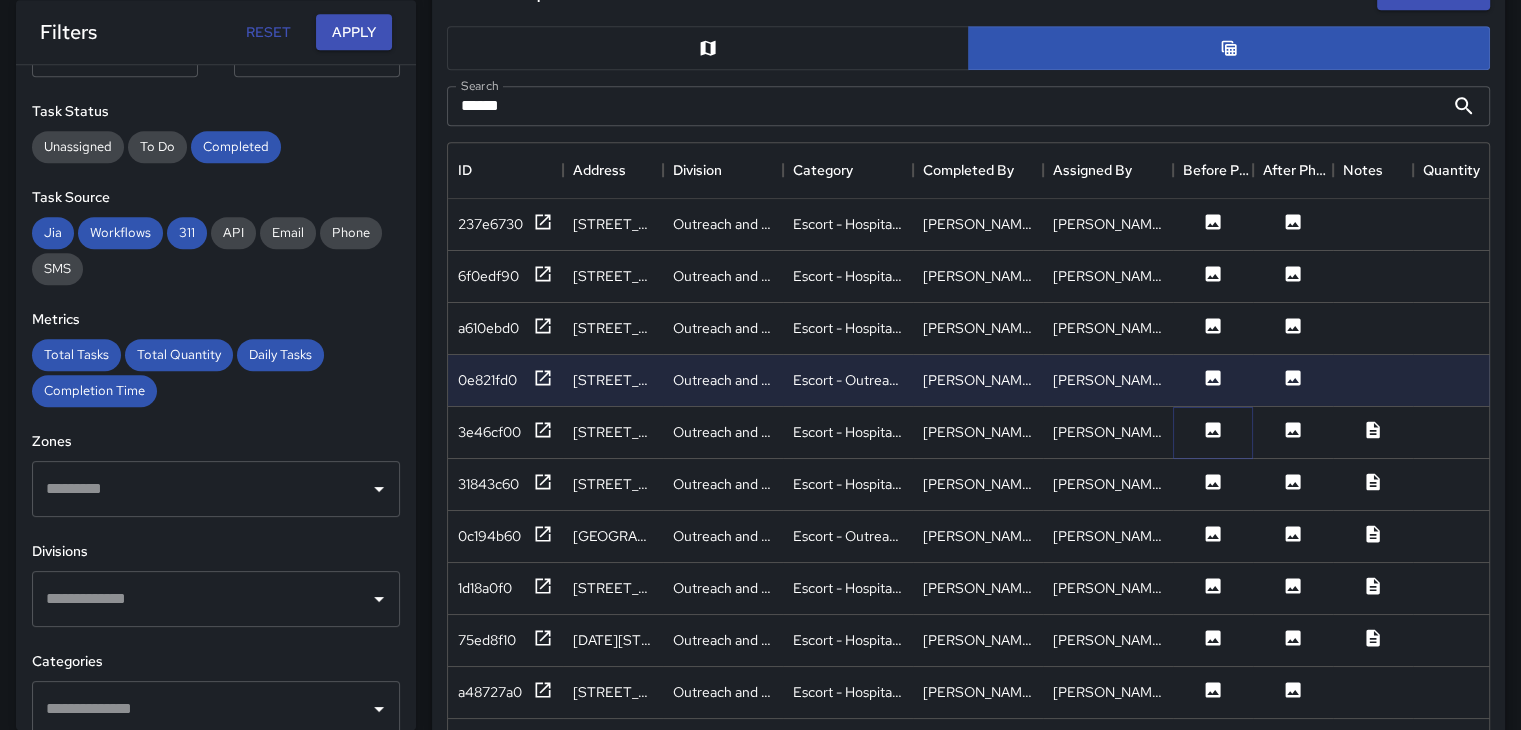
click at [1219, 427] on icon at bounding box center [1213, 429] width 15 height 15
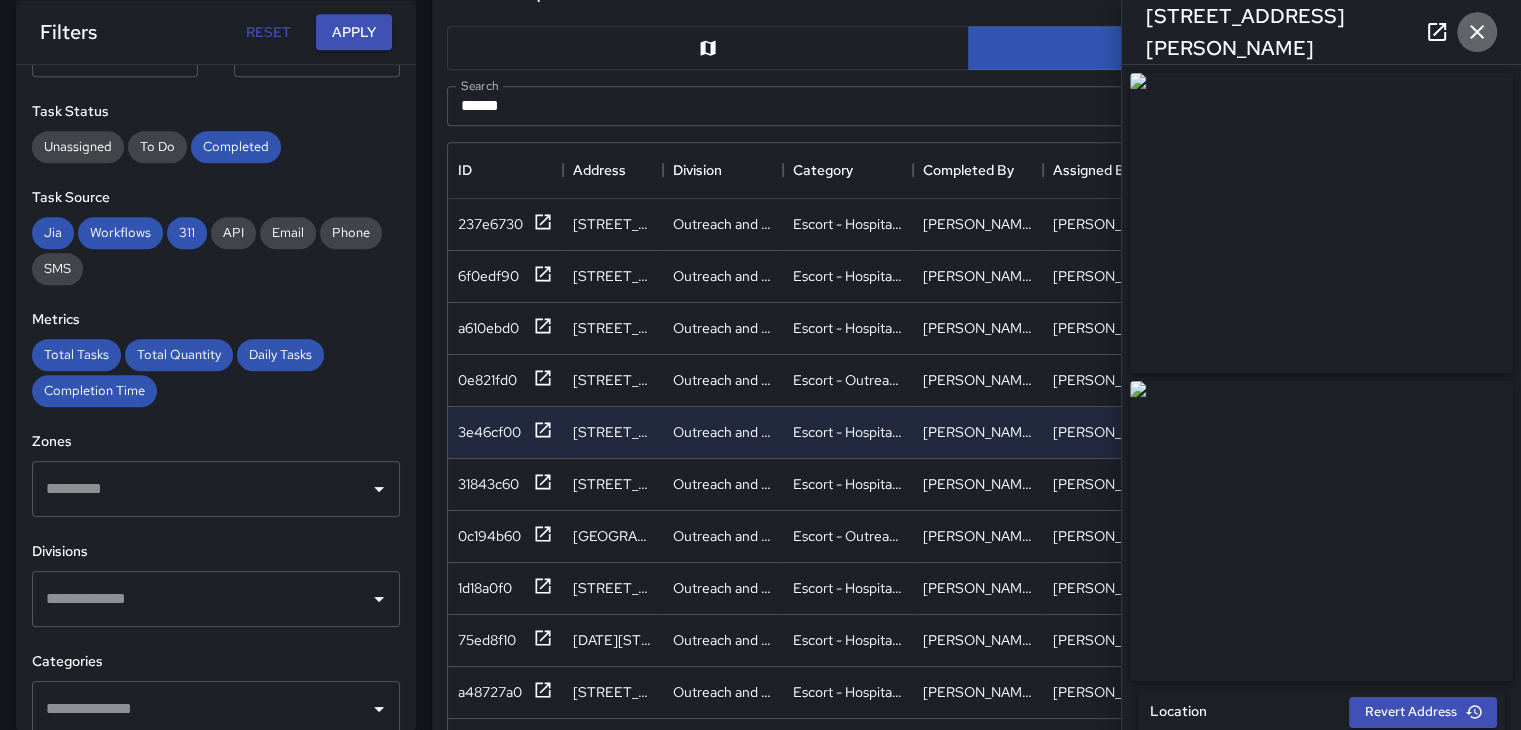
click at [1486, 34] on icon "button" at bounding box center [1477, 32] width 24 height 24
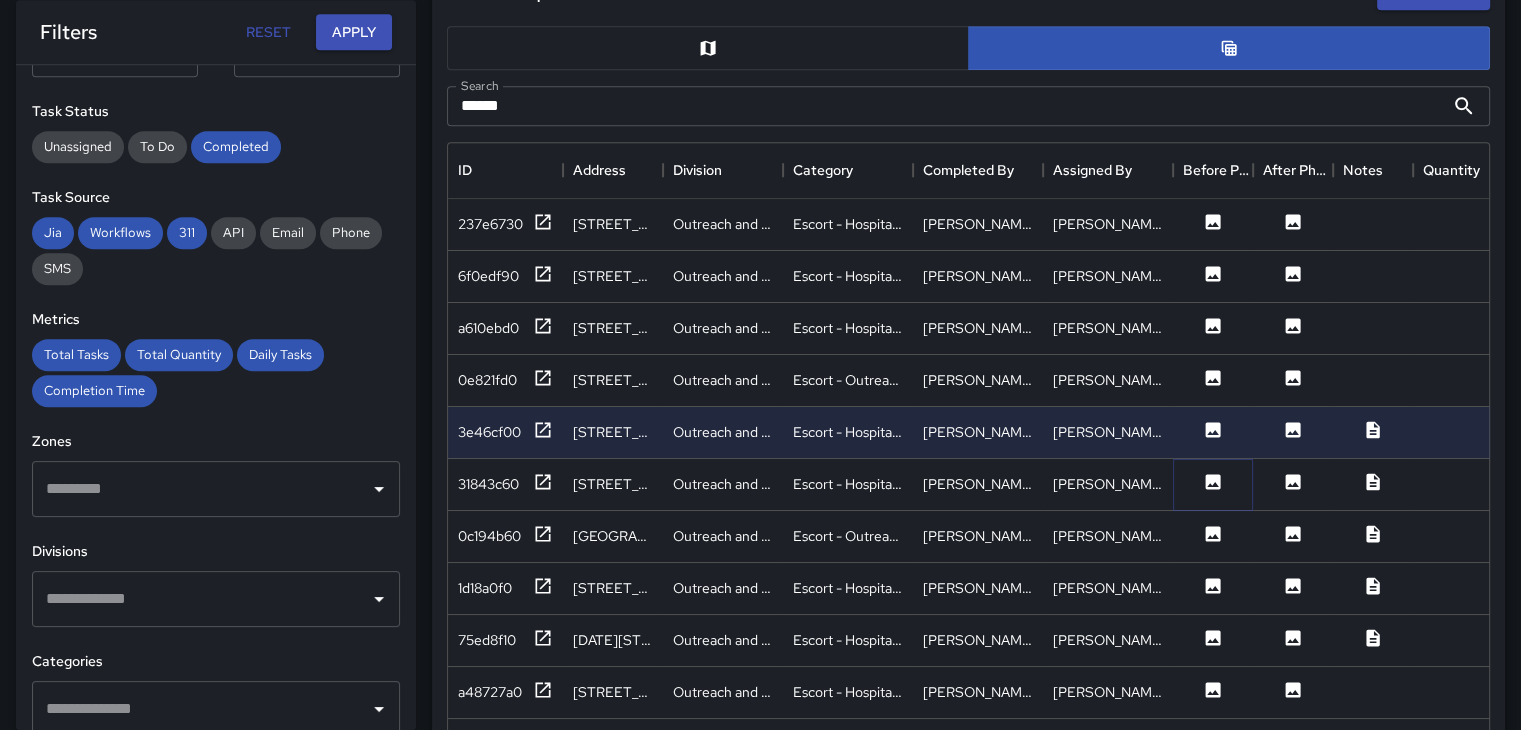
click at [1207, 485] on icon at bounding box center [1213, 482] width 20 height 20
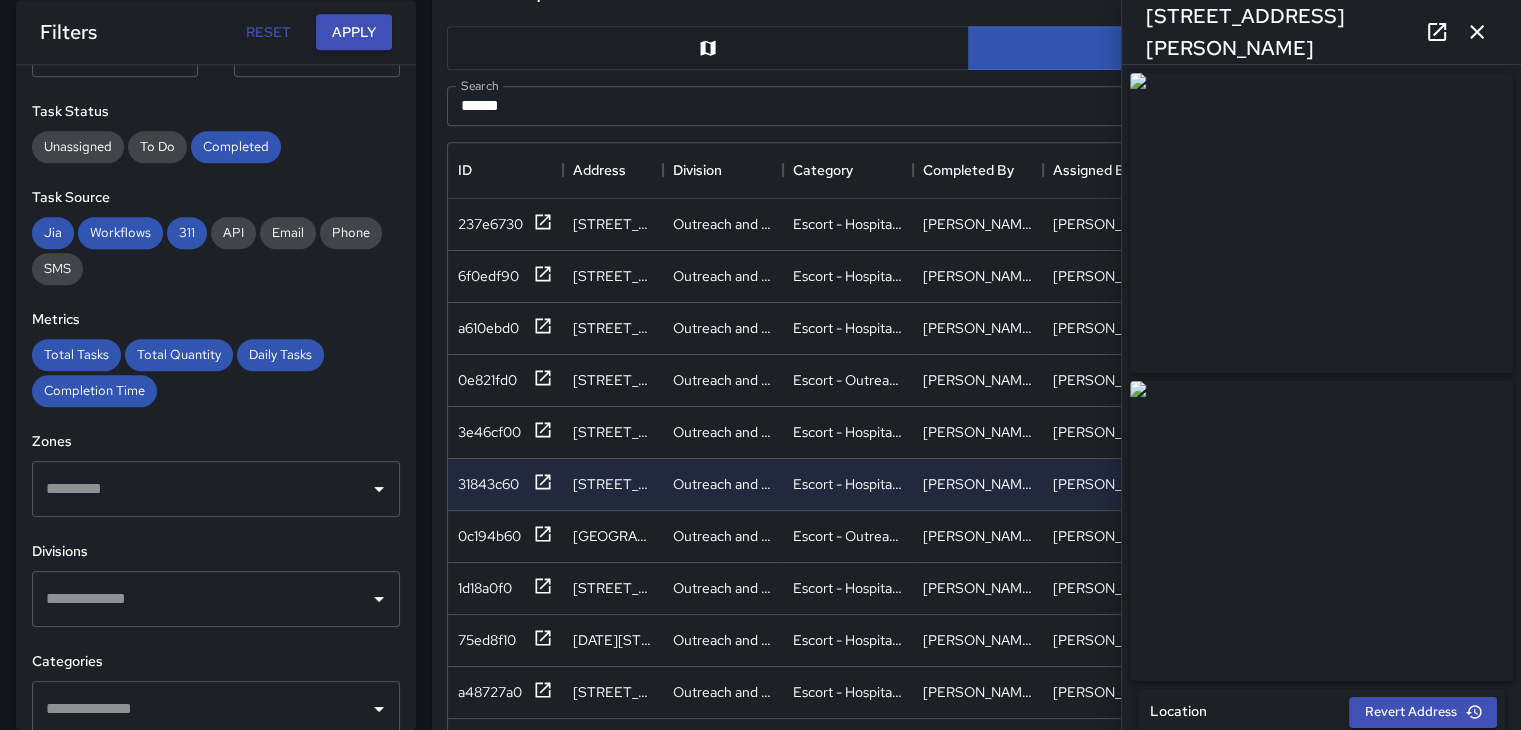
click at [1476, 30] on icon "button" at bounding box center [1477, 32] width 14 height 14
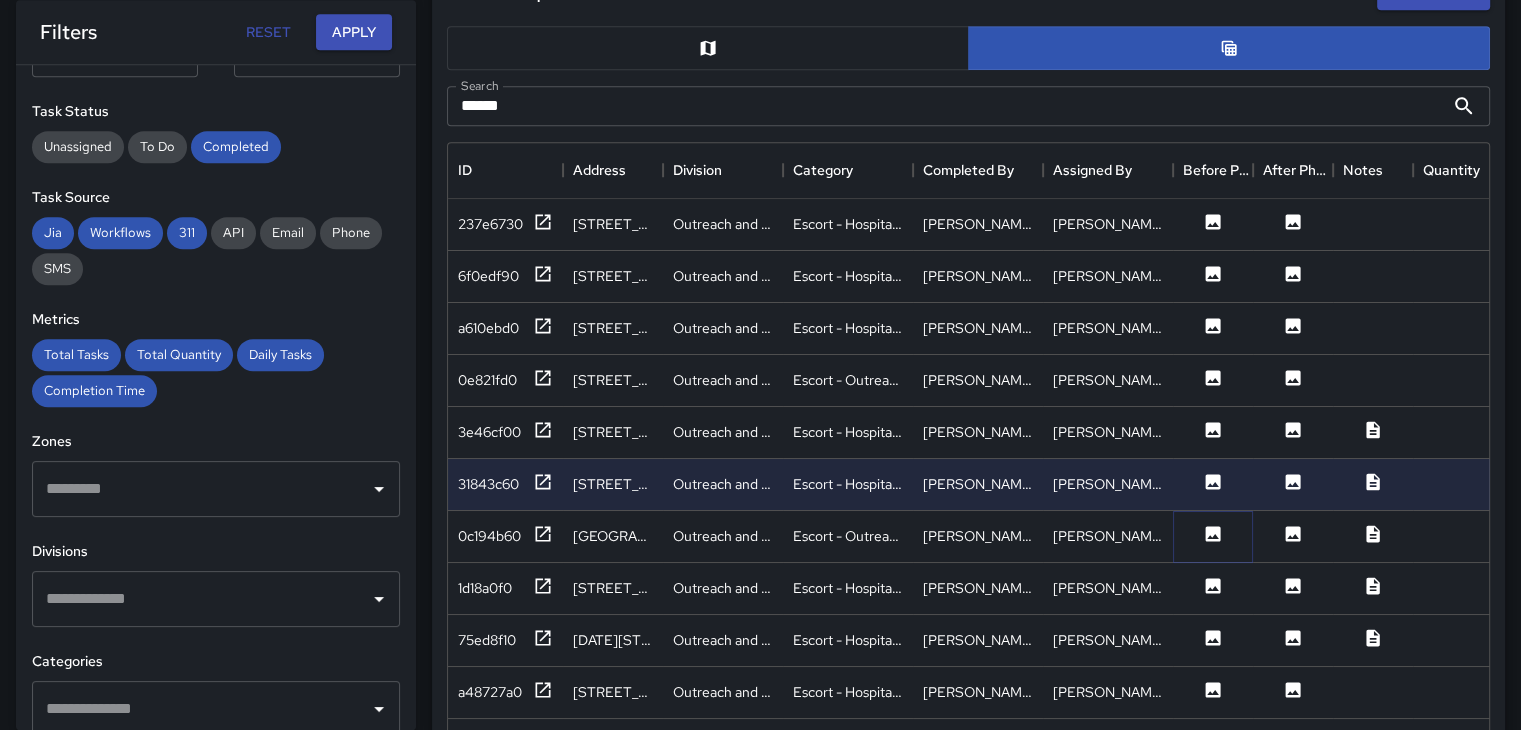
drag, startPoint x: 1212, startPoint y: 531, endPoint x: 1216, endPoint y: 518, distance: 13.6
click at [1212, 530] on icon at bounding box center [1213, 533] width 15 height 15
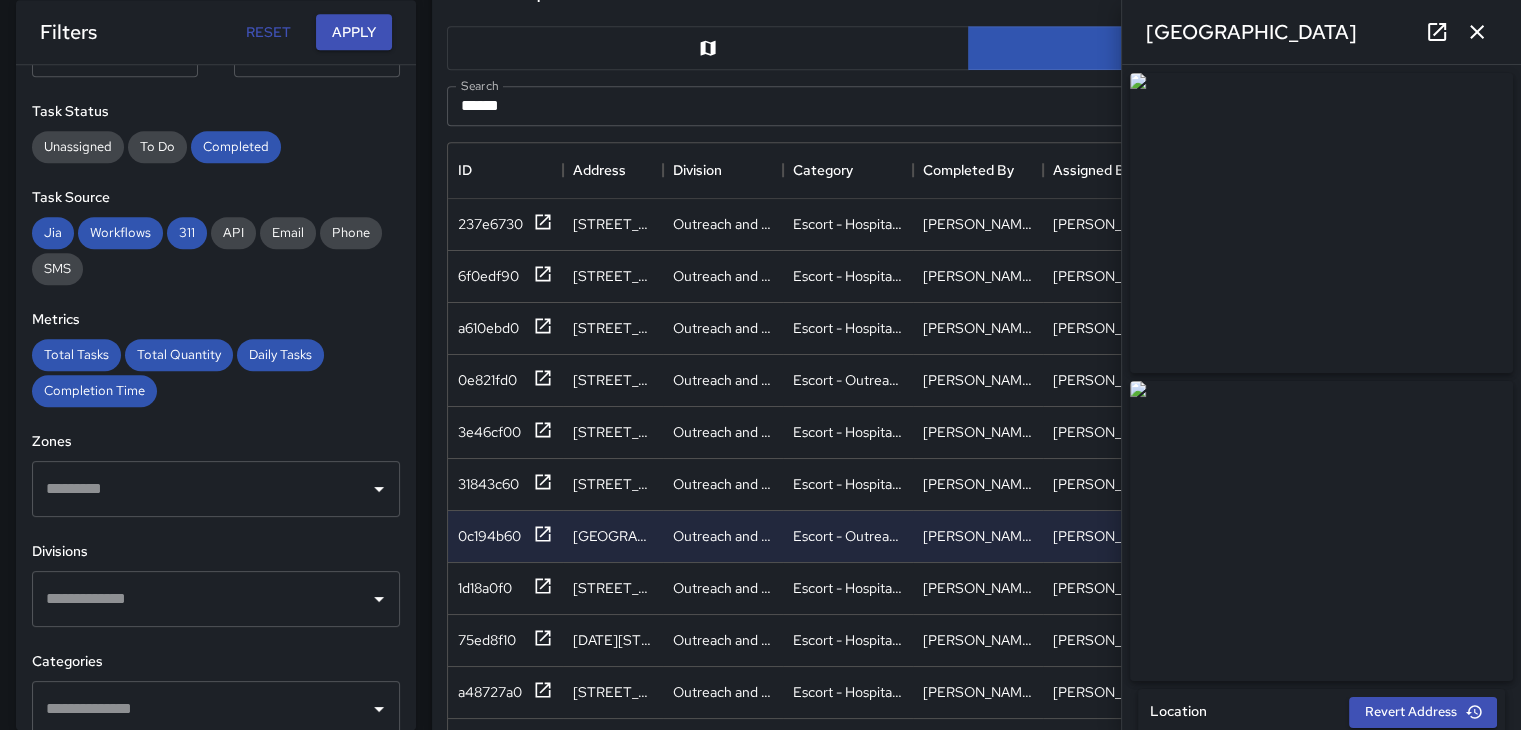
type input "**********"
drag, startPoint x: 1477, startPoint y: 44, endPoint x: 1456, endPoint y: 81, distance: 42.5
click at [1477, 42] on button "button" at bounding box center [1477, 32] width 40 height 40
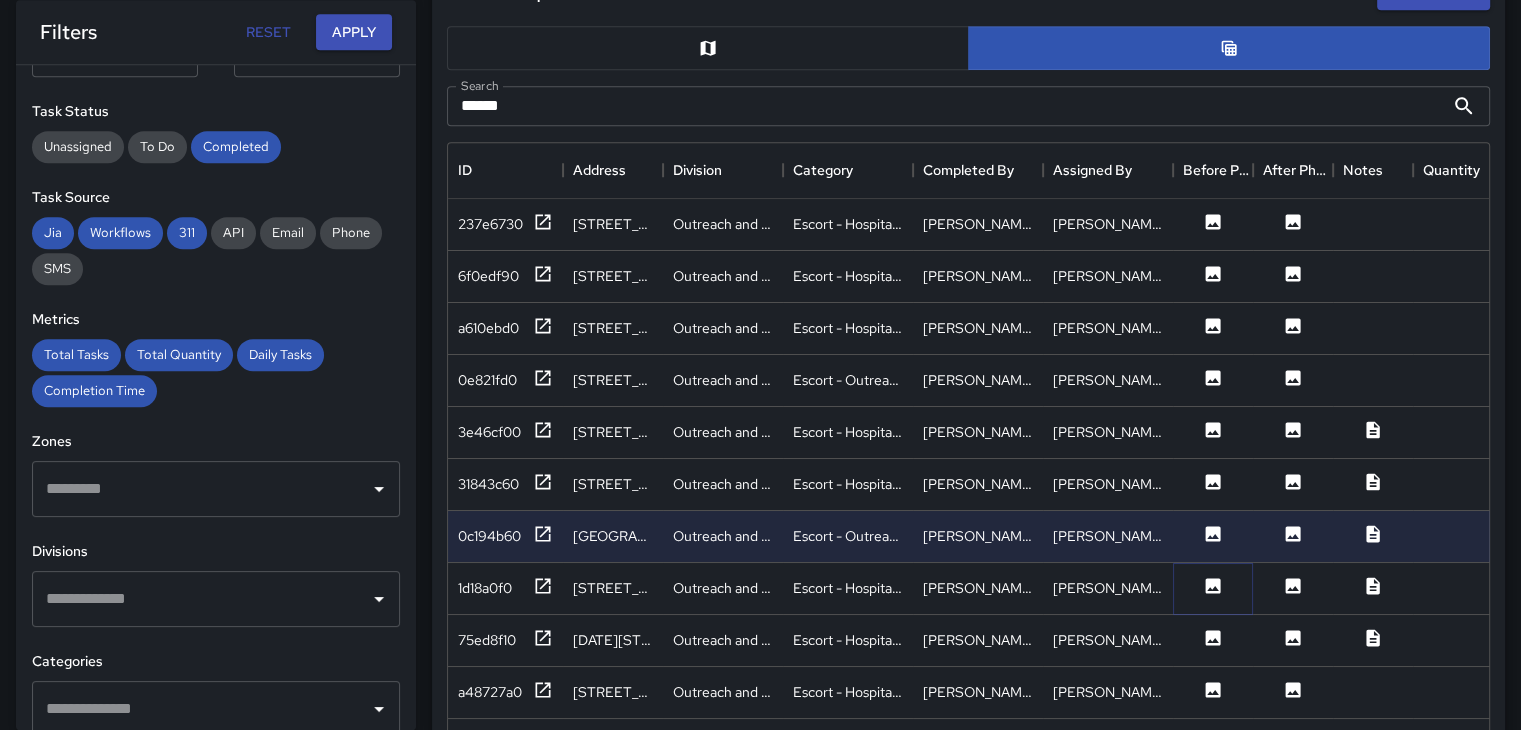
click at [1204, 581] on icon at bounding box center [1213, 586] width 20 height 20
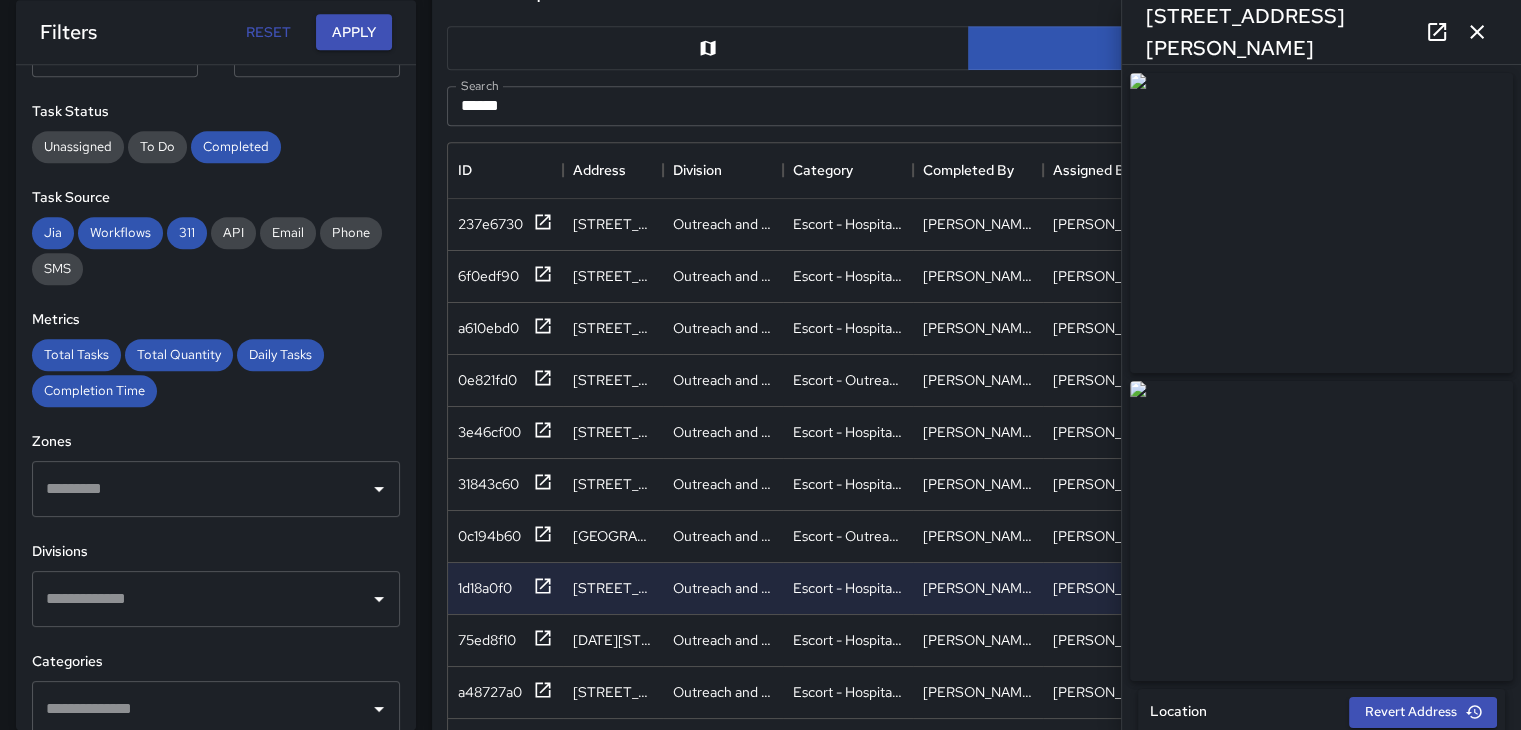
click at [1488, 29] on icon "button" at bounding box center [1477, 32] width 24 height 24
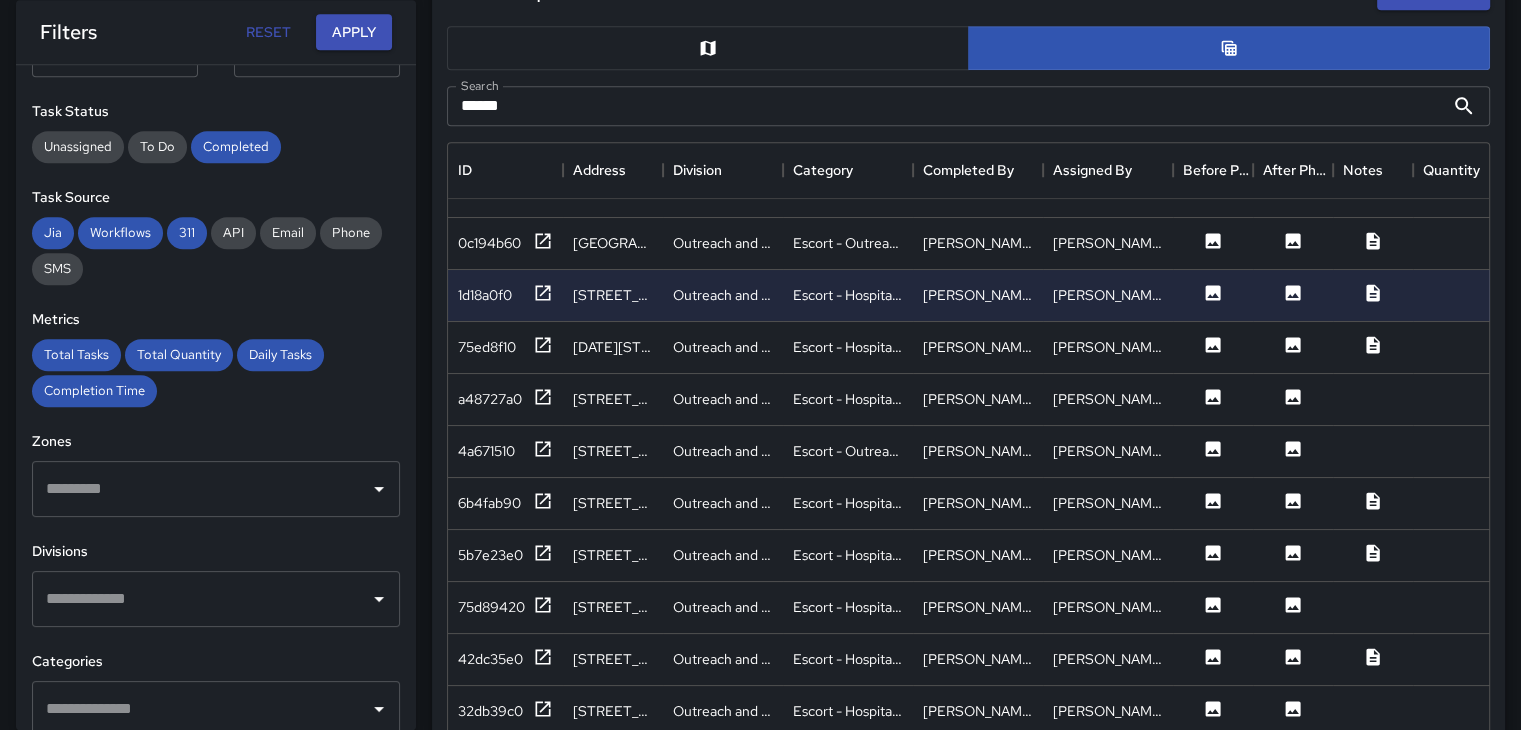
scroll to position [300, 0]
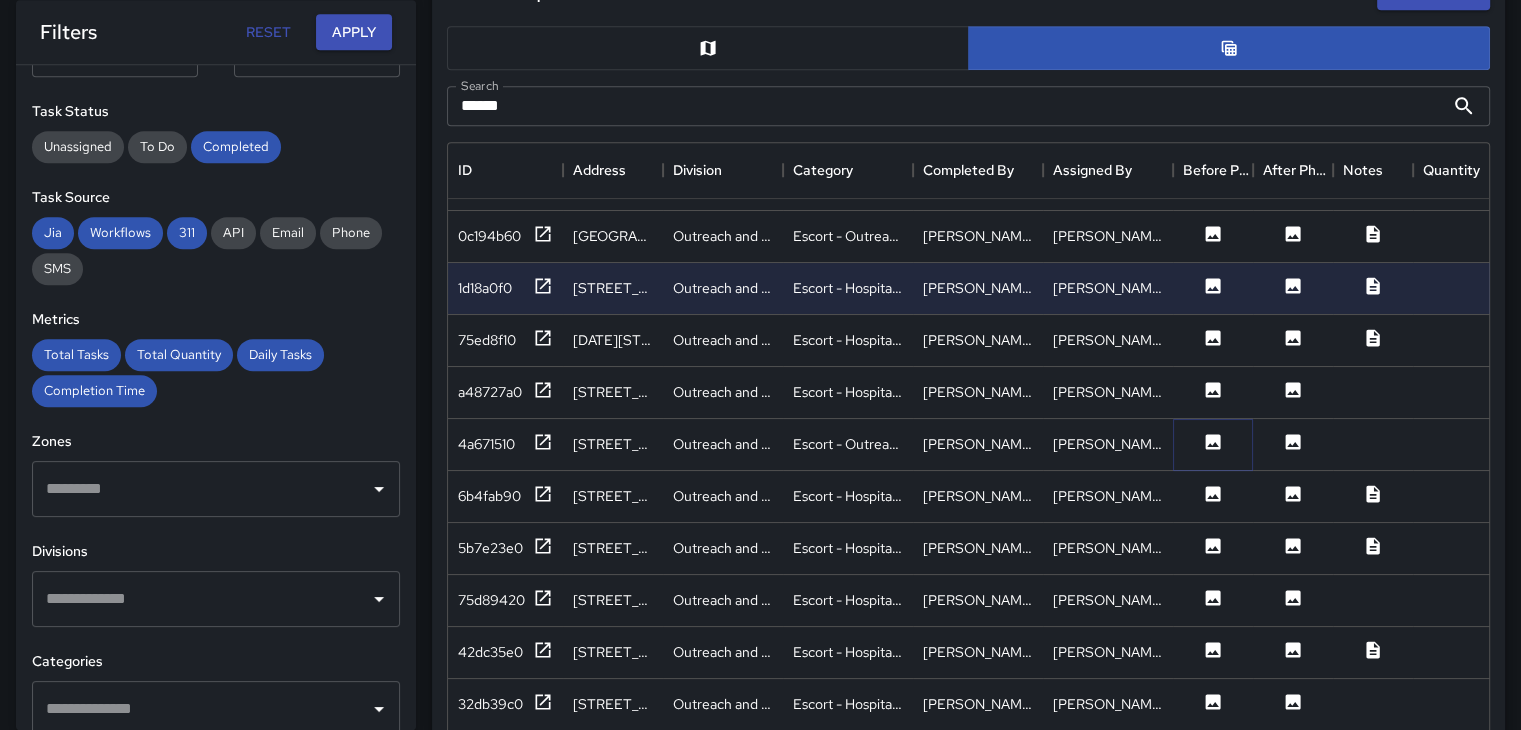
click at [1212, 445] on icon at bounding box center [1213, 441] width 15 height 15
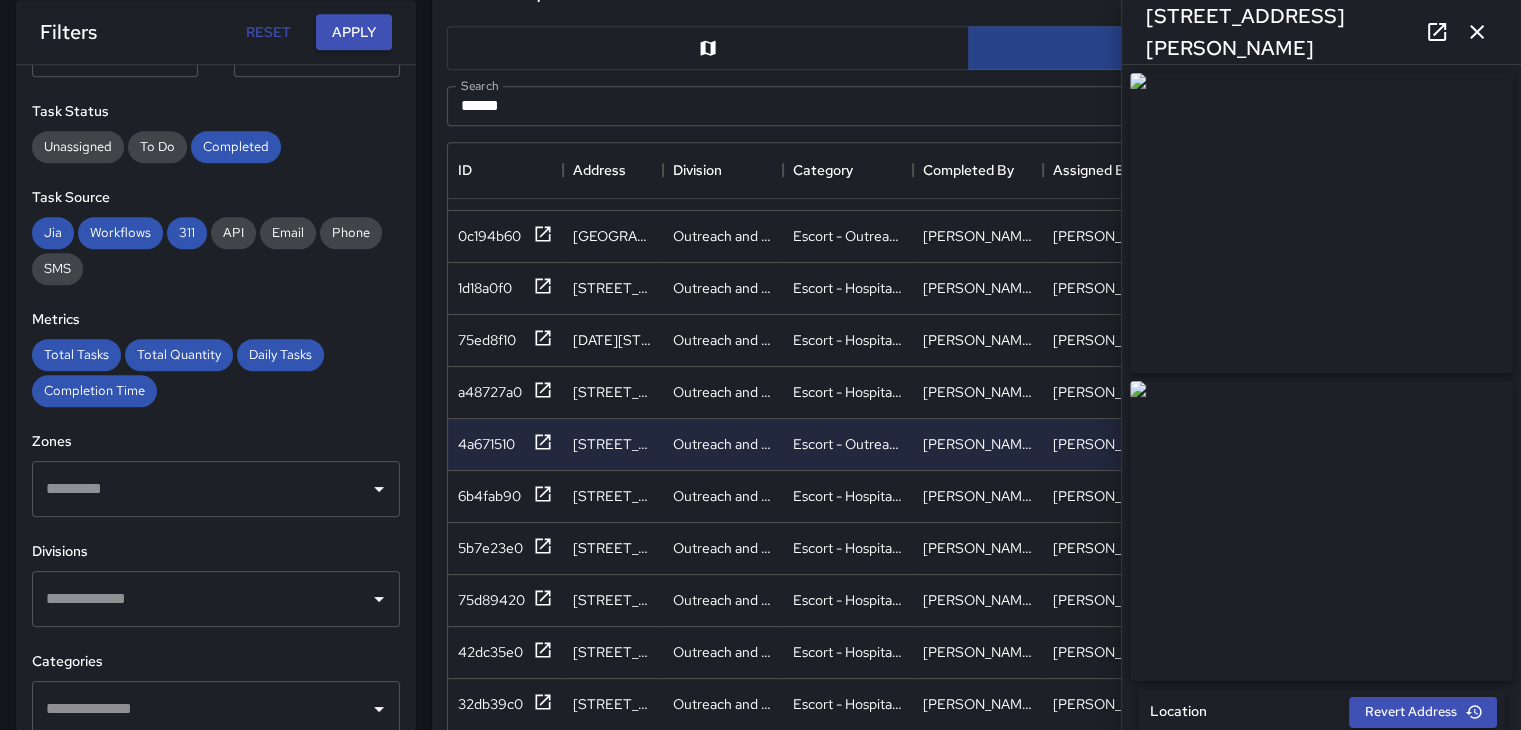
click at [1482, 35] on icon "button" at bounding box center [1477, 32] width 24 height 24
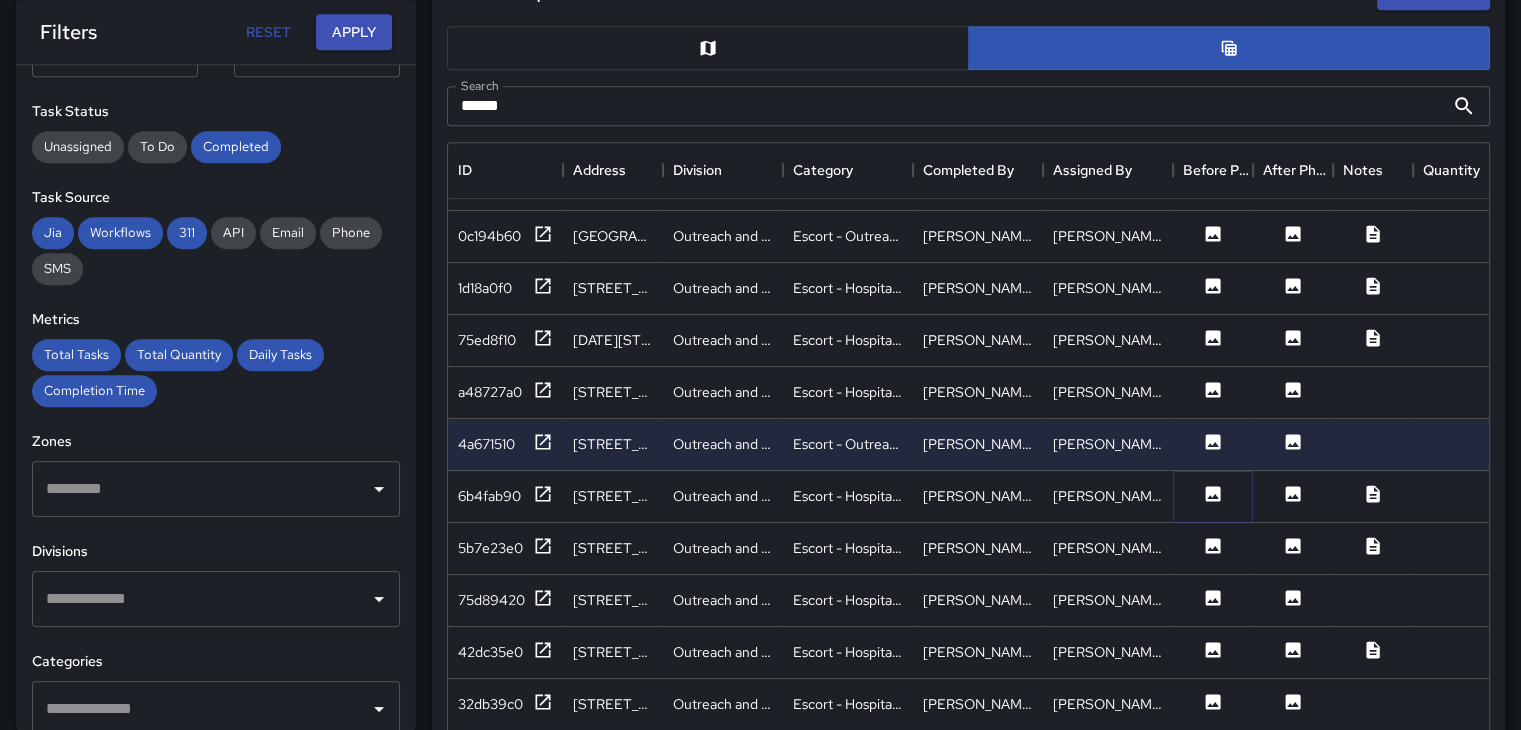
click at [1208, 500] on button at bounding box center [1213, 496] width 60 height 25
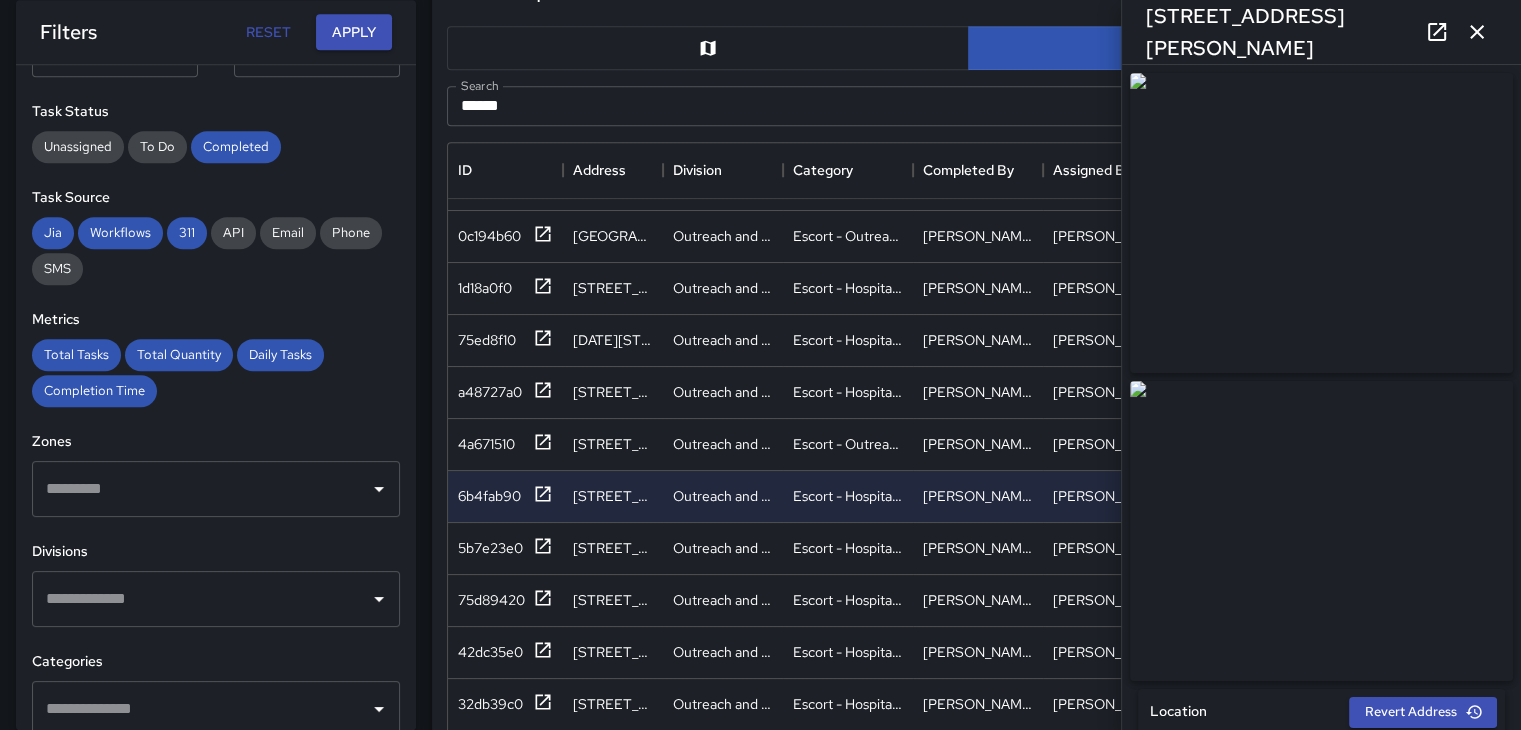
click at [1482, 29] on icon "button" at bounding box center [1477, 32] width 24 height 24
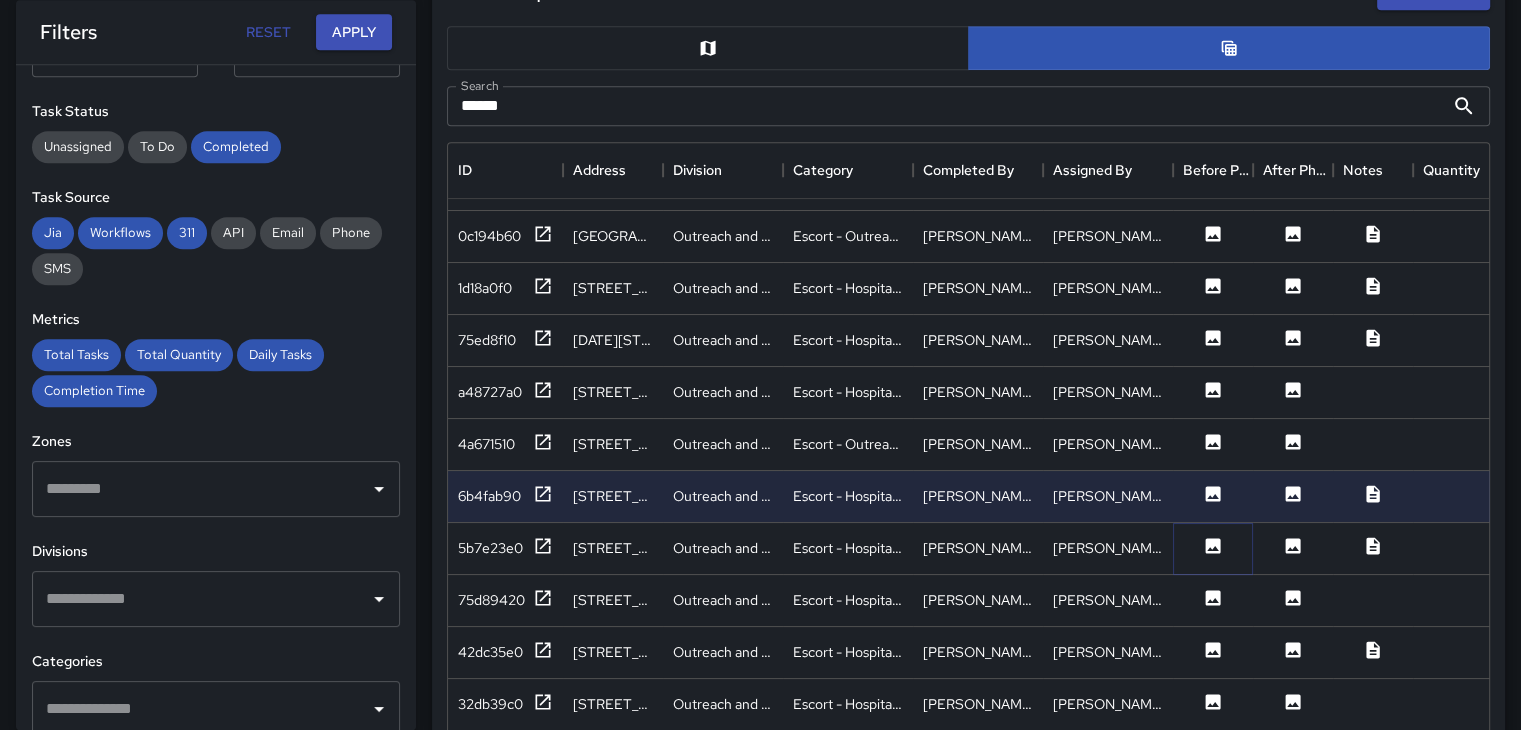
drag, startPoint x: 1201, startPoint y: 546, endPoint x: 1208, endPoint y: 538, distance: 10.6
click at [1205, 541] on button at bounding box center [1213, 548] width 60 height 25
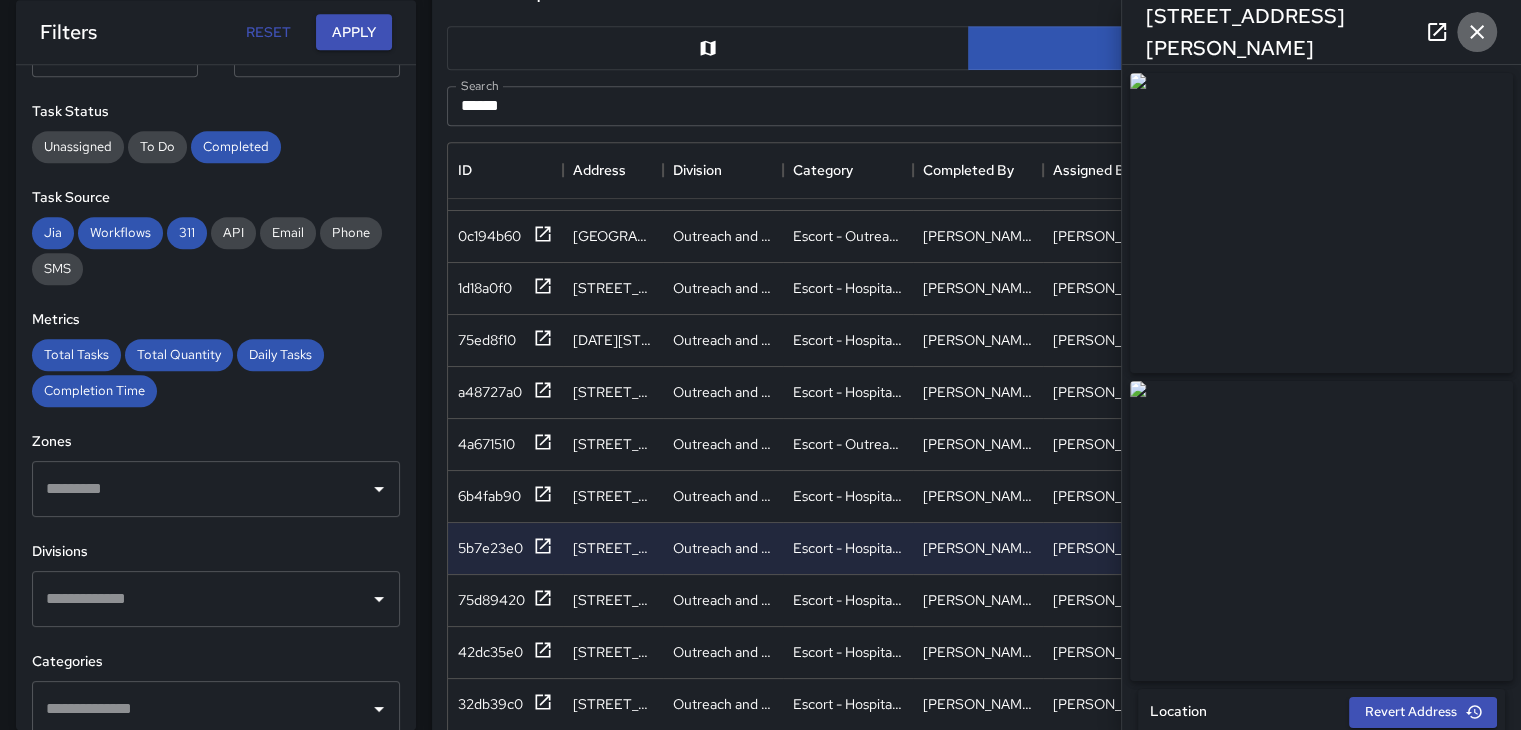
click at [1468, 29] on icon "button" at bounding box center [1477, 32] width 24 height 24
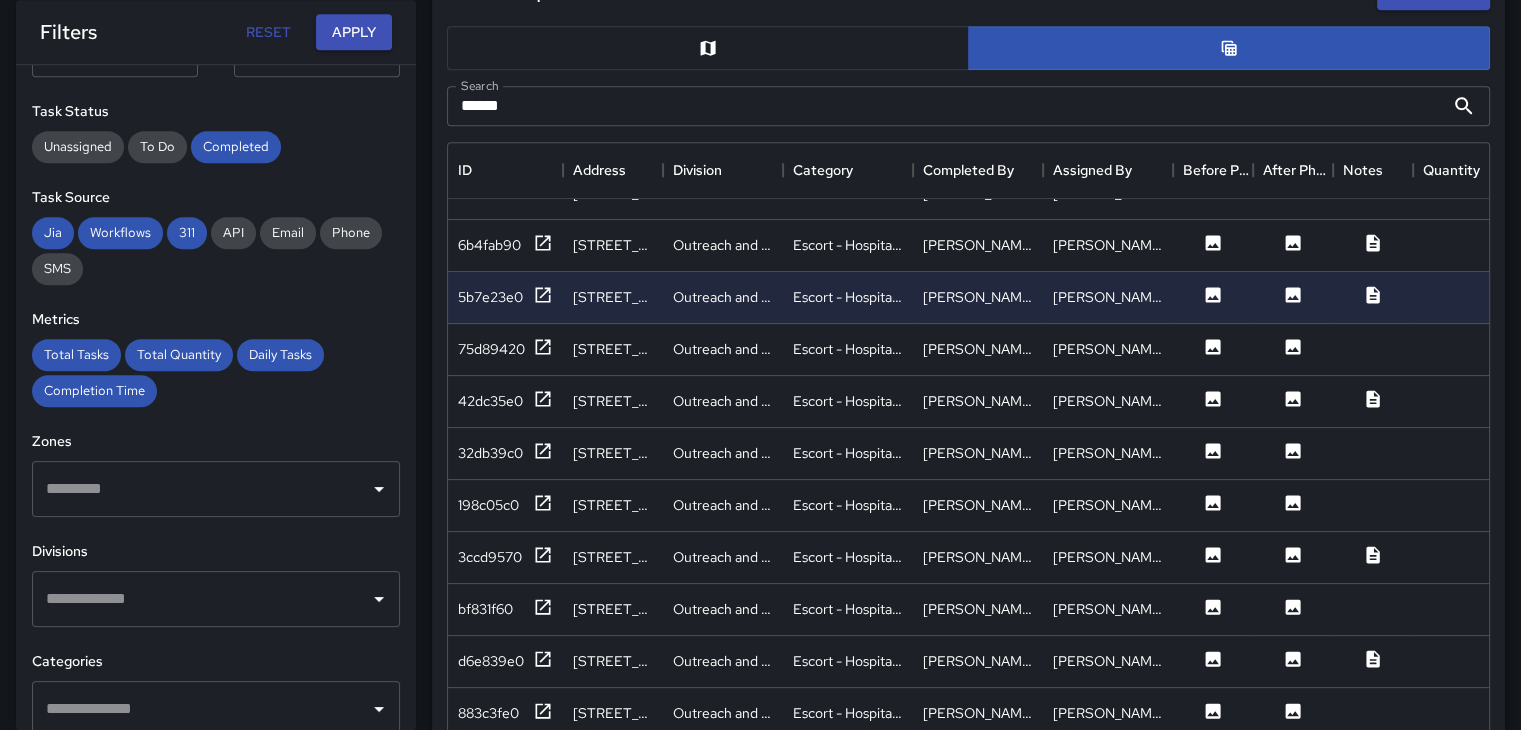
scroll to position [600, 0]
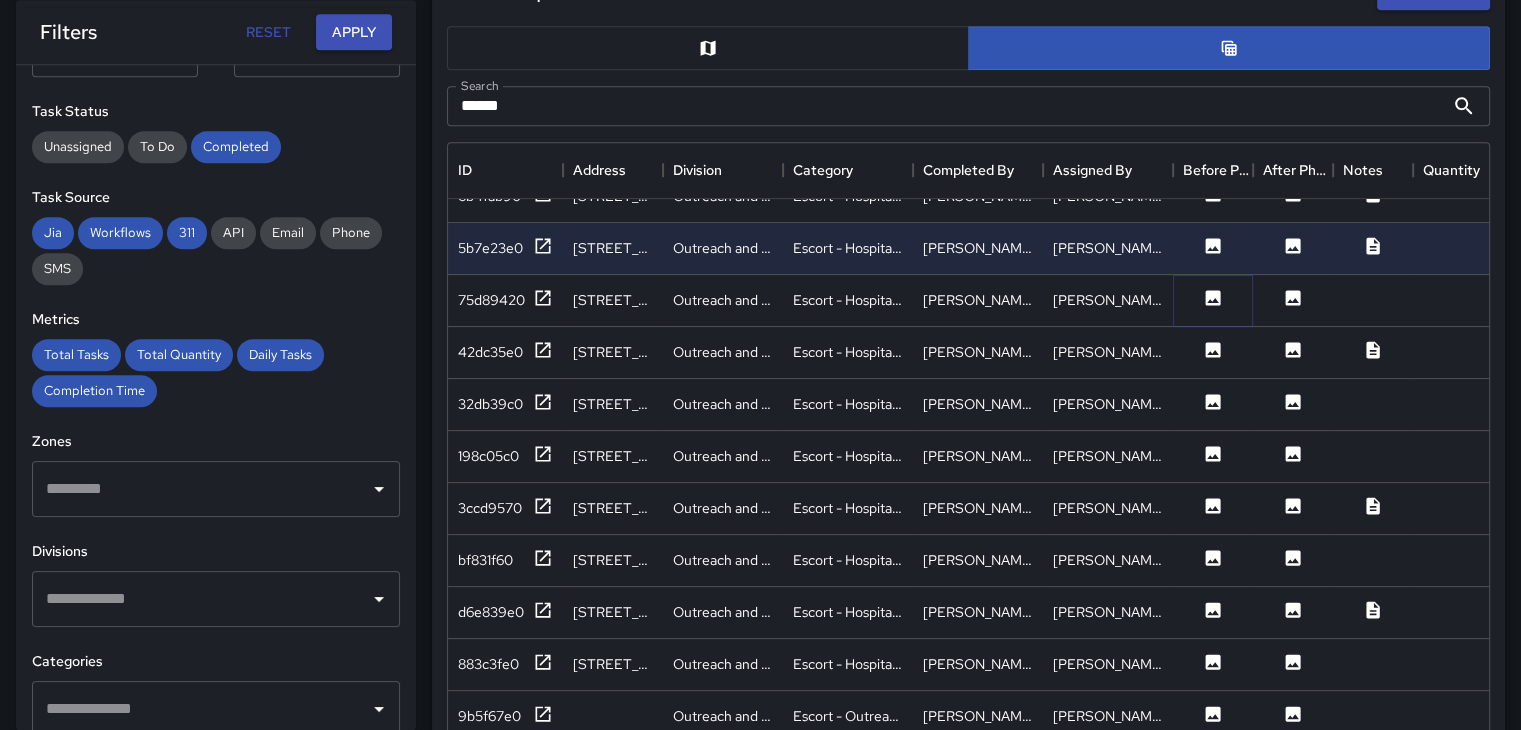
drag, startPoint x: 1216, startPoint y: 291, endPoint x: 1226, endPoint y: 282, distance: 13.4
click at [1220, 292] on icon at bounding box center [1213, 297] width 15 height 15
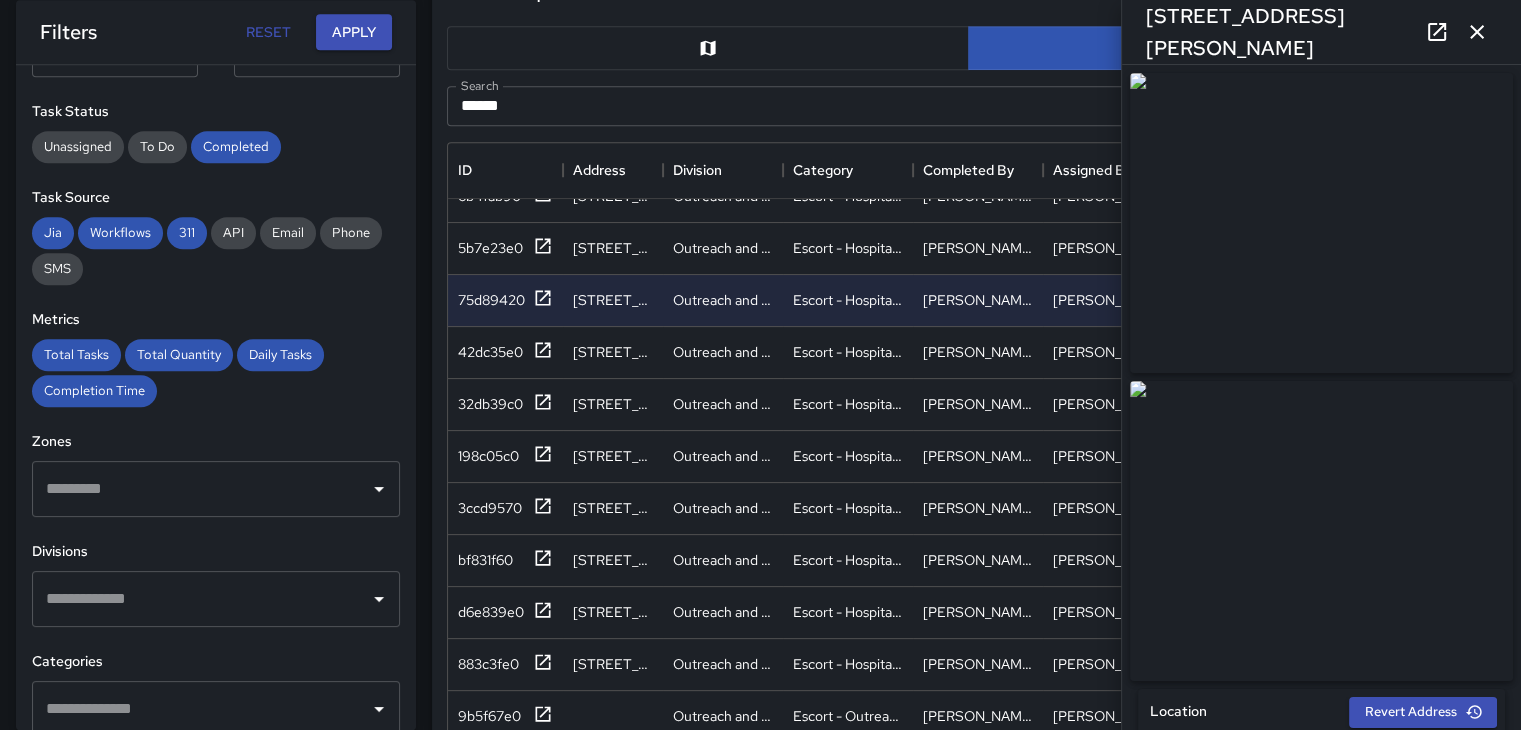
click at [1478, 33] on icon "button" at bounding box center [1477, 32] width 14 height 14
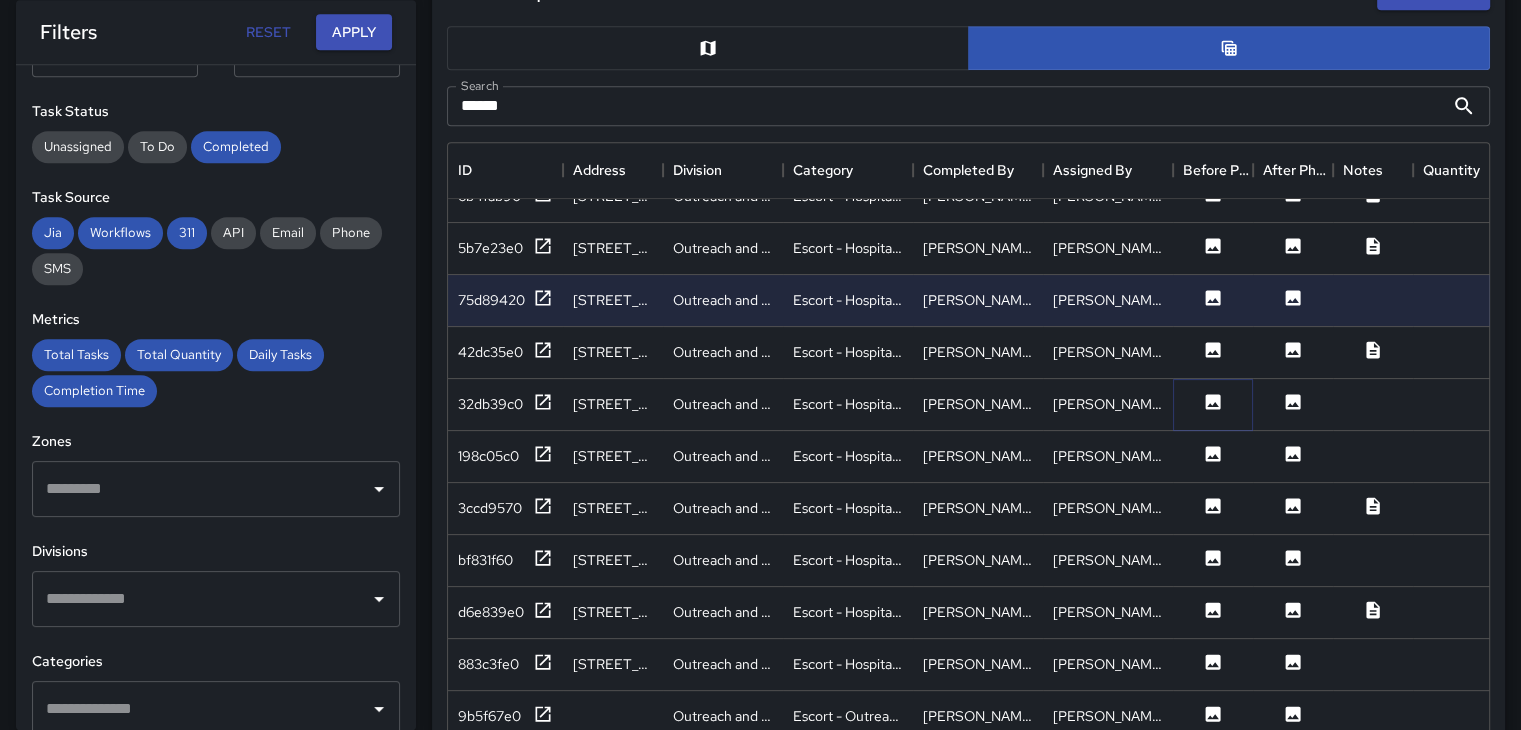
drag, startPoint x: 1216, startPoint y: 402, endPoint x: 1224, endPoint y: 391, distance: 13.6
click at [1217, 401] on icon at bounding box center [1213, 401] width 15 height 15
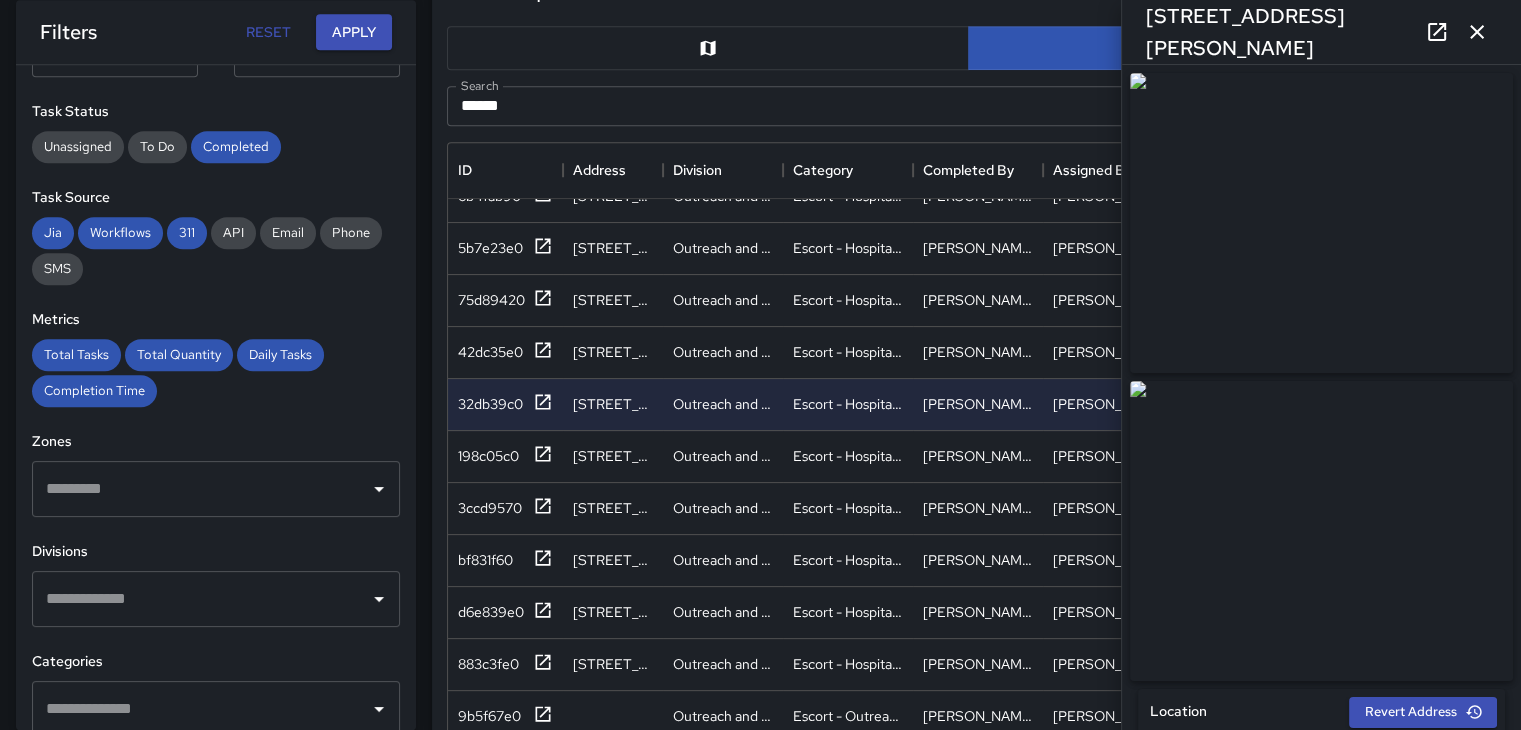
click at [1476, 26] on icon "button" at bounding box center [1477, 32] width 24 height 24
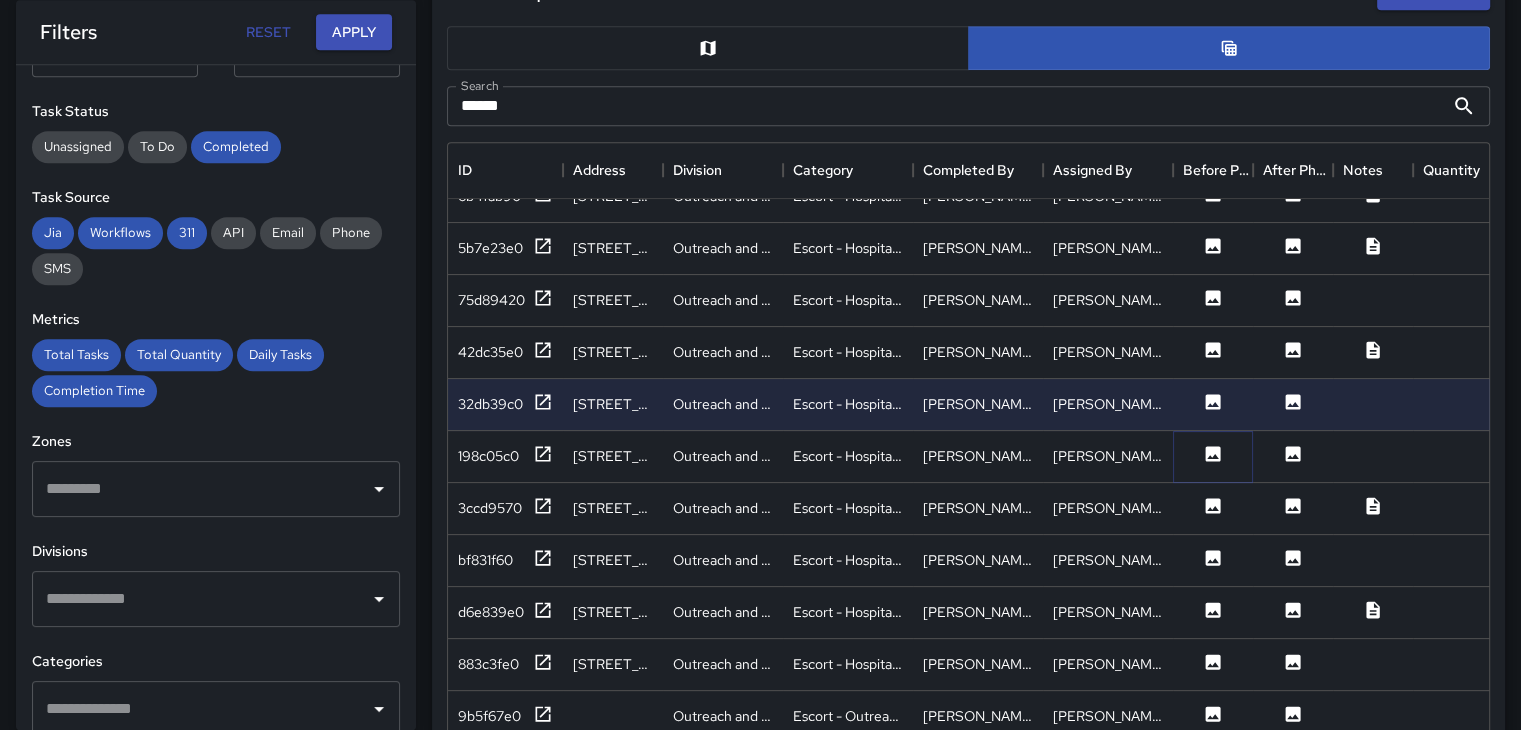
click at [1208, 461] on icon at bounding box center [1213, 454] width 20 height 20
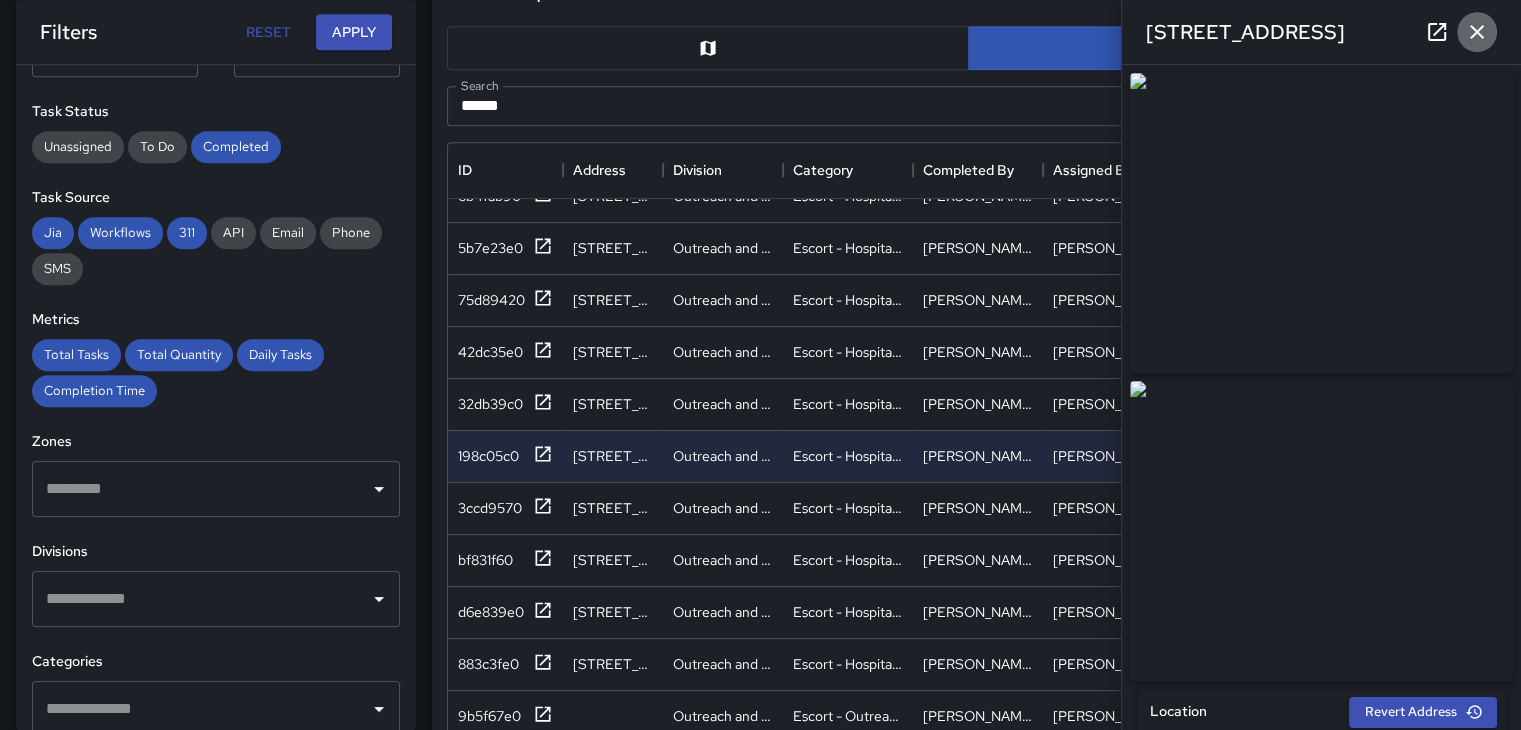
click at [1476, 26] on icon "button" at bounding box center [1477, 32] width 24 height 24
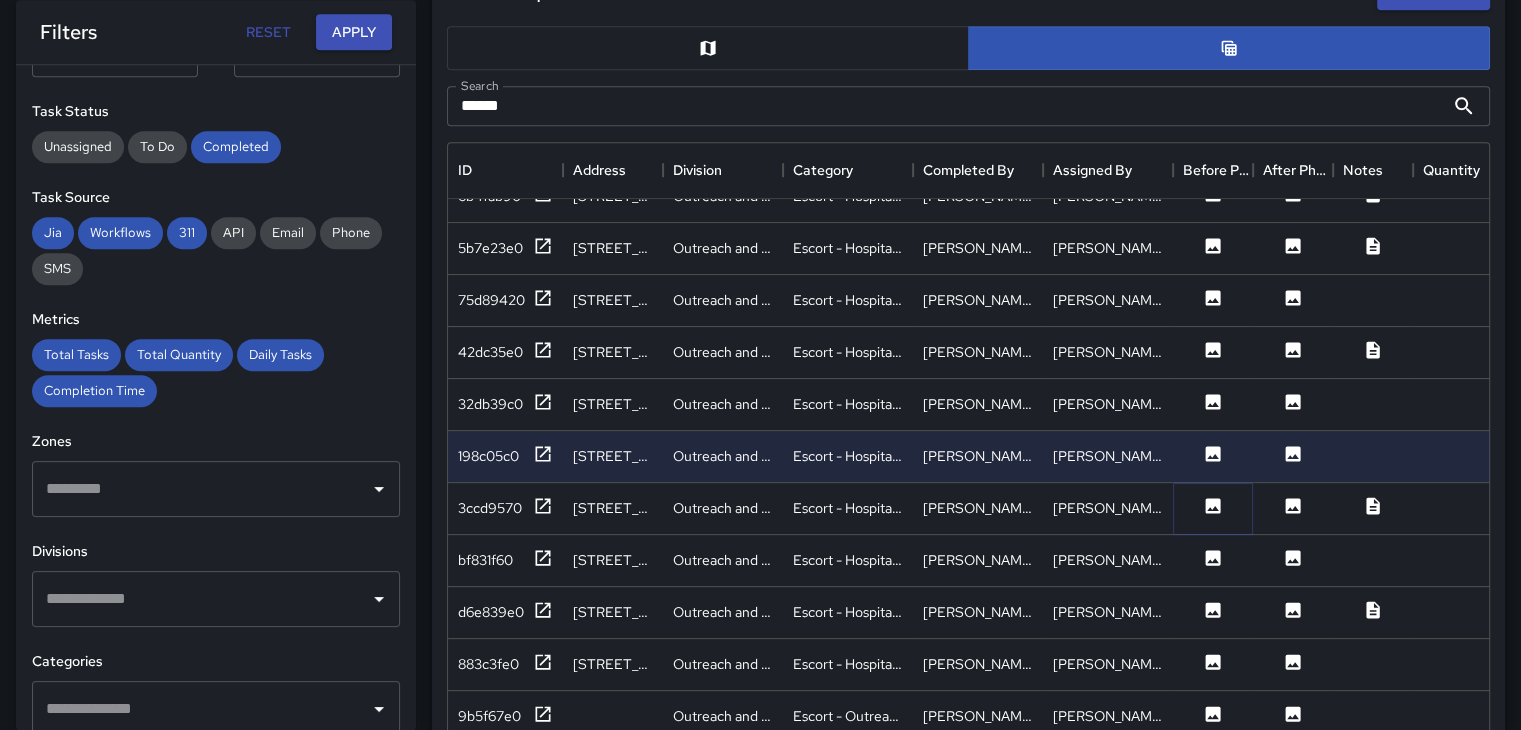
click at [1212, 506] on icon at bounding box center [1213, 505] width 15 height 15
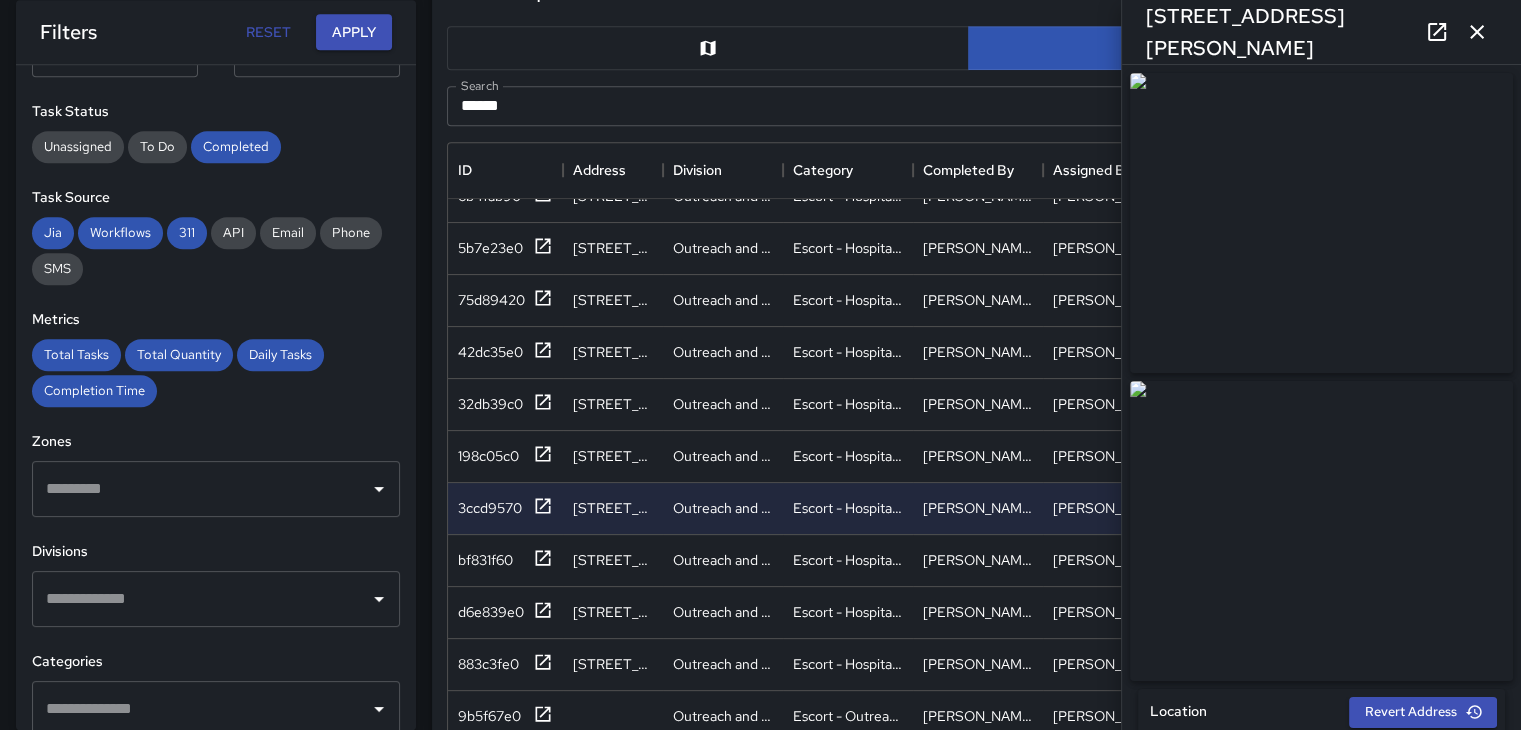
click at [1479, 21] on icon "button" at bounding box center [1477, 32] width 24 height 24
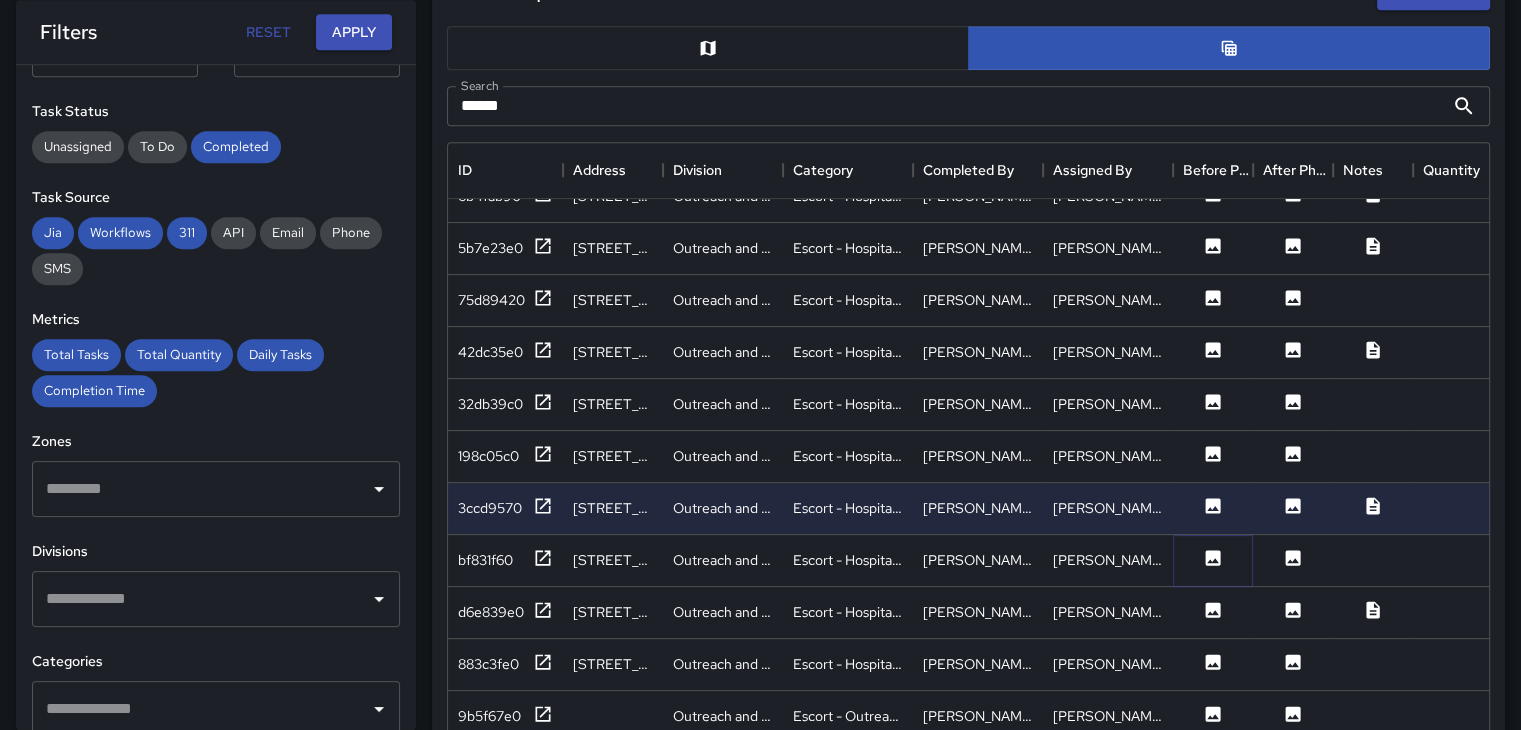
click at [1214, 557] on icon at bounding box center [1213, 558] width 20 height 20
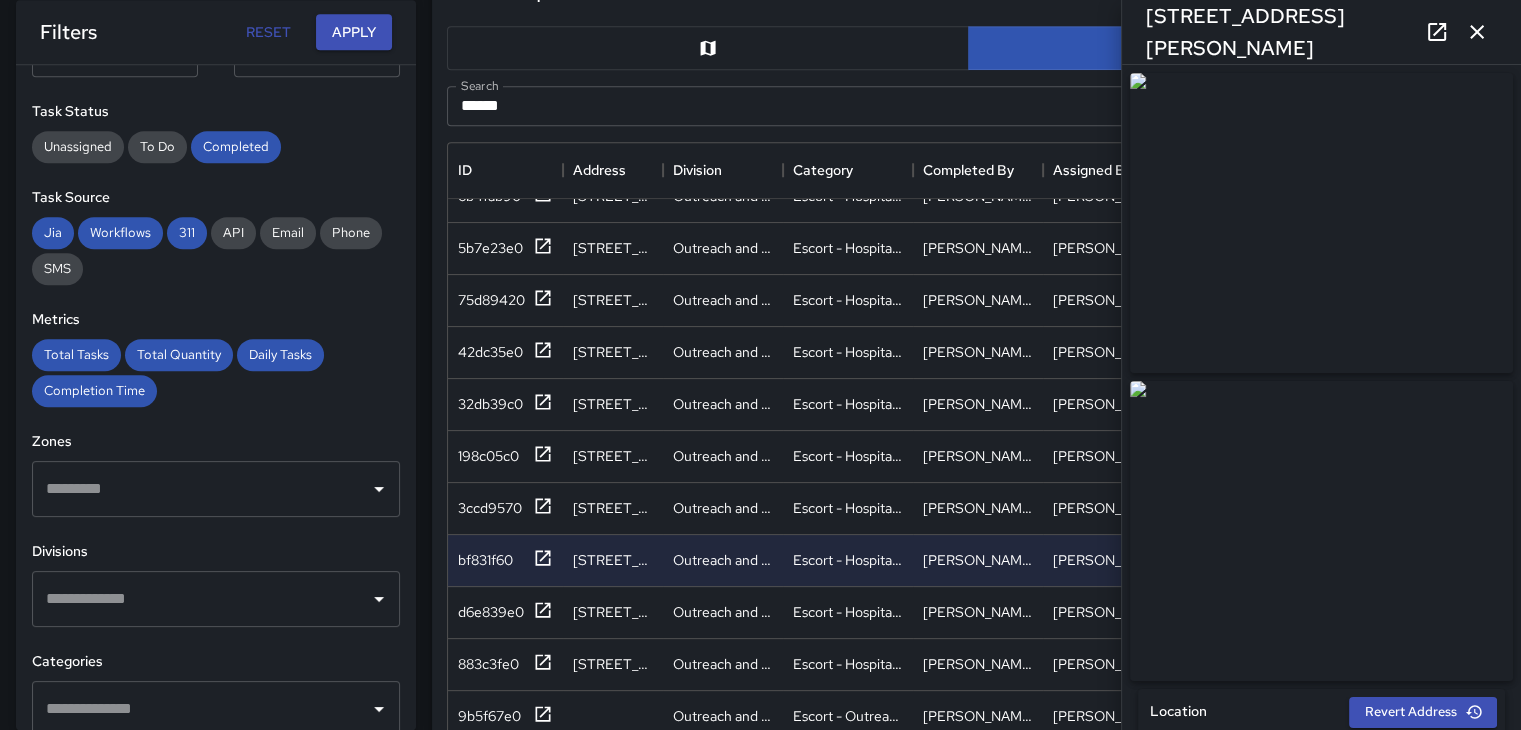
drag, startPoint x: 1475, startPoint y: 25, endPoint x: 1394, endPoint y: 165, distance: 161.7
click at [1477, 25] on icon "button" at bounding box center [1477, 32] width 24 height 24
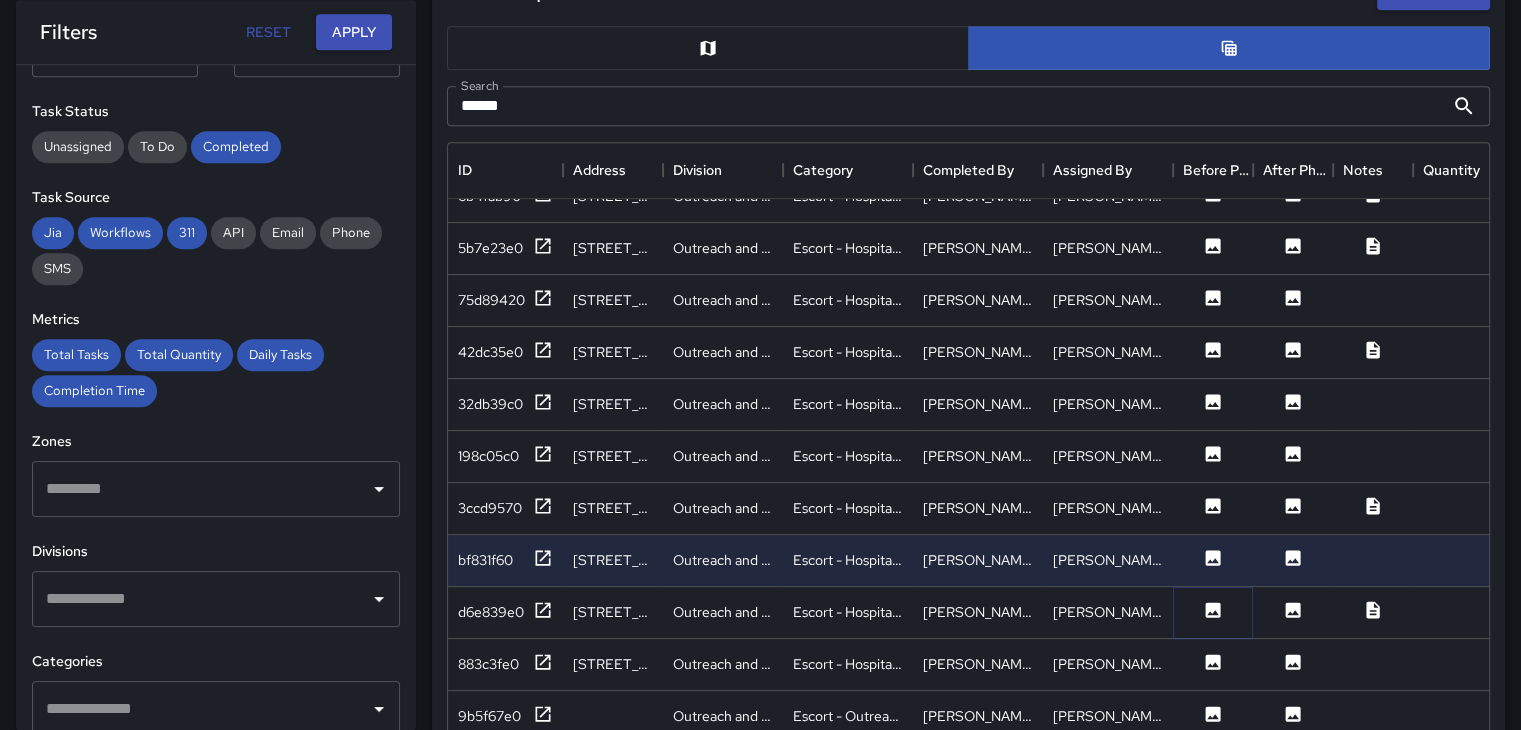
click at [1222, 609] on icon at bounding box center [1213, 610] width 20 height 20
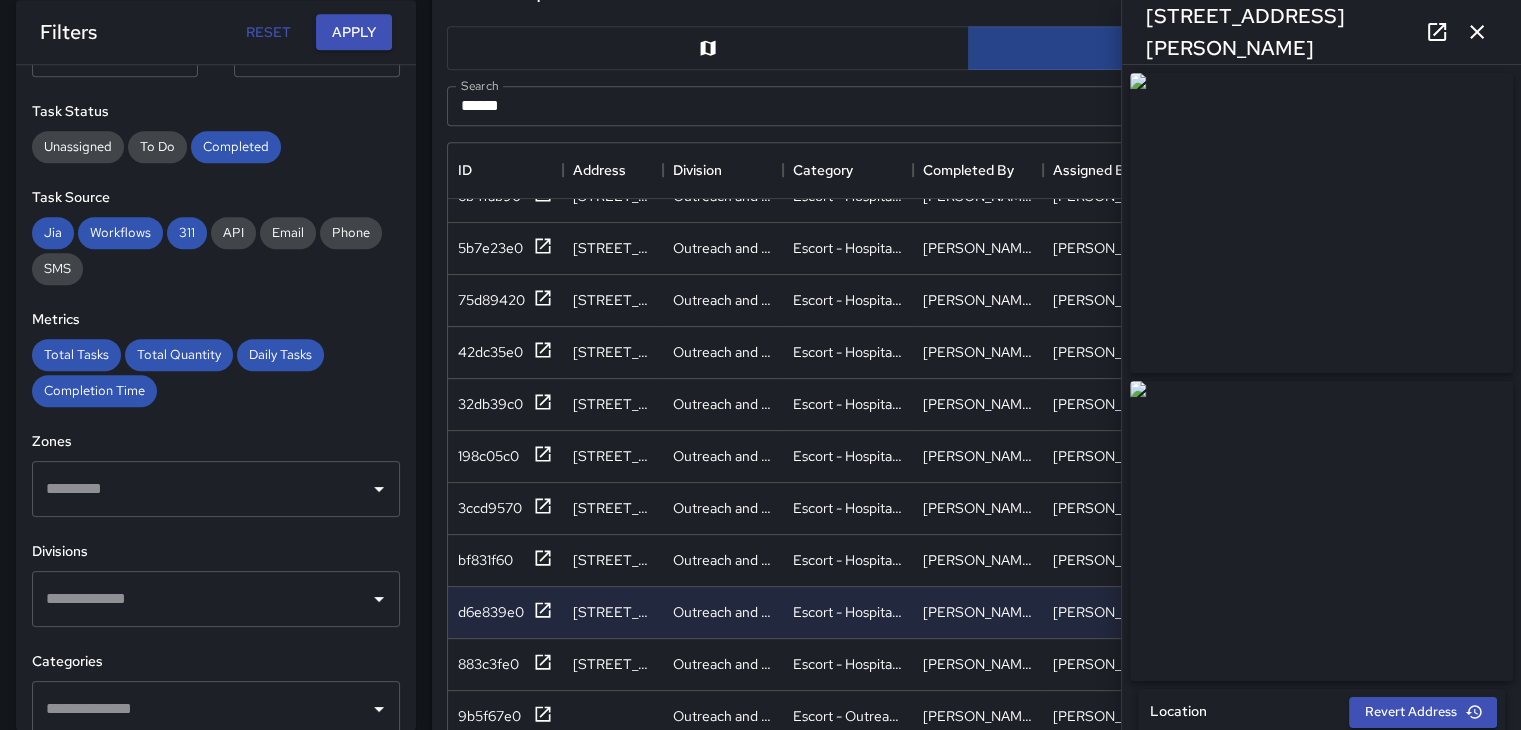
click at [1476, 28] on icon "button" at bounding box center [1477, 32] width 24 height 24
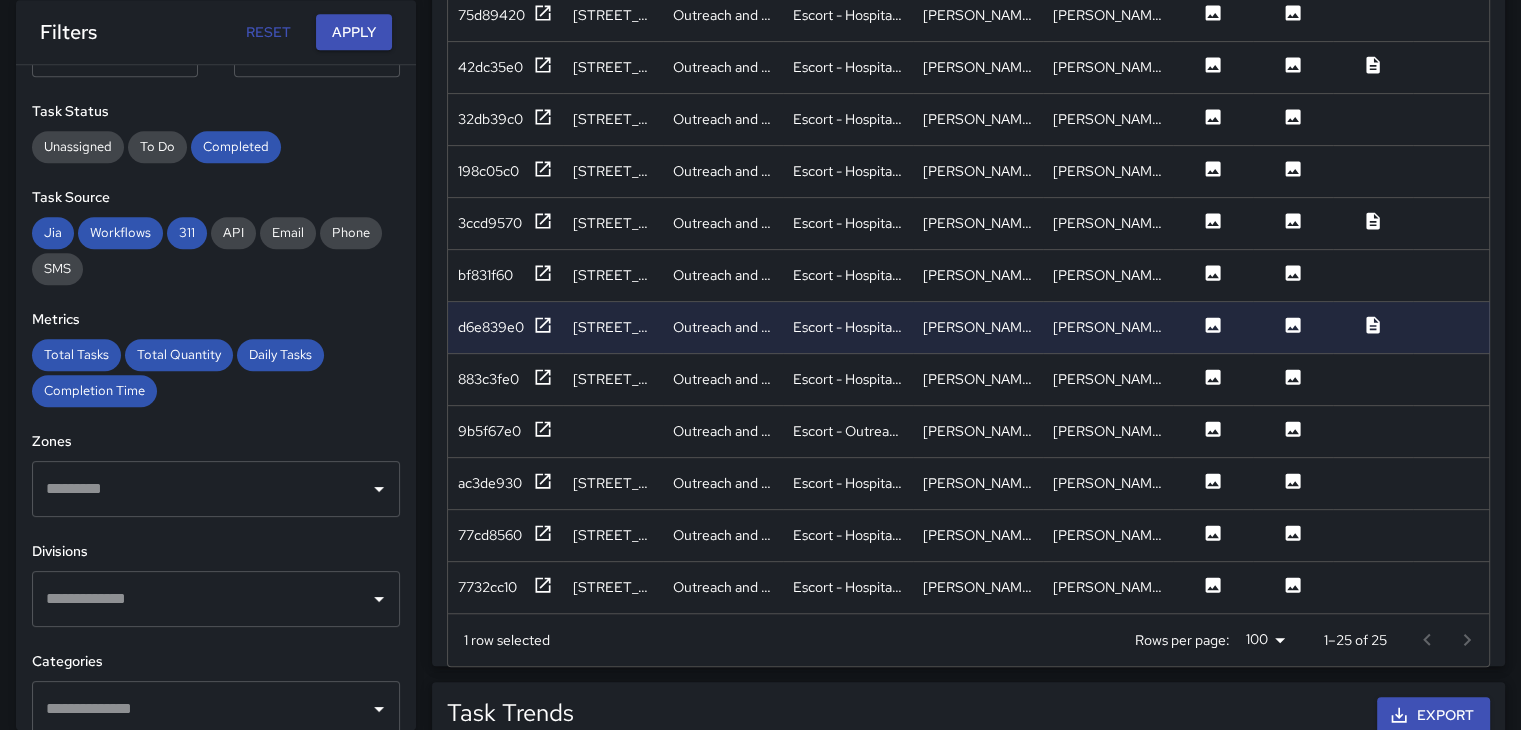
scroll to position [1361, 0]
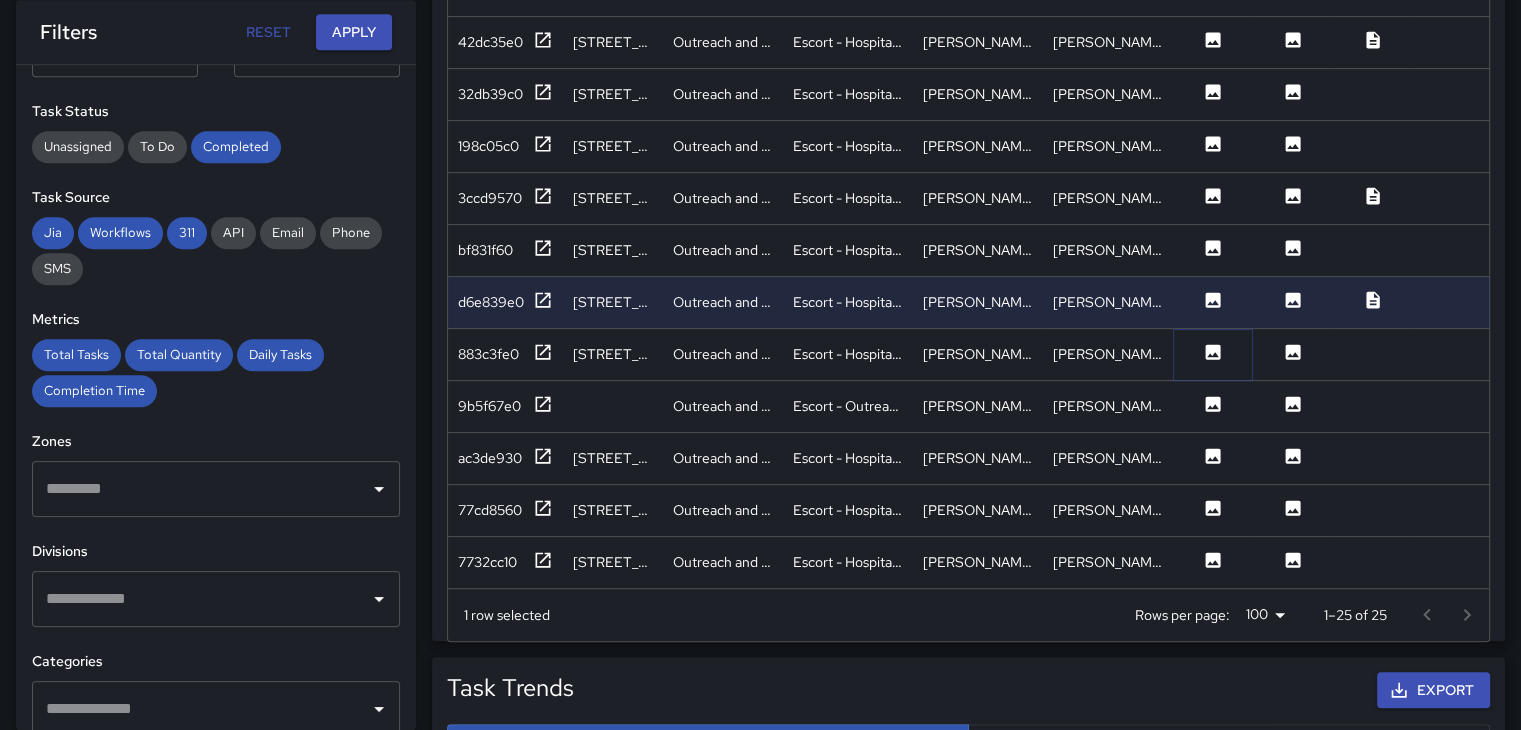
click at [1216, 342] on icon at bounding box center [1213, 352] width 20 height 20
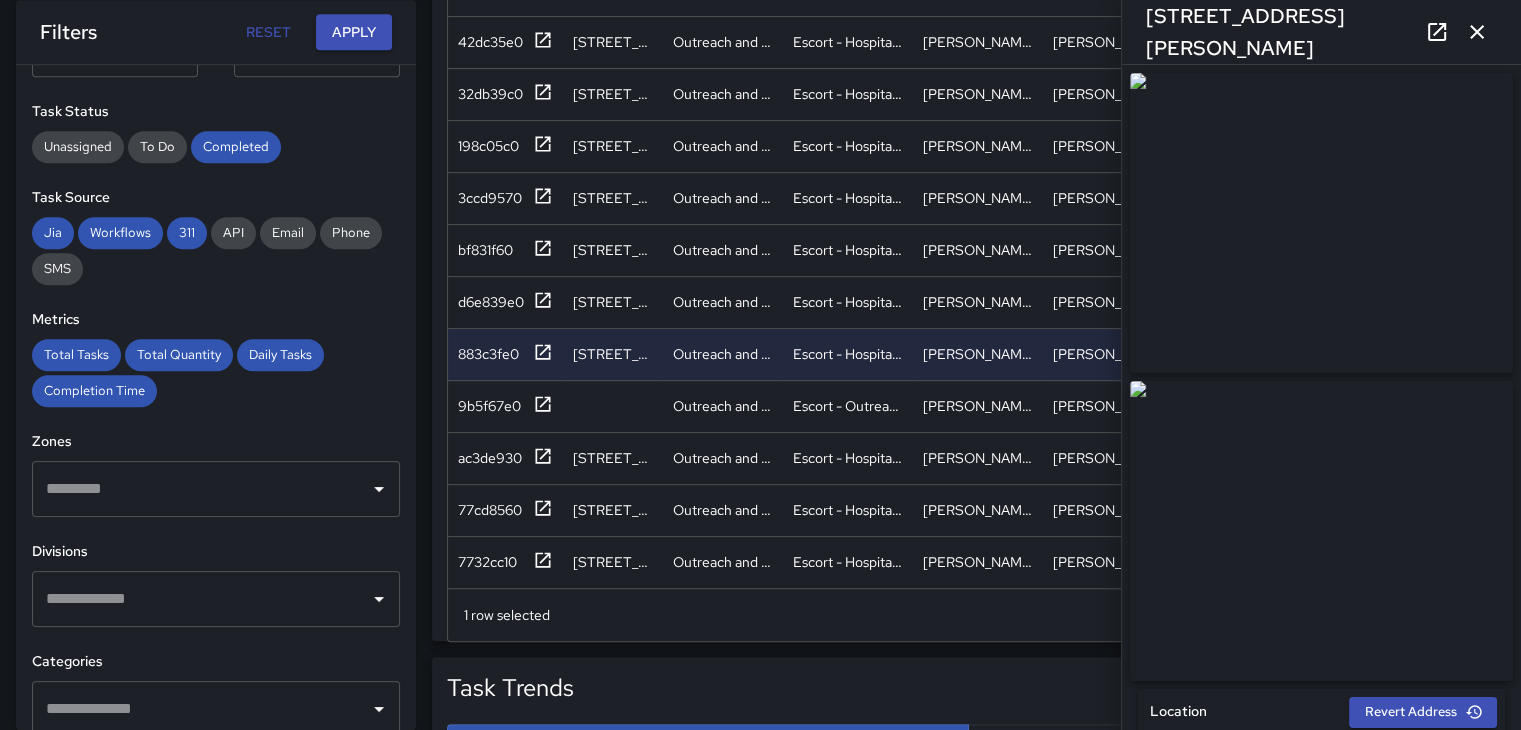
click at [1503, 24] on div "[STREET_ADDRESS][PERSON_NAME]" at bounding box center [1321, 32] width 399 height 64
click at [1489, 35] on button "button" at bounding box center [1477, 32] width 40 height 40
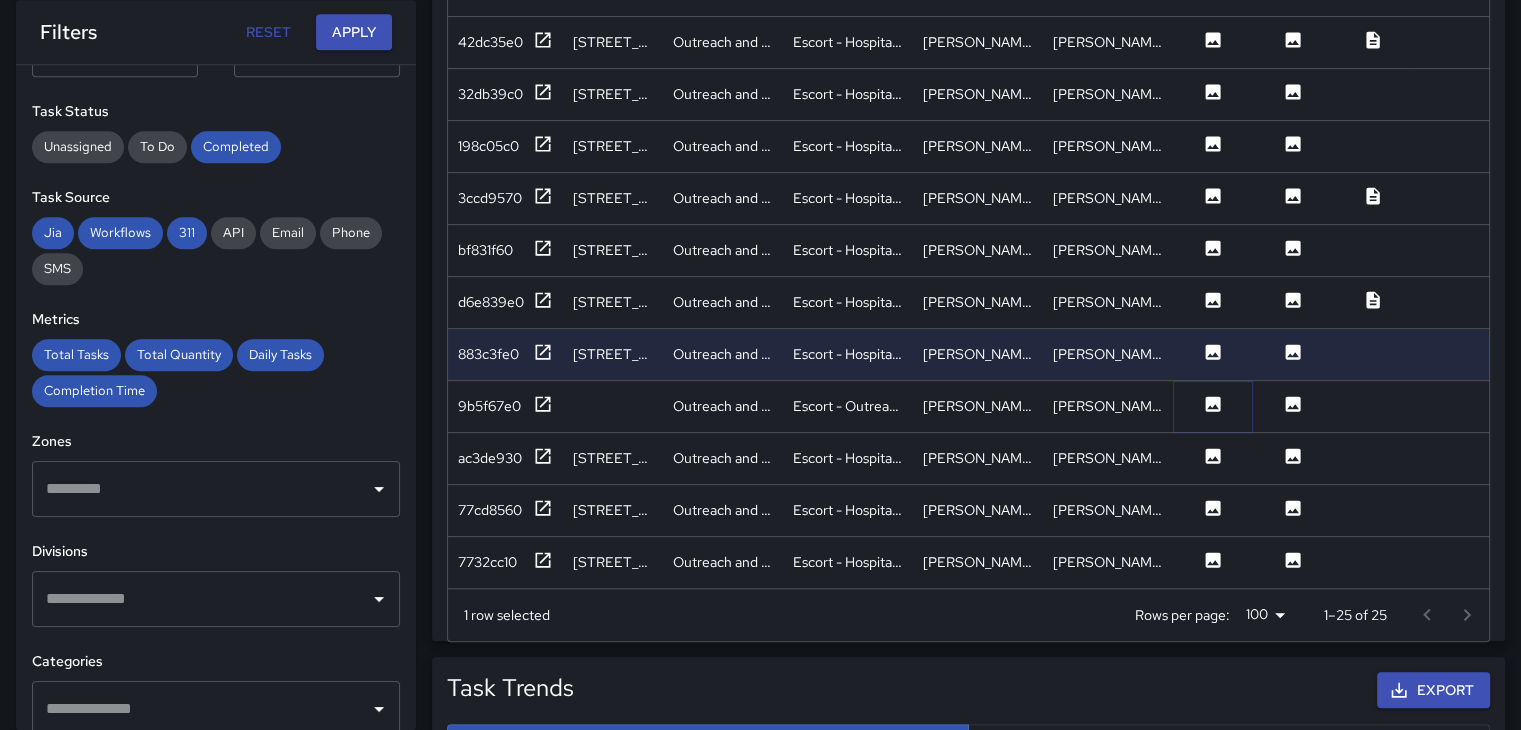
click at [1220, 396] on icon at bounding box center [1213, 403] width 15 height 15
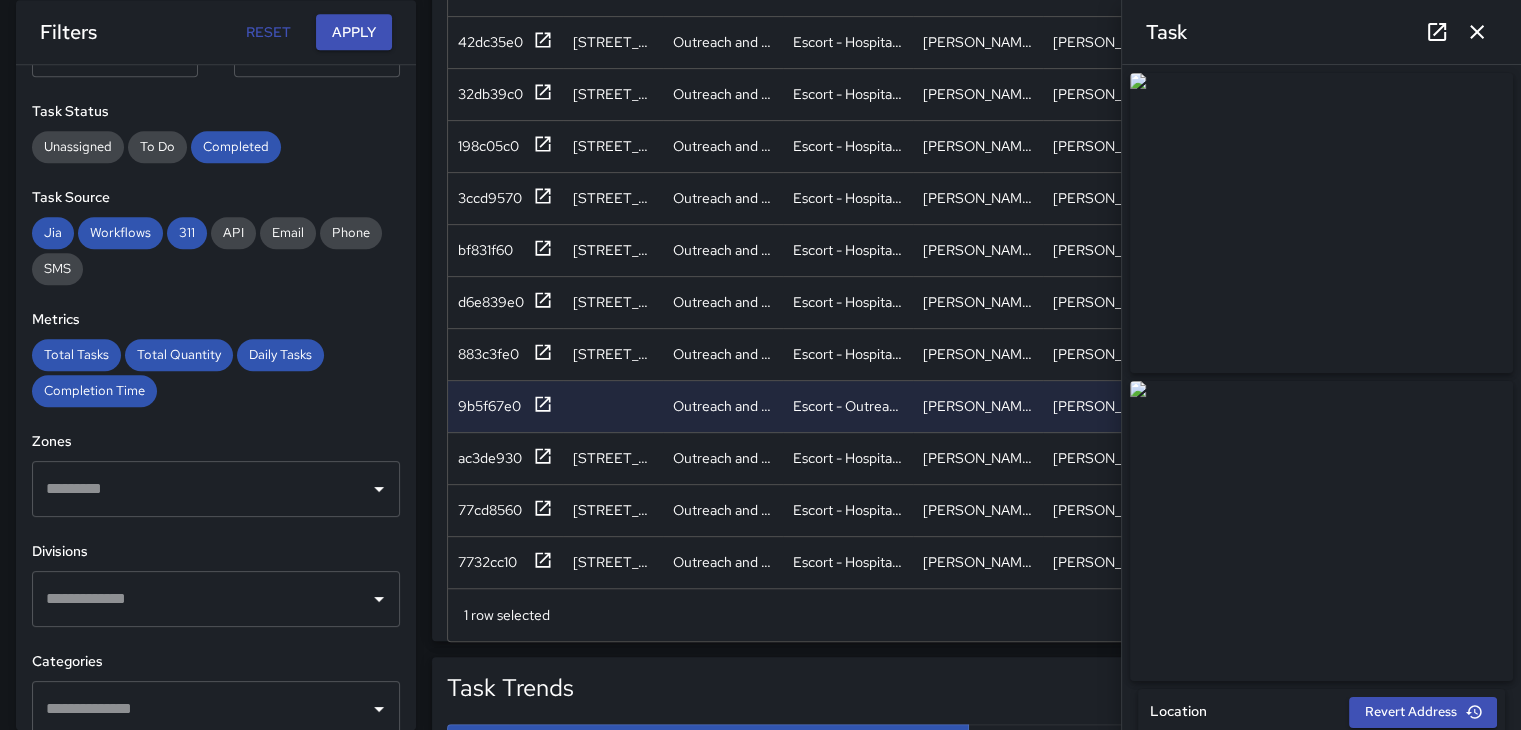
click at [1483, 20] on icon "button" at bounding box center [1477, 32] width 24 height 24
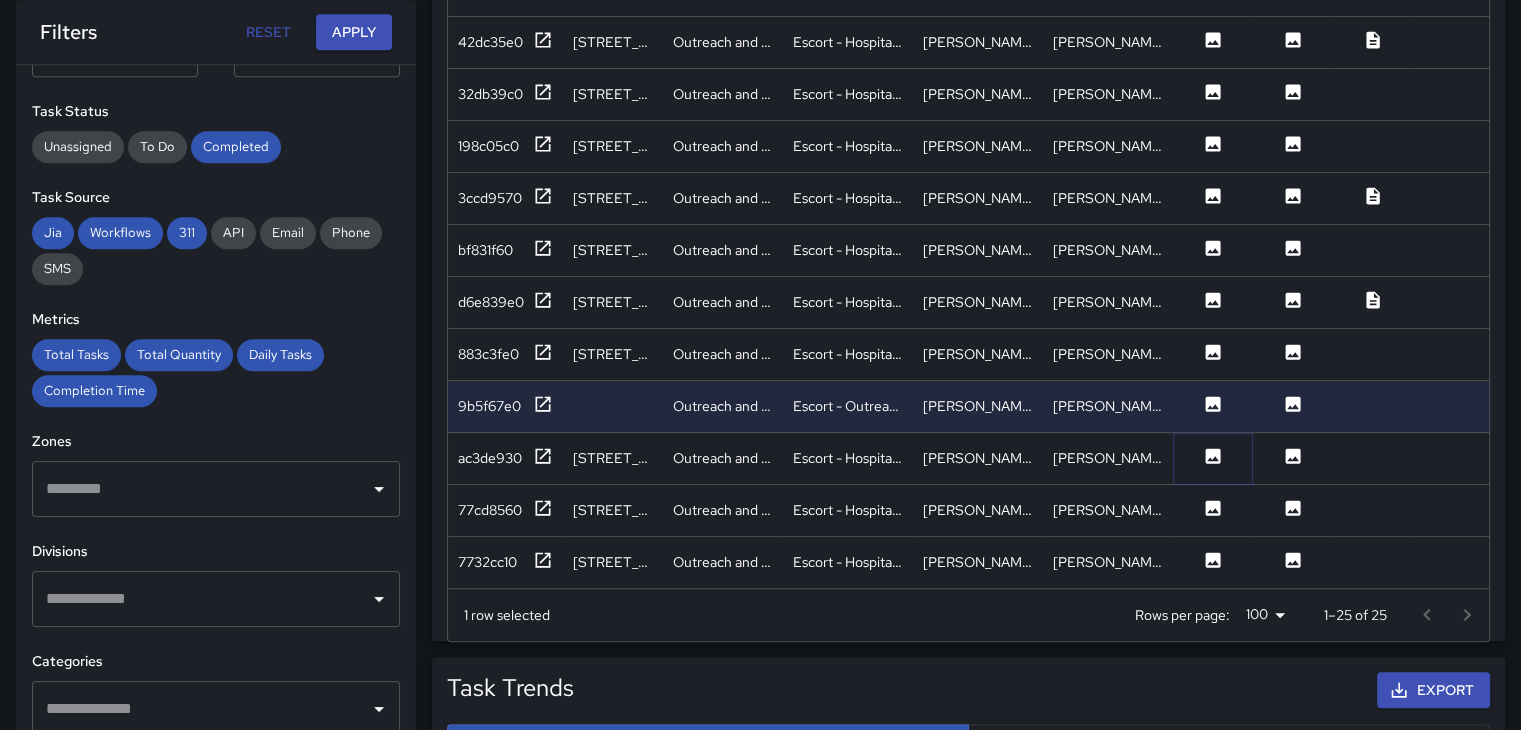
drag, startPoint x: 1212, startPoint y: 437, endPoint x: 1240, endPoint y: 414, distance: 36.2
click at [1215, 448] on icon at bounding box center [1213, 455] width 15 height 15
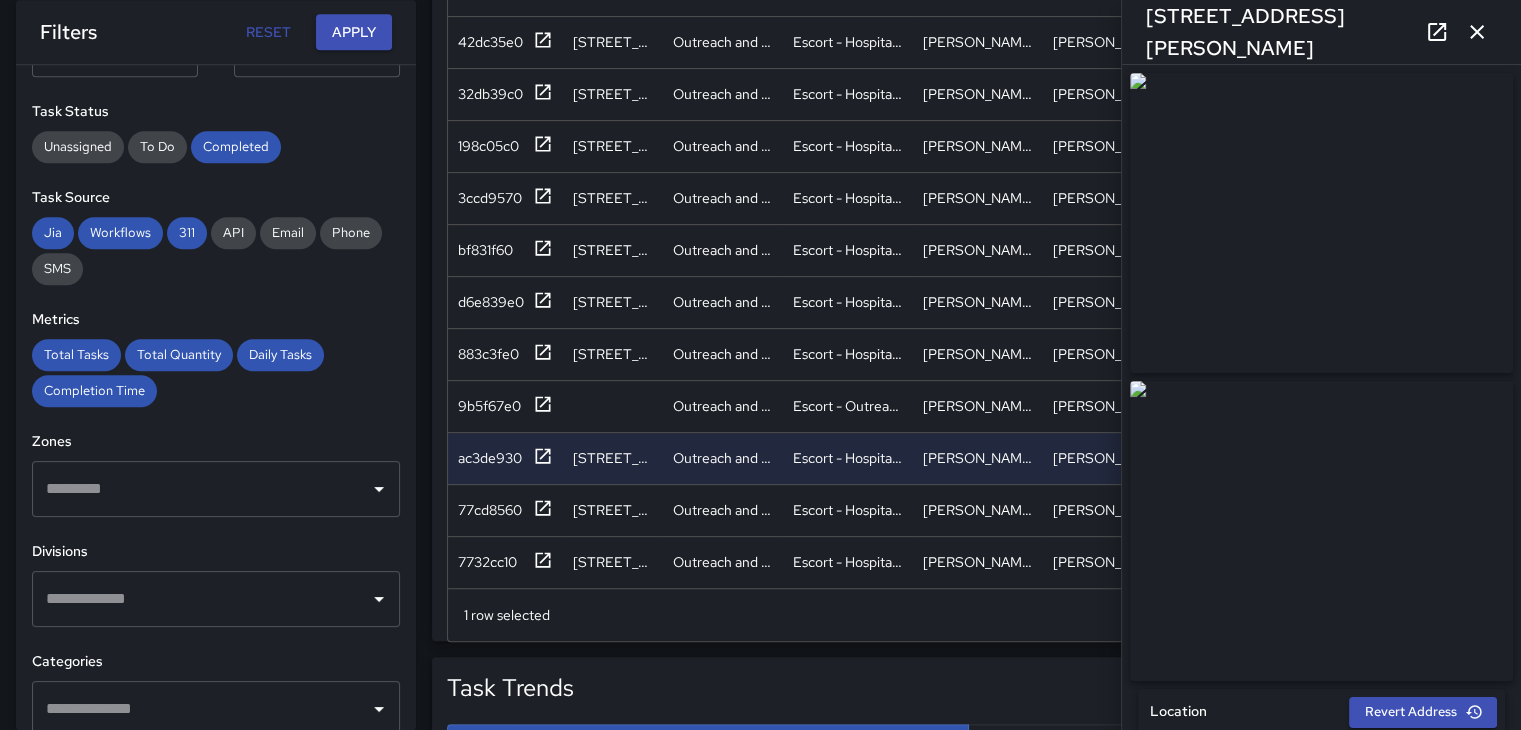
click at [1488, 17] on button "button" at bounding box center [1477, 32] width 40 height 40
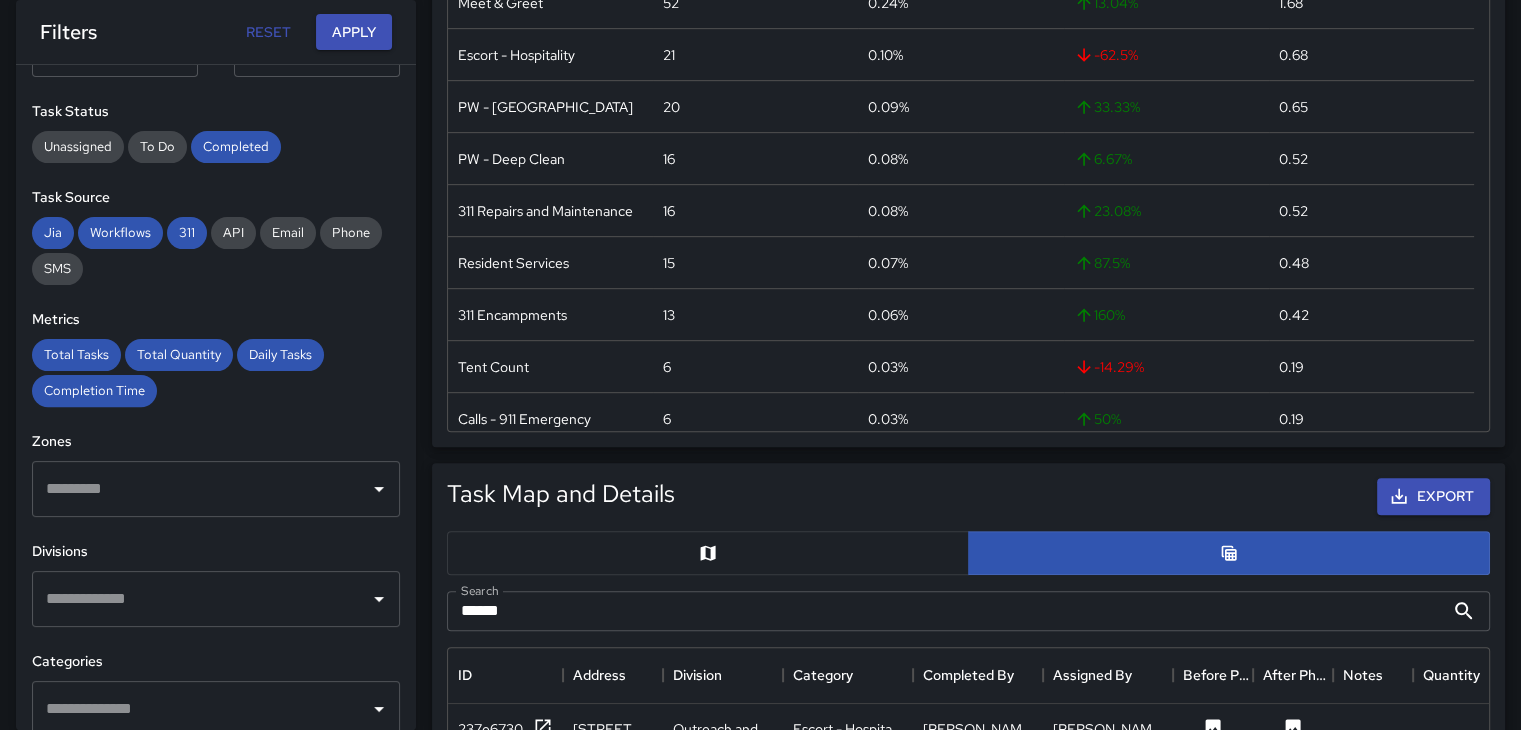
scroll to position [561, 0]
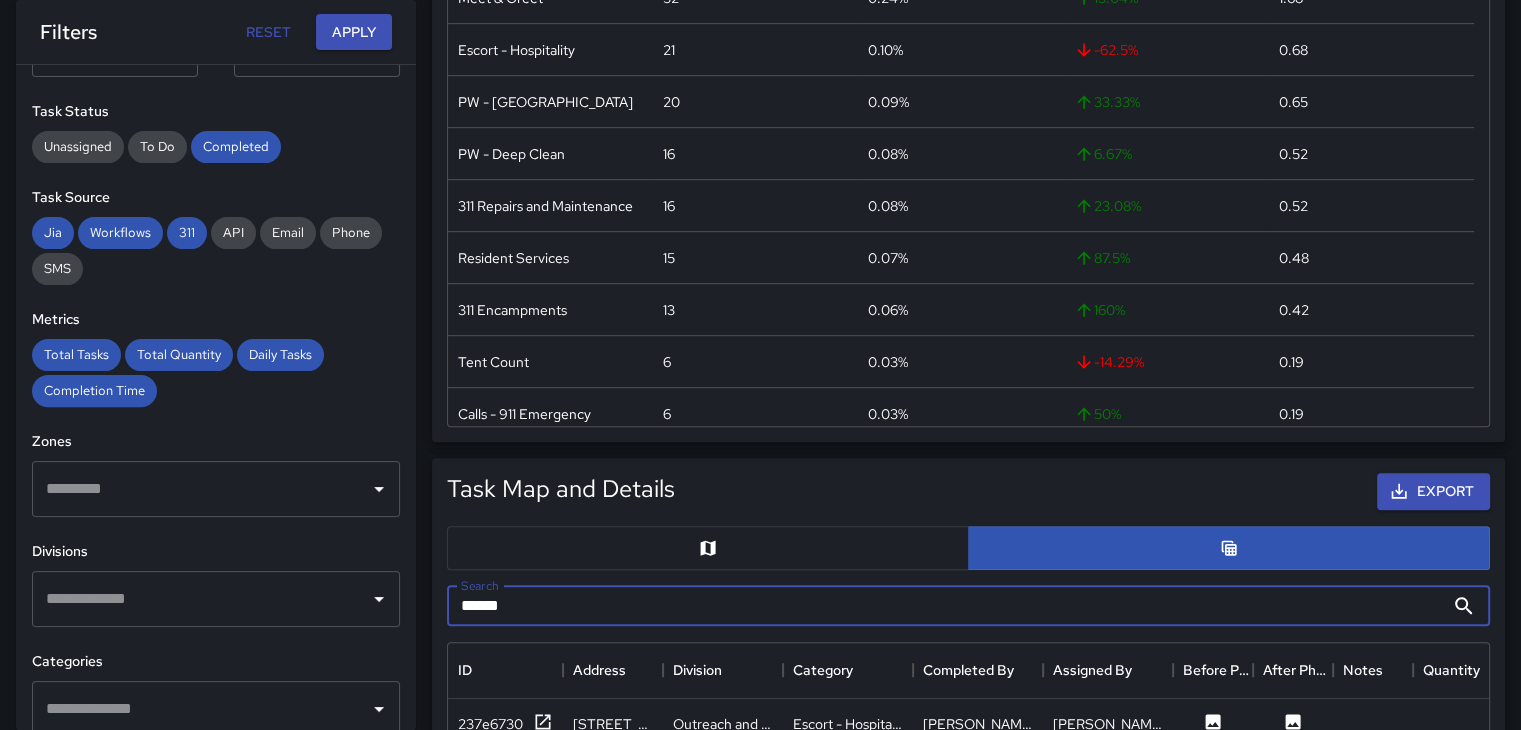
drag, startPoint x: 520, startPoint y: 619, endPoint x: 448, endPoint y: 624, distance: 72.2
click at [448, 624] on div "Search ****** Search" at bounding box center [968, 606] width 1059 height 56
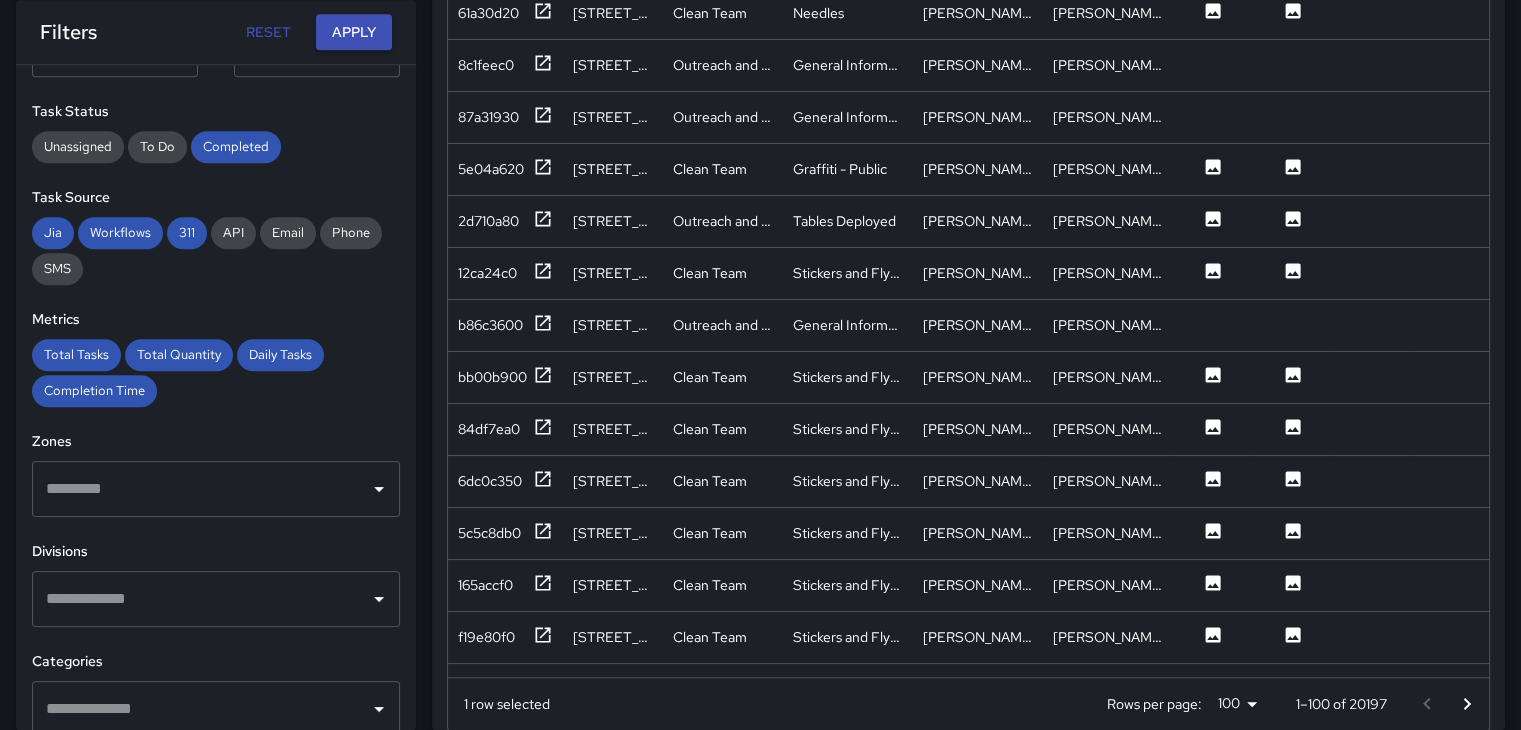
scroll to position [1361, 0]
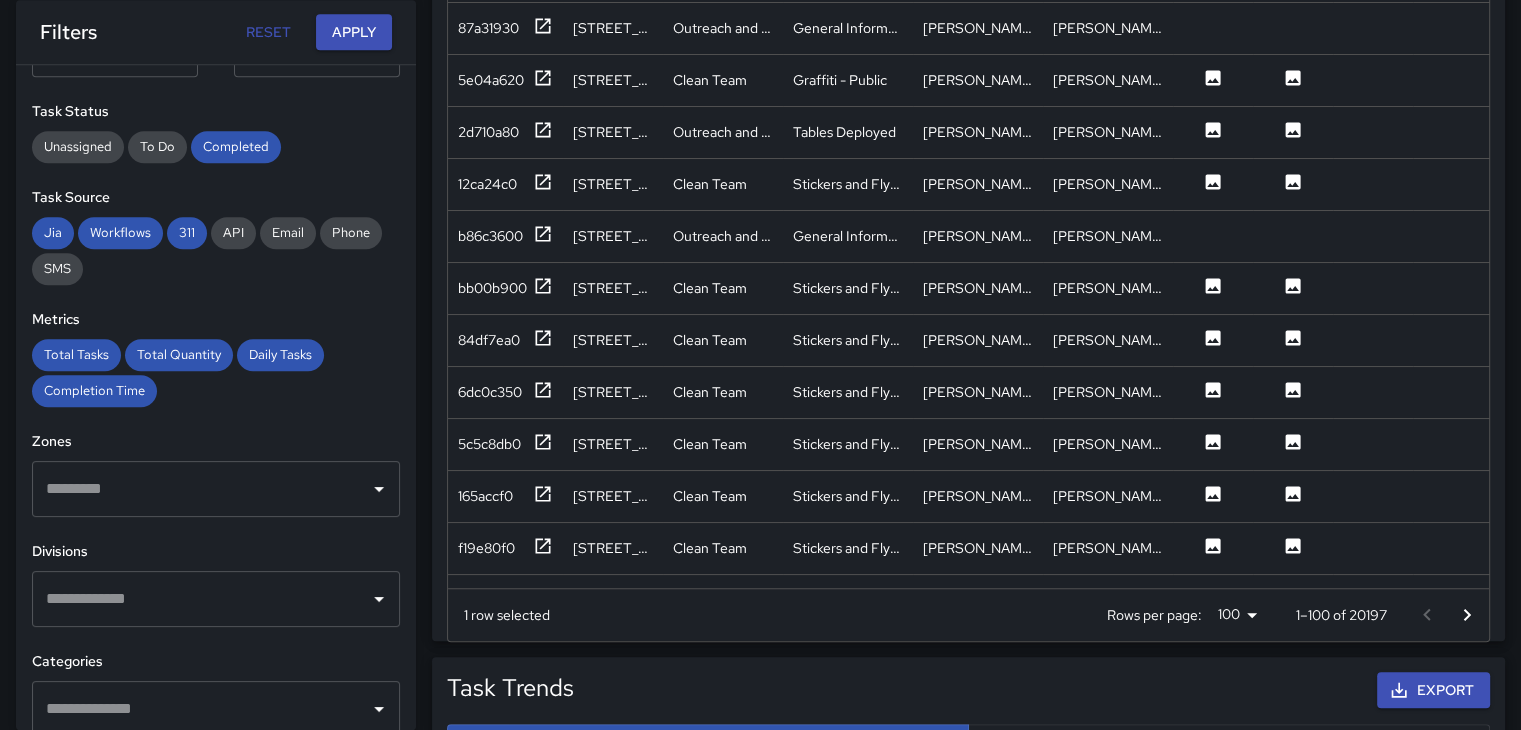
click at [1460, 612] on icon "Go to next page" at bounding box center [1467, 615] width 24 height 24
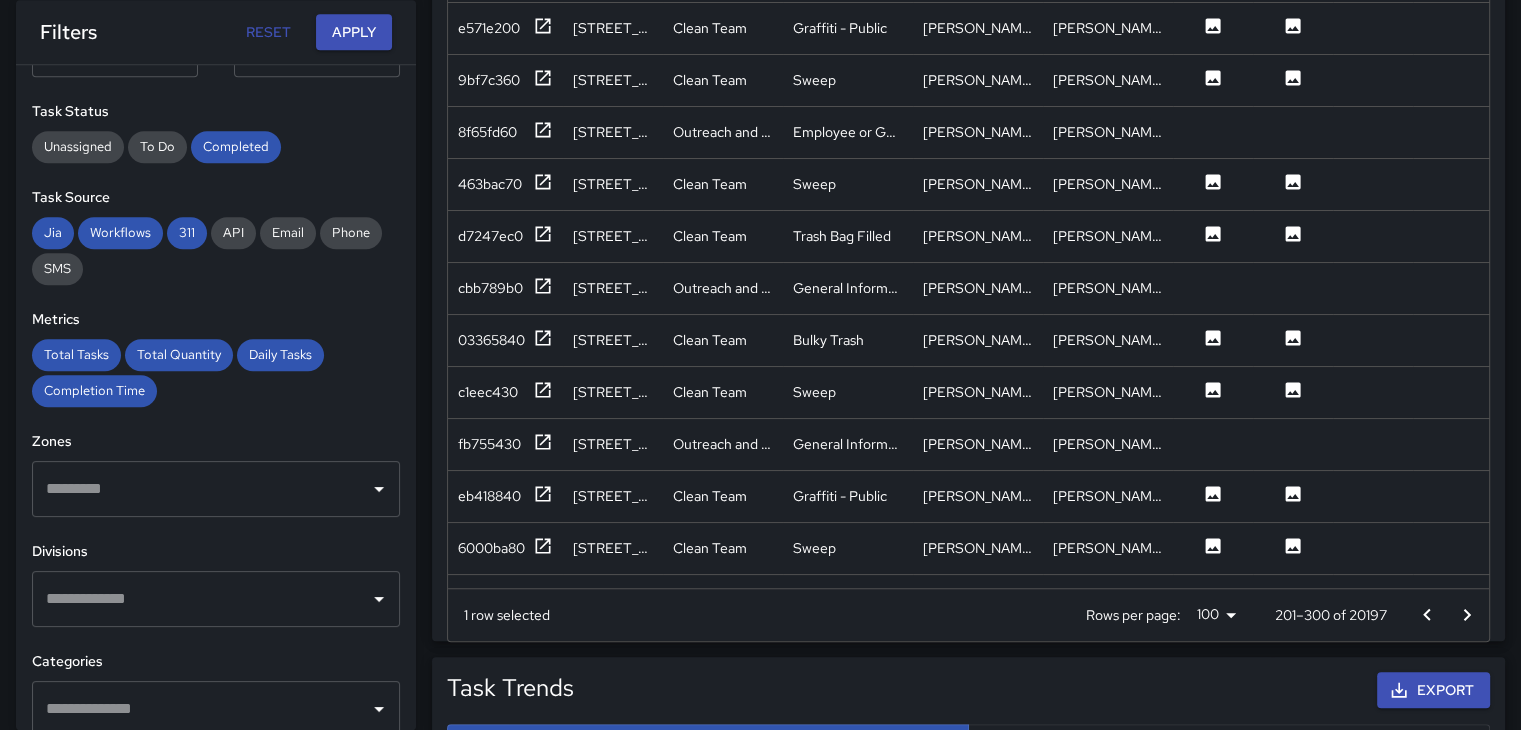
click at [1460, 612] on icon "Go to next page" at bounding box center [1467, 615] width 24 height 24
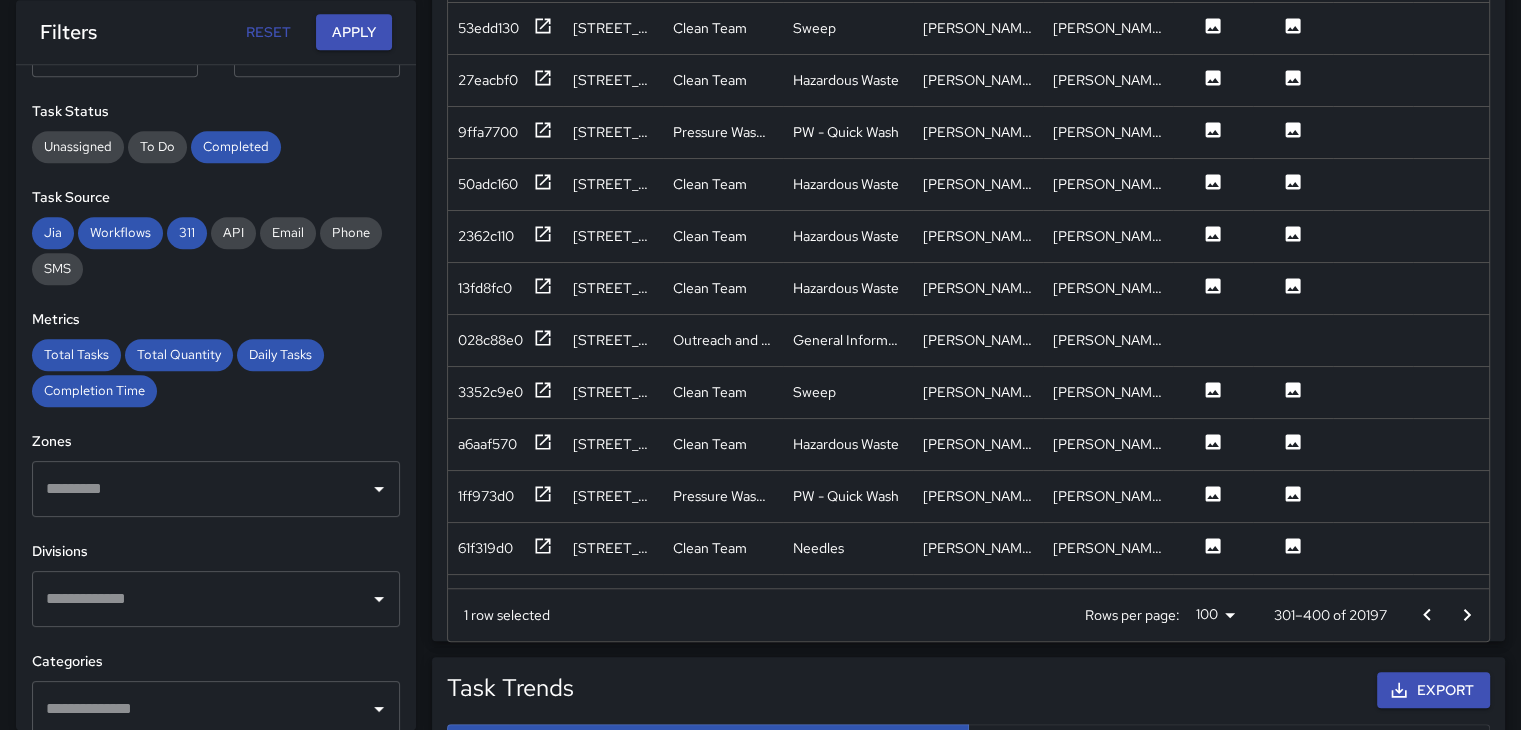
click at [1460, 612] on icon "Go to next page" at bounding box center [1467, 615] width 24 height 24
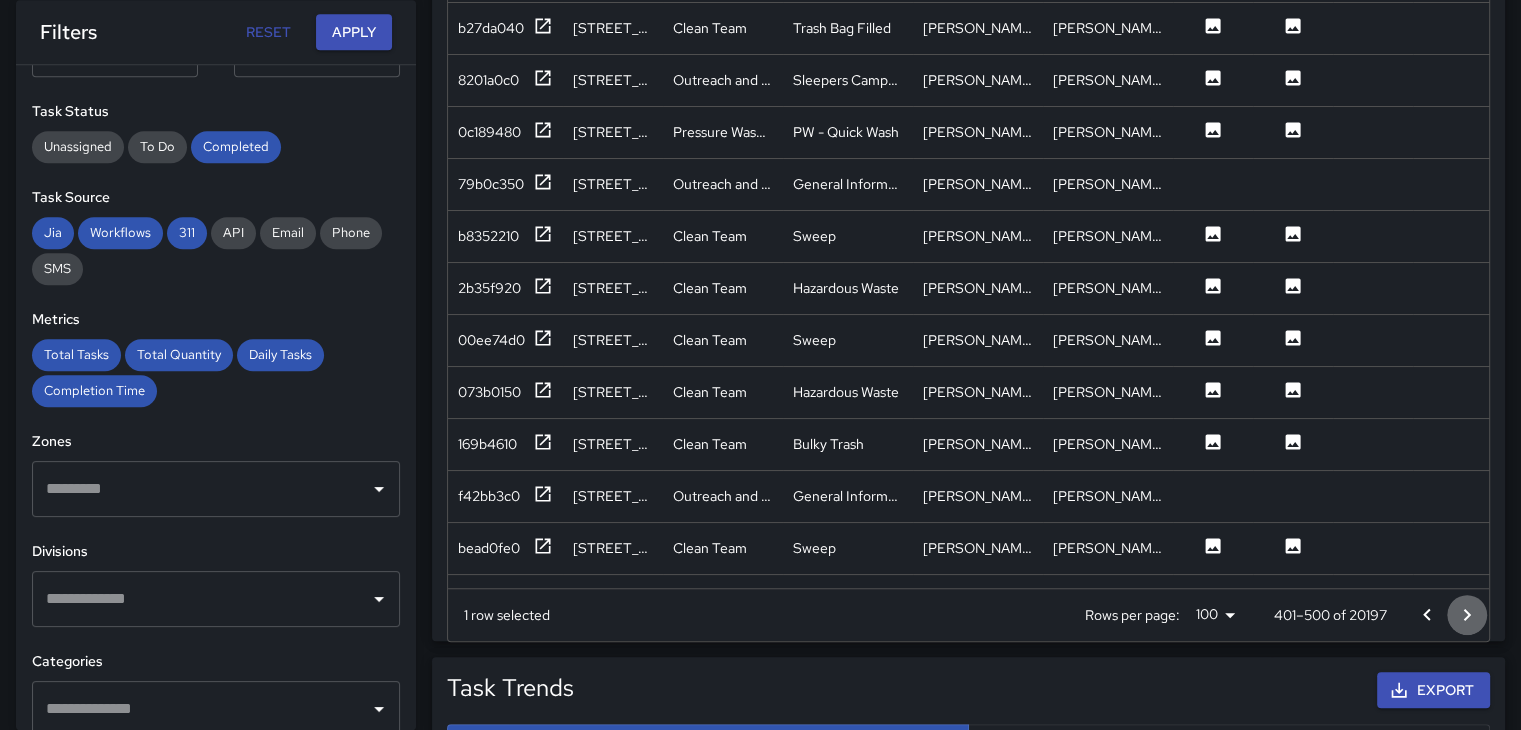
click at [1460, 612] on icon "Go to next page" at bounding box center [1467, 615] width 24 height 24
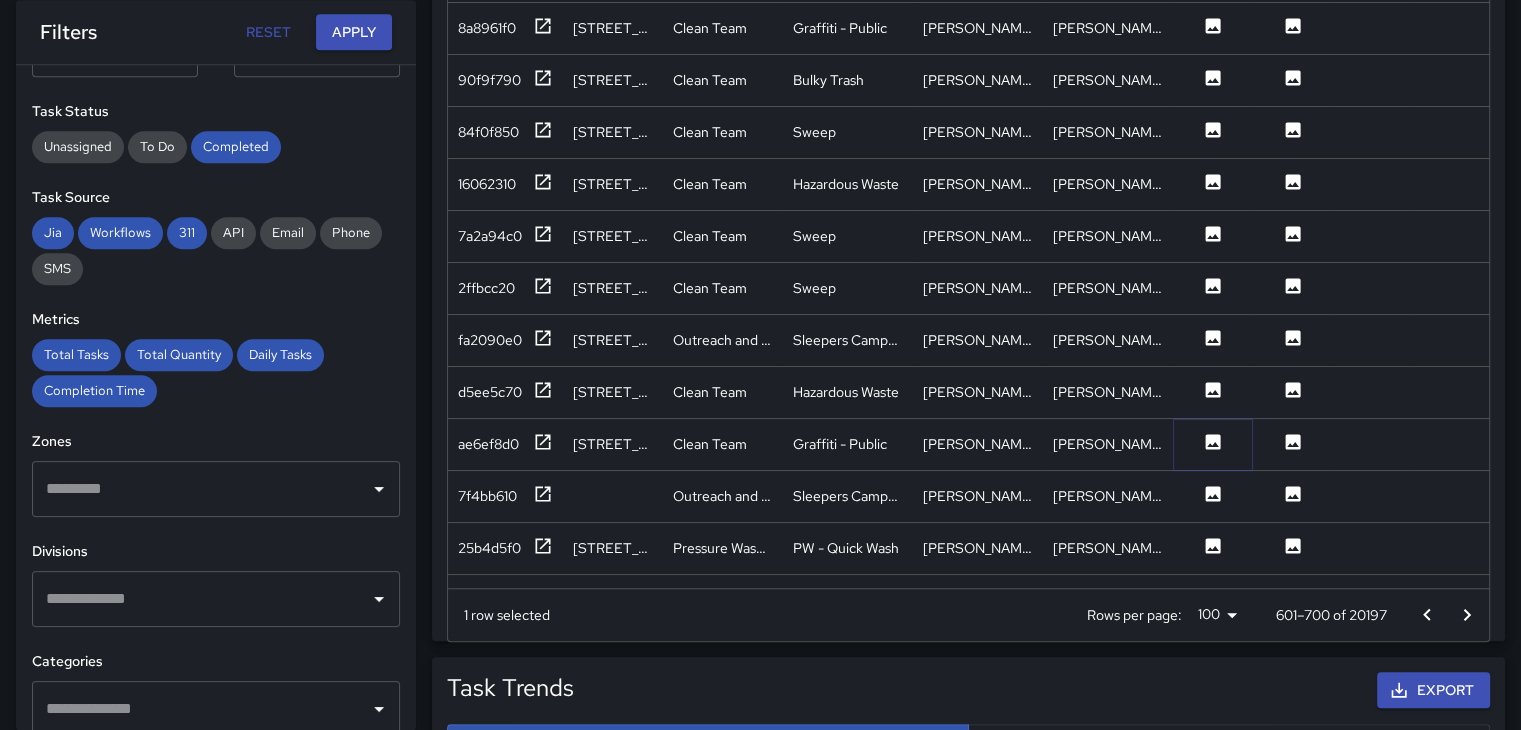
click at [1207, 439] on icon at bounding box center [1213, 441] width 15 height 15
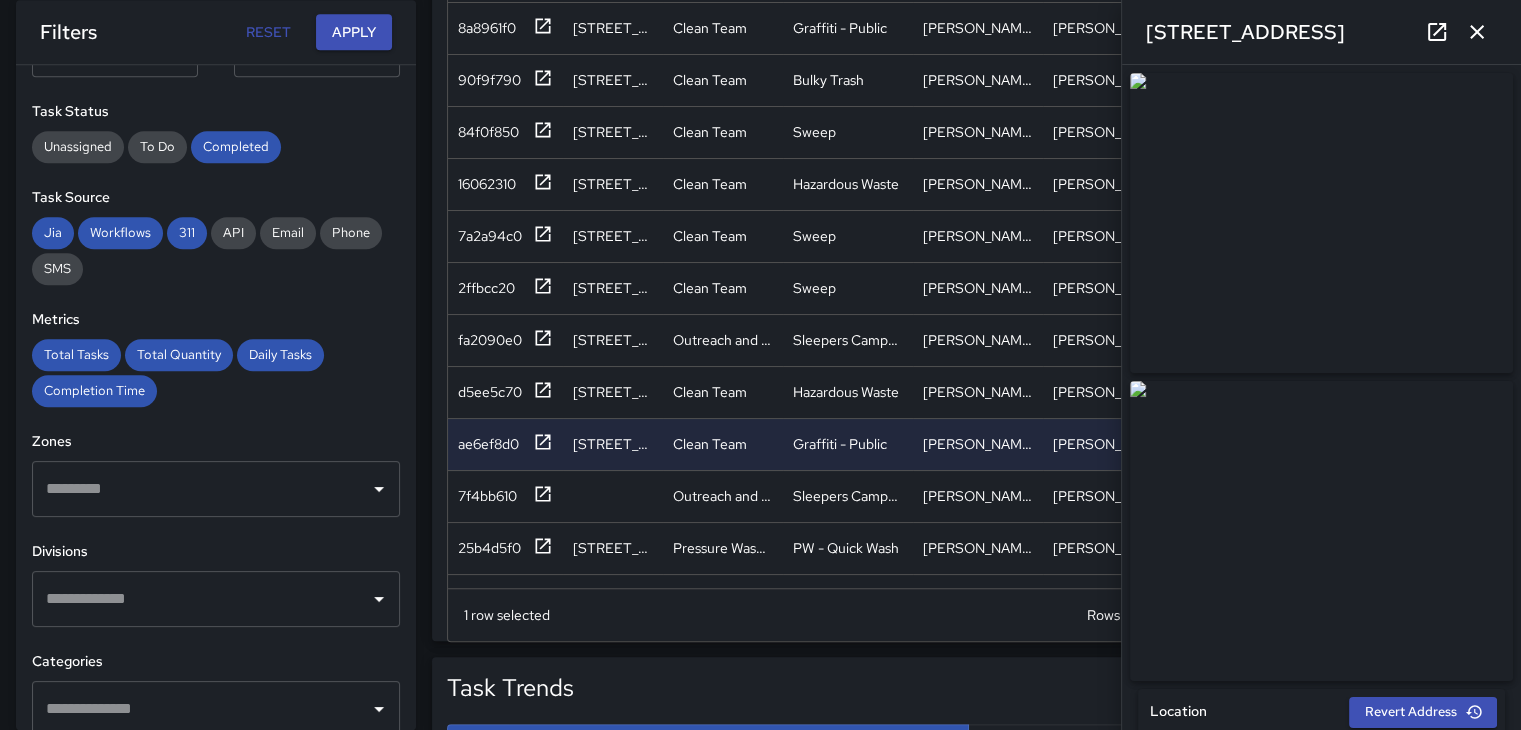
click at [1388, 214] on img at bounding box center [1321, 223] width 383 height 300
click at [1369, 453] on img at bounding box center [1321, 531] width 383 height 300
click at [1471, 22] on icon "button" at bounding box center [1477, 32] width 24 height 24
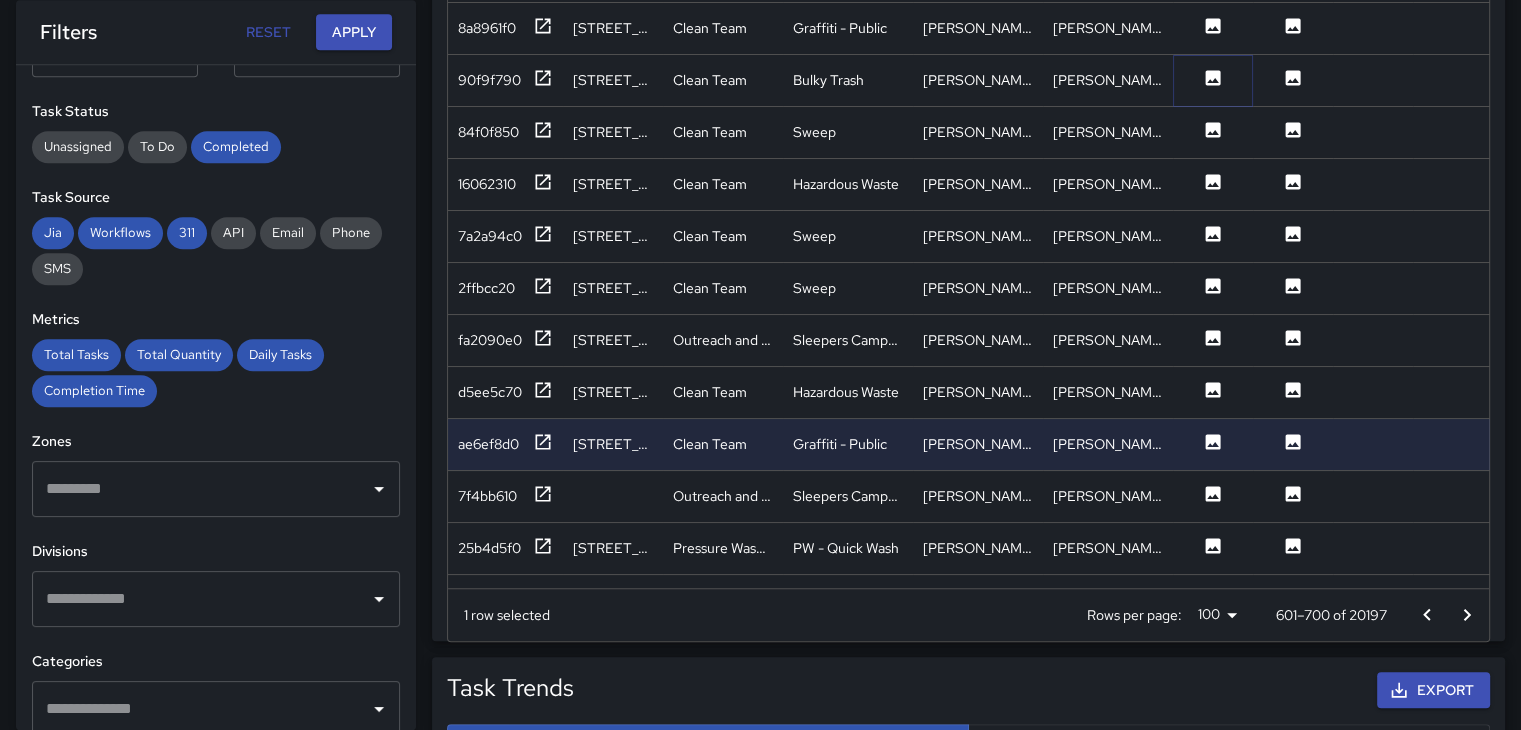
click at [1200, 79] on button at bounding box center [1213, 80] width 60 height 25
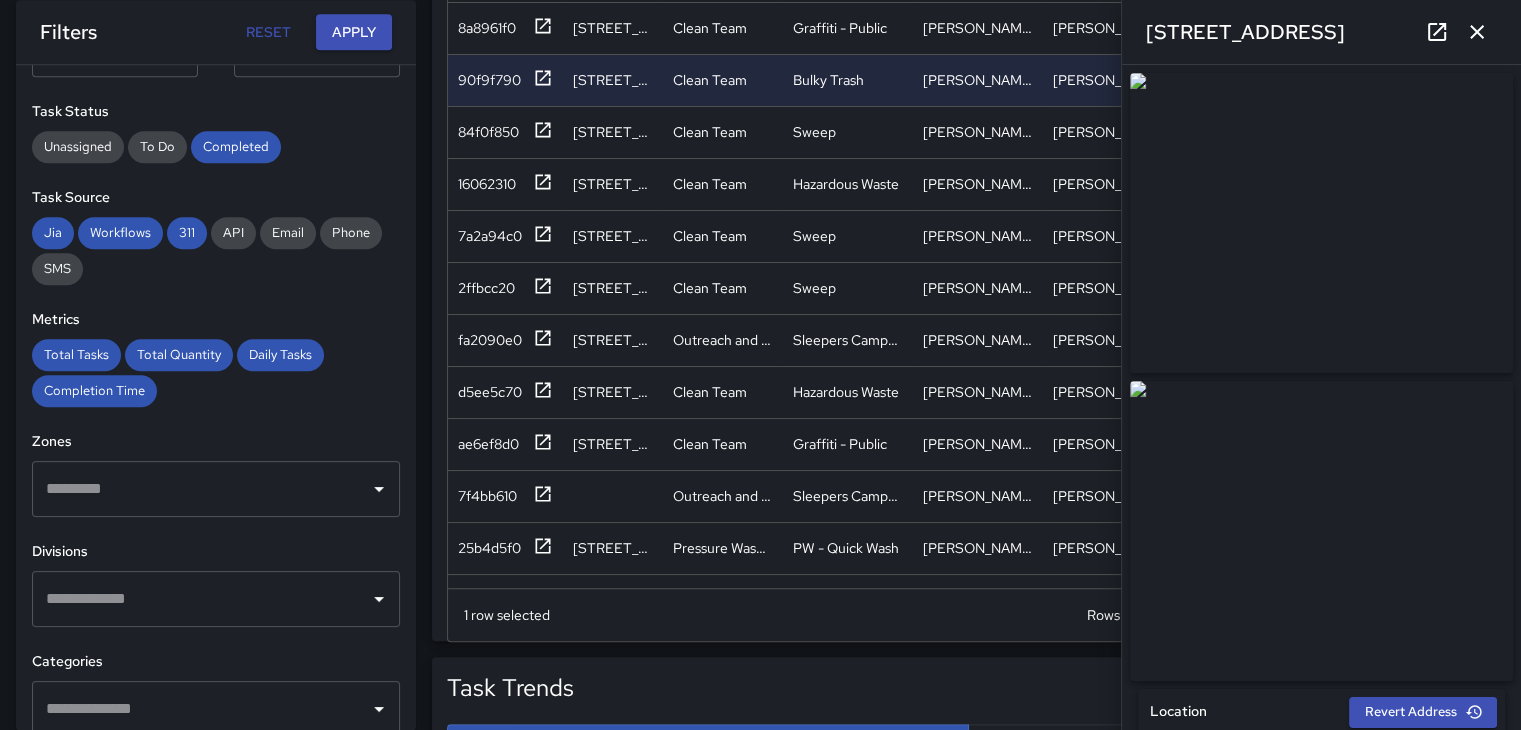
drag, startPoint x: 1402, startPoint y: 556, endPoint x: 1300, endPoint y: 592, distance: 108.1
click at [1300, 593] on img at bounding box center [1321, 531] width 383 height 300
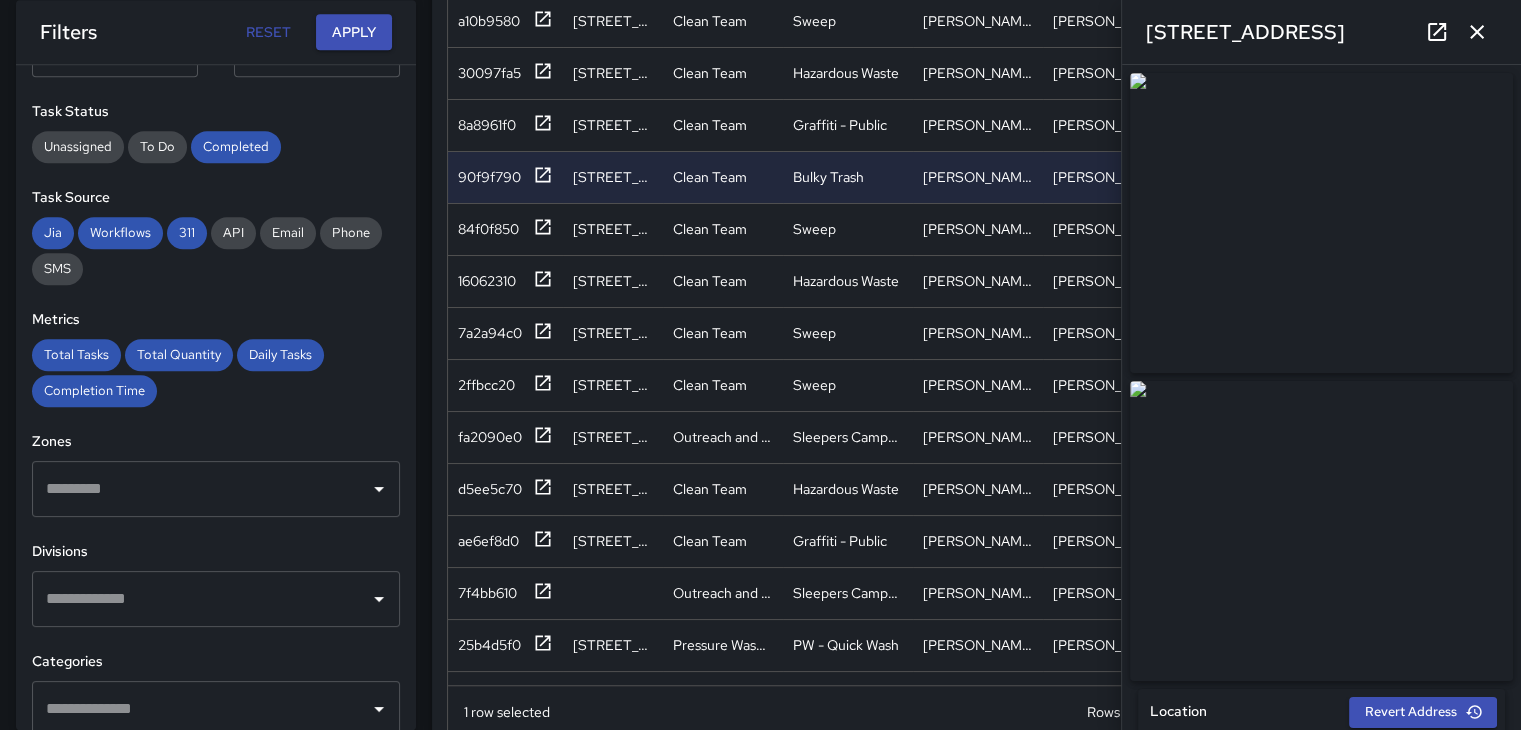
scroll to position [1261, 0]
click at [1479, 24] on icon "button" at bounding box center [1477, 32] width 24 height 24
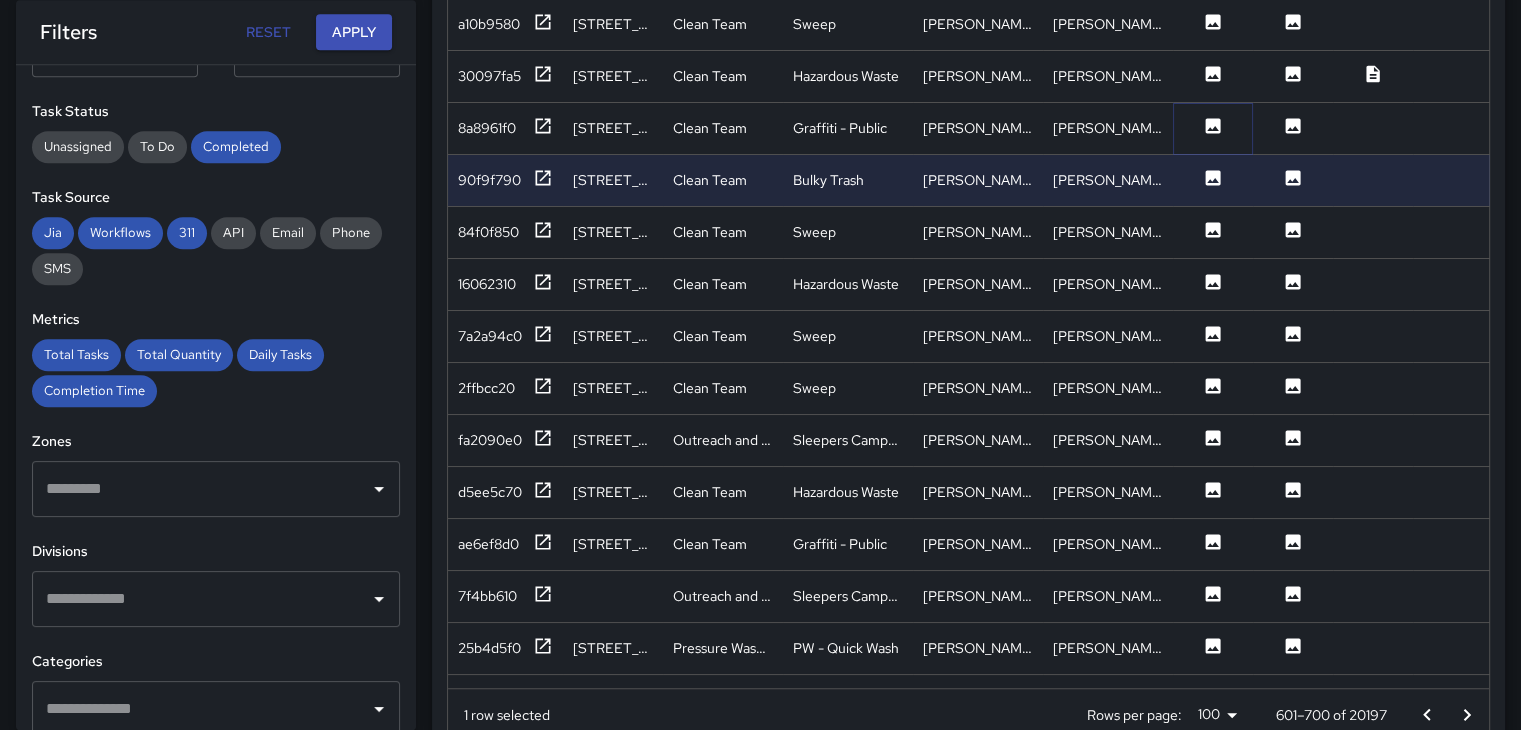
click at [1224, 129] on button at bounding box center [1213, 128] width 60 height 25
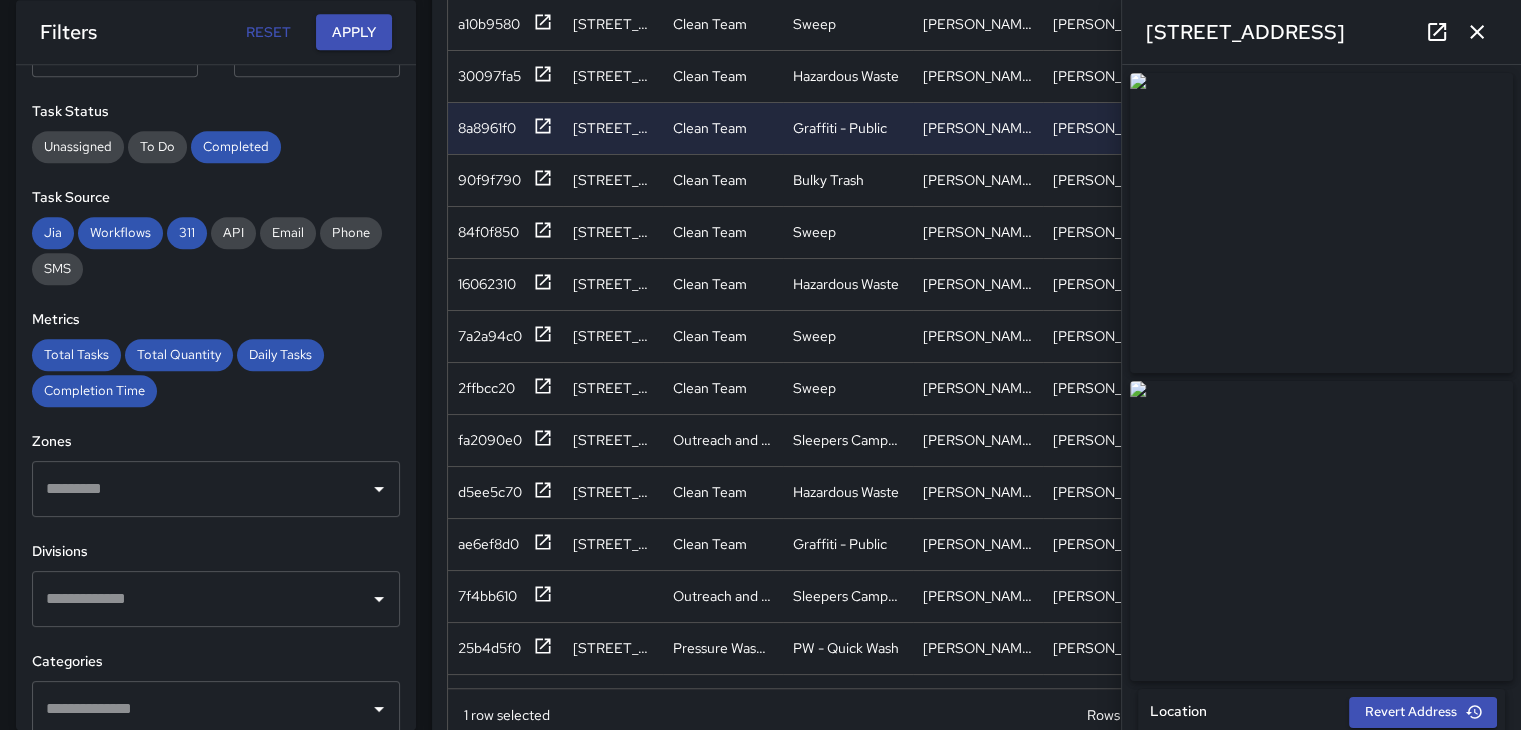
click at [1480, 32] on icon "button" at bounding box center [1477, 32] width 24 height 24
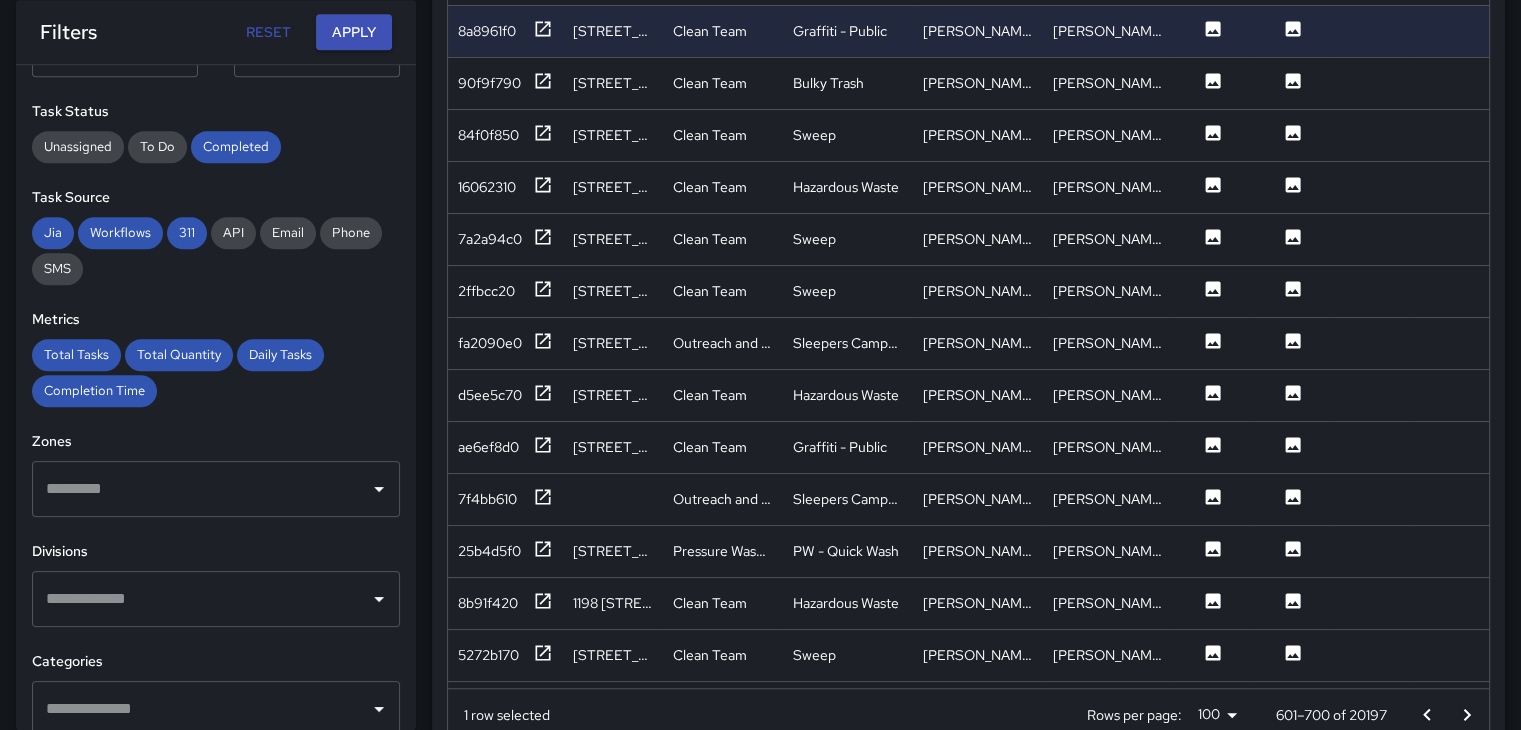
scroll to position [100, 0]
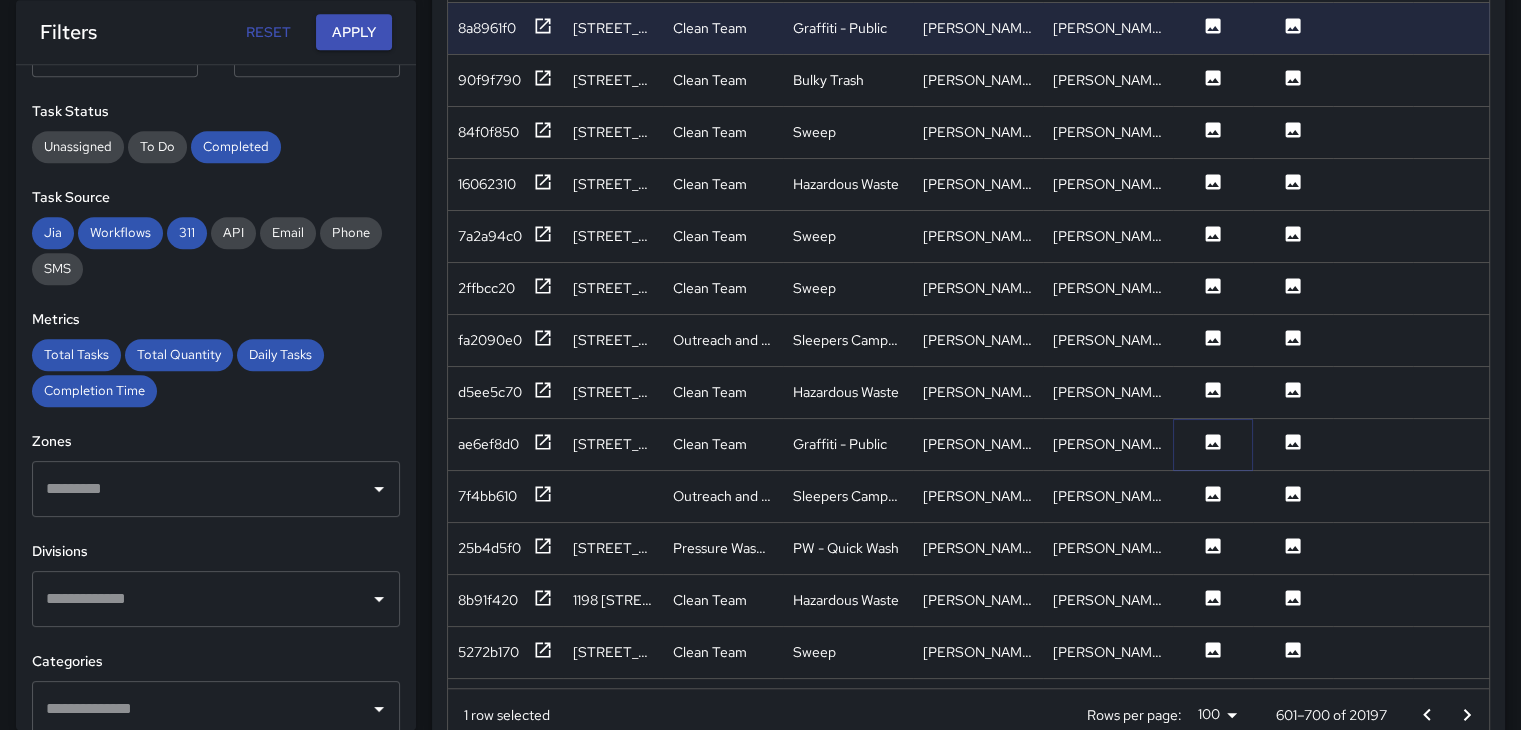
click at [1229, 436] on button at bounding box center [1213, 444] width 60 height 25
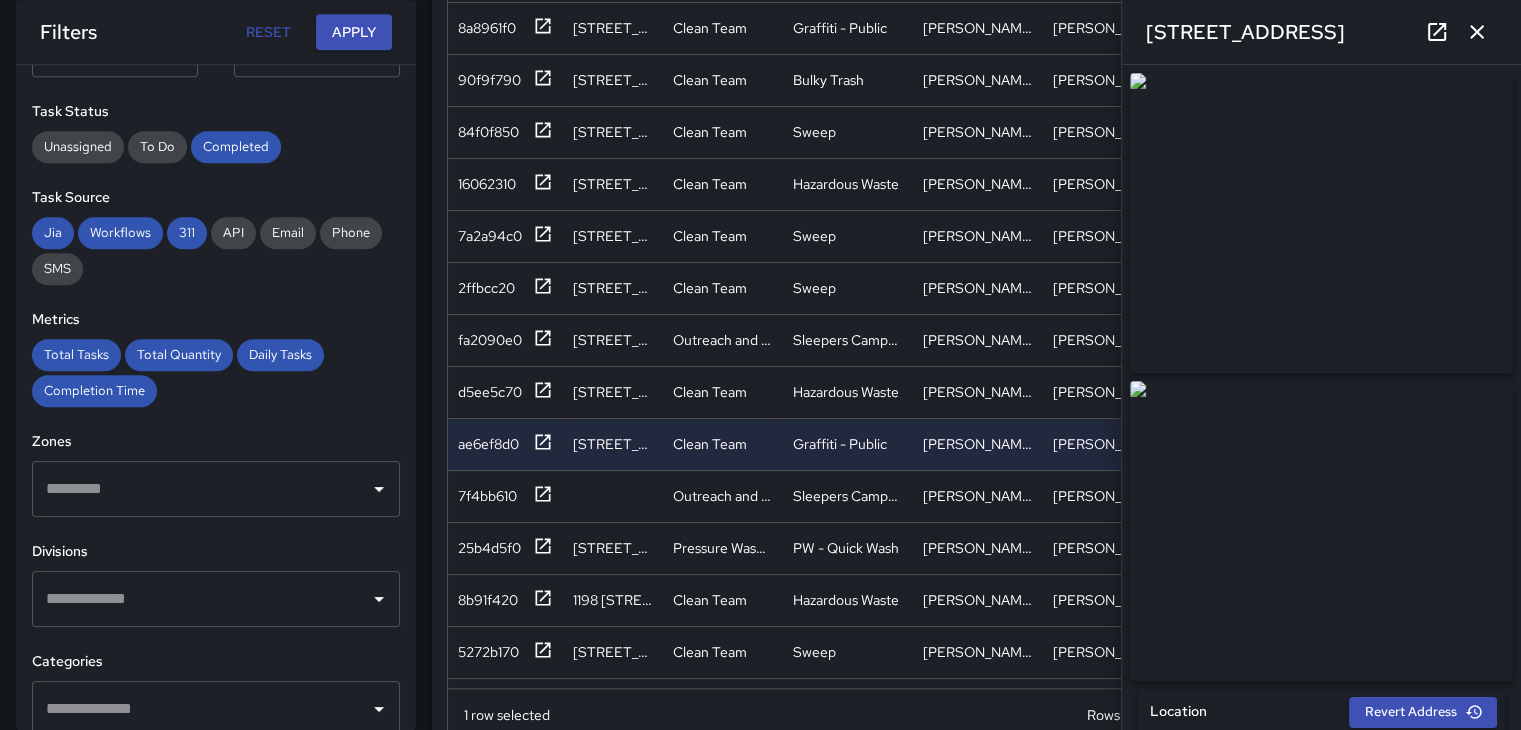
click at [1467, 42] on icon "button" at bounding box center [1477, 32] width 24 height 24
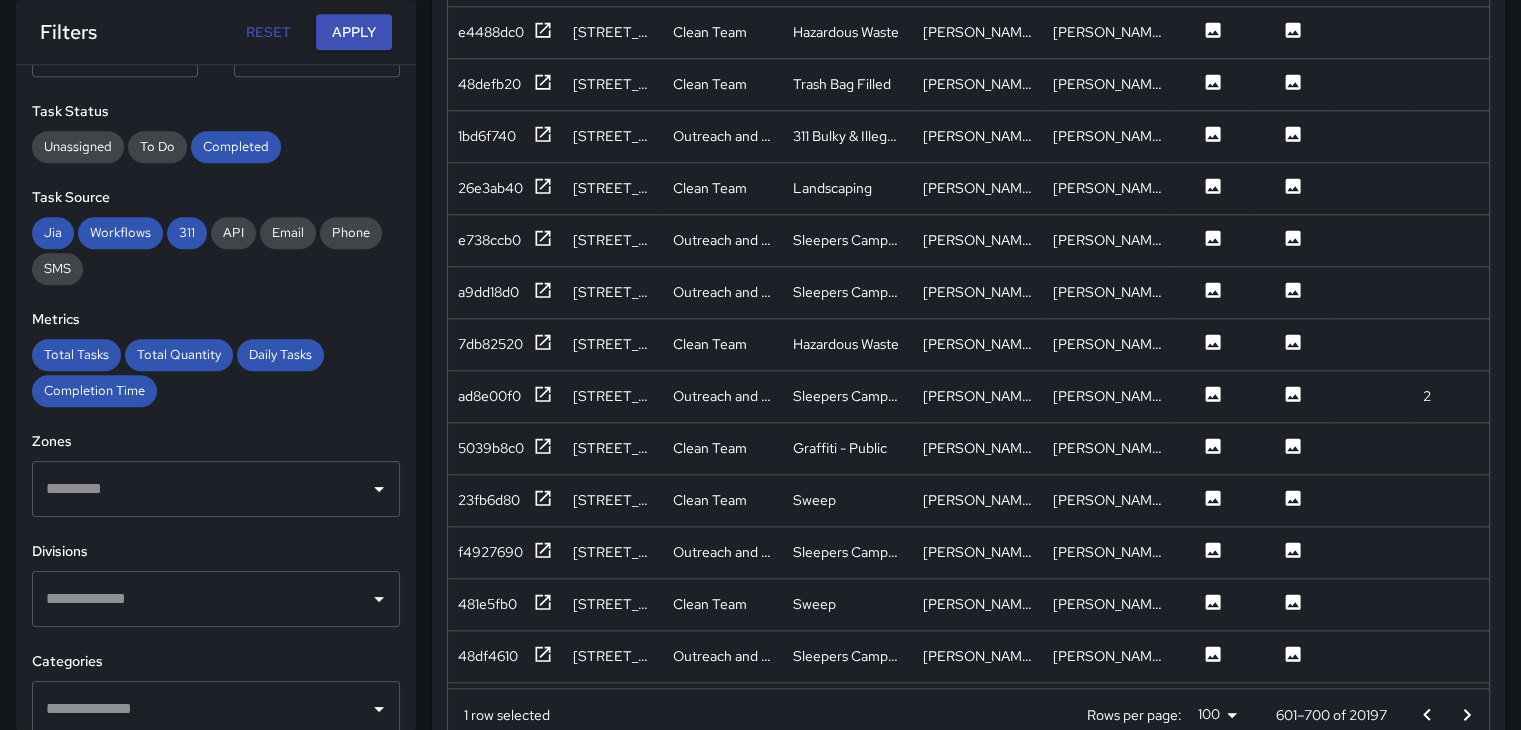
scroll to position [2699, 0]
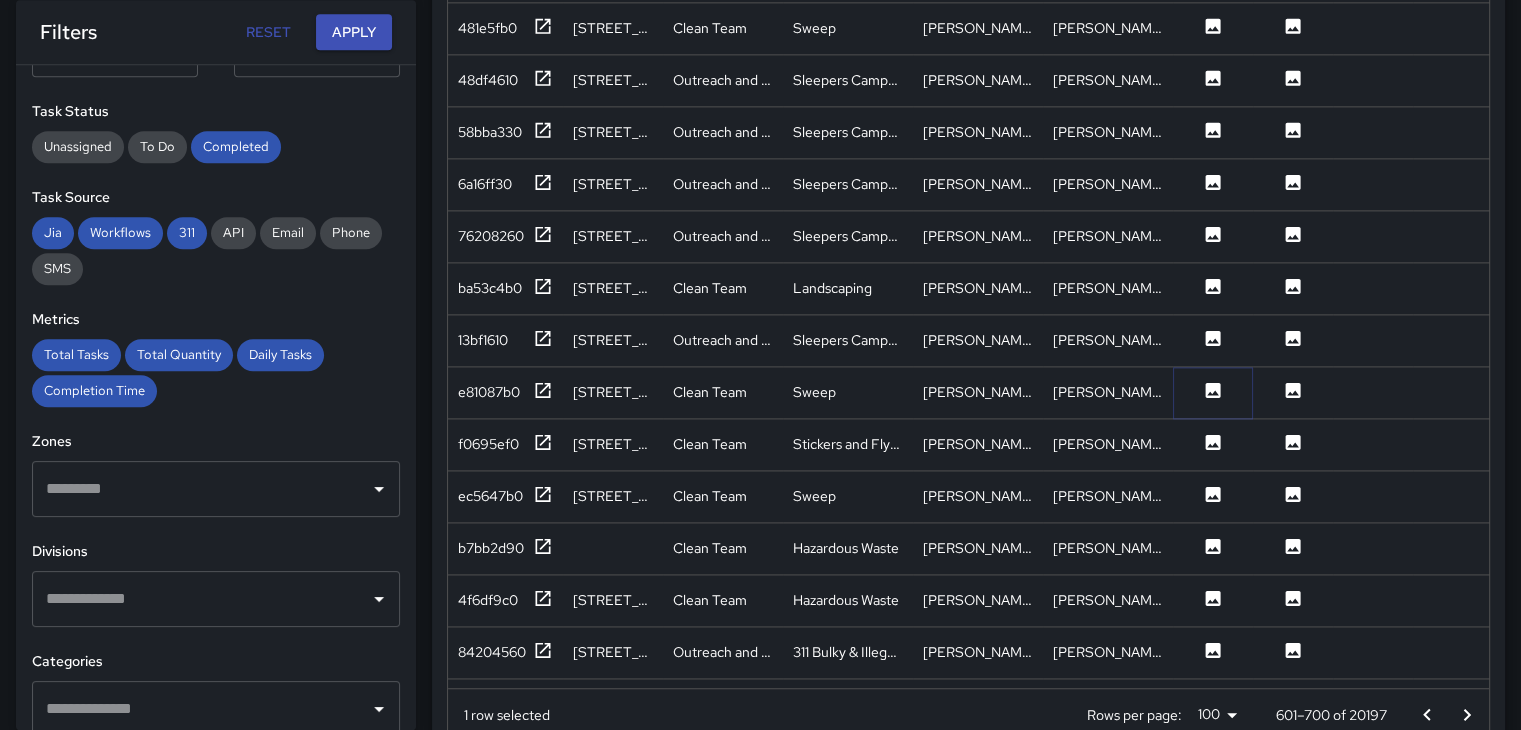
click at [1222, 381] on icon at bounding box center [1213, 390] width 20 height 20
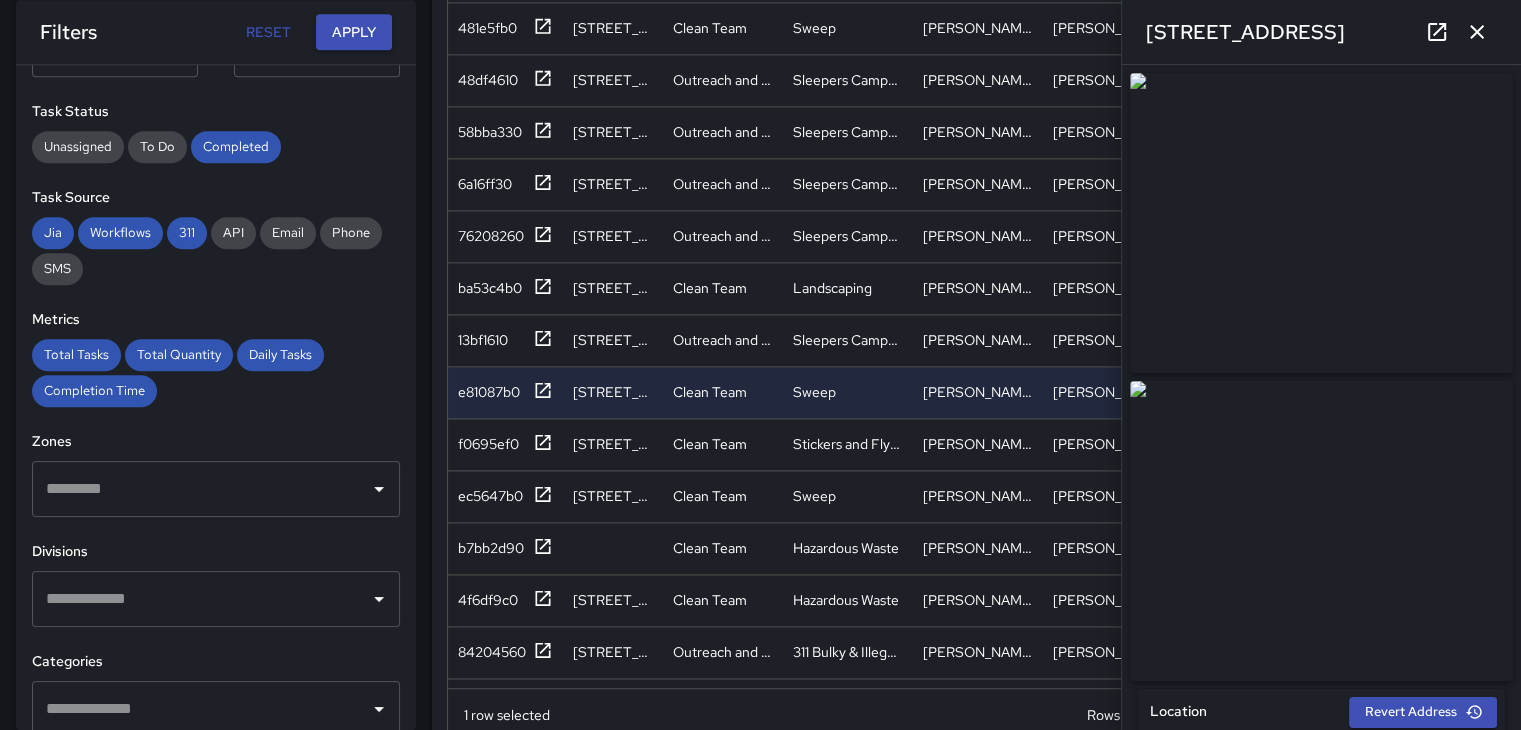
click at [1474, 33] on icon "button" at bounding box center [1477, 32] width 14 height 14
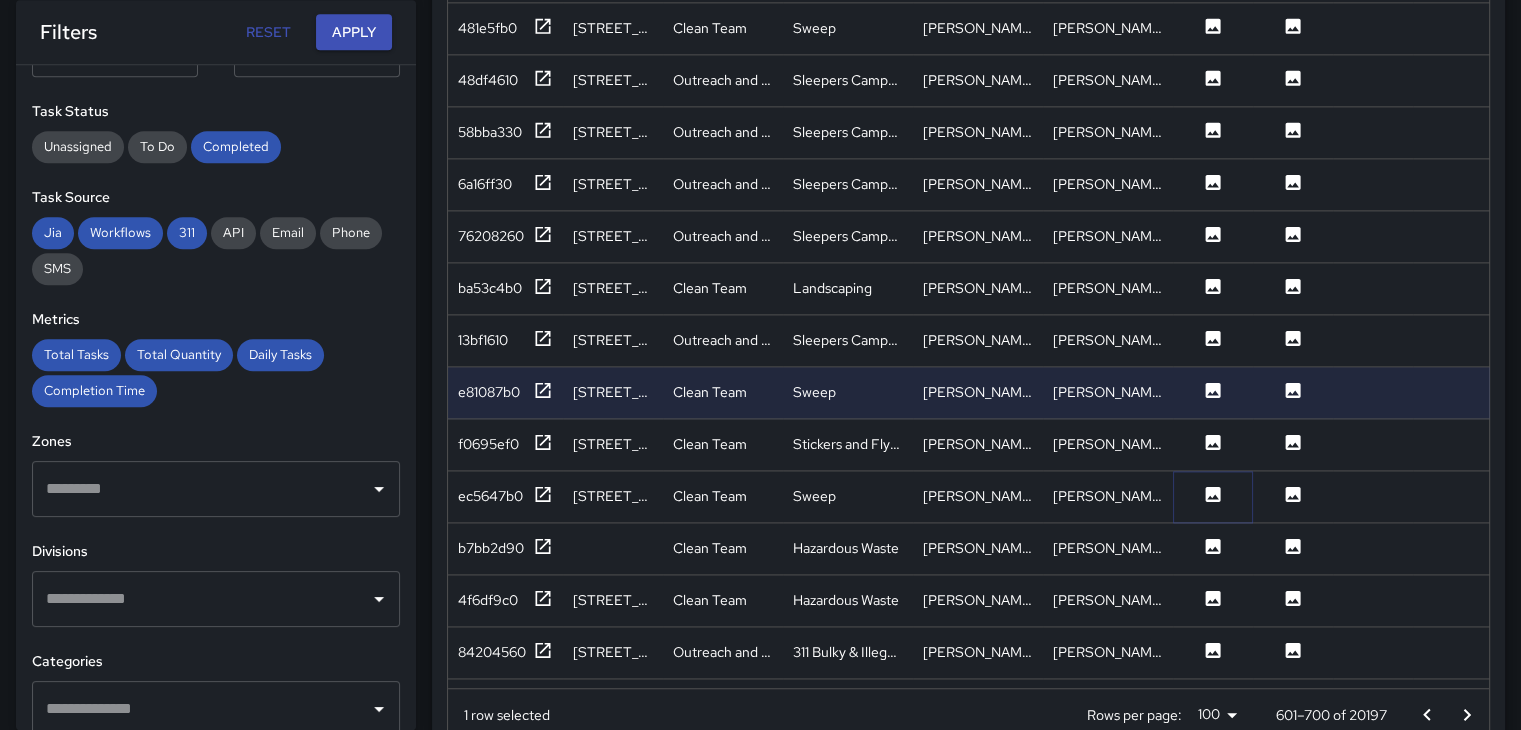
click at [1225, 506] on button at bounding box center [1213, 496] width 60 height 25
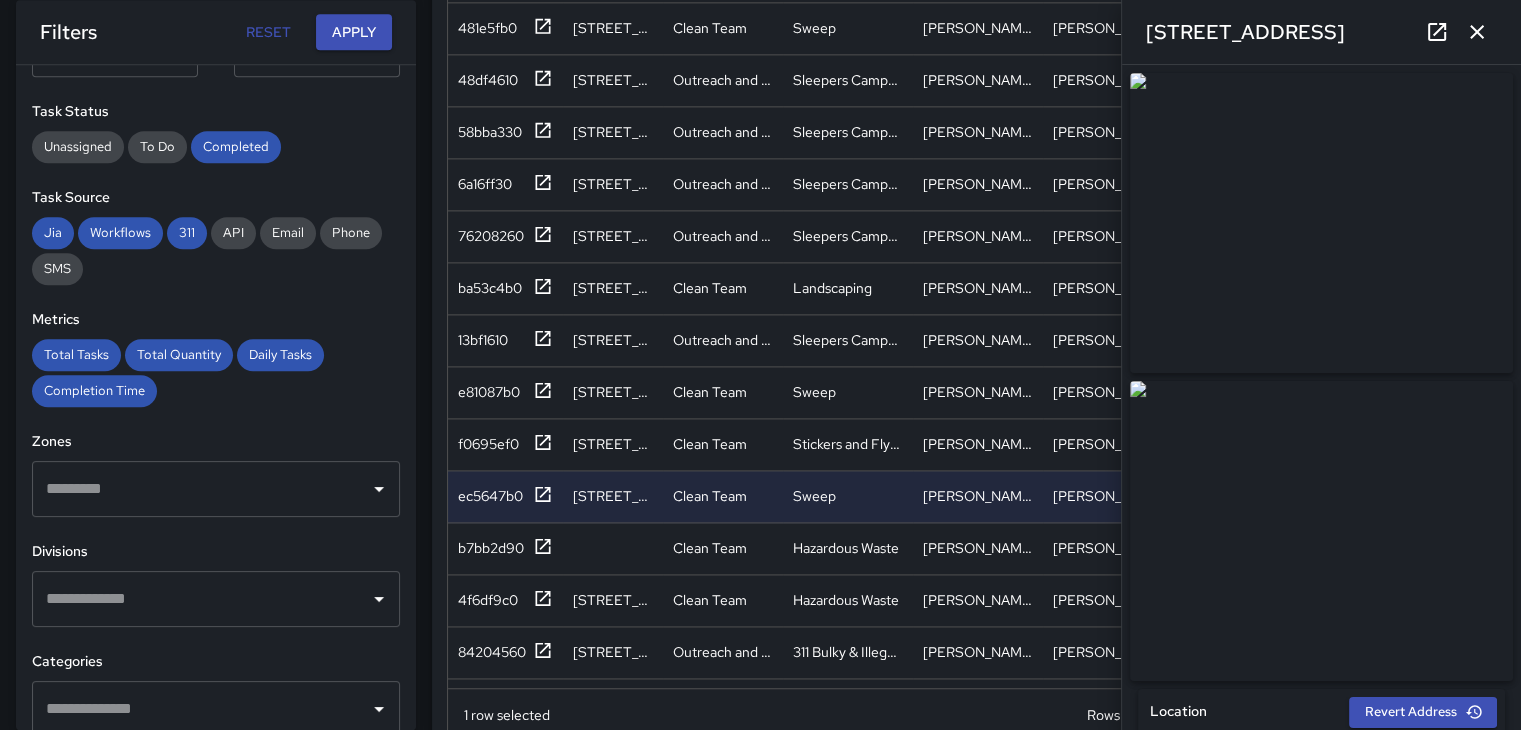
click at [1364, 190] on img at bounding box center [1321, 223] width 383 height 300
click at [1482, 38] on icon "button" at bounding box center [1477, 32] width 14 height 14
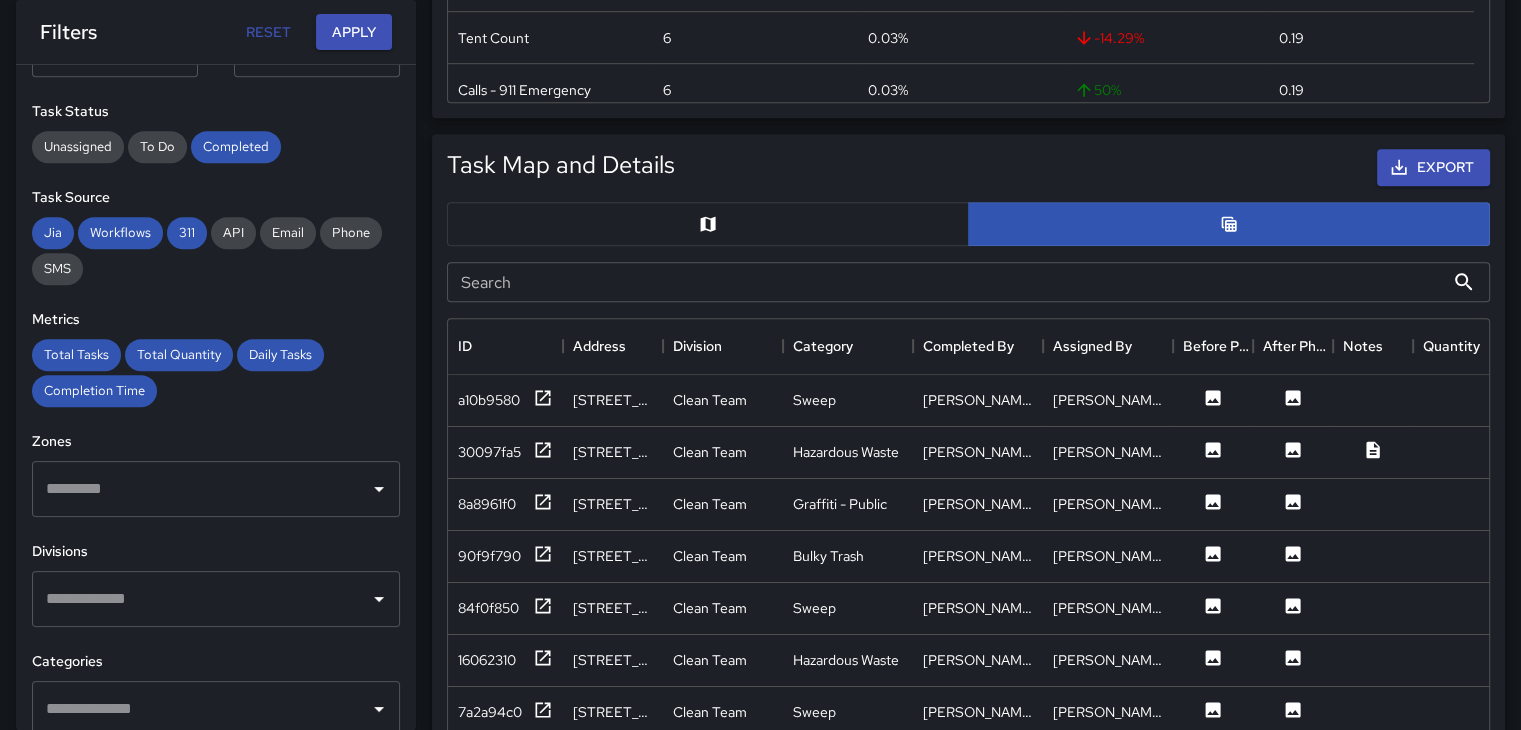
scroll to position [761, 0]
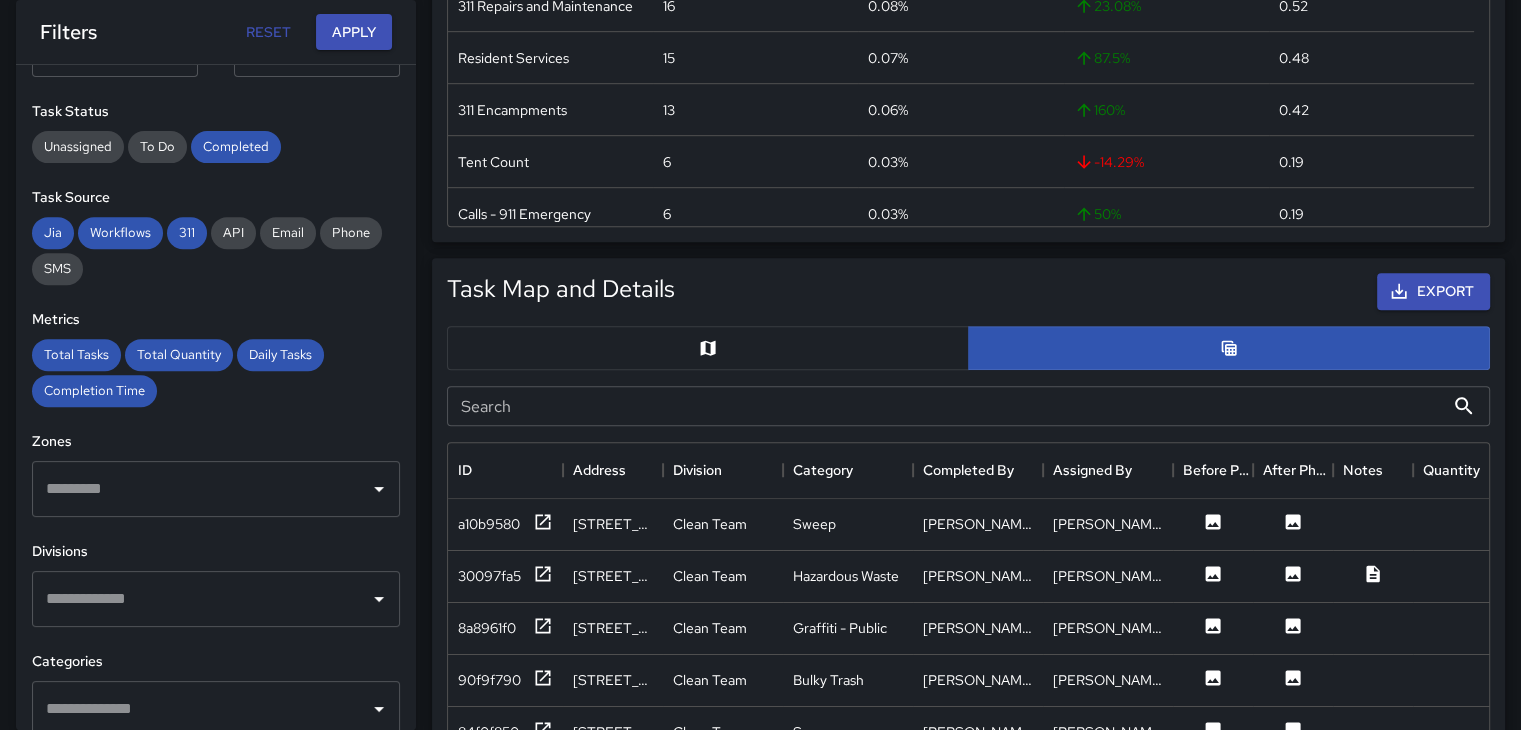
click at [732, 357] on button "button" at bounding box center [708, 348] width 522 height 44
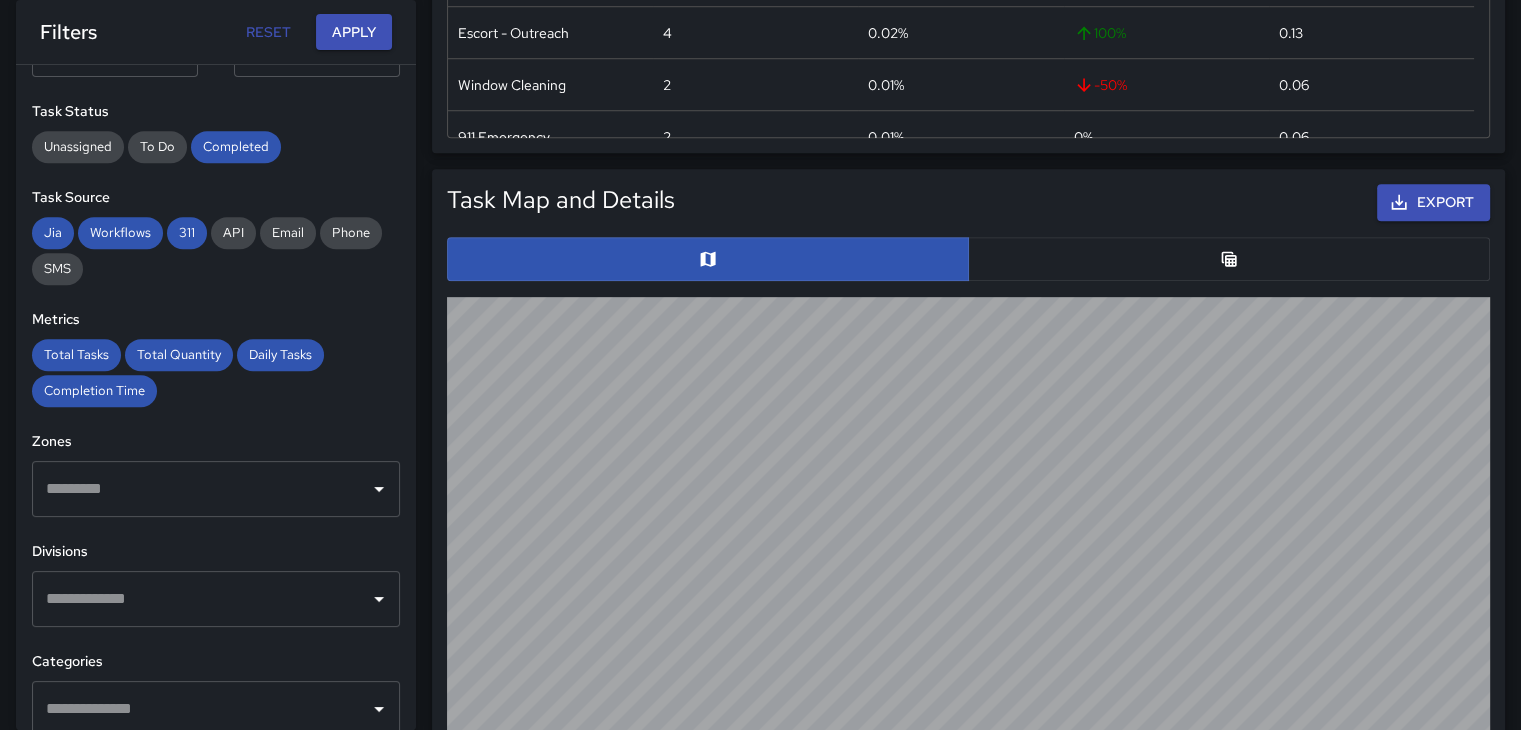
scroll to position [861, 0]
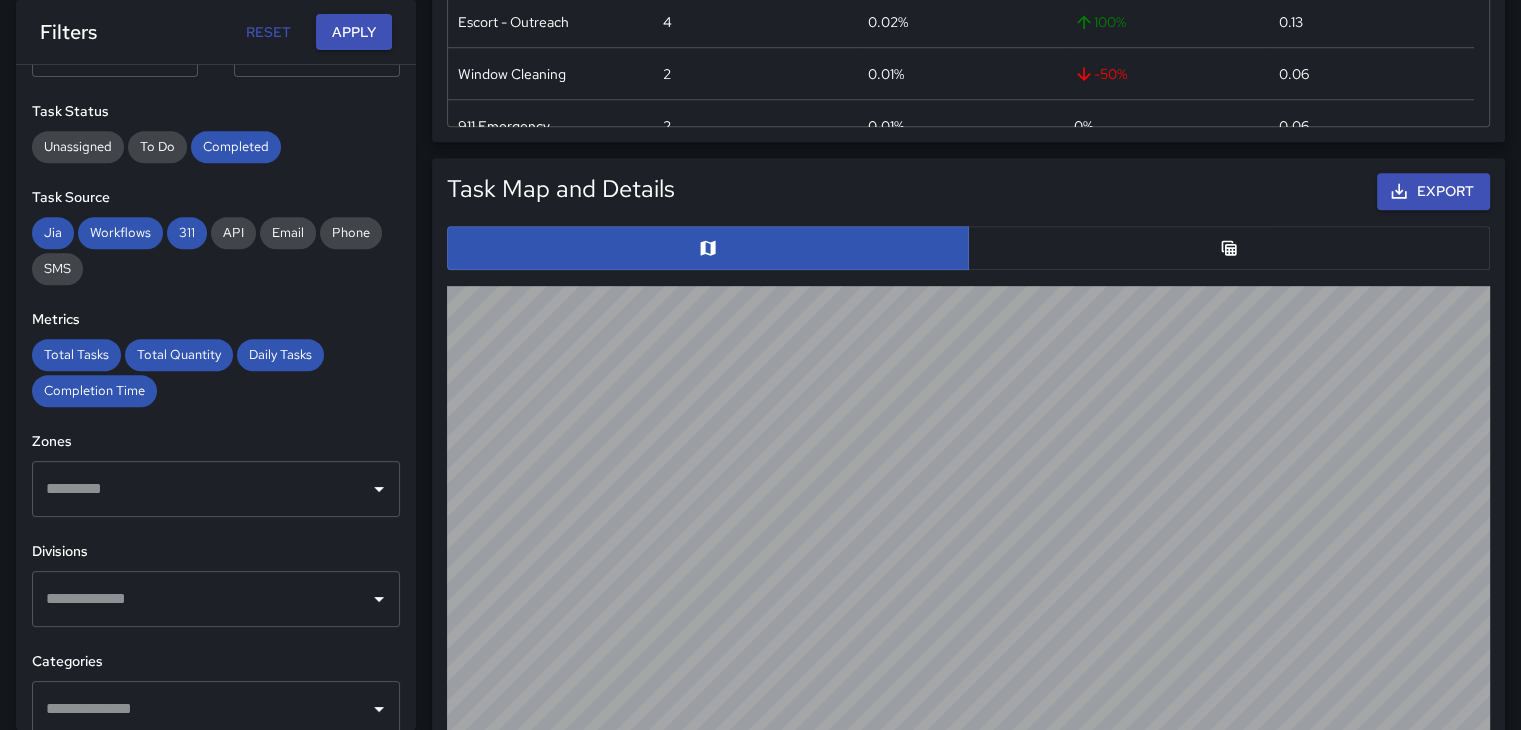
click at [1256, 243] on button "button" at bounding box center [1229, 248] width 522 height 44
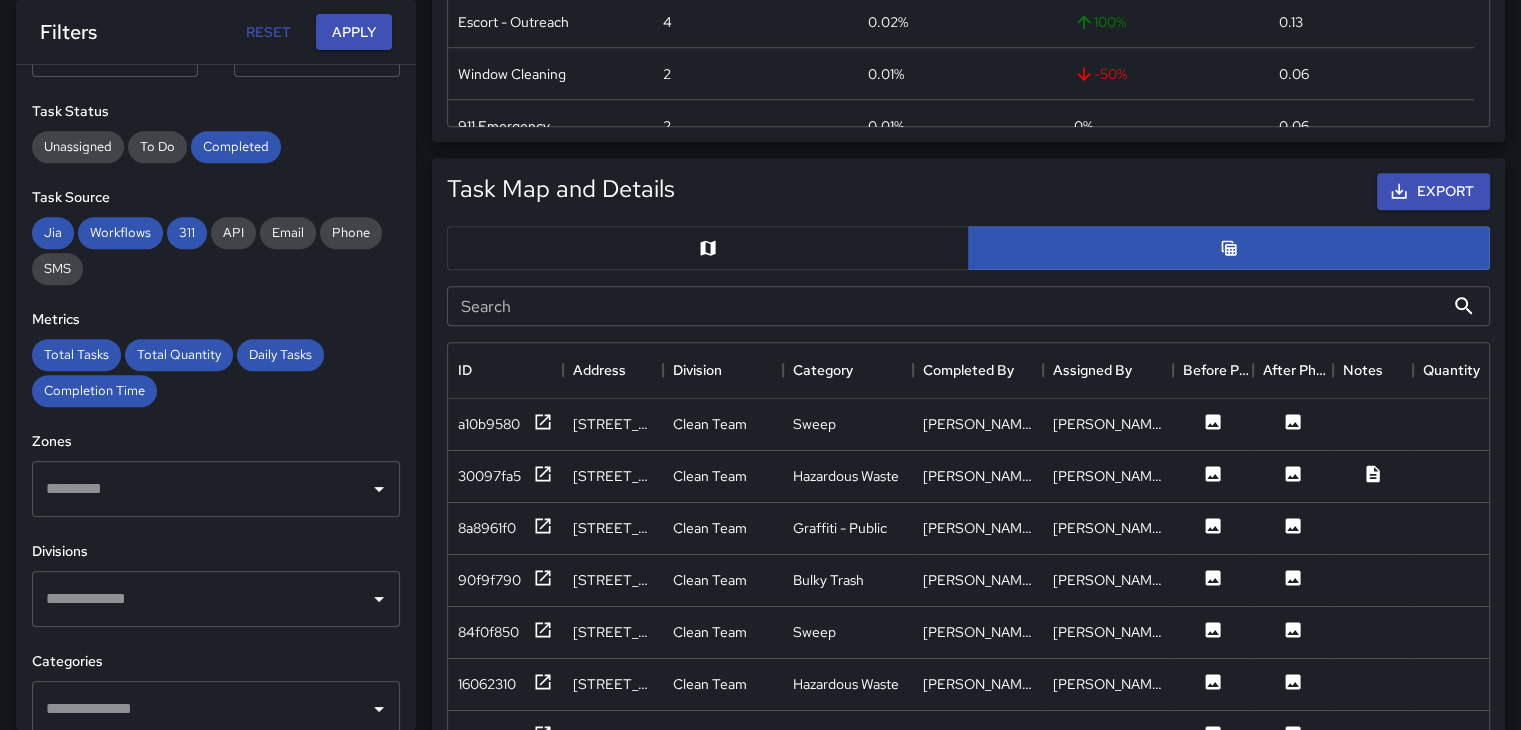
click at [782, 237] on button "button" at bounding box center [708, 248] width 522 height 44
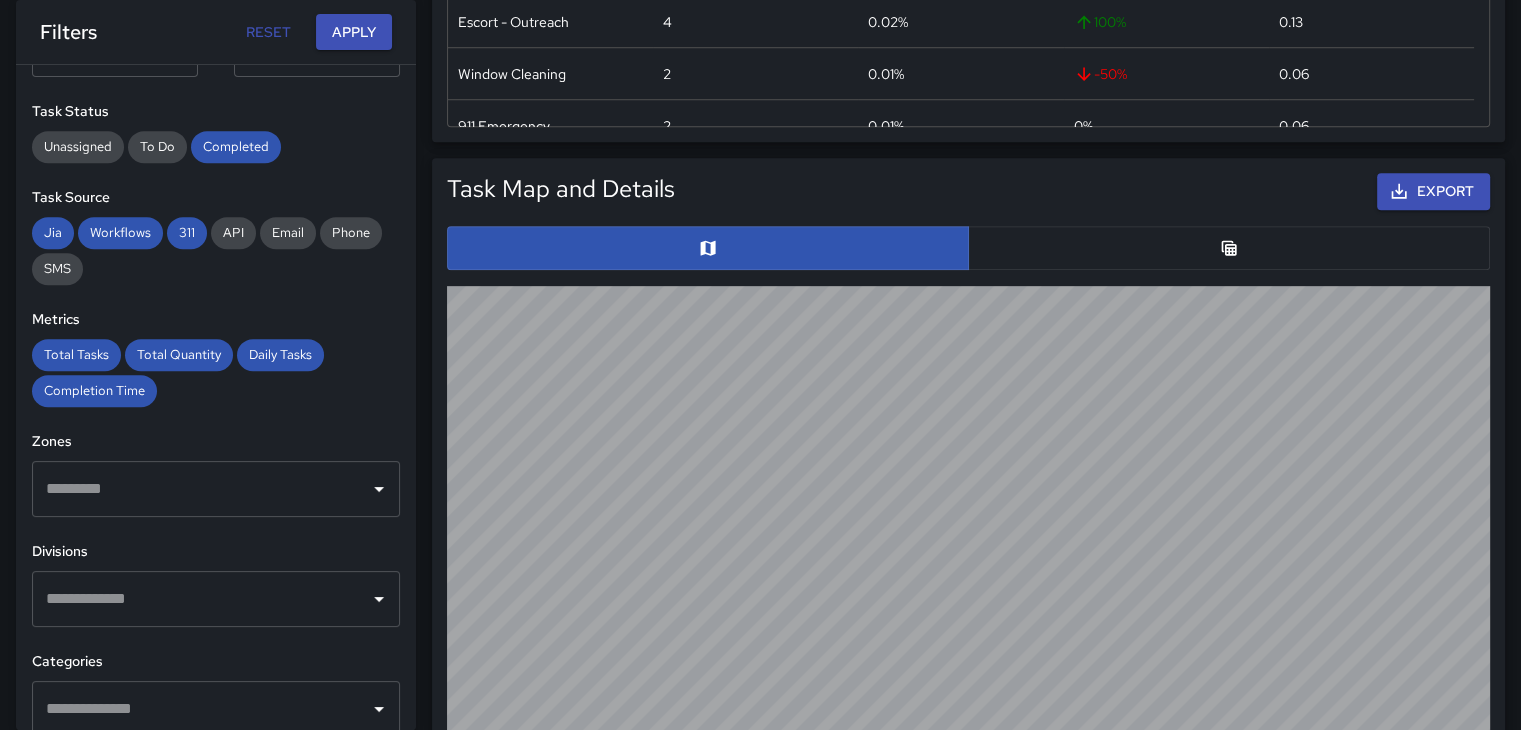
click at [284, 23] on button "Reset" at bounding box center [268, 32] width 64 height 37
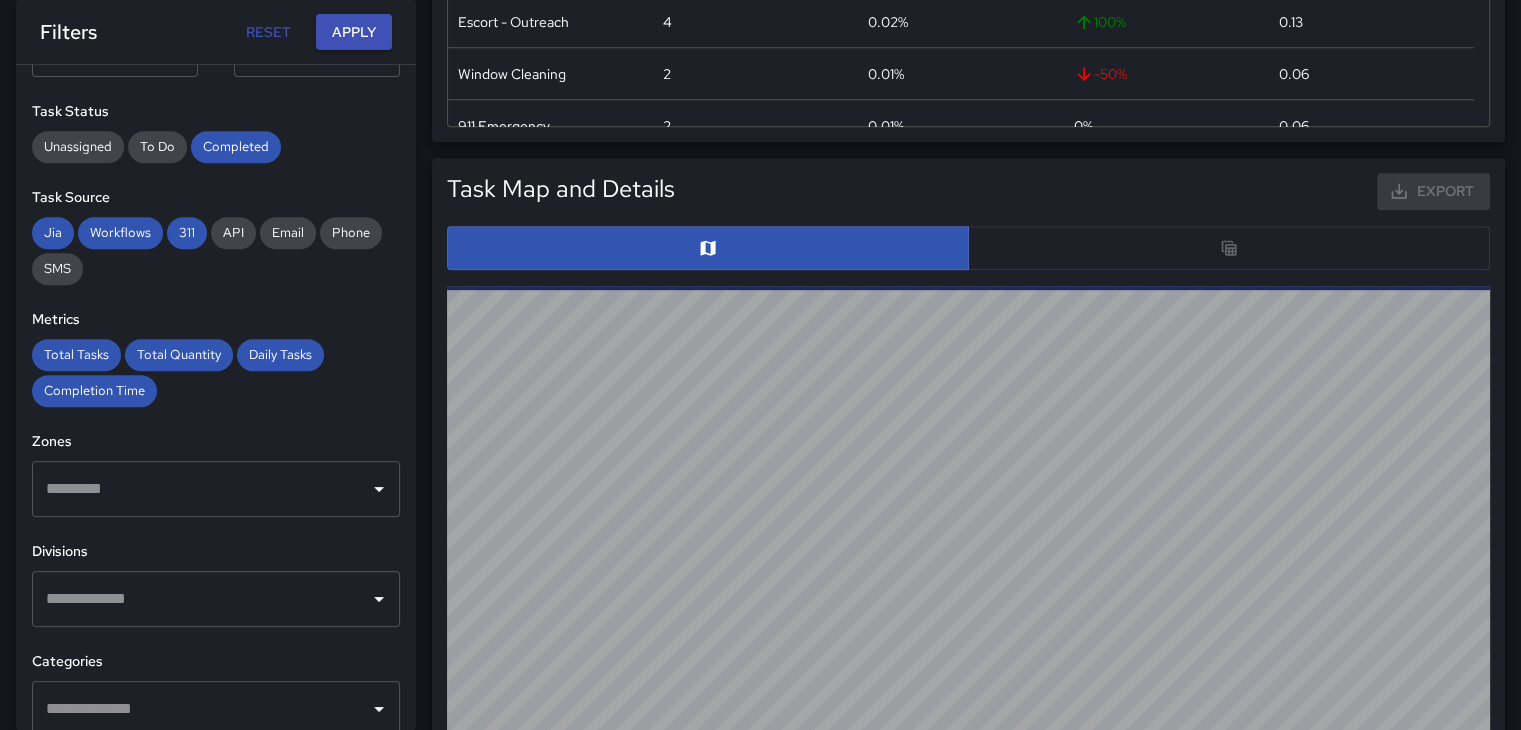
type input "**********"
click at [375, 24] on button "Apply" at bounding box center [354, 32] width 76 height 37
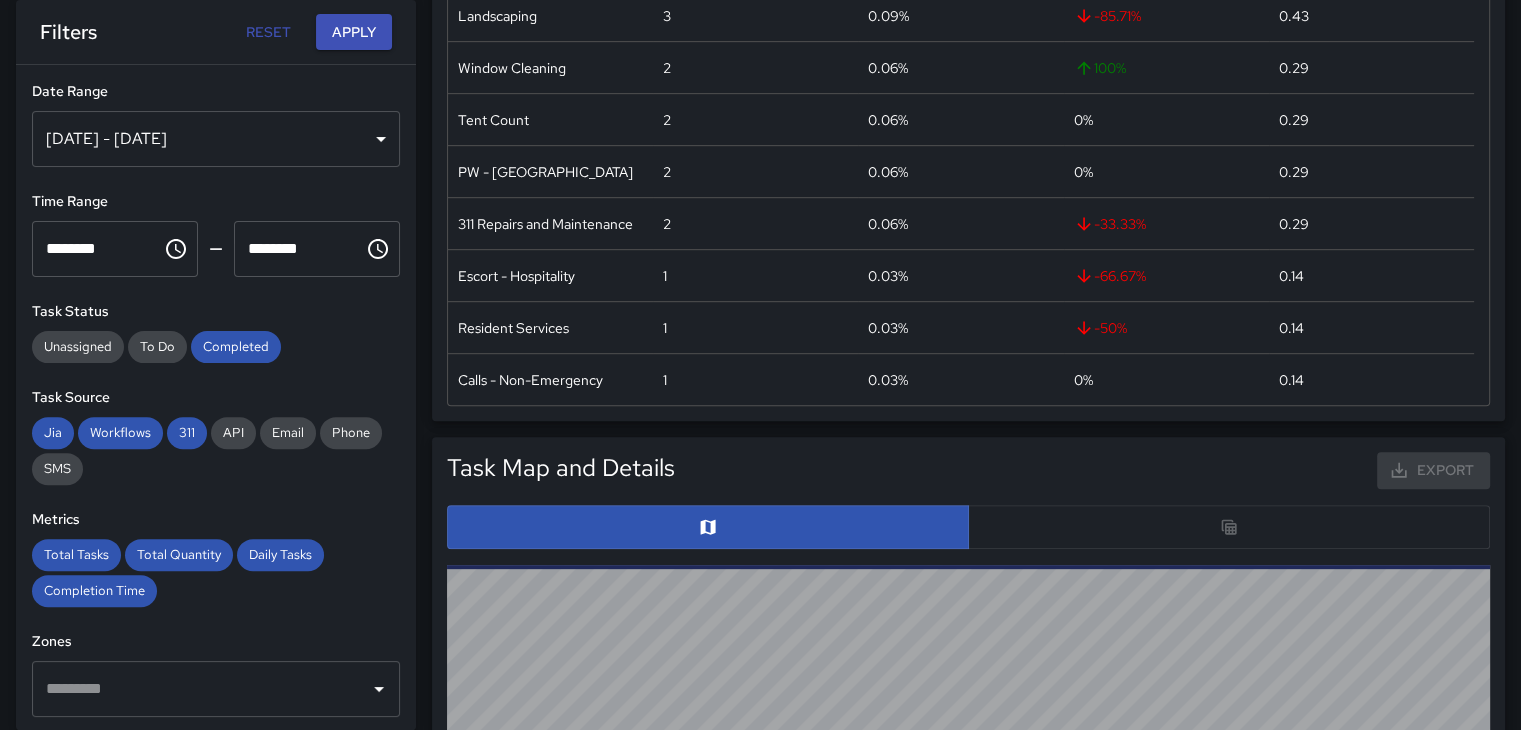
scroll to position [461, 0]
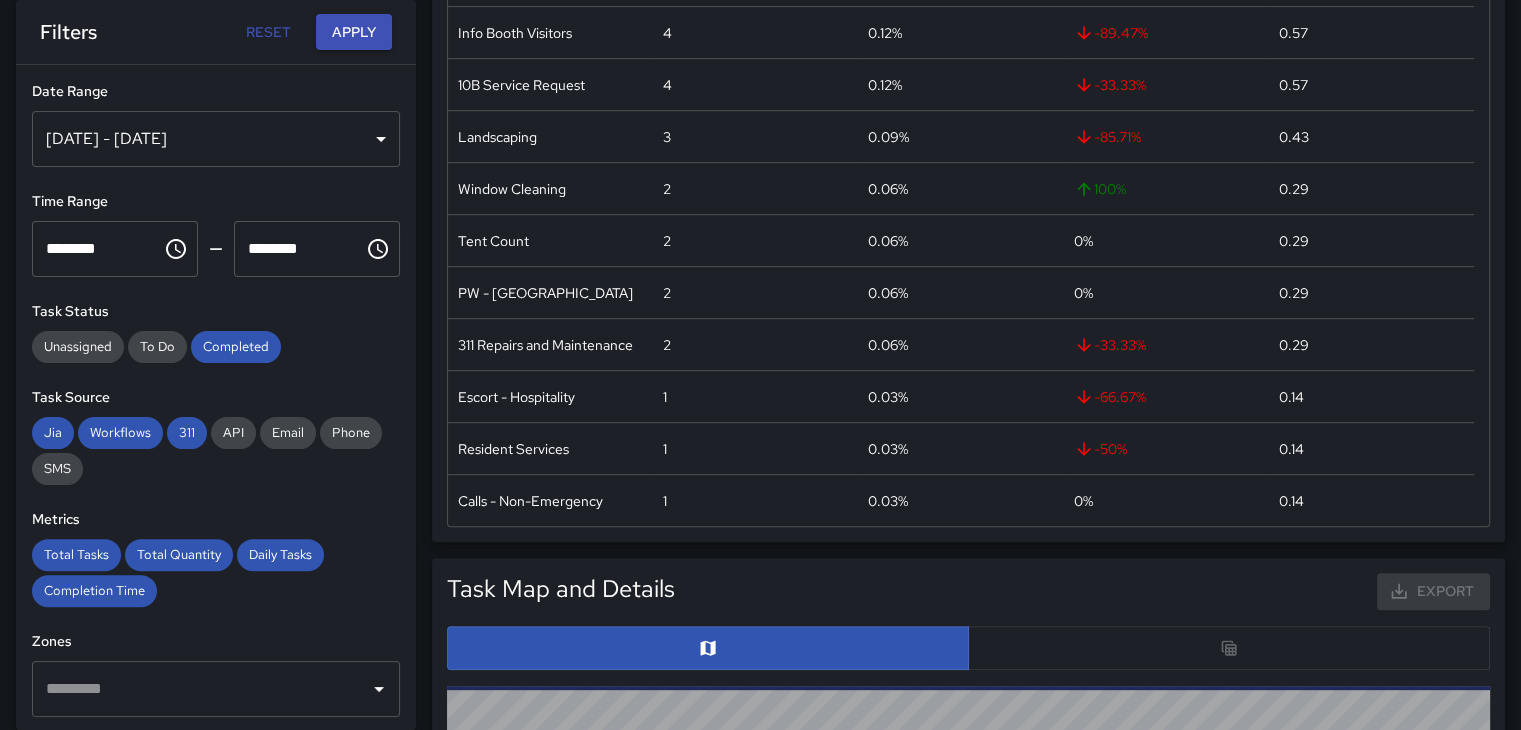
click at [376, 129] on div "[DATE] - [DATE]" at bounding box center [216, 139] width 368 height 56
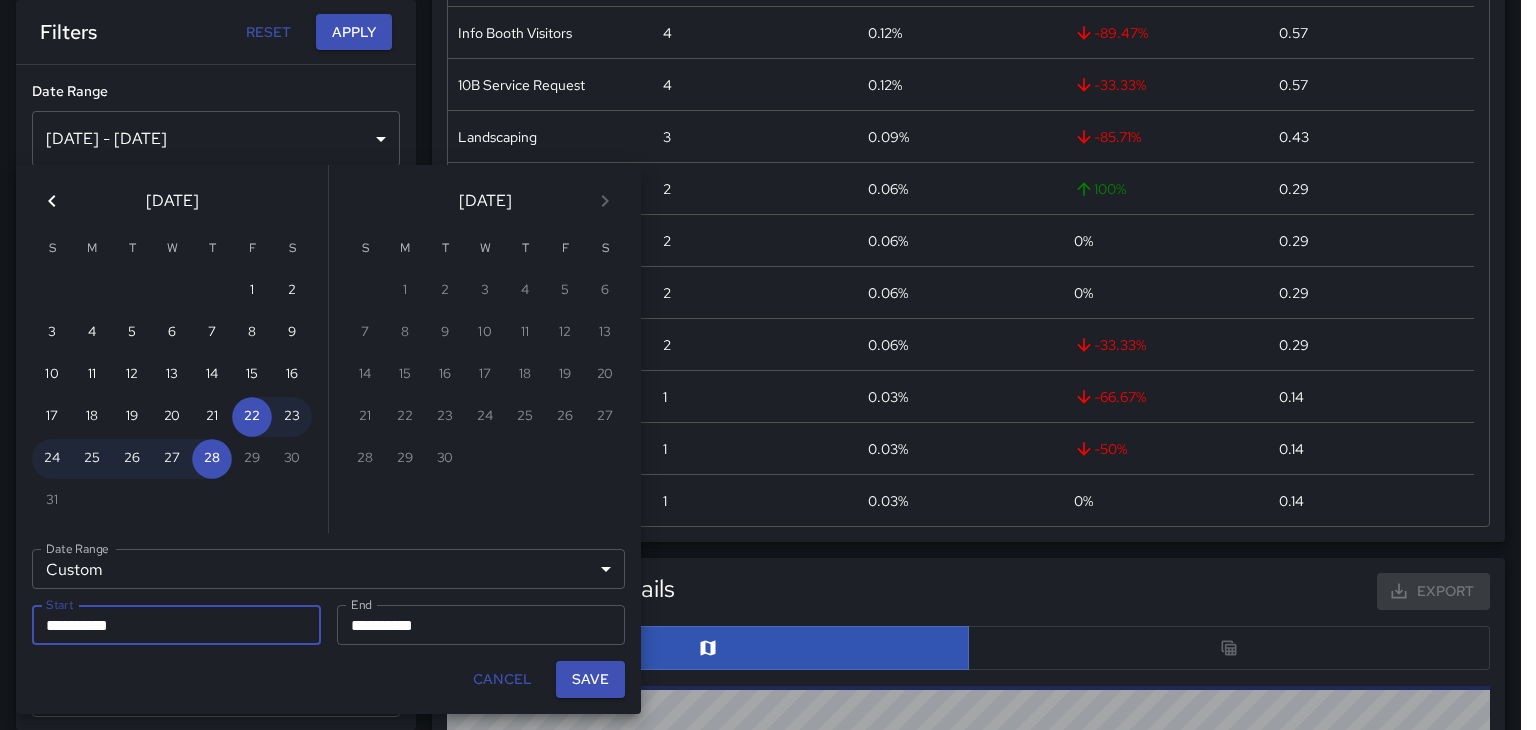
click at [28, 198] on div "[DATE]" at bounding box center [172, 197] width 312 height 64
click at [56, 200] on icon "Previous month" at bounding box center [52, 201] width 24 height 24
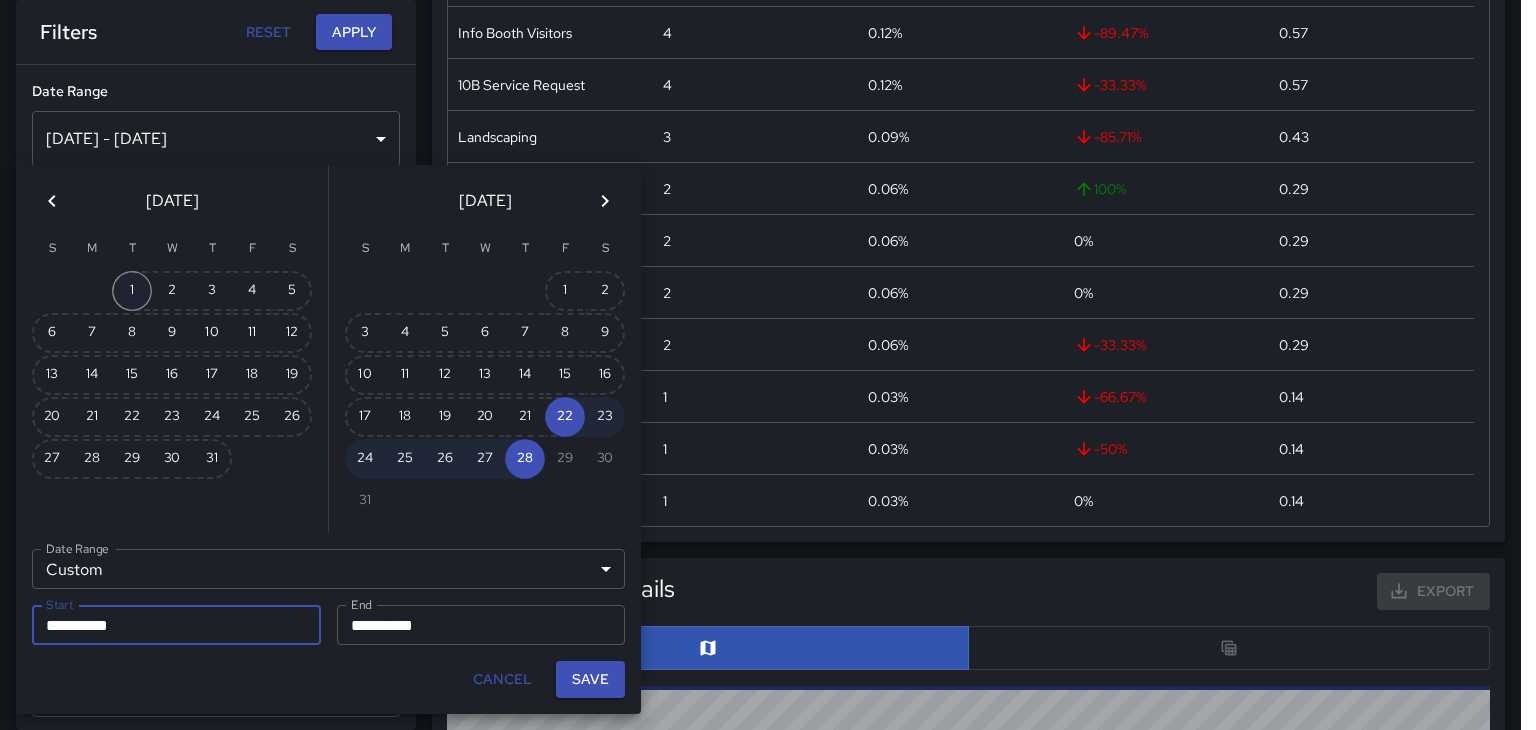
click at [119, 281] on button "1" at bounding box center [132, 291] width 40 height 40
type input "**********"
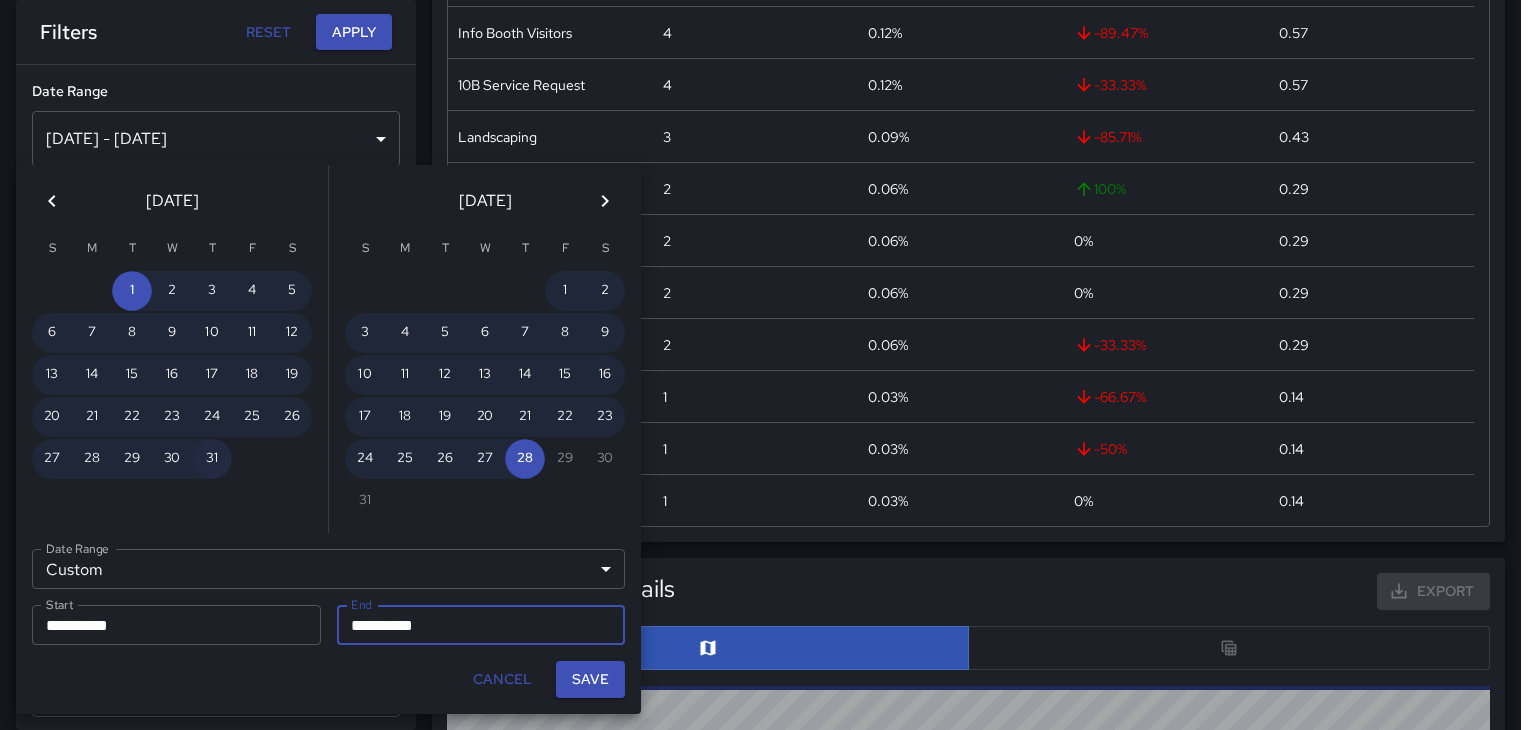
click at [204, 458] on button "31" at bounding box center [212, 459] width 40 height 40
type input "**********"
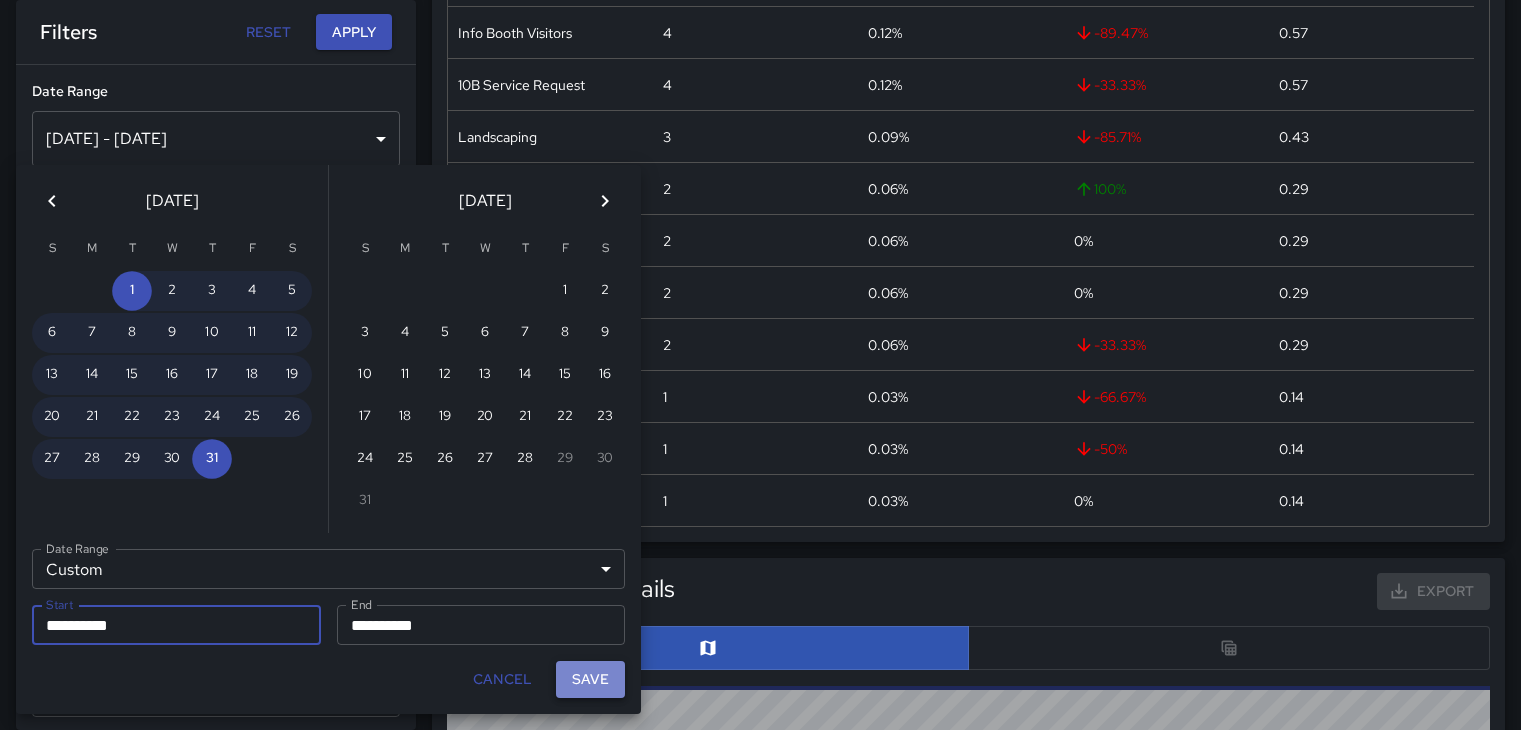
click at [562, 671] on button "Save" at bounding box center [590, 679] width 69 height 37
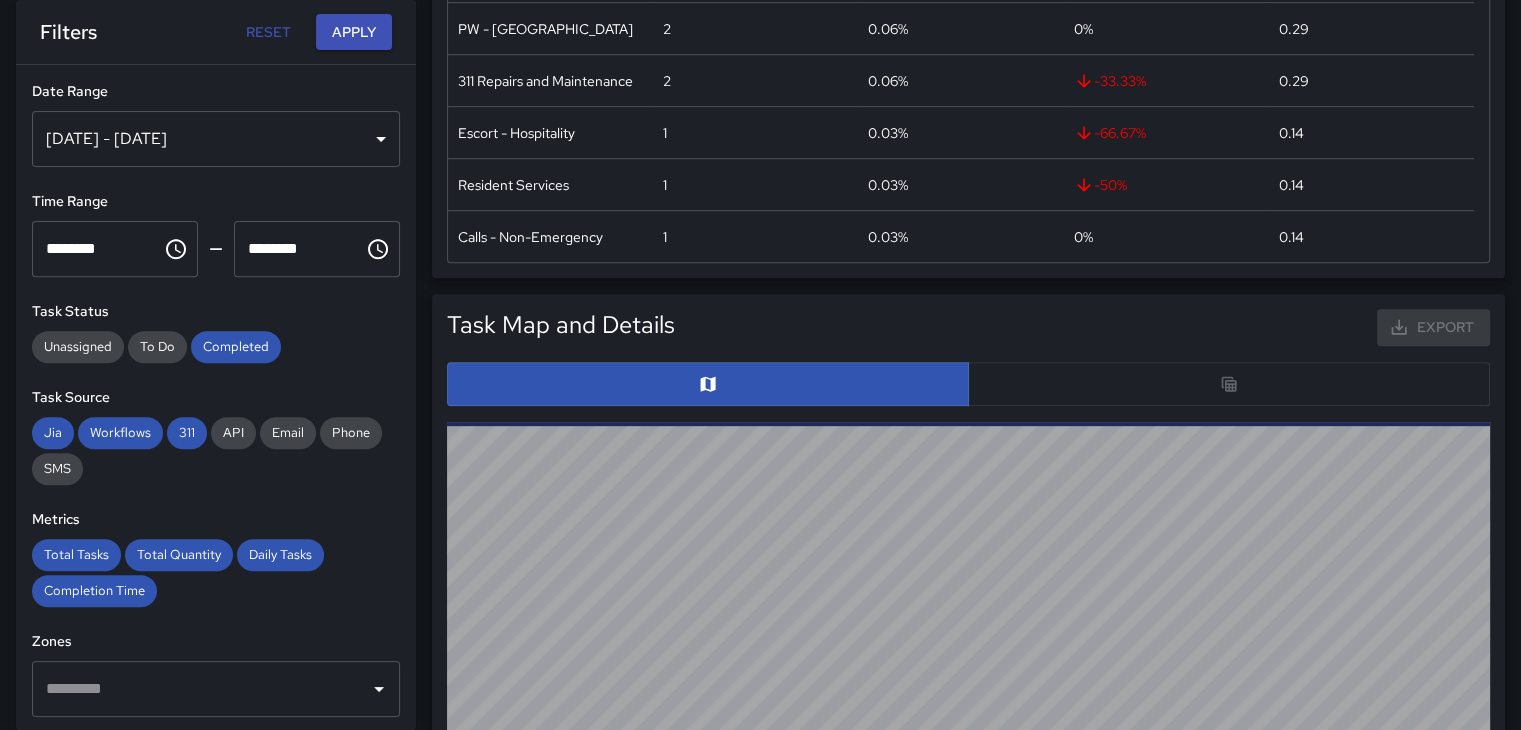
scroll to position [761, 0]
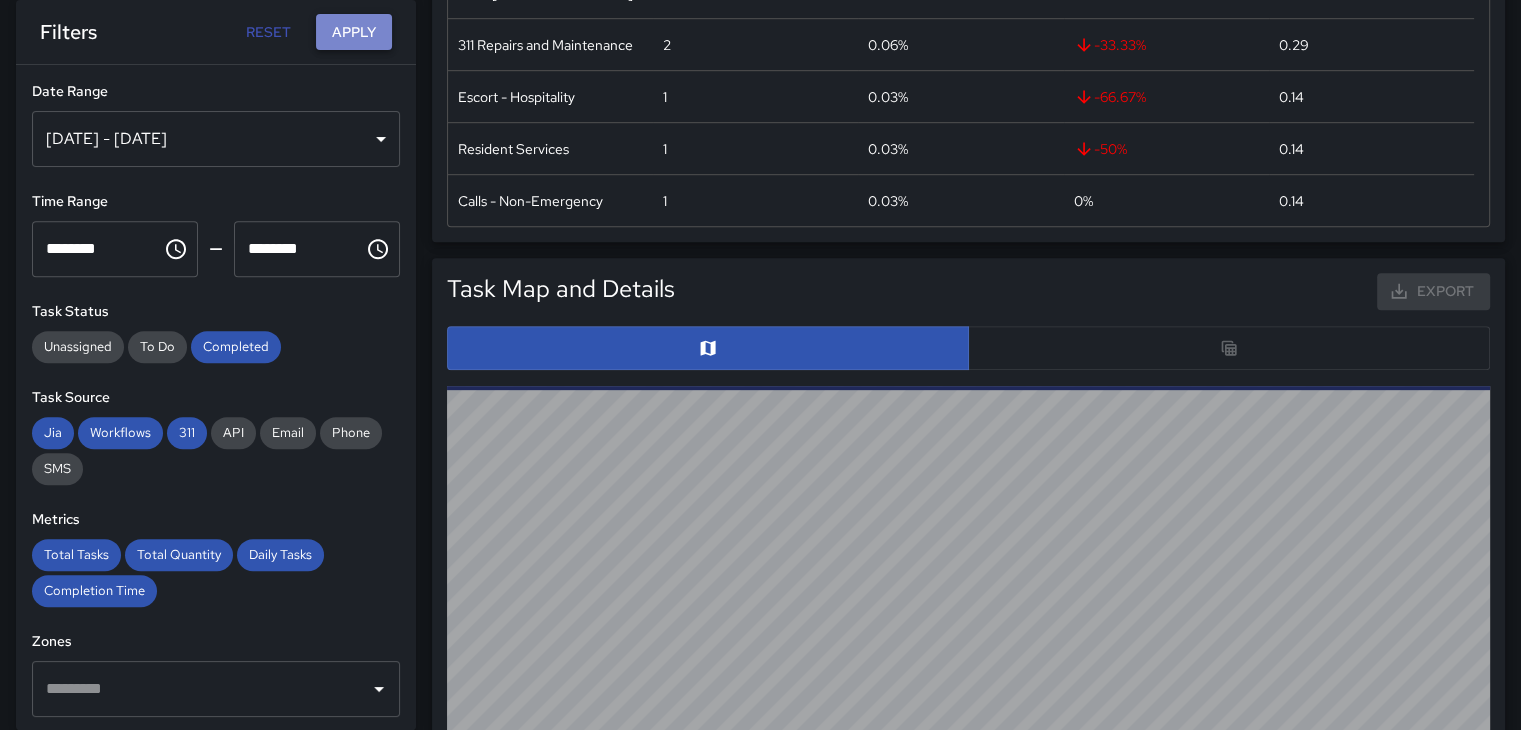
click at [368, 41] on button "Apply" at bounding box center [354, 32] width 76 height 37
click at [271, 37] on button "Reset" at bounding box center [268, 32] width 64 height 37
type input "**********"
click at [357, 131] on div "[DATE] - [DATE]" at bounding box center [216, 139] width 368 height 56
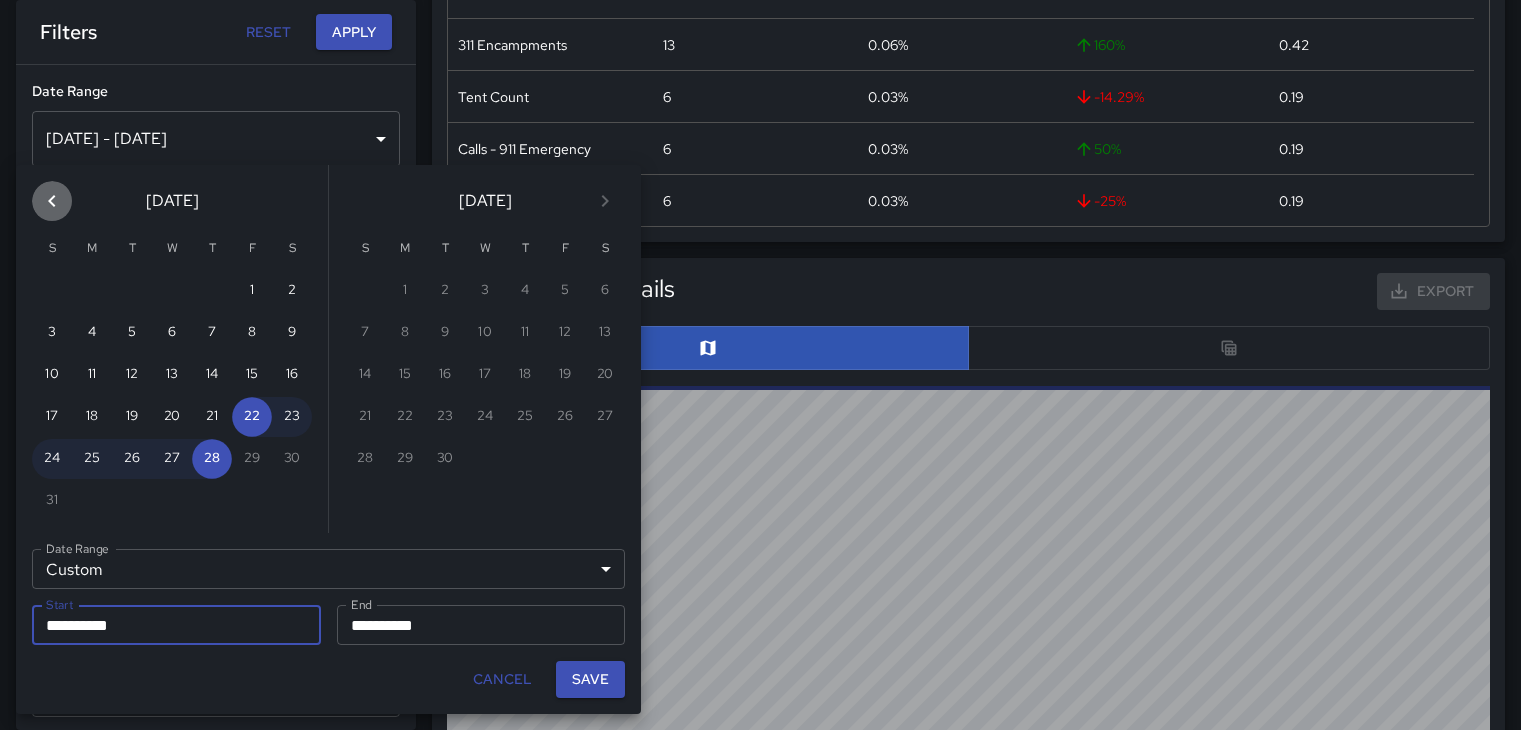
click at [60, 210] on icon "Previous month" at bounding box center [52, 201] width 24 height 24
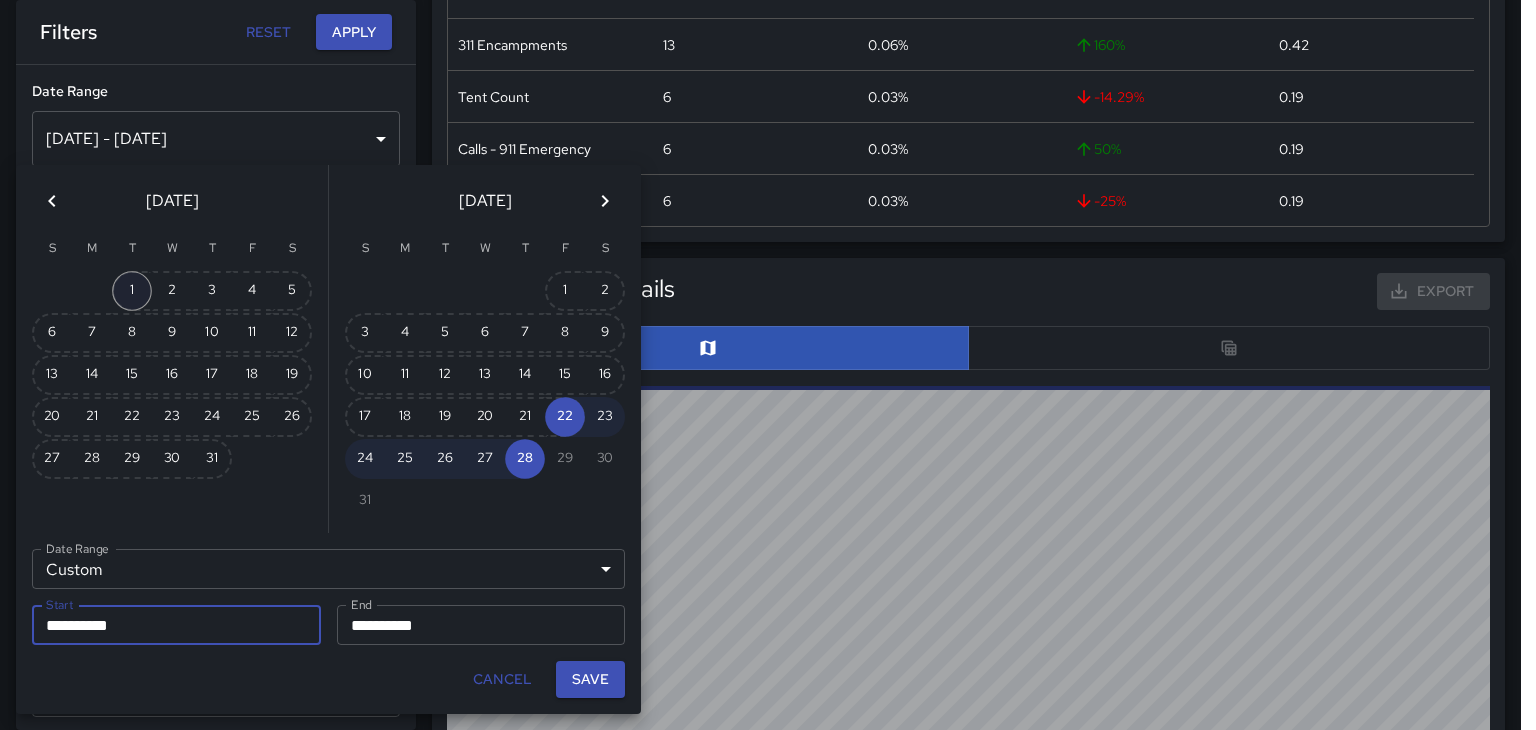
click at [141, 281] on button "1" at bounding box center [132, 291] width 40 height 40
type input "**********"
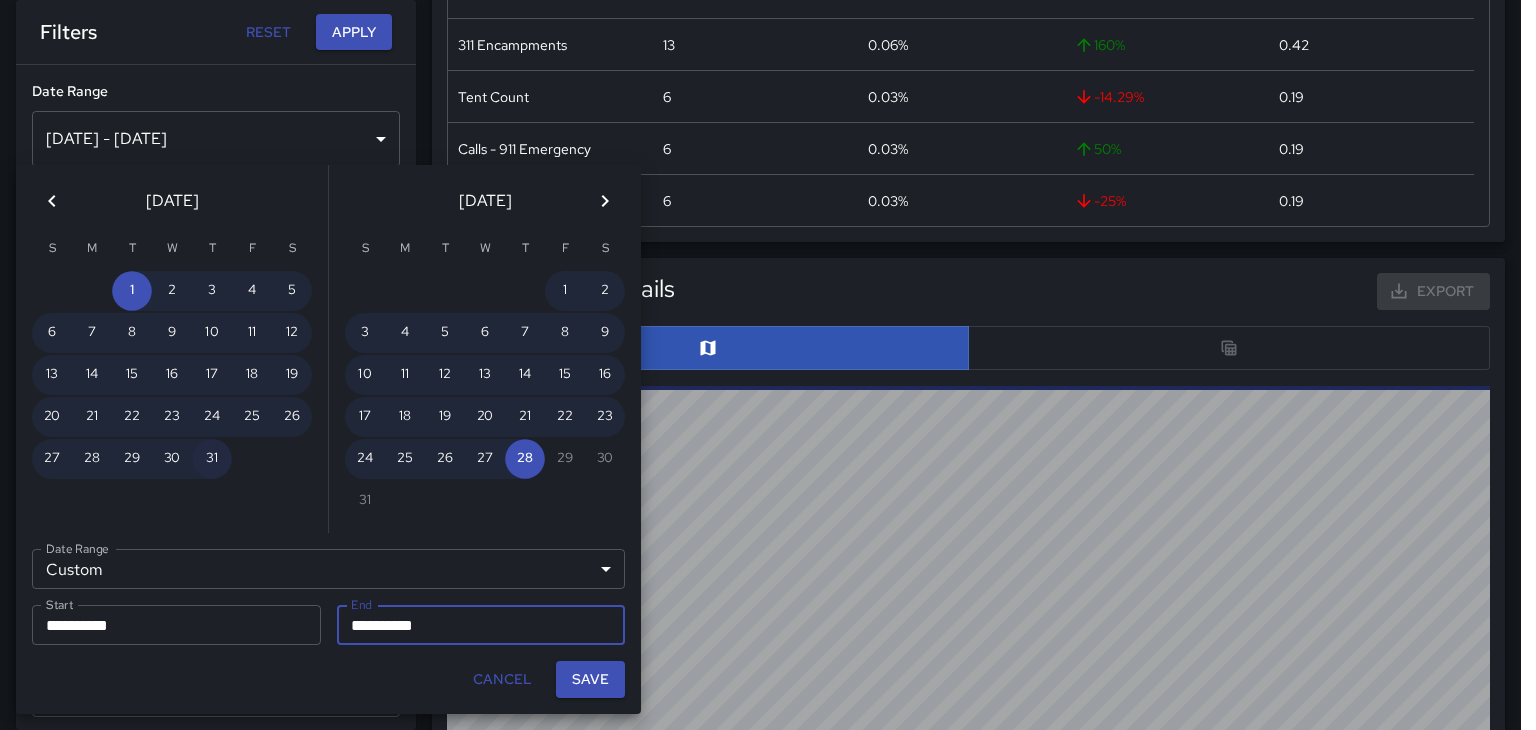
click at [219, 449] on button "31" at bounding box center [212, 459] width 40 height 40
type input "**********"
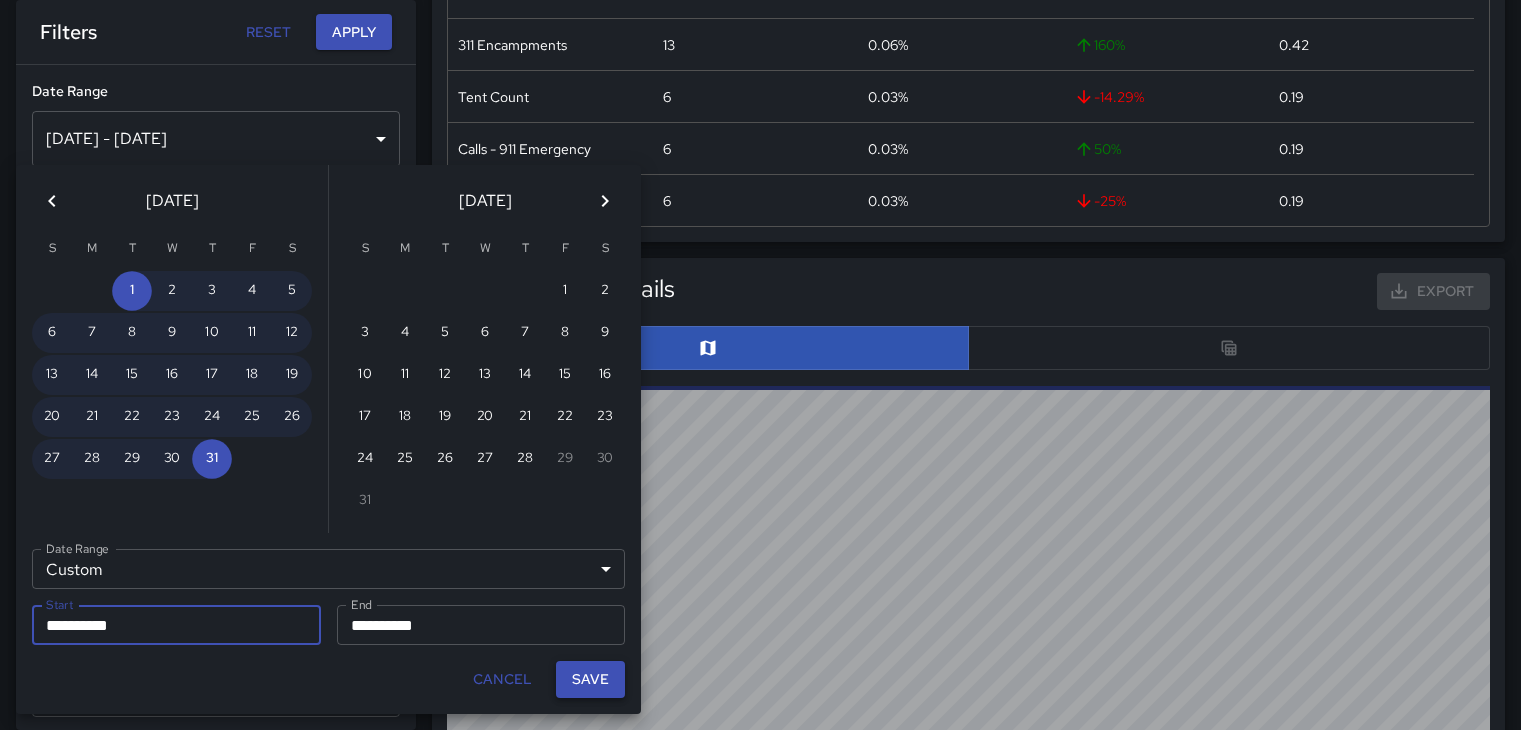
click at [595, 681] on button "Save" at bounding box center [590, 679] width 69 height 37
type input "**********"
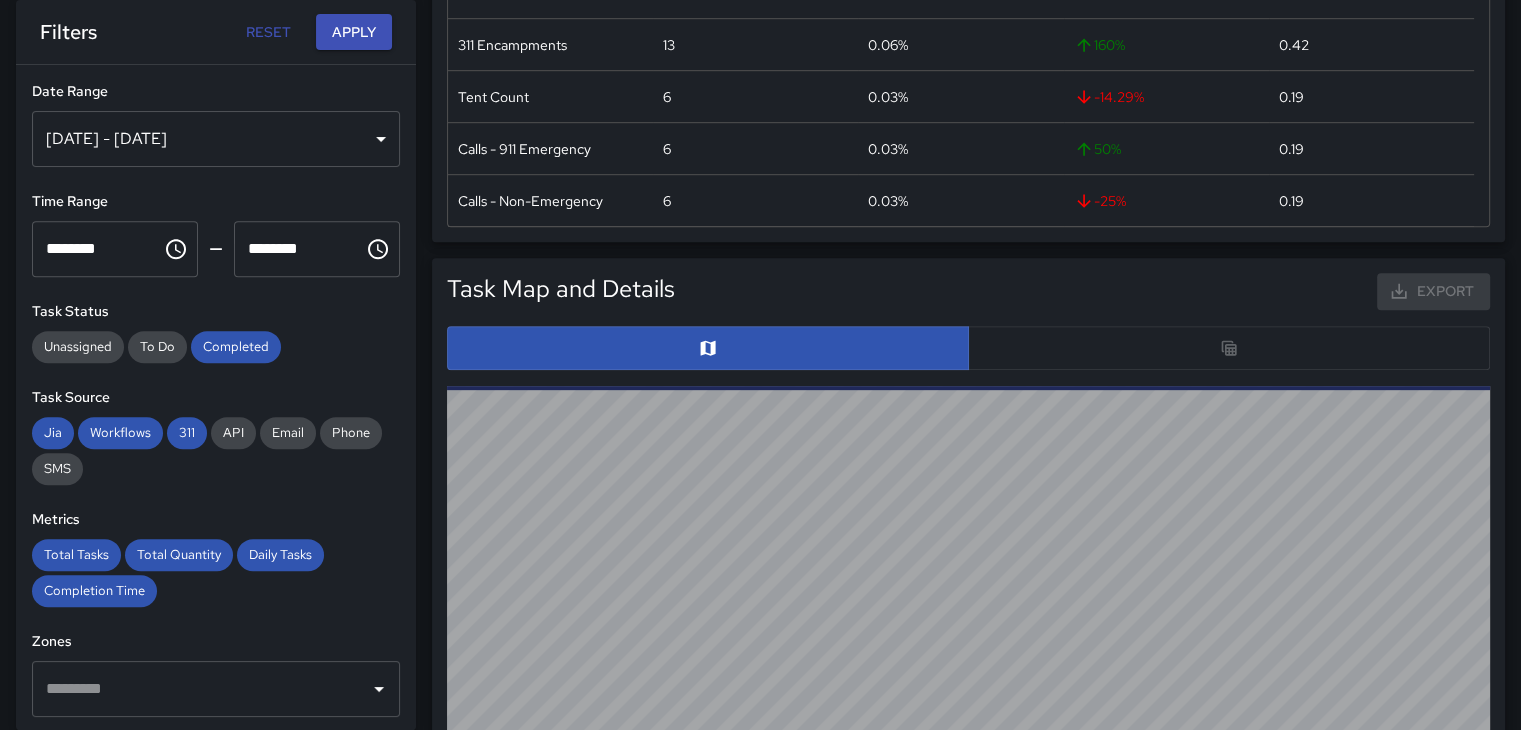
scroll to position [16, 16]
click at [374, 37] on button "Apply" at bounding box center [354, 32] width 76 height 37
click at [1026, 359] on div at bounding box center [968, 348] width 1043 height 44
click at [1007, 341] on div at bounding box center [968, 348] width 1043 height 44
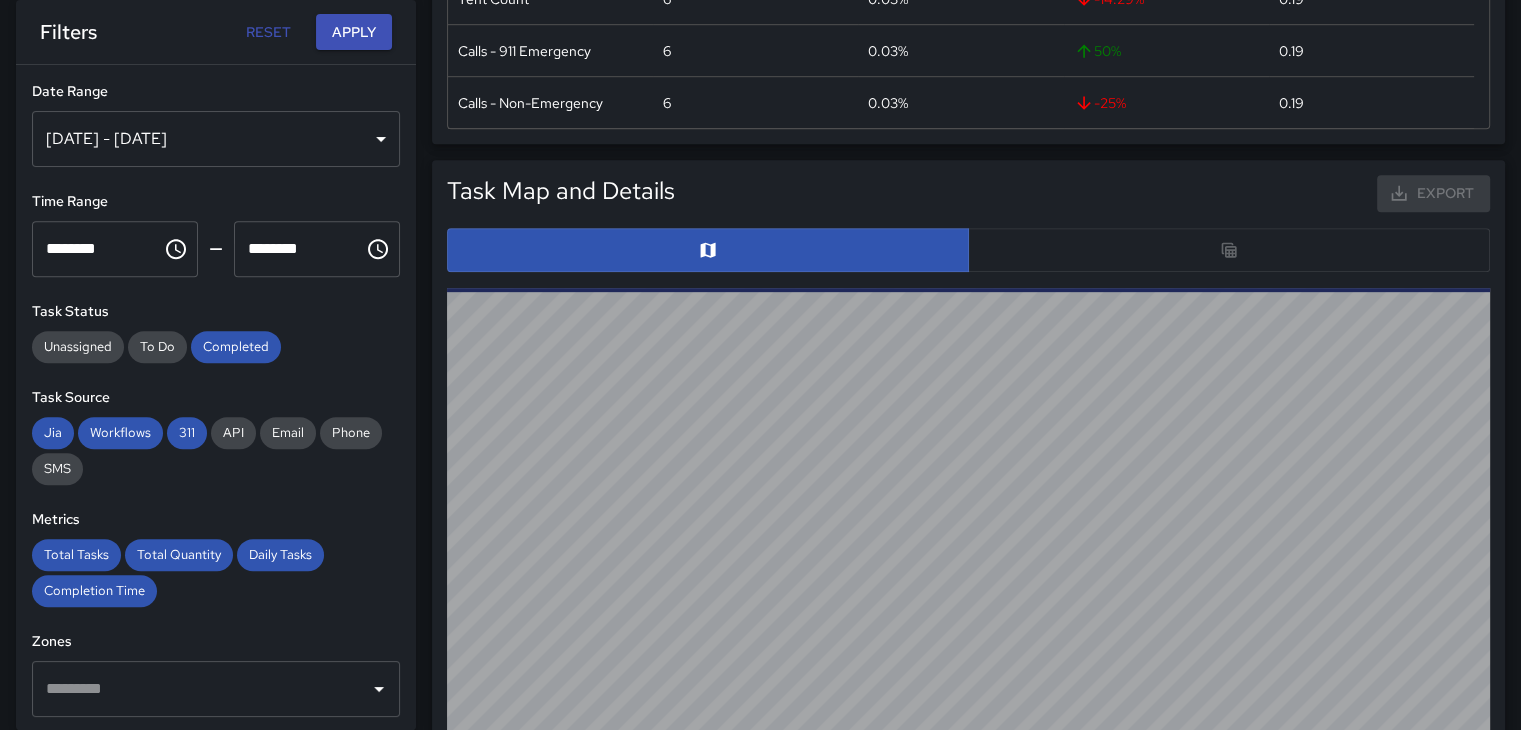
scroll to position [861, 0]
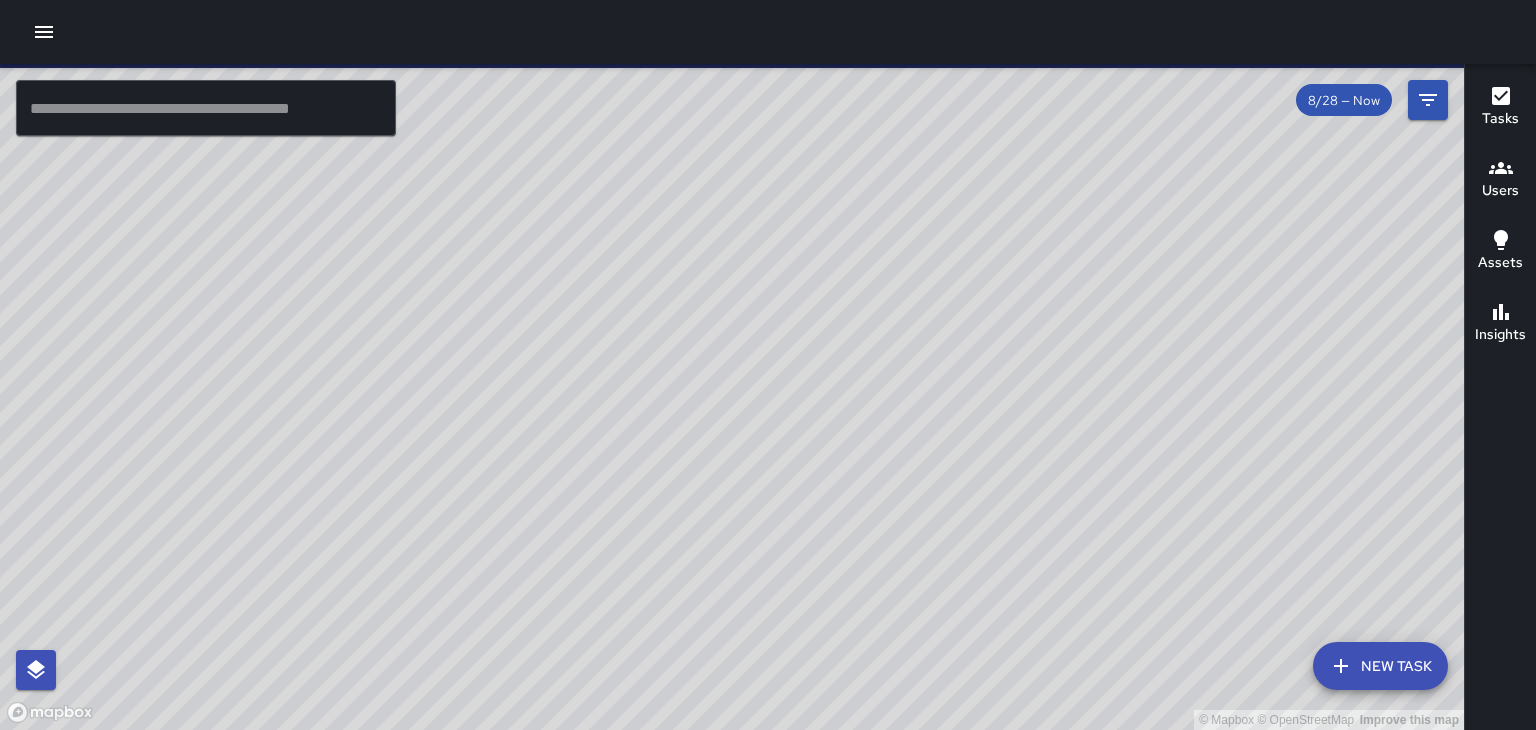
click at [40, 25] on icon "button" at bounding box center [44, 32] width 24 height 24
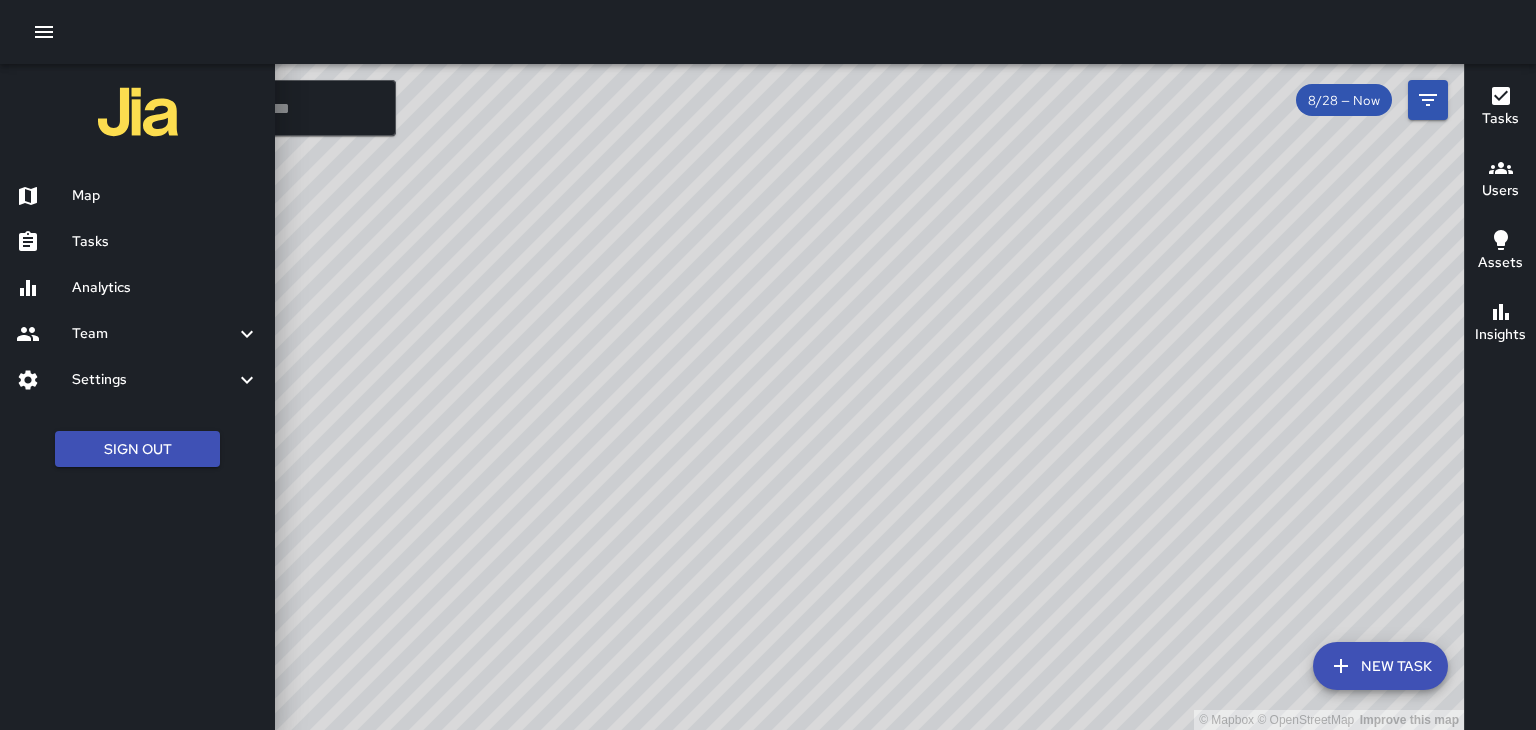
click at [69, 283] on div at bounding box center [44, 288] width 56 height 24
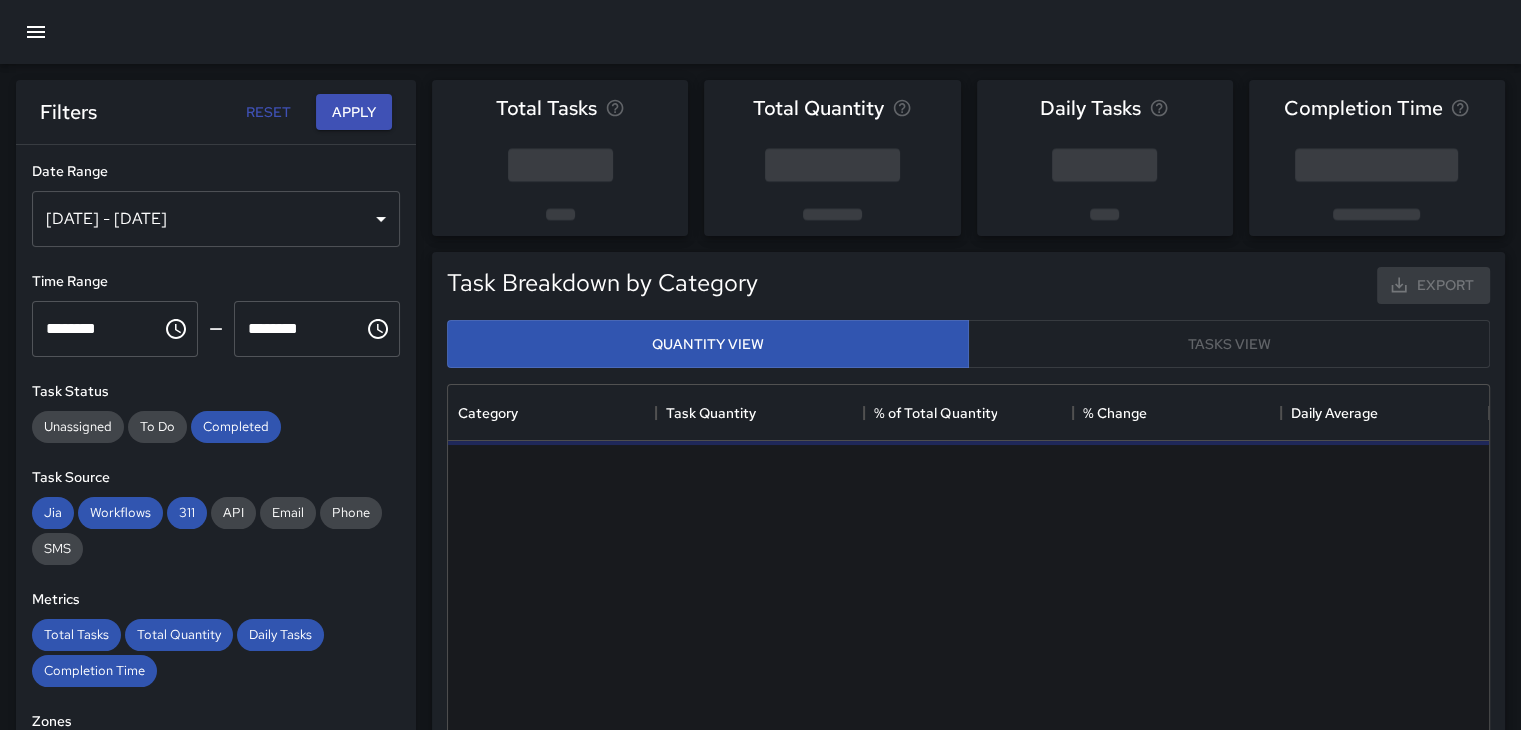
scroll to position [583, 1025]
click at [358, 221] on div "[DATE] - [DATE]" at bounding box center [216, 219] width 368 height 56
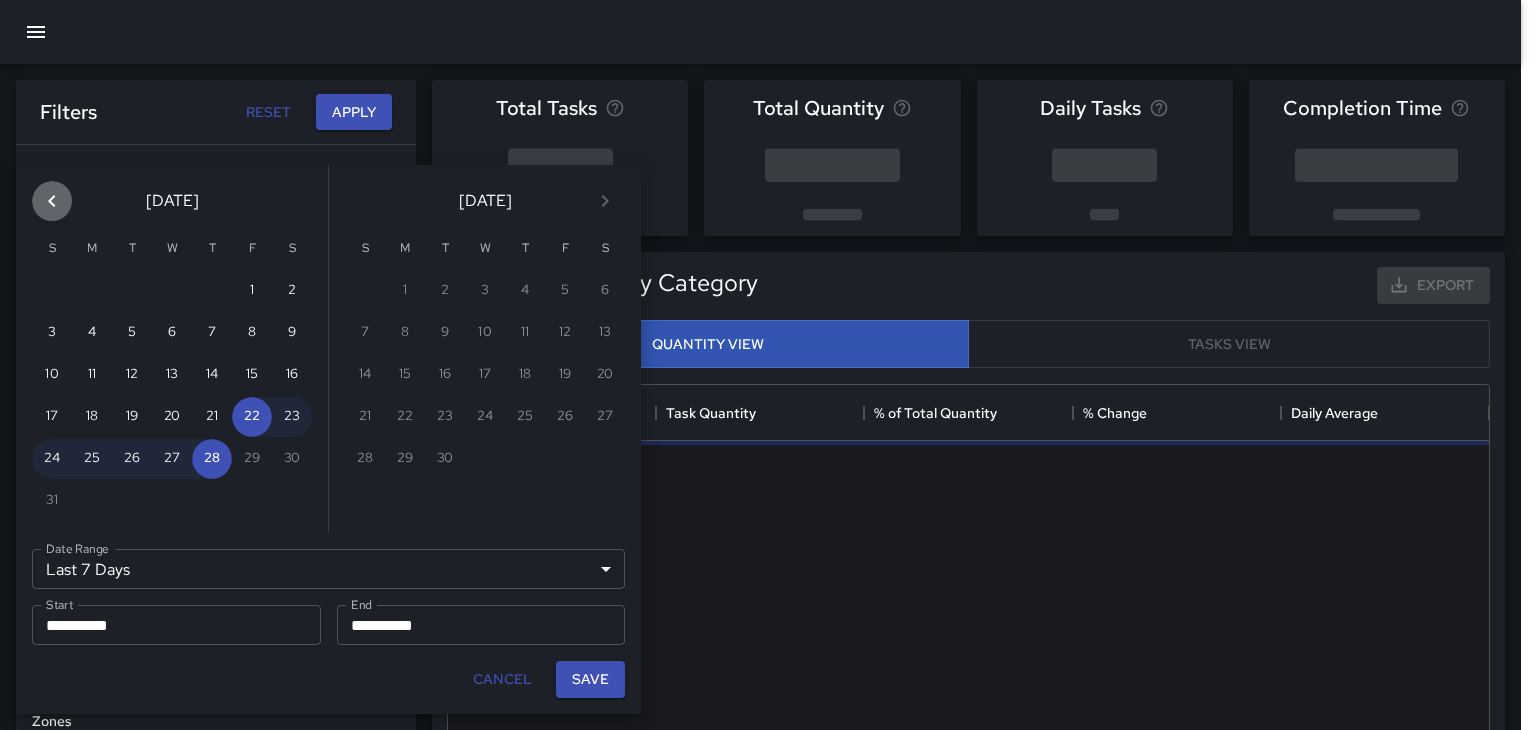
click at [55, 194] on icon "Previous month" at bounding box center [52, 201] width 24 height 24
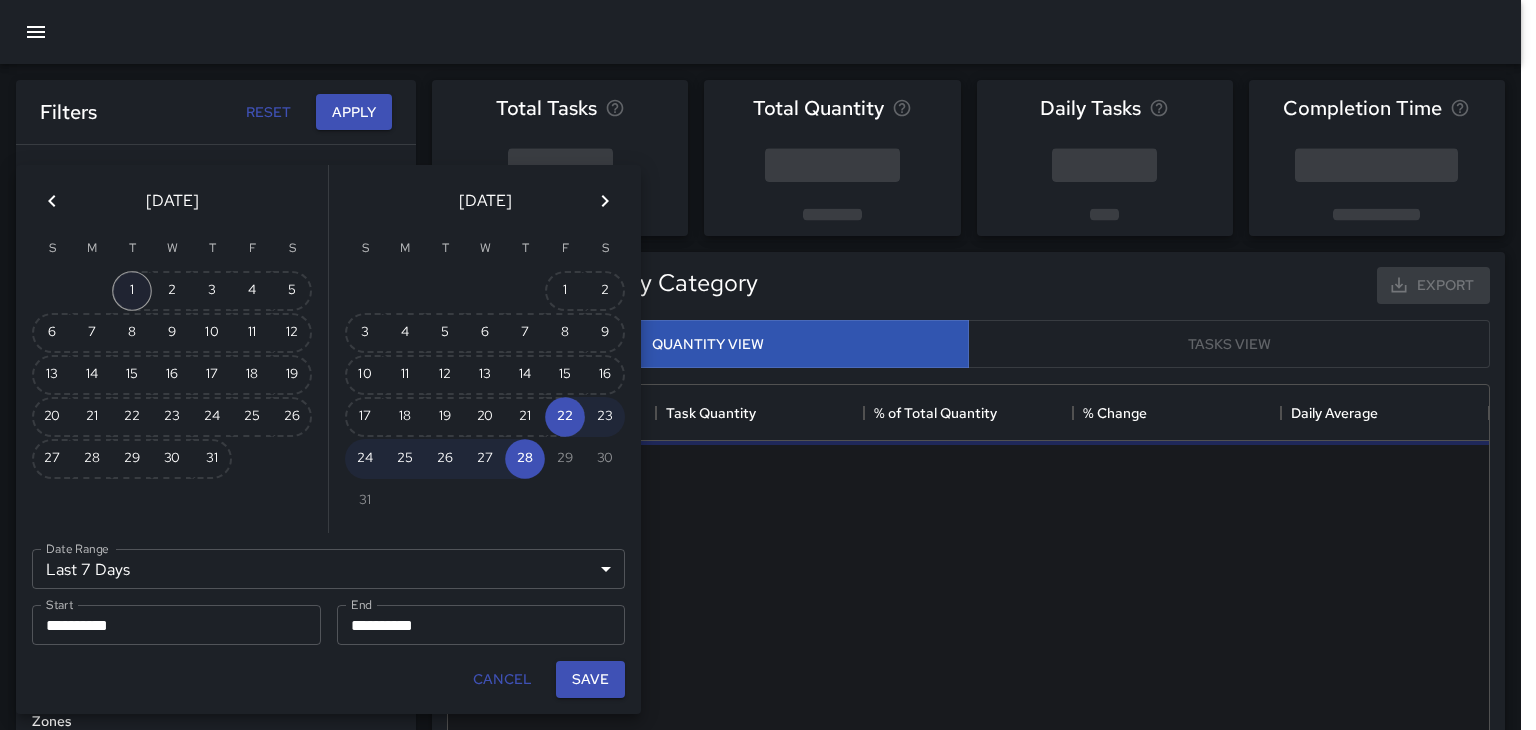
click at [117, 288] on button "1" at bounding box center [132, 291] width 40 height 40
type input "******"
type input "**********"
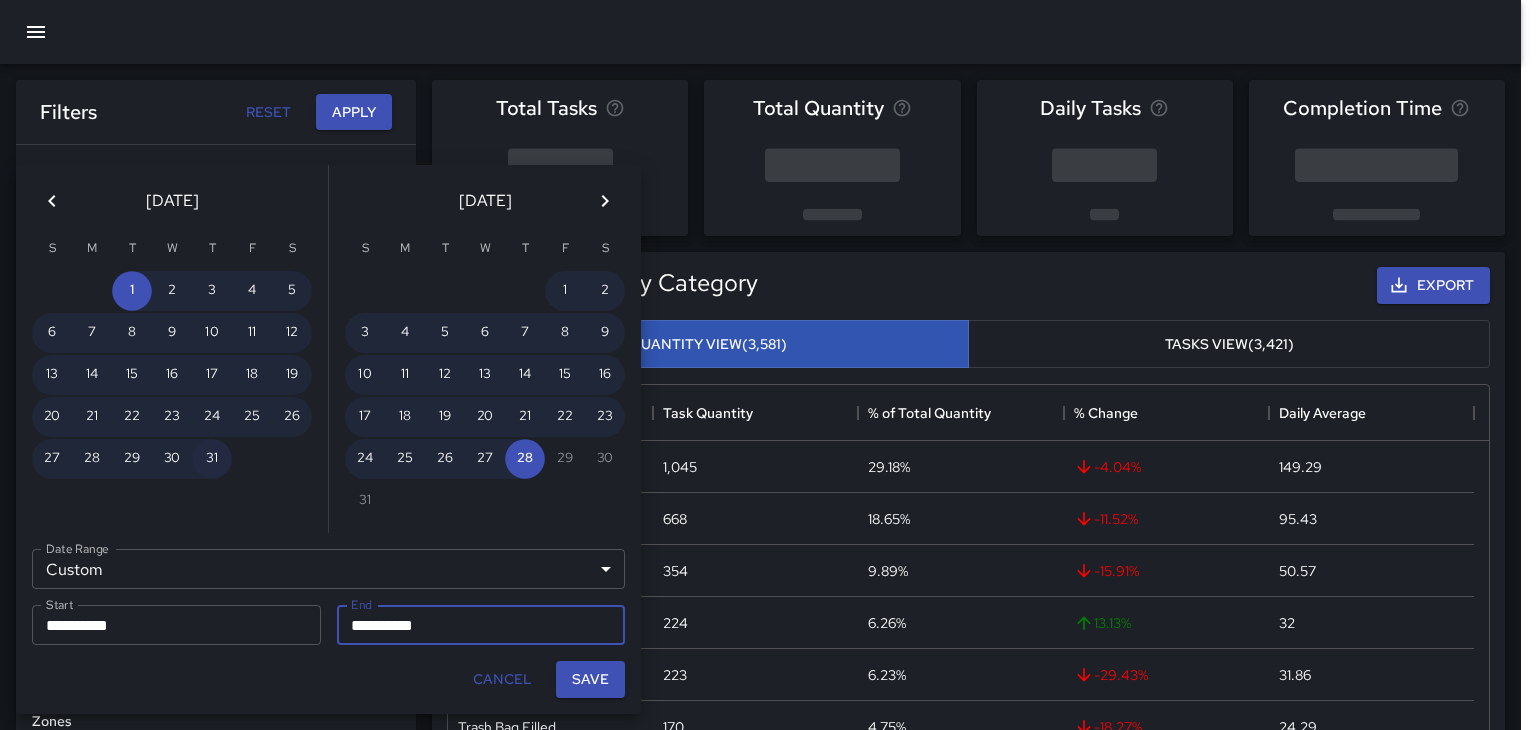
click at [207, 439] on button "31" at bounding box center [212, 459] width 40 height 40
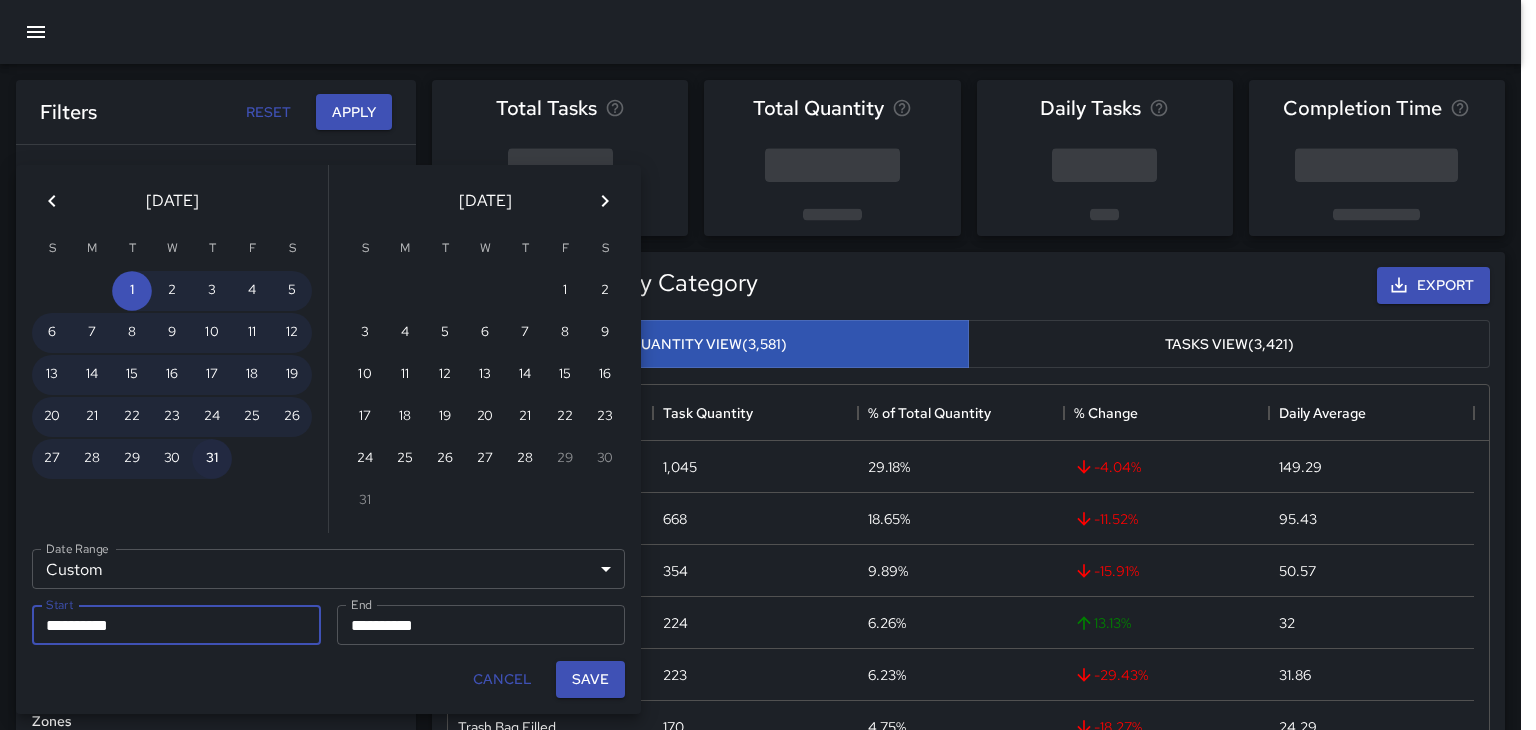
type input "**********"
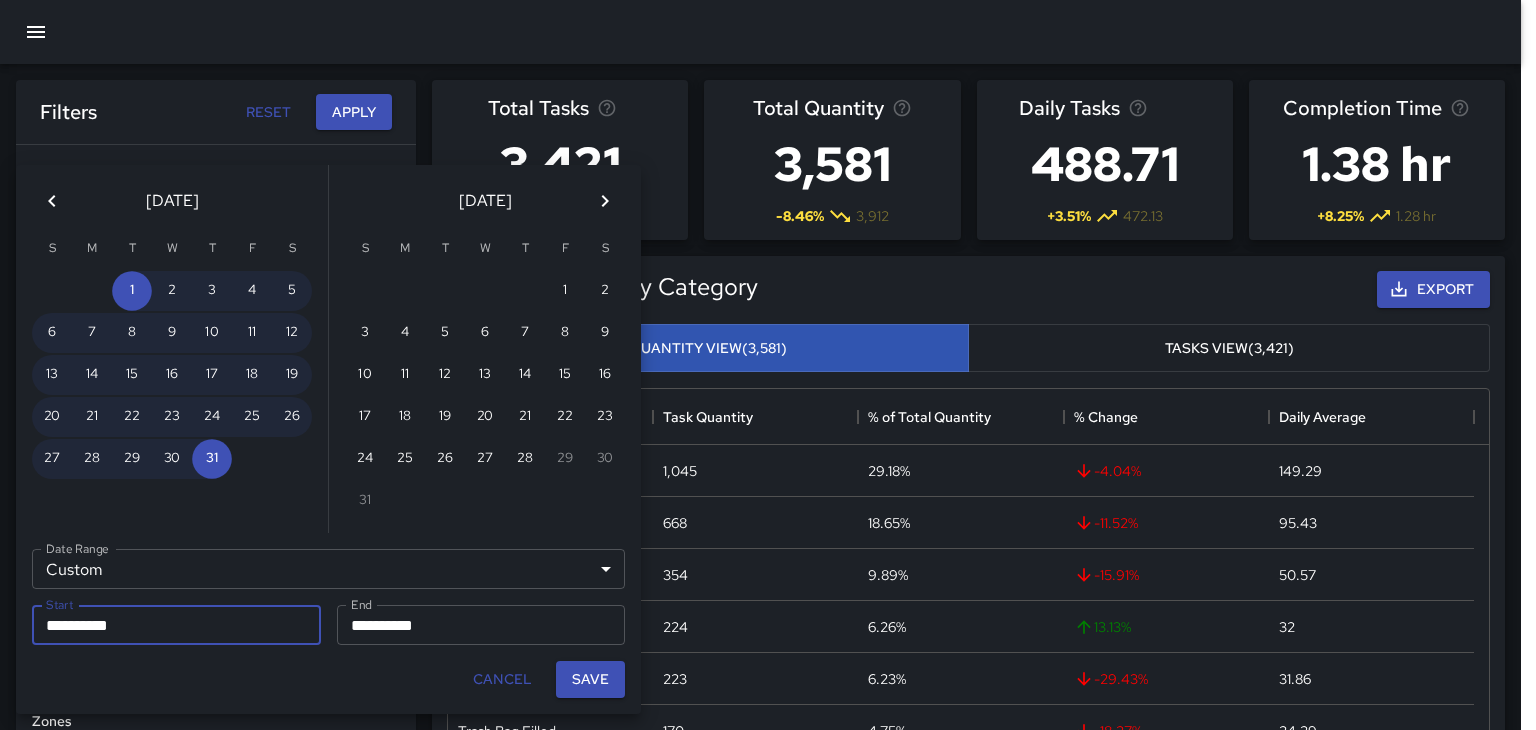
click at [578, 671] on button "Save" at bounding box center [590, 679] width 69 height 37
type input "**********"
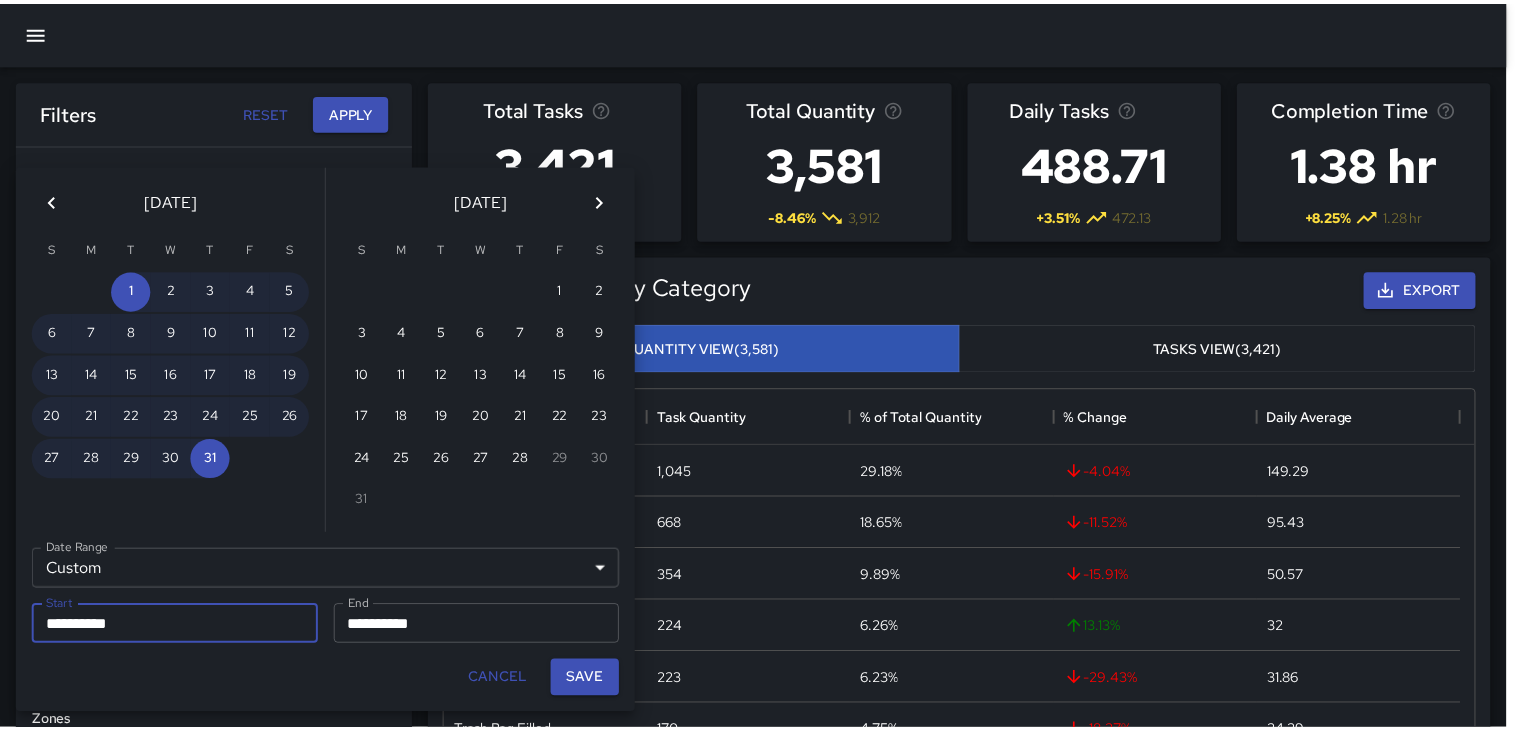
scroll to position [16, 16]
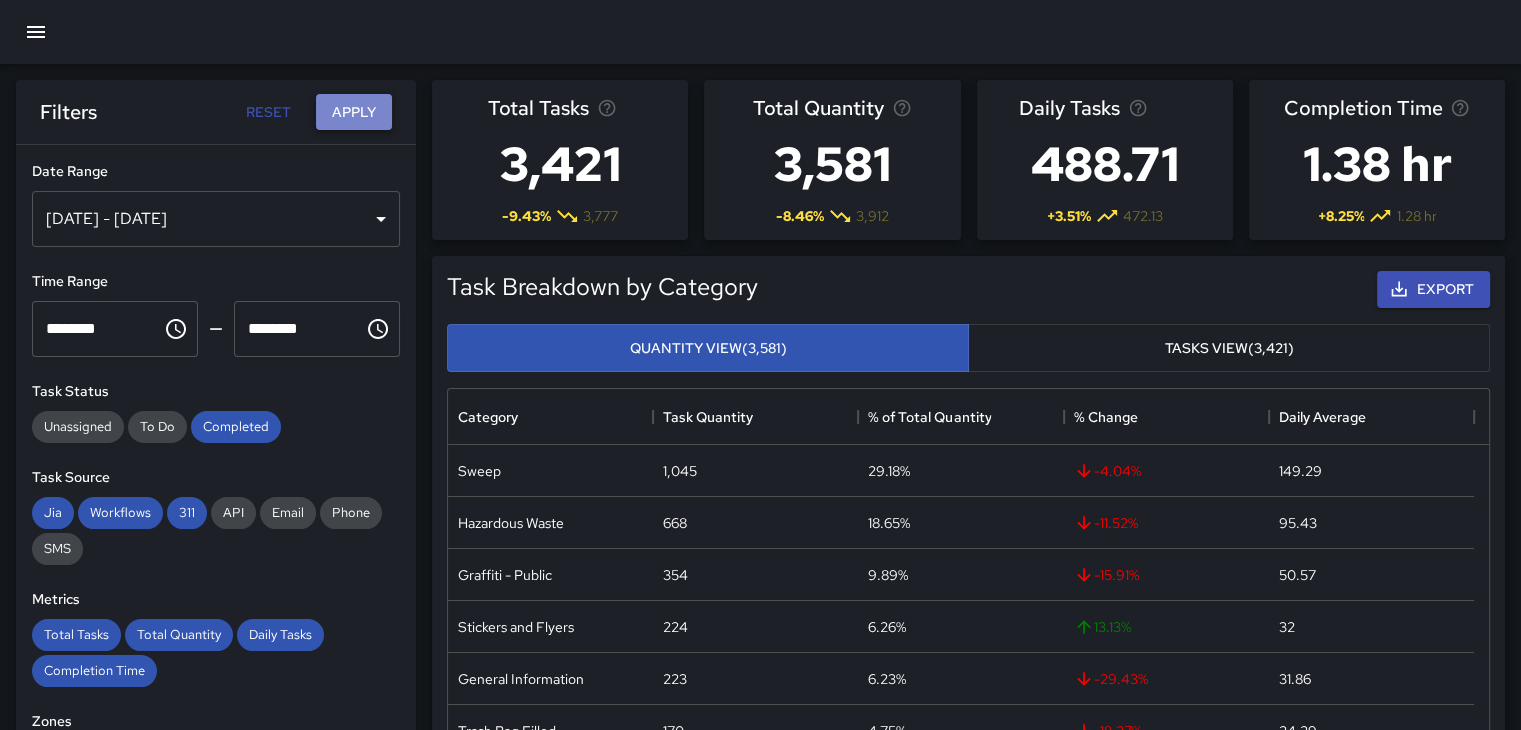
click at [329, 125] on button "Apply" at bounding box center [354, 112] width 76 height 37
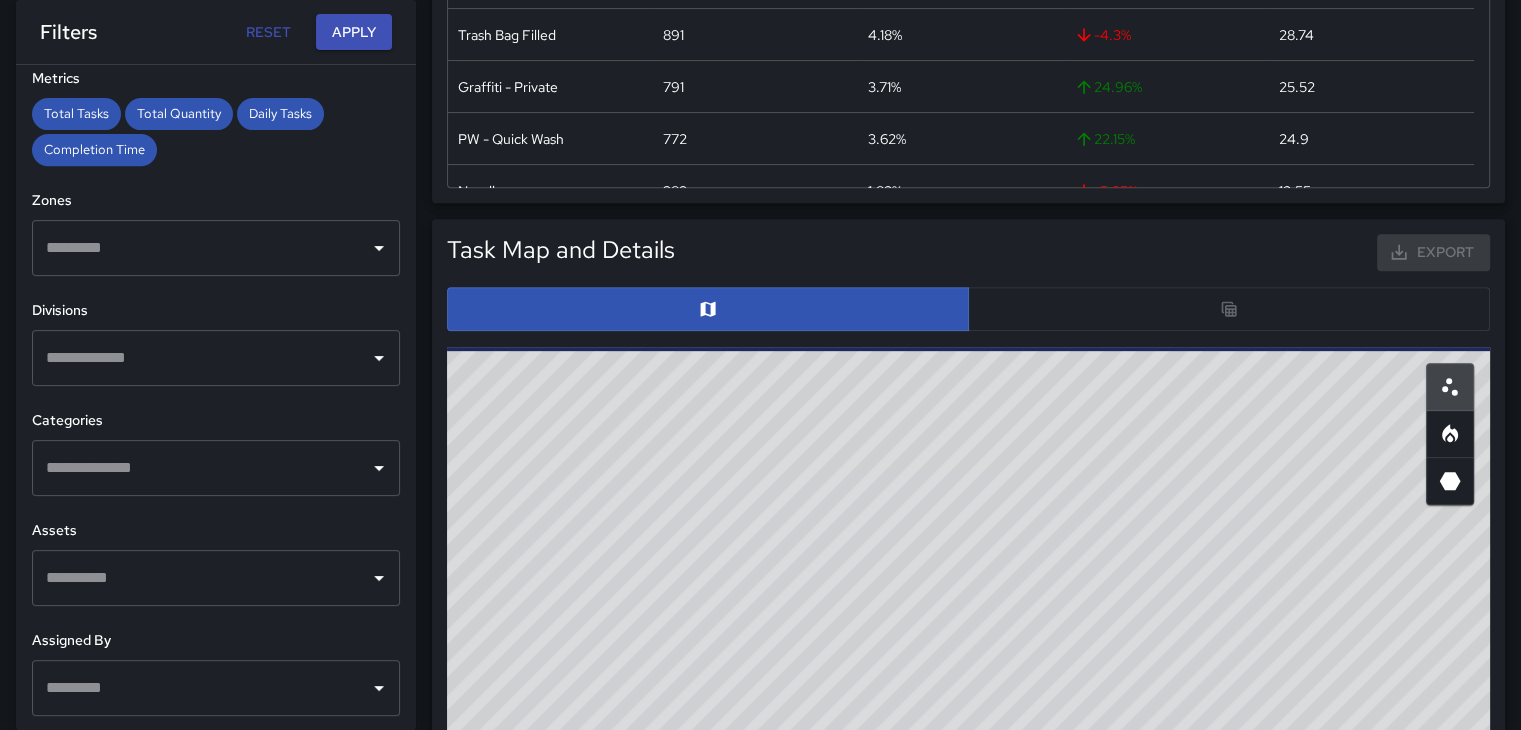
scroll to position [500, 0]
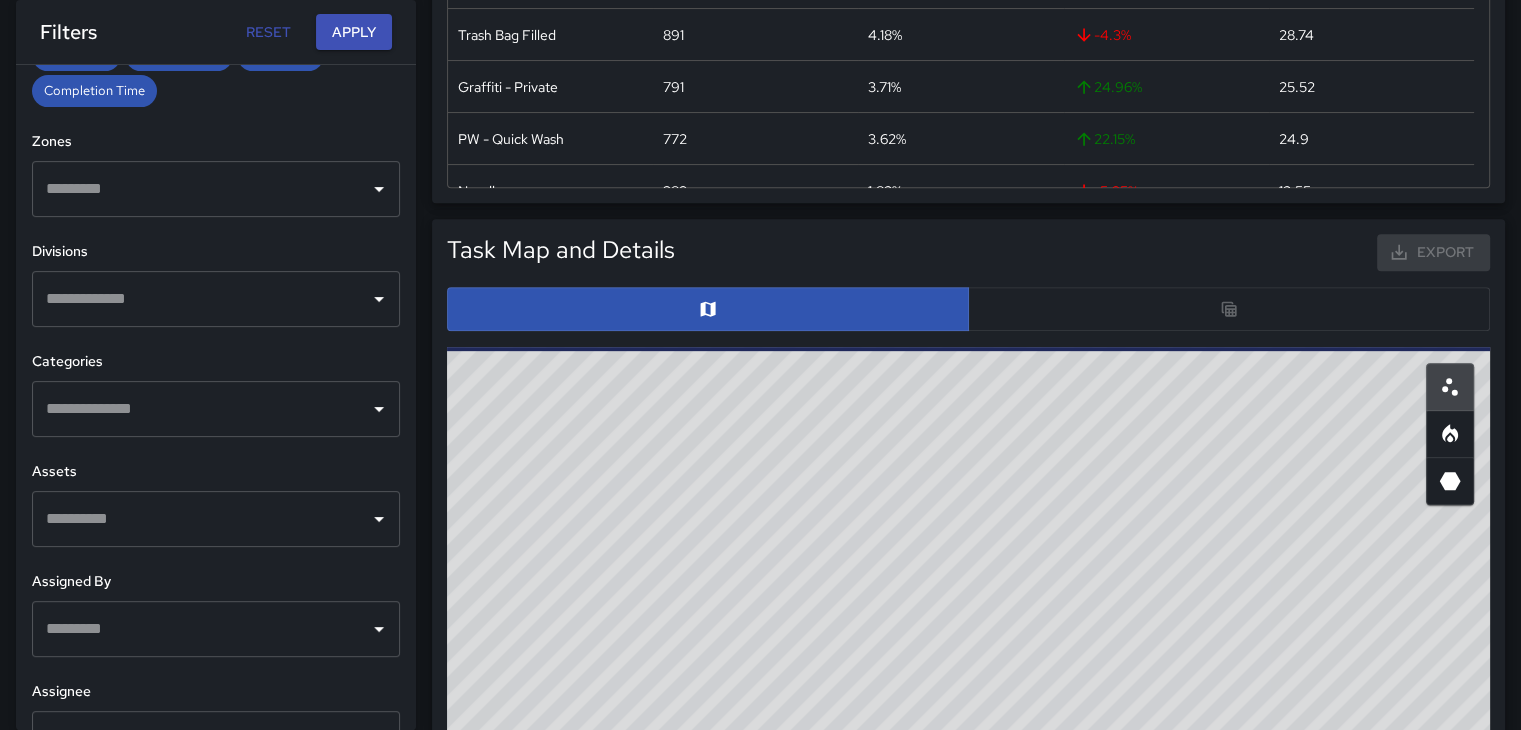
click at [316, 422] on input "text" at bounding box center [201, 409] width 320 height 38
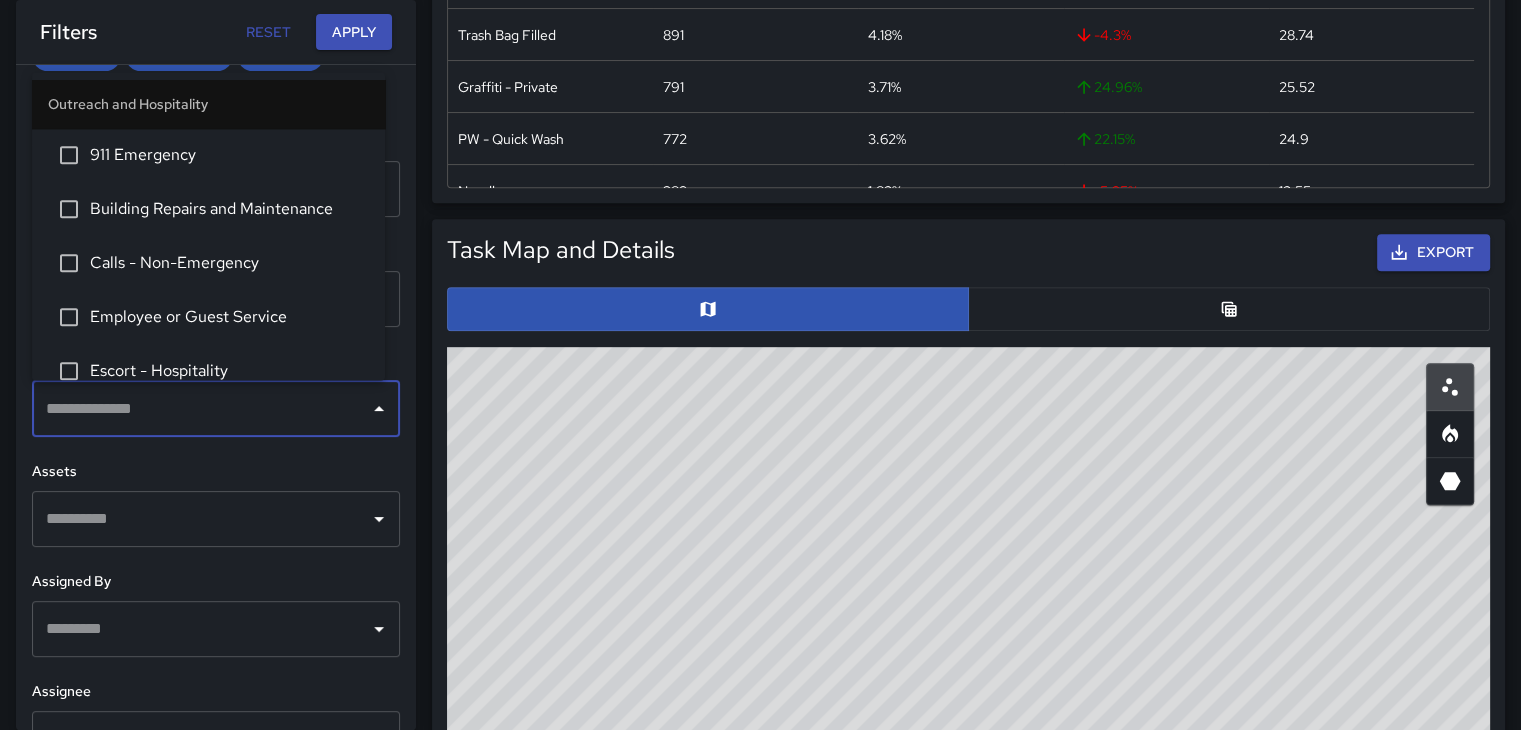
scroll to position [1200, 0]
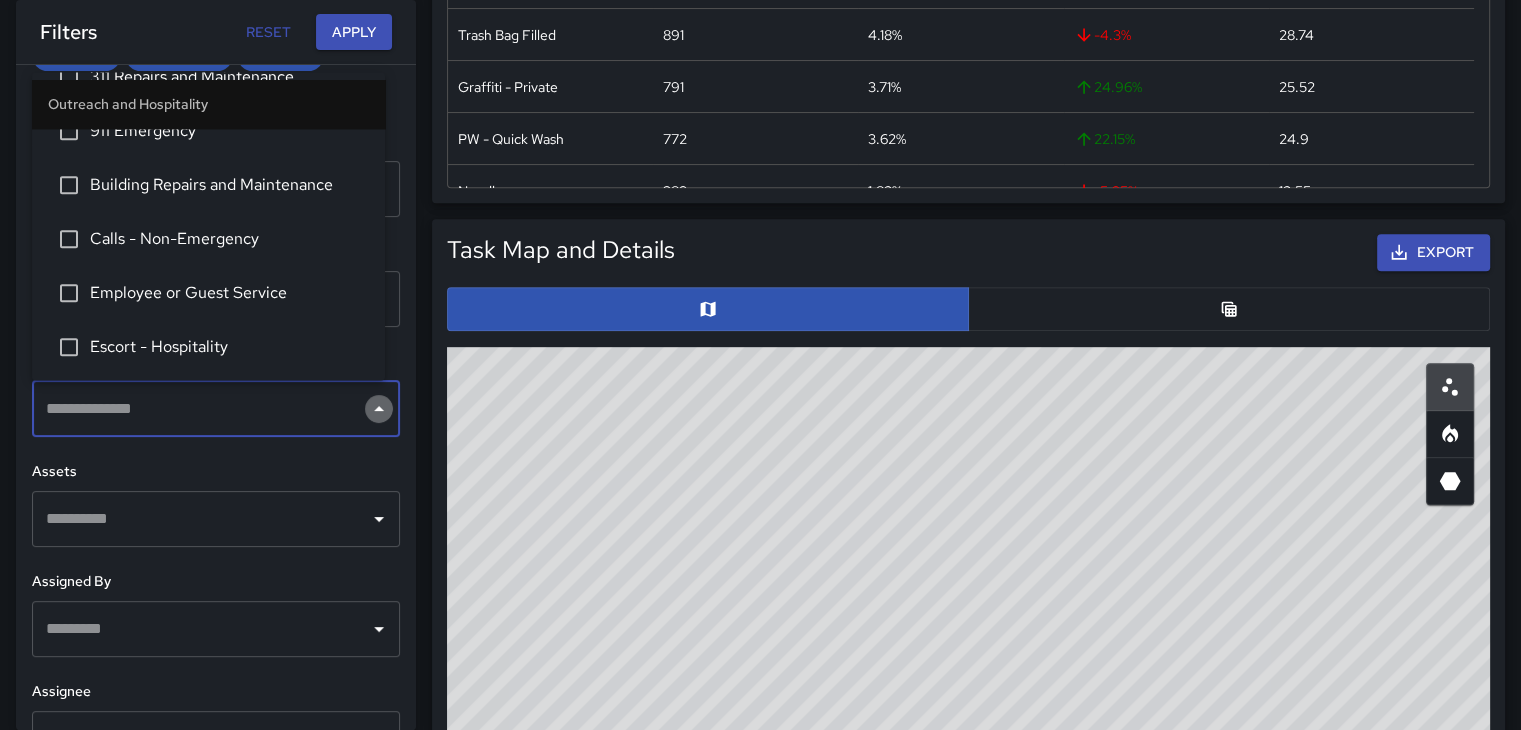
click at [367, 409] on icon "Close" at bounding box center [379, 409] width 24 height 24
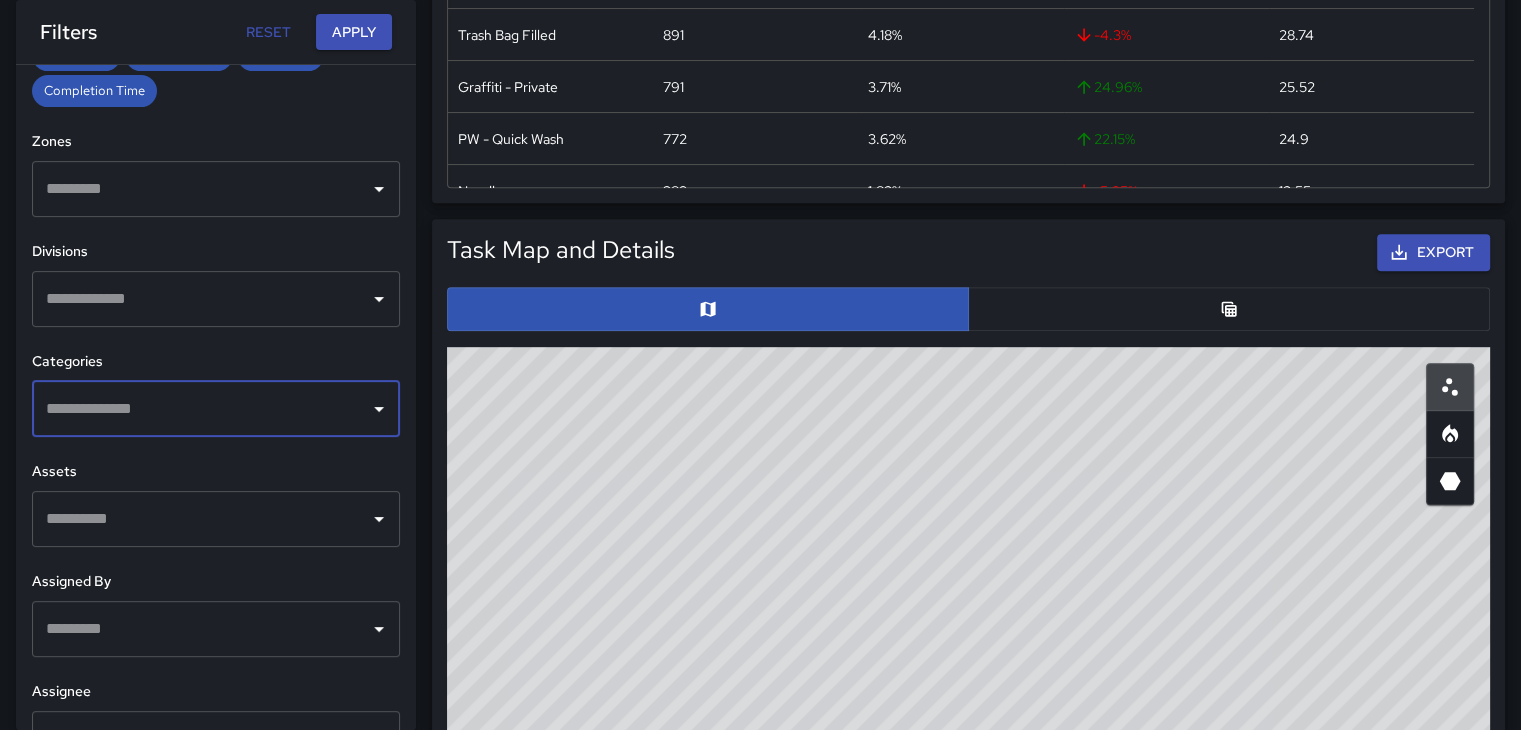
click at [367, 409] on icon "Open" at bounding box center [379, 409] width 24 height 24
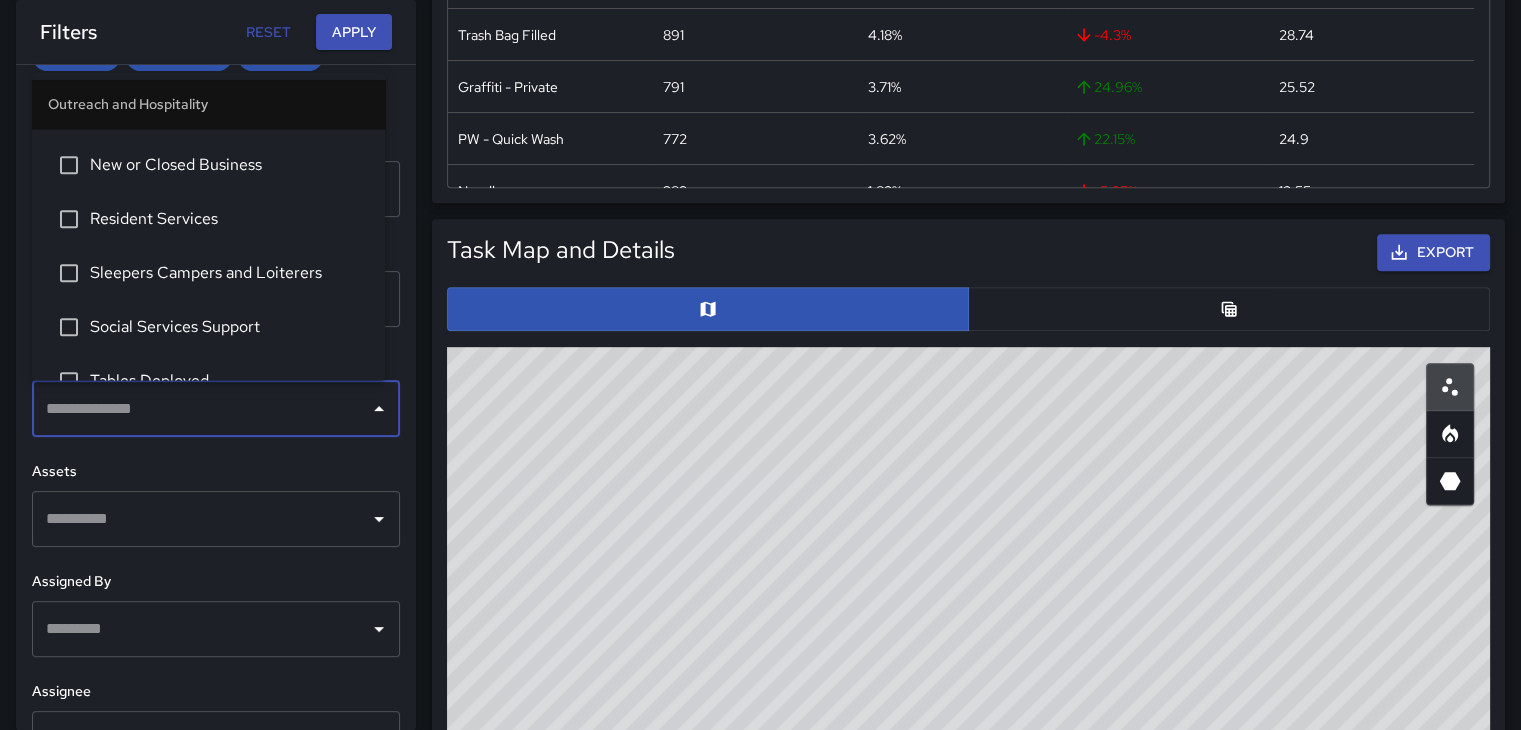
scroll to position [1757, 0]
click at [276, 288] on li "Sleepers Campers and Loiterers" at bounding box center [208, 275] width 353 height 54
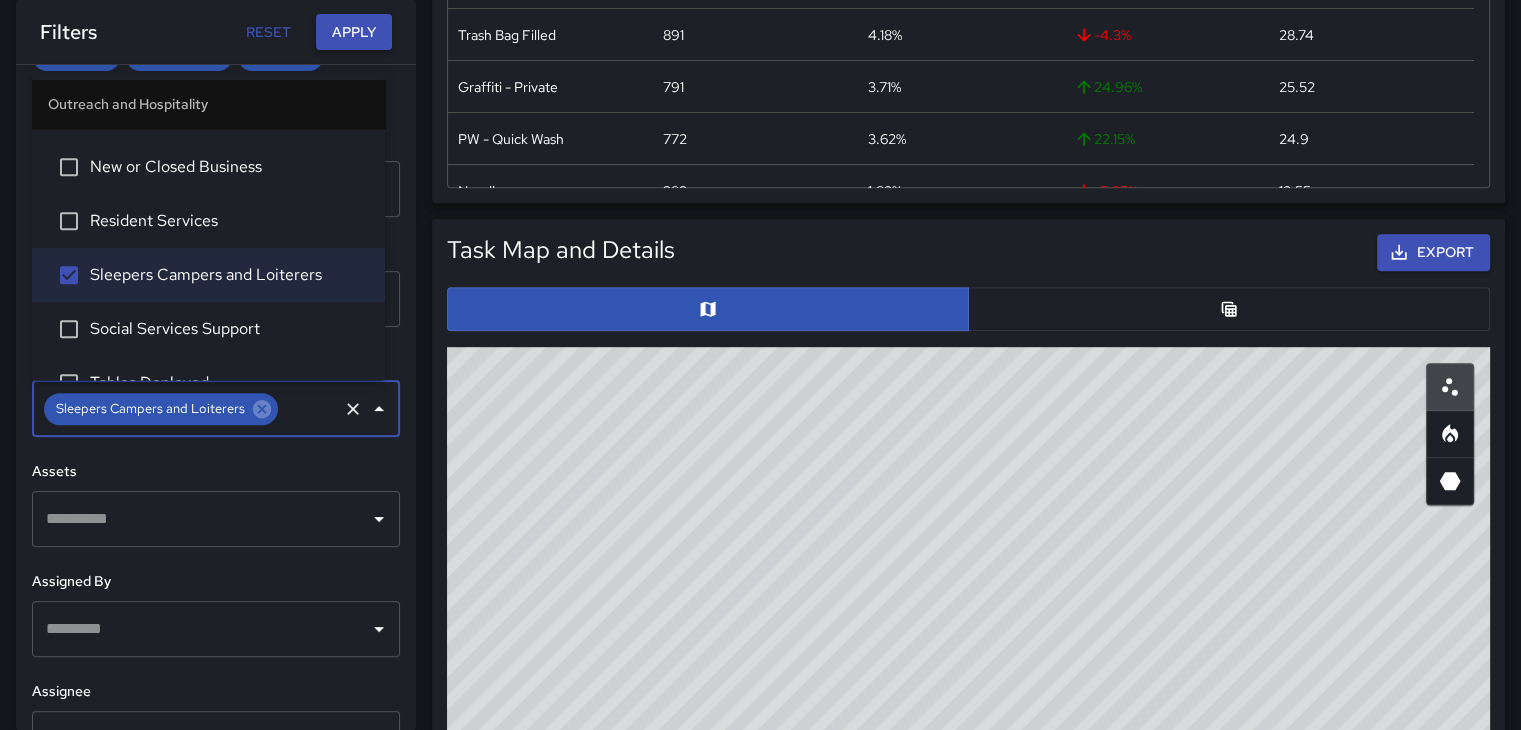
click at [348, 26] on button "Apply" at bounding box center [354, 32] width 76 height 37
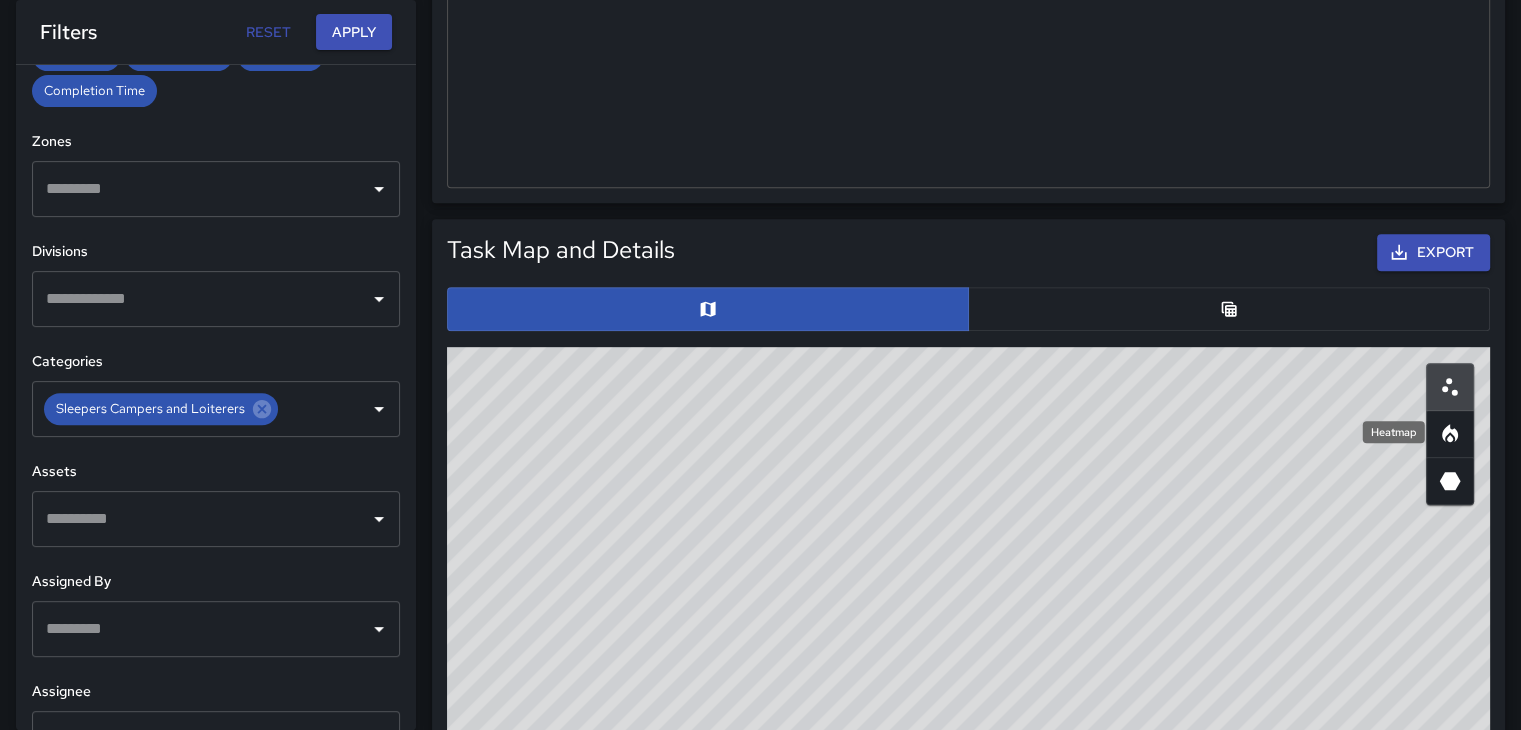
click at [1440, 422] on icon "Heatmap" at bounding box center [1450, 434] width 24 height 24
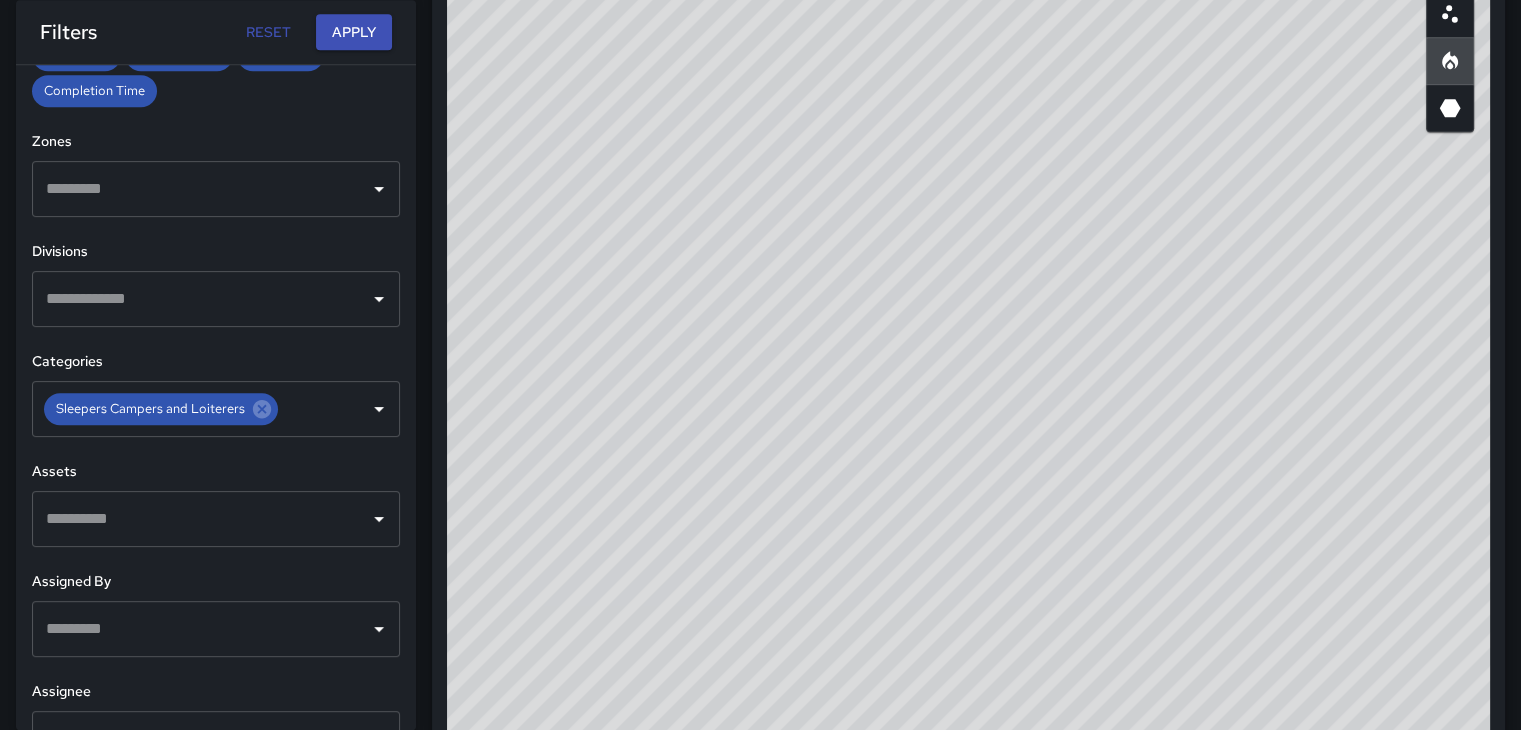
scroll to position [1182, 0]
click at [990, 318] on div "© Mapbox © OpenStreetMap Improve this map" at bounding box center [968, 365] width 1043 height 800
drag, startPoint x: 993, startPoint y: 315, endPoint x: 1341, endPoint y: 189, distance: 370.0
click at [1348, 184] on div "© Mapbox © OpenStreetMap Improve this map" at bounding box center [968, 365] width 1043 height 800
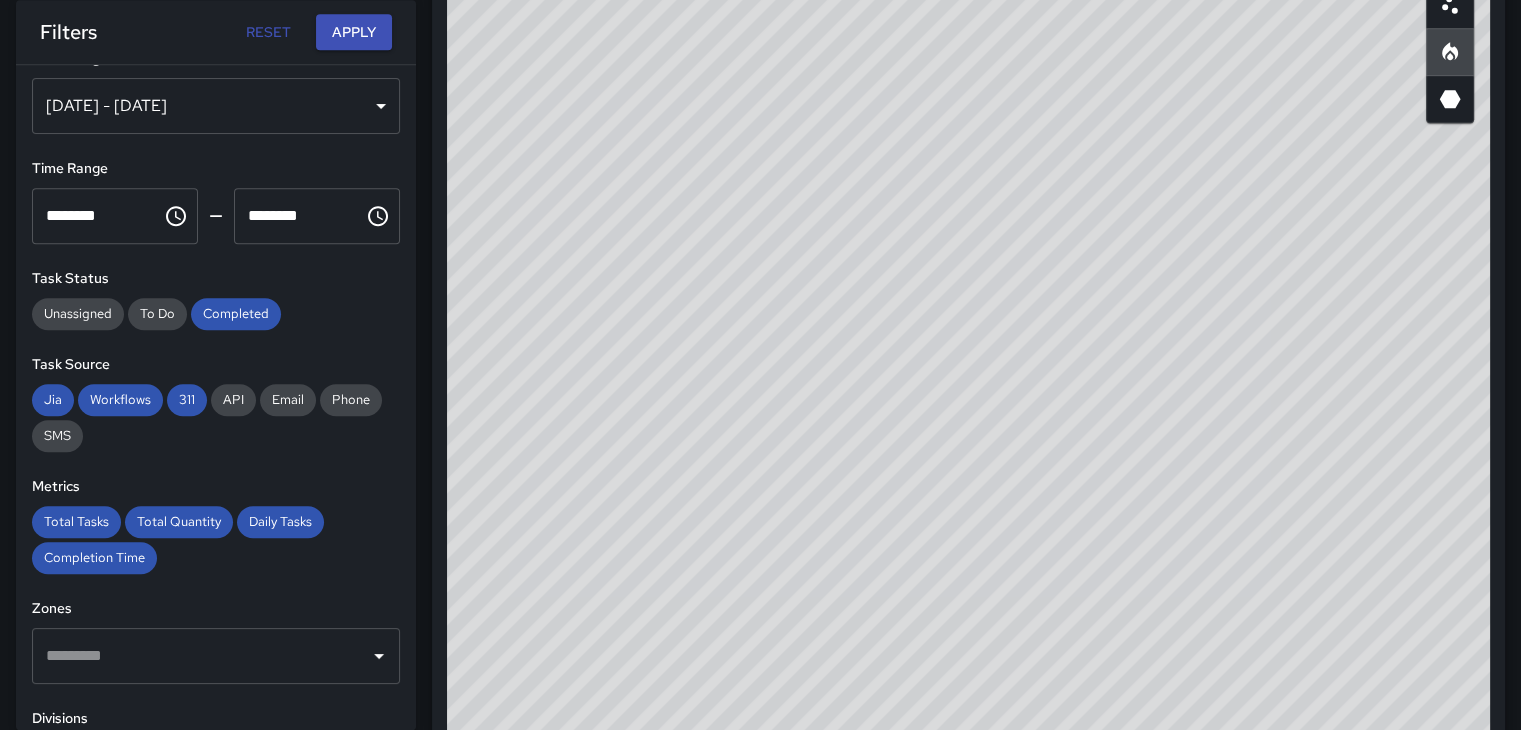
scroll to position [12, 0]
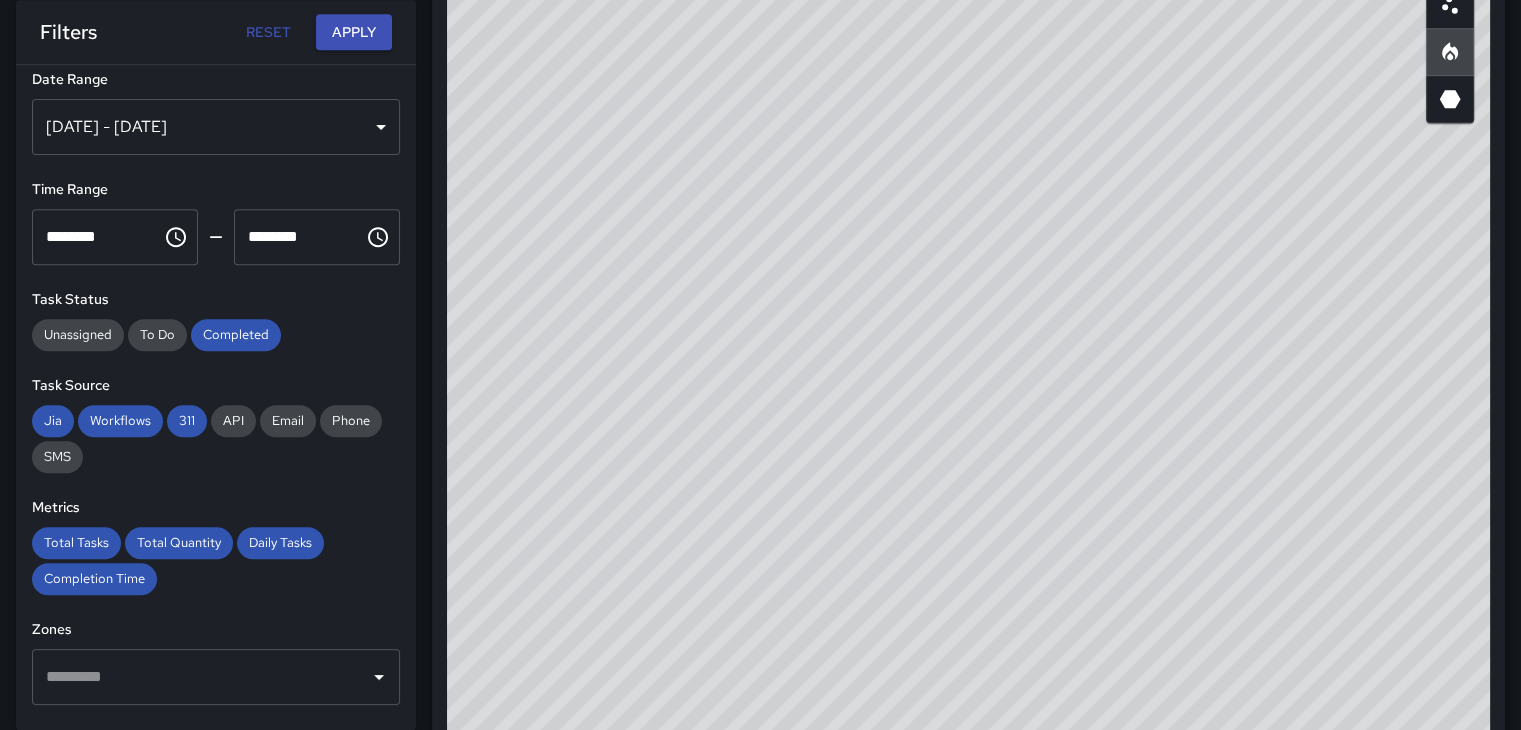
click at [1104, 353] on div "© Mapbox © OpenStreetMap Improve this map" at bounding box center [968, 365] width 1043 height 800
drag, startPoint x: 1104, startPoint y: 352, endPoint x: 968, endPoint y: 366, distance: 136.7
click at [968, 367] on div "© Mapbox © OpenStreetMap Improve this map" at bounding box center [968, 365] width 1043 height 800
click at [1058, 321] on div "© Mapbox © OpenStreetMap Improve this map" at bounding box center [968, 365] width 1043 height 800
drag, startPoint x: 1051, startPoint y: 336, endPoint x: 1051, endPoint y: 325, distance: 11.0
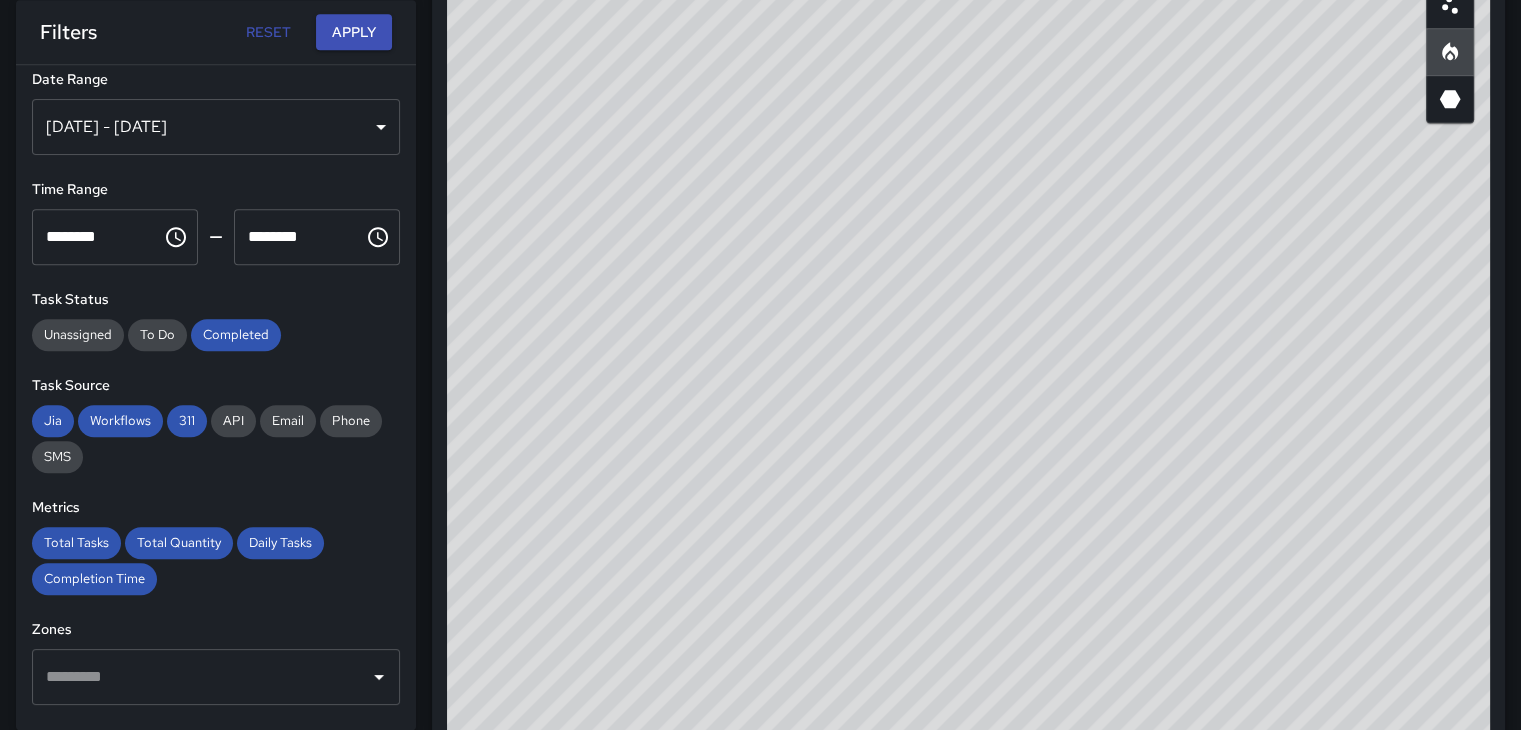
drag, startPoint x: 1051, startPoint y: 325, endPoint x: 928, endPoint y: 260, distance: 139.1
click at [928, 265] on div "© Mapbox © OpenStreetMap Improve this map" at bounding box center [968, 365] width 1043 height 800
drag, startPoint x: 927, startPoint y: 249, endPoint x: 876, endPoint y: 465, distance: 221.9
click at [878, 473] on div "© Mapbox © OpenStreetMap Improve this map" at bounding box center [968, 365] width 1043 height 800
drag, startPoint x: 872, startPoint y: 441, endPoint x: 826, endPoint y: 420, distance: 50.6
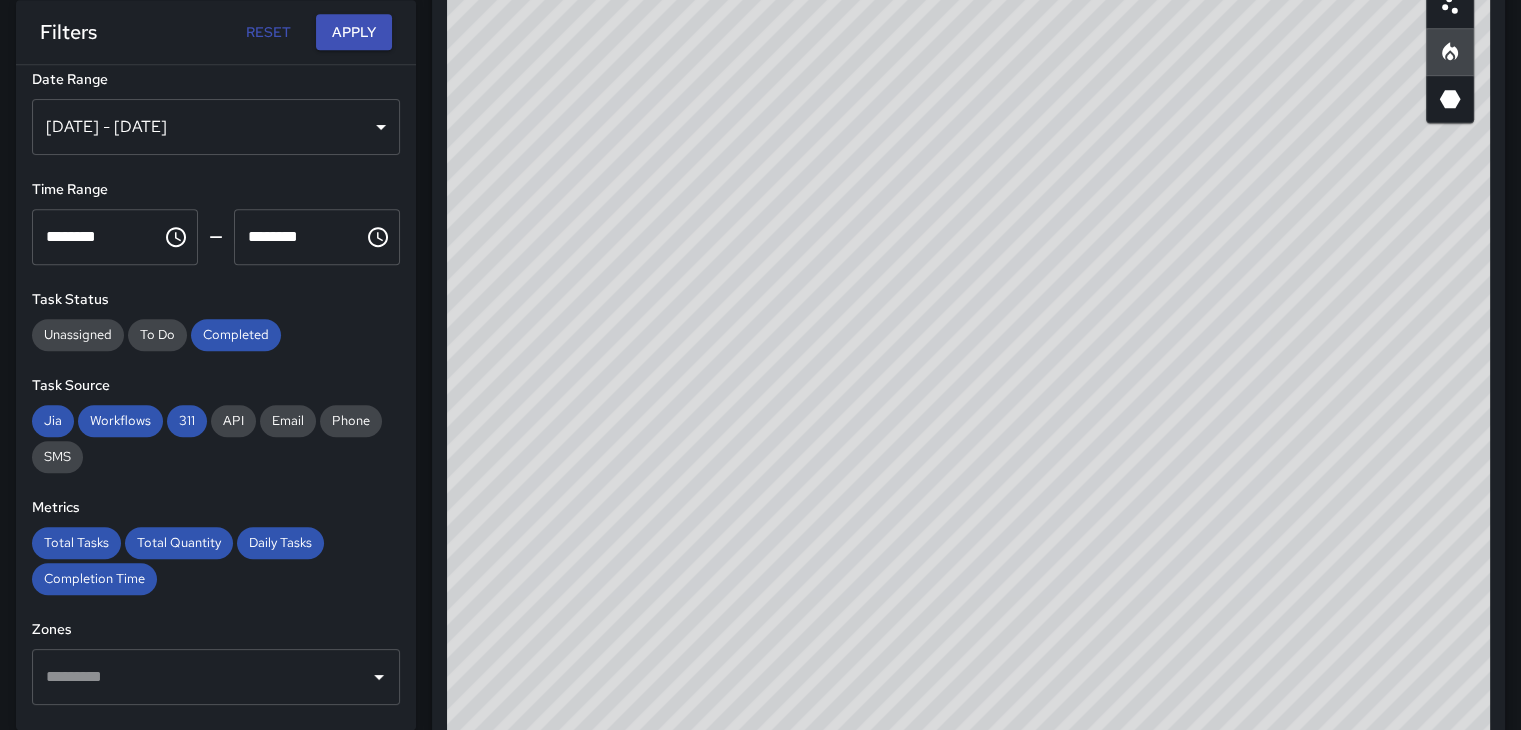
click at [824, 422] on div "© Mapbox © OpenStreetMap Improve this map" at bounding box center [968, 365] width 1043 height 800
